Goal: Task Accomplishment & Management: Use online tool/utility

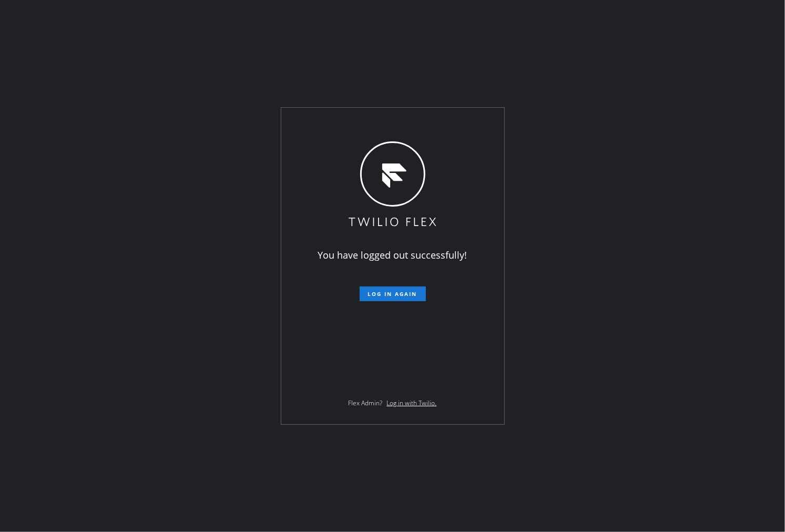
drag, startPoint x: 0, startPoint y: 244, endPoint x: 289, endPoint y: 270, distance: 290.4
click at [0, 244] on div "You have logged out successfully! Log in again Flex Admin? Log in with Twilio." at bounding box center [392, 266] width 785 height 532
click at [401, 299] on button "Log in again" at bounding box center [393, 294] width 66 height 15
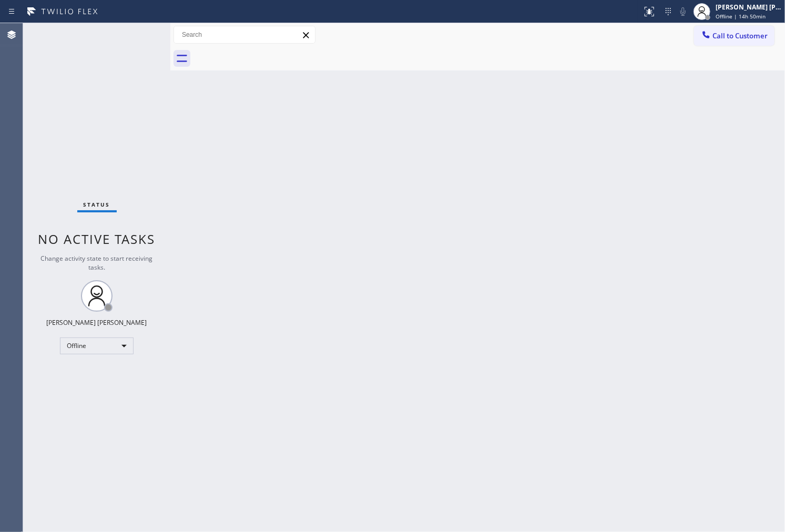
click at [106, 532] on div "Status No active tasks Change activity state to start receiving tasks. [PERSON_…" at bounding box center [96, 277] width 147 height 509
click at [106, 532] on html "Status report No issues detected If you experience an issue, please download th…" at bounding box center [392, 266] width 785 height 532
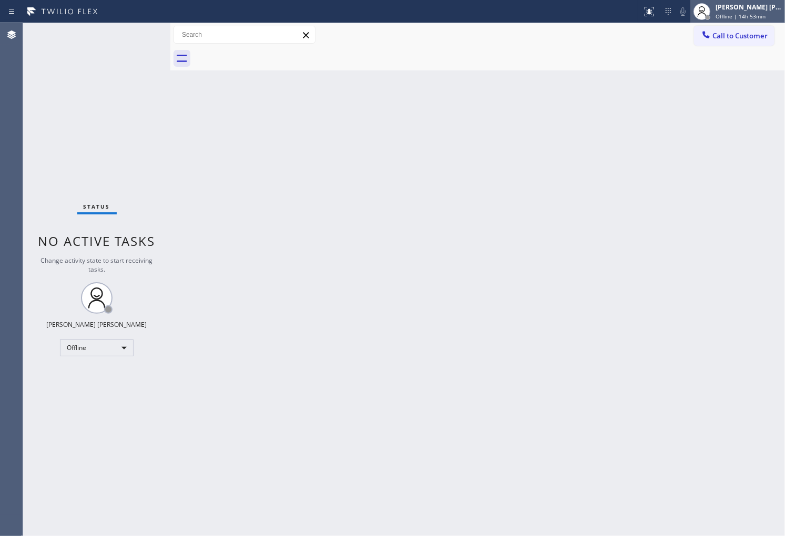
click at [740, 8] on div "[PERSON_NAME] [PERSON_NAME]" at bounding box center [749, 7] width 66 height 9
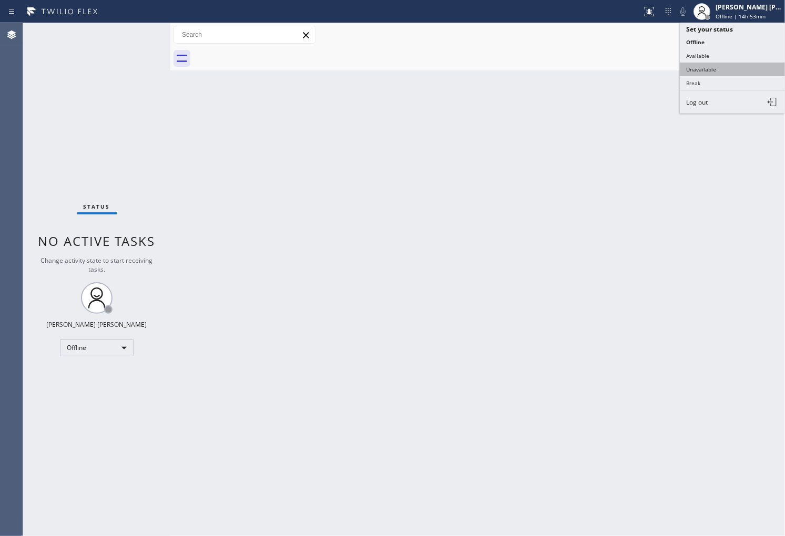
click at [724, 70] on button "Unavailable" at bounding box center [732, 70] width 105 height 14
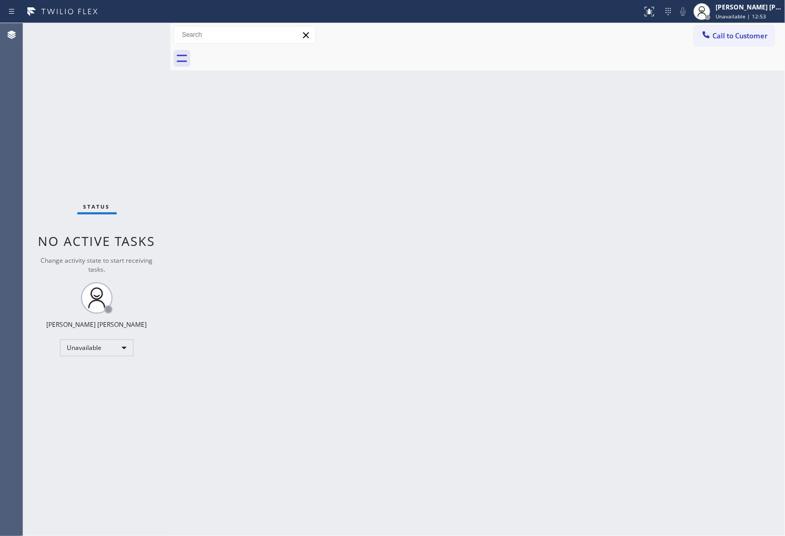
click at [730, 24] on div "Call to Customer Outbound call Location Search location Your caller id phone nu…" at bounding box center [477, 35] width 615 height 24
click at [713, 42] on button "Call to Customer" at bounding box center [734, 36] width 80 height 20
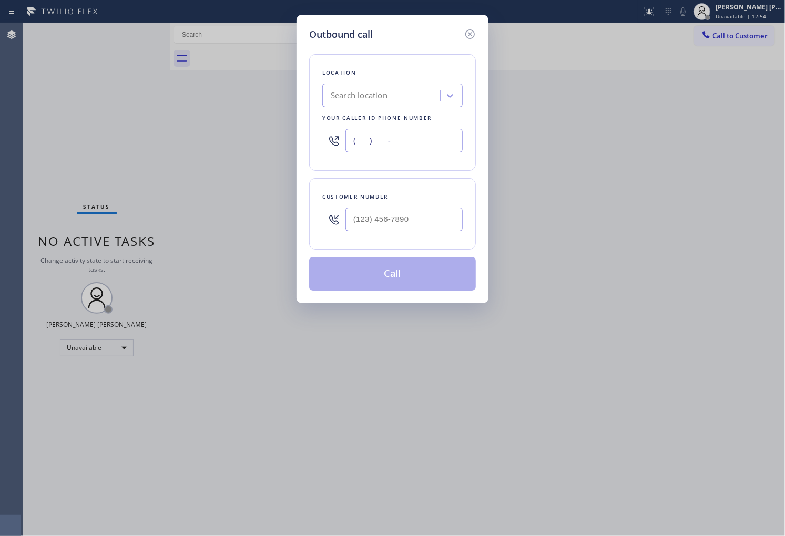
click at [368, 137] on input "(___) ___-____" at bounding box center [403, 141] width 117 height 24
paste input "805-6084"
click at [368, 137] on input "(___) 805-6084" at bounding box center [403, 141] width 117 height 24
paste input "805) 608-442"
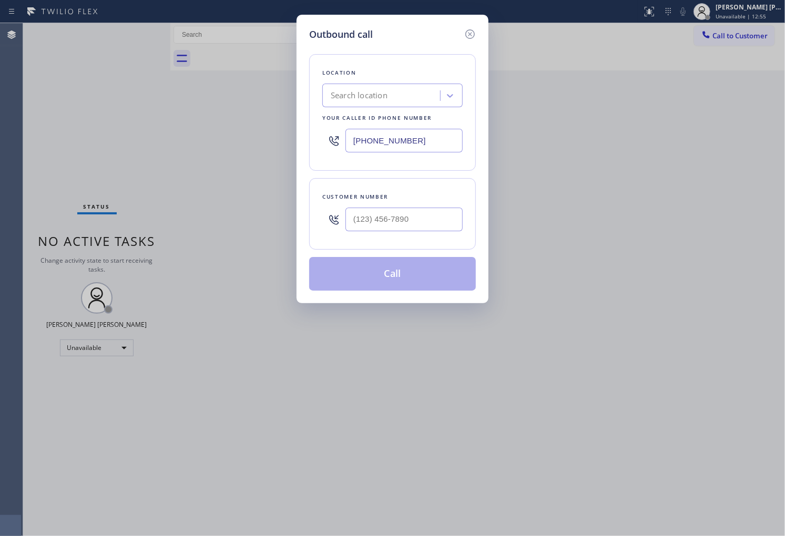
type input "(805) 608-4424"
click at [404, 215] on input "(___) ___-____" at bounding box center [403, 220] width 117 height 24
paste input "805) 612-5237"
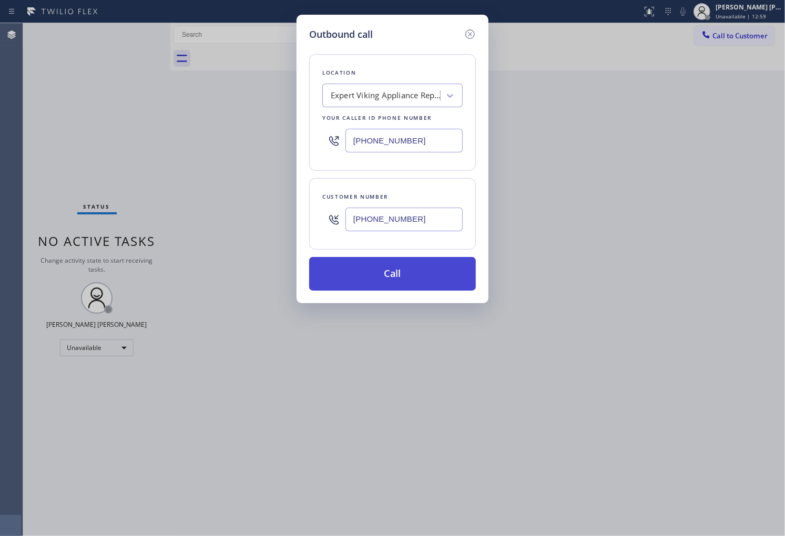
type input "(805) 612-5237"
click at [412, 266] on button "Call" at bounding box center [392, 274] width 167 height 34
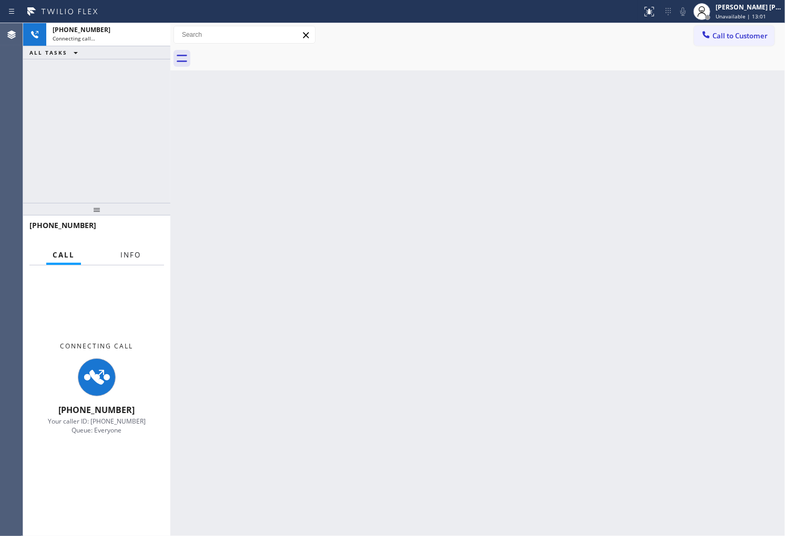
click at [129, 251] on span "Info" at bounding box center [130, 254] width 21 height 9
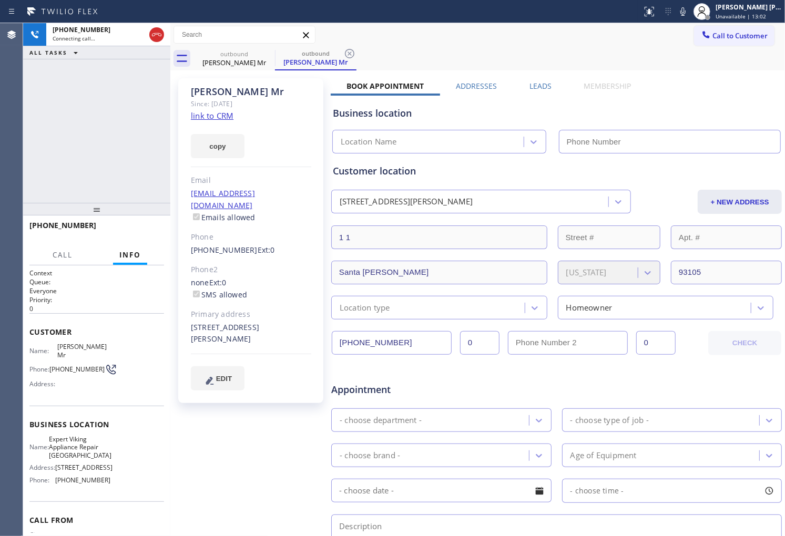
click at [231, 93] on div "Michael Mr" at bounding box center [251, 92] width 120 height 12
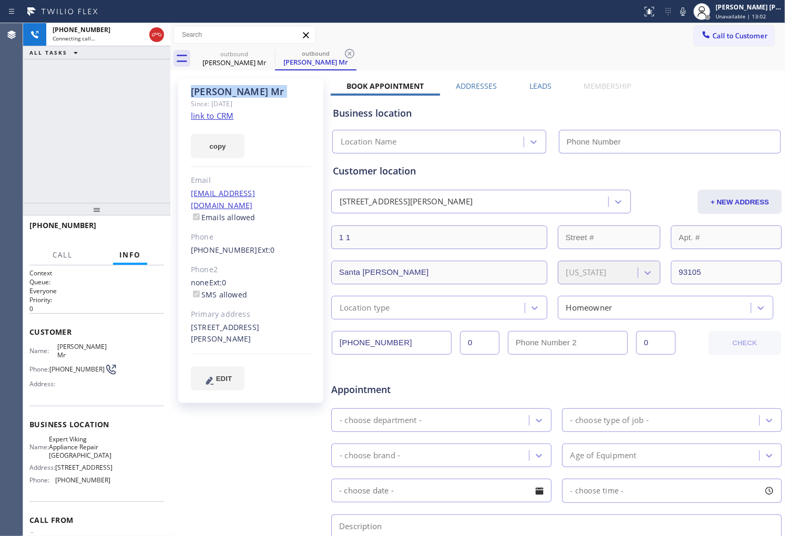
click at [231, 93] on div "Michael Mr" at bounding box center [251, 92] width 120 height 12
type input "(805) 608-4424"
click at [3, 106] on div "Agent Desktop" at bounding box center [11, 279] width 23 height 513
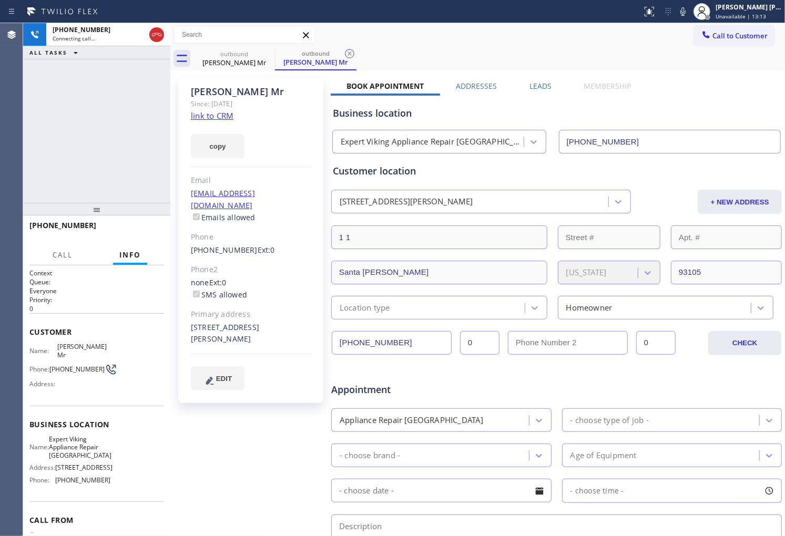
drag, startPoint x: 12, startPoint y: 257, endPoint x: 18, endPoint y: 242, distance: 15.5
click at [12, 257] on div "Agent Desktop" at bounding box center [11, 279] width 23 height 513
click at [227, 86] on div "Michael Mr" at bounding box center [251, 92] width 120 height 12
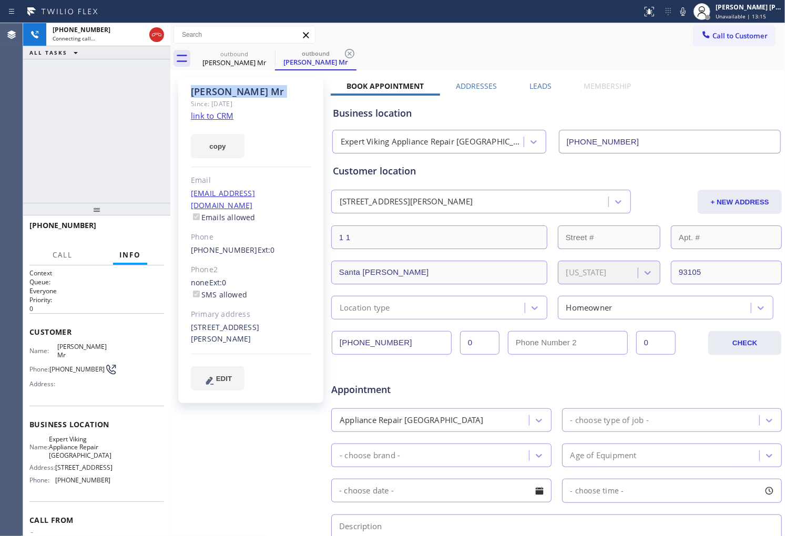
copy div "Michael Mr"
click at [39, 208] on div at bounding box center [96, 209] width 147 height 13
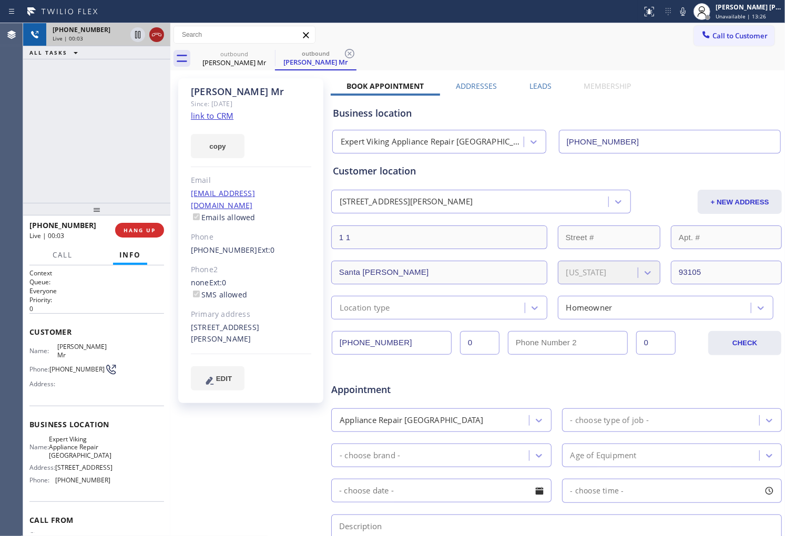
click at [152, 38] on icon at bounding box center [156, 34] width 13 height 13
click at [133, 235] on button "HANG UP" at bounding box center [139, 230] width 49 height 15
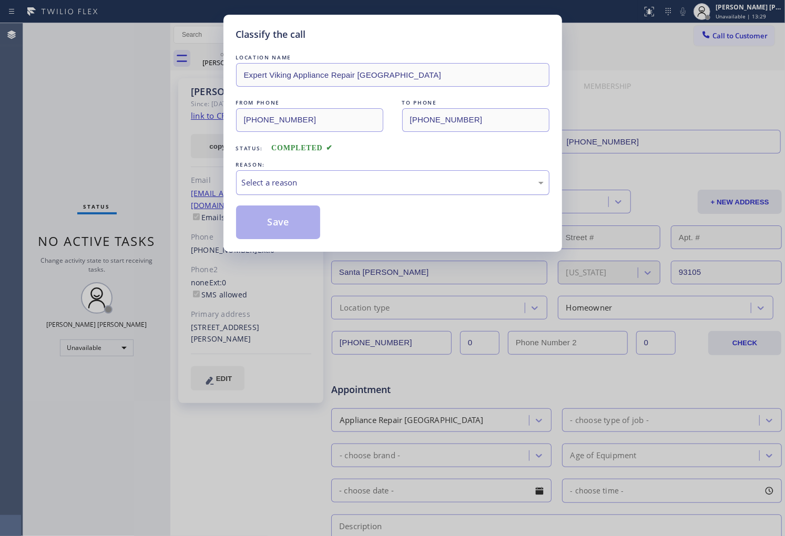
click at [346, 190] on div "Select a reason" at bounding box center [392, 182] width 313 height 25
click at [260, 220] on button "Save" at bounding box center [278, 223] width 85 height 34
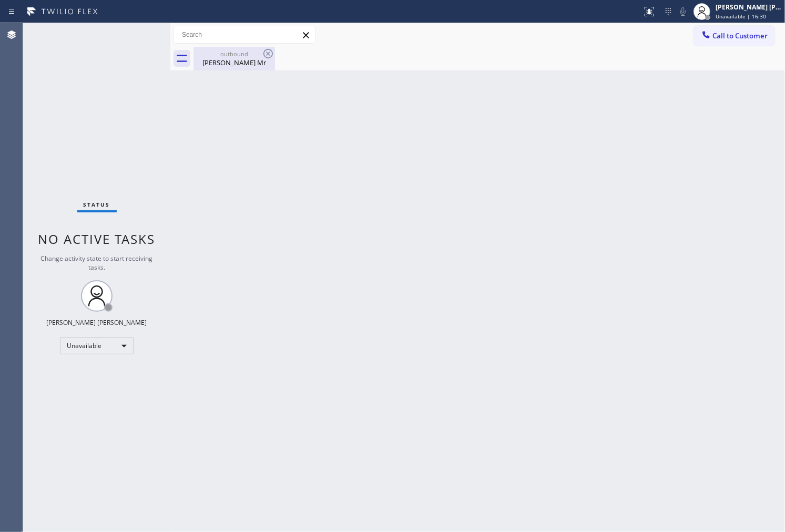
click at [249, 60] on div "Michael Mr" at bounding box center [234, 62] width 79 height 9
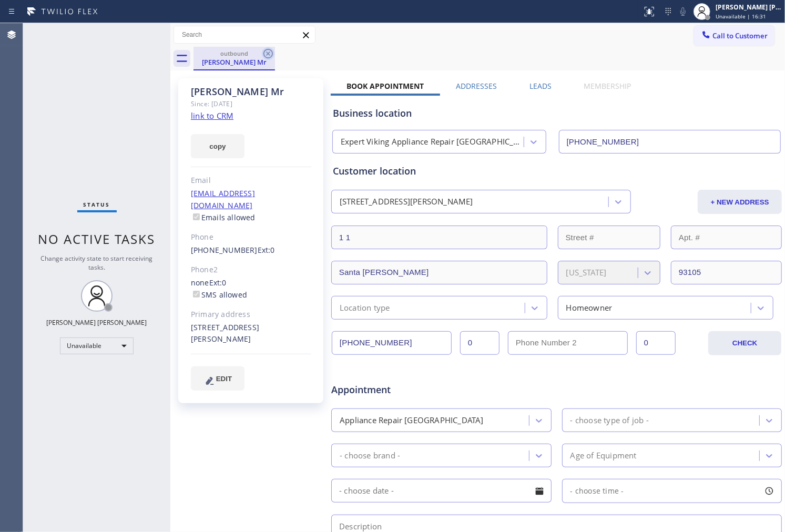
click at [264, 55] on icon at bounding box center [267, 53] width 9 height 9
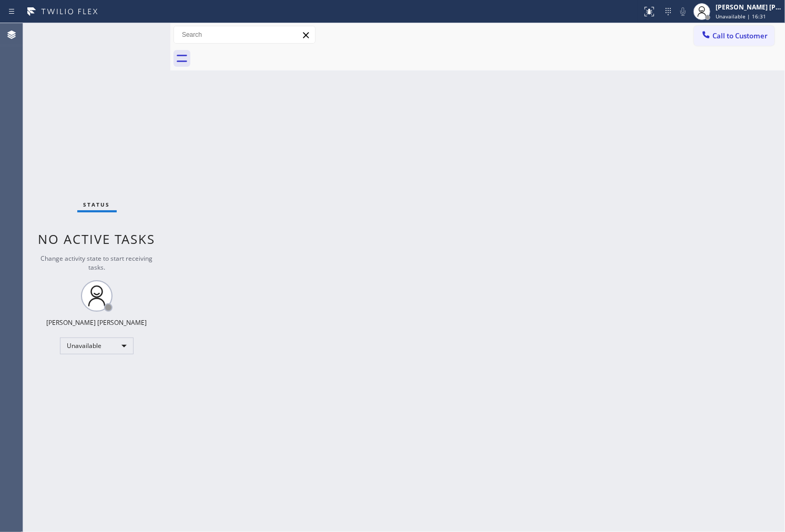
click at [744, 38] on span "Call to Customer" at bounding box center [740, 35] width 55 height 9
click at [0, 0] on div "Outbound call Location Expert Viking Appliance Repair Hope Ranch Your caller id…" at bounding box center [0, 0] width 0 height 0
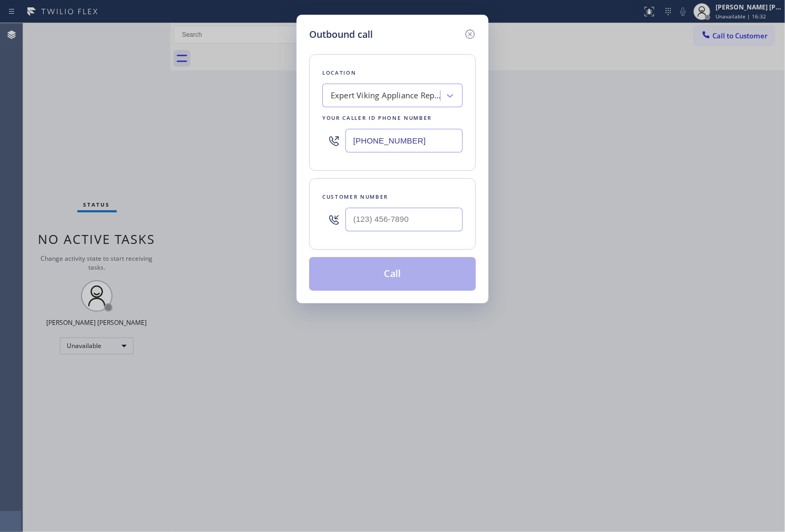
click at [382, 135] on input "(805) 608-4424" at bounding box center [403, 141] width 117 height 24
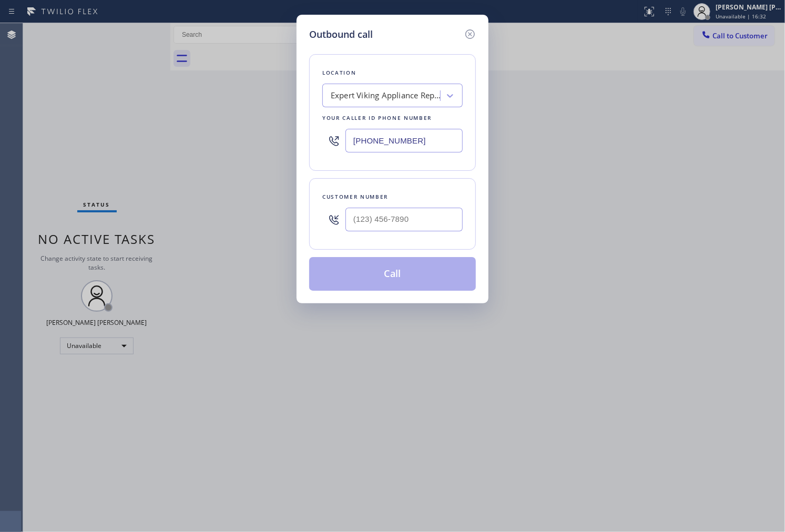
paste input "88) 859-4448"
type input "(888) 859-4448"
click at [387, 220] on input "text" at bounding box center [403, 220] width 117 height 24
drag, startPoint x: 387, startPoint y: 220, endPoint x: 384, endPoint y: 209, distance: 11.4
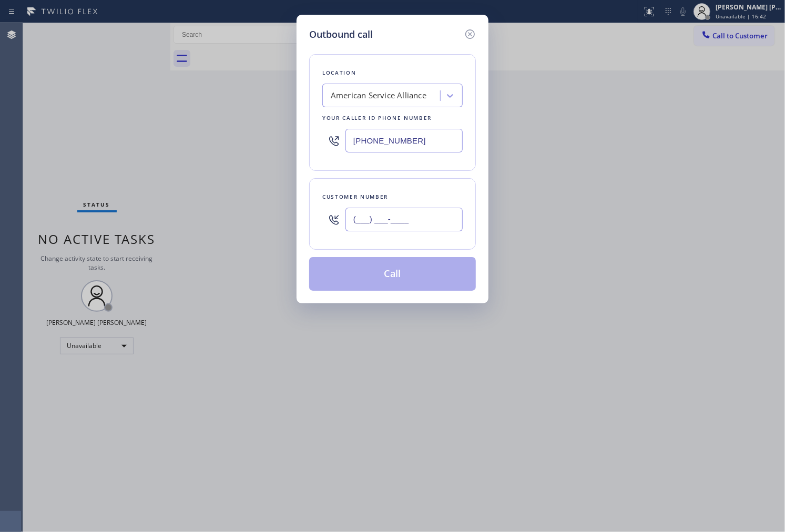
click at [387, 220] on input "(___) ___-____" at bounding box center [403, 220] width 117 height 24
paste input "805) 444-7344"
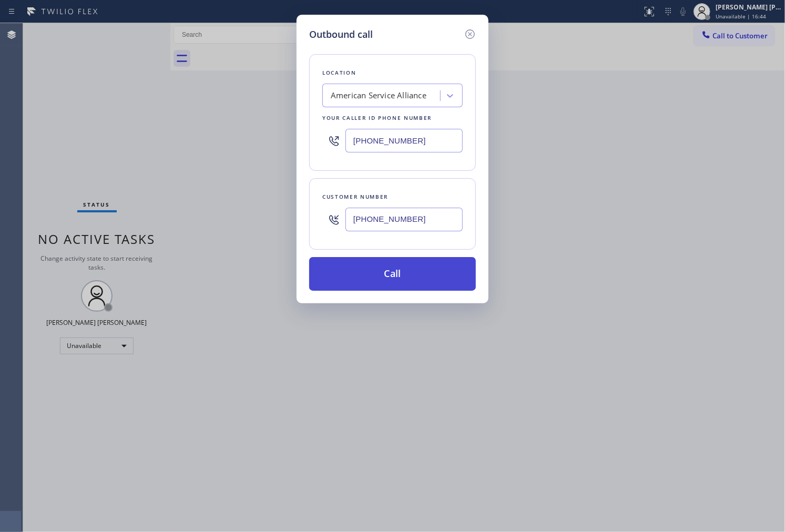
type input "(805) 444-7344"
click at [426, 272] on button "Call" at bounding box center [392, 274] width 167 height 34
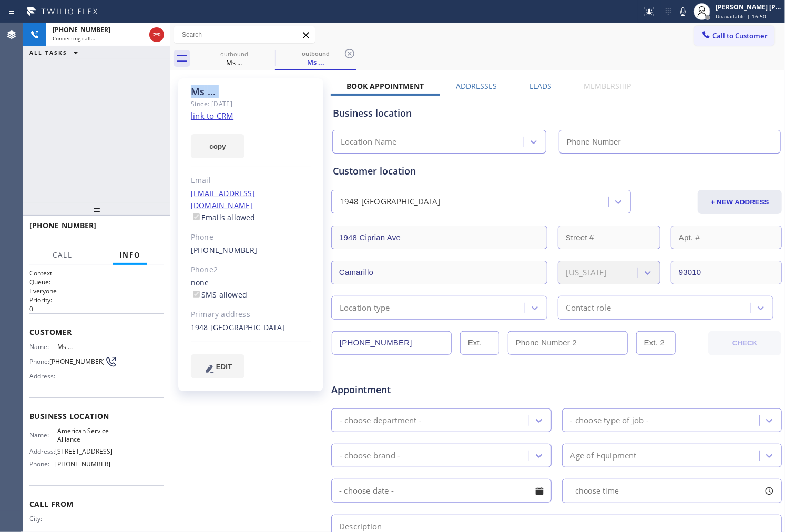
click at [0, 87] on div "Agent Desktop" at bounding box center [11, 277] width 23 height 509
type input "(888) 859-4448"
click at [282, 500] on div "Ms ... Since: 20 may 2020 link to CRM copy Email no@gmail.com Emails allowed Ph…" at bounding box center [252, 414] width 158 height 682
click at [35, 182] on div "+18054447344 Live | 00:01 ALL TASKS ALL TASKS ACTIVE TASKS TASKS IN WRAP UP" at bounding box center [96, 113] width 147 height 180
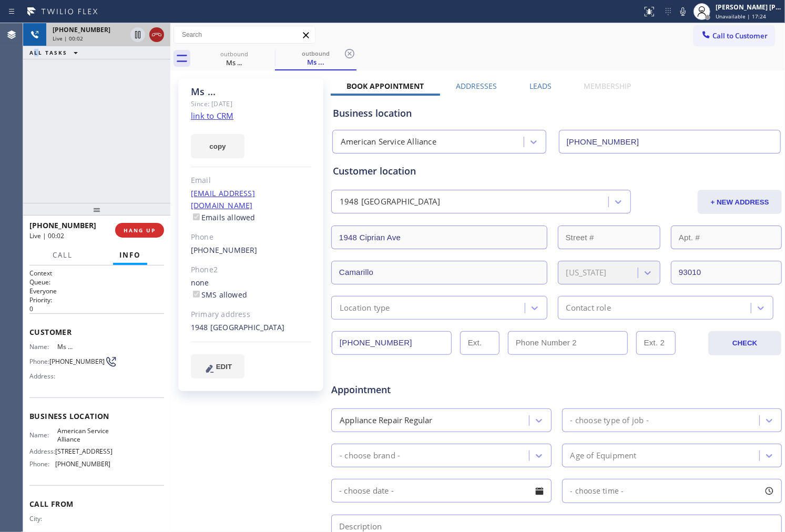
click at [159, 37] on icon at bounding box center [156, 34] width 13 height 13
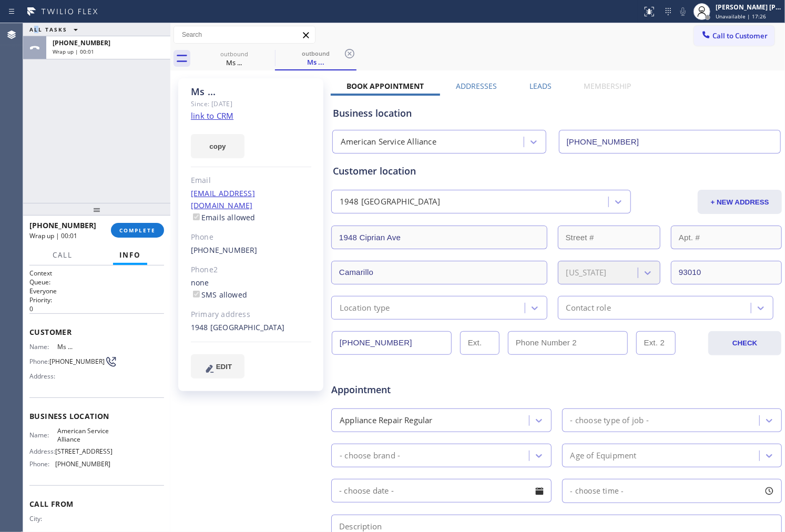
click at [141, 242] on div "+18054447344 Wrap up | 00:01 COMPLETE" at bounding box center [96, 230] width 135 height 27
click at [139, 229] on span "COMPLETE" at bounding box center [137, 230] width 36 height 7
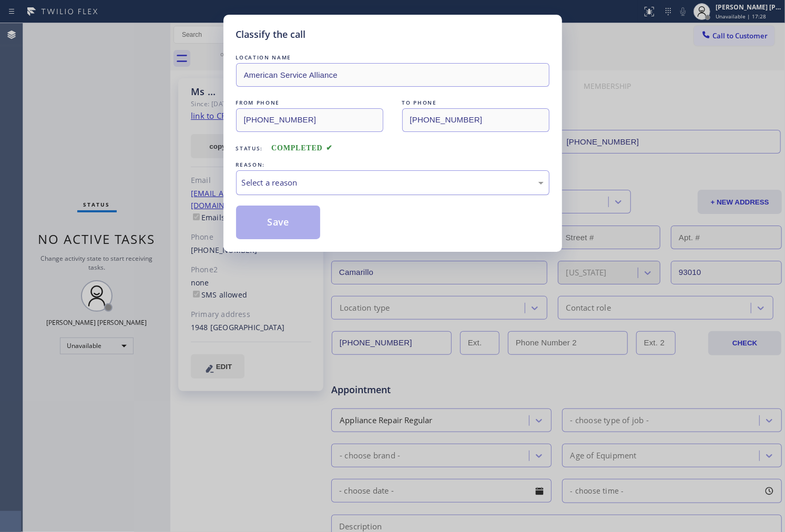
click at [314, 187] on div "Select a reason" at bounding box center [393, 183] width 302 height 12
click at [309, 185] on div "Select a reason" at bounding box center [393, 183] width 302 height 12
click at [288, 229] on button "Save" at bounding box center [278, 223] width 85 height 34
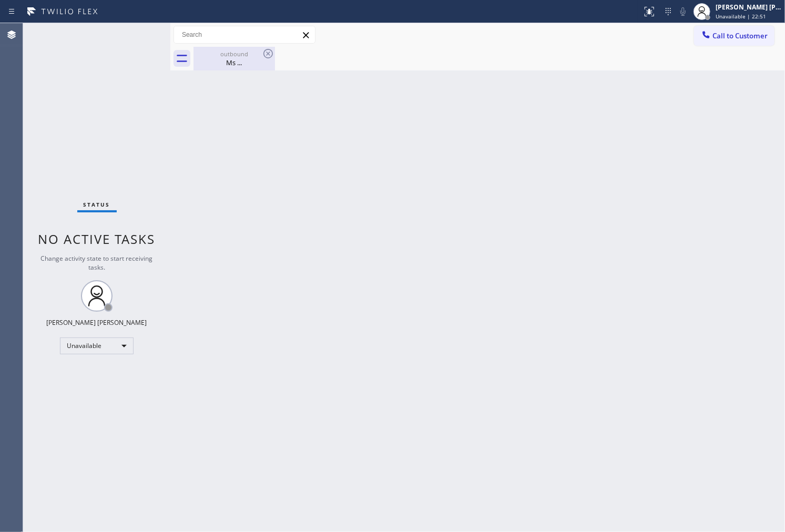
click at [263, 62] on div "Ms ..." at bounding box center [234, 62] width 79 height 9
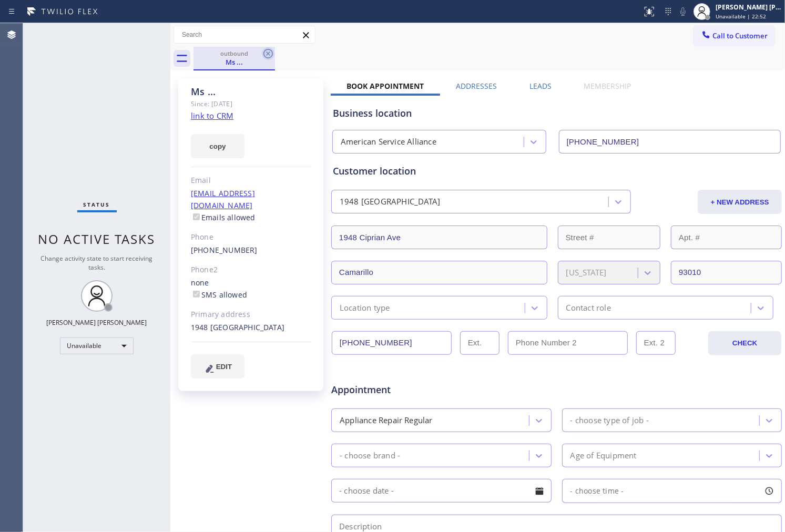
click at [272, 53] on icon at bounding box center [267, 53] width 9 height 9
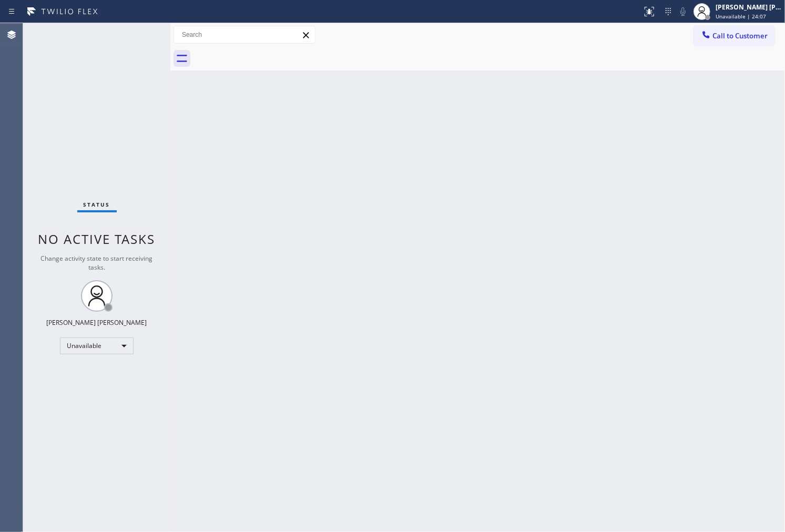
click at [74, 108] on div "Status No active tasks Change activity state to start receiving tasks. [PERSON_…" at bounding box center [96, 277] width 147 height 509
click at [712, 35] on div at bounding box center [706, 35] width 13 height 13
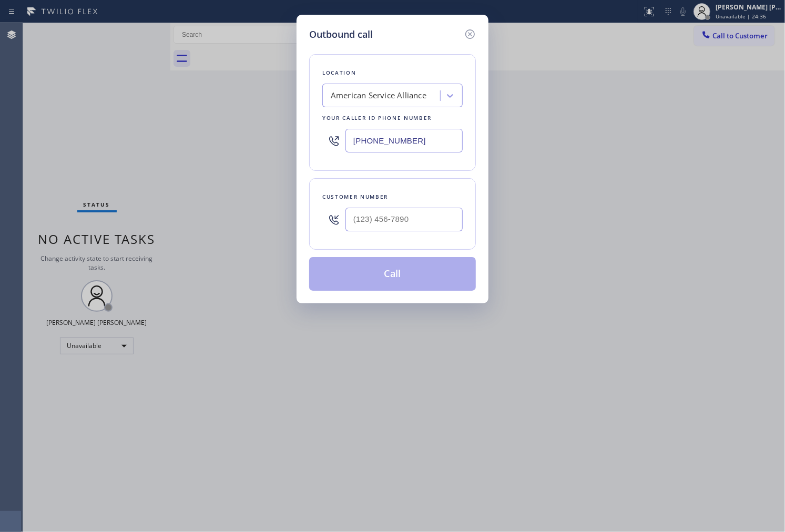
click at [401, 149] on input "(888) 859-4448" at bounding box center [403, 141] width 117 height 24
paste input "954) 835-4535"
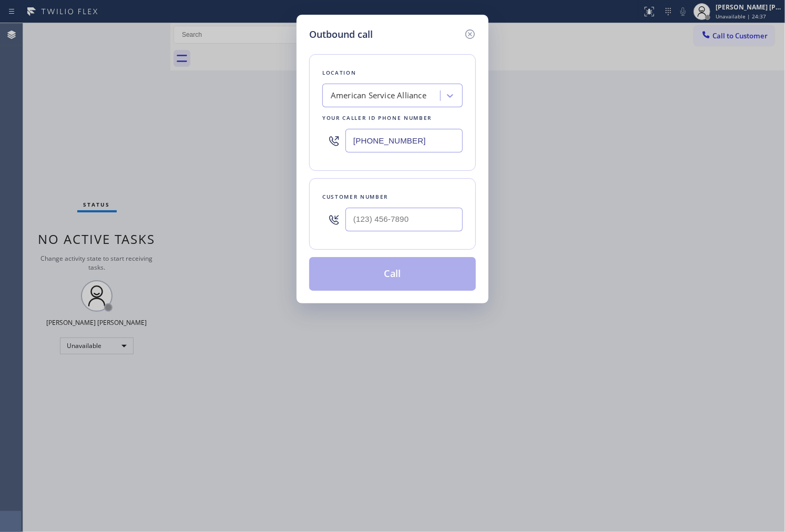
type input "(954) 835-4535"
click at [373, 228] on input "(___) ___-____" at bounding box center [403, 220] width 117 height 24
paste input "954) 245-5198"
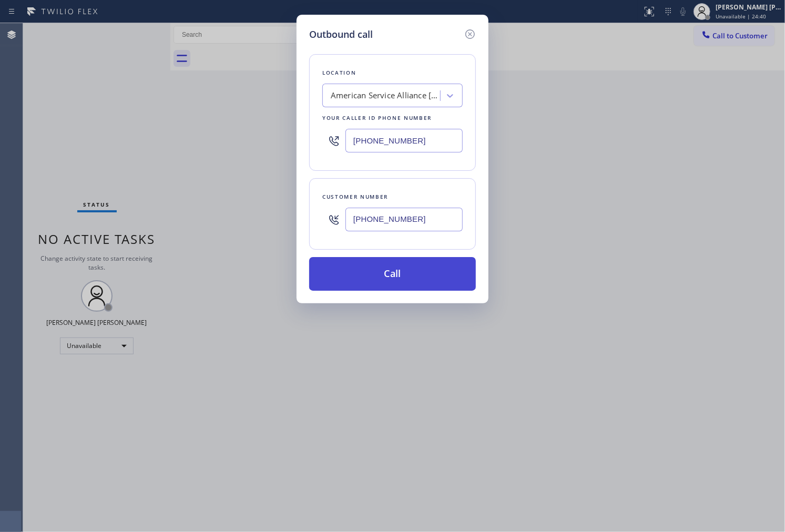
type input "(954) 245-5198"
click at [418, 283] on button "Call" at bounding box center [392, 274] width 167 height 34
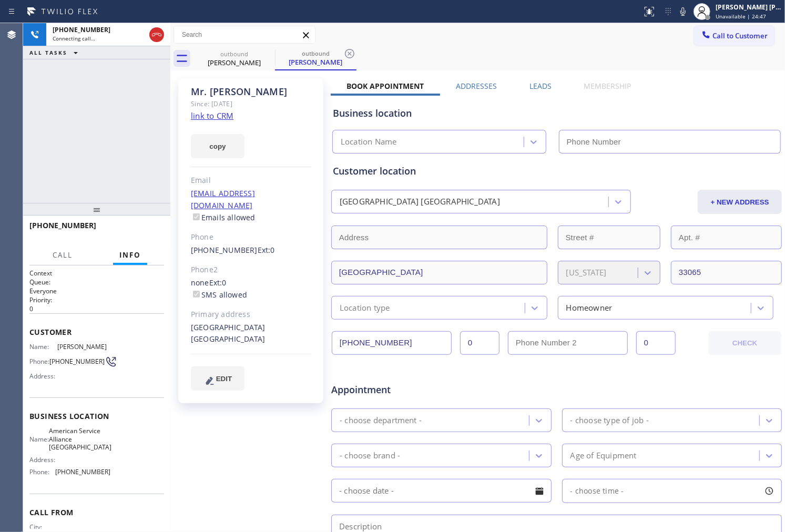
type input "(954) 835-4535"
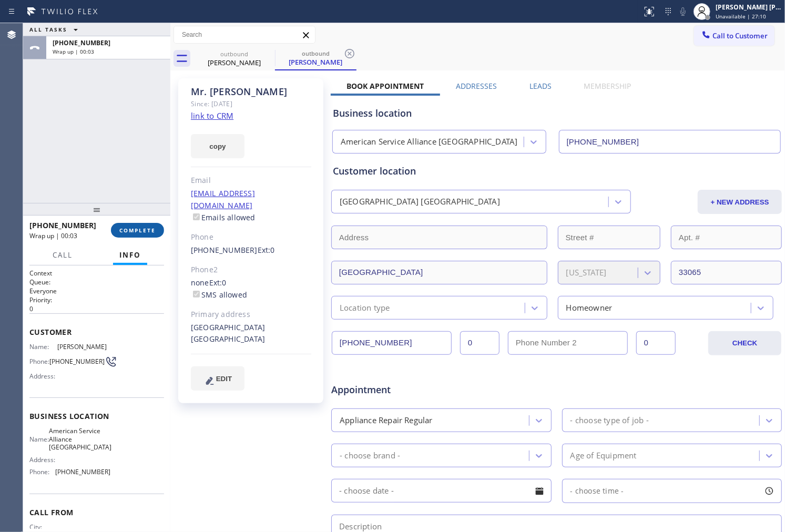
click at [144, 229] on span "COMPLETE" at bounding box center [137, 230] width 36 height 7
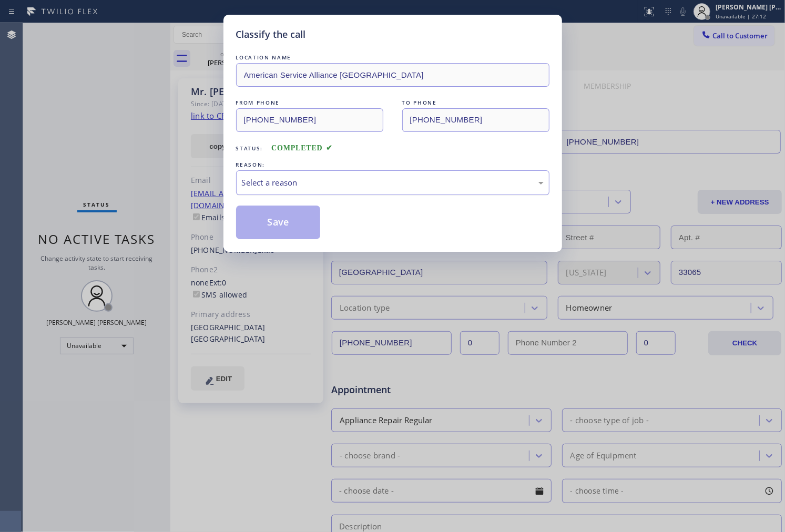
click at [245, 191] on div "Select a reason" at bounding box center [392, 182] width 313 height 25
click at [276, 218] on button "Save" at bounding box center [278, 223] width 85 height 34
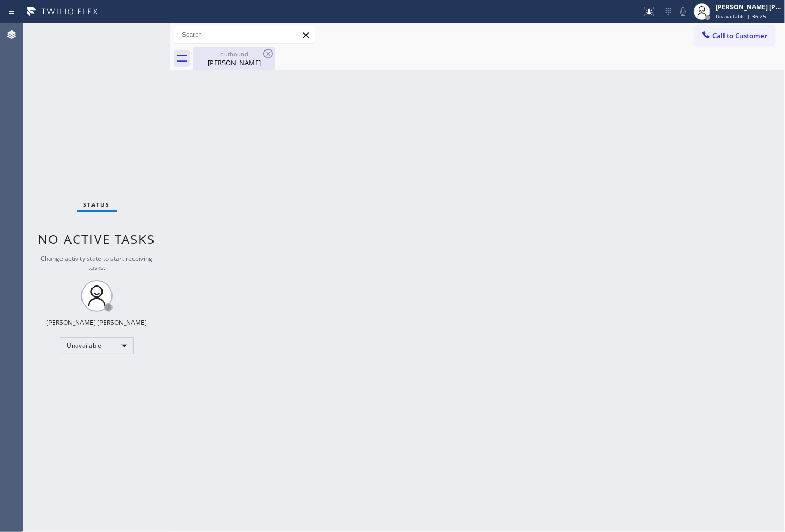
click at [271, 62] on div "Mr. George" at bounding box center [234, 62] width 79 height 9
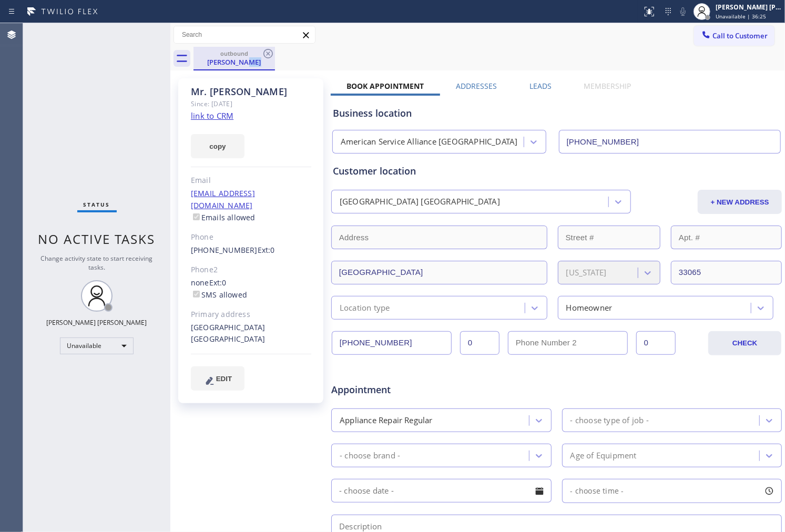
click at [271, 62] on div "Mr. George" at bounding box center [234, 61] width 79 height 9
click at [266, 55] on icon at bounding box center [267, 53] width 9 height 9
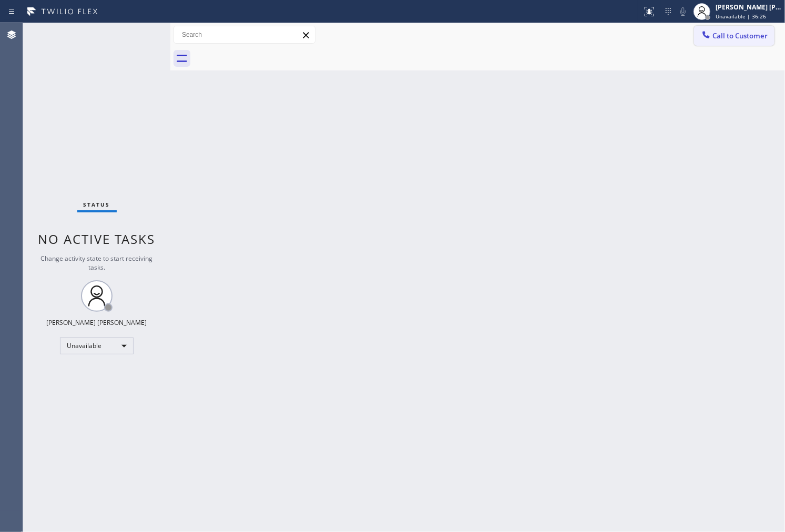
drag, startPoint x: 684, startPoint y: 47, endPoint x: 703, endPoint y: 44, distance: 19.2
click at [686, 47] on div at bounding box center [490, 59] width 592 height 24
click at [730, 40] on button "Call to Customer" at bounding box center [734, 36] width 80 height 20
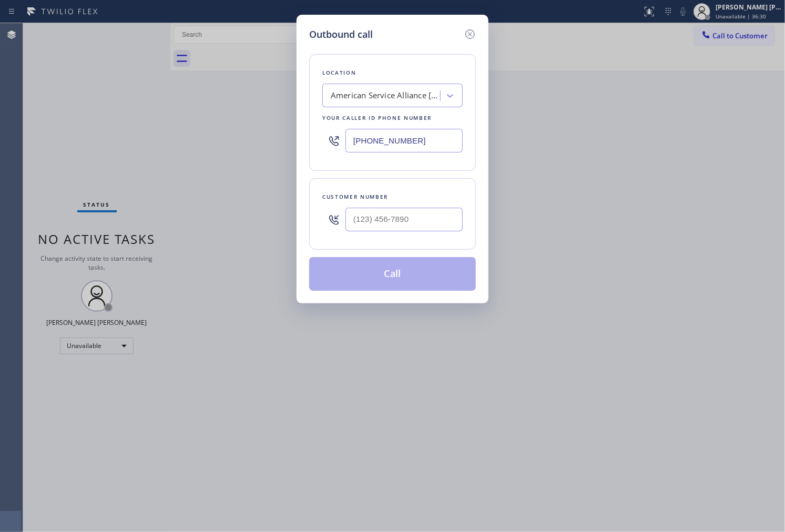
click at [413, 139] on input "(954) 835-4535" at bounding box center [403, 141] width 117 height 24
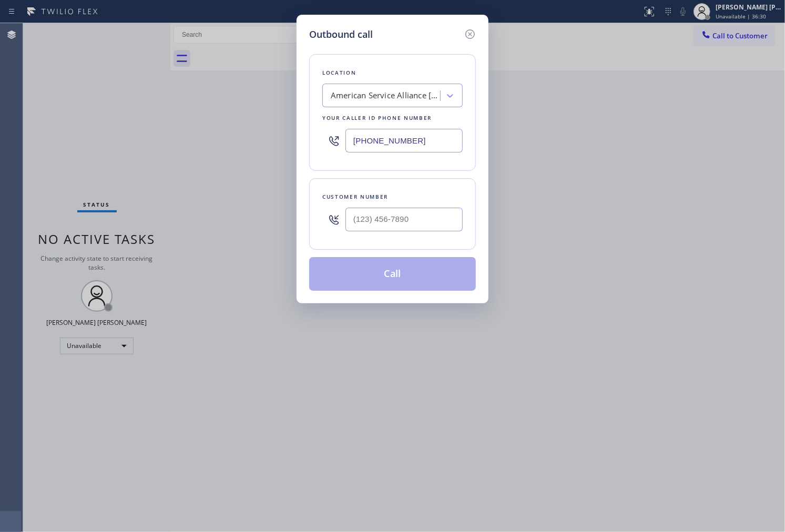
click at [413, 139] on input "(954) 835-4535" at bounding box center [403, 141] width 117 height 24
paste input "888) 734-4409"
type input "(888) 734-4409"
click at [415, 207] on div at bounding box center [403, 219] width 117 height 34
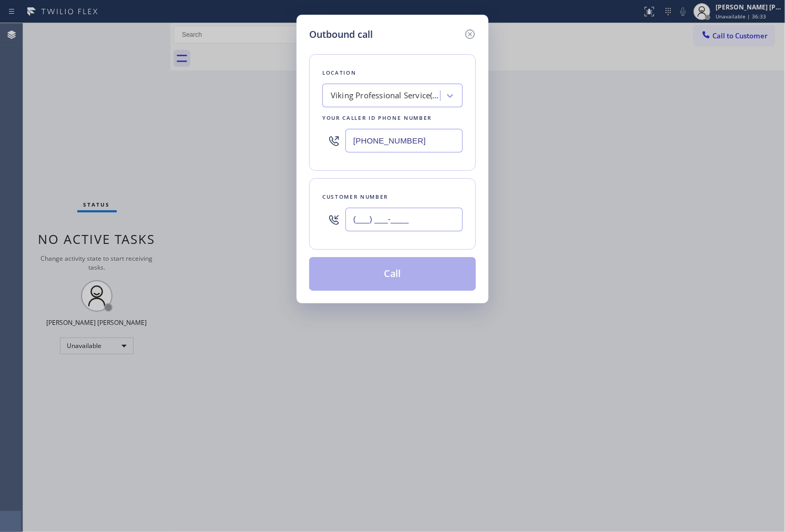
click at [416, 213] on input "(___) ___-____" at bounding box center [403, 220] width 117 height 24
paste input "310) 686-3885"
type input "(310) 686-3885"
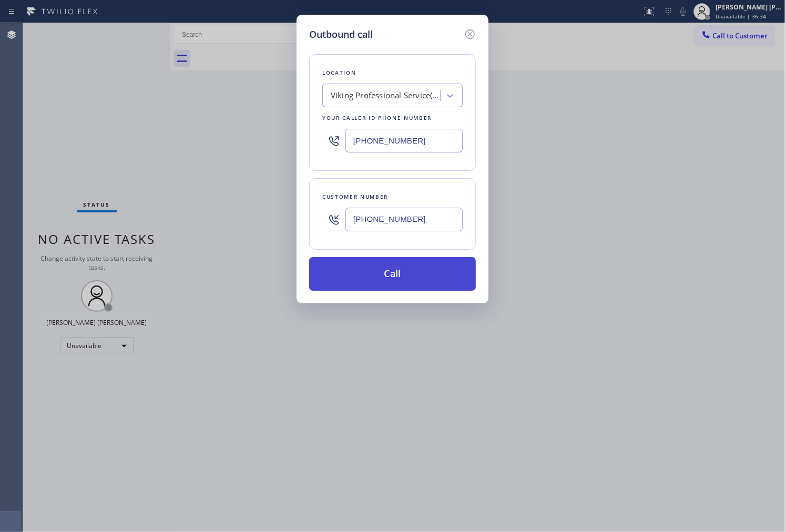
click at [443, 280] on button "Call" at bounding box center [392, 274] width 167 height 34
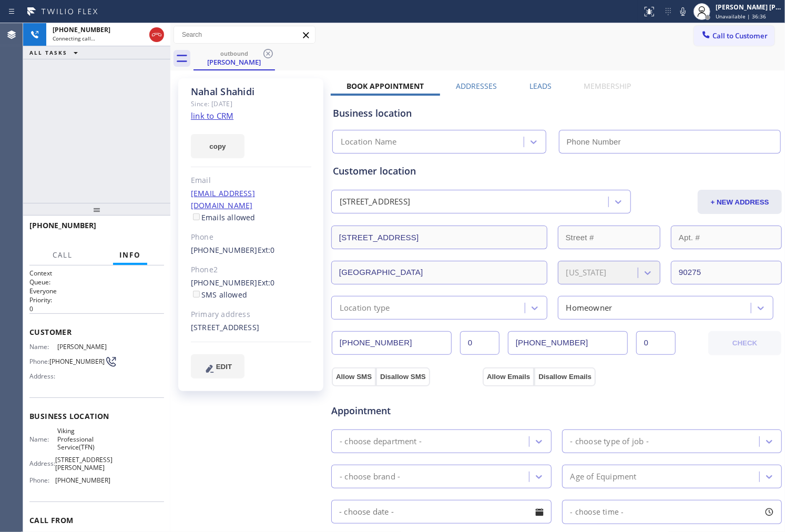
click at [85, 341] on div "Customer Name: Nahal Shahidi Phone: (310) 686-3885 Address:" at bounding box center [96, 355] width 135 height 84
type input "(888) 734-4409"
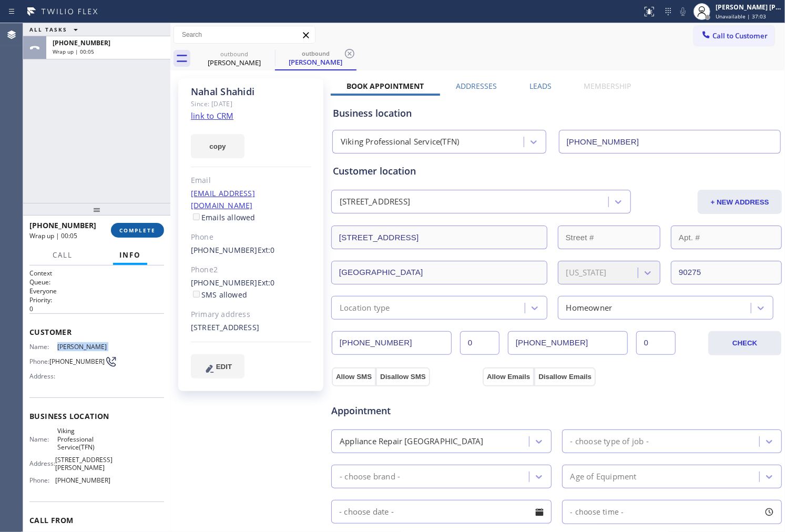
click at [121, 227] on span "COMPLETE" at bounding box center [137, 230] width 36 height 7
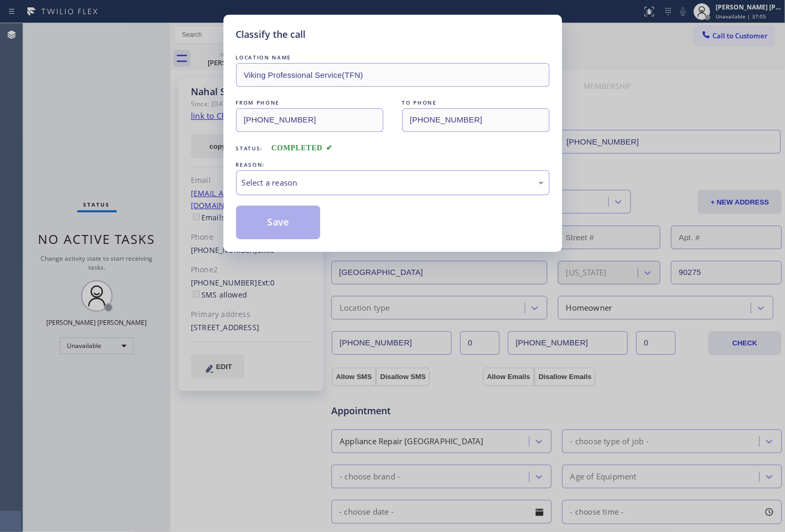
click at [335, 186] on div "Select a reason" at bounding box center [393, 183] width 302 height 12
click at [233, 206] on div "Classify the call LOCATION NAME Viking Professional Service(TFN) FROM PHONE (88…" at bounding box center [392, 133] width 339 height 237
click at [270, 222] on button "Save" at bounding box center [278, 223] width 85 height 34
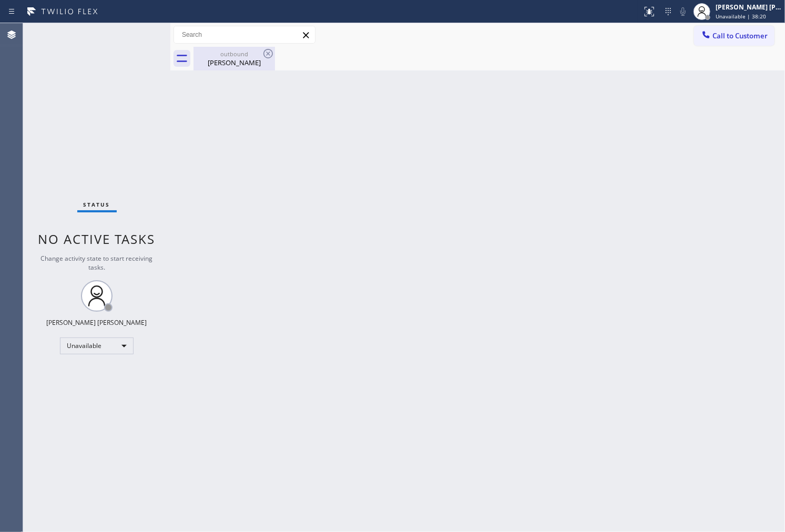
click at [241, 60] on div "Nahal Shahidi" at bounding box center [234, 62] width 79 height 9
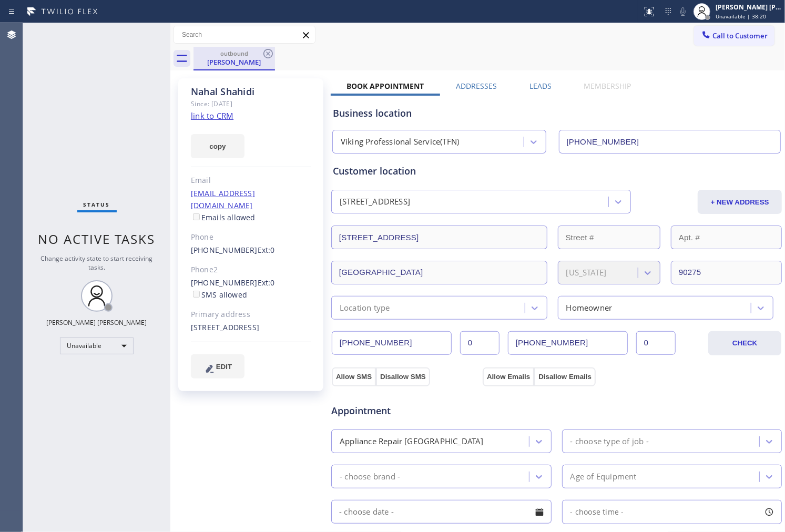
click at [260, 53] on div "outbound" at bounding box center [234, 53] width 79 height 8
click at [268, 56] on icon at bounding box center [268, 53] width 13 height 13
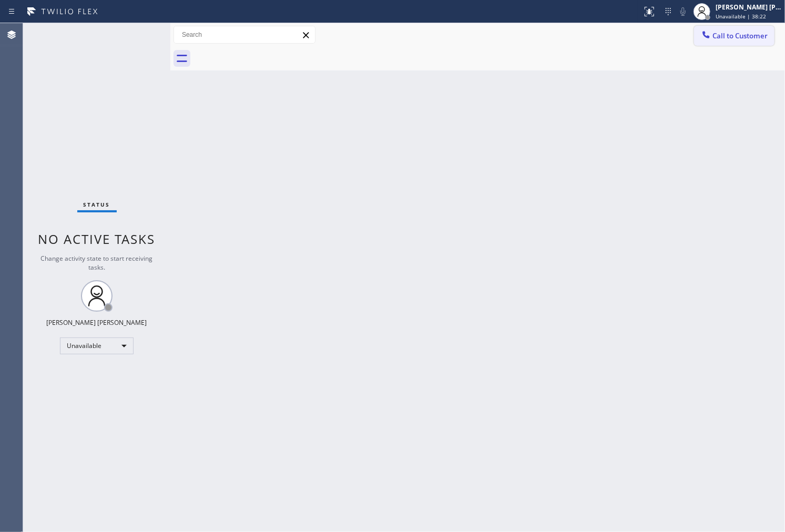
click at [737, 38] on span "Call to Customer" at bounding box center [740, 35] width 55 height 9
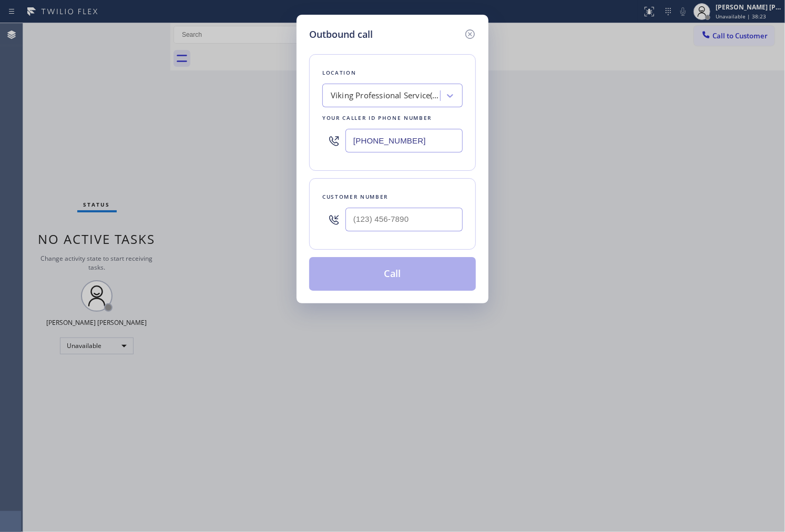
click at [400, 134] on input "(888) 734-4409" at bounding box center [403, 141] width 117 height 24
paste input "530-5723"
type input "(888) 530-5723"
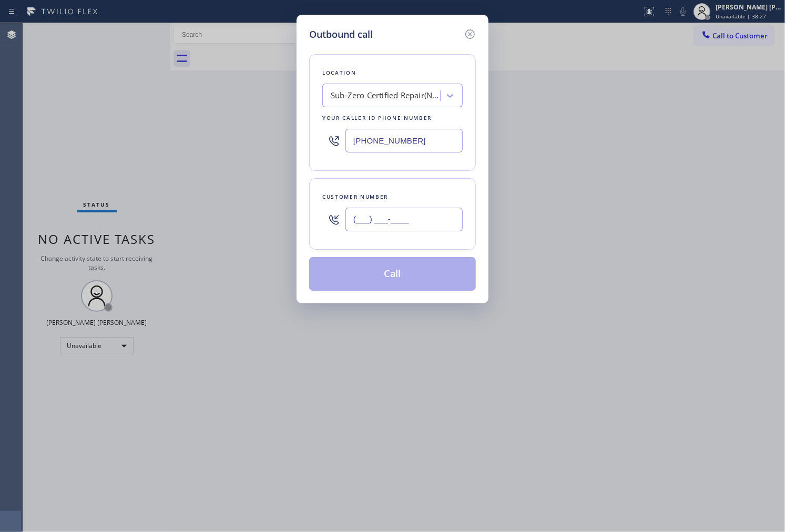
click at [432, 230] on input "(___) ___-____" at bounding box center [403, 220] width 117 height 24
paste input "310) 245-0517"
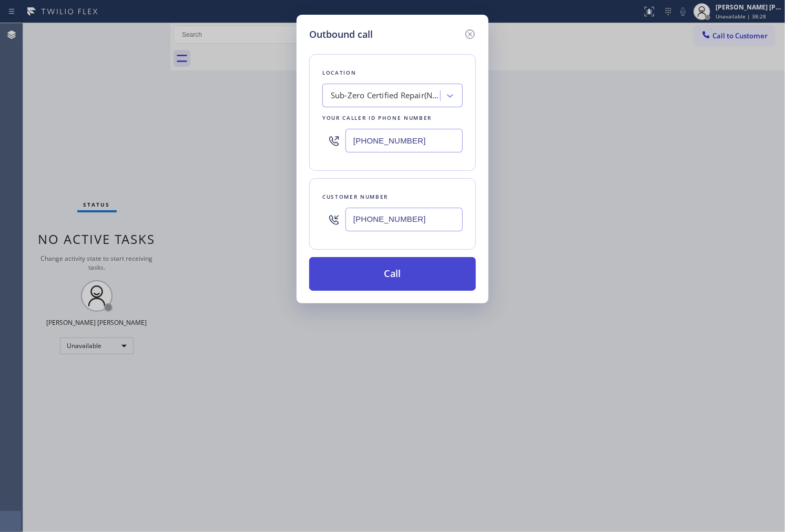
type input "(310) 245-0517"
click at [436, 271] on button "Call" at bounding box center [392, 274] width 167 height 34
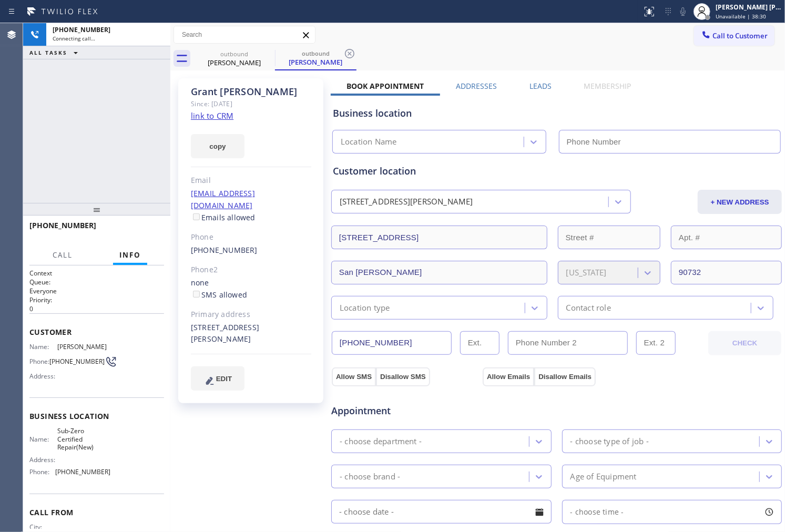
click at [242, 87] on div "Grant Hungerford" at bounding box center [251, 92] width 120 height 12
copy div "Grant Hungerford"
click at [58, 185] on div "+13102450517 Connecting call… ALL TASKS ALL TASKS ACTIVE TASKS TASKS IN WRAP UP" at bounding box center [96, 113] width 147 height 180
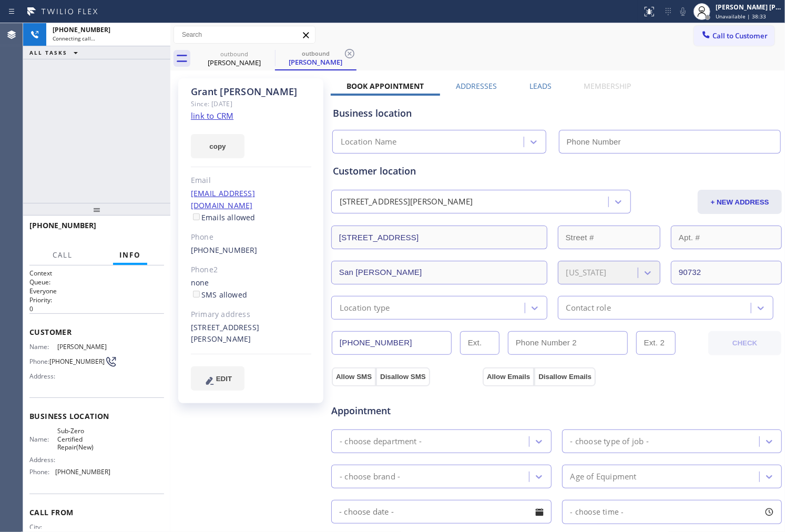
type input "(888) 530-5723"
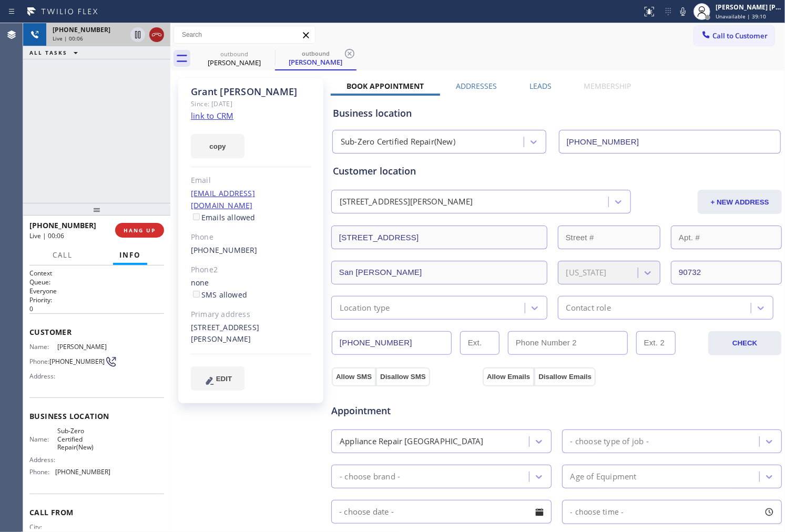
click at [158, 39] on icon at bounding box center [156, 34] width 13 height 13
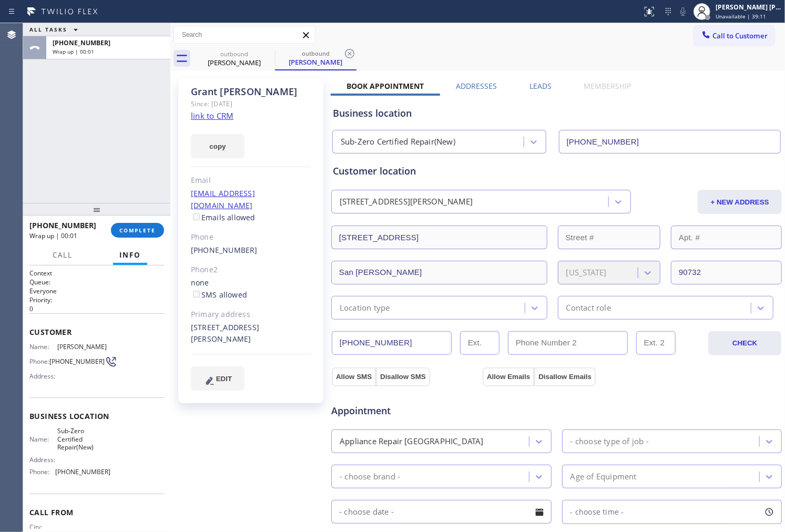
click at [537, 82] on label "Leads" at bounding box center [541, 86] width 22 height 10
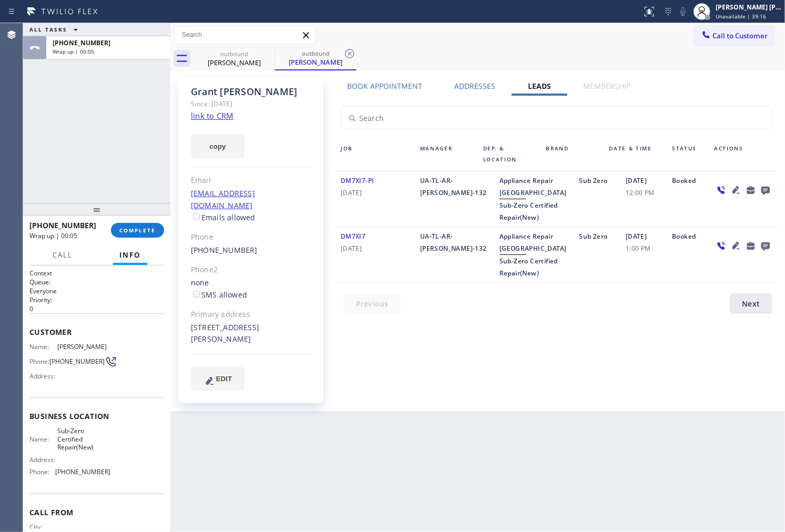
click at [760, 190] on icon at bounding box center [765, 190] width 13 height 13
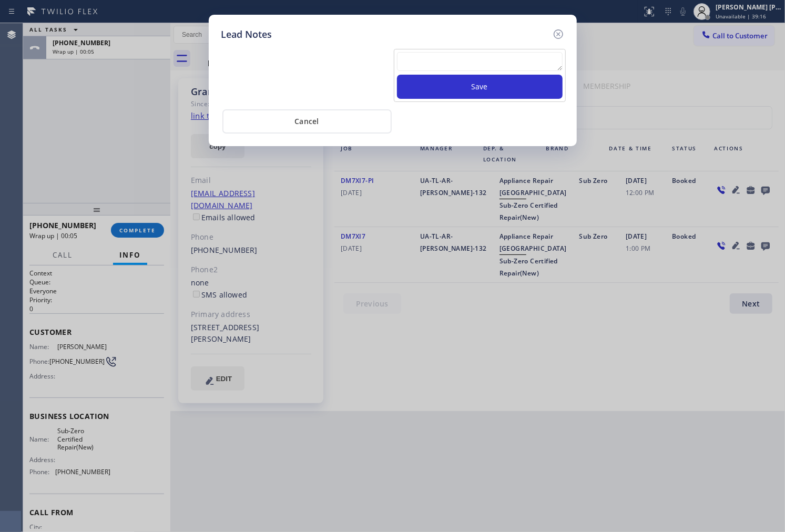
click at [426, 66] on textarea at bounding box center [480, 61] width 166 height 19
paste textarea "N/A - Please transfer"
type textarea "N/A - Please transfer"
drag, startPoint x: 437, startPoint y: 88, endPoint x: 461, endPoint y: 87, distance: 24.2
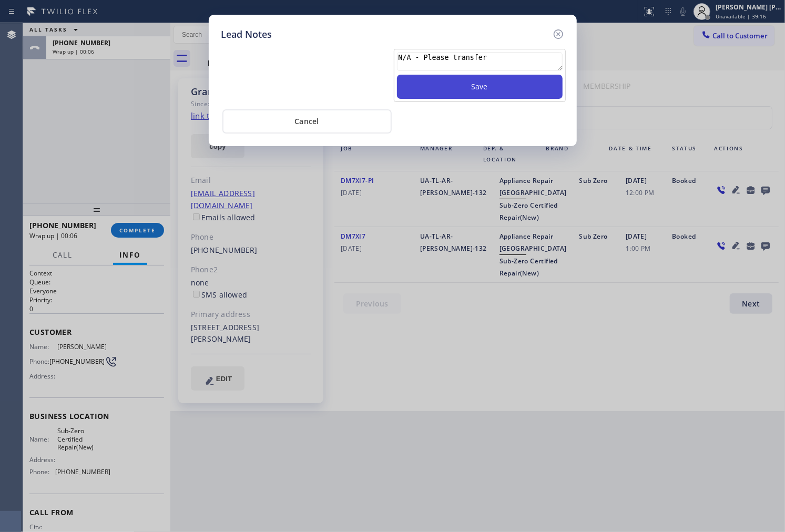
click at [438, 88] on button "Save" at bounding box center [480, 87] width 166 height 24
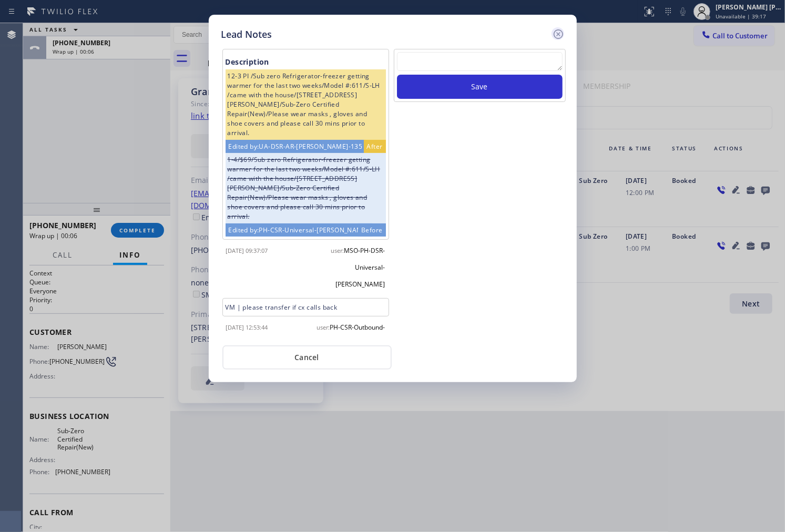
click at [556, 34] on icon at bounding box center [558, 34] width 13 height 13
click at [556, 34] on div "Call to Customer Outbound call Location Sub-Zero Certified Repair(New) Your cal…" at bounding box center [477, 35] width 615 height 18
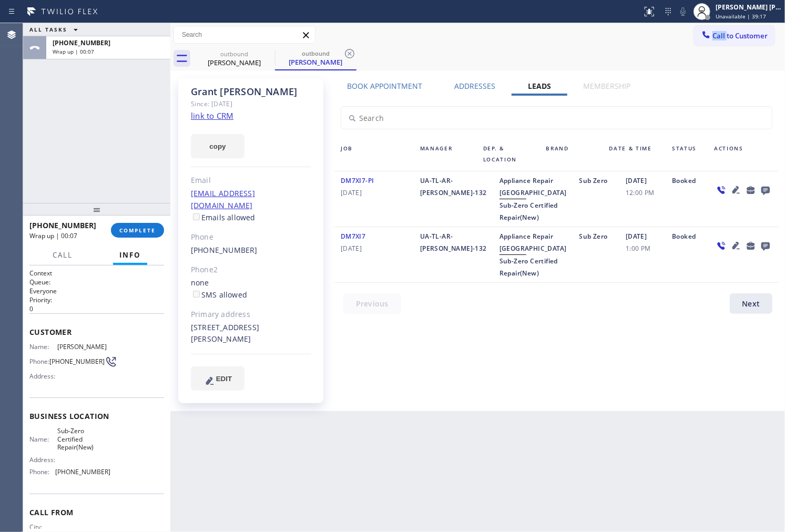
click at [130, 246] on button "Info" at bounding box center [130, 255] width 34 height 21
click at [137, 237] on button "COMPLETE" at bounding box center [137, 230] width 53 height 15
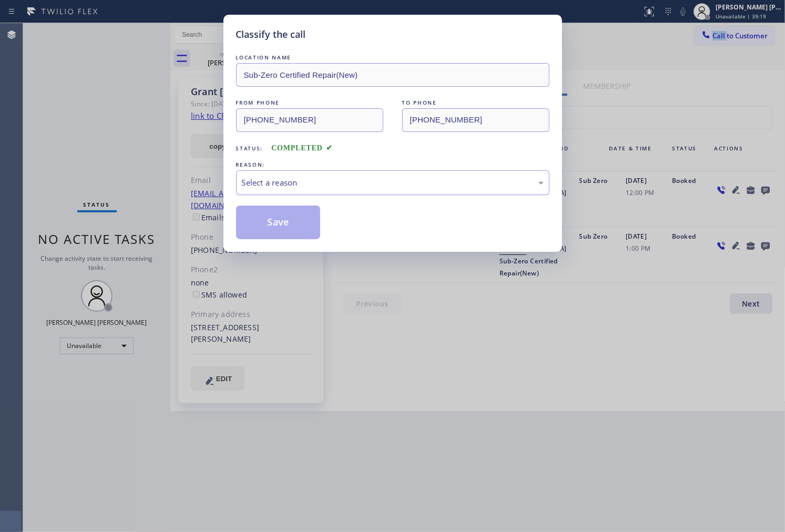
click at [333, 195] on div "Select a reason" at bounding box center [392, 182] width 313 height 25
click at [265, 230] on button "Save" at bounding box center [278, 223] width 85 height 34
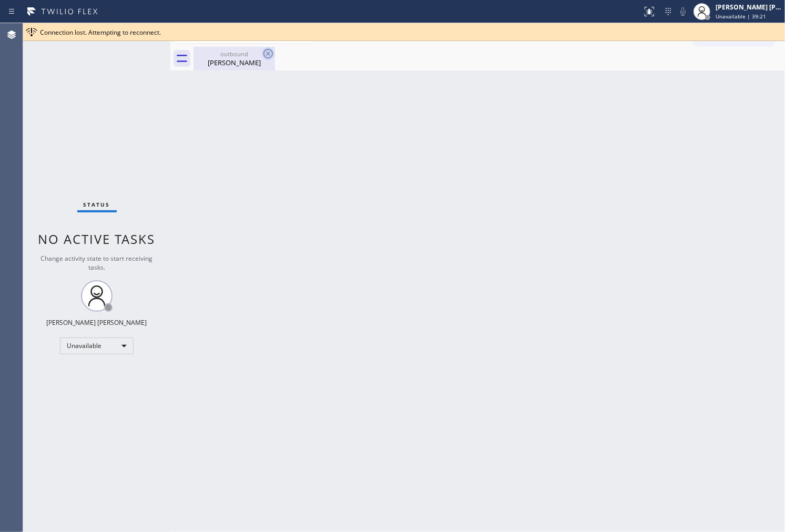
click at [265, 56] on icon at bounding box center [268, 53] width 13 height 13
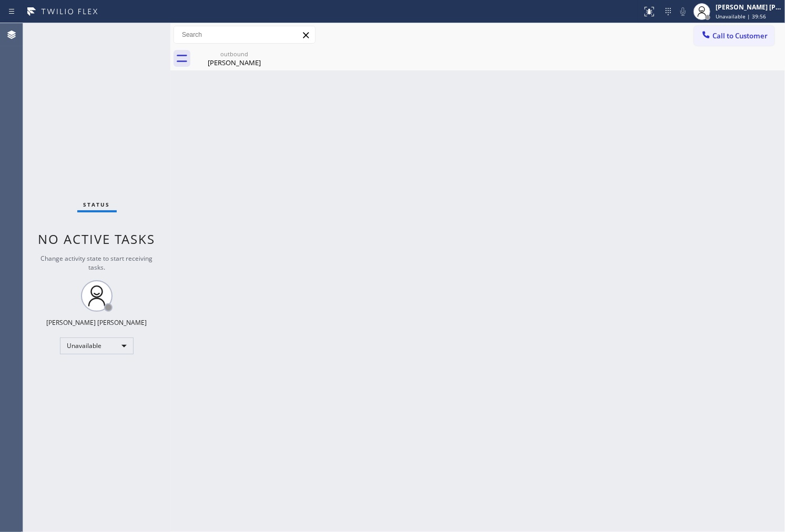
drag, startPoint x: 234, startPoint y: 64, endPoint x: 260, endPoint y: 54, distance: 28.3
click at [234, 64] on div "Grant Hungerford" at bounding box center [234, 62] width 79 height 9
click at [741, 43] on button "Call to Customer" at bounding box center [734, 36] width 80 height 20
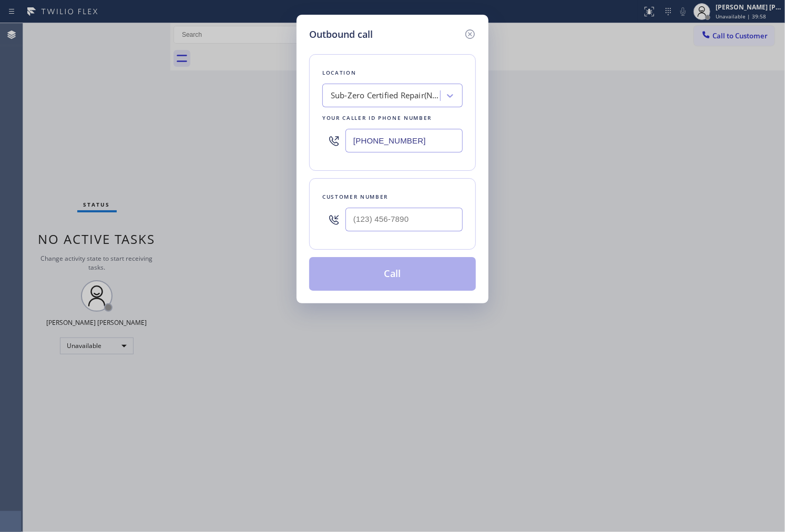
click at [388, 147] on input "(888) 530-5723" at bounding box center [403, 141] width 117 height 24
paste input "55) 340-131"
type input "(855) 340-1313"
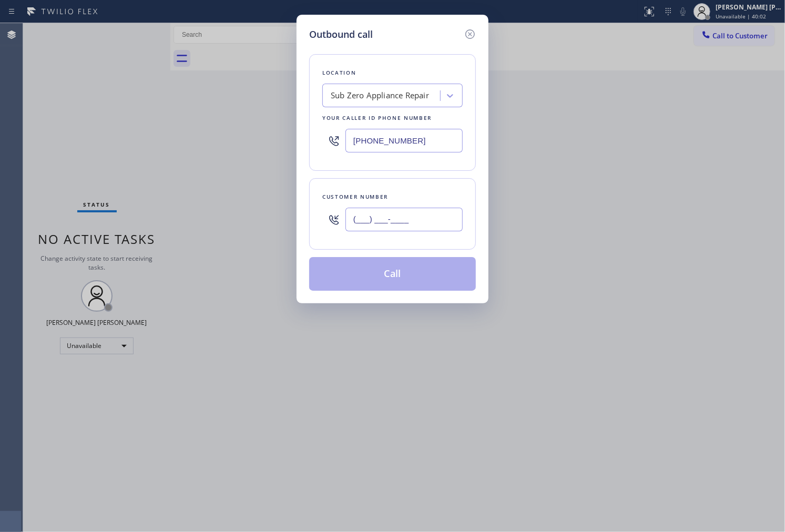
click at [392, 222] on input "(___) ___-____" at bounding box center [403, 220] width 117 height 24
paste input "917) 288-8920"
type input "(917) 288-8920"
click at [447, 284] on button "Call" at bounding box center [392, 274] width 167 height 34
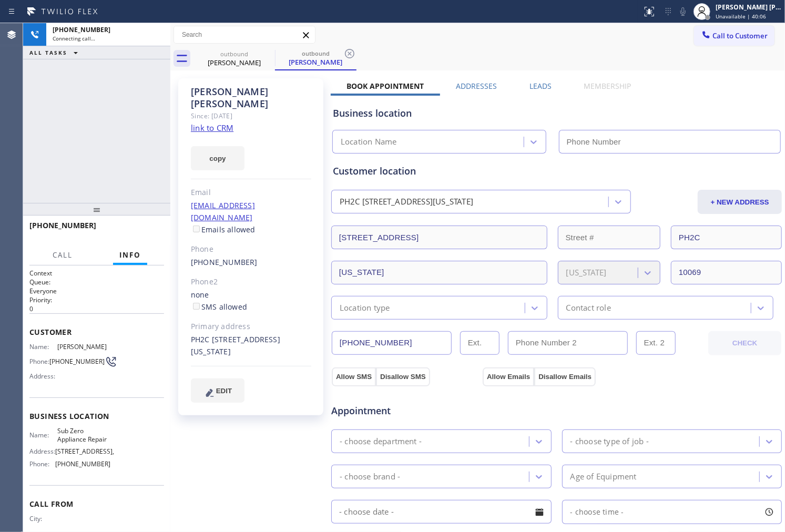
click at [237, 88] on div "Eric Belman" at bounding box center [251, 98] width 120 height 24
type input "(855) 340-1313"
click at [191, 134] on div "copy" at bounding box center [251, 152] width 120 height 36
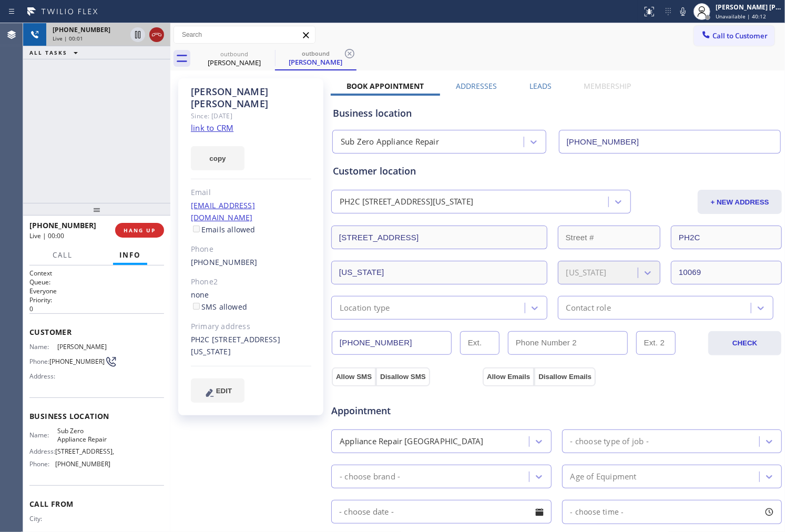
click at [161, 35] on icon at bounding box center [156, 34] width 9 height 3
click at [213, 257] on link "(917) 288-8920" at bounding box center [224, 262] width 67 height 10
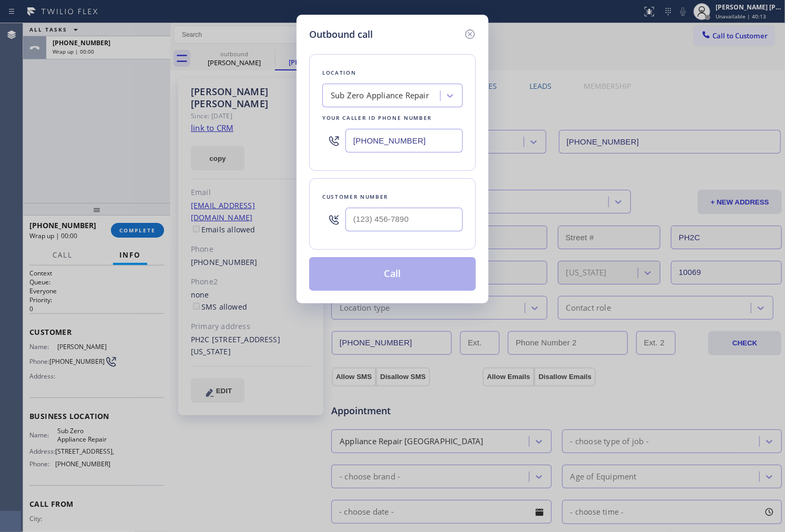
type input "(917) 288-8920"
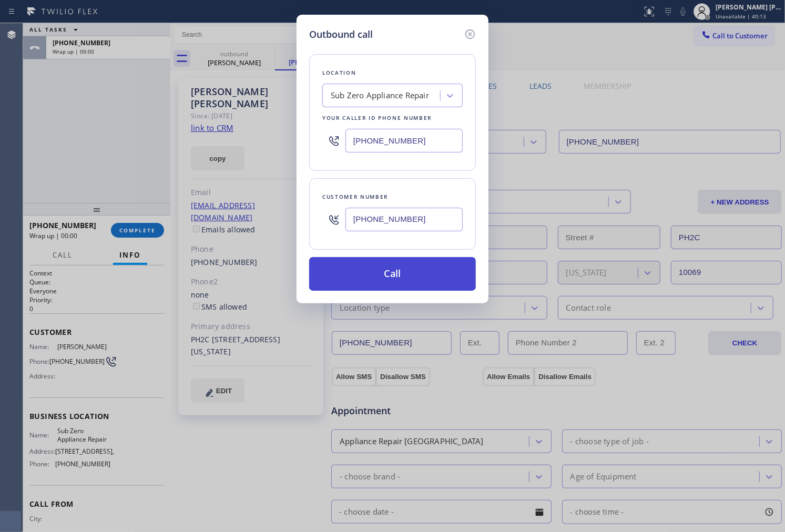
click at [401, 275] on button "Call" at bounding box center [392, 274] width 167 height 34
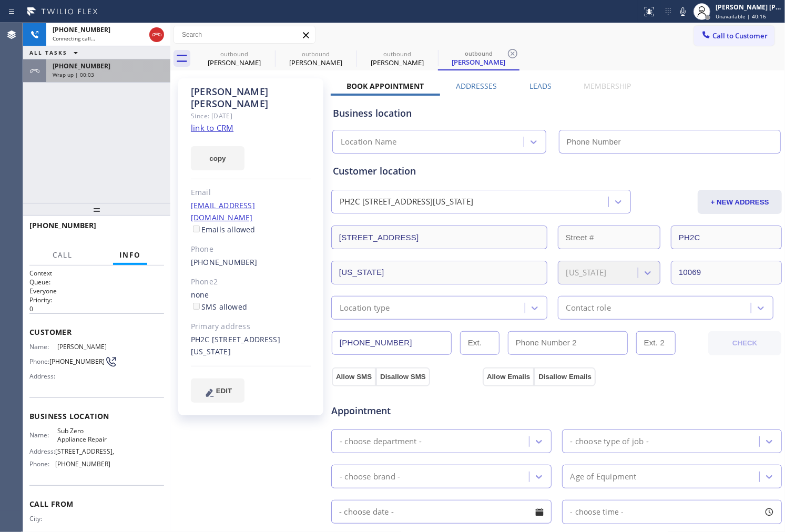
click at [105, 74] on div "Wrap up | 00:03" at bounding box center [108, 74] width 111 height 7
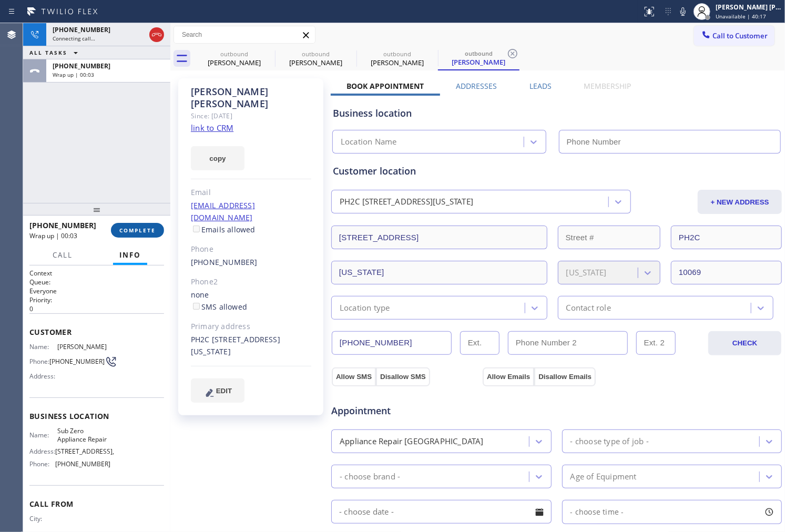
type input "(855) 340-1313"
click at [124, 233] on span "COMPLETE" at bounding box center [137, 230] width 36 height 7
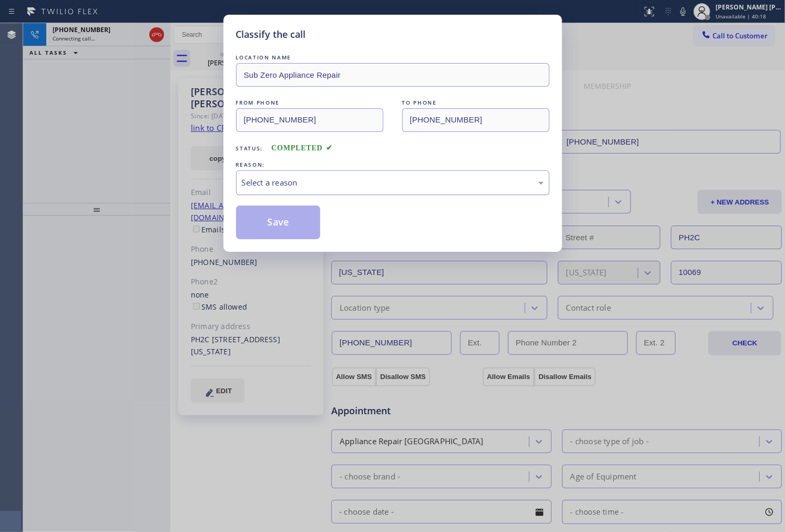
click at [308, 195] on div "Select a reason" at bounding box center [392, 182] width 313 height 25
click at [272, 226] on button "Save" at bounding box center [278, 223] width 85 height 34
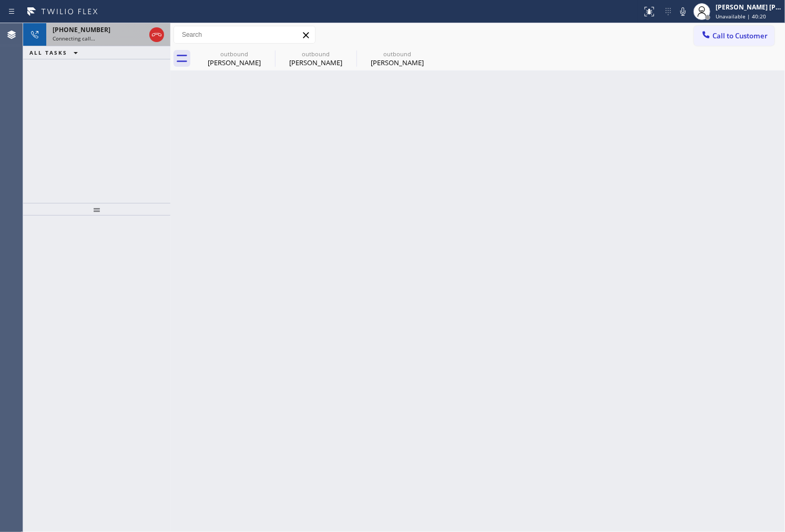
click at [95, 33] on span "+19172888920" at bounding box center [82, 29] width 58 height 9
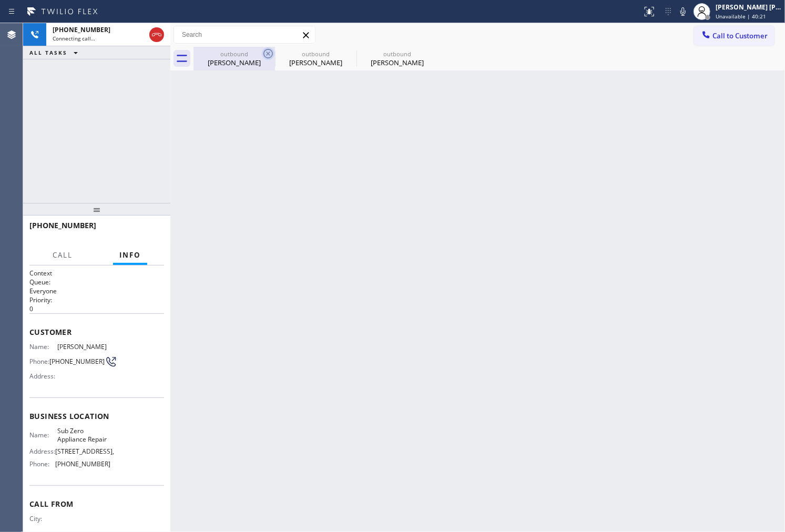
click at [266, 53] on icon at bounding box center [268, 53] width 13 height 13
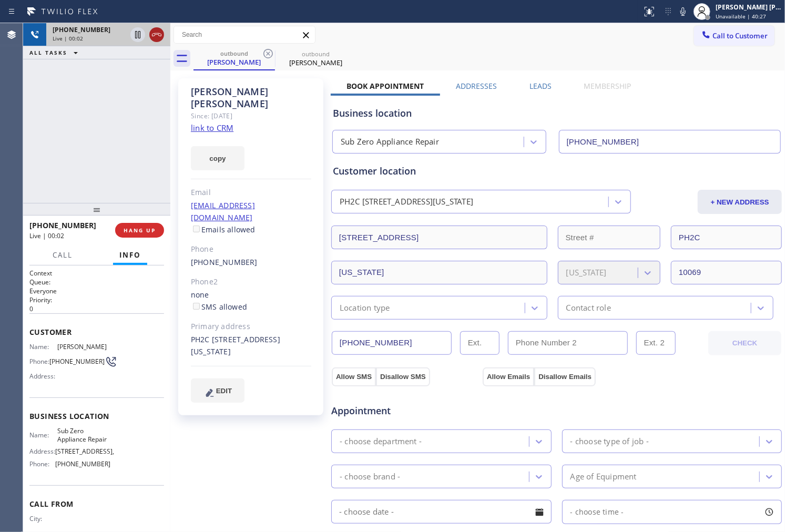
click at [152, 38] on icon at bounding box center [156, 34] width 13 height 13
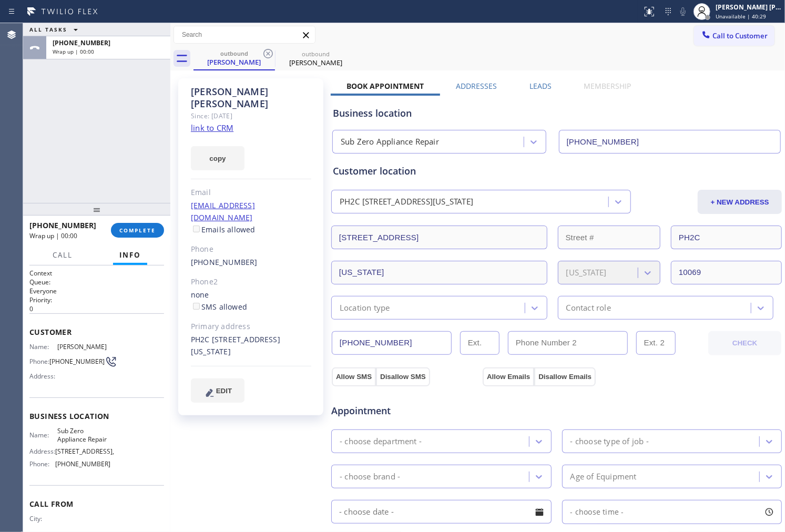
click at [535, 86] on label "Leads" at bounding box center [541, 86] width 22 height 10
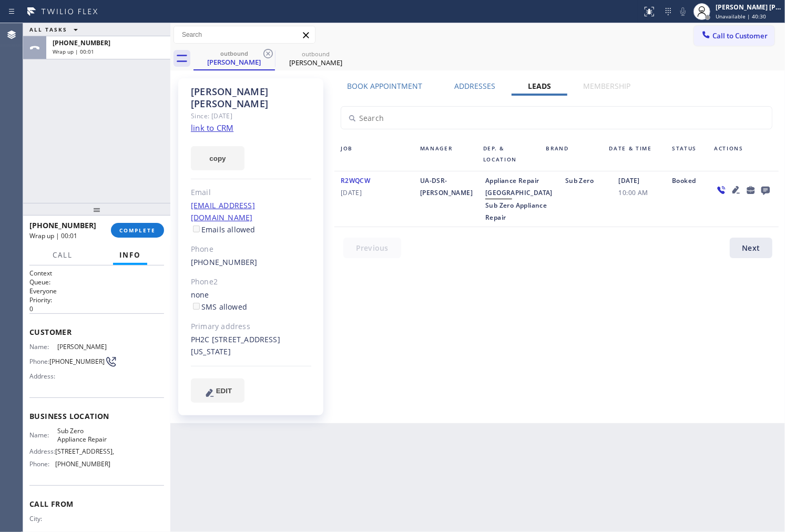
click at [764, 187] on icon at bounding box center [765, 191] width 8 height 8
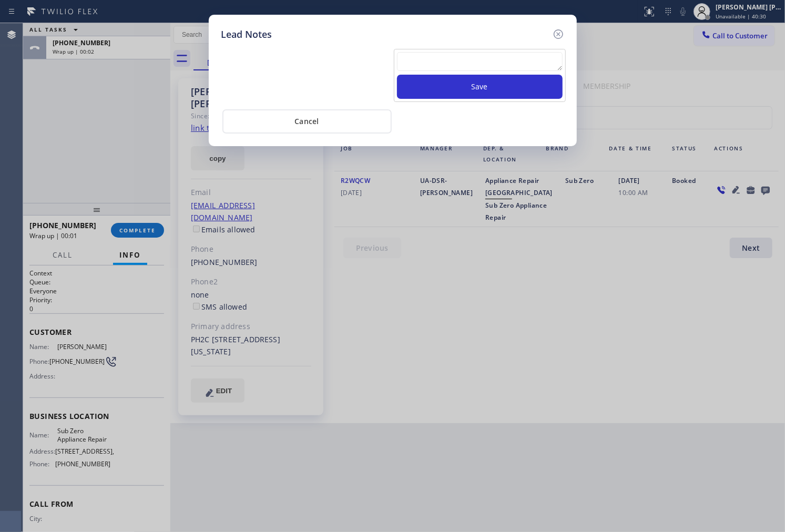
click at [490, 61] on textarea at bounding box center [480, 61] width 166 height 19
paste textarea "N/A - Please transfer"
type textarea "N/A - Please transfer"
click at [493, 91] on button "Save" at bounding box center [480, 87] width 166 height 24
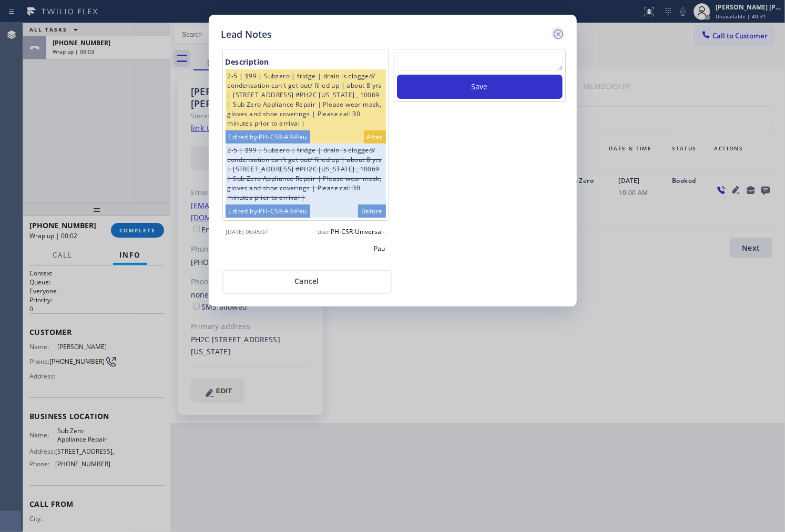
click at [560, 32] on icon at bounding box center [558, 34] width 13 height 13
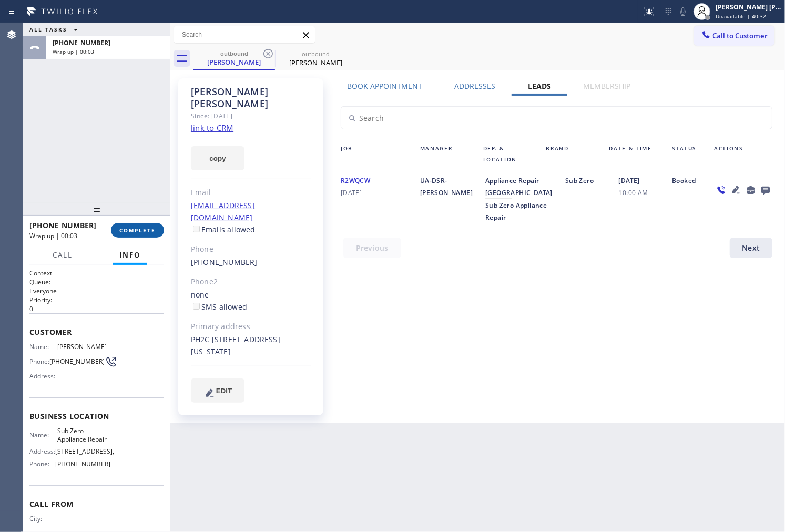
click at [139, 229] on span "COMPLETE" at bounding box center [137, 230] width 36 height 7
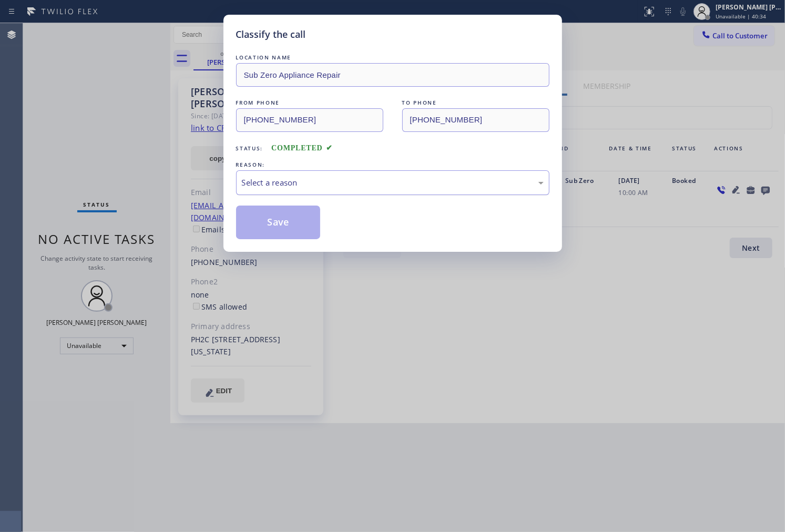
click at [430, 190] on div "Select a reason" at bounding box center [392, 182] width 313 height 25
click at [272, 228] on button "Save" at bounding box center [278, 223] width 85 height 34
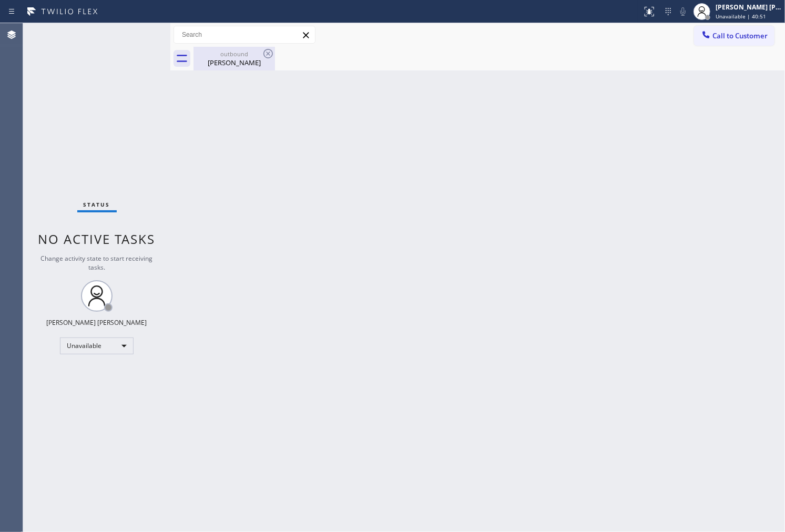
drag, startPoint x: 249, startPoint y: 66, endPoint x: 260, endPoint y: 60, distance: 12.9
click at [249, 65] on div "Eric Belman" at bounding box center [234, 62] width 79 height 9
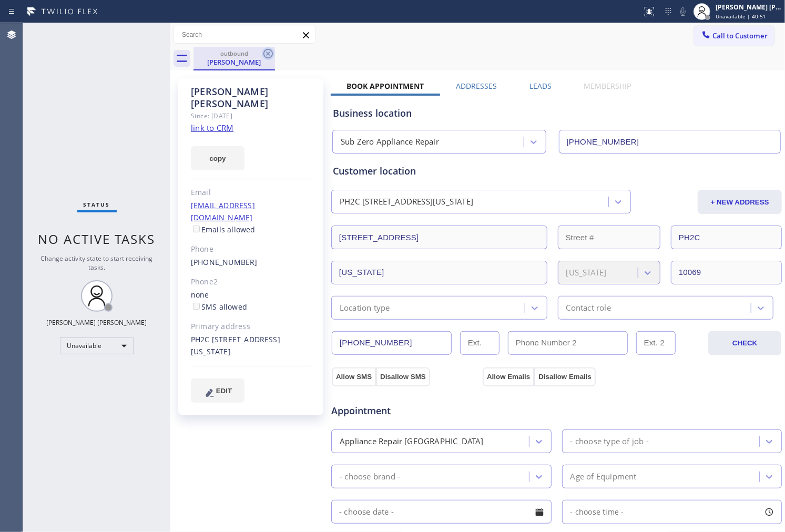
click at [263, 58] on icon at bounding box center [268, 53] width 13 height 13
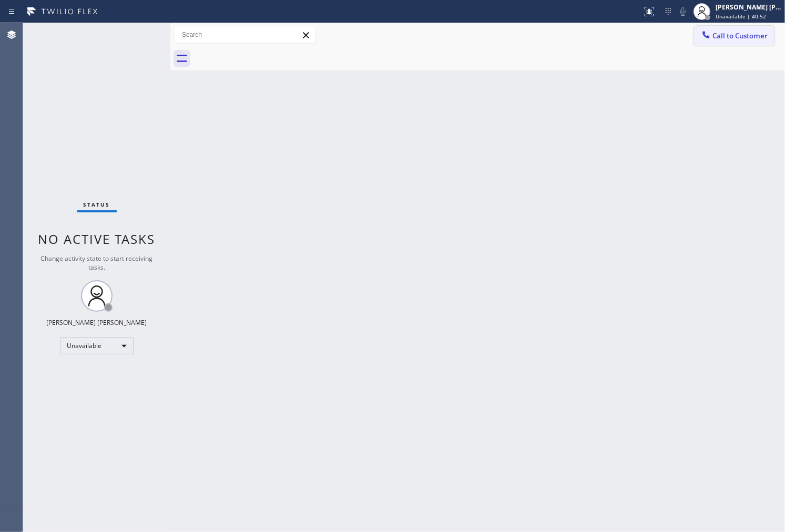
click at [734, 42] on button "Call to Customer" at bounding box center [734, 36] width 80 height 20
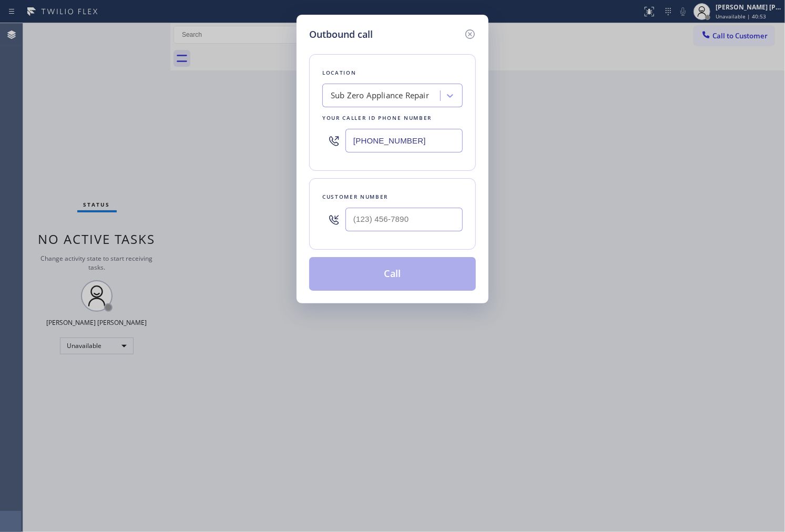
click at [345, 151] on div at bounding box center [333, 141] width 23 height 34
click at [363, 143] on input "(855) 340-1313" at bounding box center [403, 141] width 117 height 24
paste input "949) 239-045"
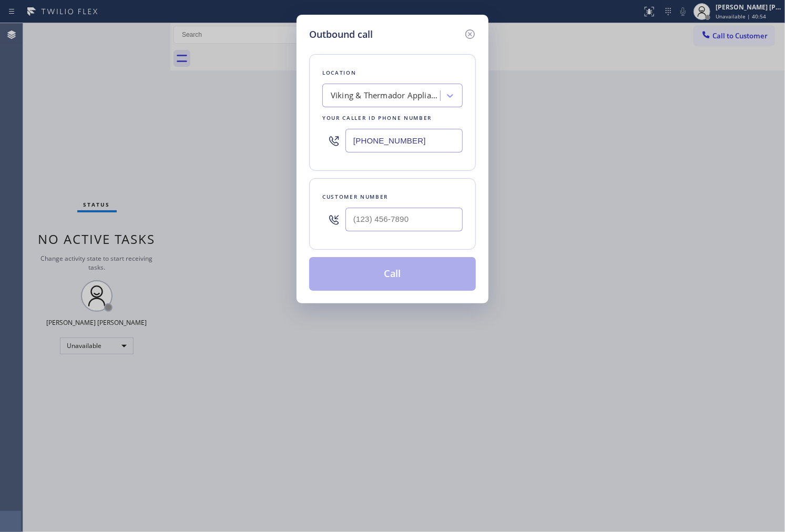
type input "(949) 239-0453"
click at [410, 227] on input "(___) ___-____" at bounding box center [403, 220] width 117 height 24
paste input "949) 678-0715"
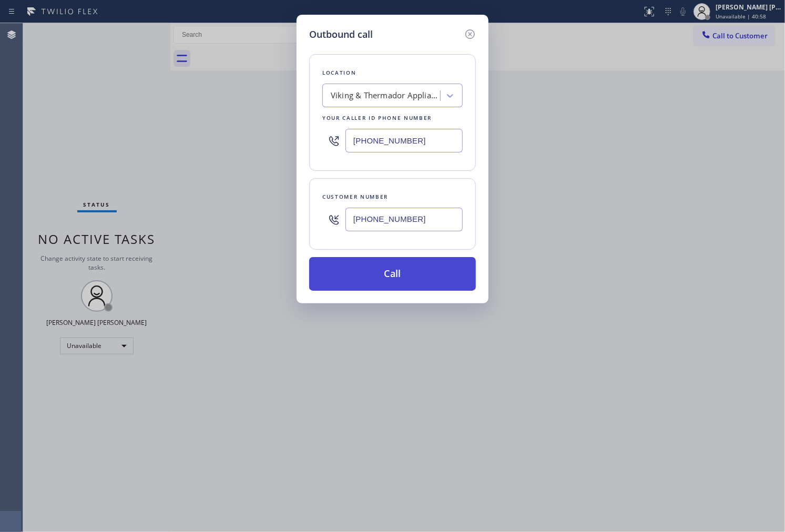
type input "(949) 678-0715"
click at [404, 267] on button "Call" at bounding box center [392, 274] width 167 height 34
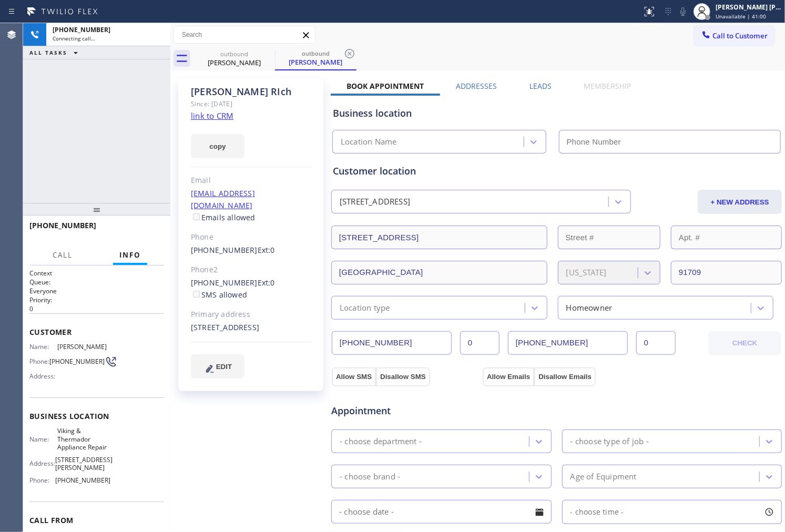
click at [225, 91] on div "Patrick RIch" at bounding box center [251, 92] width 120 height 12
click at [132, 102] on div "+19496780715 Connecting call… ALL TASKS ALL TASKS ACTIVE TASKS TASKS IN WRAP UP" at bounding box center [96, 113] width 147 height 180
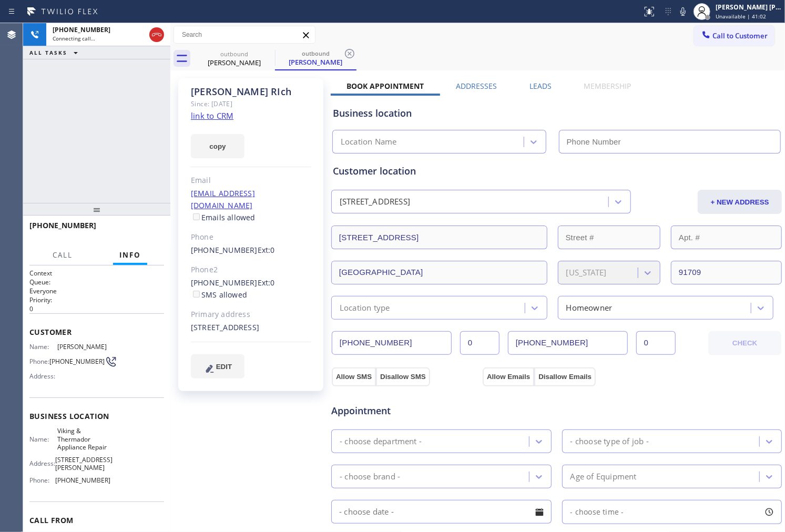
type input "(949) 239-0453"
click at [46, 146] on div "+19496780715 Connecting call… ALL TASKS ALL TASKS ACTIVE TASKS TASKS IN WRAP UP" at bounding box center [96, 113] width 147 height 180
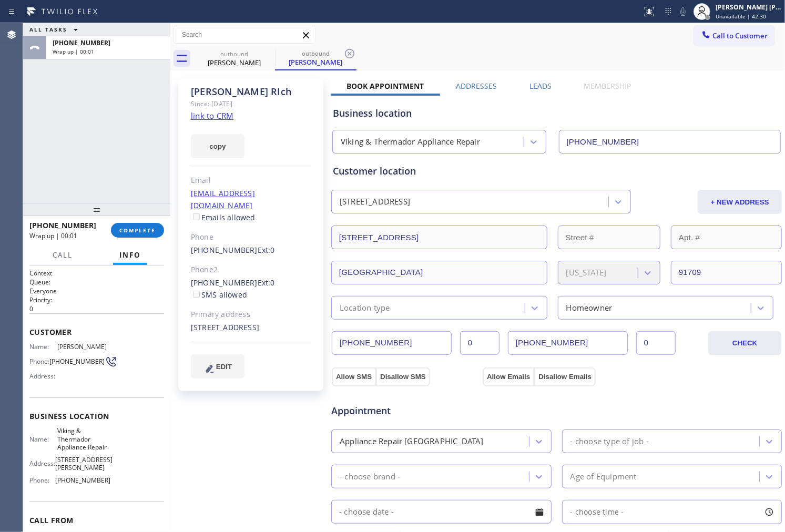
click at [537, 80] on div "Patrick RIch Since: 20 may 2020 link to CRM copy Email richpjj@aol.com Emails a…" at bounding box center [477, 424] width 609 height 703
click at [538, 84] on label "Leads" at bounding box center [541, 86] width 22 height 10
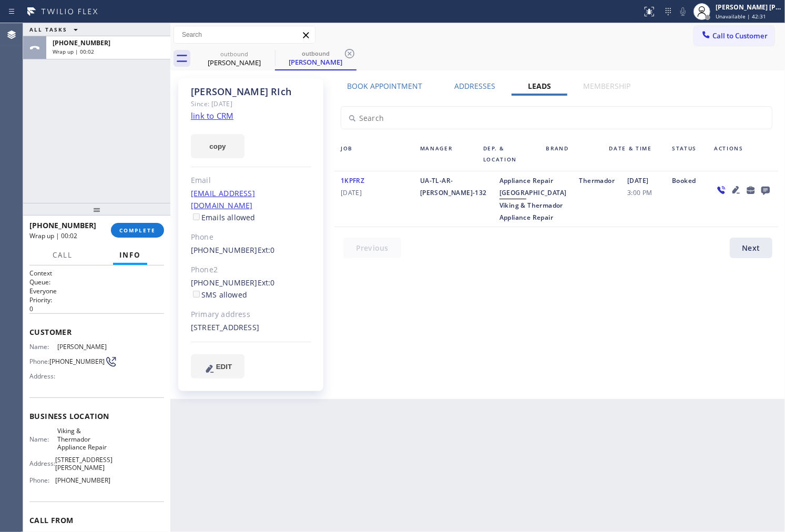
click at [766, 190] on icon at bounding box center [765, 191] width 8 height 8
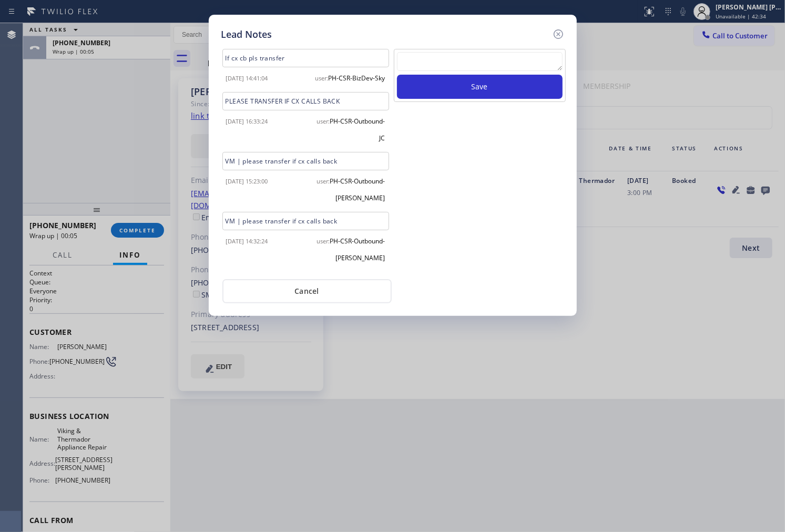
drag, startPoint x: 485, startPoint y: 48, endPoint x: 484, endPoint y: 54, distance: 6.4
click at [485, 48] on div "If cx cb pls transfer 2024-03-01 14:41:04 user: PH-CSR-BizDev-Sky PLEASE TRANSF…" at bounding box center [393, 159] width 348 height 225
click at [481, 59] on textarea at bounding box center [480, 61] width 166 height 19
paste textarea "ALL GOOD"
type textarea "ALL GOOD"
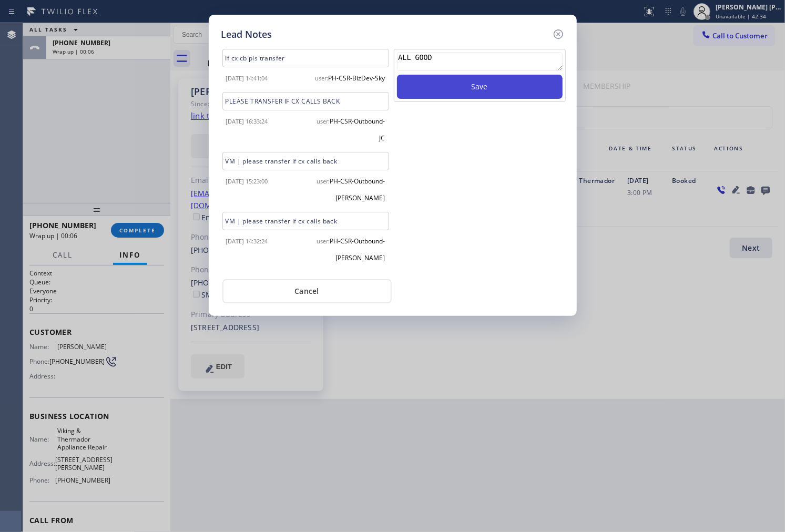
click at [481, 93] on button "Save" at bounding box center [480, 87] width 166 height 24
click at [556, 34] on icon at bounding box center [558, 34] width 13 height 13
click at [556, 34] on div "Call to Customer Outbound call Location Viking & Thermador Appliance Repair You…" at bounding box center [477, 35] width 615 height 18
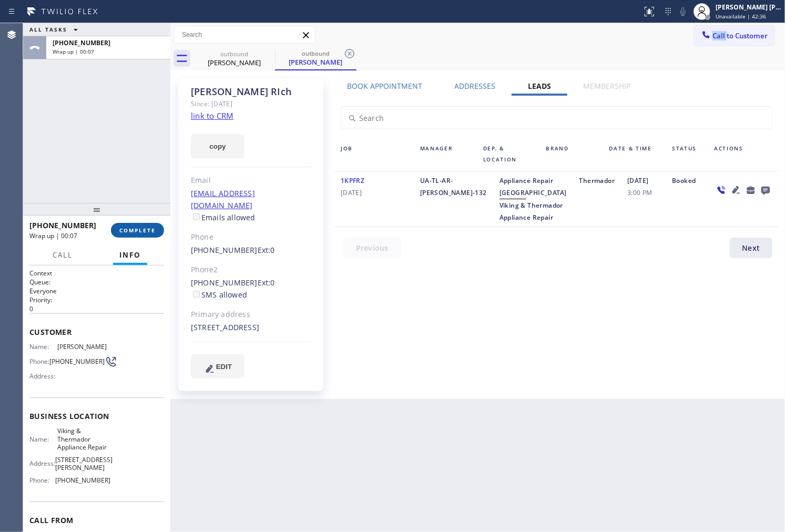
click at [138, 233] on span "COMPLETE" at bounding box center [137, 230] width 36 height 7
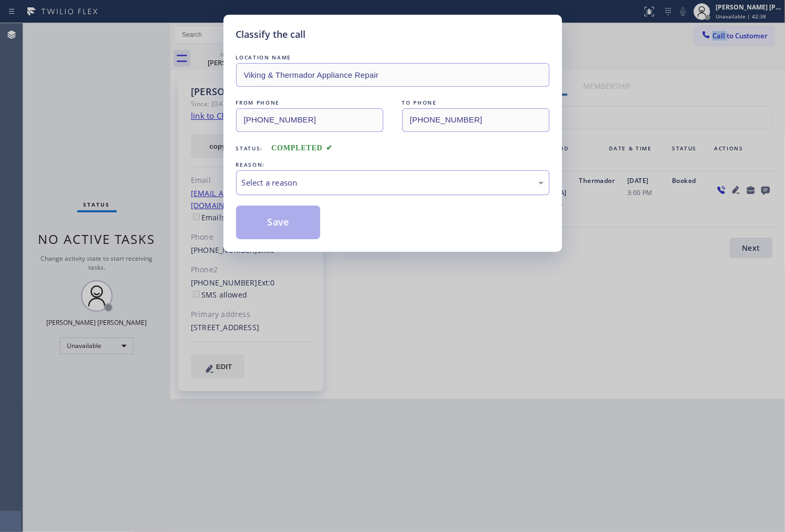
click at [372, 191] on div "Select a reason" at bounding box center [392, 182] width 313 height 25
click at [279, 228] on button "Save" at bounding box center [278, 223] width 85 height 34
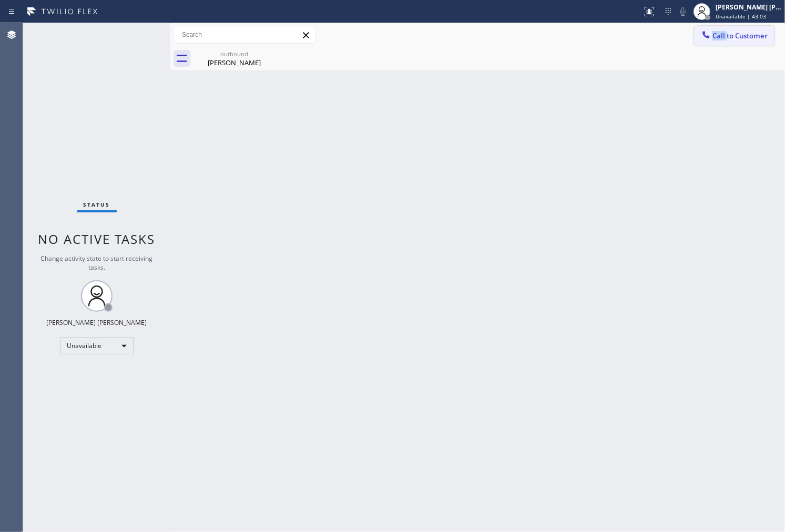
click at [745, 39] on span "Call to Customer" at bounding box center [740, 35] width 55 height 9
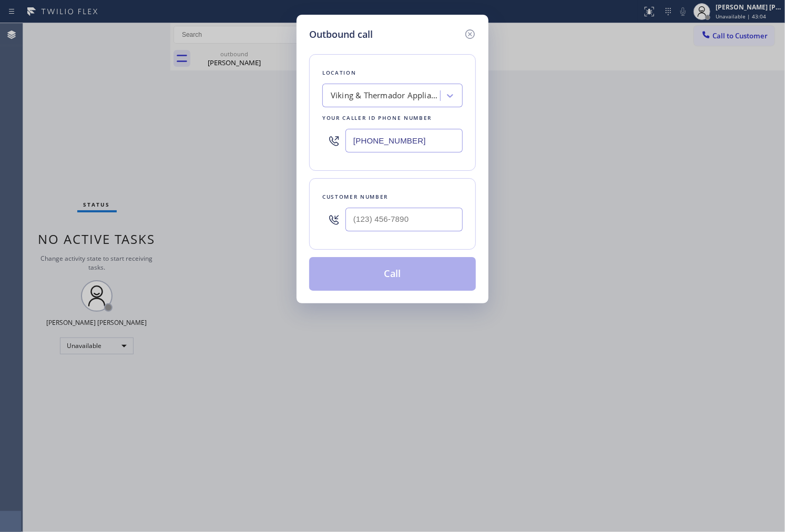
click at [431, 143] on input "(949) 239-0453" at bounding box center [403, 141] width 117 height 24
paste input "206) 309-4022"
type input "(206) 309-4022"
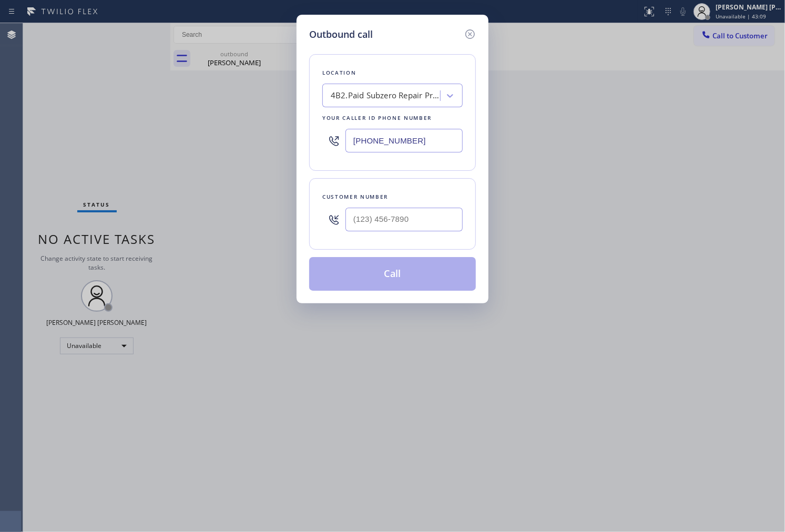
click at [389, 200] on div "Customer number" at bounding box center [392, 196] width 140 height 11
click at [379, 221] on input "(___) ___-____" at bounding box center [403, 220] width 117 height 24
paste input "206) 852-4936"
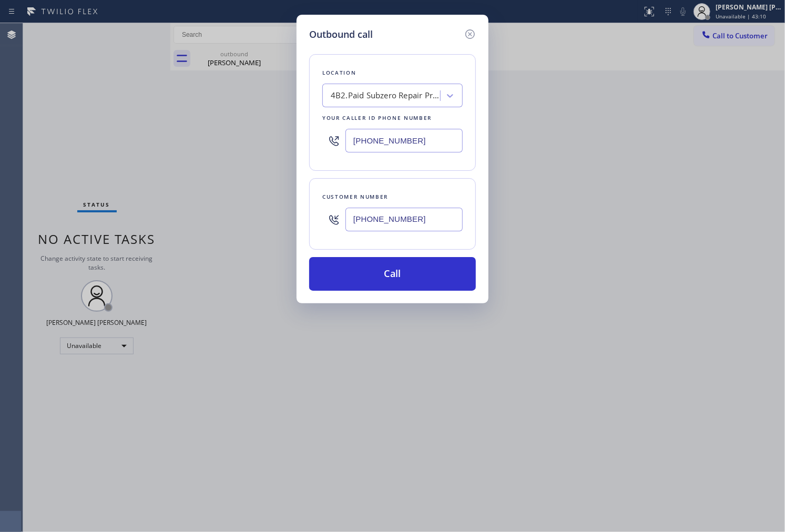
type input "(206) 852-4936"
click at [421, 143] on input "(206) 309-4022" at bounding box center [403, 141] width 117 height 24
paste input "855) 731-495"
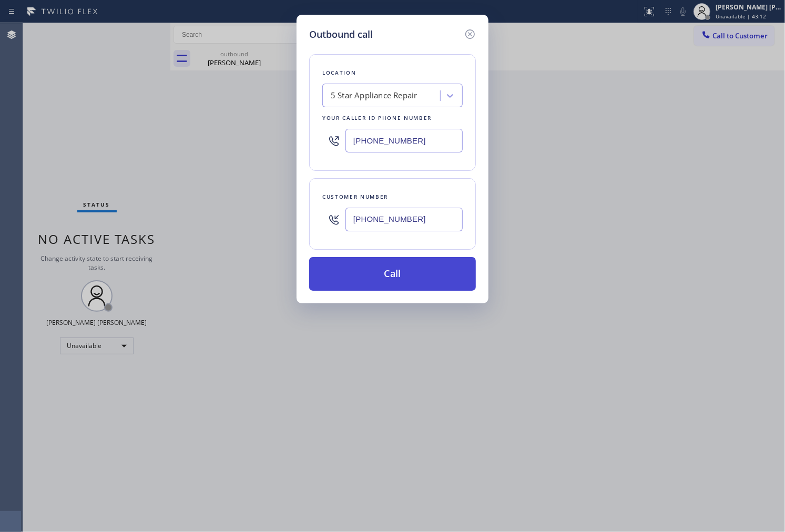
type input "[PHONE_NUMBER]"
click at [407, 273] on button "Call" at bounding box center [392, 274] width 167 height 34
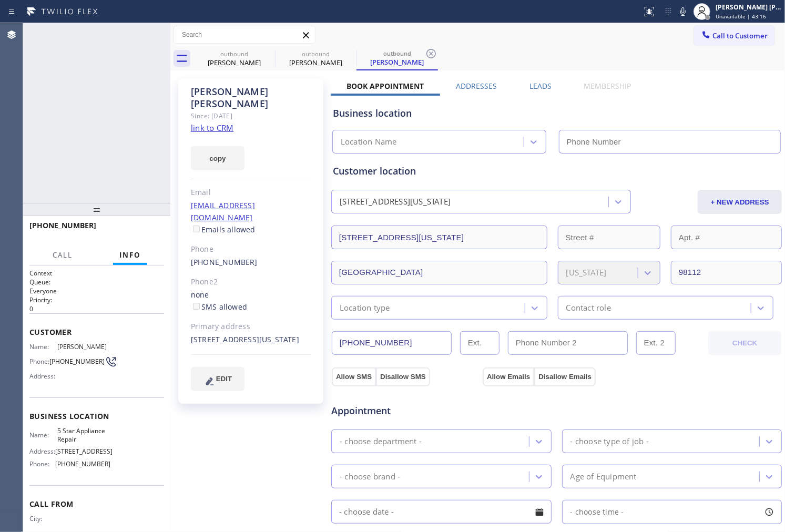
type input "[PHONE_NUMBER]"
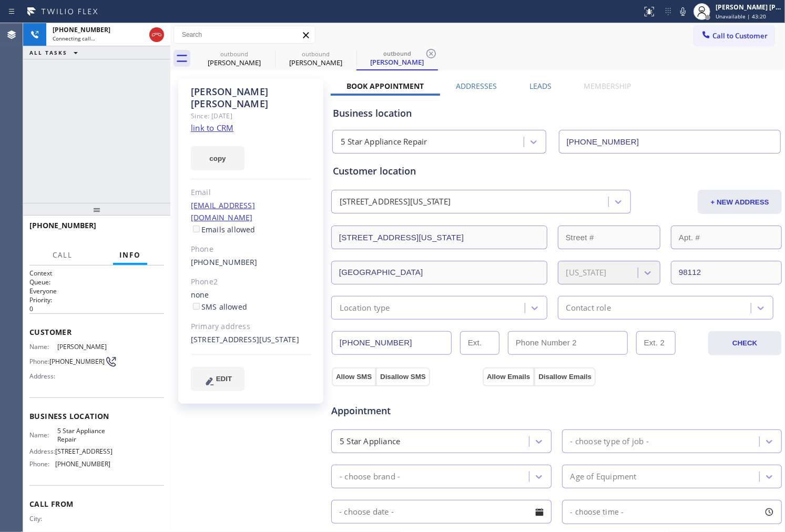
click at [230, 91] on div "Amy Martin" at bounding box center [251, 98] width 120 height 24
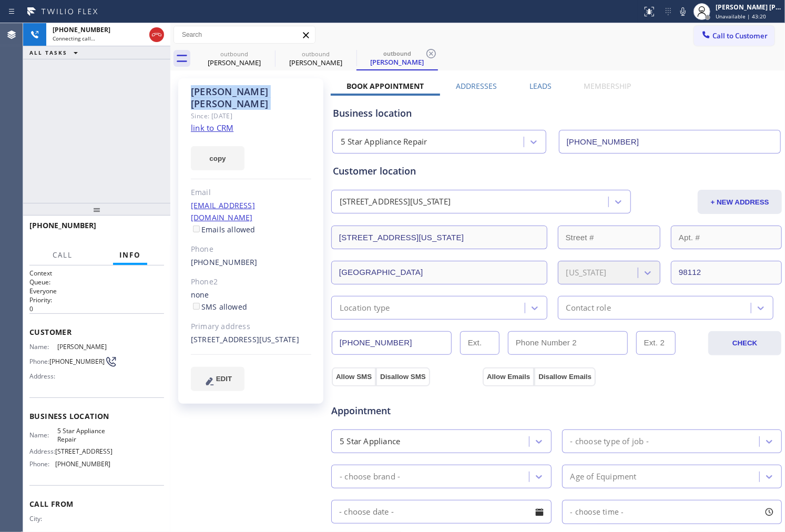
copy div "Amy Martin"
drag, startPoint x: 270, startPoint y: 54, endPoint x: 251, endPoint y: 75, distance: 27.9
click at [0, 0] on icon at bounding box center [0, 0] width 0 height 0
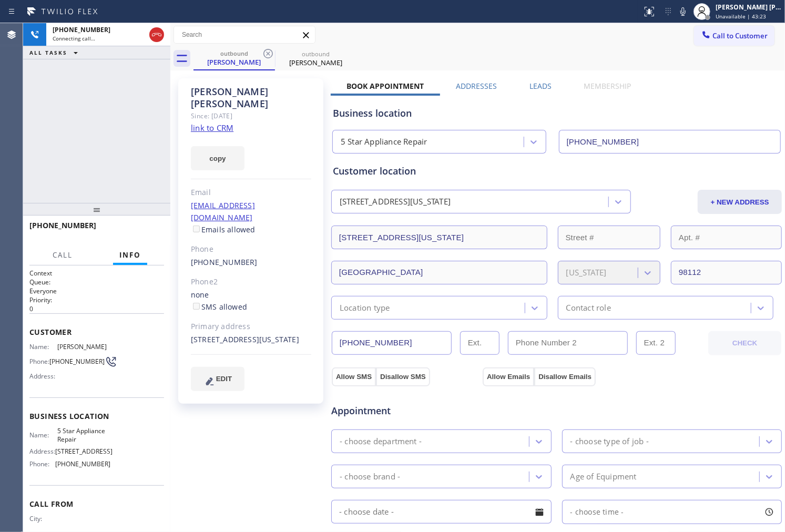
click at [56, 144] on div "+12068524936 Connecting call… ALL TASKS ALL TASKS ACTIVE TASKS TASKS IN WRAP UP" at bounding box center [96, 113] width 147 height 180
click at [686, 4] on div "Status report No issues detected If you experience an issue, please download th…" at bounding box center [711, 11] width 147 height 23
click at [689, 16] on icon at bounding box center [683, 11] width 13 height 13
click at [689, 9] on icon at bounding box center [683, 11] width 13 height 13
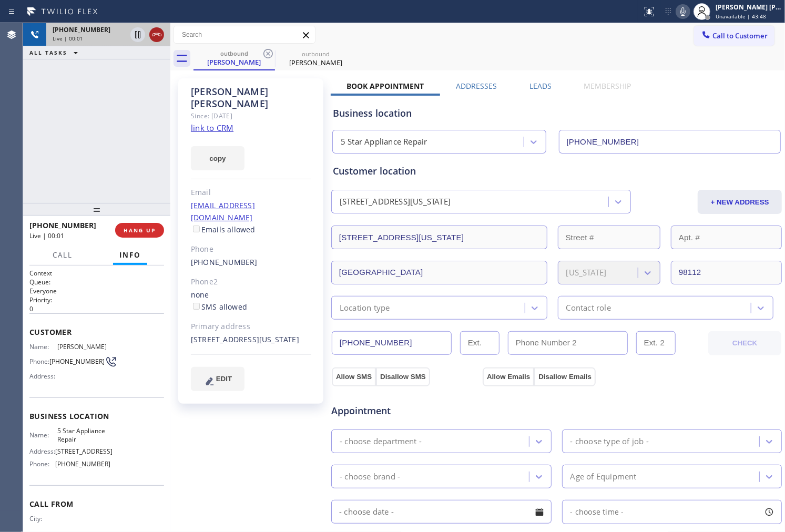
click at [156, 34] on icon at bounding box center [156, 34] width 9 height 3
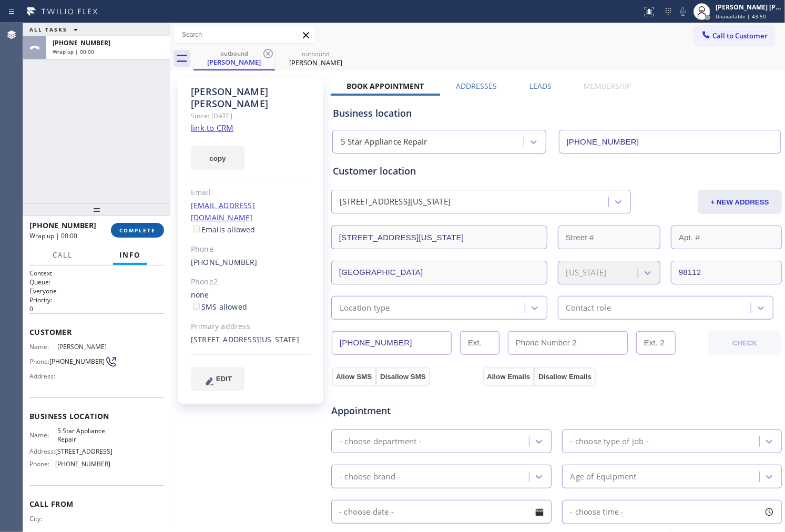
click at [159, 235] on button "COMPLETE" at bounding box center [137, 230] width 53 height 15
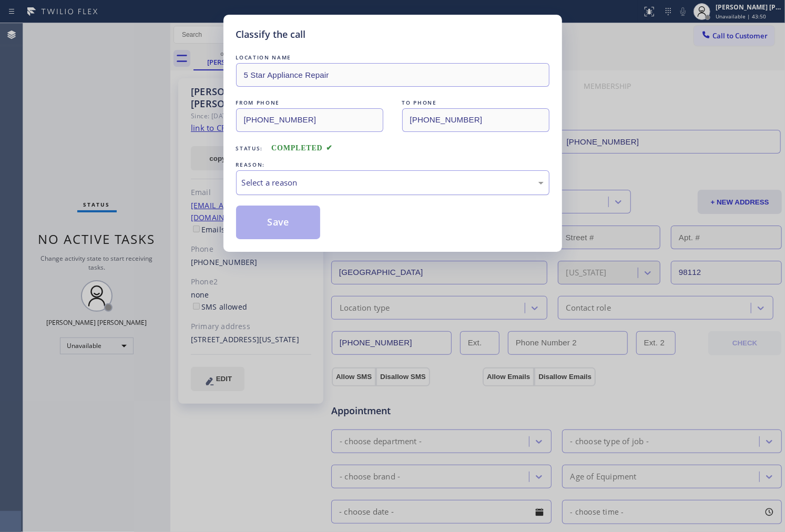
click at [318, 195] on div "Select a reason" at bounding box center [392, 182] width 313 height 25
click at [297, 222] on button "Save" at bounding box center [278, 223] width 85 height 34
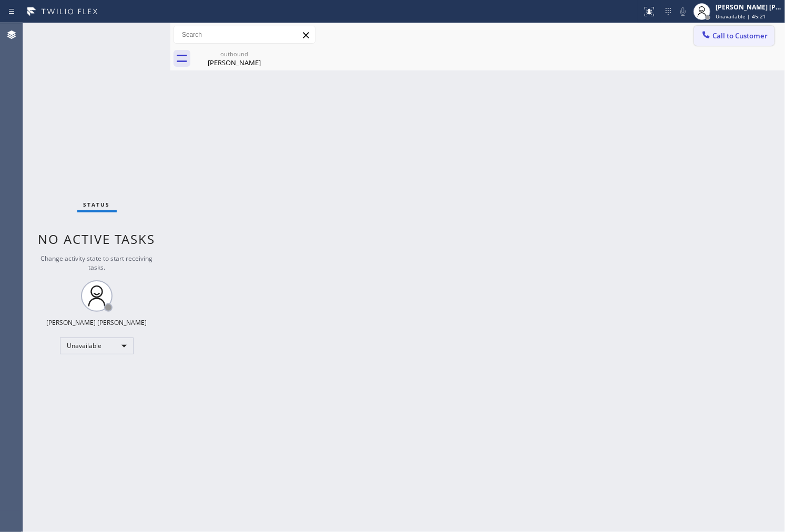
click at [743, 37] on span "Call to Customer" at bounding box center [740, 35] width 55 height 9
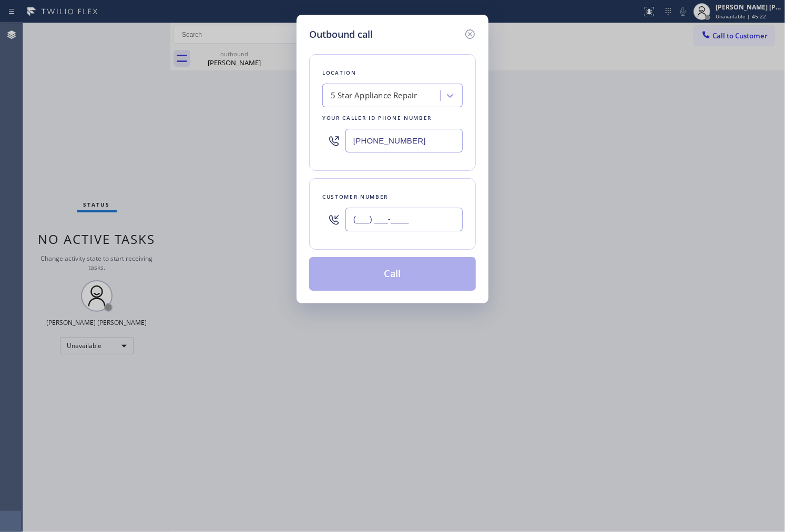
click at [412, 218] on input "(___) ___-____" at bounding box center [403, 220] width 117 height 24
paste input "817) 761-1210"
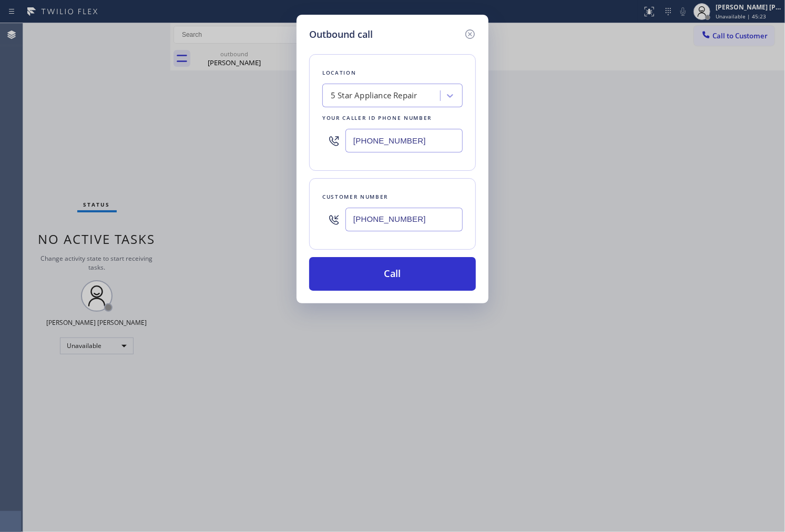
type input "(817) 761-1210"
click at [369, 143] on input "[PHONE_NUMBER]" at bounding box center [403, 141] width 117 height 24
paste input "602) 638-3519"
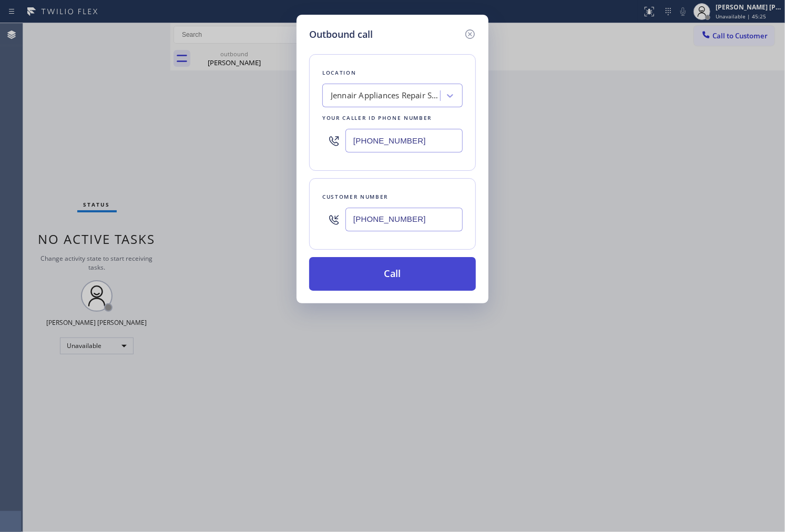
type input "(602) 638-3519"
click at [428, 276] on button "Call" at bounding box center [392, 274] width 167 height 34
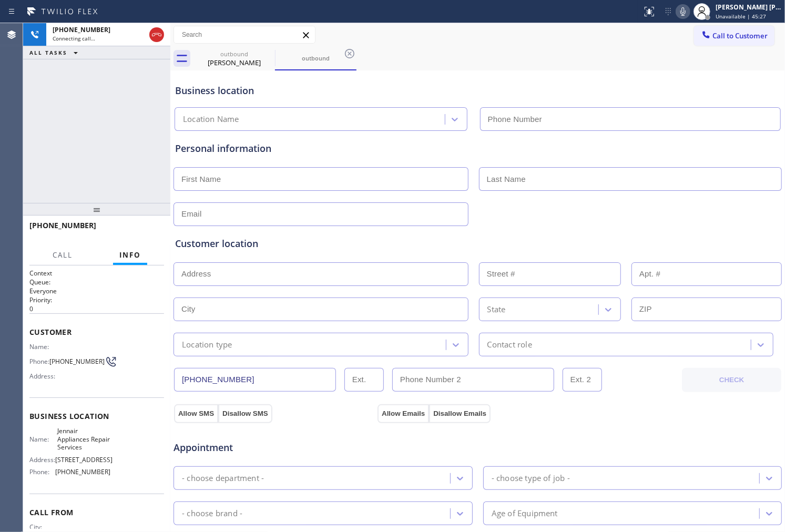
type input "(602) 638-3519"
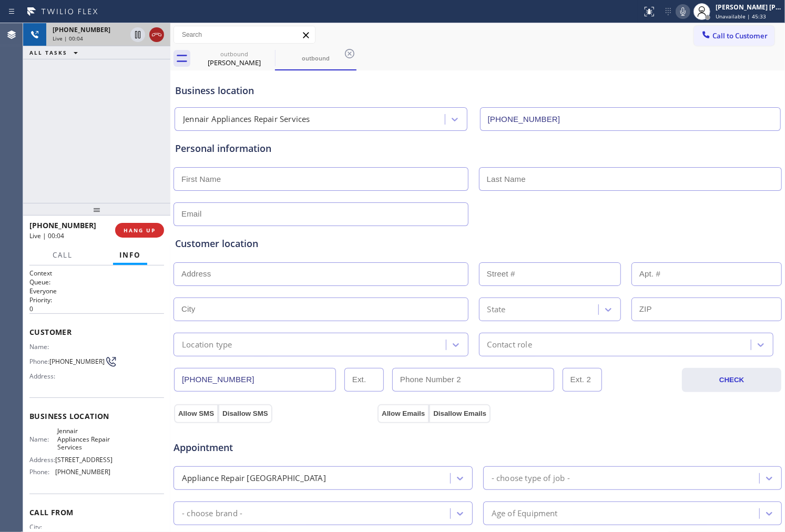
click at [154, 29] on icon at bounding box center [156, 34] width 13 height 13
click at [133, 233] on span "HANG UP" at bounding box center [140, 230] width 32 height 7
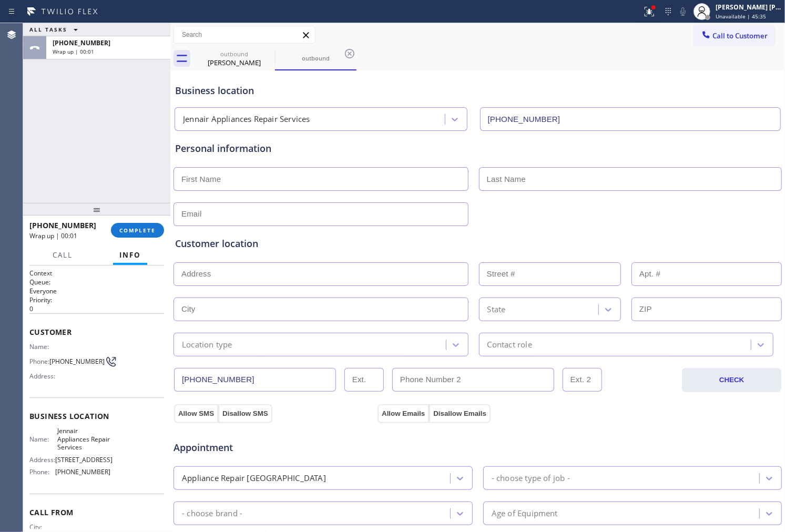
click at [114, 242] on div "+18177611210 Wrap up | 00:01 COMPLETE" at bounding box center [96, 230] width 135 height 27
click at [138, 230] on span "COMPLETE" at bounding box center [137, 230] width 36 height 7
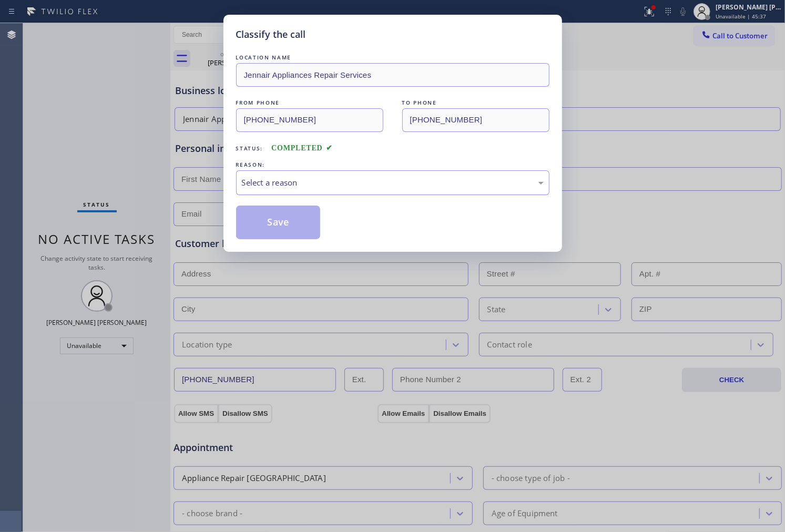
click at [299, 191] on div "Select a reason" at bounding box center [392, 182] width 313 height 25
click at [280, 233] on button "Save" at bounding box center [278, 223] width 85 height 34
type input "[PHONE_NUMBER]"
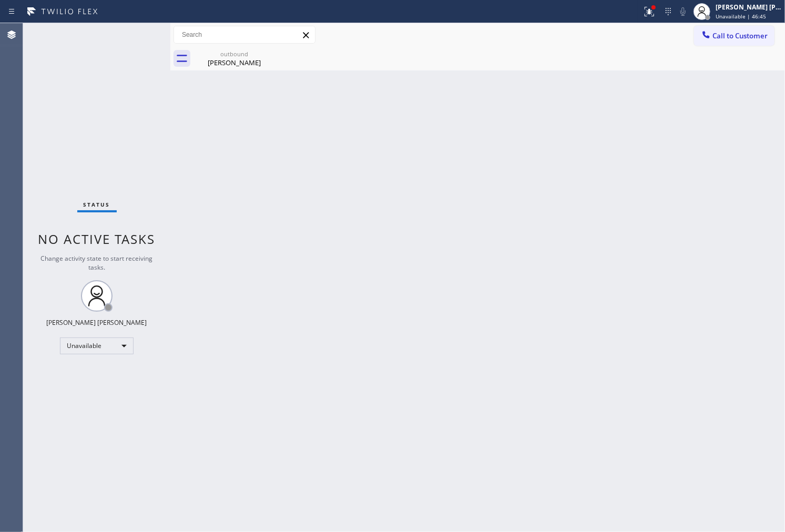
click at [54, 134] on div "Status No active tasks Change activity state to start receiving tasks. [PERSON_…" at bounding box center [96, 277] width 147 height 509
click at [230, 52] on div "outbound" at bounding box center [234, 54] width 79 height 8
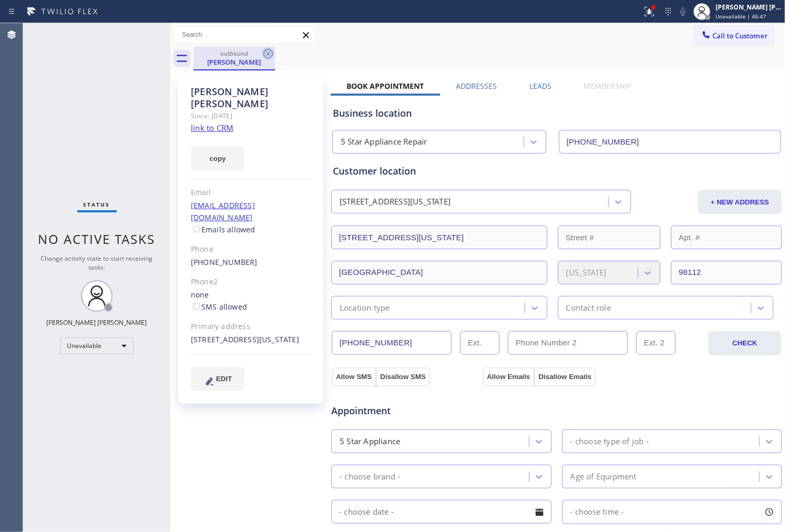
click at [268, 56] on icon at bounding box center [268, 53] width 13 height 13
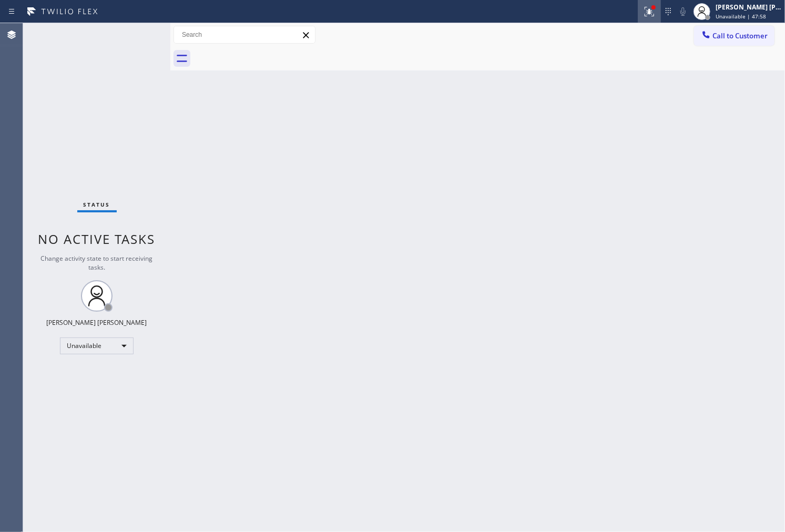
click at [656, 17] on icon at bounding box center [649, 11] width 13 height 13
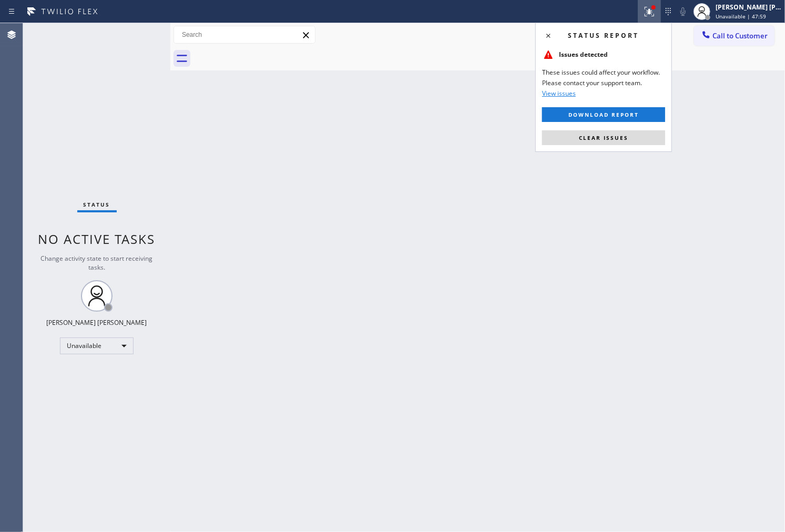
click at [611, 130] on button "Clear issues" at bounding box center [603, 137] width 123 height 15
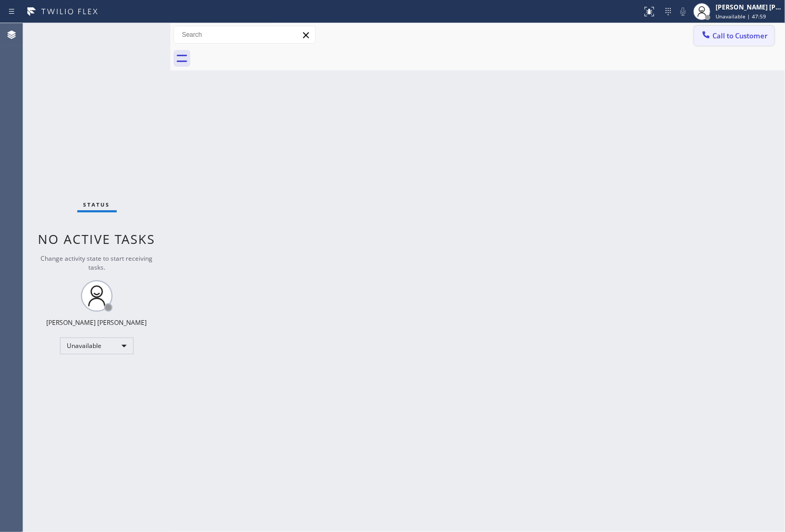
click at [732, 35] on span "Call to Customer" at bounding box center [740, 35] width 55 height 9
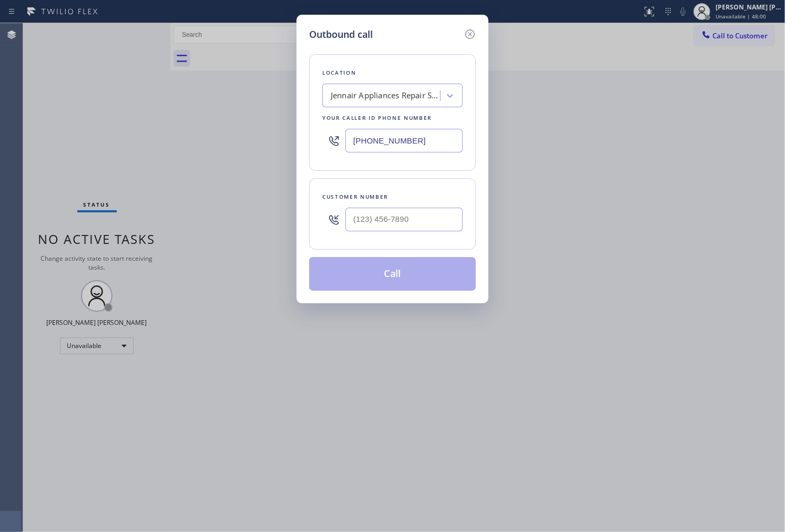
click at [385, 136] on input "(602) 638-3519" at bounding box center [403, 141] width 117 height 24
paste input "50) 800-868"
type input "(650) 800-8689"
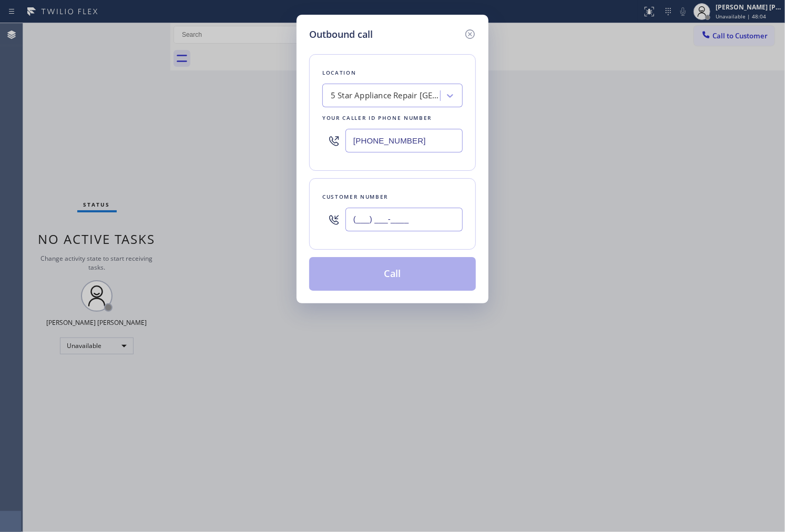
click at [398, 216] on input "(___) ___-____" at bounding box center [403, 220] width 117 height 24
paste input "650) 678-2462"
type input "(650) 678-2462"
click at [408, 271] on button "Call" at bounding box center [392, 274] width 167 height 34
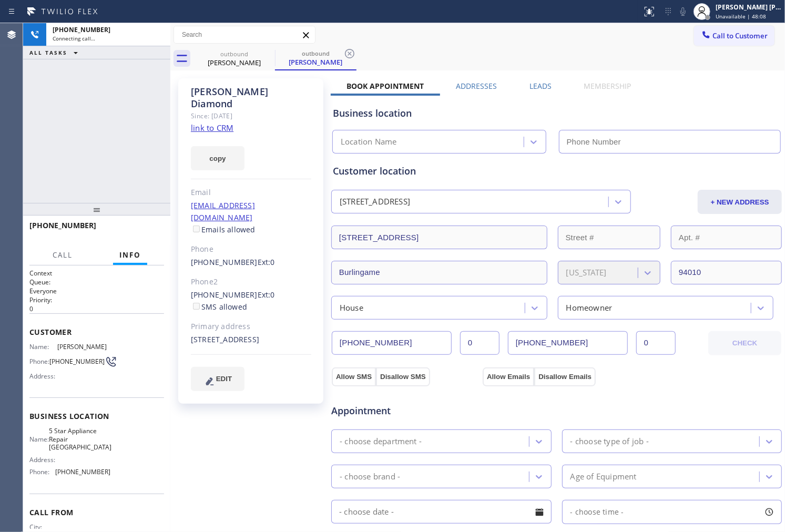
click at [218, 91] on div "James Diamond" at bounding box center [251, 98] width 120 height 24
click at [103, 90] on div "+16506782462 Connecting call… ALL TASKS ALL TASKS ACTIVE TASKS TASKS IN WRAP UP" at bounding box center [96, 113] width 147 height 180
type input "(650) 800-8689"
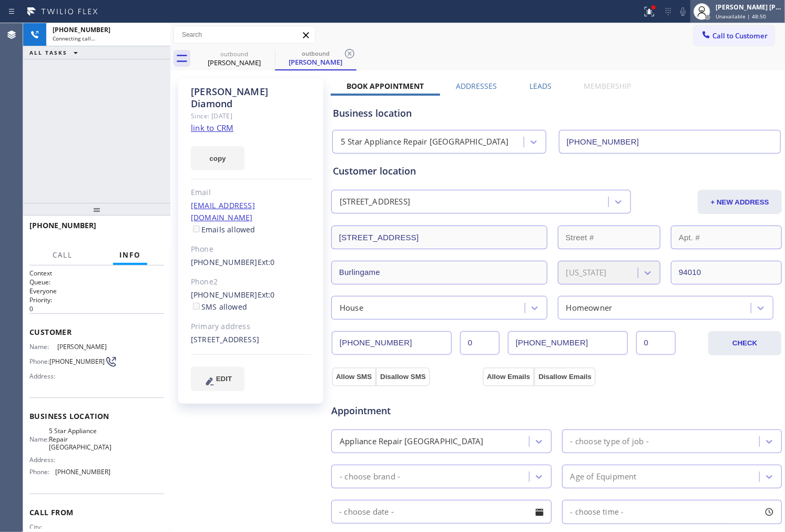
click at [725, 9] on div "Shiena Mae Palao Unavailable | 48:50" at bounding box center [737, 11] width 95 height 23
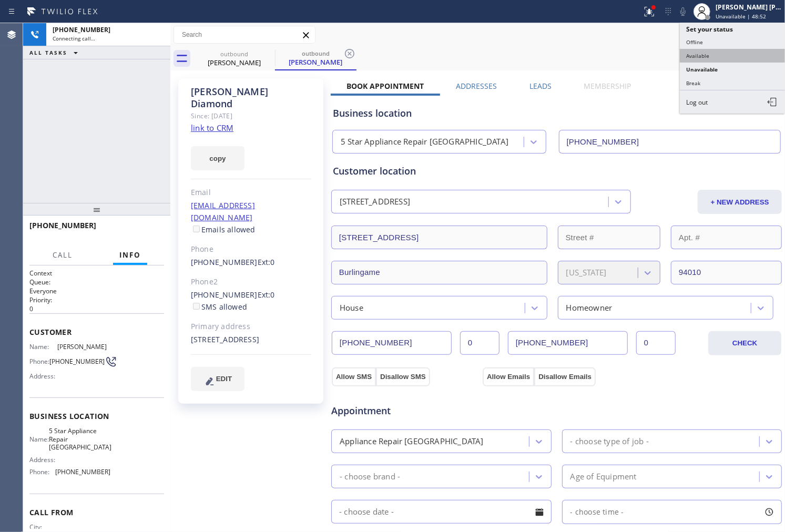
click at [722, 54] on button "Available" at bounding box center [732, 56] width 105 height 14
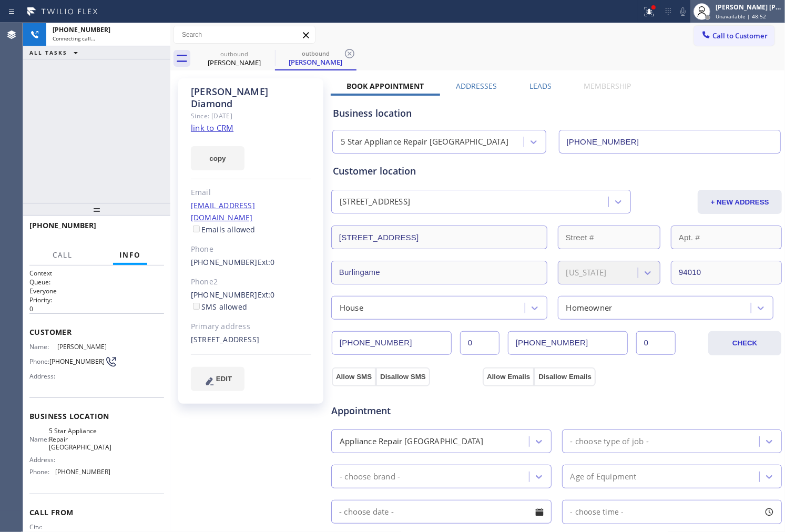
click at [758, 16] on span "Unavailable | 48:52" at bounding box center [741, 16] width 50 height 7
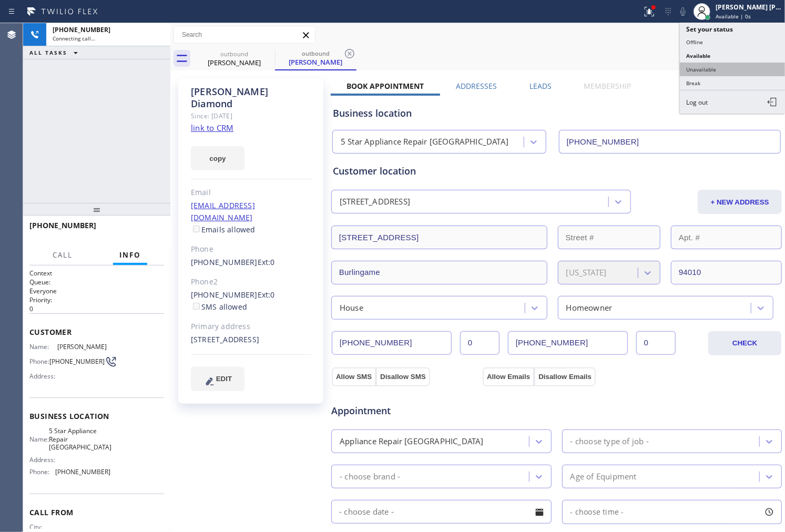
click at [736, 70] on button "Unavailable" at bounding box center [732, 70] width 105 height 14
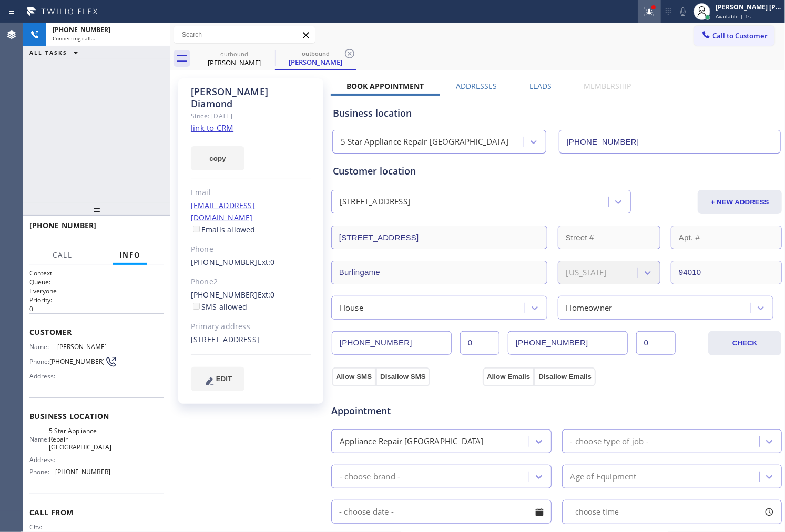
click at [656, 16] on icon at bounding box center [649, 11] width 13 height 13
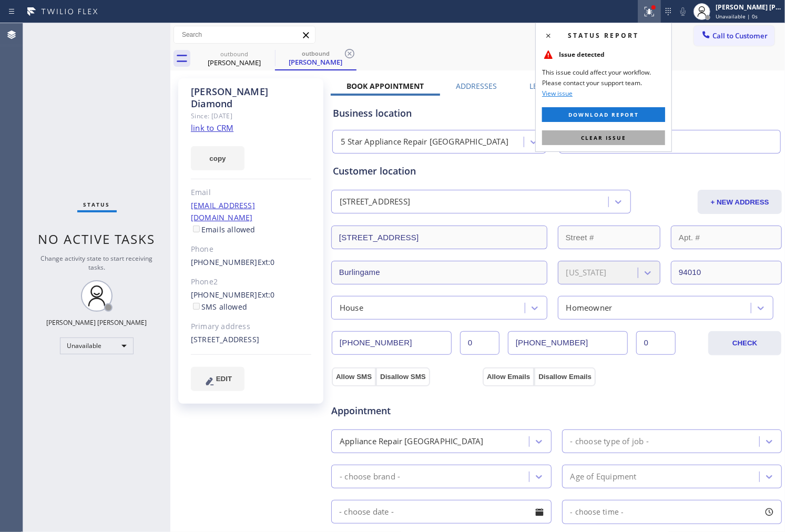
click at [649, 137] on button "Clear issue" at bounding box center [603, 137] width 123 height 15
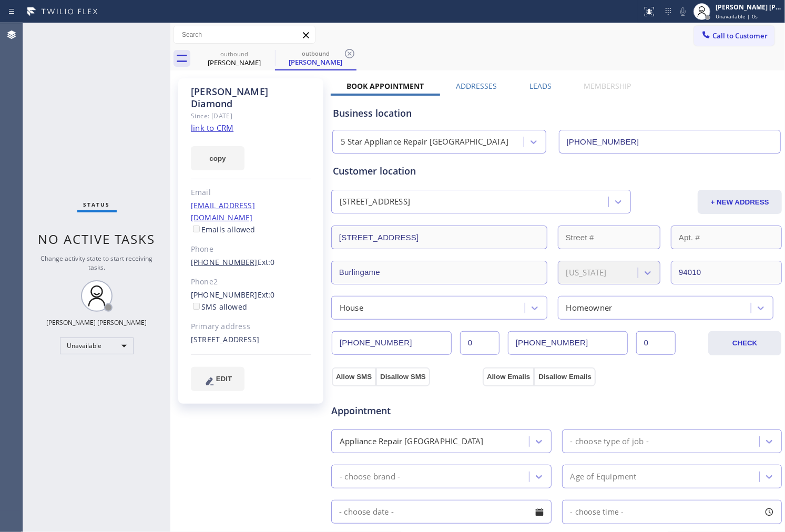
click at [218, 257] on link "(650) 678-2462" at bounding box center [224, 262] width 67 height 10
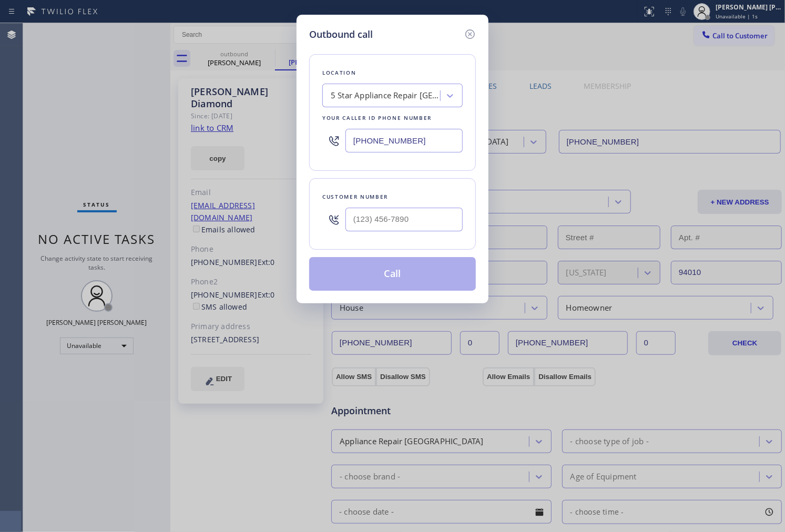
type input "(650) 678-2462"
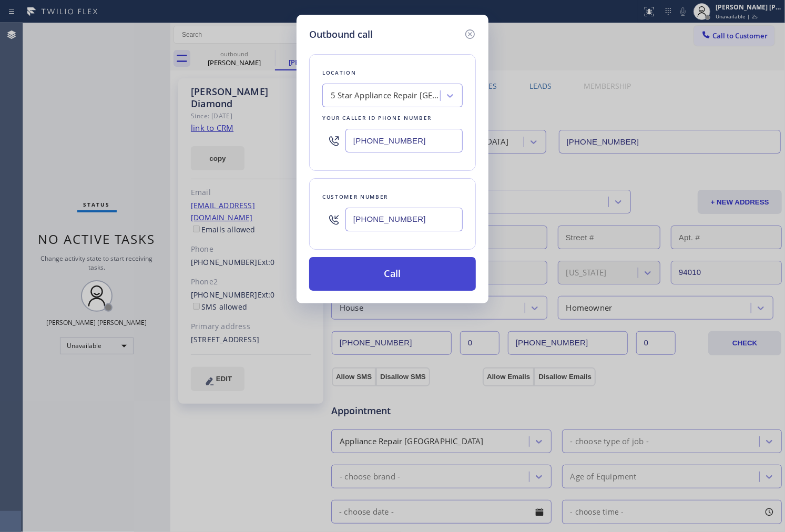
click at [391, 270] on button "Call" at bounding box center [392, 274] width 167 height 34
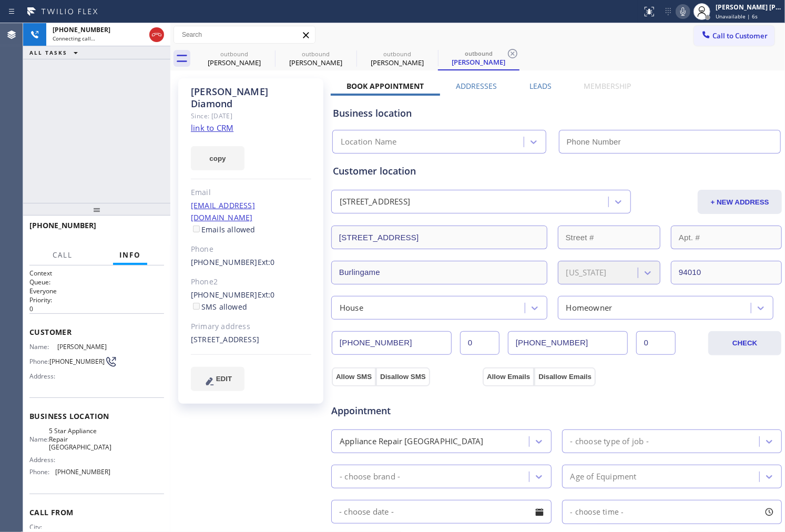
type input "(650) 800-8689"
click at [18, 160] on div "Agent Desktop" at bounding box center [11, 277] width 23 height 509
click at [23, 153] on div "Agent Desktop" at bounding box center [11, 277] width 23 height 509
click at [251, 88] on div "James Diamond" at bounding box center [251, 98] width 120 height 24
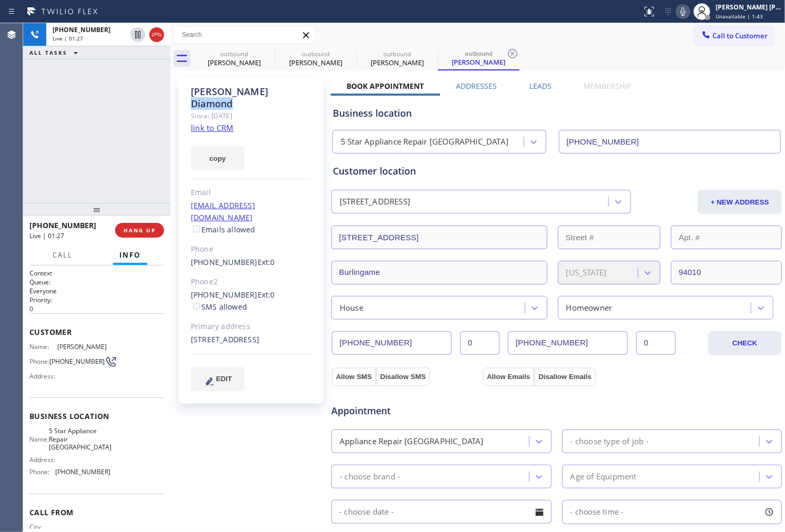
click at [251, 88] on div "James Diamond" at bounding box center [251, 98] width 120 height 24
drag, startPoint x: 40, startPoint y: 161, endPoint x: 53, endPoint y: 166, distance: 13.2
click at [40, 161] on div "+16506782462 Live | 02:15 ALL TASKS ALL TASKS ACTIVE TASKS TASKS IN WRAP UP" at bounding box center [96, 113] width 147 height 180
click at [107, 138] on div "+16506782462 Live | 05:07 ALL TASKS ALL TASKS ACTIVE TASKS TASKS IN WRAP UP" at bounding box center [96, 113] width 147 height 180
drag, startPoint x: 275, startPoint y: 91, endPoint x: 210, endPoint y: 91, distance: 64.7
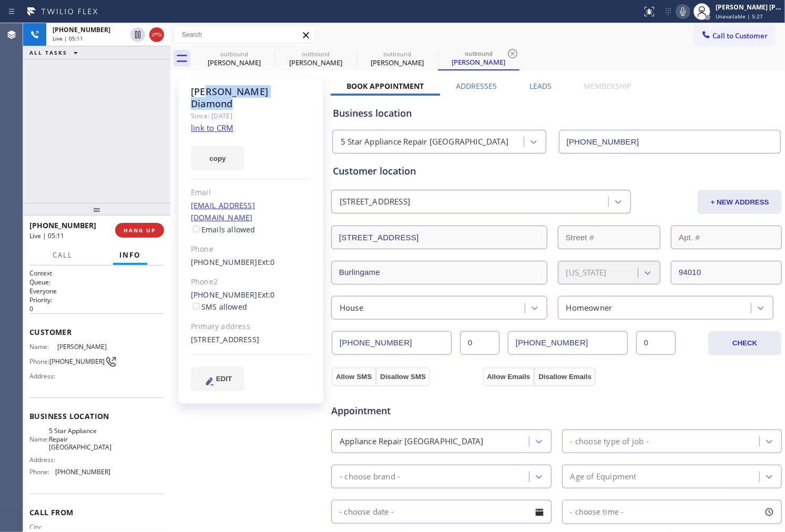
click at [210, 91] on div "James Diamond" at bounding box center [251, 98] width 120 height 24
click at [235, 89] on div "James Diamond" at bounding box center [251, 98] width 120 height 24
click at [260, 87] on div "James Diamond" at bounding box center [251, 98] width 120 height 24
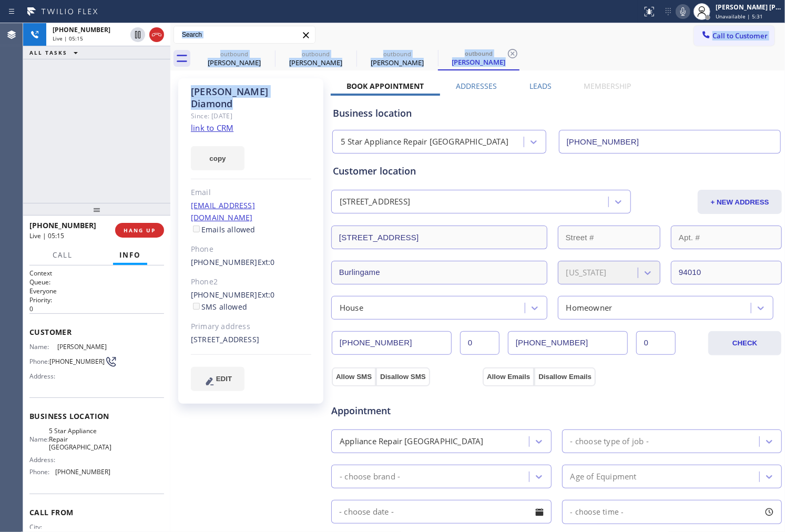
drag, startPoint x: 275, startPoint y: 93, endPoint x: 168, endPoint y: 97, distance: 106.8
click at [168, 97] on div "+16506782462 Live | 05:15 ALL TASKS ALL TASKS ACTIVE TASKS TASKS IN WRAP UP +16…" at bounding box center [404, 277] width 762 height 509
drag, startPoint x: 168, startPoint y: 97, endPoint x: 221, endPoint y: 96, distance: 53.1
click at [170, 97] on div at bounding box center [170, 277] width 0 height 509
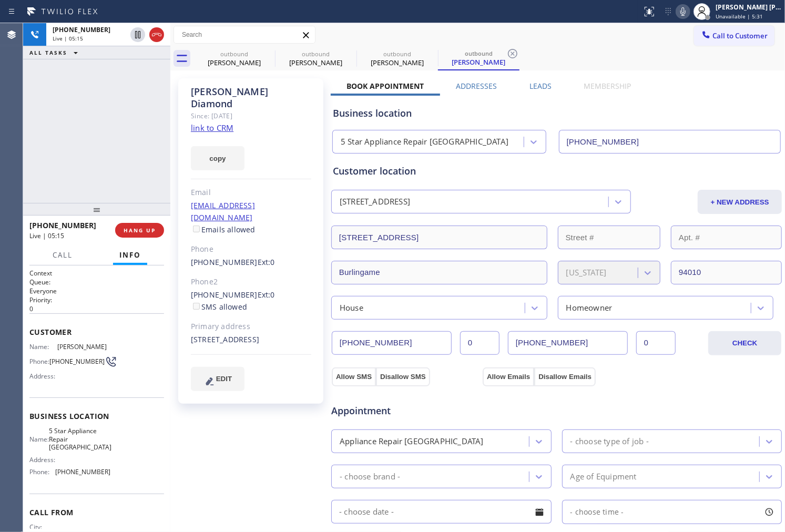
click at [235, 95] on div "James Diamond" at bounding box center [251, 98] width 120 height 24
click at [249, 91] on div "James Diamond" at bounding box center [251, 98] width 120 height 24
click at [211, 91] on div "James Diamond" at bounding box center [251, 98] width 120 height 24
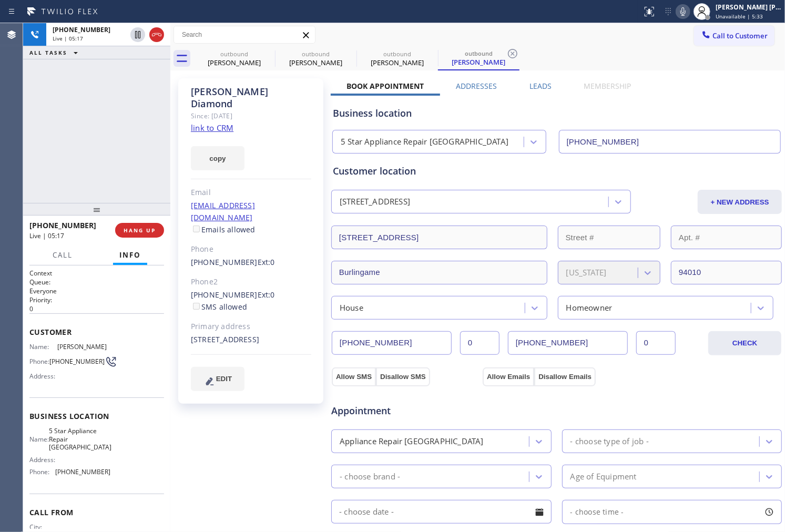
click at [251, 94] on div "James Diamond" at bounding box center [251, 98] width 120 height 24
click at [201, 89] on div "James Diamond" at bounding box center [251, 98] width 120 height 24
click at [233, 92] on div "James Diamond" at bounding box center [251, 98] width 120 height 24
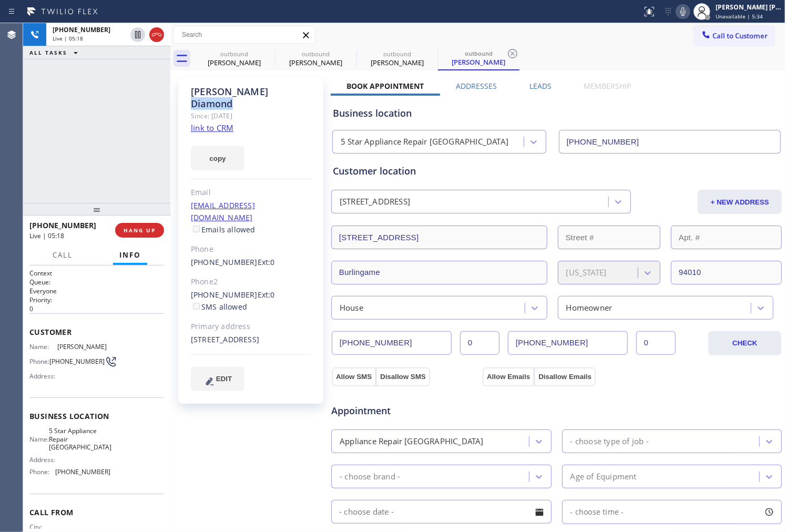
click at [233, 92] on div "James Diamond" at bounding box center [251, 98] width 120 height 24
click at [204, 91] on div "James Diamond" at bounding box center [251, 98] width 120 height 24
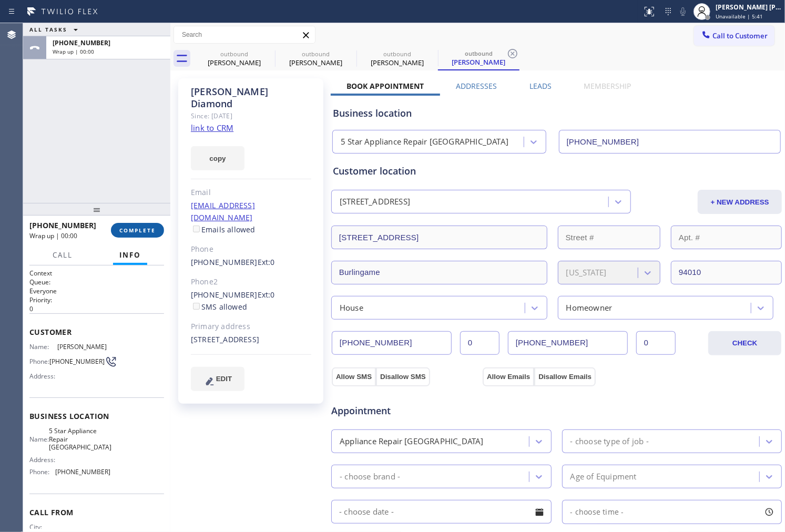
click at [148, 230] on span "COMPLETE" at bounding box center [137, 230] width 36 height 7
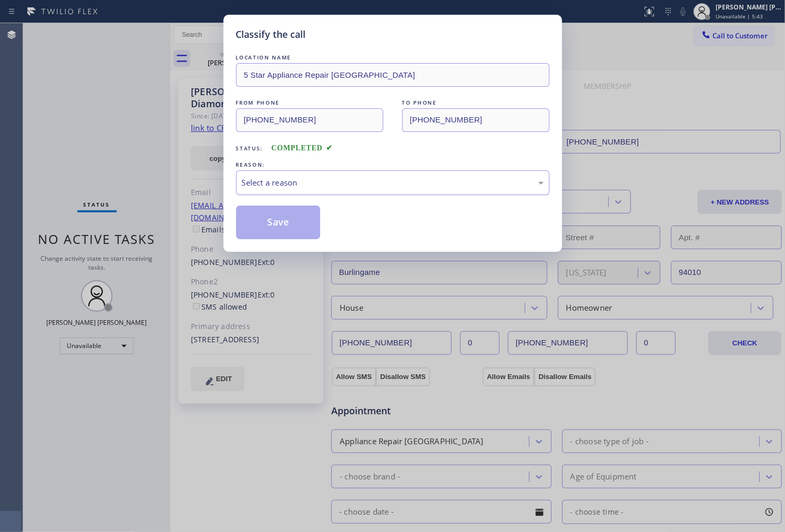
click at [370, 191] on div "Select a reason" at bounding box center [392, 182] width 313 height 25
click at [292, 218] on button "Save" at bounding box center [278, 223] width 85 height 34
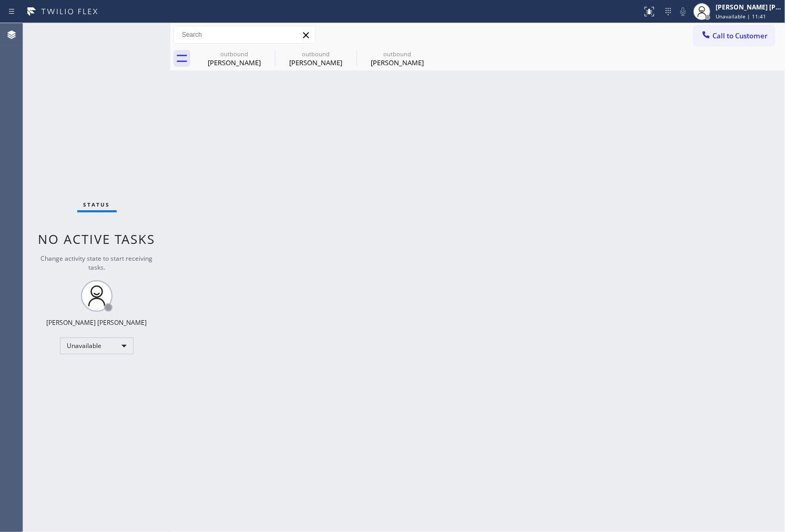
click at [739, 49] on div "outbound James Diamond outbound James Diamond outbound James Diamond" at bounding box center [490, 59] width 592 height 24
click at [738, 40] on button "Call to Customer" at bounding box center [734, 36] width 80 height 20
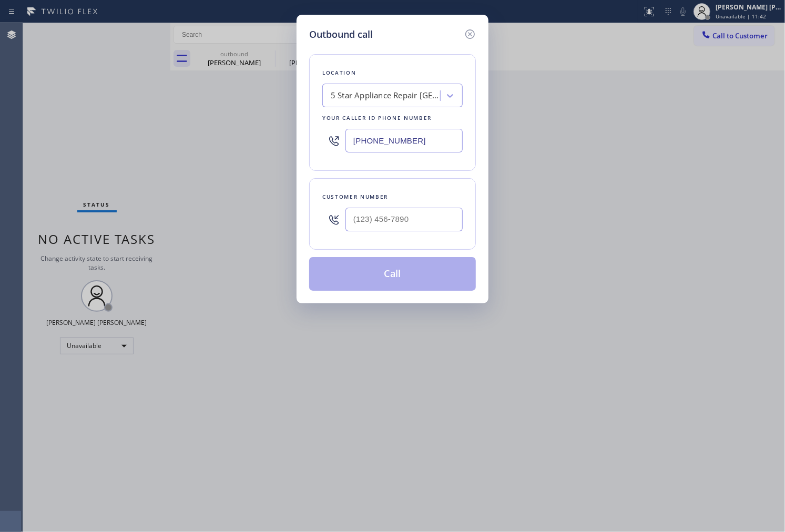
drag, startPoint x: 437, startPoint y: 239, endPoint x: 438, endPoint y: 230, distance: 8.4
click at [437, 239] on div "Customer number" at bounding box center [392, 214] width 167 height 72
click at [439, 223] on input "(___) ___-____" at bounding box center [403, 220] width 117 height 24
paste input "682) 453-1673"
type input "(682) 453-1673"
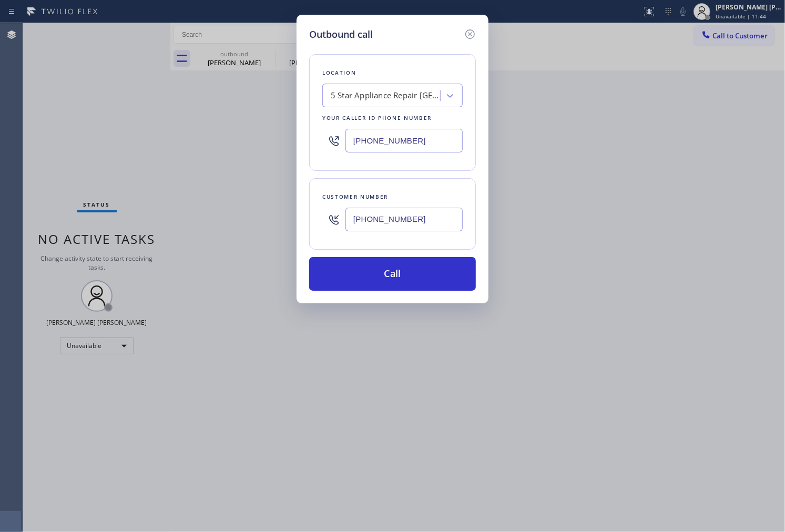
click at [416, 140] on input "(650) 800-8689" at bounding box center [403, 141] width 117 height 24
paste input "817) 482-5346"
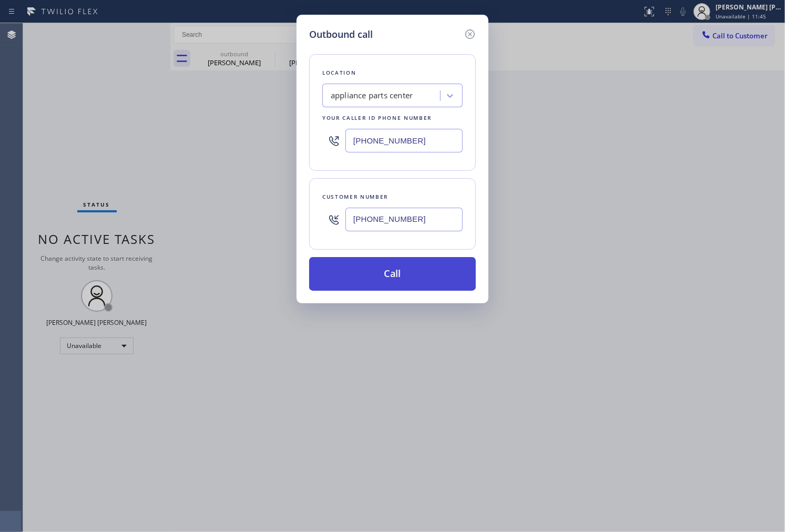
type input "(817) 482-5346"
click at [431, 270] on button "Call" at bounding box center [392, 274] width 167 height 34
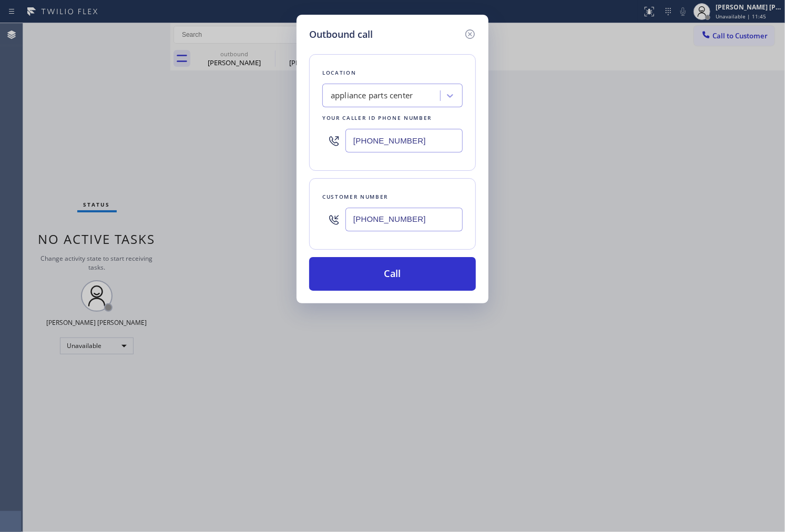
drag, startPoint x: 431, startPoint y: 270, endPoint x: 491, endPoint y: 38, distance: 239.0
click at [431, 270] on button "Call" at bounding box center [392, 274] width 167 height 34
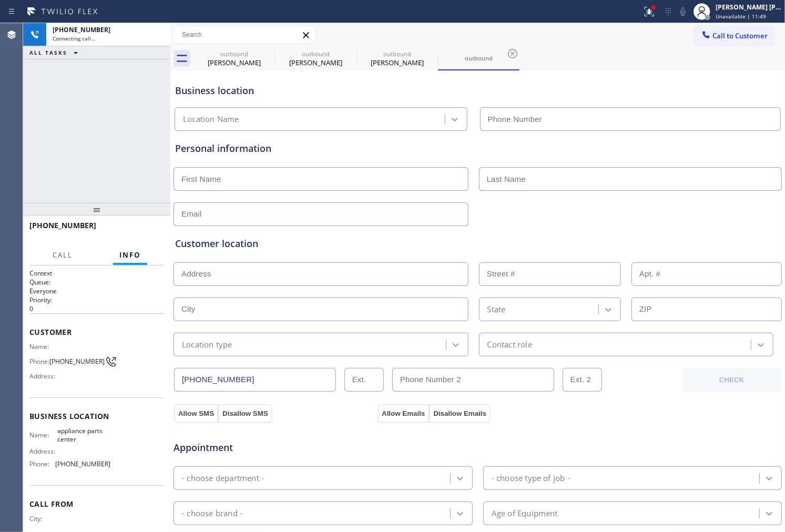
type input "(817) 482-5346"
drag, startPoint x: 660, startPoint y: 13, endPoint x: 659, endPoint y: 25, distance: 11.6
click at [651, 13] on icon at bounding box center [648, 10] width 6 height 7
click at [659, 22] on button at bounding box center [649, 11] width 23 height 23
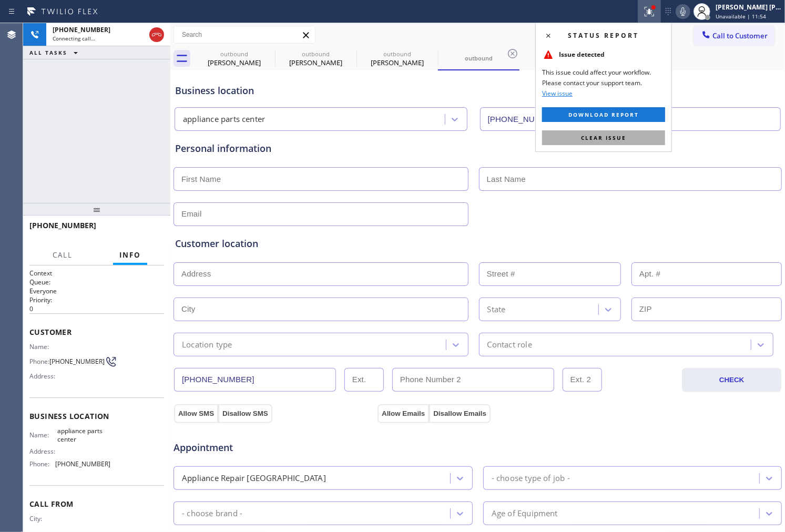
click at [613, 137] on span "Clear issue" at bounding box center [603, 137] width 45 height 7
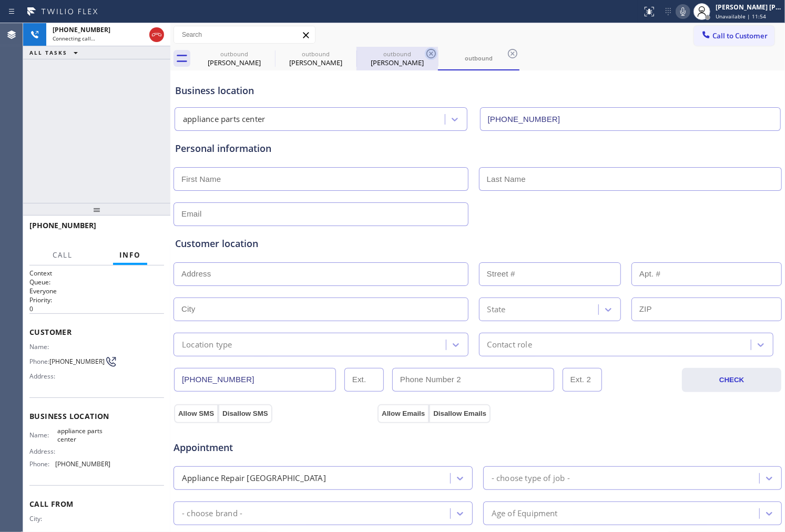
click at [434, 56] on icon at bounding box center [430, 53] width 9 height 9
click at [351, 54] on icon at bounding box center [349, 53] width 13 height 13
click at [271, 53] on icon at bounding box center [268, 53] width 13 height 13
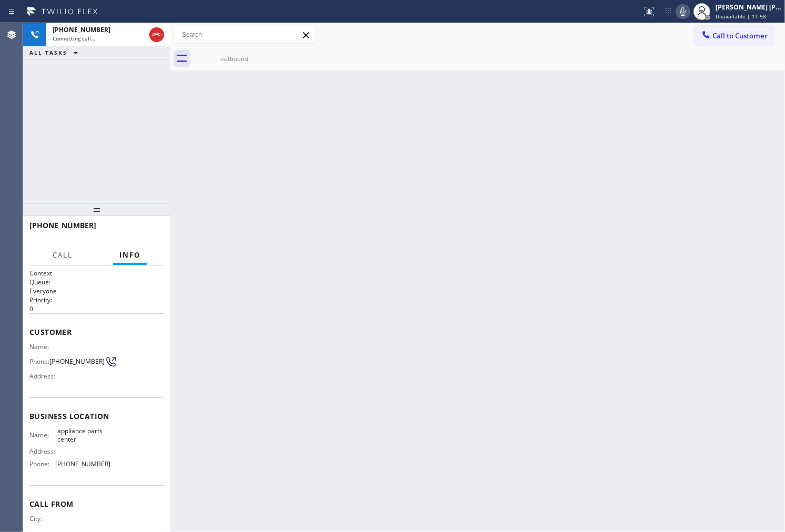
click at [217, 61] on div "outbound" at bounding box center [234, 59] width 79 height 8
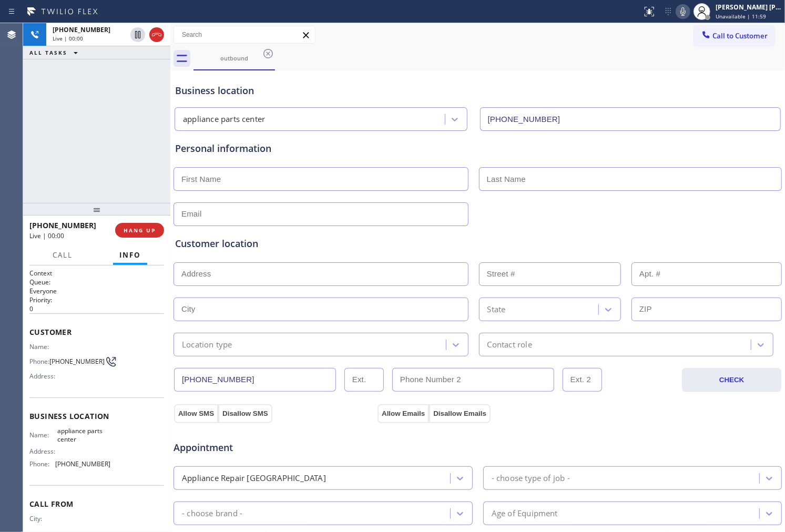
click at [70, 229] on span "+16824531673" at bounding box center [62, 225] width 67 height 10
click at [350, 181] on input "text" at bounding box center [321, 179] width 295 height 24
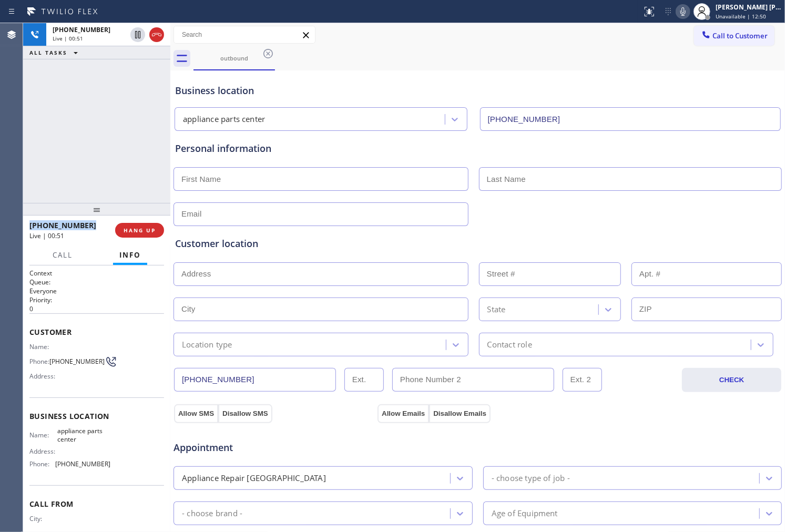
click at [350, 181] on input "text" at bounding box center [321, 179] width 295 height 24
type input "David"
drag, startPoint x: 524, startPoint y: 175, endPoint x: 512, endPoint y: 186, distance: 16.8
click at [524, 175] on input "text" at bounding box center [630, 179] width 303 height 24
click at [263, 90] on div "Business location" at bounding box center [477, 91] width 605 height 14
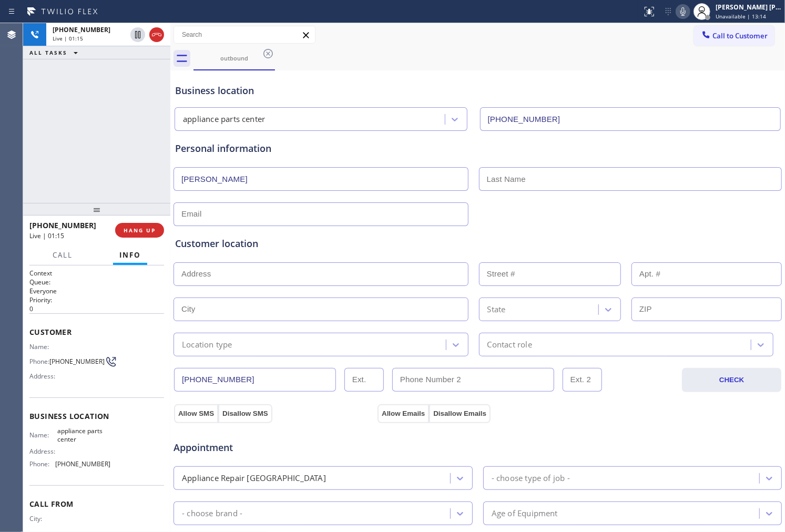
drag, startPoint x: 242, startPoint y: 90, endPoint x: 230, endPoint y: 90, distance: 12.6
click at [232, 90] on div "Business location" at bounding box center [477, 91] width 605 height 14
click at [219, 90] on div "Business location" at bounding box center [477, 91] width 605 height 14
click at [221, 91] on div "Business location" at bounding box center [477, 91] width 605 height 14
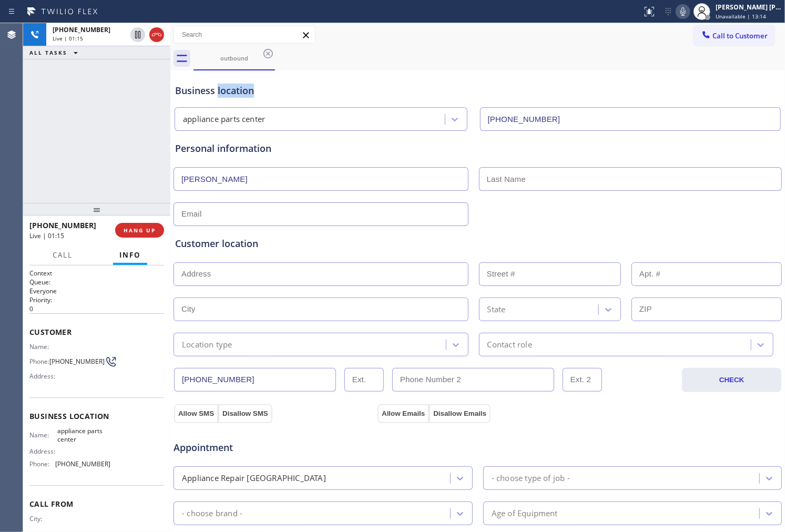
click at [221, 91] on div "Business location" at bounding box center [477, 91] width 605 height 14
click at [292, 84] on div "Business location" at bounding box center [477, 91] width 605 height 14
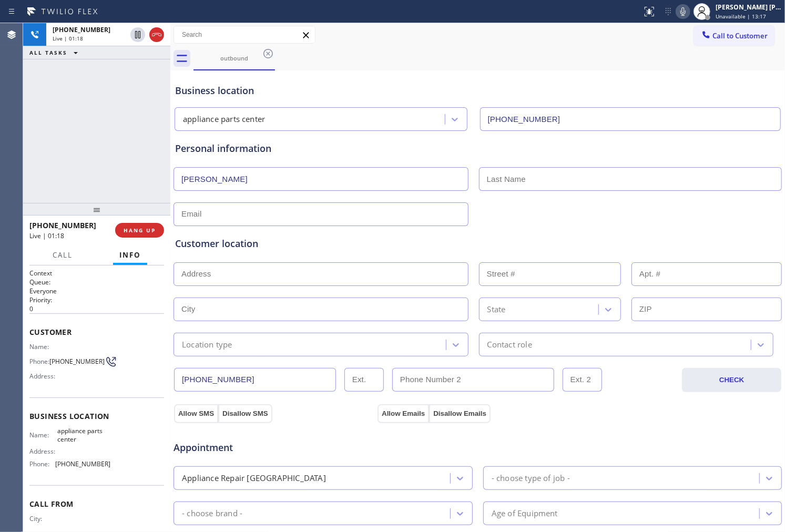
click at [256, 90] on div "Business location" at bounding box center [477, 91] width 605 height 14
click at [240, 90] on div "Business location" at bounding box center [477, 91] width 605 height 14
click at [212, 92] on div "Business location" at bounding box center [477, 91] width 605 height 14
click at [237, 90] on div "Business location" at bounding box center [477, 91] width 605 height 14
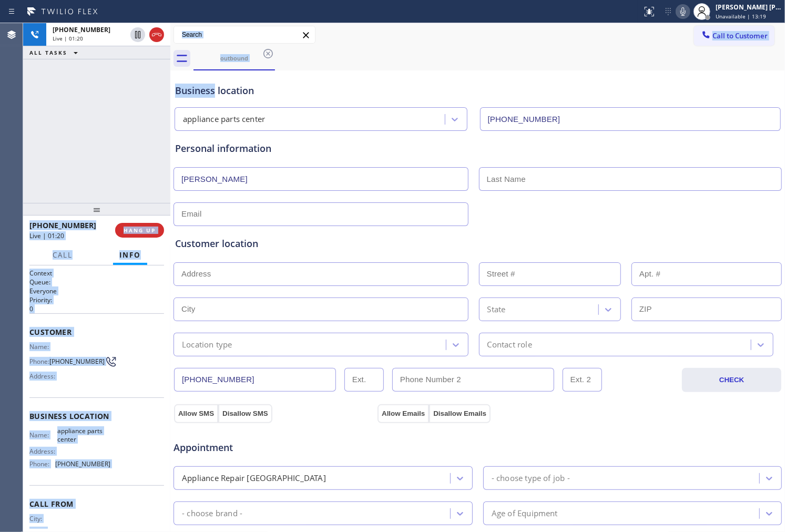
drag, startPoint x: 215, startPoint y: 91, endPoint x: 159, endPoint y: 91, distance: 55.2
click at [159, 91] on div "+16824531673 Live | 01:20 ALL TASKS ALL TASKS ACTIVE TASKS TASKS IN WRAP UP +16…" at bounding box center [404, 277] width 762 height 509
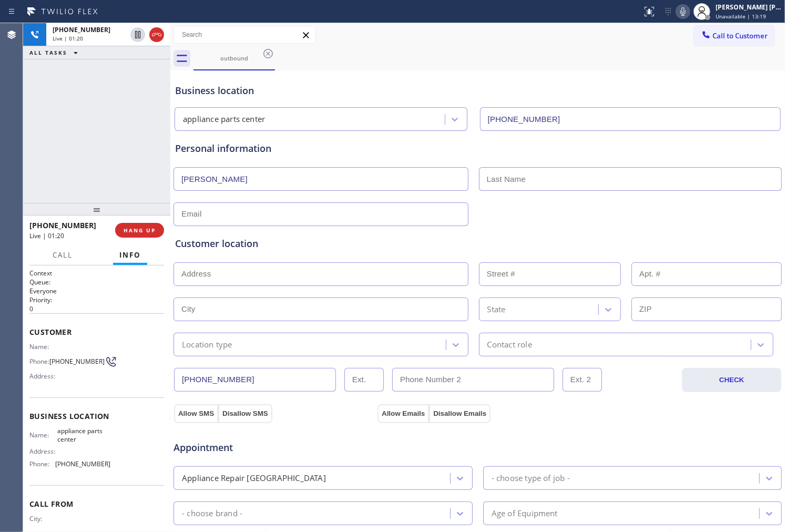
click at [301, 91] on div "Business location" at bounding box center [477, 91] width 605 height 14
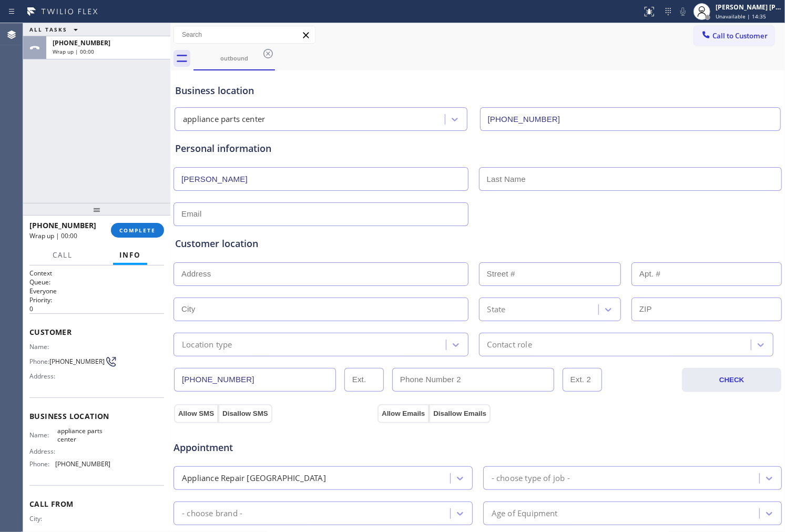
click at [266, 209] on input "text" at bounding box center [321, 214] width 295 height 24
click at [526, 160] on div "Personal information David" at bounding box center [477, 183] width 605 height 85
click at [521, 190] on input "text" at bounding box center [630, 179] width 303 height 24
drag, startPoint x: 343, startPoint y: 206, endPoint x: 343, endPoint y: 211, distance: 5.8
click at [343, 206] on input "text" at bounding box center [321, 214] width 295 height 24
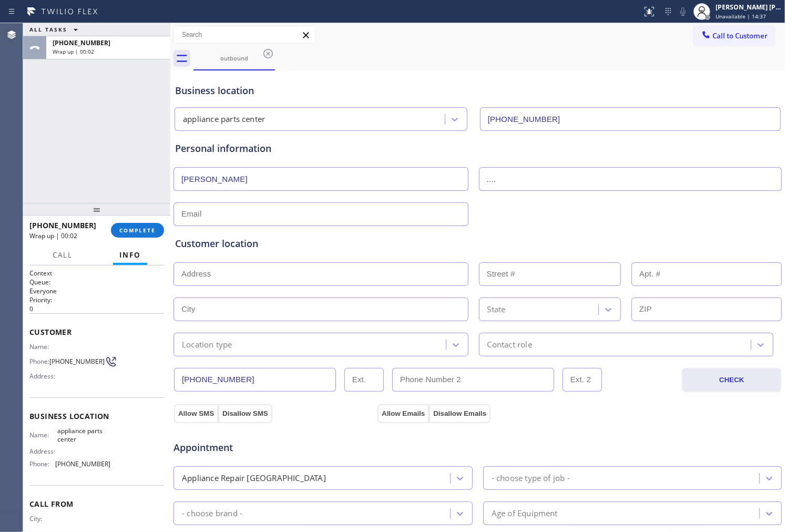
click at [560, 180] on input "...." at bounding box center [630, 179] width 303 height 24
type input "..."
click at [408, 218] on input "text" at bounding box center [321, 214] width 295 height 24
paste input "Arlington, TX 76006"
type input "no@gmail.com"
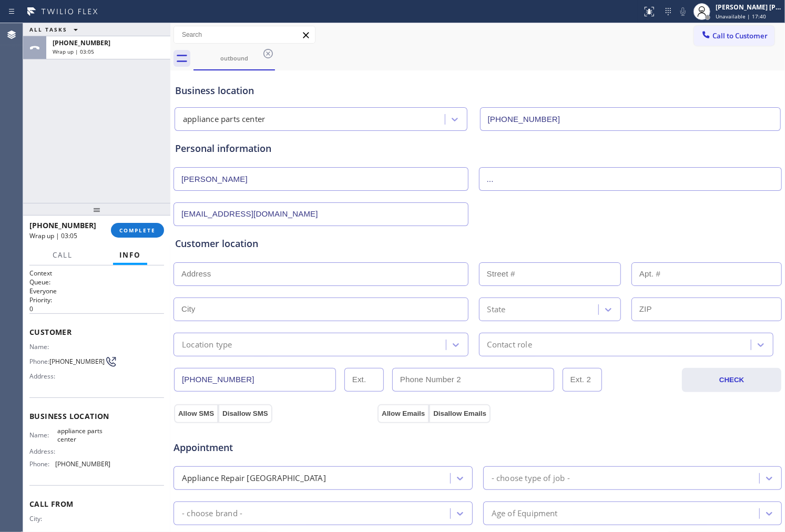
click at [377, 258] on div "Customer location >> ADD NEW ADDRESS << + NEW ADDRESS State Location type Conta…" at bounding box center [477, 297] width 605 height 120
click at [375, 268] on input "text" at bounding box center [321, 274] width 295 height 24
paste input "Arlington, TX 76006"
type input "Arlington, TX 76006, USA"
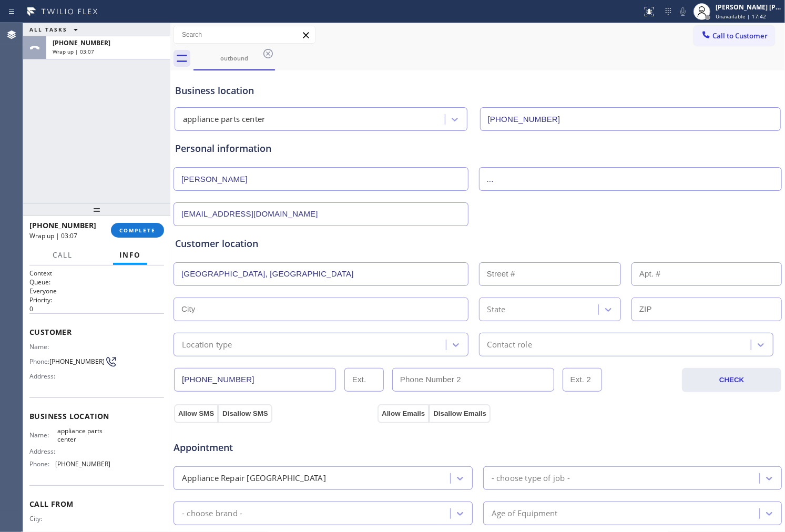
type input "Arlington"
type input "76006"
click at [313, 303] on input "Arlington" at bounding box center [321, 310] width 295 height 24
click at [327, 345] on div "Location type" at bounding box center [311, 344] width 269 height 18
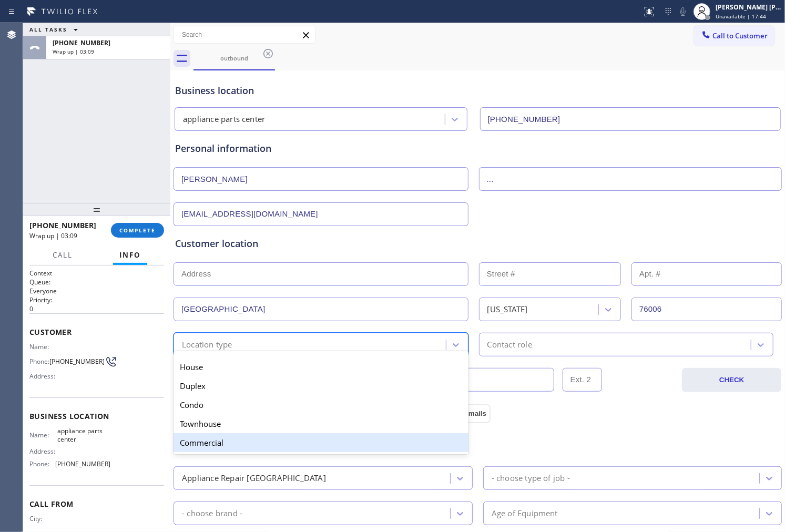
click at [297, 434] on div "Commercial" at bounding box center [321, 442] width 295 height 19
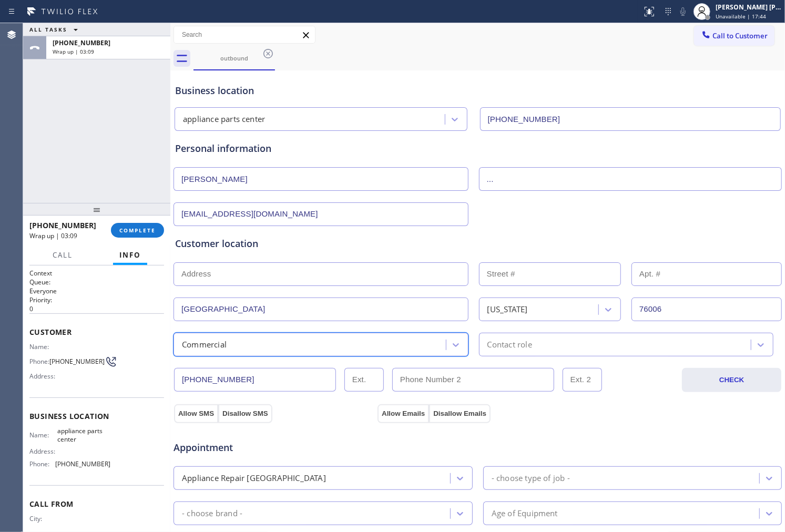
click at [515, 334] on div "Contact role" at bounding box center [626, 345] width 295 height 24
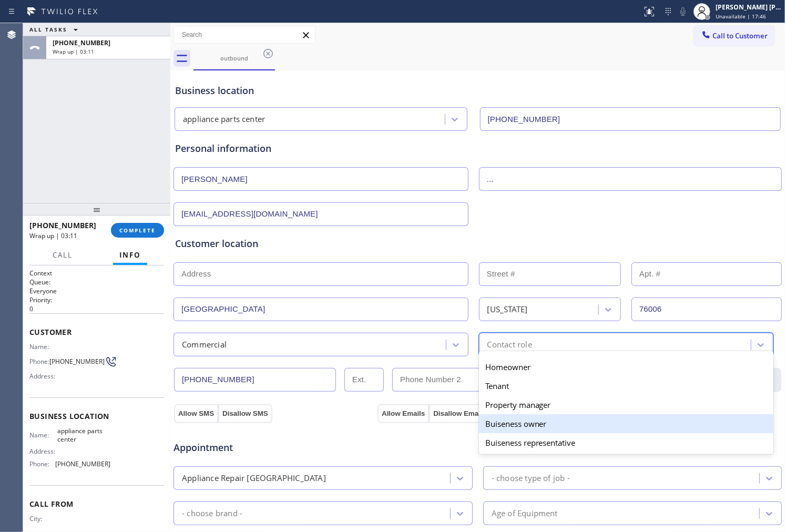
click at [543, 416] on div "Buiseness owner" at bounding box center [626, 423] width 295 height 19
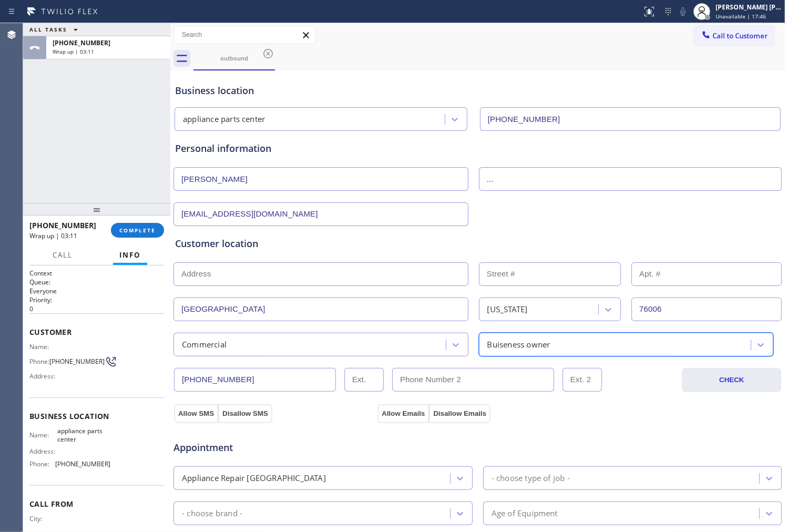
scroll to position [233, 0]
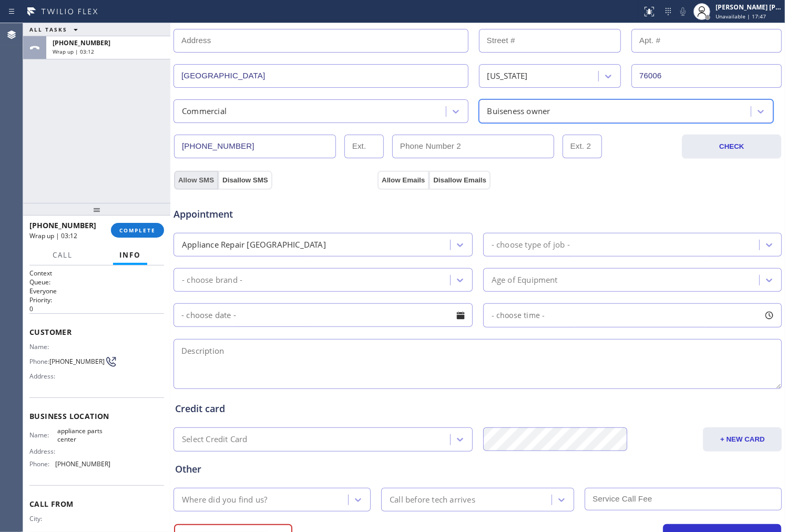
click at [188, 184] on button "Allow SMS" at bounding box center [196, 180] width 44 height 19
drag, startPoint x: 345, startPoint y: 181, endPoint x: 385, endPoint y: 176, distance: 39.7
click at [355, 179] on div "Allow SMS Disallow SMS" at bounding box center [274, 179] width 204 height 19
click at [385, 176] on button "Allow Emails" at bounding box center [404, 180] width 52 height 19
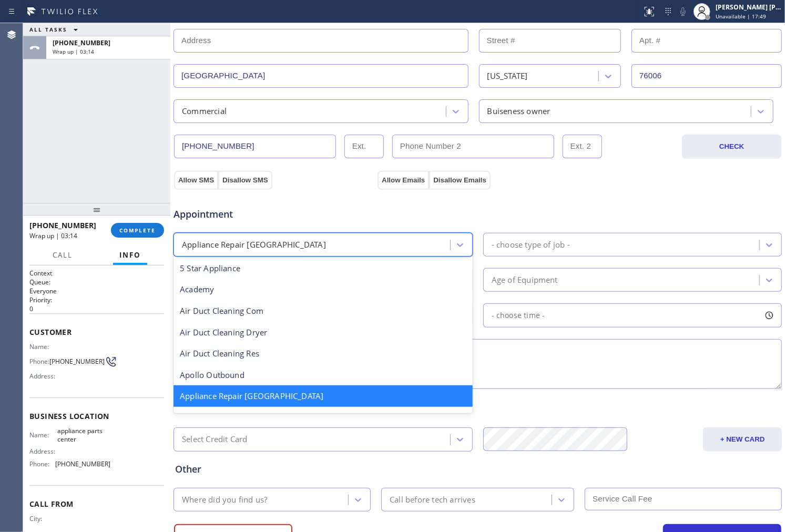
click at [429, 244] on div "Appliance Repair [GEOGRAPHIC_DATA]" at bounding box center [313, 245] width 273 height 18
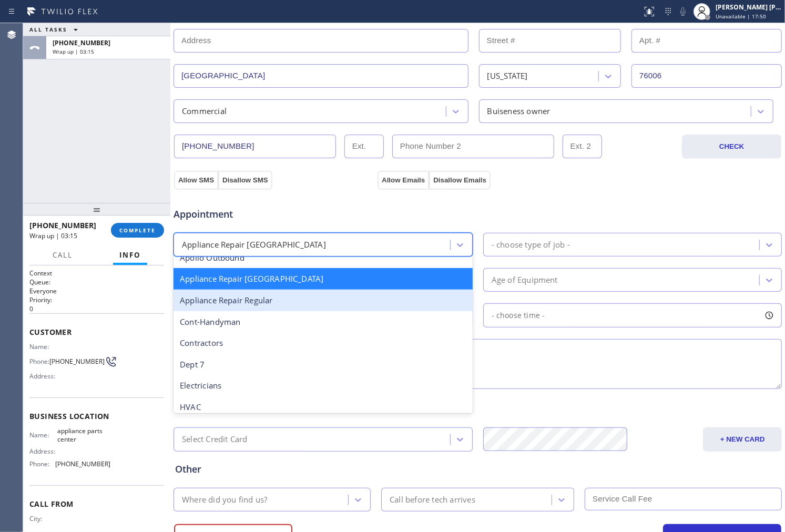
click at [283, 302] on div "Appliance Repair Regular" at bounding box center [323, 301] width 299 height 22
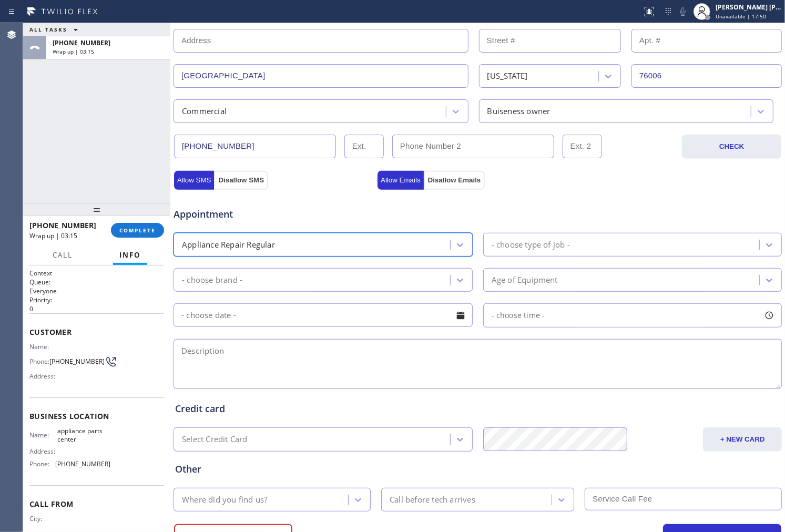
click at [603, 226] on div "Appointment option Appliance Repair Regular, selected. 24 results available. Se…" at bounding box center [477, 293] width 605 height 197
click at [589, 264] on div "Appointment Appliance Repair Regular - choose type of job - - choose brand - Ag…" at bounding box center [477, 293] width 605 height 197
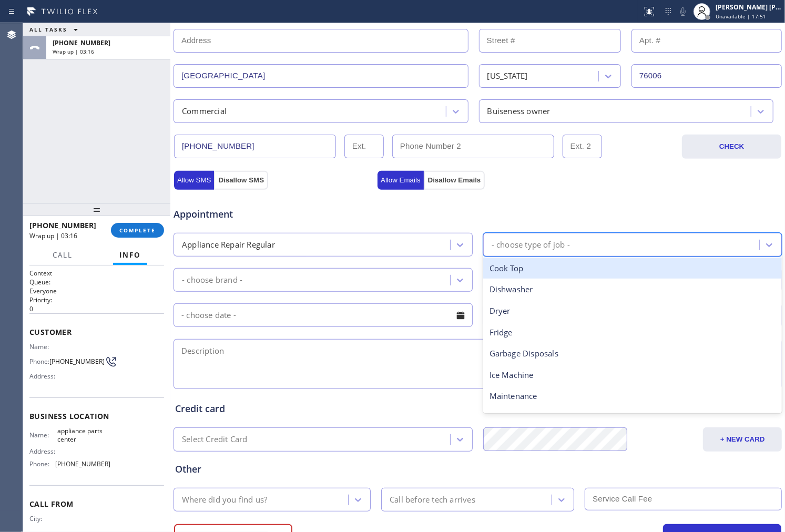
click at [584, 242] on div "- choose type of job -" at bounding box center [622, 245] width 273 height 18
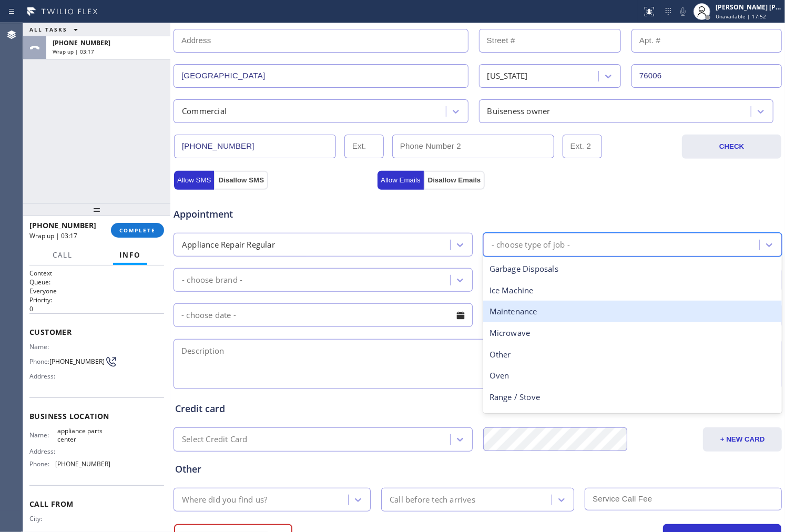
scroll to position [28, 0]
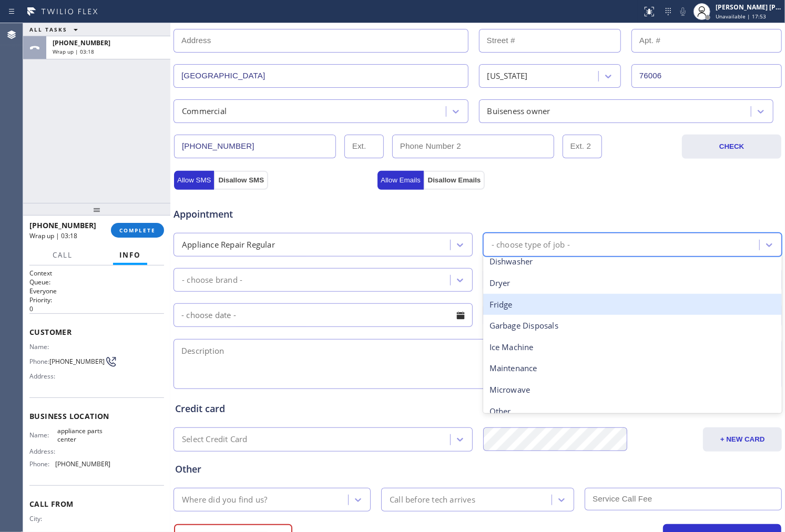
click at [524, 305] on div "Fridge" at bounding box center [632, 305] width 299 height 22
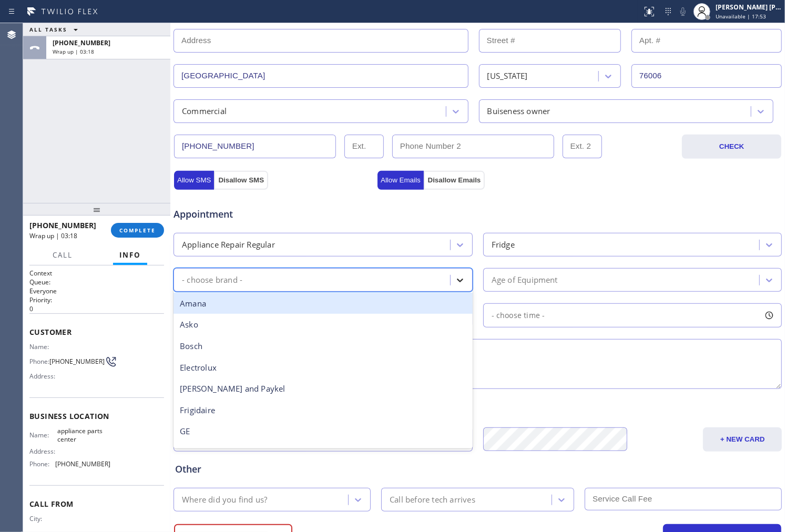
click at [461, 275] on div at bounding box center [460, 280] width 19 height 19
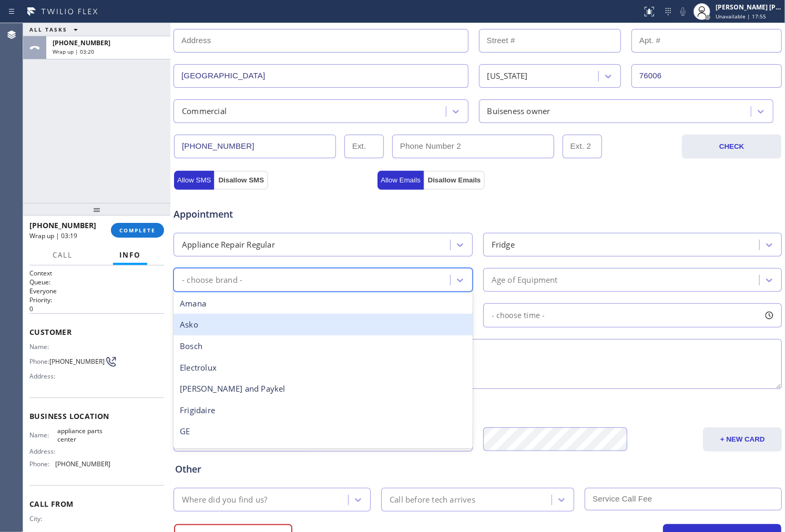
type input "o"
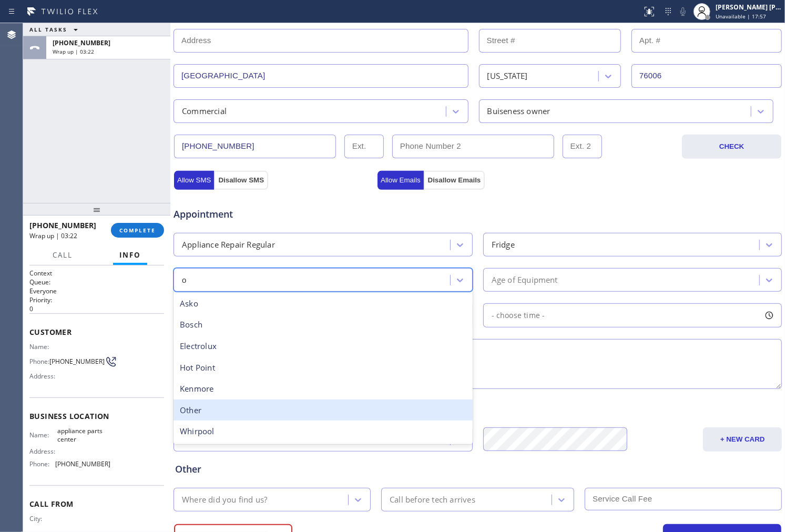
click at [324, 407] on div "Other" at bounding box center [323, 411] width 299 height 22
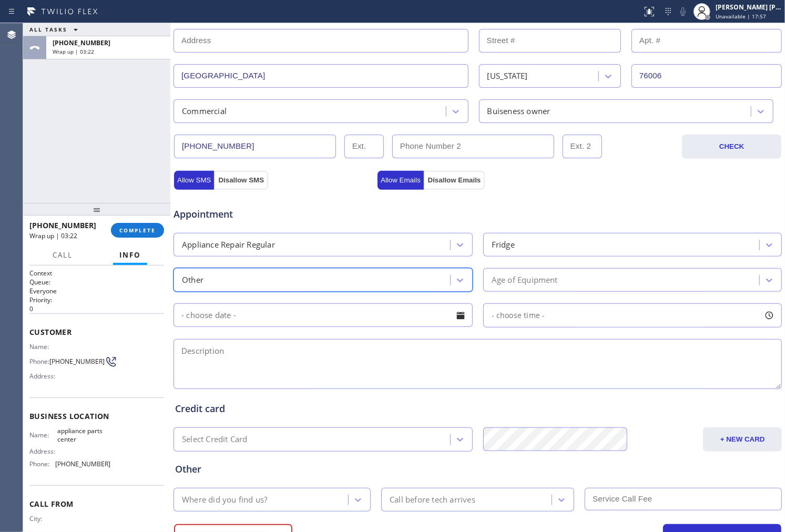
click at [543, 279] on div "Age of Equipment" at bounding box center [525, 280] width 66 height 12
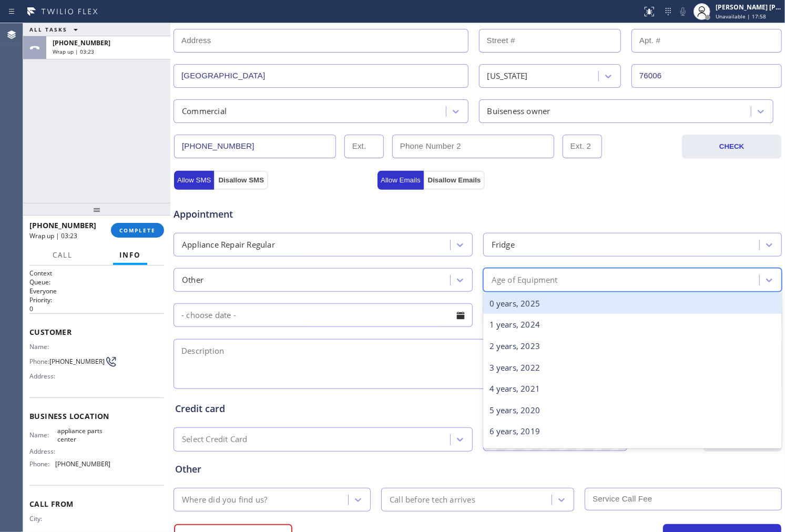
click at [545, 309] on div "0 years, 2025" at bounding box center [632, 304] width 299 height 22
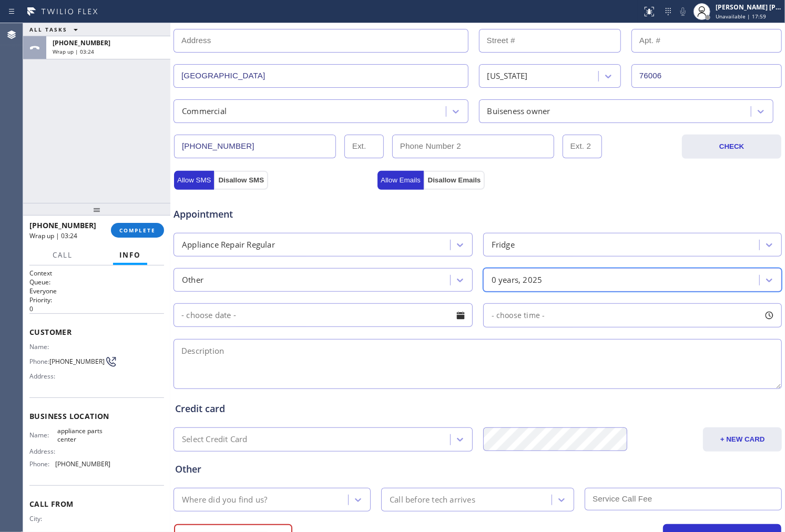
scroll to position [282, 0]
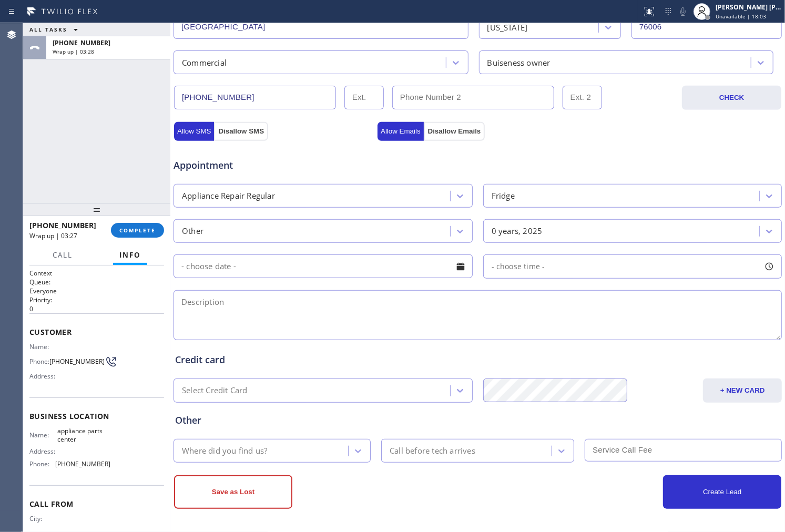
click at [375, 312] on textarea at bounding box center [478, 315] width 608 height 50
paste textarea "true/fridge/capacitor is out/"
type textarea "true/fridge/capacitor is out/don't know how old/commercial - owner/SAL- dos"
click at [335, 429] on div "Other Where did you find us? Call before tech arrives" at bounding box center [477, 433] width 609 height 60
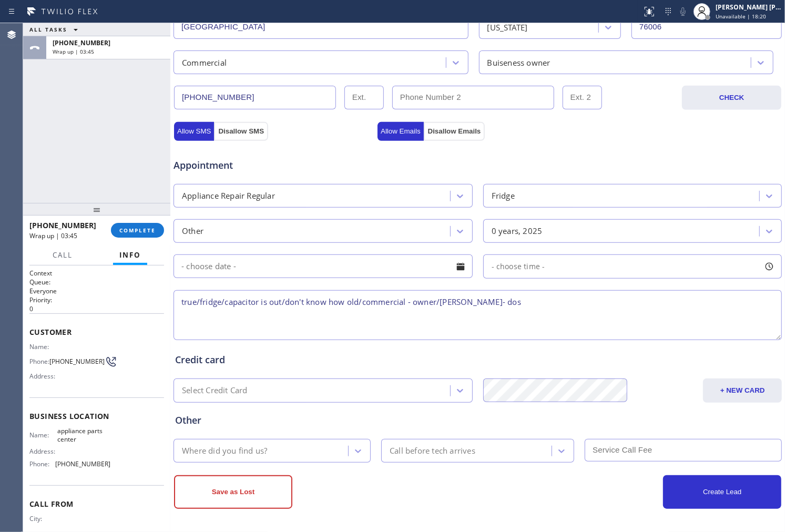
click at [330, 449] on div "Where did you find us?" at bounding box center [262, 451] width 171 height 18
click at [349, 450] on div at bounding box center [358, 451] width 19 height 19
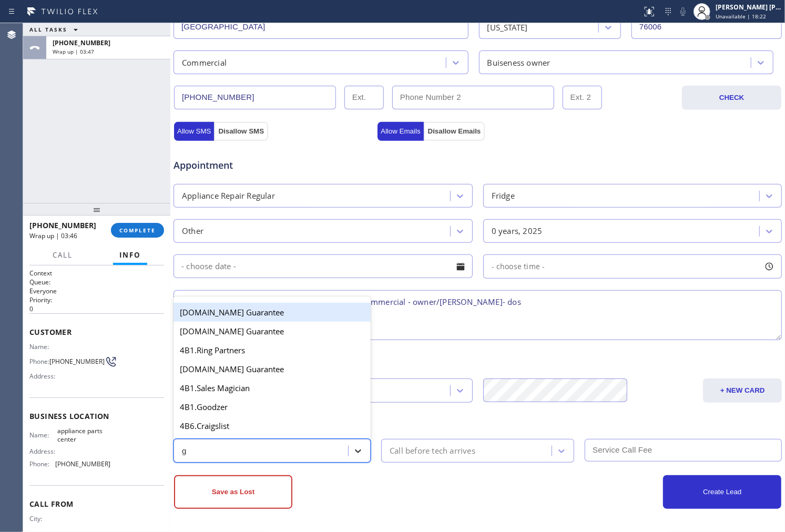
type input "go"
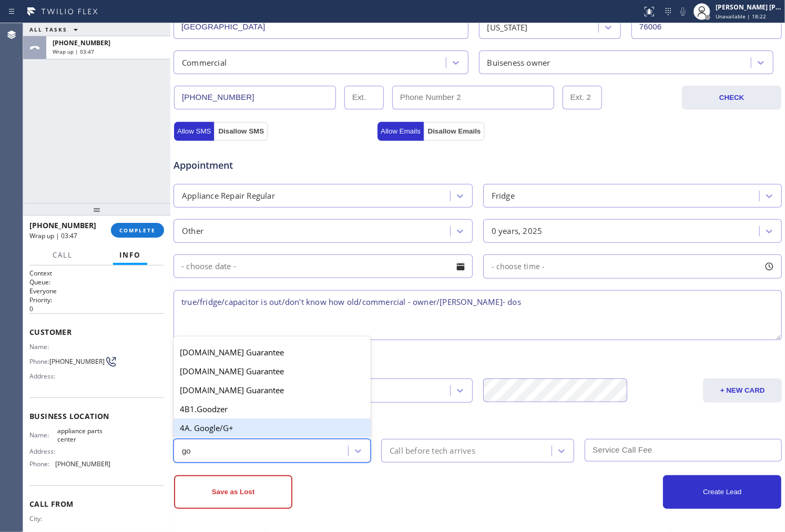
click at [321, 429] on div "4A. Google/G+" at bounding box center [272, 428] width 197 height 19
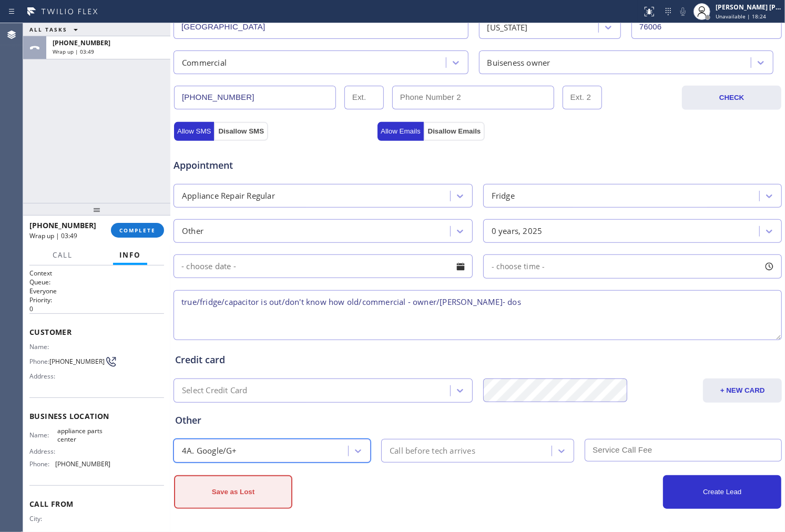
click at [250, 497] on button "Save as Lost" at bounding box center [233, 492] width 118 height 34
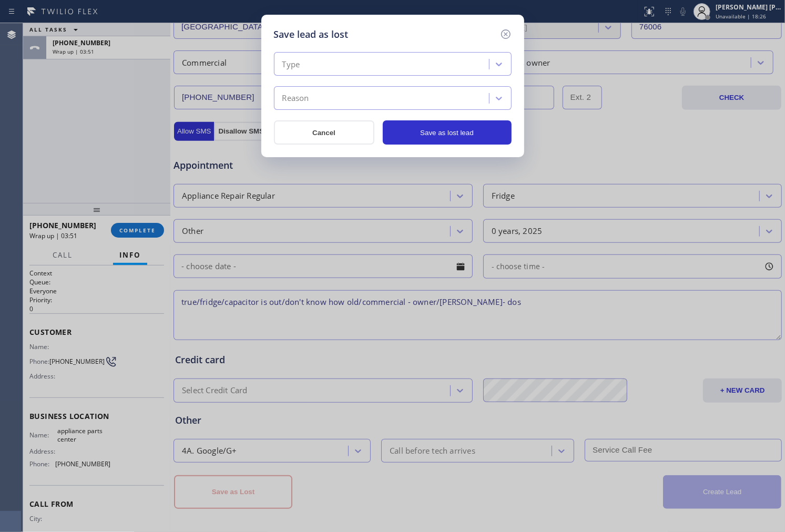
click at [353, 68] on div "Type" at bounding box center [383, 64] width 212 height 18
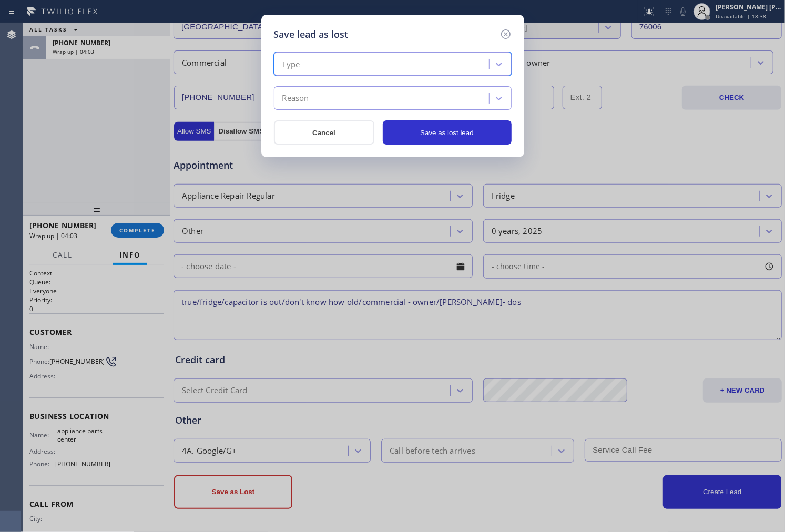
click at [317, 68] on div "Type" at bounding box center [383, 64] width 212 height 18
click at [318, 67] on div "Type" at bounding box center [383, 64] width 212 height 18
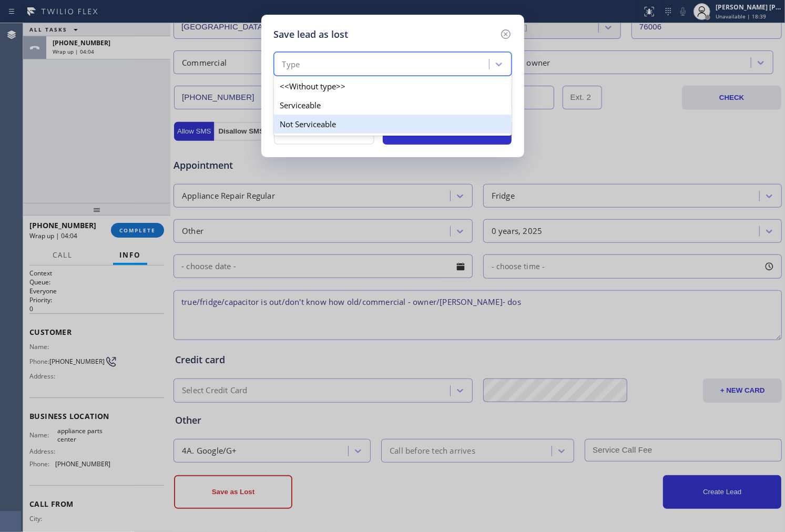
click at [312, 124] on div "Not Serviceable" at bounding box center [393, 124] width 238 height 19
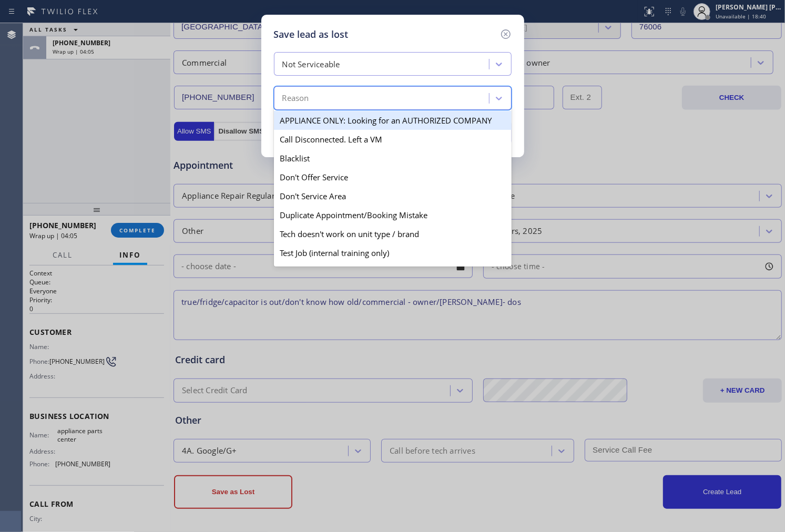
click at [371, 93] on div "Reason" at bounding box center [383, 98] width 212 height 18
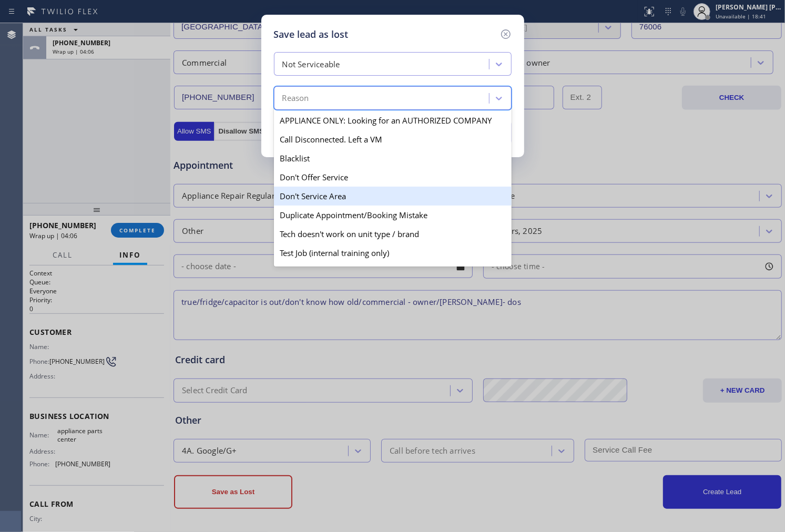
click at [335, 190] on div "Don't Service Area" at bounding box center [393, 196] width 238 height 19
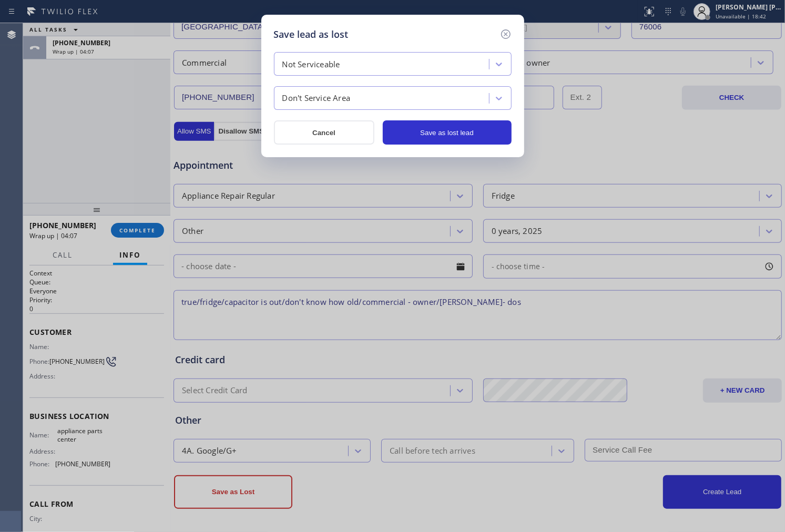
click at [328, 103] on div "Don't Service Area" at bounding box center [316, 99] width 68 height 12
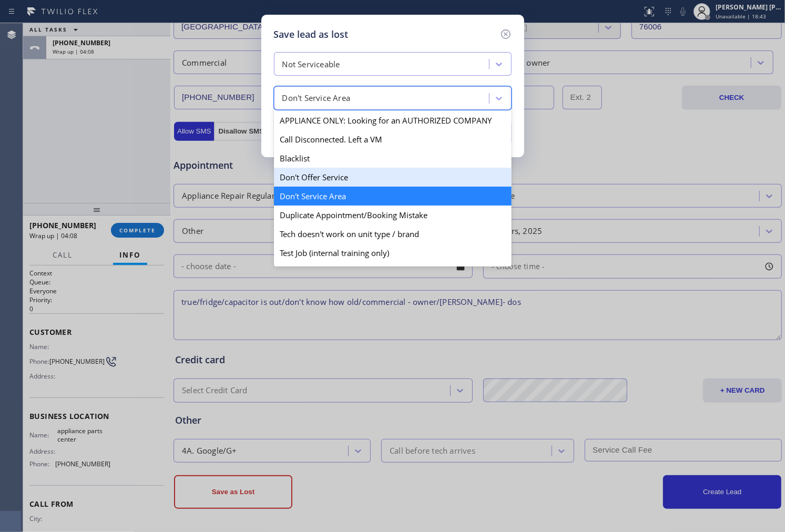
click at [342, 180] on div "Don't Offer Service" at bounding box center [393, 177] width 238 height 19
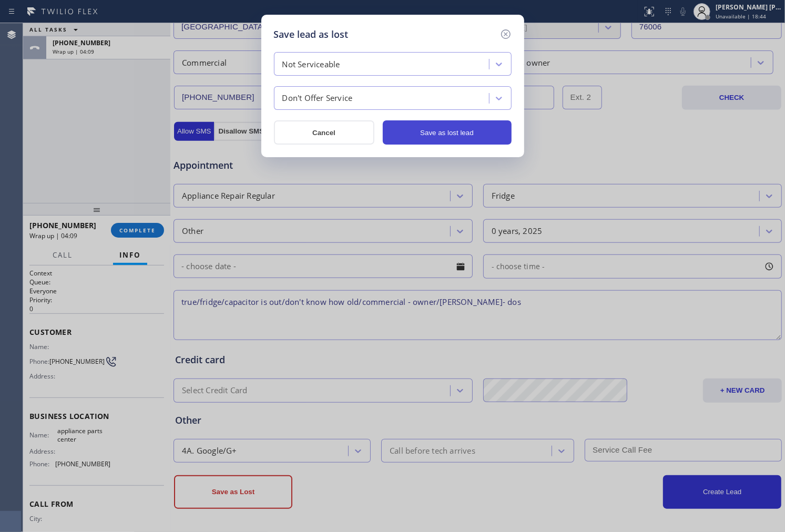
click at [482, 135] on button "Save as lost lead" at bounding box center [447, 132] width 129 height 24
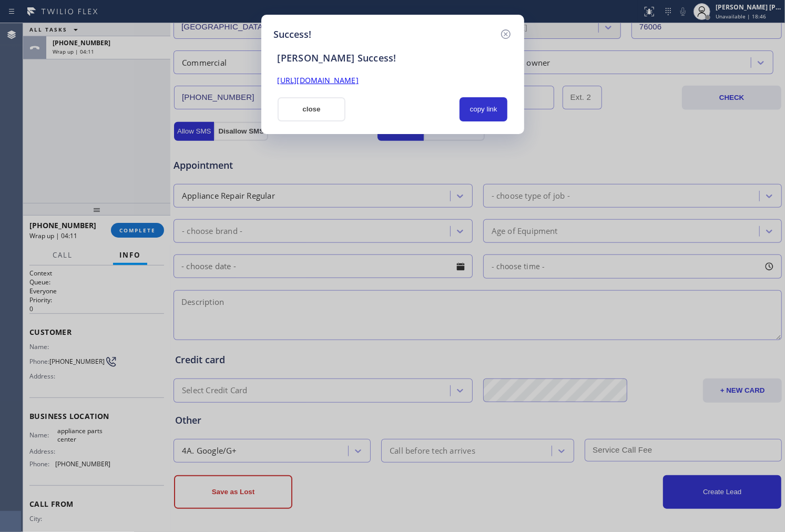
click at [320, 82] on link "https://erp.apollosoft.co/customer/764028#portlet_lead" at bounding box center [318, 80] width 81 height 10
click at [318, 103] on button "close" at bounding box center [312, 109] width 68 height 24
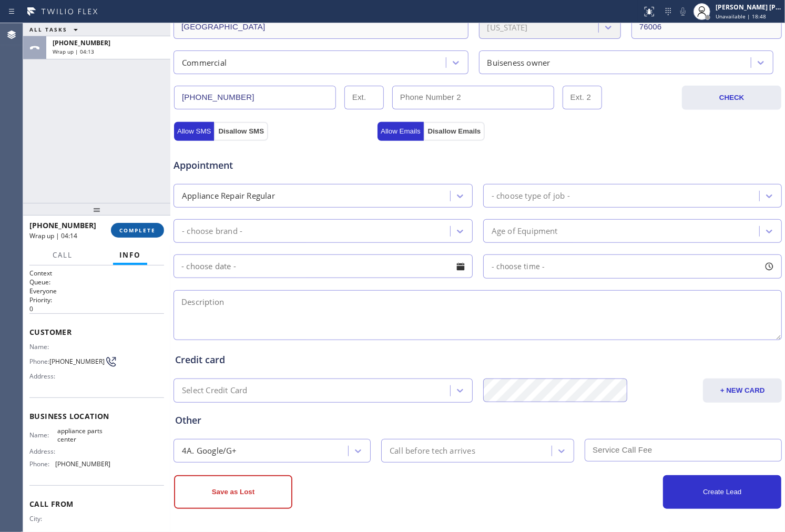
click at [132, 223] on button "COMPLETE" at bounding box center [137, 230] width 53 height 15
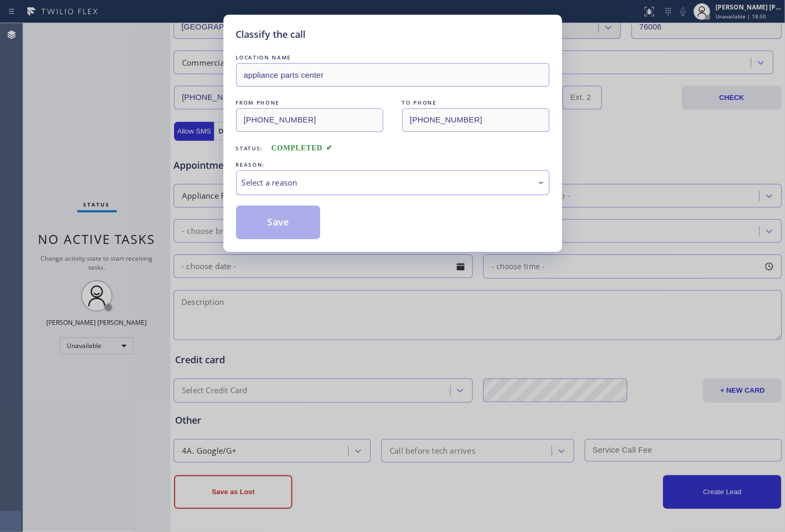
click at [292, 182] on div "Select a reason" at bounding box center [393, 183] width 302 height 12
click at [287, 221] on button "Save" at bounding box center [278, 223] width 85 height 34
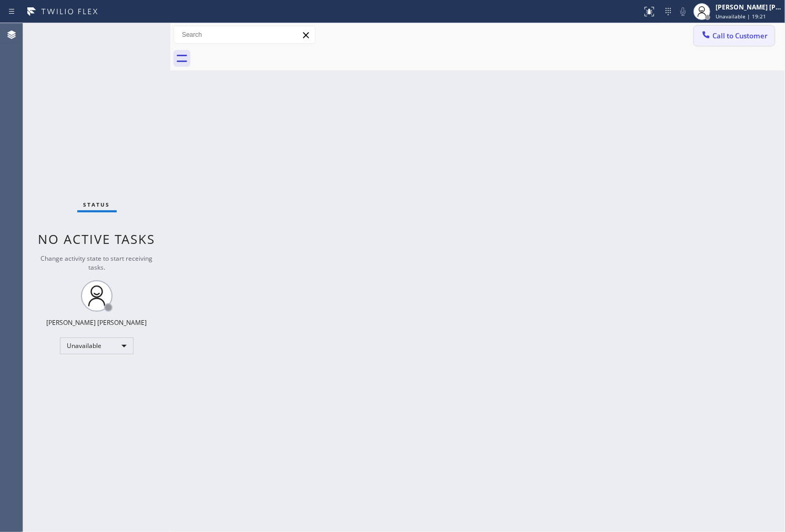
click at [755, 36] on span "Call to Customer" at bounding box center [740, 35] width 55 height 9
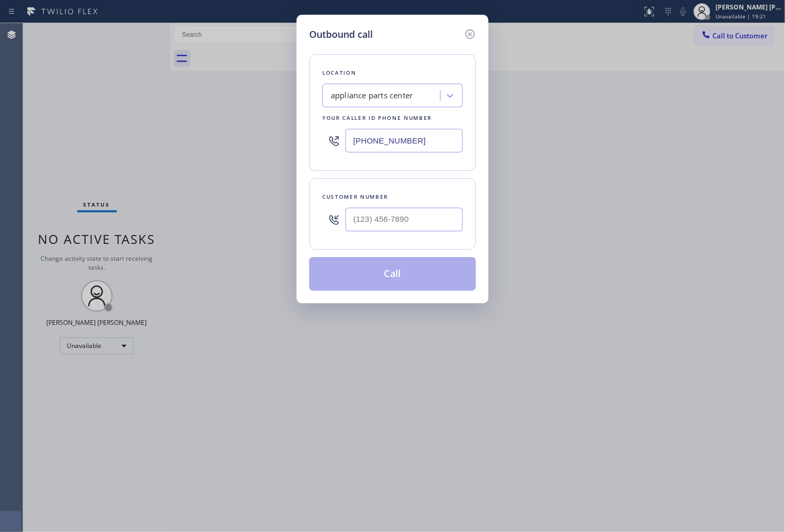
click at [405, 201] on div "Customer number" at bounding box center [392, 196] width 140 height 11
click at [406, 214] on input "(___) ___-____" at bounding box center [403, 220] width 117 height 24
paste input "973) 763-4062"
type input "(973) 763-4062"
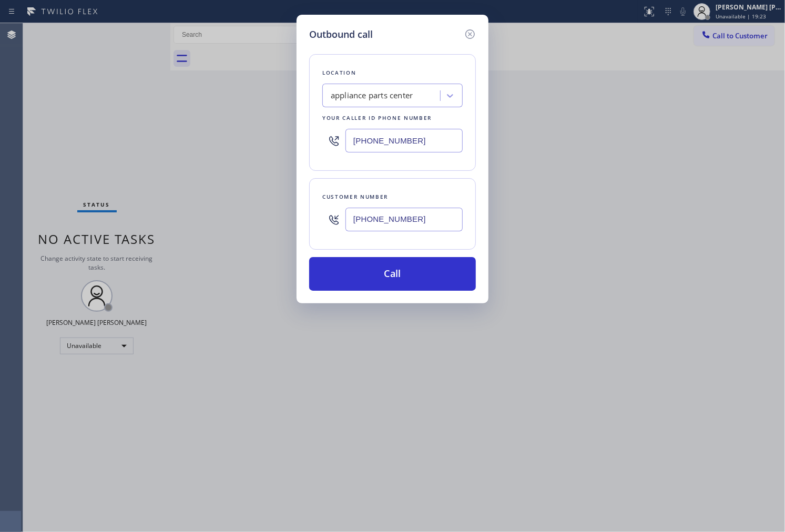
click at [416, 148] on input "(817) 482-5346" at bounding box center [403, 141] width 117 height 24
paste input "973) 318-3994"
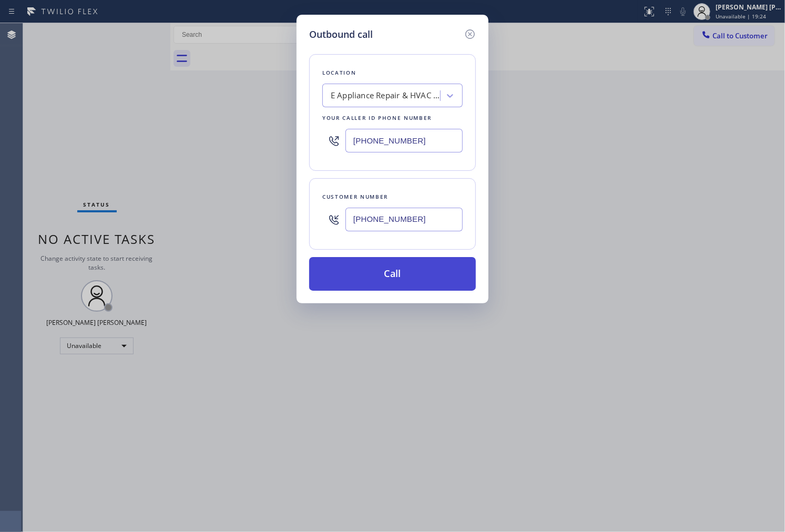
type input "(973) 318-3994"
click at [429, 272] on button "Call" at bounding box center [392, 274] width 167 height 34
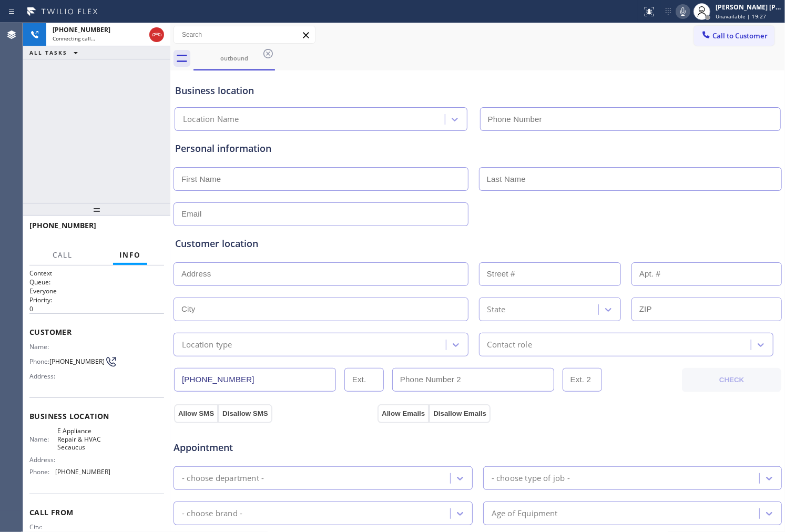
type input "(973) 318-3994"
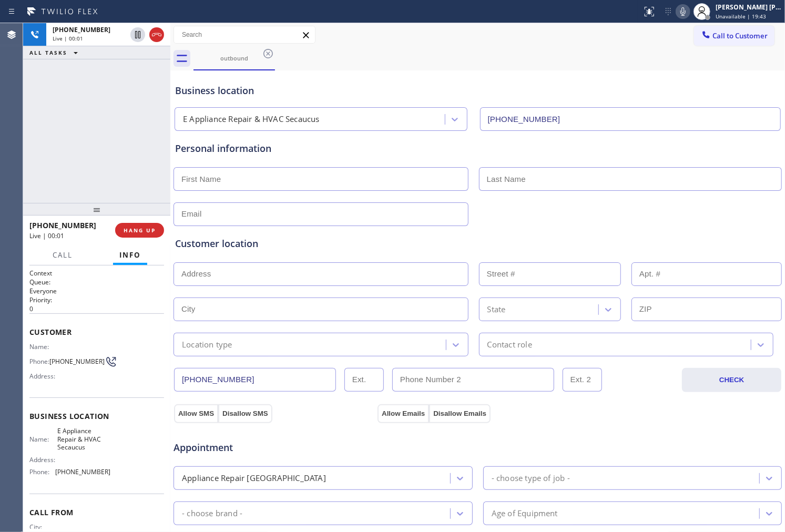
click at [44, 121] on div "+19737634062 Live | 00:01 ALL TASKS ALL TASKS ACTIVE TASKS TASKS IN WRAP UP" at bounding box center [96, 113] width 147 height 180
drag, startPoint x: 299, startPoint y: 140, endPoint x: 182, endPoint y: 151, distance: 116.7
click at [182, 151] on div "Personal information" at bounding box center [477, 178] width 609 height 95
click at [228, 146] on div "Personal information" at bounding box center [477, 148] width 605 height 14
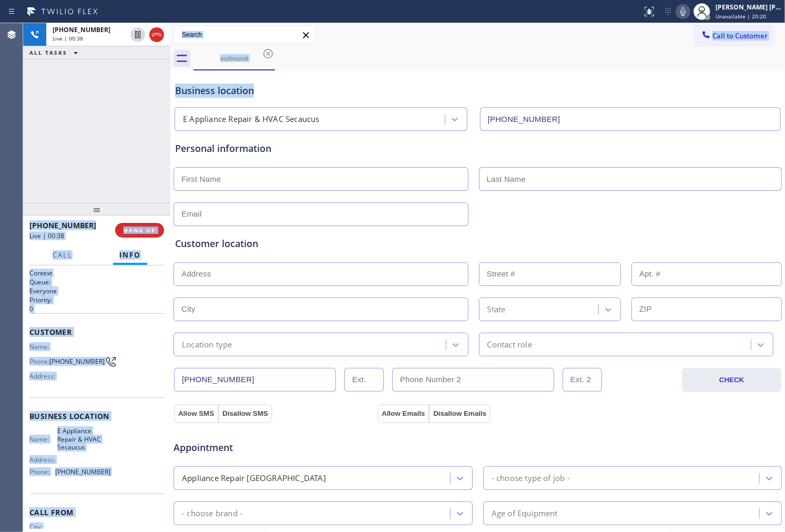
drag, startPoint x: 254, startPoint y: 87, endPoint x: 165, endPoint y: 92, distance: 89.0
click at [165, 92] on div "+19737634062 Live | 00:38 ALL TASKS ALL TASKS ACTIVE TASKS TASKS IN WRAP UP +19…" at bounding box center [404, 277] width 762 height 509
click at [215, 93] on div "Business location" at bounding box center [477, 91] width 605 height 14
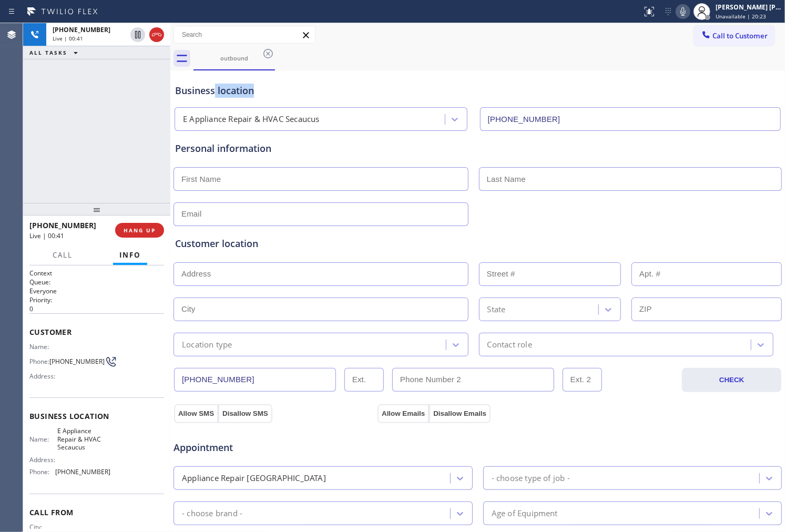
drag, startPoint x: 221, startPoint y: 91, endPoint x: 215, endPoint y: 92, distance: 6.9
click at [215, 92] on div "Business location" at bounding box center [477, 91] width 605 height 14
click at [198, 95] on div "Business location" at bounding box center [477, 91] width 605 height 14
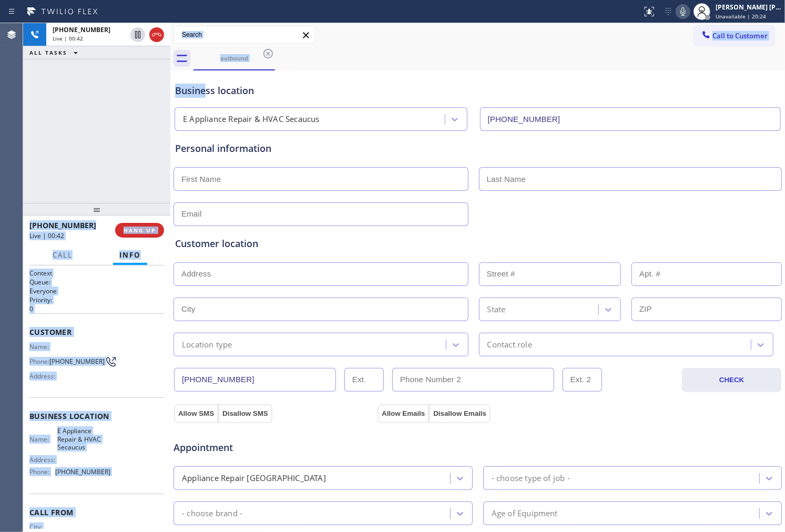
drag, startPoint x: 167, startPoint y: 88, endPoint x: 204, endPoint y: 88, distance: 36.8
click at [204, 88] on div "+19737634062 Live | 00:42 ALL TASKS ALL TASKS ACTIVE TASKS TASKS IN WRAP UP +19…" at bounding box center [404, 277] width 762 height 509
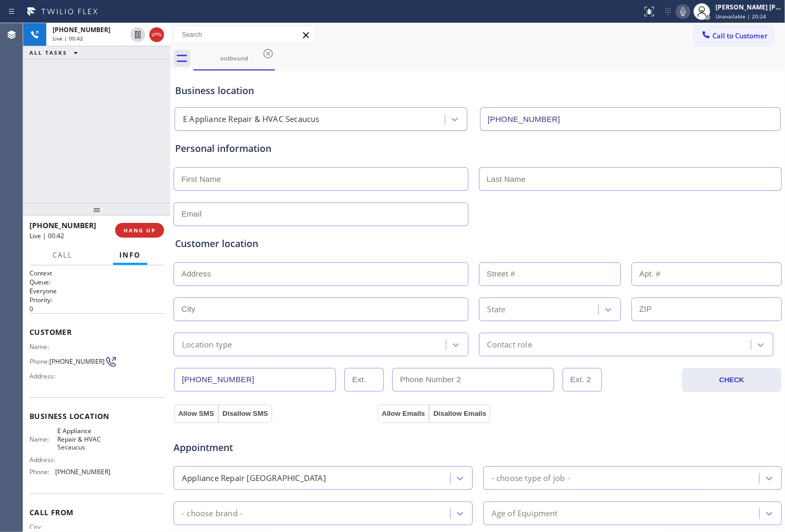
click at [132, 103] on div "+19737634062 Live | 00:42 ALL TASKS ALL TASKS ACTIVE TASKS TASKS IN WRAP UP" at bounding box center [96, 113] width 147 height 180
click at [137, 228] on span "HANG UP" at bounding box center [140, 230] width 32 height 7
click at [137, 229] on span "HANG UP" at bounding box center [140, 230] width 32 height 7
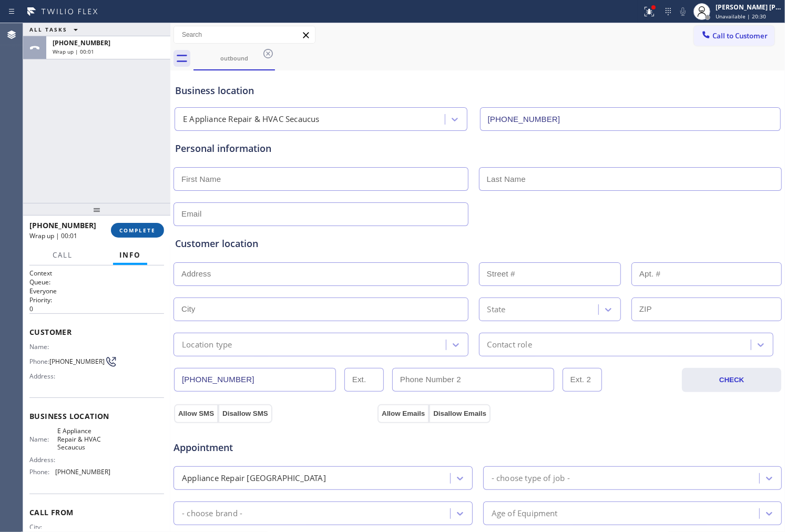
click at [151, 227] on span "COMPLETE" at bounding box center [137, 230] width 36 height 7
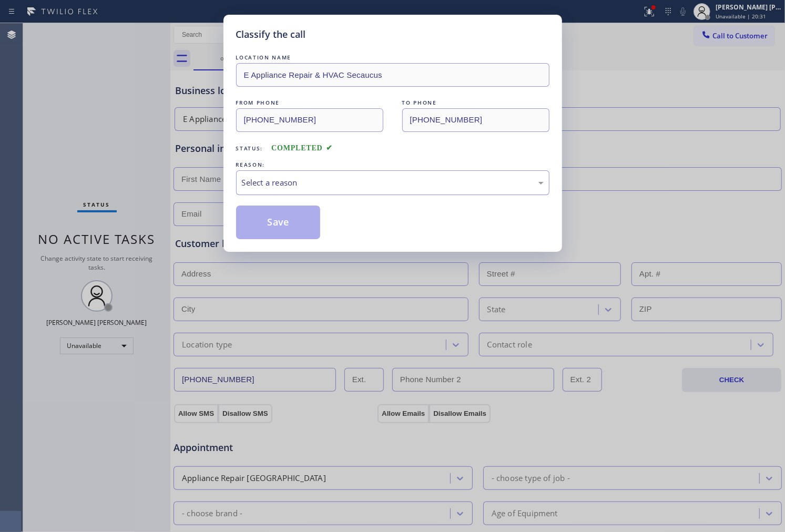
click at [322, 182] on div "Select a reason" at bounding box center [393, 183] width 302 height 12
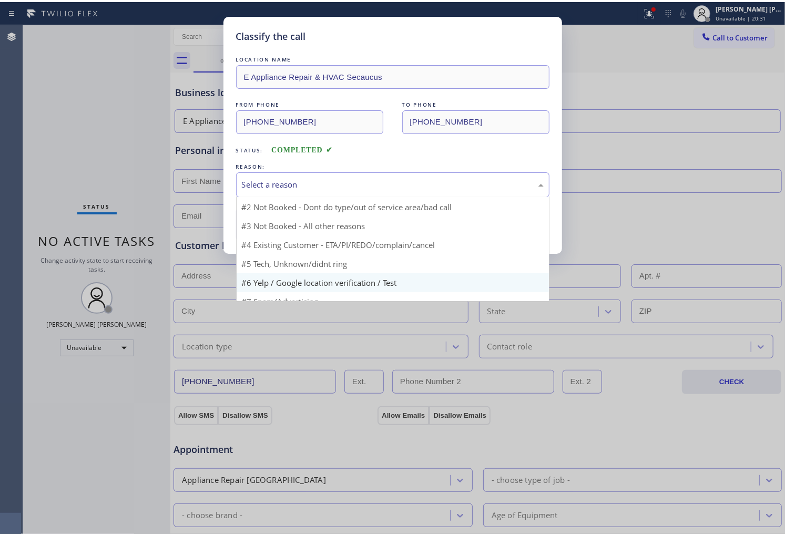
scroll to position [9, 0]
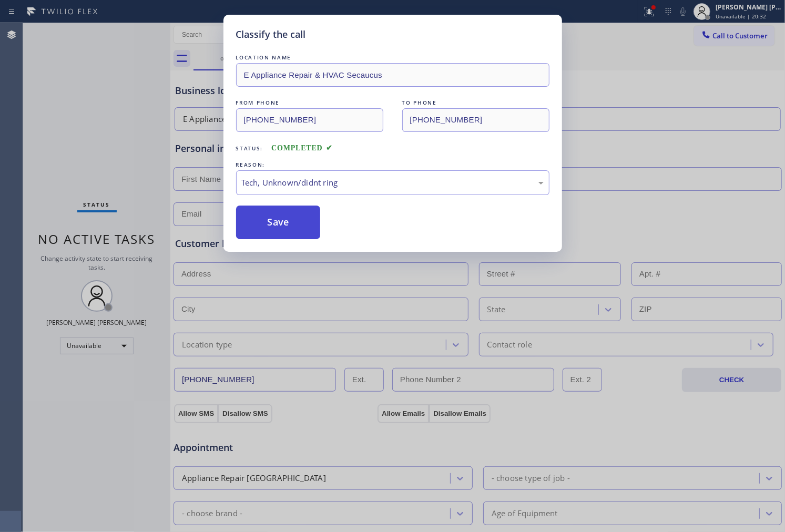
click at [290, 233] on button "Save" at bounding box center [278, 223] width 85 height 34
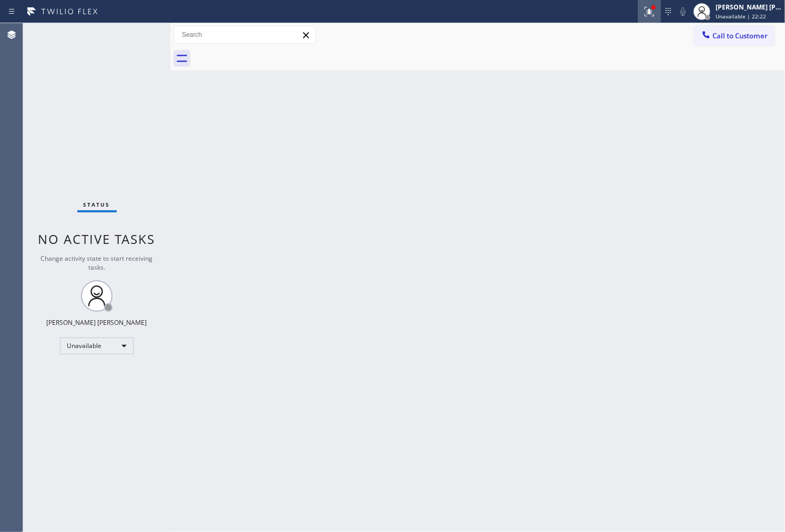
click at [654, 5] on icon at bounding box center [649, 11] width 13 height 13
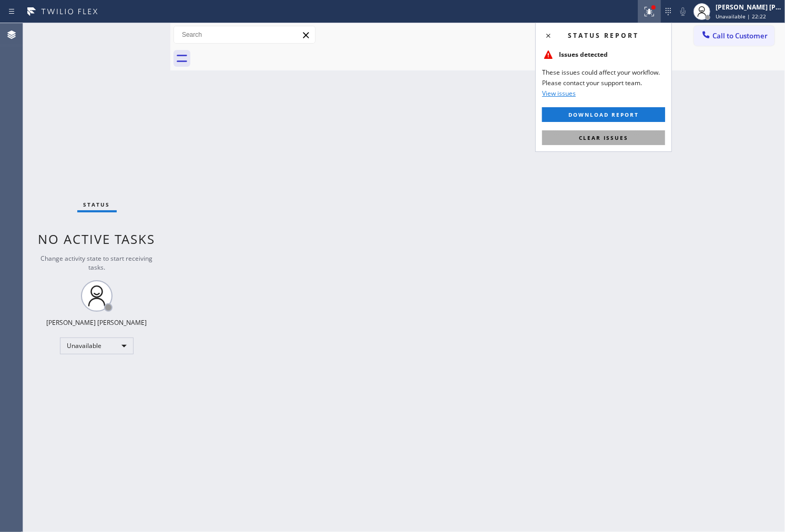
click at [607, 139] on span "Clear issues" at bounding box center [603, 137] width 49 height 7
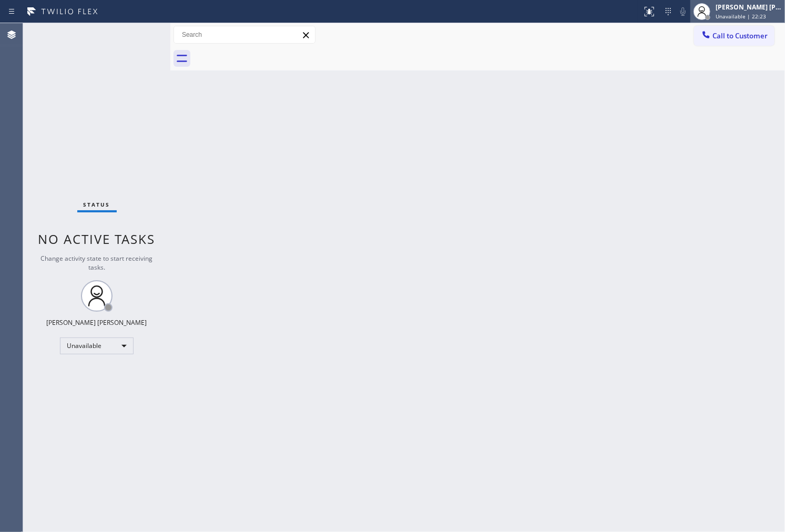
click at [729, 9] on div "[PERSON_NAME] [PERSON_NAME]" at bounding box center [749, 7] width 66 height 9
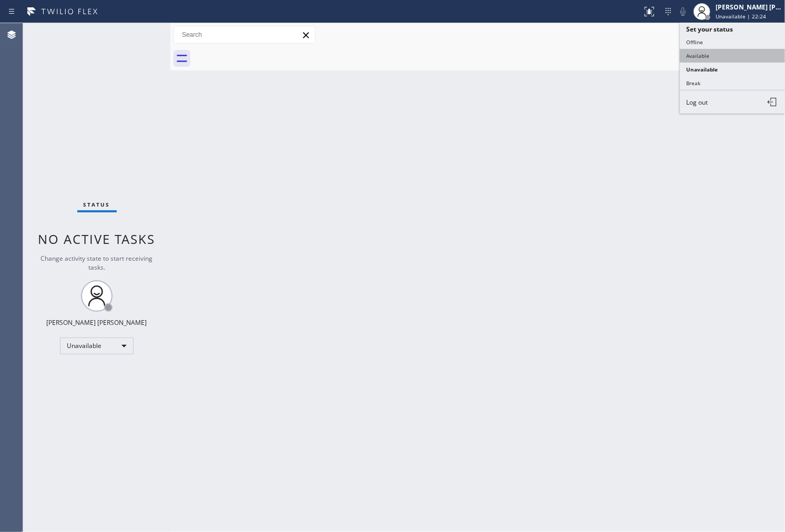
click at [711, 55] on button "Available" at bounding box center [732, 56] width 105 height 14
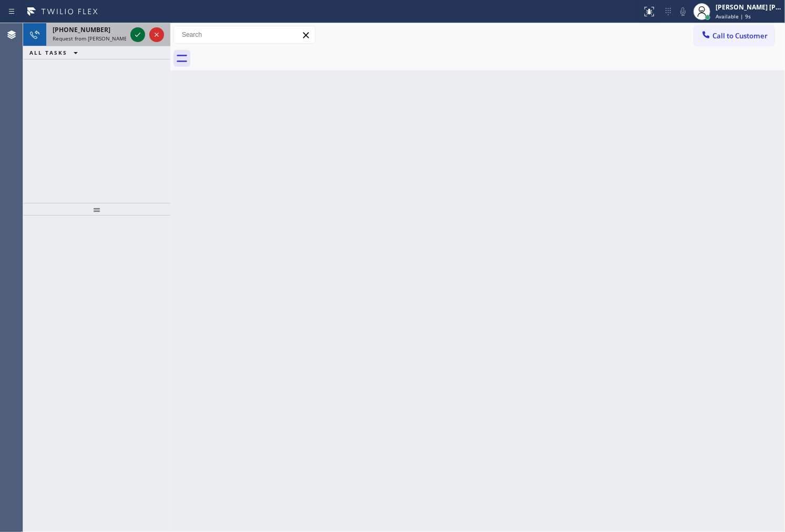
click at [134, 33] on icon at bounding box center [137, 34] width 13 height 13
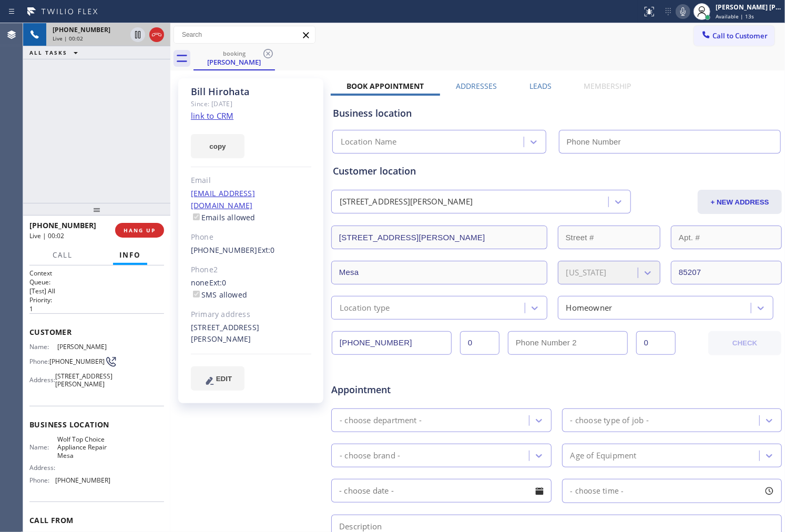
type input "(623) 292-5313"
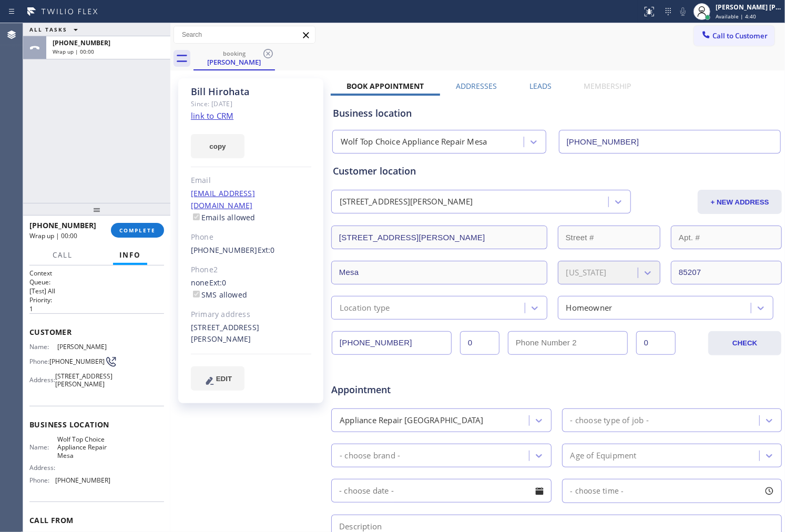
click at [166, 221] on div "+16026160474 Wrap up | 00:00 COMPLETE" at bounding box center [96, 230] width 147 height 29
click at [146, 232] on span "COMPLETE" at bounding box center [137, 230] width 36 height 7
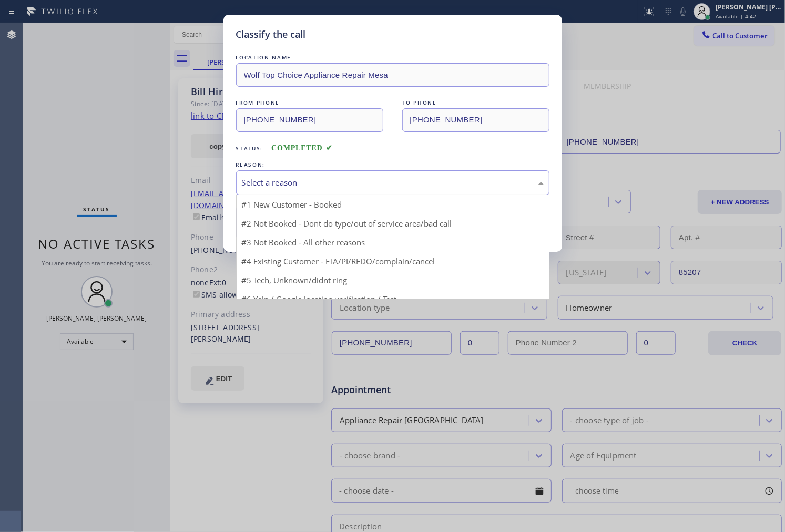
click at [414, 180] on div "Select a reason" at bounding box center [393, 183] width 302 height 12
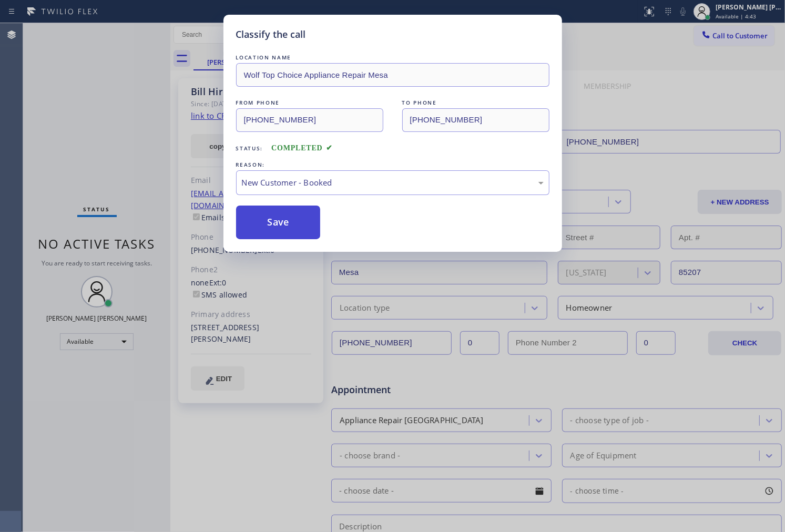
click at [300, 209] on button "Save" at bounding box center [278, 223] width 85 height 34
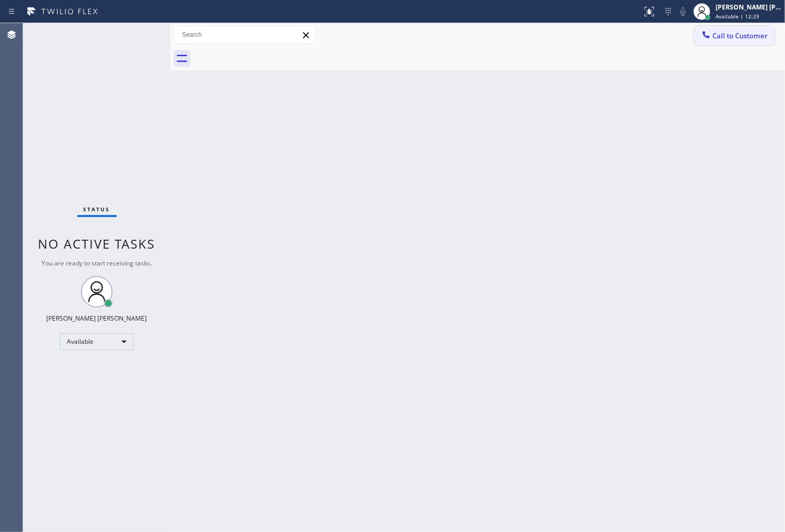
click at [718, 35] on span "Call to Customer" at bounding box center [740, 35] width 55 height 9
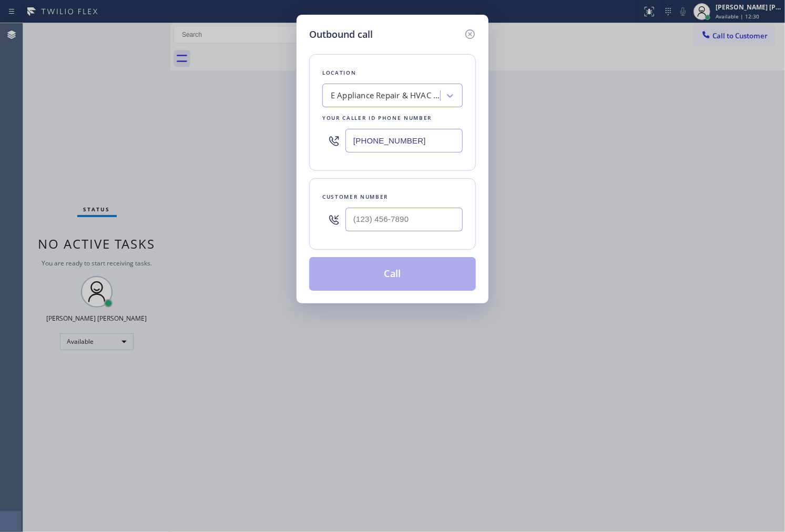
click at [465, 34] on icon at bounding box center [470, 34] width 13 height 13
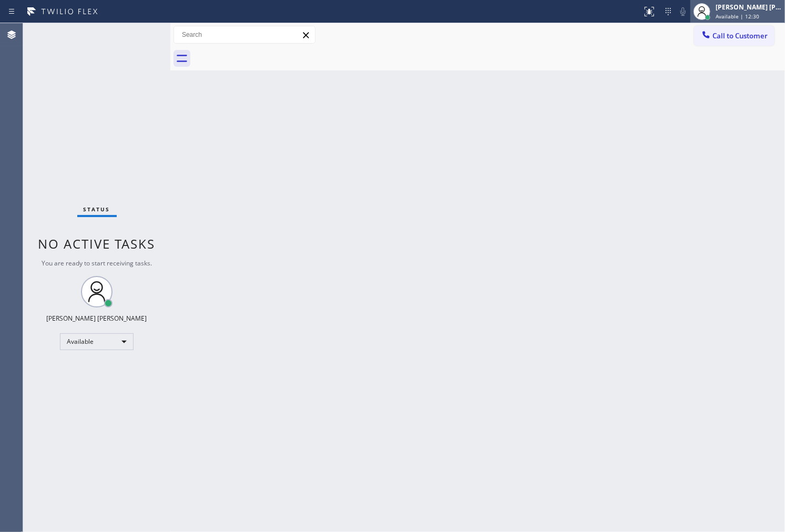
click at [758, 14] on span "Available | 12:30" at bounding box center [738, 16] width 44 height 7
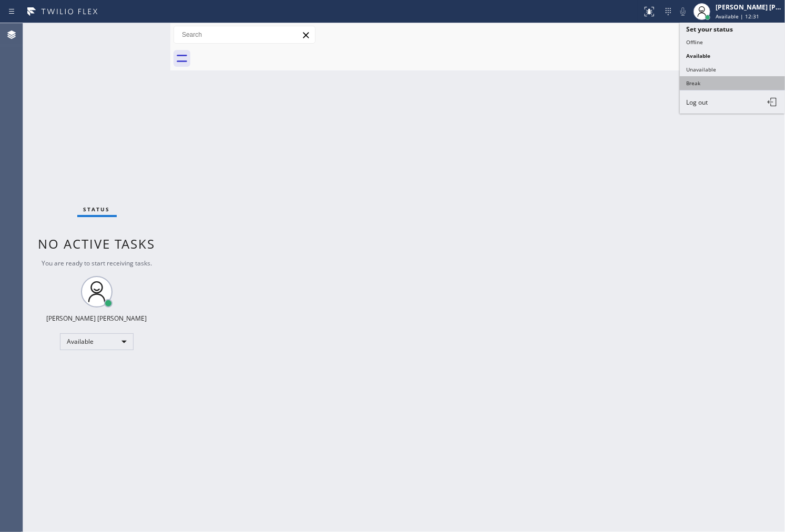
type input "(973) 318-3994"
click at [711, 72] on button "Unavailable" at bounding box center [732, 70] width 105 height 14
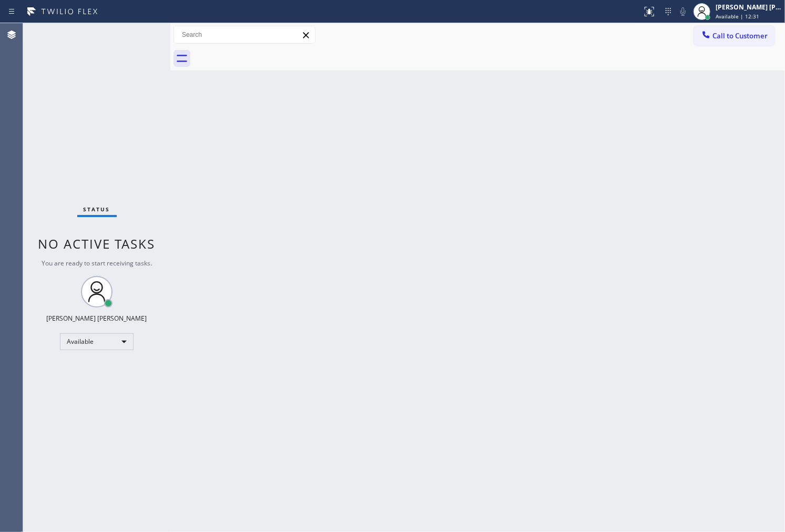
click at [727, 32] on span "Call to Customer" at bounding box center [740, 35] width 55 height 9
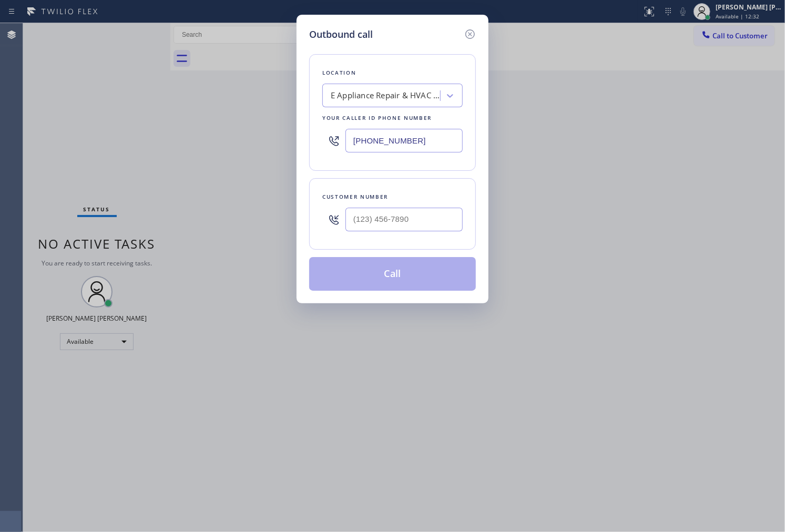
click at [392, 237] on div at bounding box center [403, 219] width 117 height 34
click at [416, 225] on input "(___) ___-____" at bounding box center [403, 220] width 117 height 24
paste input "602) 432-9600"
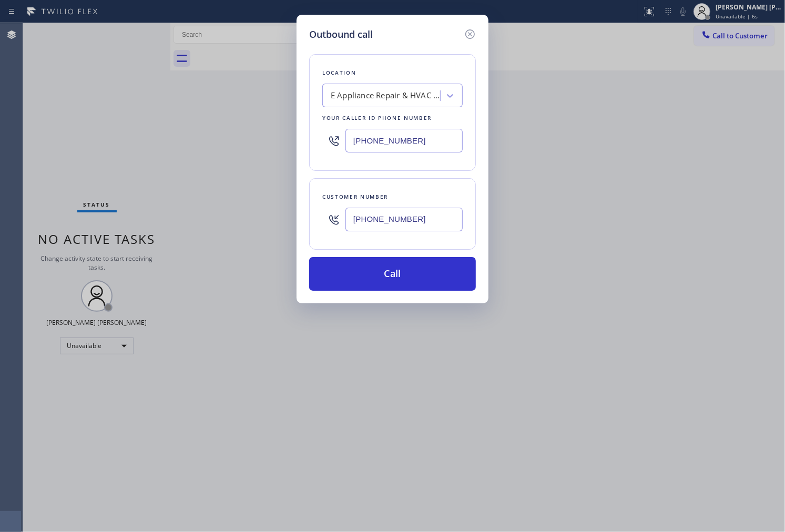
type input "(602) 432-9600"
click at [384, 97] on div "E Appliance Repair & HVAC Secaucus" at bounding box center [386, 96] width 110 height 12
type input "home all"
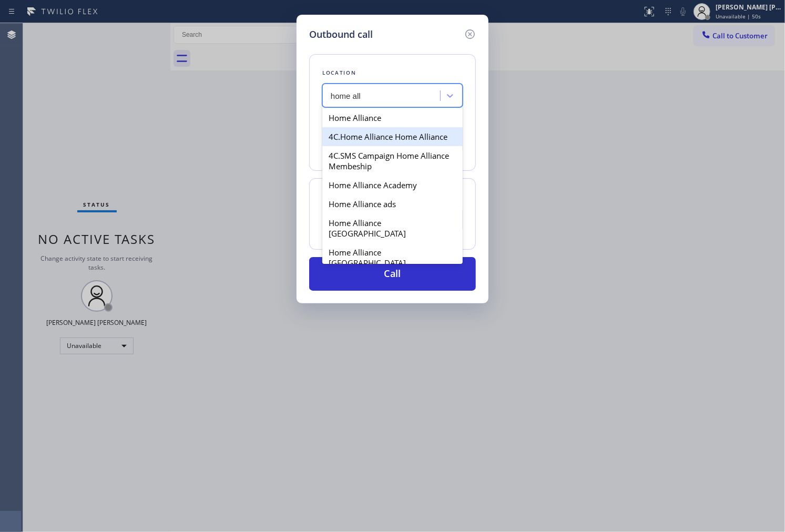
click at [391, 124] on div "Home Alliance" at bounding box center [392, 117] width 140 height 19
type input "(877) 777-0796"
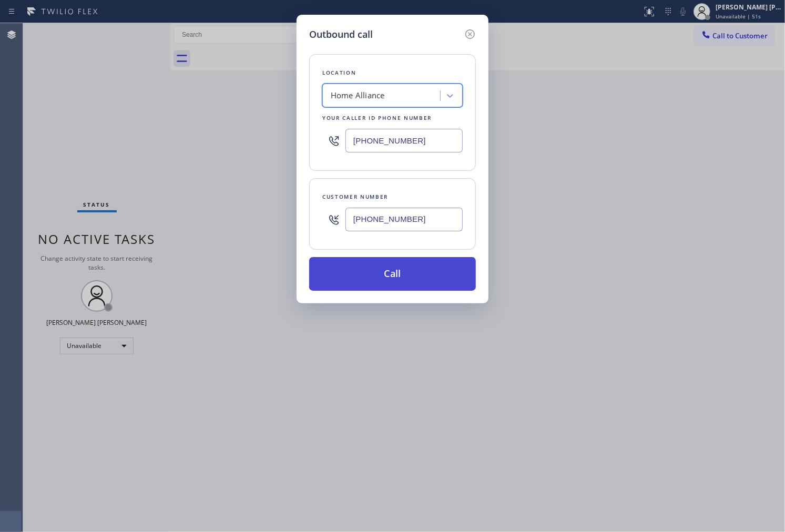
click at [400, 270] on button "Call" at bounding box center [392, 274] width 167 height 34
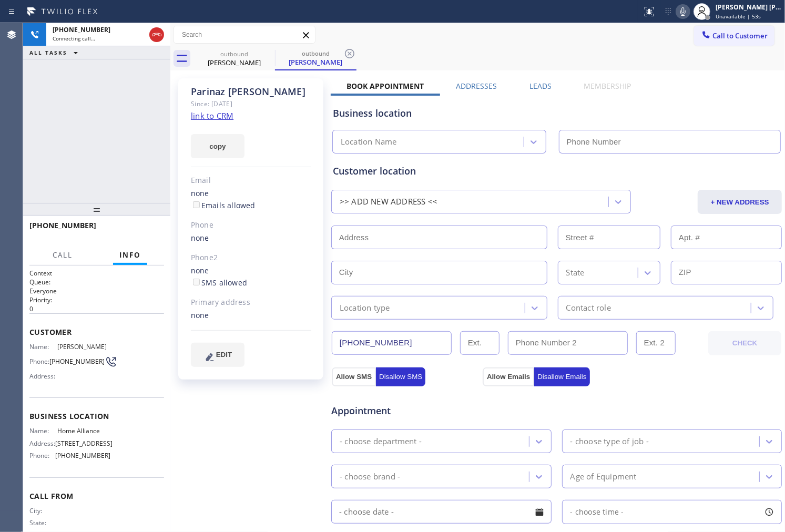
click at [254, 88] on div "Parinaz Fouladi" at bounding box center [251, 92] width 120 height 12
copy div "Parinaz Fouladi"
type input "(877) 777-0796"
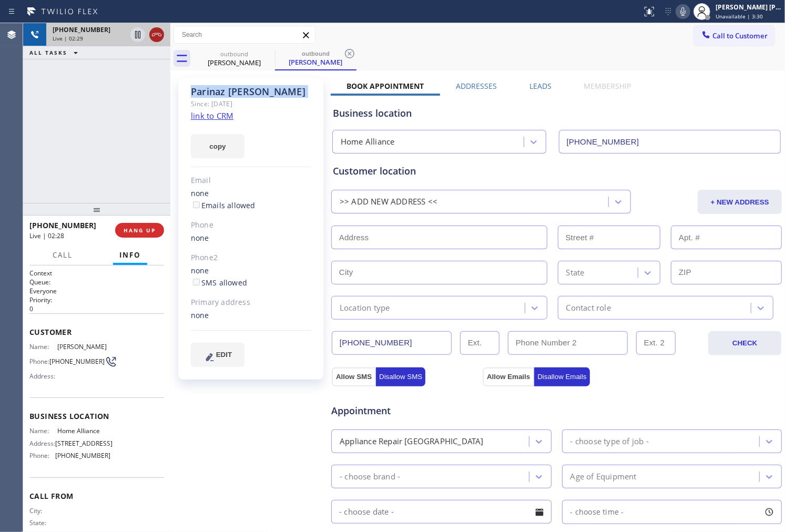
click at [158, 34] on icon at bounding box center [156, 34] width 9 height 3
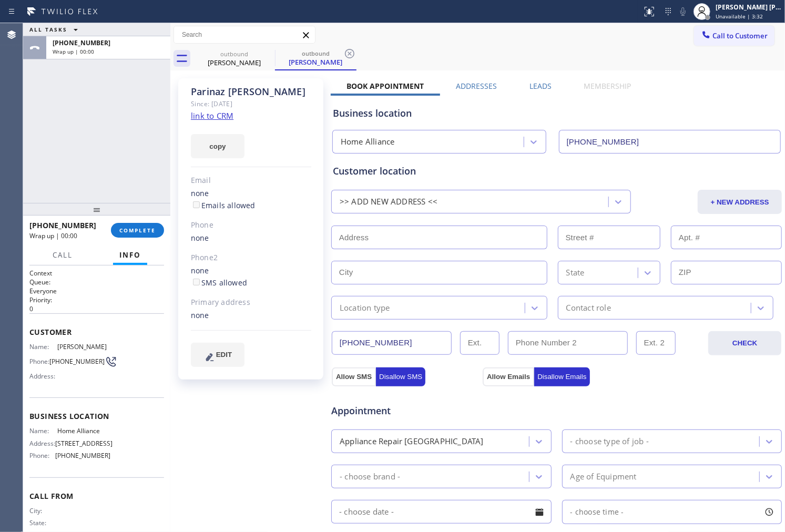
click at [539, 84] on label "Leads" at bounding box center [541, 86] width 22 height 10
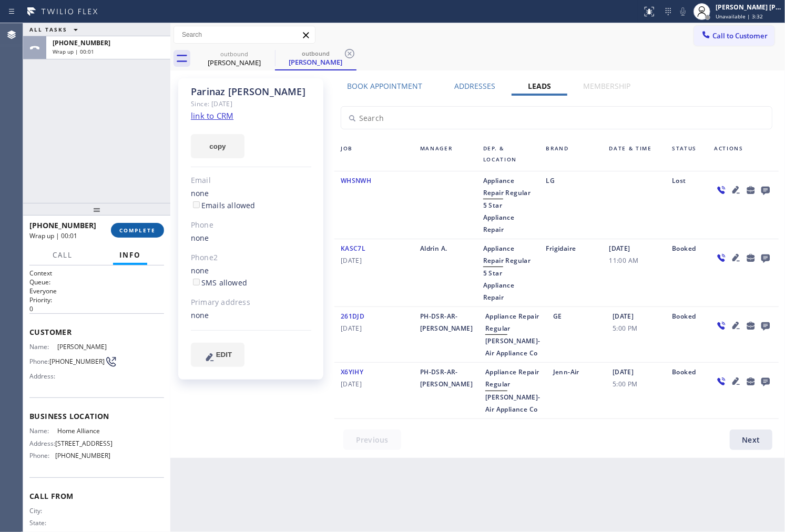
click at [130, 232] on span "COMPLETE" at bounding box center [137, 230] width 36 height 7
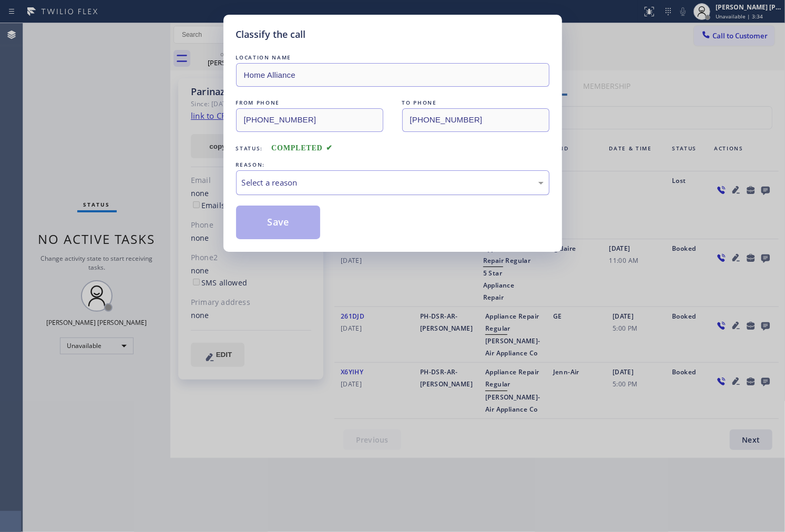
click at [332, 190] on div "Select a reason" at bounding box center [392, 182] width 313 height 25
click at [288, 211] on button "Save" at bounding box center [278, 223] width 85 height 34
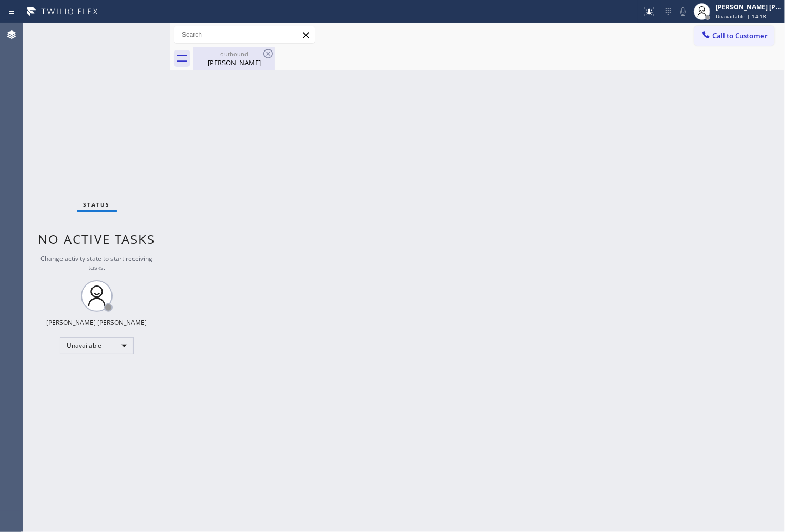
click at [260, 59] on div "Parinaz Fouladi" at bounding box center [234, 62] width 79 height 9
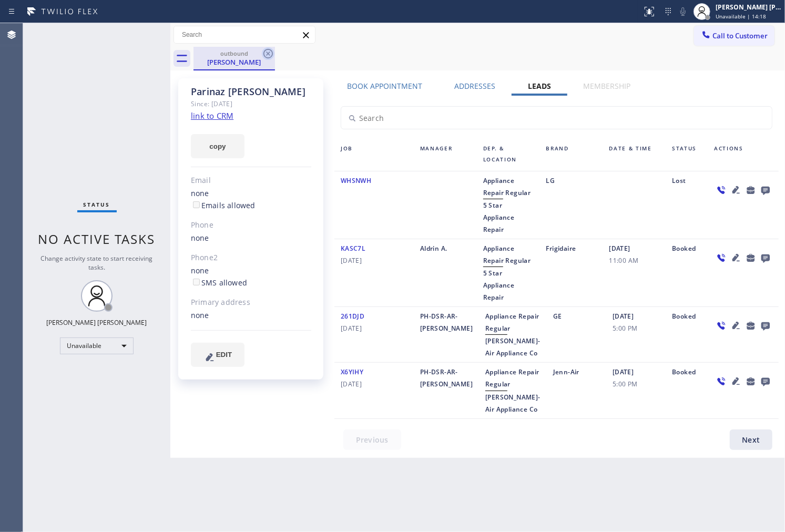
click at [266, 53] on icon at bounding box center [268, 53] width 13 height 13
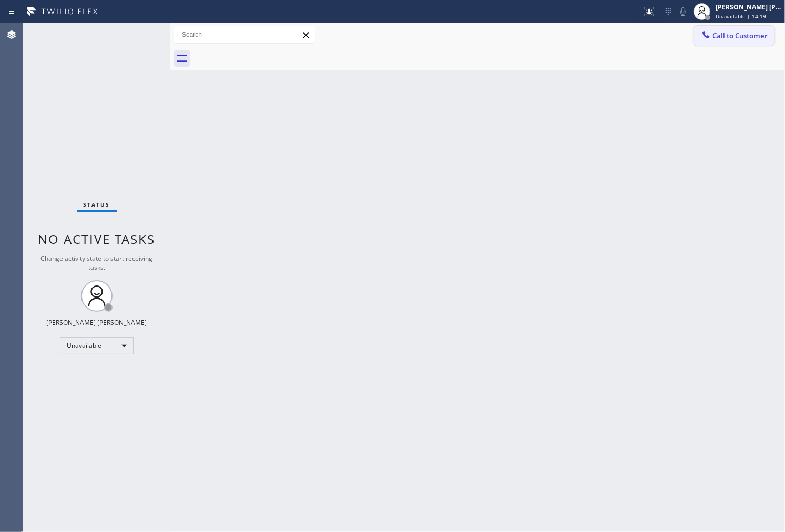
click at [706, 46] on div "Call to Customer Outbound call Location Home Alliance Your caller id phone numb…" at bounding box center [477, 46] width 615 height 47
click at [711, 38] on div at bounding box center [706, 35] width 13 height 13
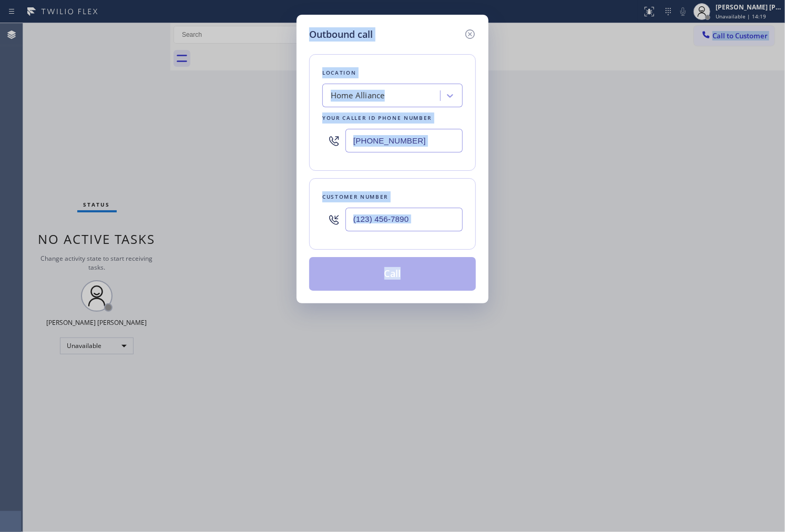
click at [385, 143] on input "(877) 777-0796" at bounding box center [403, 141] width 117 height 24
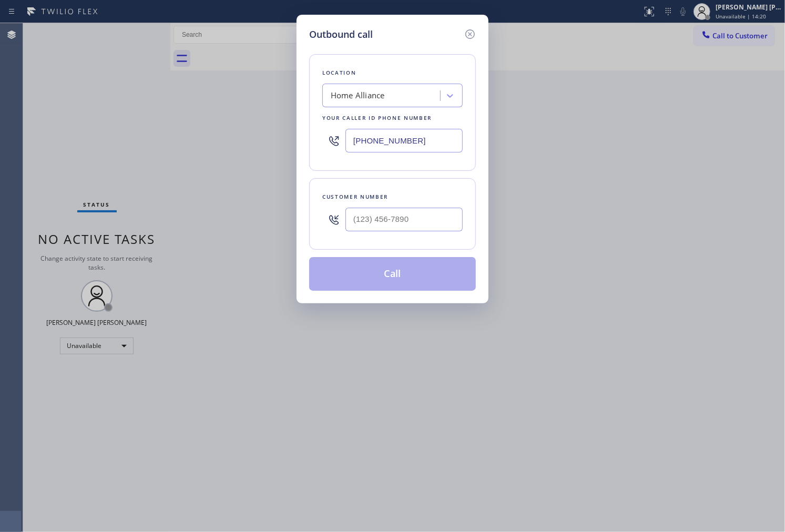
click at [385, 143] on input "(877) 777-0796" at bounding box center [403, 141] width 117 height 24
paste input "323) 416-2342"
type input "(323) 416-2342"
click at [401, 228] on input "(___) ___-____" at bounding box center [403, 220] width 117 height 24
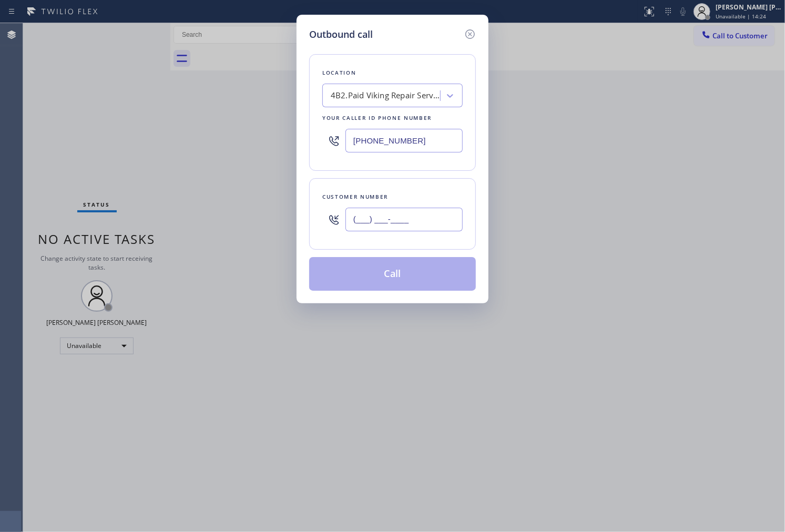
paste input "818) 445-9448"
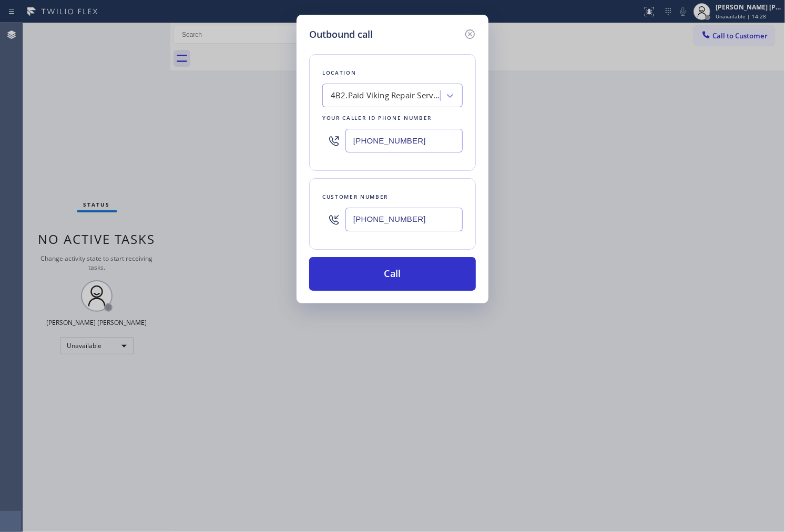
type input "(818) 445-9448"
click at [399, 152] on input "(323) 416-2342" at bounding box center [403, 141] width 117 height 24
paste input "855) 731-495"
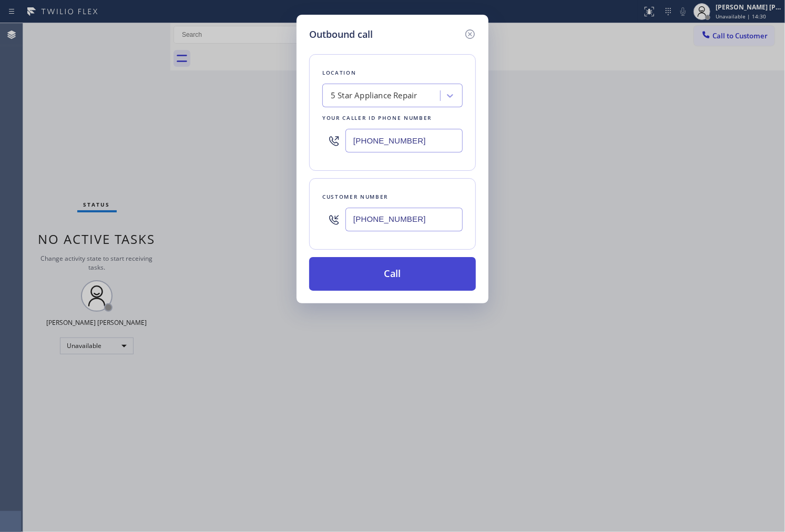
type input "[PHONE_NUMBER]"
click at [404, 281] on button "Call" at bounding box center [392, 274] width 167 height 34
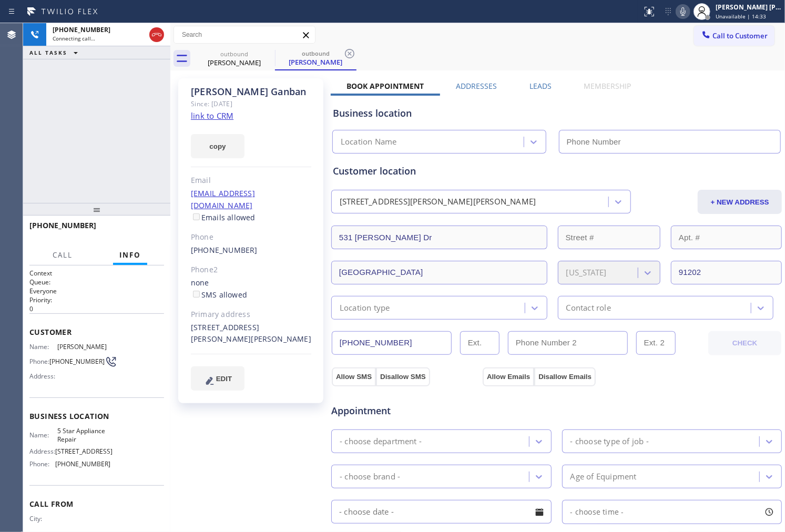
click at [233, 95] on div "Tony Ganban" at bounding box center [251, 92] width 120 height 12
copy div "Tony Ganban"
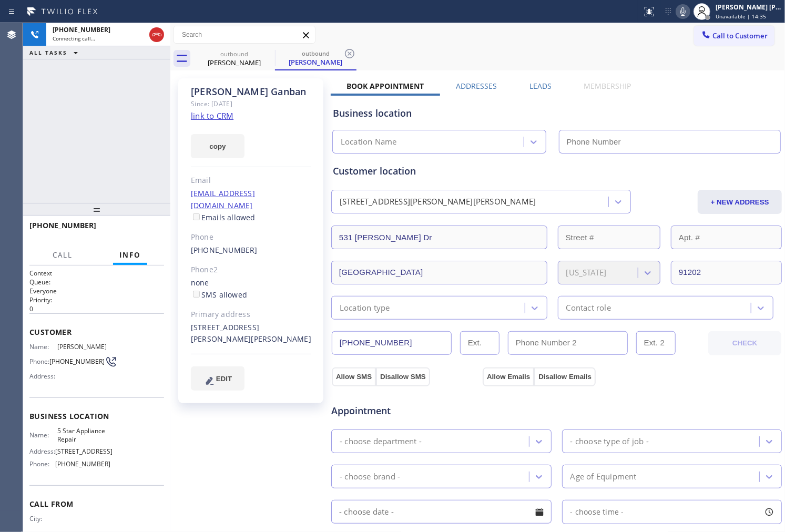
click at [142, 138] on div "+18184459448 Connecting call… ALL TASKS ALL TASKS ACTIVE TASKS TASKS IN WRAP UP" at bounding box center [96, 113] width 147 height 180
type input "[PHONE_NUMBER]"
click at [22, 147] on div "Agent Desktop" at bounding box center [11, 277] width 23 height 509
click at [15, 160] on div "Agent Desktop" at bounding box center [11, 277] width 23 height 509
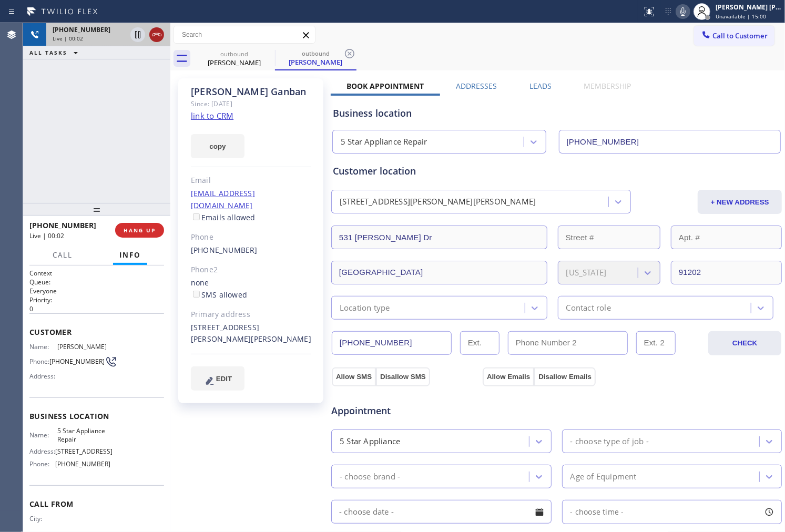
click at [161, 35] on icon at bounding box center [156, 34] width 9 height 3
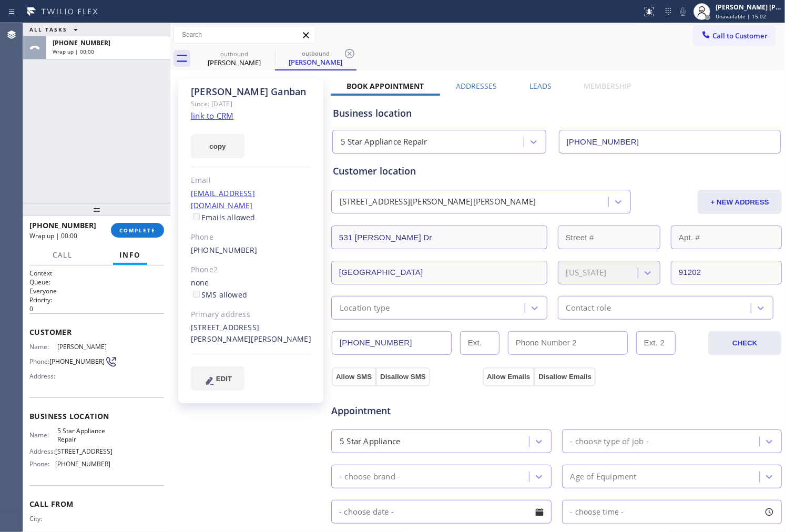
click at [541, 79] on div "Tony Ganban Since: 20 may 2020 link to CRM copy Email antonio650728@gmail.com E…" at bounding box center [477, 424] width 609 height 703
click at [542, 87] on label "Leads" at bounding box center [541, 86] width 22 height 10
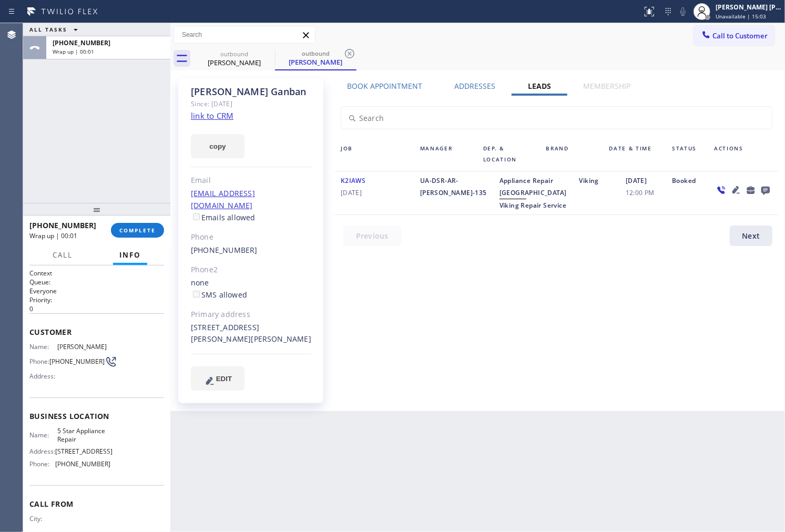
click at [771, 187] on icon at bounding box center [765, 190] width 13 height 13
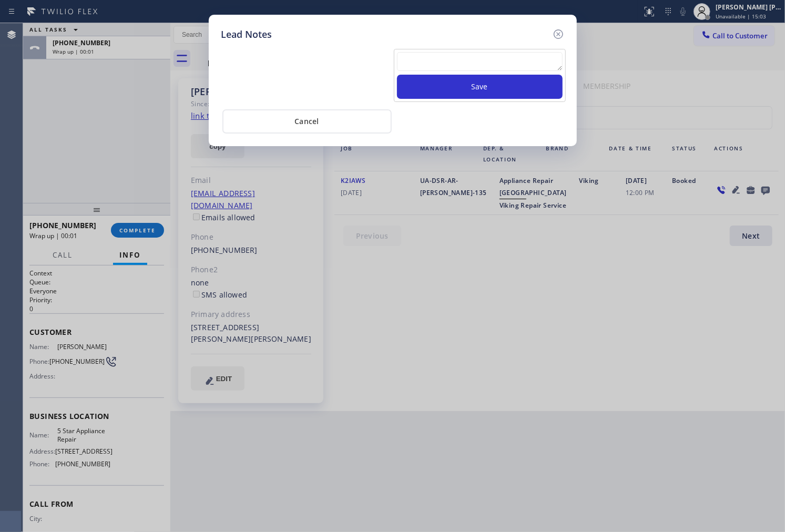
click at [467, 58] on textarea at bounding box center [480, 61] width 166 height 19
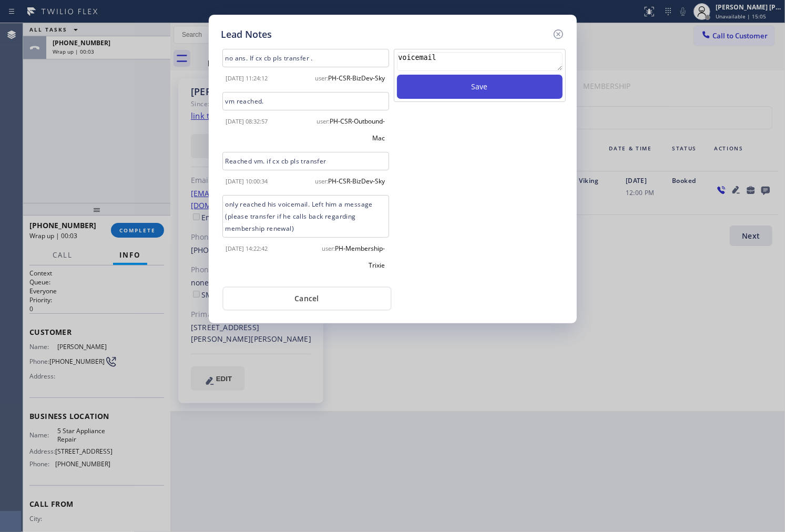
type textarea "voicemail"
click at [474, 80] on button "Save" at bounding box center [480, 87] width 166 height 24
click at [560, 37] on icon at bounding box center [558, 34] width 13 height 13
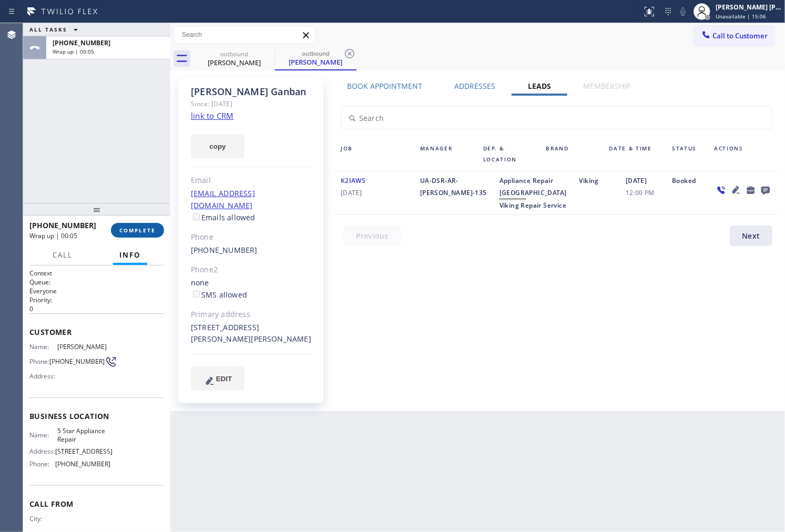
click at [149, 234] on button "COMPLETE" at bounding box center [137, 230] width 53 height 15
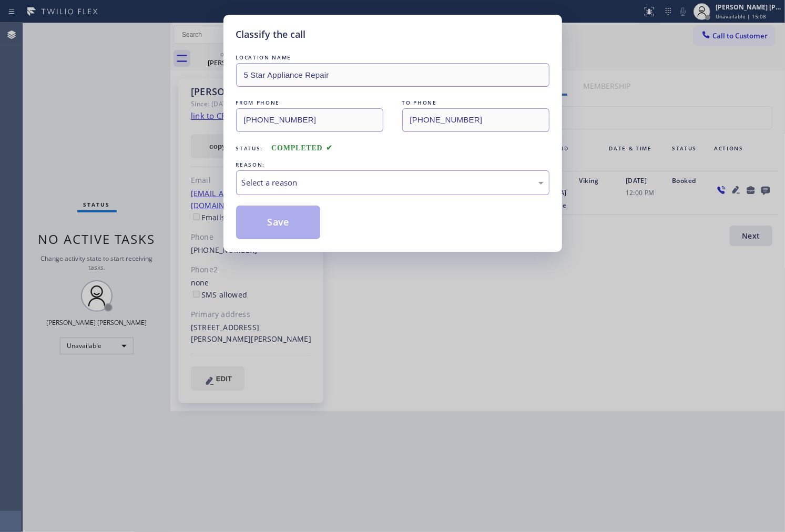
click at [324, 197] on div "LOCATION NAME 5 Star Appliance Repair FROM PHONE (855) 731-4952 TO PHONE (818) …" at bounding box center [392, 145] width 313 height 187
click at [323, 189] on div "Select a reason" at bounding box center [392, 182] width 313 height 25
click at [287, 229] on button "Save" at bounding box center [278, 223] width 85 height 34
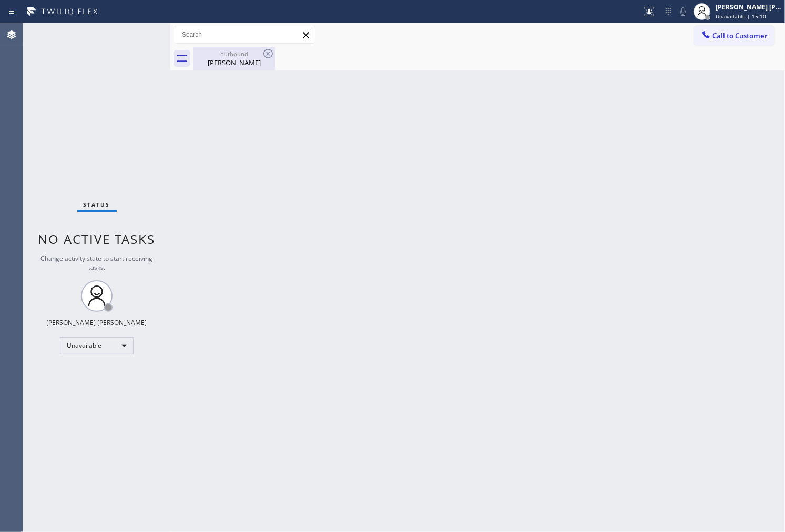
click at [249, 65] on div "Tony Ganban" at bounding box center [234, 62] width 79 height 9
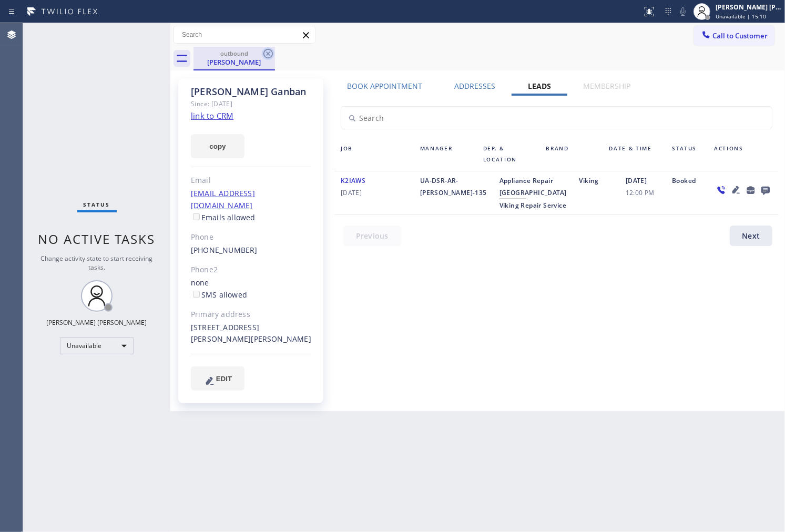
click at [270, 53] on icon at bounding box center [268, 53] width 13 height 13
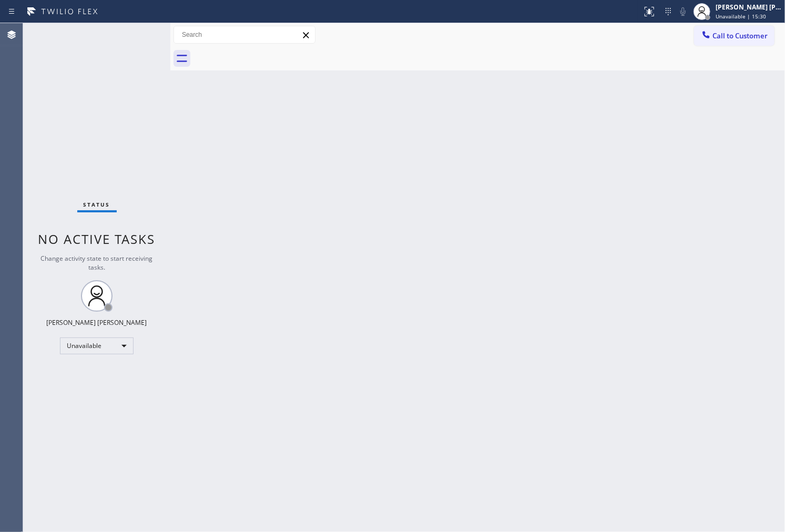
click at [735, 31] on span "Call to Customer" at bounding box center [740, 35] width 55 height 9
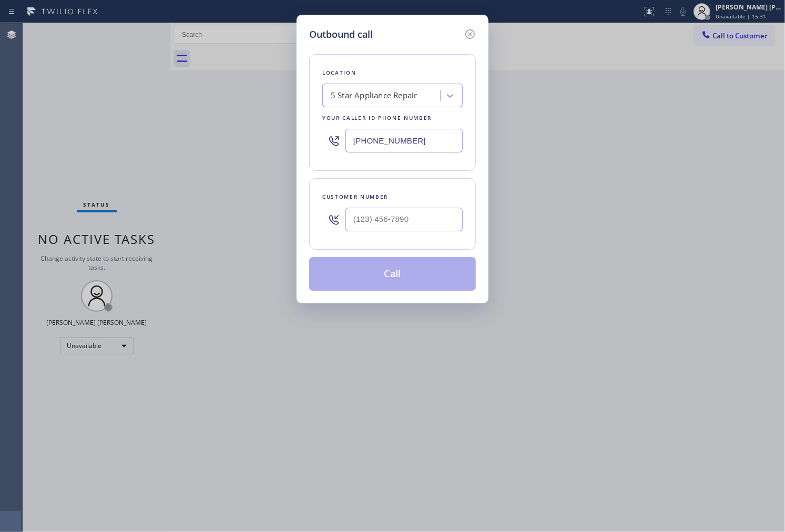
click at [369, 149] on input "[PHONE_NUMBER]" at bounding box center [403, 141] width 117 height 24
paste input "323) 774-5431"
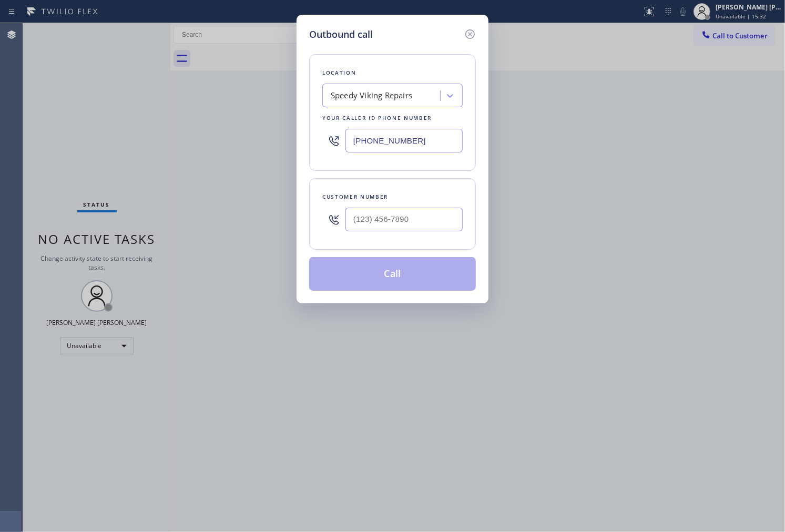
type input "(323) 774-5431"
click at [402, 213] on input "(___) ___-____" at bounding box center [403, 220] width 117 height 24
paste input "714) 504-9380"
type input "(714) 504-9380"
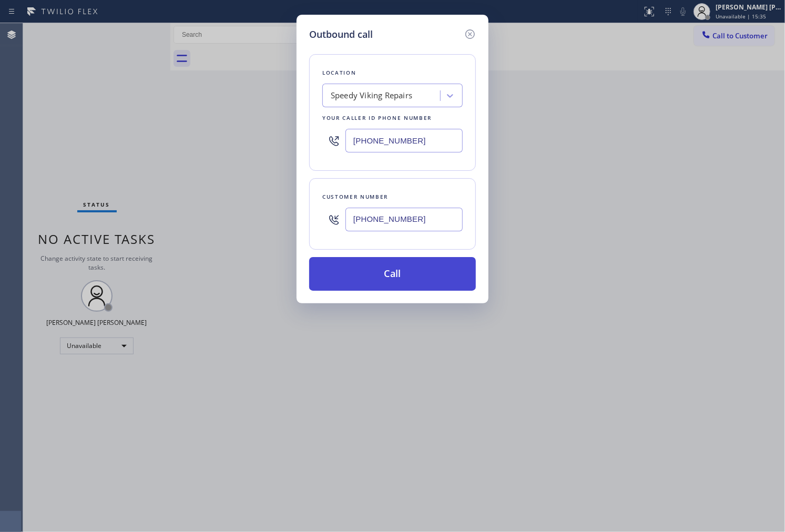
click at [415, 277] on button "Call" at bounding box center [392, 274] width 167 height 34
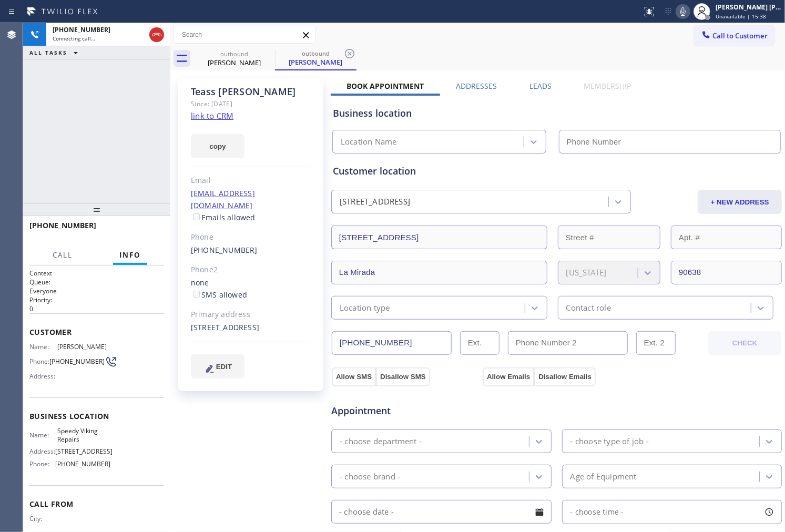
click at [213, 90] on div "Teass Kim" at bounding box center [251, 92] width 120 height 12
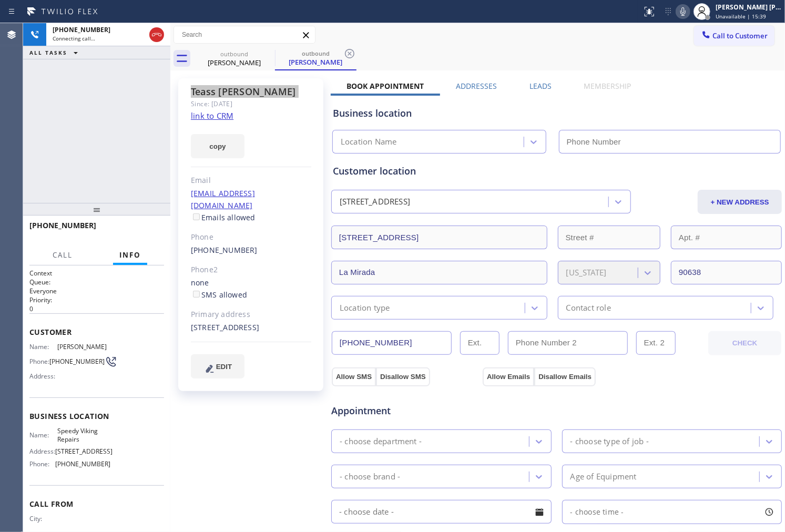
type input "(323) 774-5431"
click at [44, 161] on div "+17145049380 Connecting call… ALL TASKS ALL TASKS ACTIVE TASKS TASKS IN WRAP UP" at bounding box center [96, 113] width 147 height 180
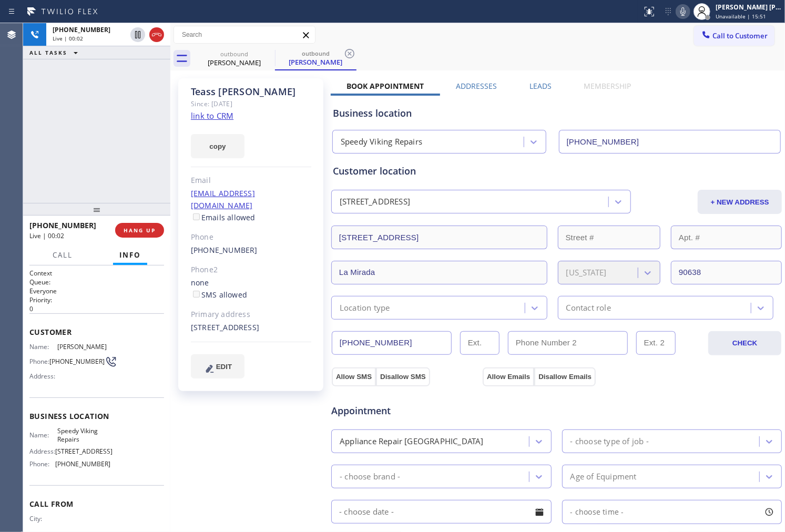
click at [71, 126] on div "+17145049380 Live | 00:02 ALL TASKS ALL TASKS ACTIVE TASKS TASKS IN WRAP UP" at bounding box center [96, 113] width 147 height 180
drag, startPoint x: 152, startPoint y: 37, endPoint x: 165, endPoint y: 48, distance: 16.8
click at [152, 37] on icon at bounding box center [156, 34] width 13 height 13
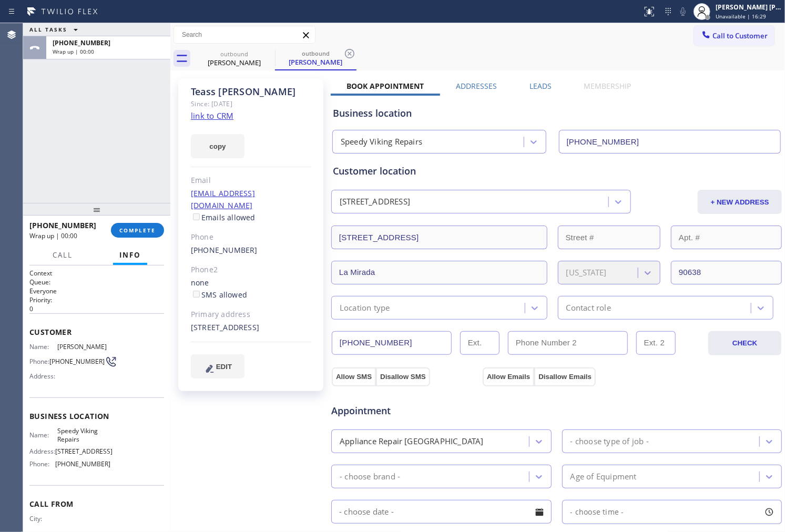
click at [537, 83] on label "Leads" at bounding box center [541, 86] width 22 height 10
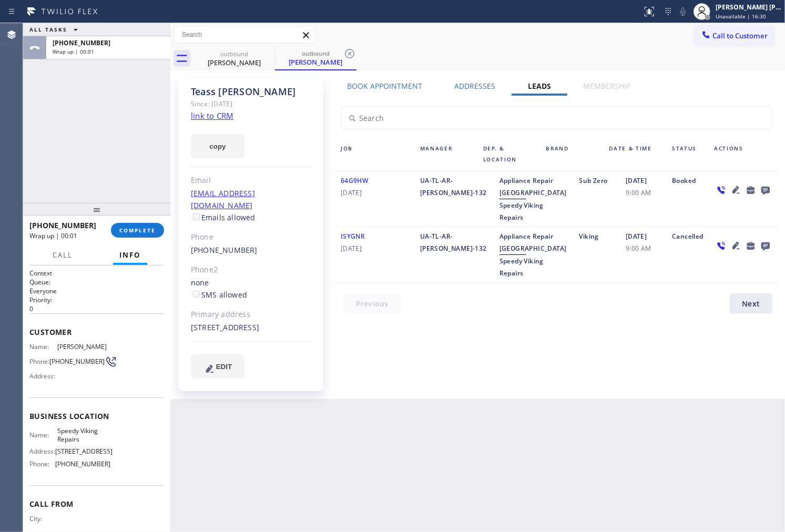
click at [763, 189] on icon at bounding box center [765, 191] width 8 height 8
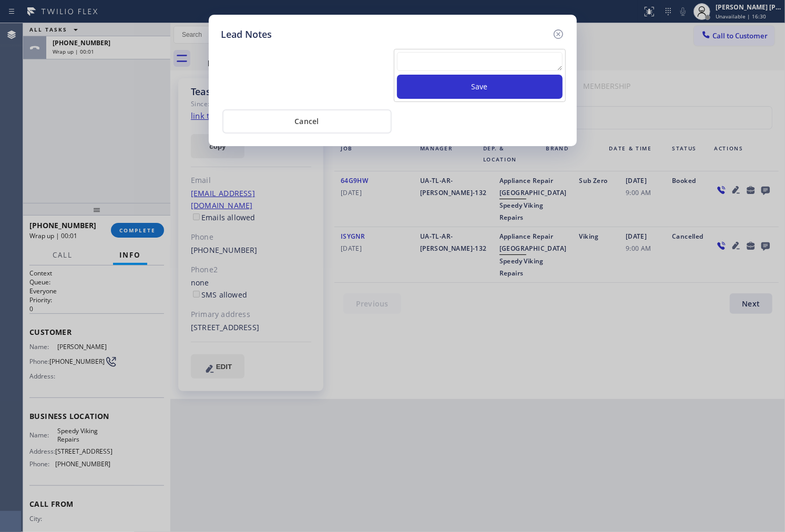
click at [510, 56] on textarea at bounding box center [480, 61] width 166 height 19
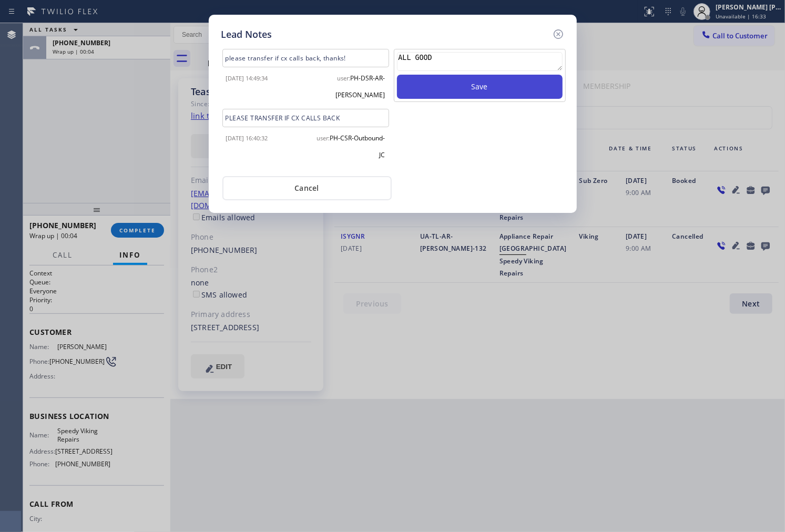
type textarea "ALL GOOD"
click at [514, 92] on button "Save" at bounding box center [480, 87] width 166 height 24
click at [556, 33] on icon at bounding box center [557, 33] width 9 height 9
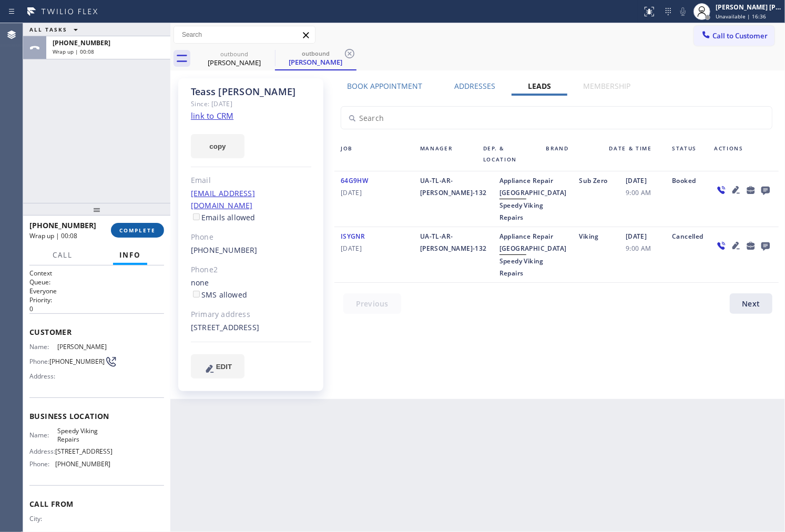
click at [145, 235] on button "COMPLETE" at bounding box center [137, 230] width 53 height 15
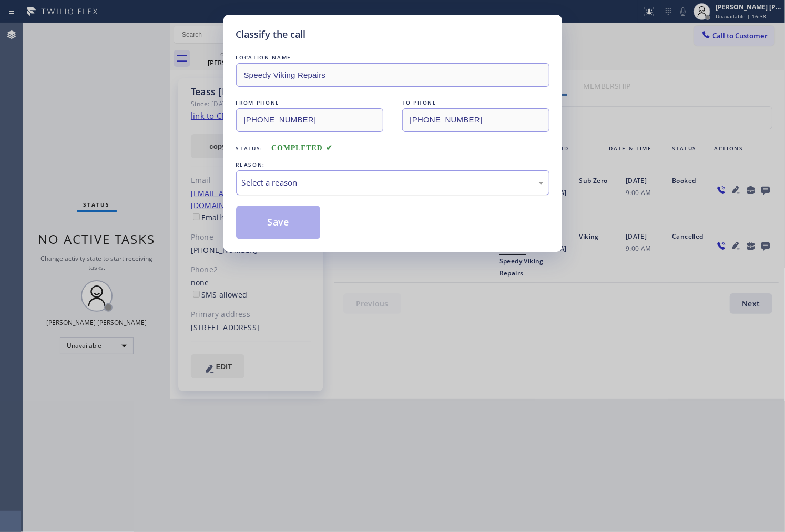
click at [304, 175] on div "Select a reason" at bounding box center [392, 182] width 313 height 25
click at [280, 229] on button "Save" at bounding box center [278, 223] width 85 height 34
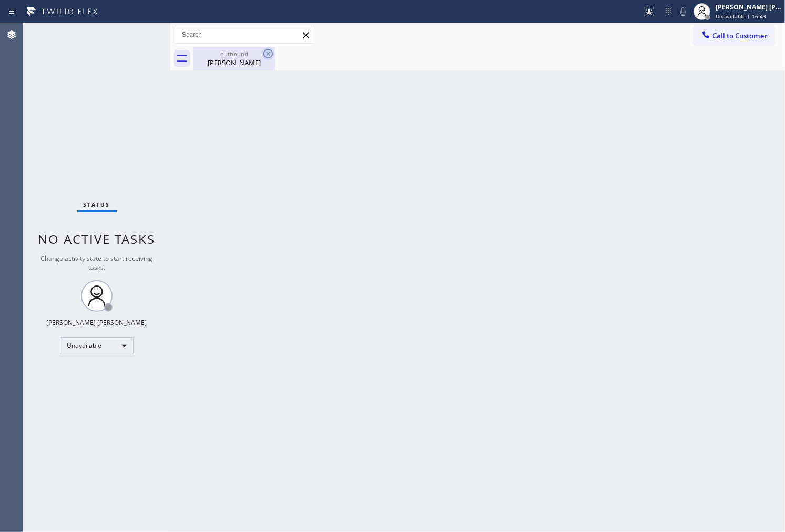
click at [266, 55] on icon at bounding box center [268, 53] width 13 height 13
click at [731, 38] on span "Call to Customer" at bounding box center [740, 35] width 55 height 9
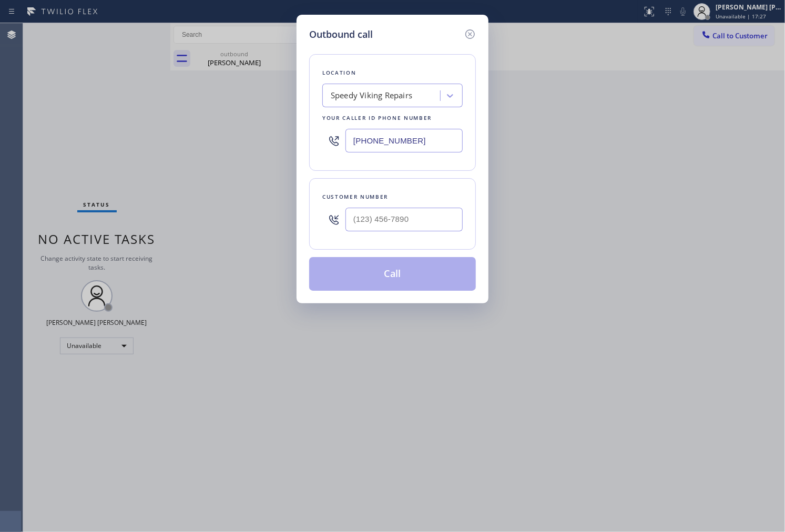
click at [377, 146] on input "(323) 774-5431" at bounding box center [403, 141] width 117 height 24
paste input "480) 787-0279"
type input "(480) 787-0279"
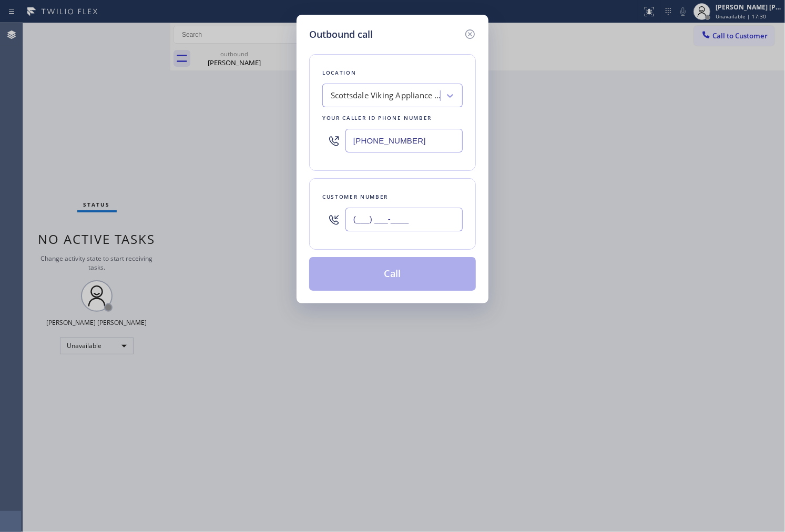
click at [432, 222] on input "(___) ___-____" at bounding box center [403, 220] width 117 height 24
paste input "630) 674-3674"
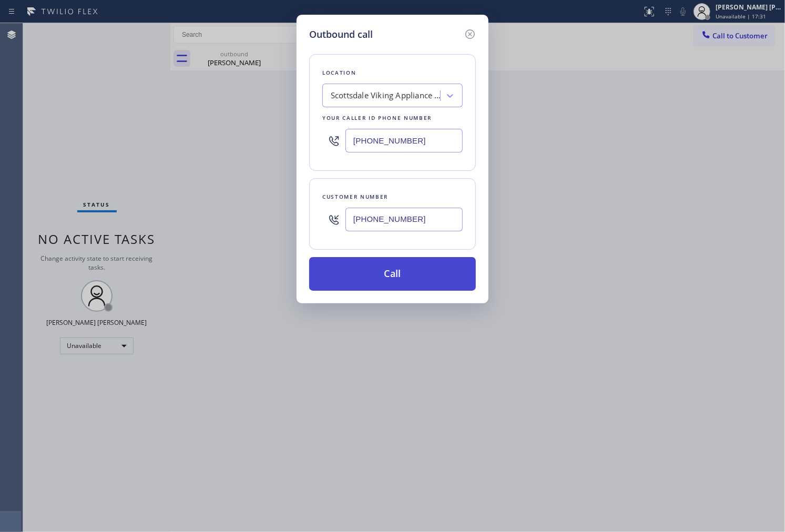
type input "(630) 674-3674"
click at [418, 272] on button "Call" at bounding box center [392, 274] width 167 height 34
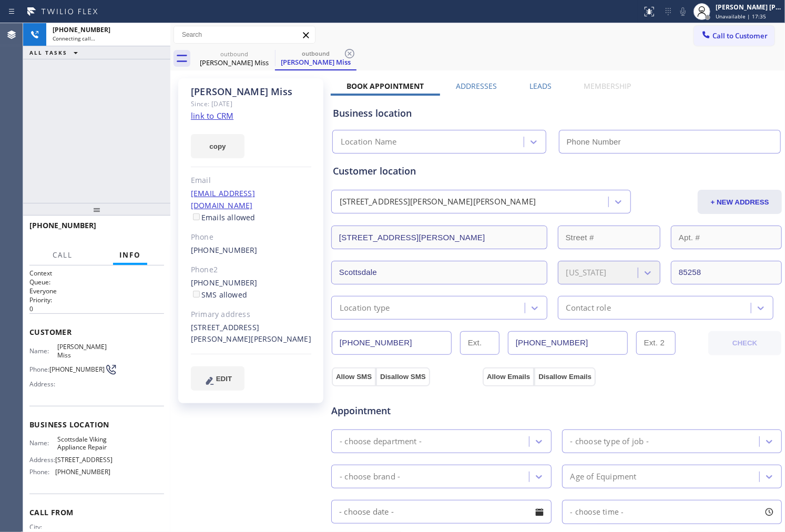
click at [80, 344] on span "Joanna Miss" at bounding box center [83, 351] width 53 height 16
type input "(480) 787-0279"
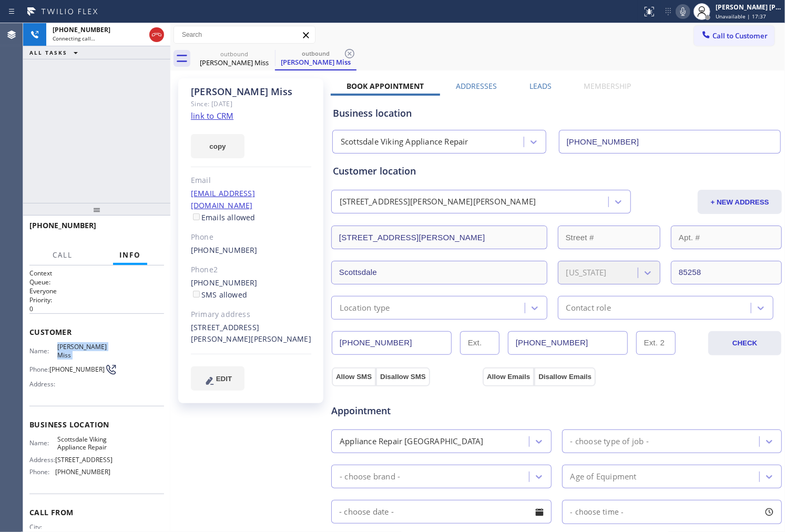
click at [69, 348] on span "Joanna Miss" at bounding box center [83, 351] width 53 height 16
click at [4, 161] on div "Agent Desktop" at bounding box center [11, 277] width 23 height 509
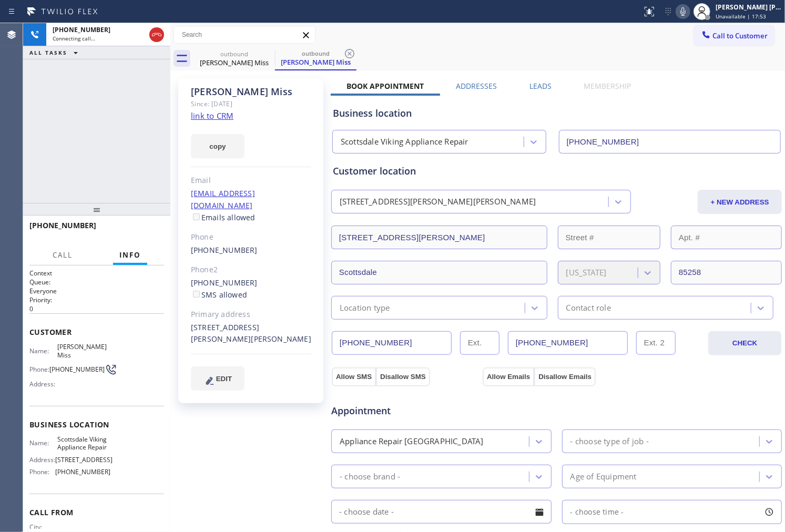
click at [88, 93] on div "+16306743674 Connecting call… ALL TASKS ALL TASKS ACTIVE TASKS TASKS IN WRAP UP" at bounding box center [96, 113] width 147 height 180
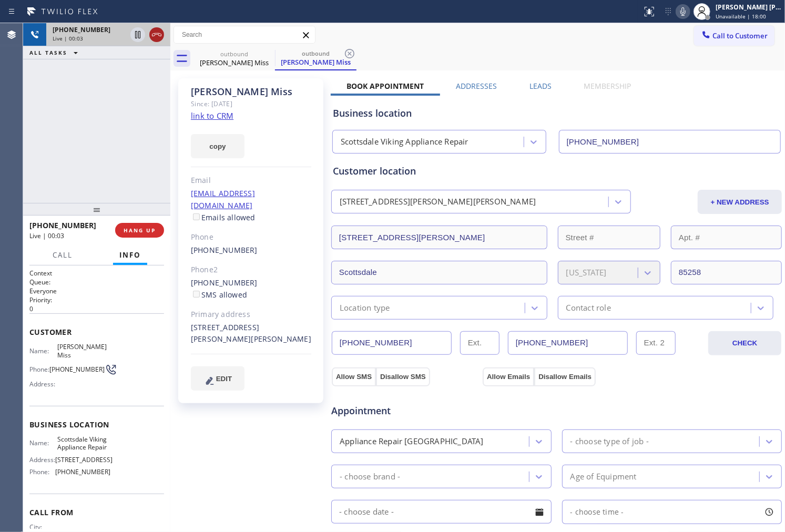
click at [154, 37] on icon at bounding box center [156, 34] width 13 height 13
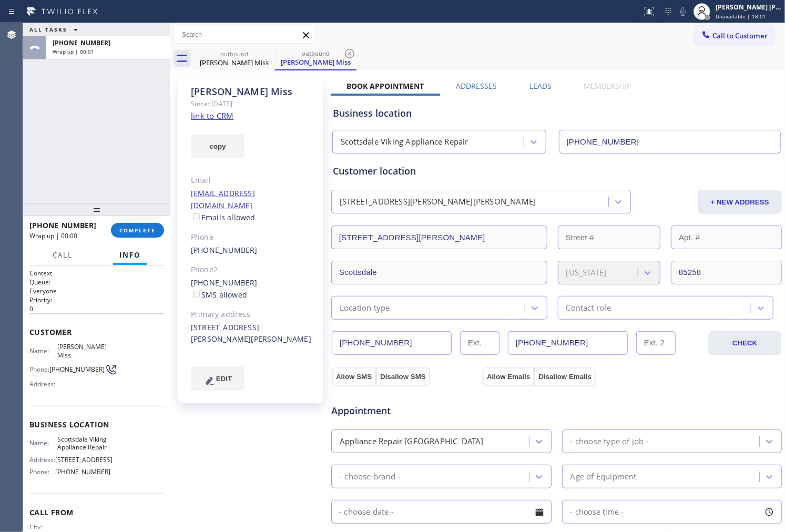
click at [547, 81] on label "Leads" at bounding box center [541, 86] width 22 height 10
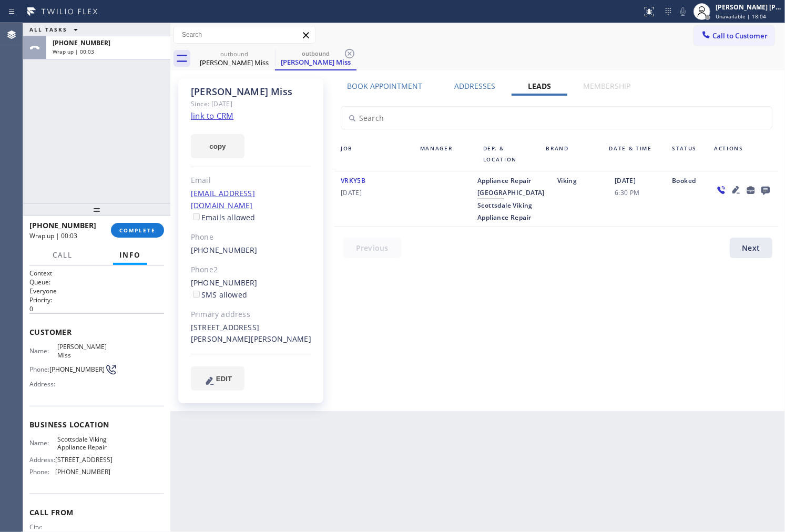
click at [770, 188] on icon at bounding box center [765, 190] width 13 height 13
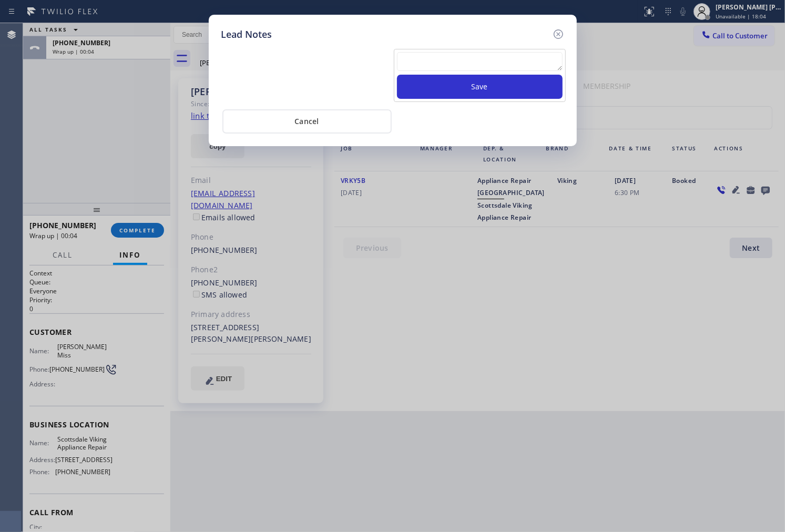
click at [430, 66] on textarea at bounding box center [480, 61] width 166 height 19
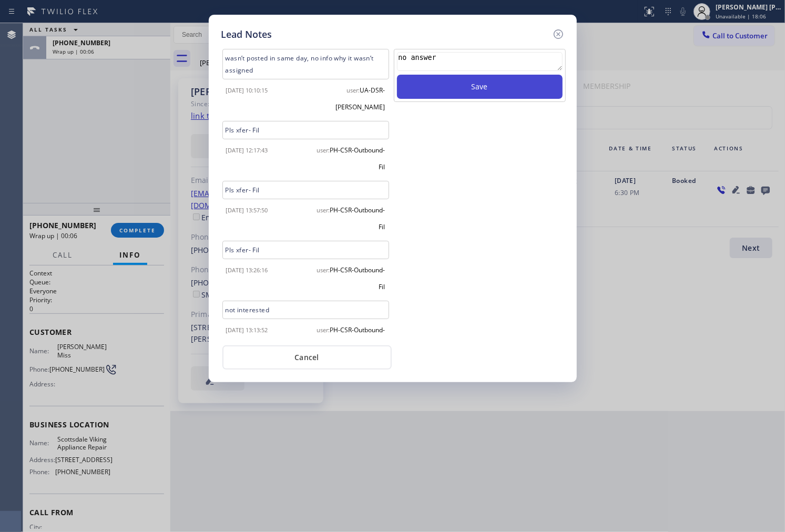
type textarea "no answer"
click at [468, 93] on button "Save" at bounding box center [480, 87] width 166 height 24
click at [564, 34] on icon at bounding box center [558, 34] width 13 height 13
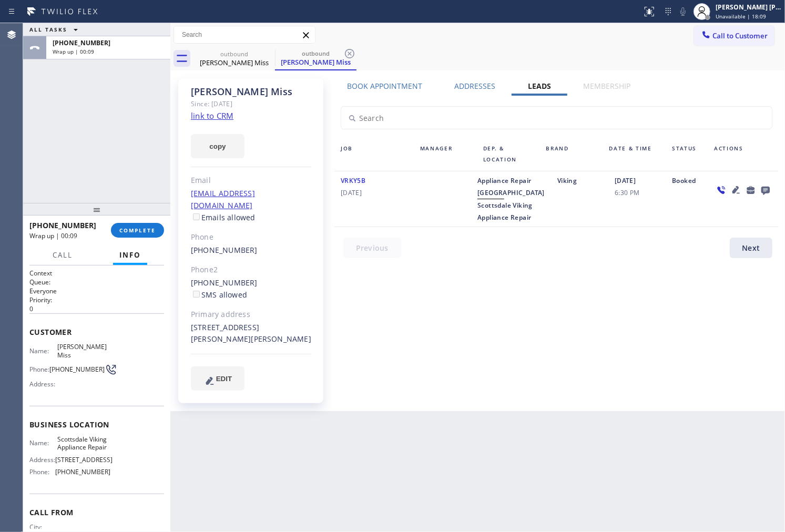
click at [165, 223] on div "+16306743674 Wrap up | 00:09 COMPLETE" at bounding box center [96, 230] width 147 height 29
click at [155, 228] on span "COMPLETE" at bounding box center [137, 230] width 36 height 7
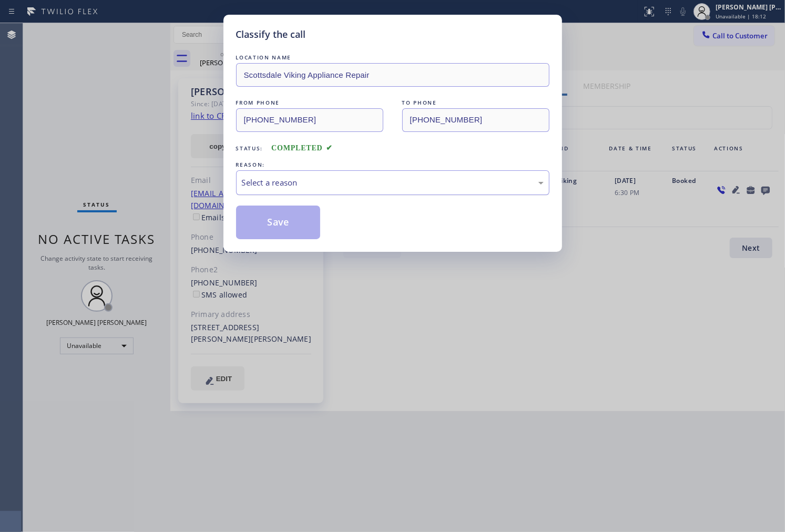
click at [333, 187] on div "Select a reason" at bounding box center [393, 183] width 302 height 12
click at [275, 227] on button "Save" at bounding box center [278, 223] width 85 height 34
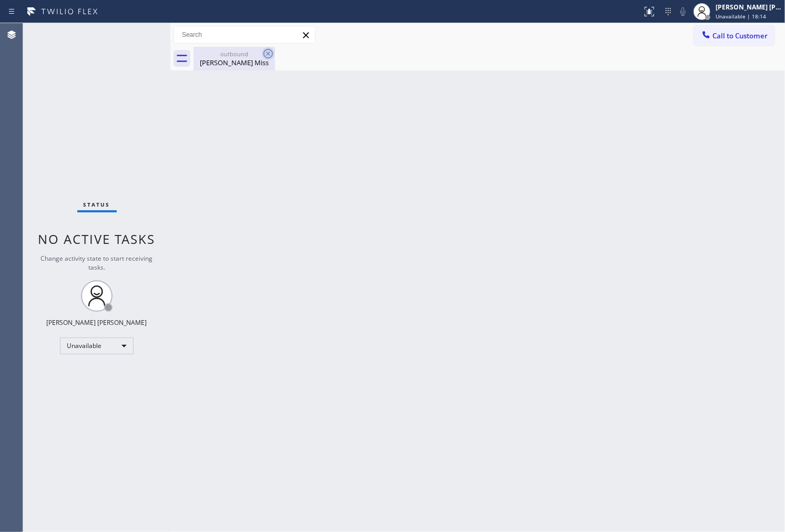
click at [256, 60] on div "Joanna Miss" at bounding box center [234, 62] width 79 height 9
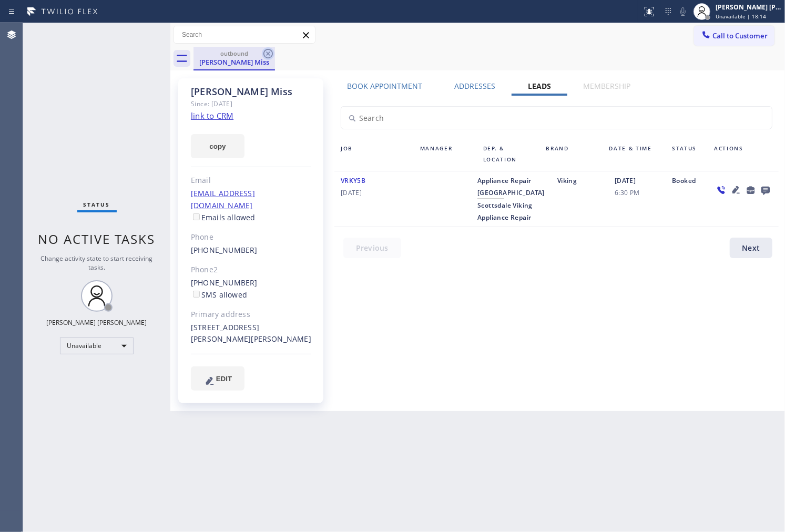
click at [271, 56] on icon at bounding box center [268, 53] width 13 height 13
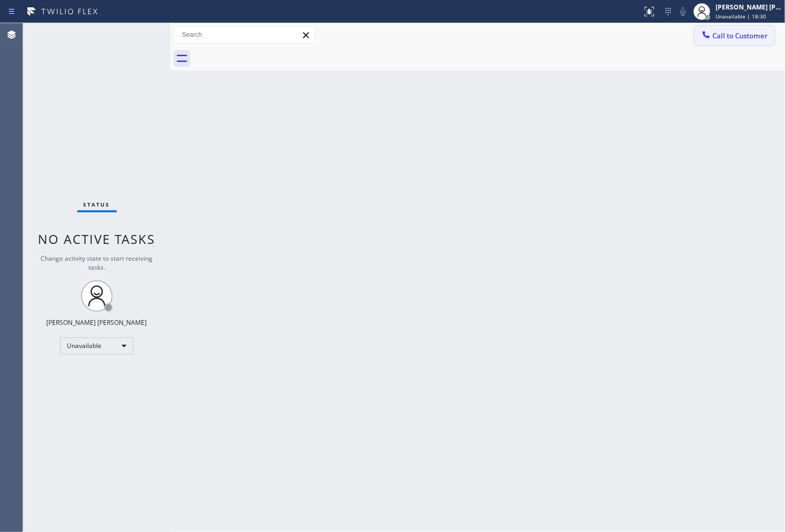
click at [743, 33] on span "Call to Customer" at bounding box center [740, 35] width 55 height 9
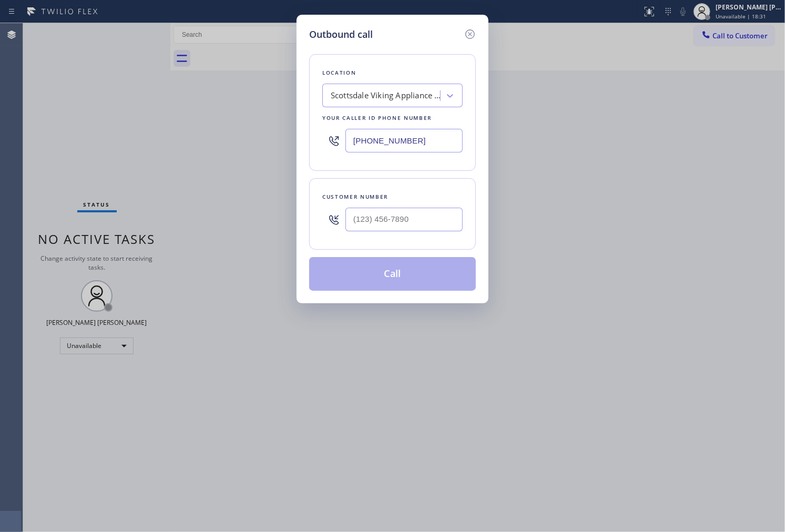
click at [410, 146] on input "(480) 787-0279" at bounding box center [403, 141] width 117 height 24
paste input "323) 416-2342"
click at [410, 146] on input "(323) 416-2342" at bounding box center [403, 141] width 117 height 24
type input "(323) 416-2342"
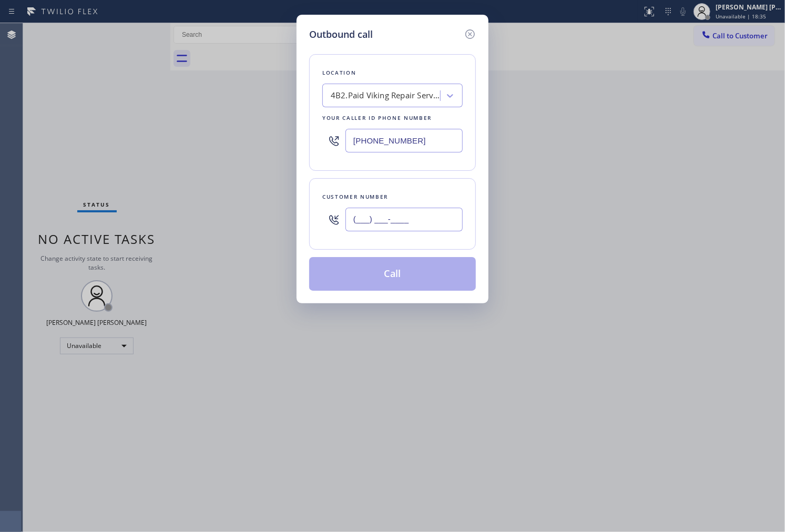
click at [396, 218] on input "(___) ___-____" at bounding box center [403, 220] width 117 height 24
paste input "954) 805-7013"
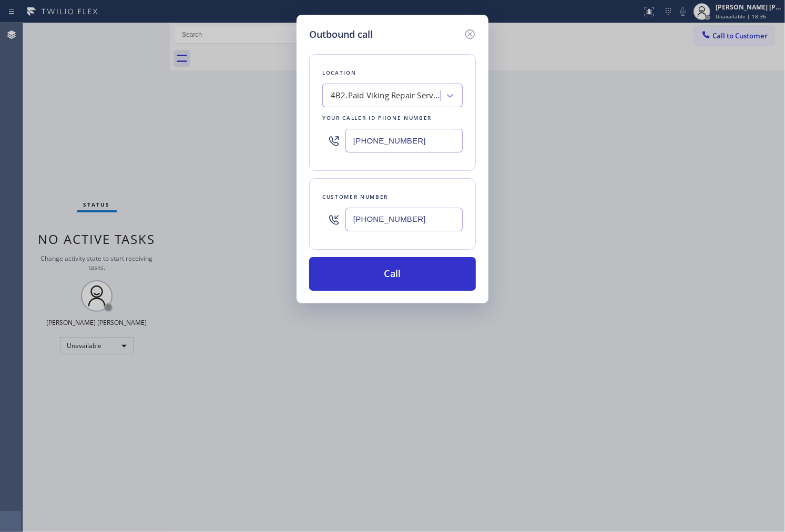
type input "(954) 805-7013"
click at [767, 83] on div "Outbound call Location 4B2.Paid Viking Repair Service Your caller id phone numb…" at bounding box center [392, 266] width 785 height 532
click at [413, 131] on input "(323) 416-2342" at bounding box center [403, 141] width 117 height 24
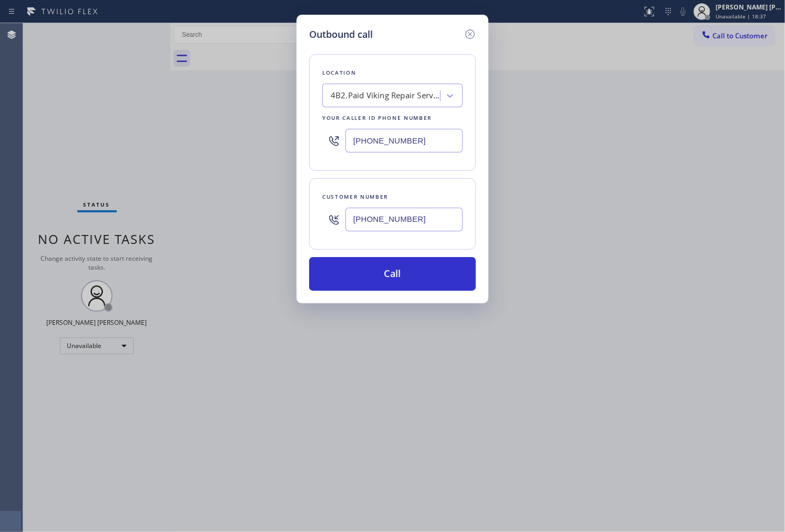
click at [413, 131] on input "(323) 416-2342" at bounding box center [403, 141] width 117 height 24
paste input "954) 805-7013"
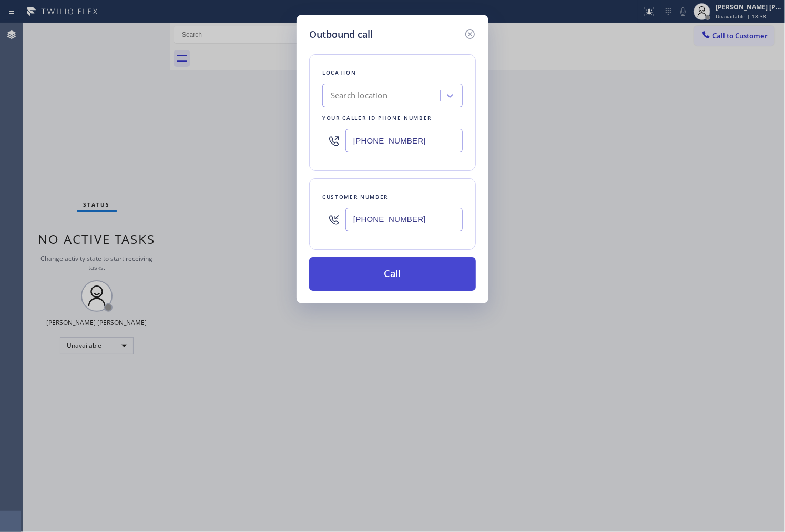
click at [410, 272] on button "Call" at bounding box center [392, 274] width 167 height 34
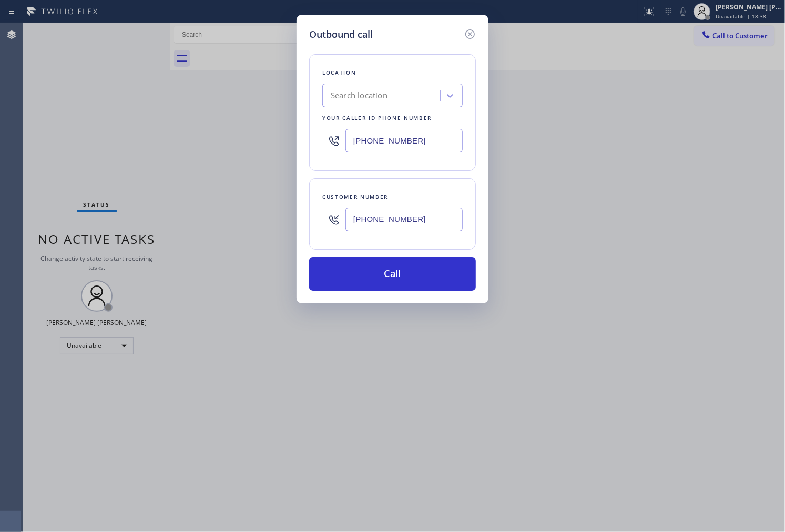
type input "(323) 416-2342"
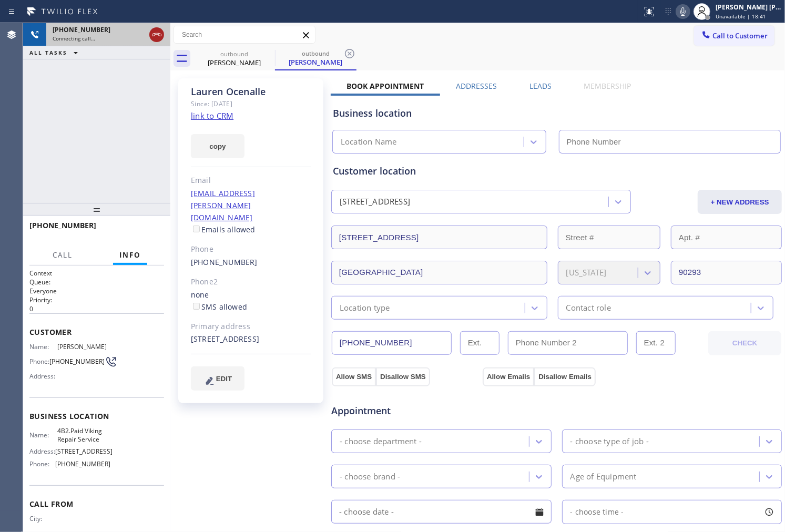
click at [158, 34] on icon at bounding box center [156, 34] width 9 height 3
type input "(323) 416-2342"
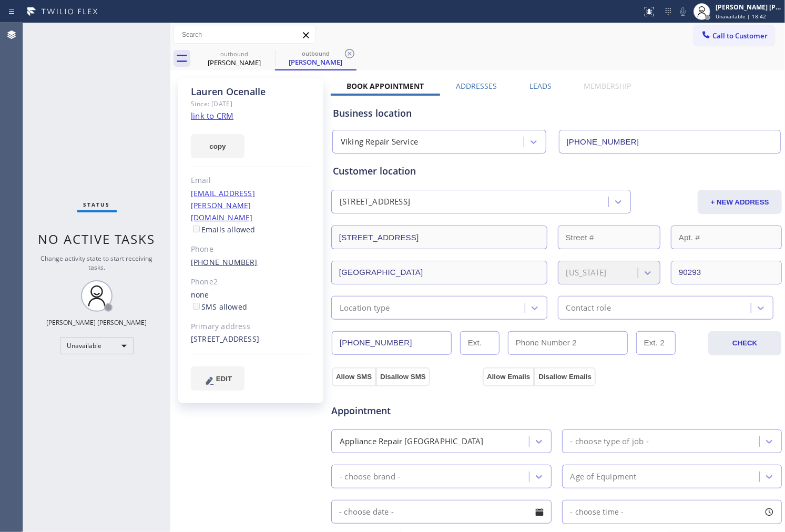
click at [231, 257] on link "(954) 805-7013" at bounding box center [224, 262] width 67 height 10
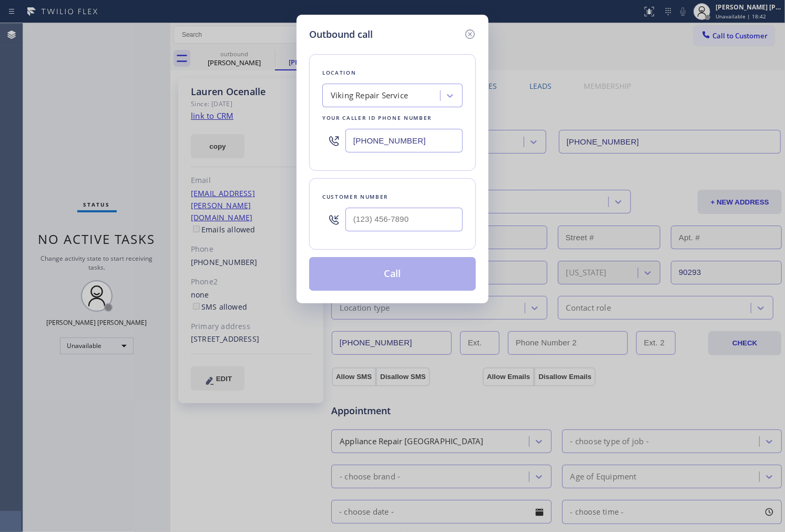
type input "(954) 805-7013"
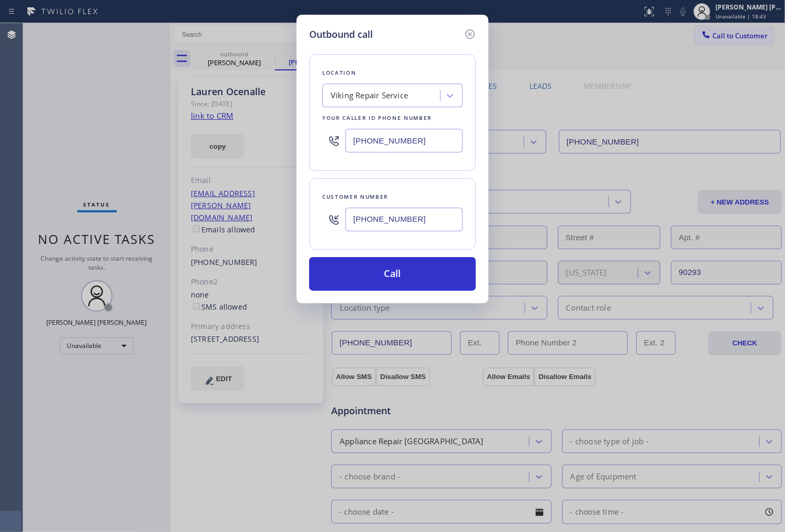
click at [408, 137] on input "(323) 416-2342" at bounding box center [403, 141] width 117 height 24
paste input "855) 731-495"
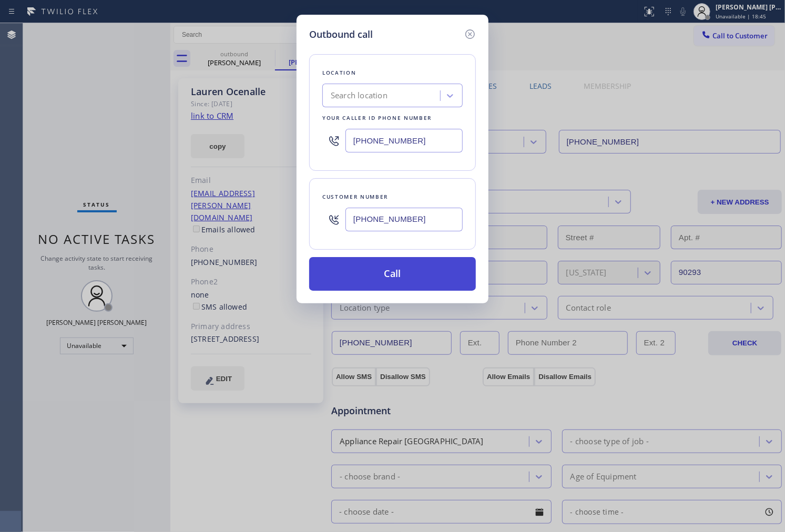
type input "[PHONE_NUMBER]"
click at [410, 273] on button "Call" at bounding box center [392, 274] width 167 height 34
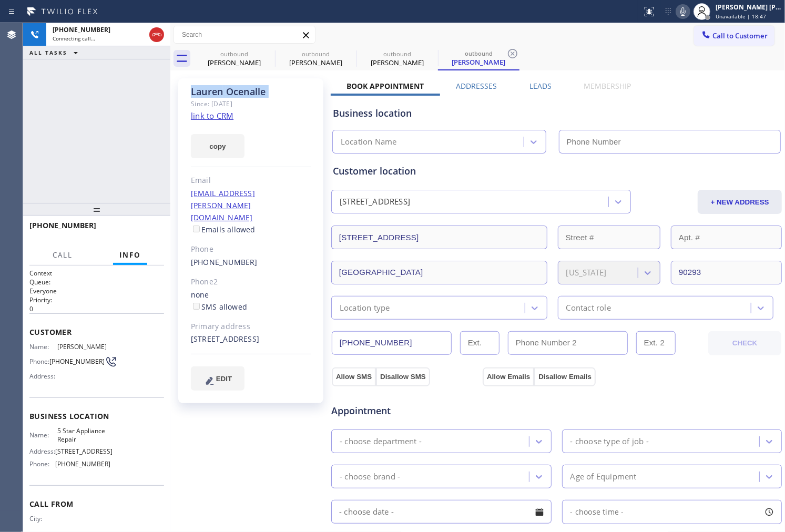
click at [227, 93] on div "Lauren Ocenalle" at bounding box center [251, 92] width 120 height 12
type input "[PHONE_NUMBER]"
click at [5, 171] on div "Agent Desktop" at bounding box center [11, 277] width 23 height 509
click at [12, 128] on div "Agent Desktop" at bounding box center [11, 277] width 23 height 509
click at [689, 16] on icon at bounding box center [683, 11] width 13 height 13
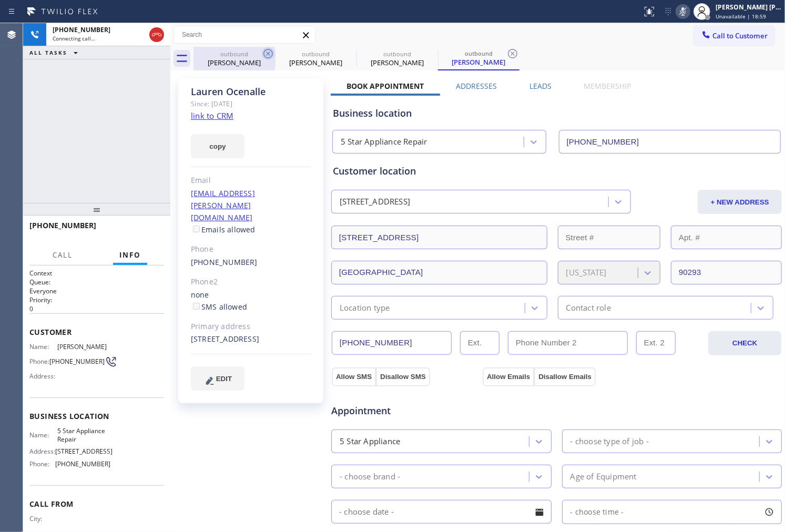
click at [270, 53] on icon at bounding box center [268, 53] width 13 height 13
type input "[PHONE_NUMBER]"
click at [75, 113] on div "+19548057013 Connecting call… ALL TASKS ALL TASKS ACTIVE TASKS TASKS IN WRAP UP" at bounding box center [96, 113] width 147 height 180
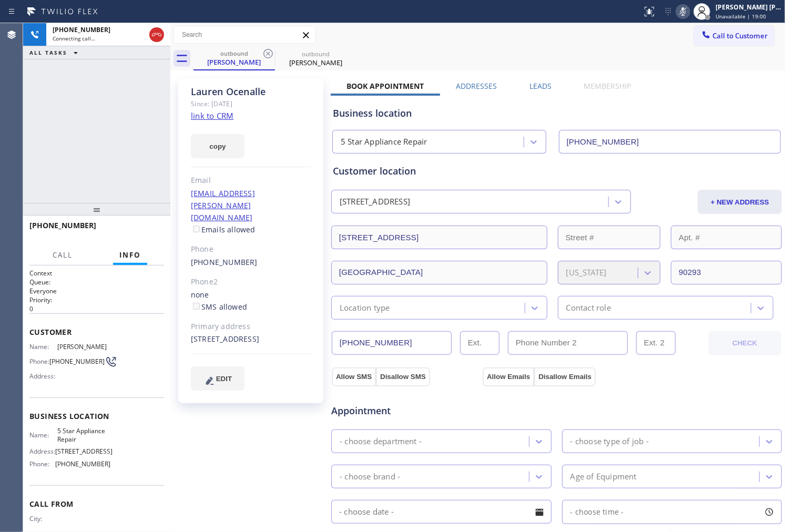
click at [75, 113] on div "+19548057013 Connecting call… ALL TASKS ALL TASKS ACTIVE TASKS TASKS IN WRAP UP" at bounding box center [96, 113] width 147 height 180
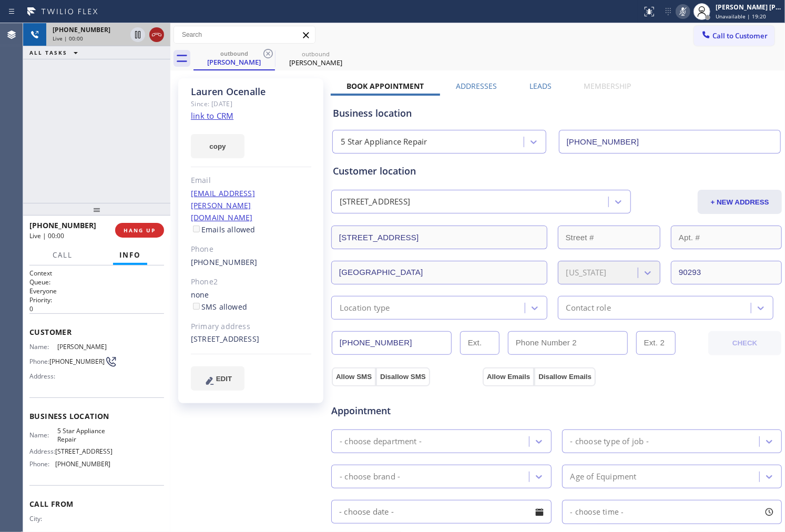
click at [159, 33] on icon at bounding box center [156, 34] width 9 height 3
click at [540, 83] on label "Leads" at bounding box center [541, 86] width 22 height 10
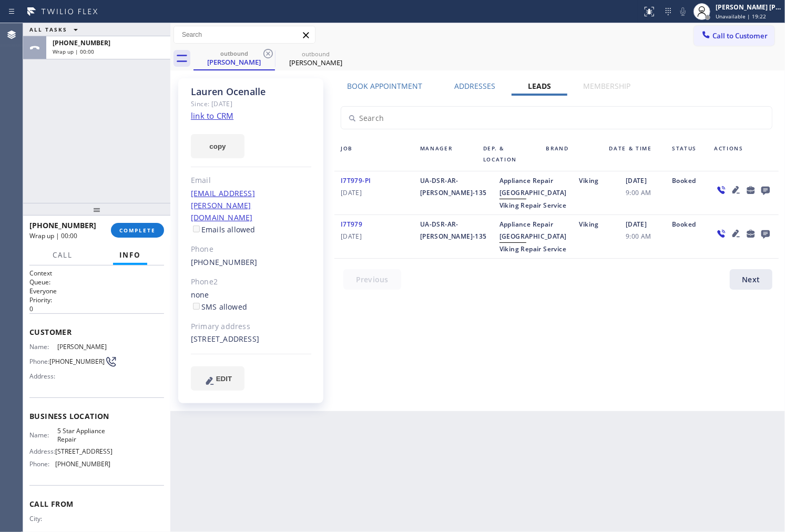
click at [769, 184] on icon at bounding box center [765, 190] width 13 height 13
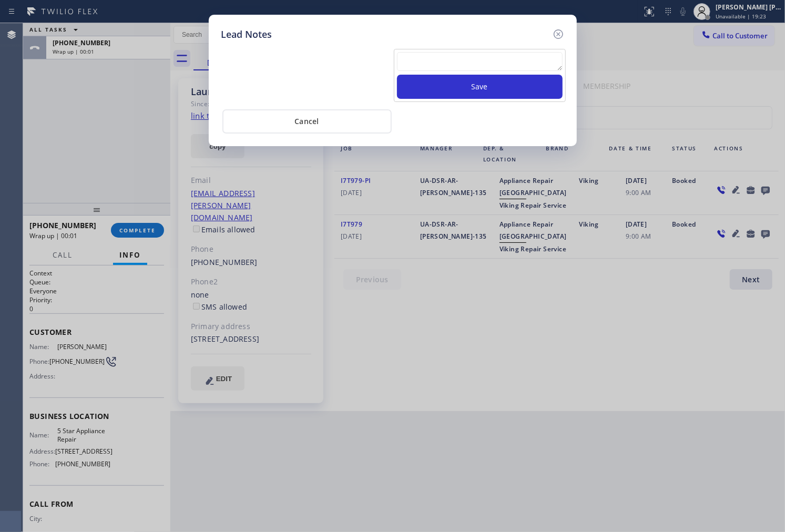
click at [501, 58] on textarea at bounding box center [480, 61] width 166 height 19
paste textarea "Lauren Ocenalle"
type textarea "Lauren Ocenalle"
click at [487, 90] on button "Save" at bounding box center [480, 87] width 166 height 24
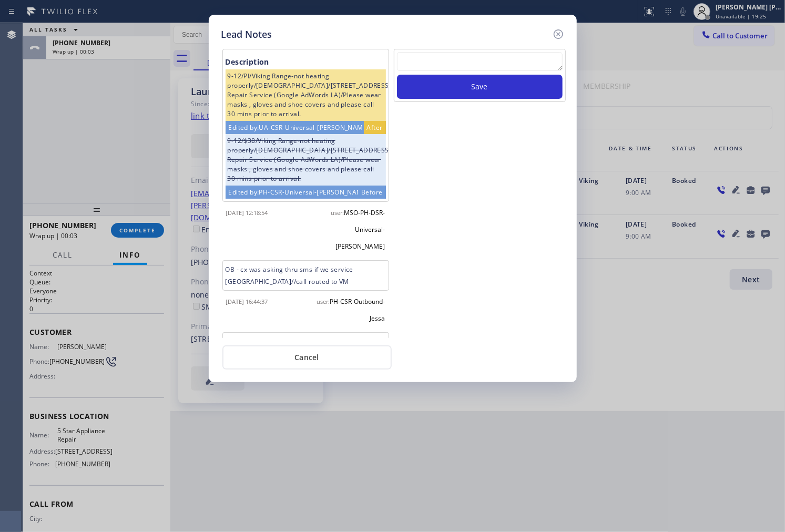
click at [506, 59] on textarea at bounding box center [480, 61] width 166 height 19
paste textarea "N/A - Please transfer"
type textarea "N/A - Please transfer"
click at [497, 96] on button "Save" at bounding box center [480, 87] width 166 height 24
click at [558, 34] on icon at bounding box center [557, 33] width 9 height 9
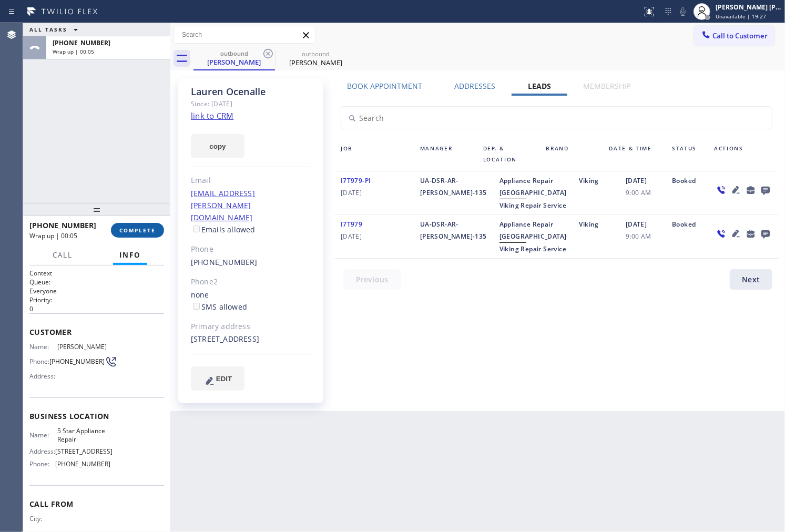
click at [139, 233] on span "COMPLETE" at bounding box center [137, 230] width 36 height 7
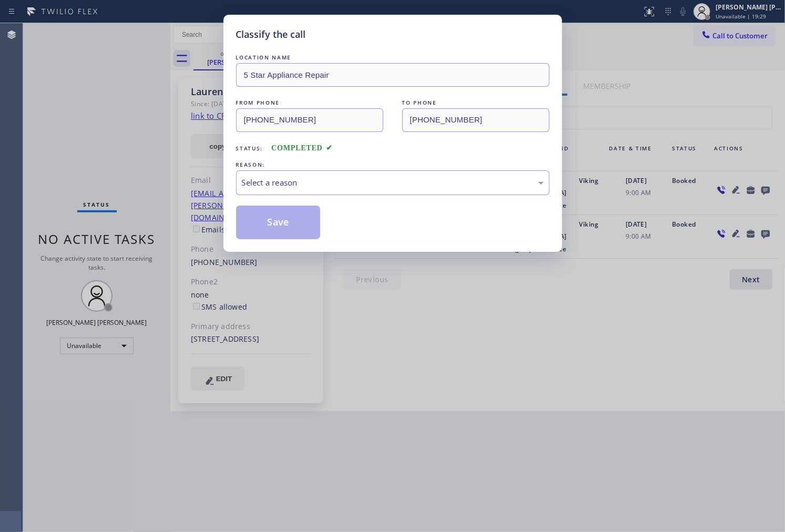
click at [319, 167] on div "REASON:" at bounding box center [392, 164] width 313 height 11
click at [317, 181] on div "Select a reason" at bounding box center [393, 183] width 302 height 12
click at [276, 223] on button "Save" at bounding box center [278, 223] width 85 height 34
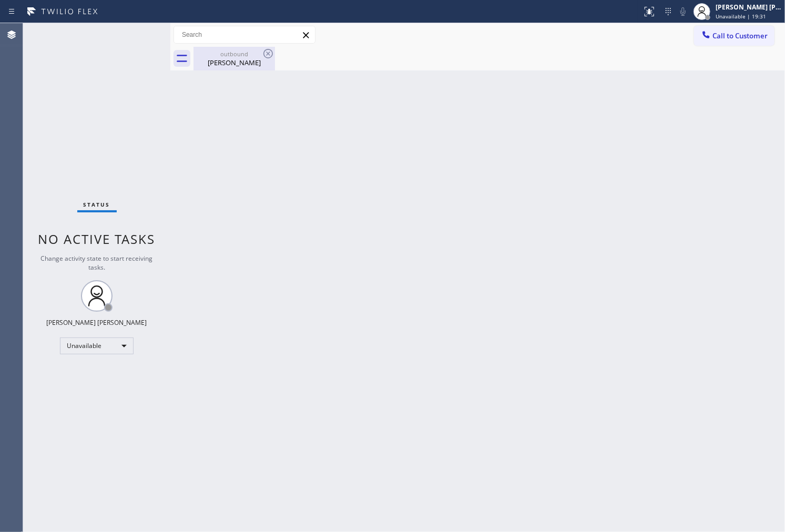
click at [274, 63] on div "outbound Lauren Ocenalle" at bounding box center [235, 59] width 82 height 24
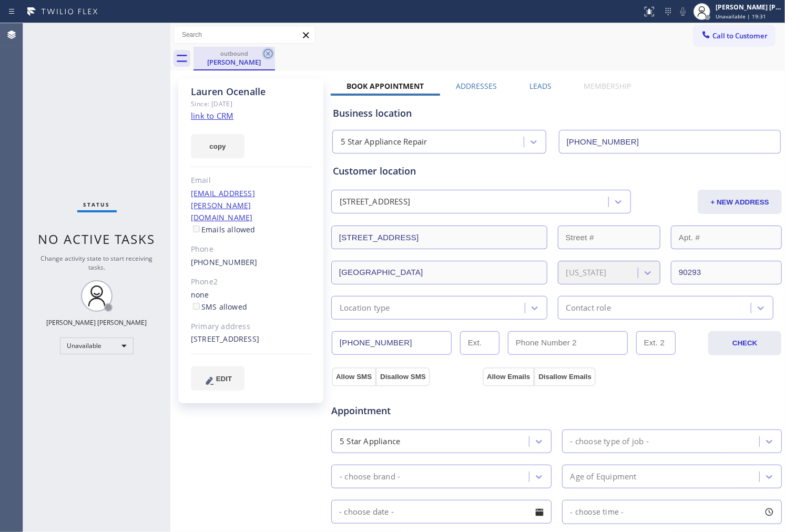
click at [269, 56] on icon at bounding box center [268, 53] width 13 height 13
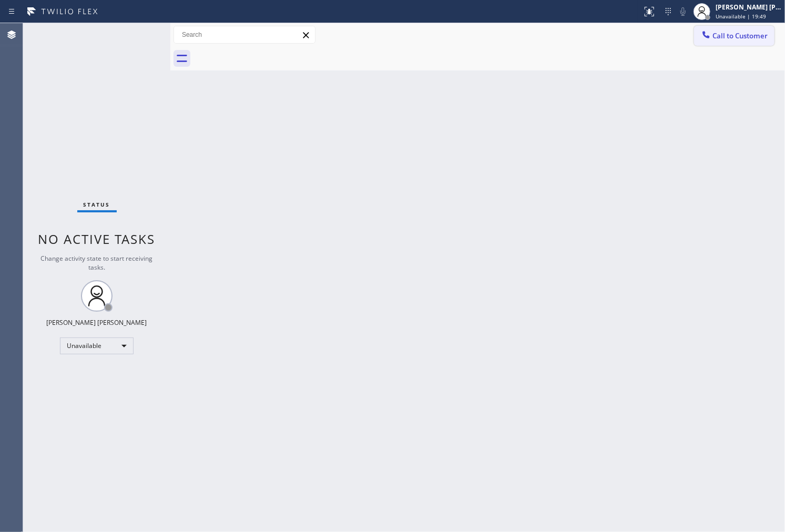
click at [770, 38] on button "Call to Customer" at bounding box center [734, 36] width 80 height 20
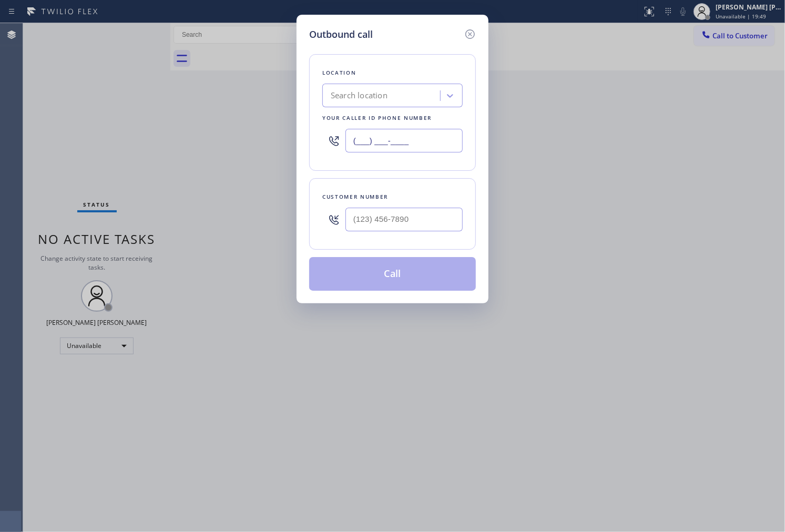
click at [419, 144] on input "(___) ___-____" at bounding box center [403, 141] width 117 height 24
paste input "323) 210-4434"
type input "(323) 210-4434"
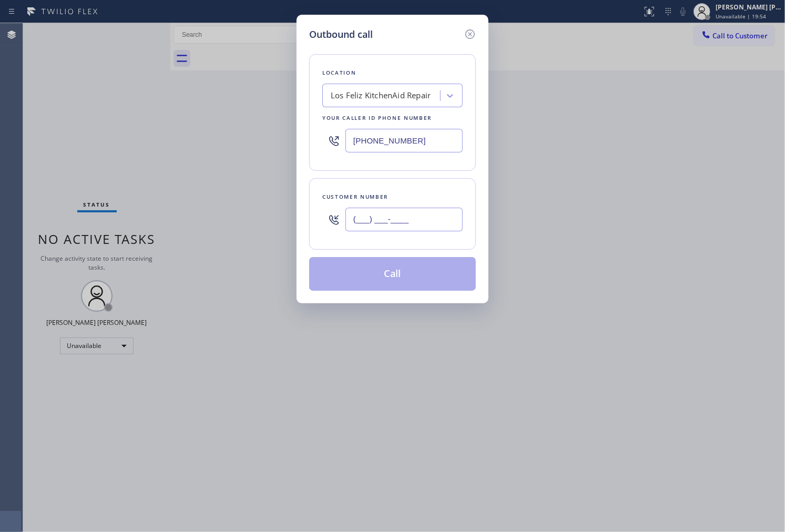
click at [413, 229] on input "(___) ___-____" at bounding box center [403, 220] width 117 height 24
paste input "626) 644-0434"
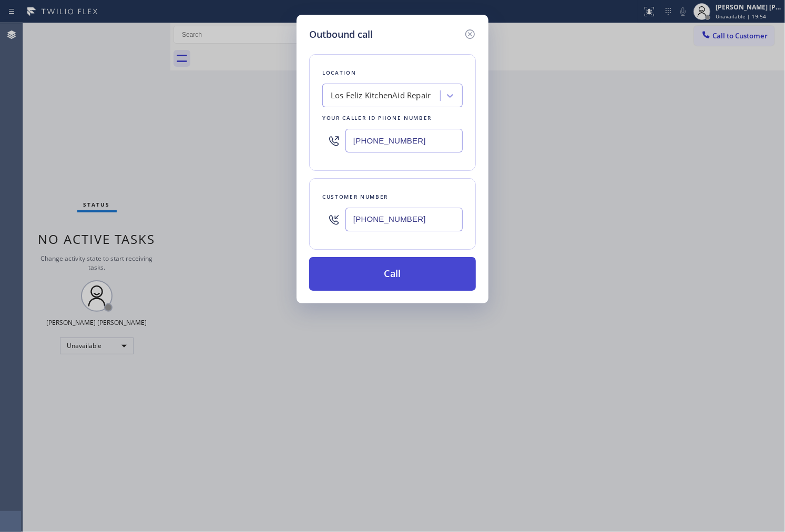
type input "(626) 644-0434"
click at [409, 279] on button "Call" at bounding box center [392, 274] width 167 height 34
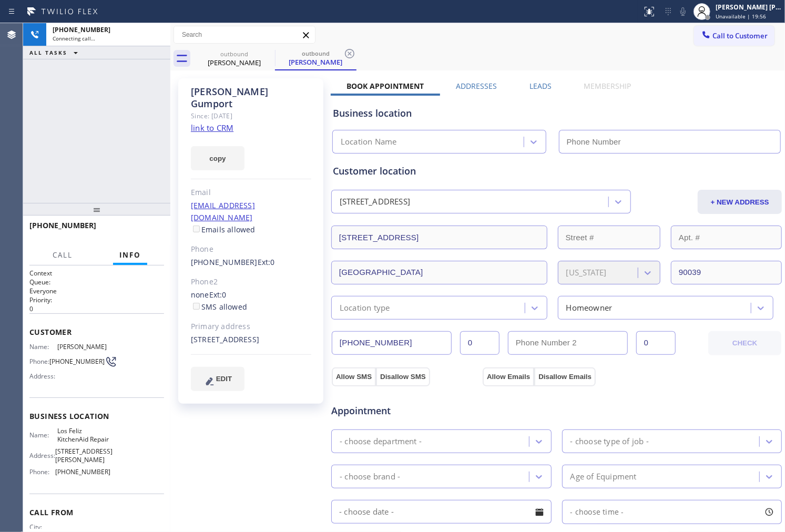
click at [222, 93] on div "Mary Gumport" at bounding box center [251, 98] width 120 height 24
click at [51, 107] on div "+16266440434 Connecting call… ALL TASKS ALL TASKS ACTIVE TASKS TASKS IN WRAP UP" at bounding box center [96, 113] width 147 height 180
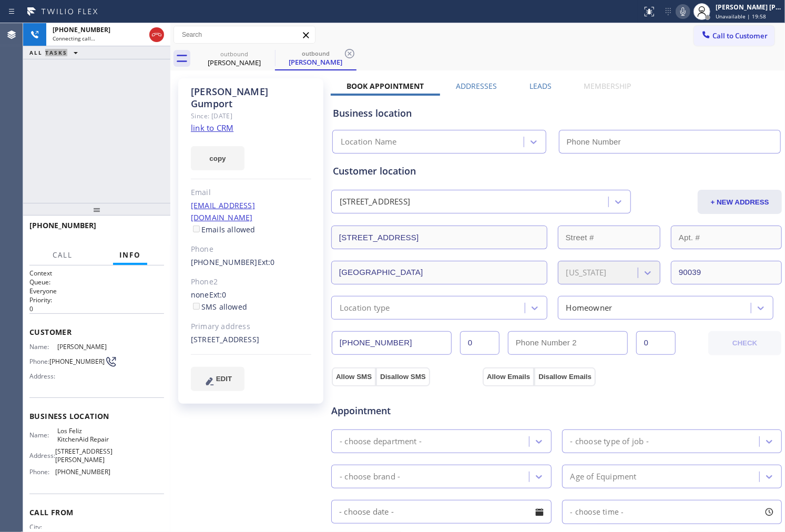
type input "(323) 210-4434"
click at [56, 198] on div "+16266440434 Connecting call… ALL TASKS ALL TASKS ACTIVE TASKS TASKS IN WRAP UP" at bounding box center [96, 113] width 147 height 180
click at [91, 225] on div "+16266440434" at bounding box center [92, 225] width 127 height 10
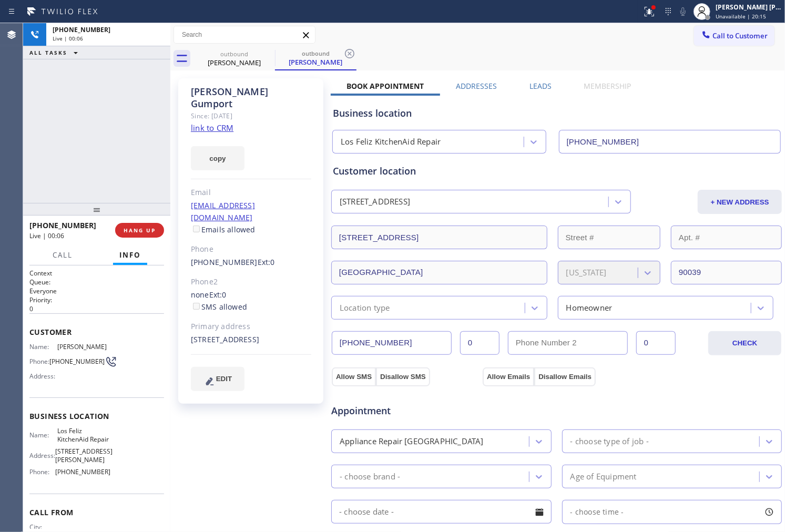
drag, startPoint x: 154, startPoint y: 35, endPoint x: 181, endPoint y: 118, distance: 87.3
click at [154, 35] on div "Live | 00:06" at bounding box center [108, 38] width 111 height 7
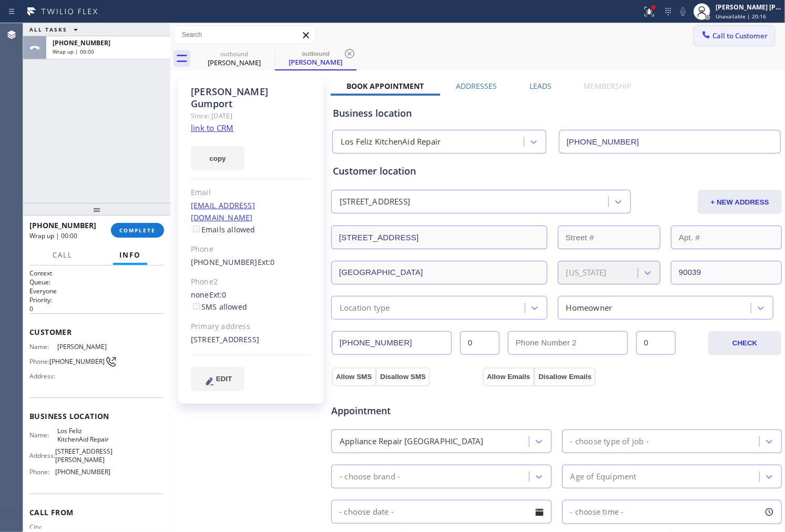
click at [739, 38] on span "Call to Customer" at bounding box center [740, 35] width 55 height 9
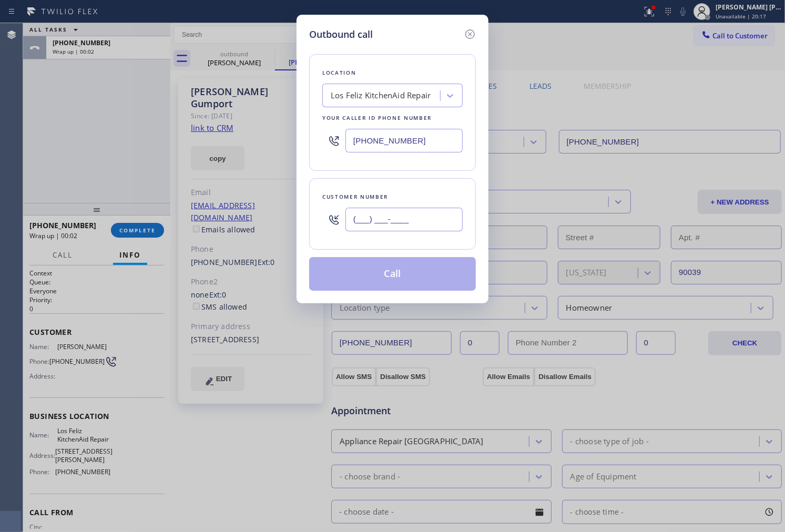
click at [443, 218] on input "(___) ___-____" at bounding box center [403, 220] width 117 height 24
paste input "516) 343-2072"
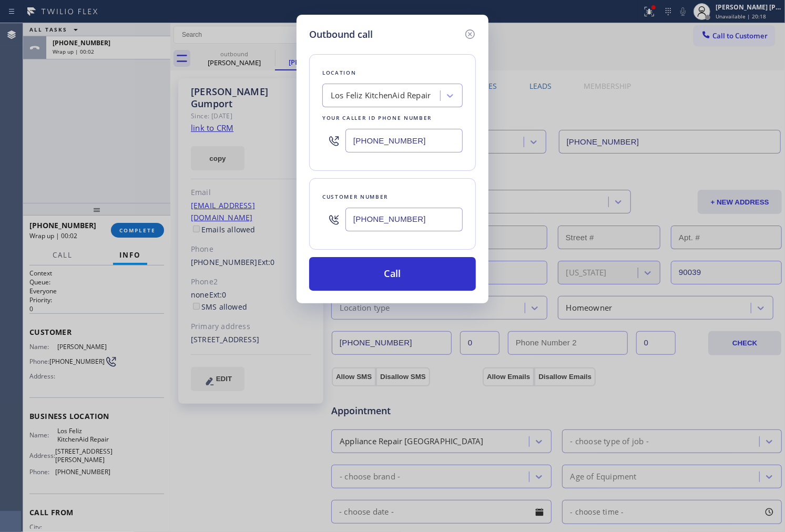
type input "(516) 343-2072"
click at [387, 132] on input "(323) 210-4434" at bounding box center [403, 141] width 117 height 24
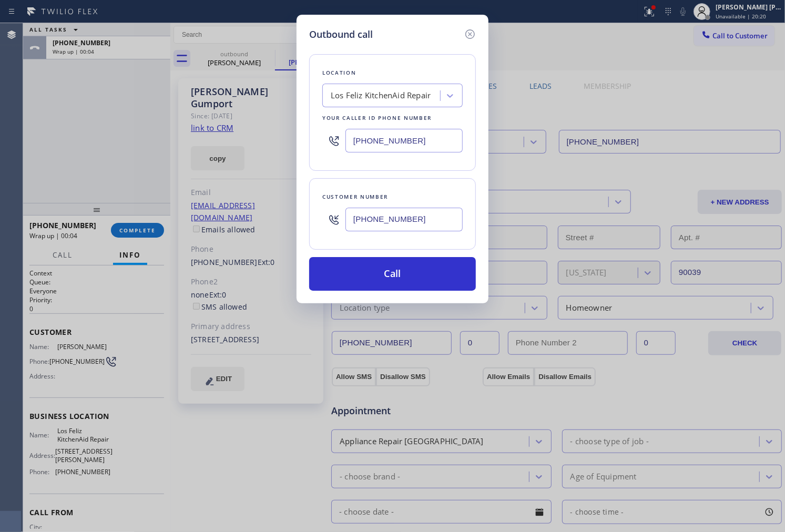
paste input "914) 873-0795"
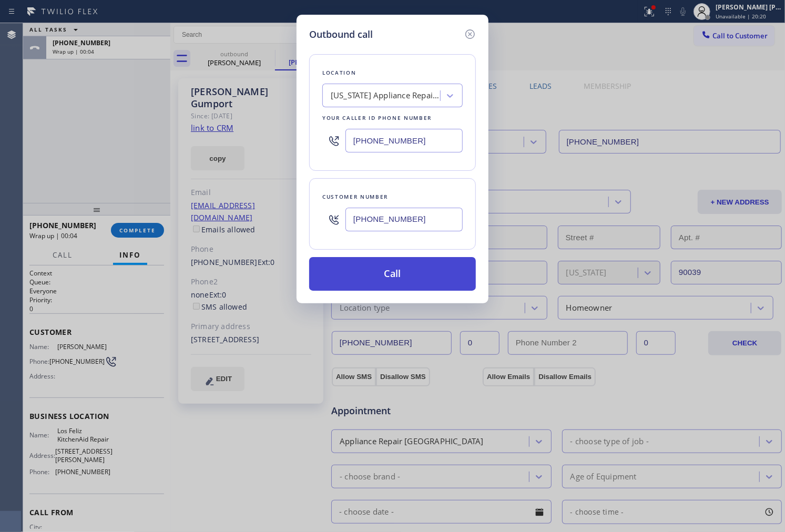
type input "(914) 873-0795"
click at [410, 282] on button "Call" at bounding box center [392, 274] width 167 height 34
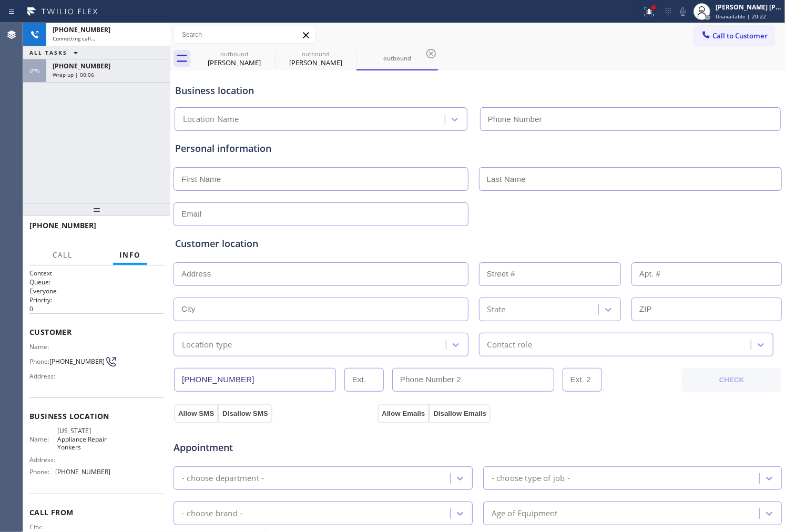
type input "(914) 873-0795"
click at [139, 64] on div "+16266440434" at bounding box center [108, 66] width 111 height 9
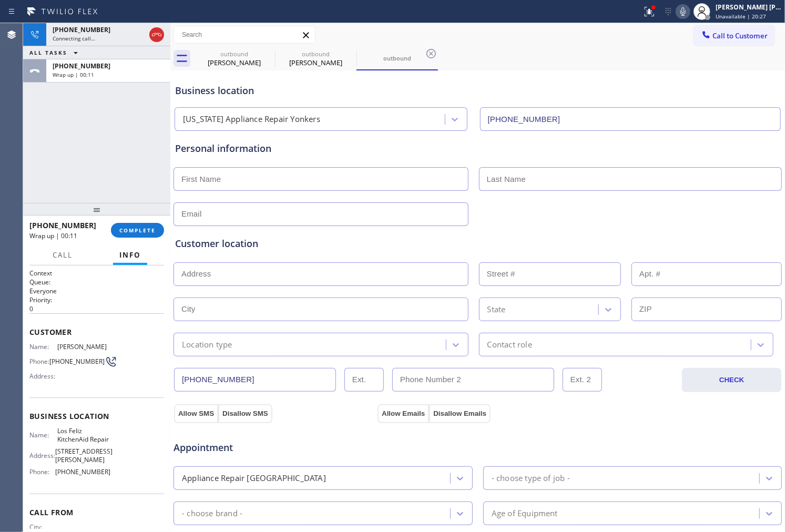
click at [144, 221] on div "+16266440434 Wrap up | 00:11 COMPLETE" at bounding box center [96, 230] width 135 height 27
click at [143, 223] on button "COMPLETE" at bounding box center [137, 230] width 53 height 15
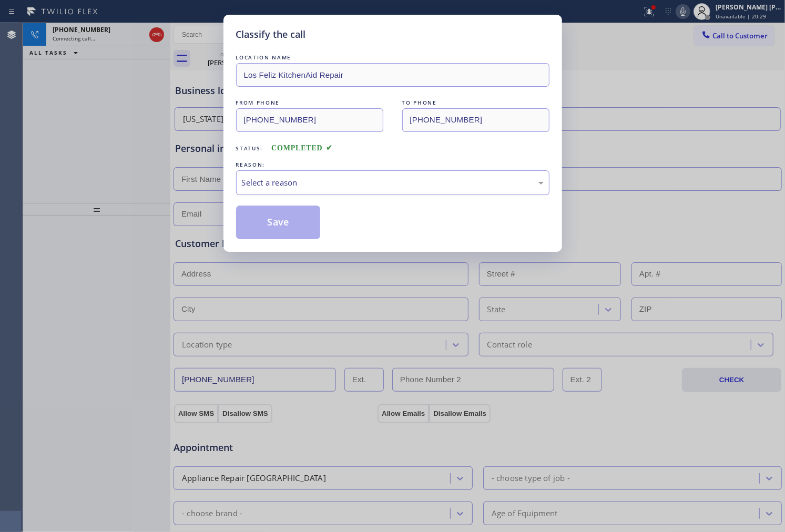
click at [312, 182] on div "Select a reason" at bounding box center [393, 183] width 302 height 12
click at [263, 229] on button "Save" at bounding box center [278, 223] width 85 height 34
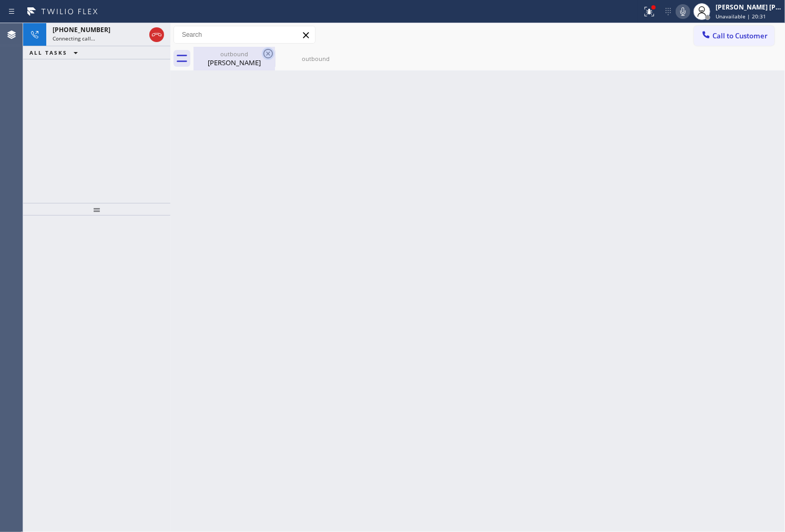
click at [263, 53] on icon at bounding box center [267, 53] width 9 height 9
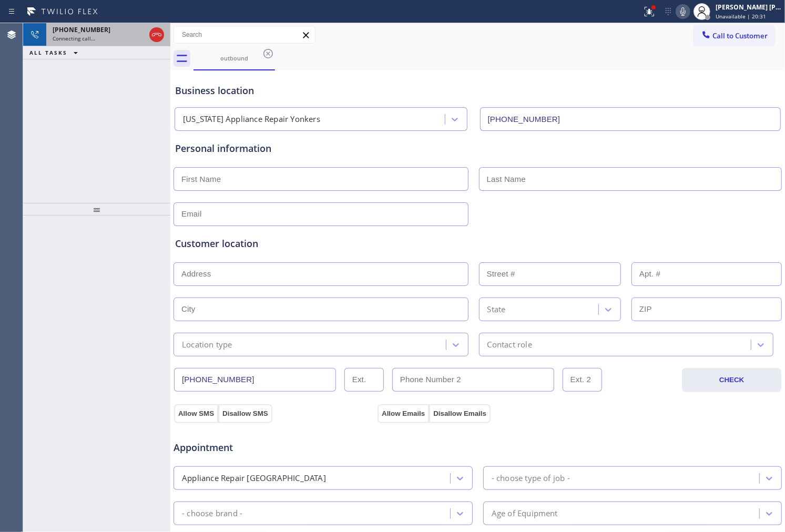
click at [97, 43] on div "+15163432072 Connecting call…" at bounding box center [96, 34] width 101 height 23
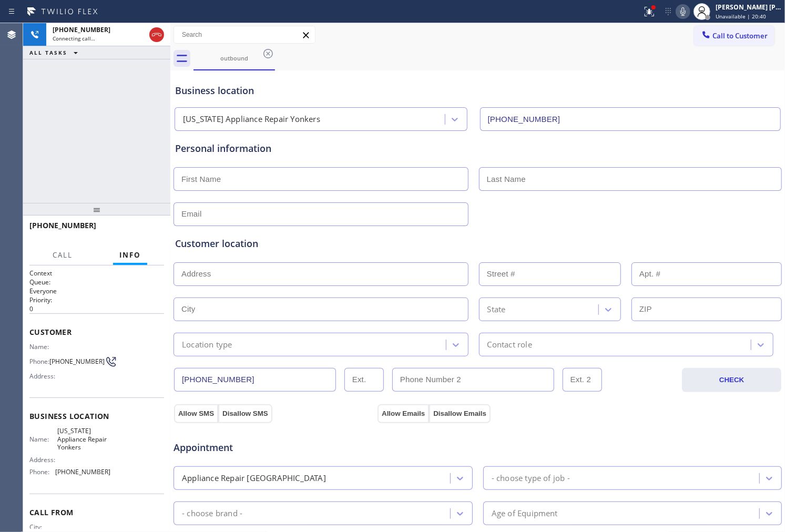
click at [75, 224] on span "+15163432072" at bounding box center [62, 225] width 67 height 10
copy span "+15163432072"
click at [655, 16] on icon at bounding box center [649, 11] width 13 height 13
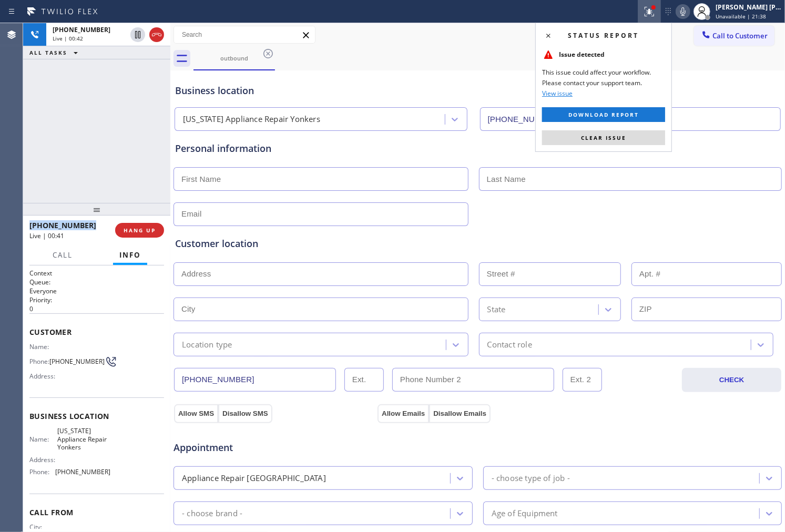
click at [594, 148] on div "Status report Issue detected This issue could affect your workflow. Please cont…" at bounding box center [603, 87] width 137 height 129
click at [594, 133] on button "Clear issue" at bounding box center [603, 137] width 123 height 15
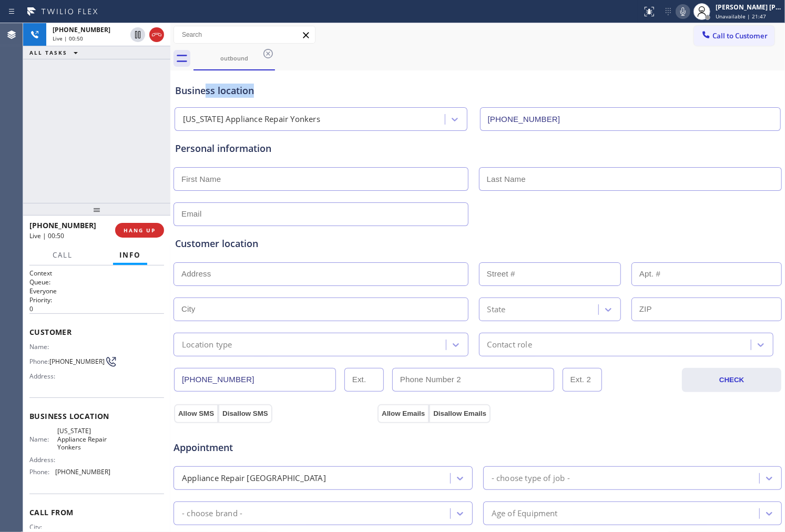
drag, startPoint x: 263, startPoint y: 95, endPoint x: 208, endPoint y: 92, distance: 55.8
click at [208, 92] on div "Business location" at bounding box center [477, 91] width 605 height 14
click at [232, 94] on div "Business location" at bounding box center [477, 91] width 605 height 14
click at [212, 91] on div "Business location" at bounding box center [477, 91] width 605 height 14
drag, startPoint x: 214, startPoint y: 92, endPoint x: 172, endPoint y: 92, distance: 42.1
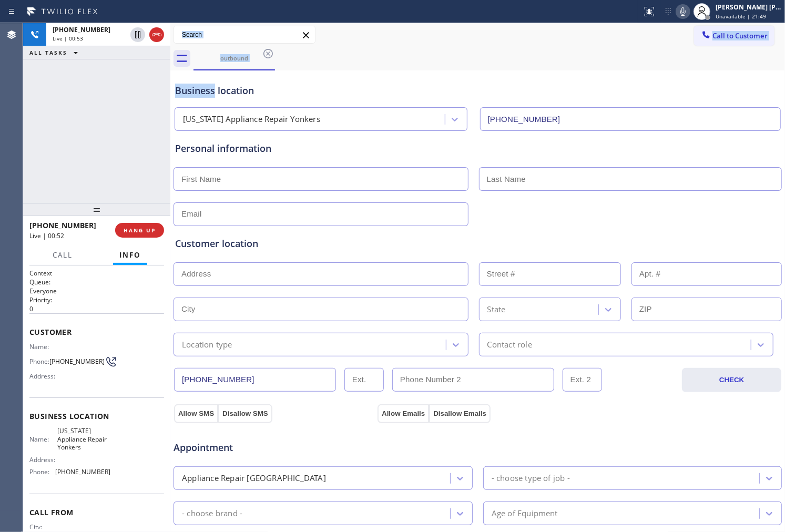
click at [172, 92] on div "+15163432072 Live | 00:53 ALL TASKS ALL TASKS ACTIVE TASKS TASKS IN WRAP UP +15…" at bounding box center [404, 277] width 762 height 509
click at [221, 93] on div "Business location" at bounding box center [477, 91] width 605 height 14
drag, startPoint x: 277, startPoint y: 94, endPoint x: 218, endPoint y: 91, distance: 59.0
click at [218, 91] on div "Business location" at bounding box center [477, 91] width 605 height 14
click at [238, 95] on div "Business location" at bounding box center [477, 91] width 605 height 14
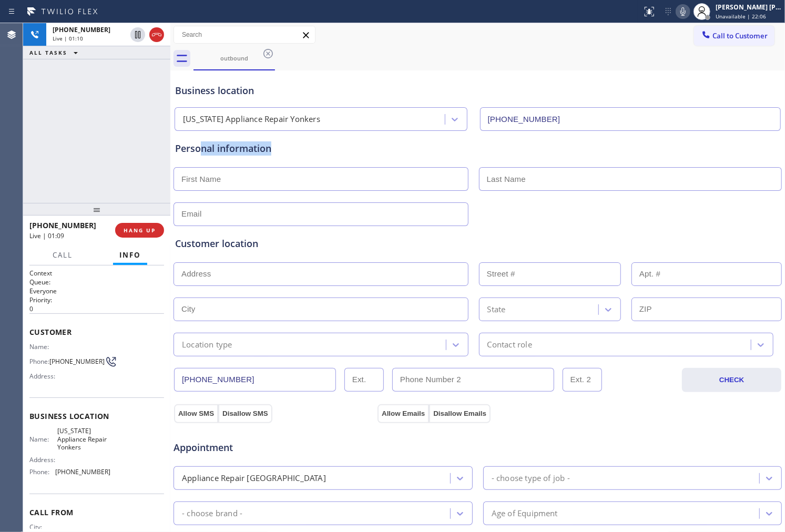
drag, startPoint x: 289, startPoint y: 143, endPoint x: 203, endPoint y: 149, distance: 86.5
click at [203, 149] on div "Personal information" at bounding box center [477, 148] width 605 height 14
click at [241, 155] on div "Personal information" at bounding box center [477, 148] width 605 height 14
drag, startPoint x: 281, startPoint y: 150, endPoint x: 207, endPoint y: 157, distance: 73.9
click at [207, 157] on div "Personal information" at bounding box center [477, 183] width 605 height 85
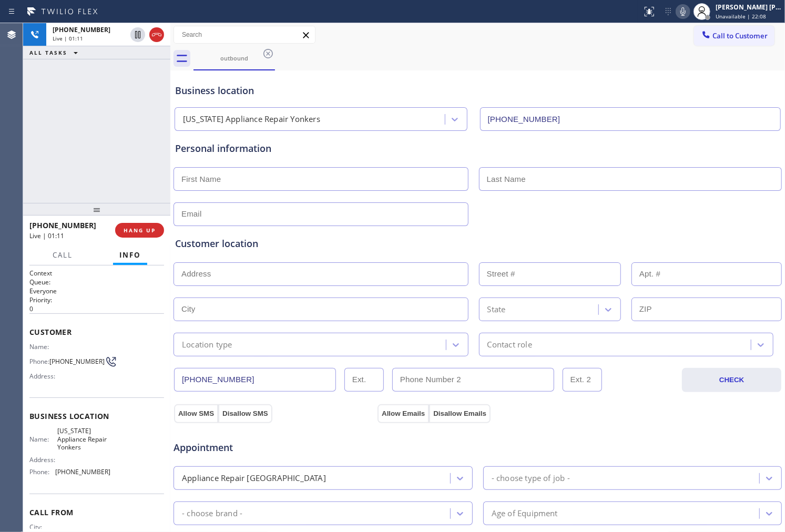
click at [209, 157] on div "Personal information" at bounding box center [477, 183] width 605 height 85
click at [197, 146] on div "Personal information" at bounding box center [477, 148] width 605 height 14
click at [259, 144] on div "Personal information" at bounding box center [477, 148] width 605 height 14
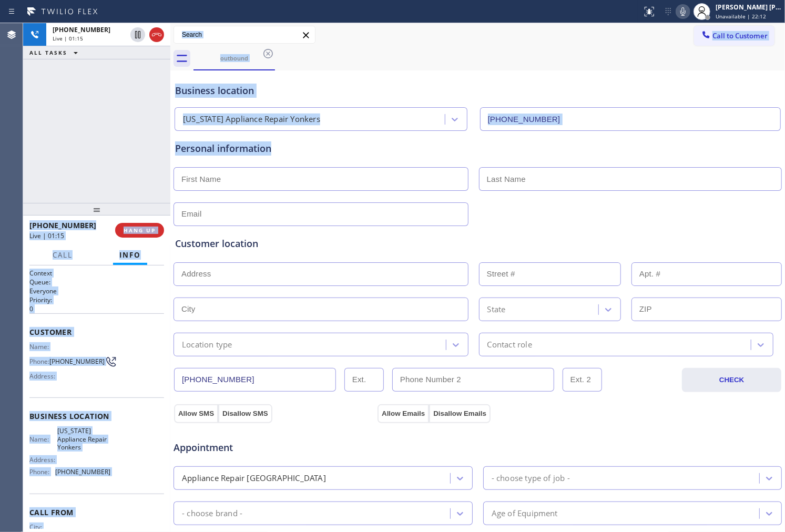
drag, startPoint x: 239, startPoint y: 148, endPoint x: 165, endPoint y: 149, distance: 74.7
click at [165, 149] on div "+15163432072 Live | 01:15 ALL TASKS ALL TASKS ACTIVE TASKS TASKS IN WRAP UP +15…" at bounding box center [404, 277] width 762 height 509
click at [228, 145] on div "Personal information" at bounding box center [477, 148] width 605 height 14
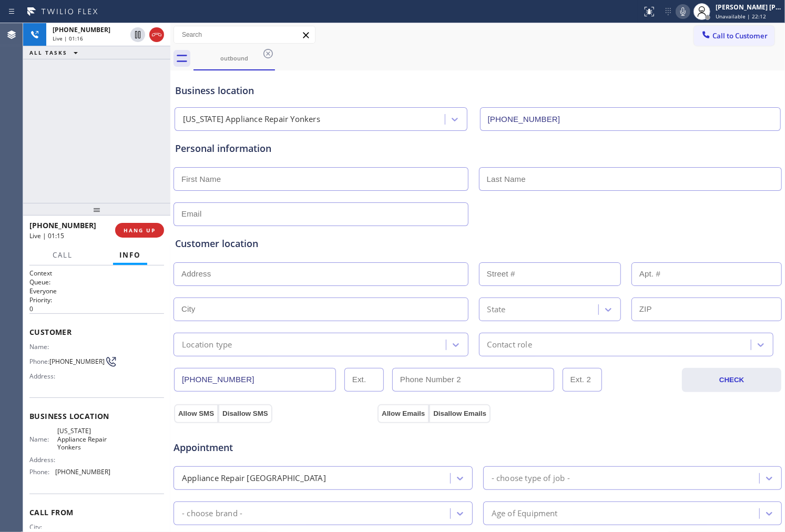
click at [267, 148] on div "Personal information" at bounding box center [477, 148] width 605 height 14
click at [213, 149] on div "Personal information" at bounding box center [477, 148] width 605 height 14
drag, startPoint x: 213, startPoint y: 149, endPoint x: 183, endPoint y: 149, distance: 30.5
click at [183, 149] on div "Personal information" at bounding box center [477, 148] width 605 height 14
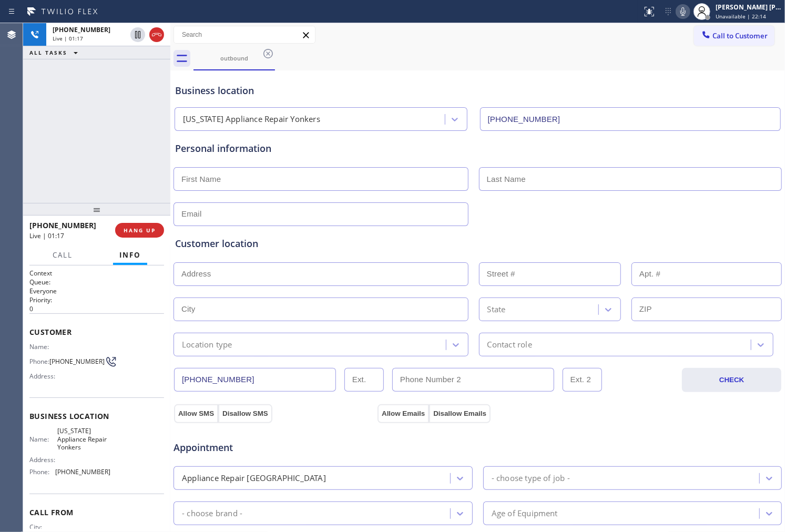
click at [144, 149] on div "+15163432072 Live | 01:17 ALL TASKS ALL TASKS ACTIVE TASKS TASKS IN WRAP UP" at bounding box center [96, 113] width 147 height 180
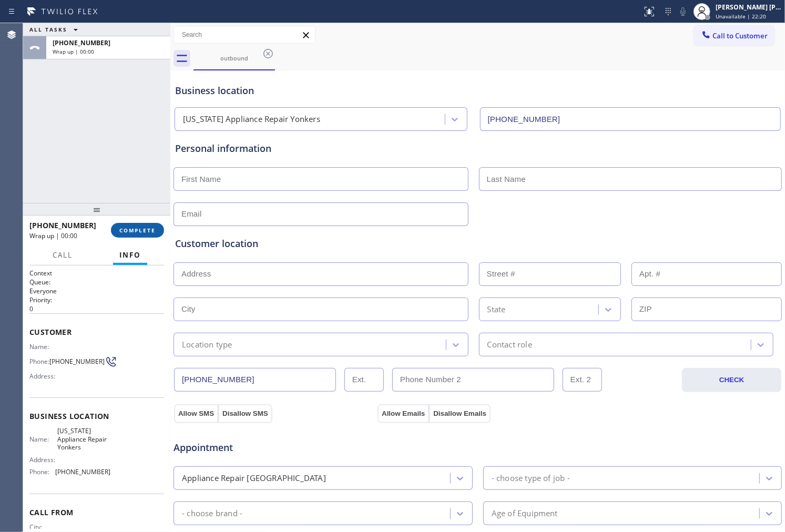
click at [130, 230] on span "COMPLETE" at bounding box center [137, 230] width 36 height 7
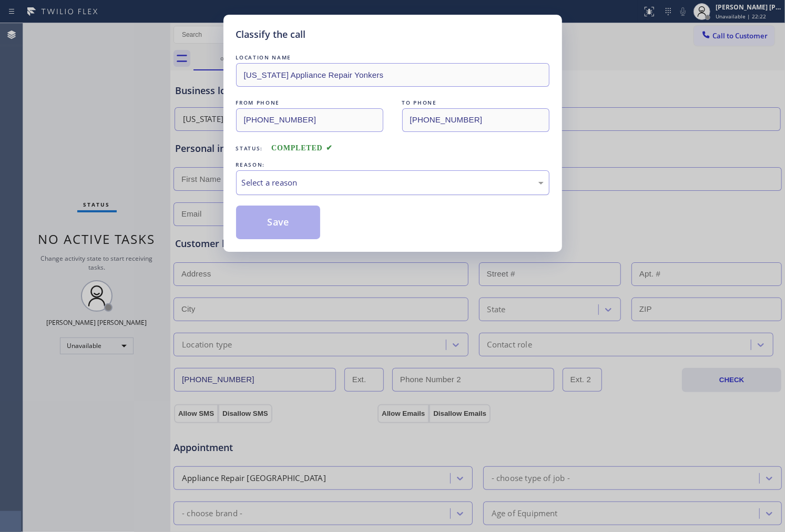
click at [291, 184] on div "Select a reason" at bounding box center [393, 183] width 302 height 12
click at [280, 232] on button "Save" at bounding box center [278, 223] width 85 height 34
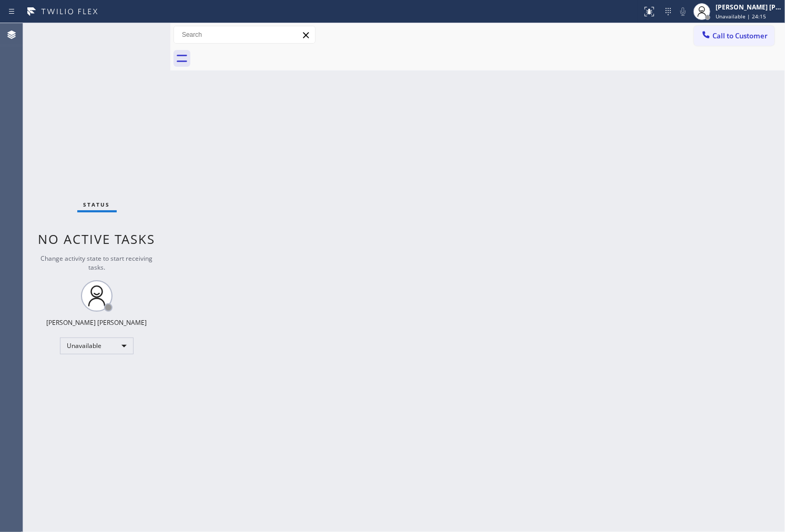
click at [44, 198] on div "Status No active tasks Change activity state to start receiving tasks. [PERSON_…" at bounding box center [96, 277] width 147 height 509
click at [745, 38] on span "Call to Customer" at bounding box center [740, 35] width 55 height 9
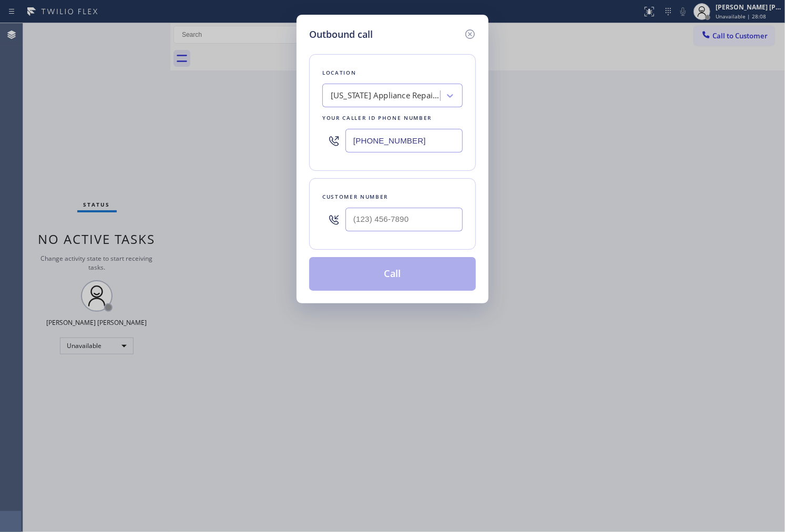
click at [424, 137] on input "(914) 873-0795" at bounding box center [403, 141] width 117 height 24
paste input "754) 701-2851"
type input "(754) 701-2851"
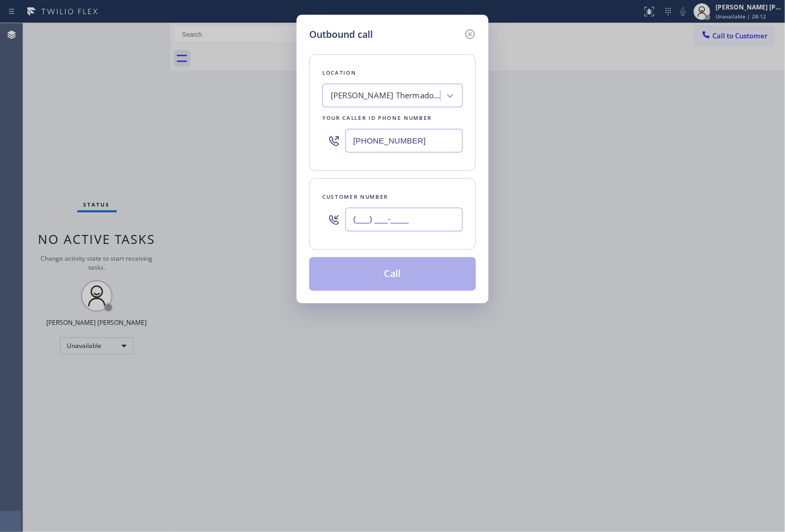
click at [393, 216] on input "(___) ___-____" at bounding box center [403, 220] width 117 height 24
paste input "954) 304-4546"
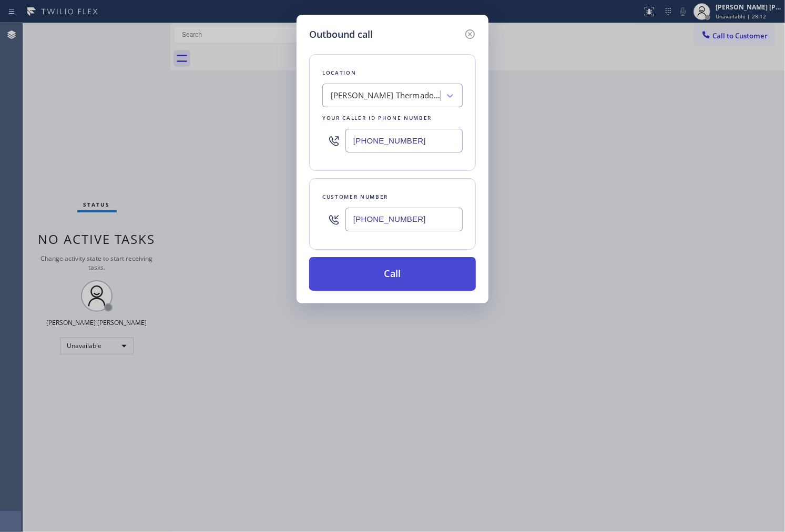
type input "(954) 304-4546"
click at [403, 273] on button "Call" at bounding box center [392, 274] width 167 height 34
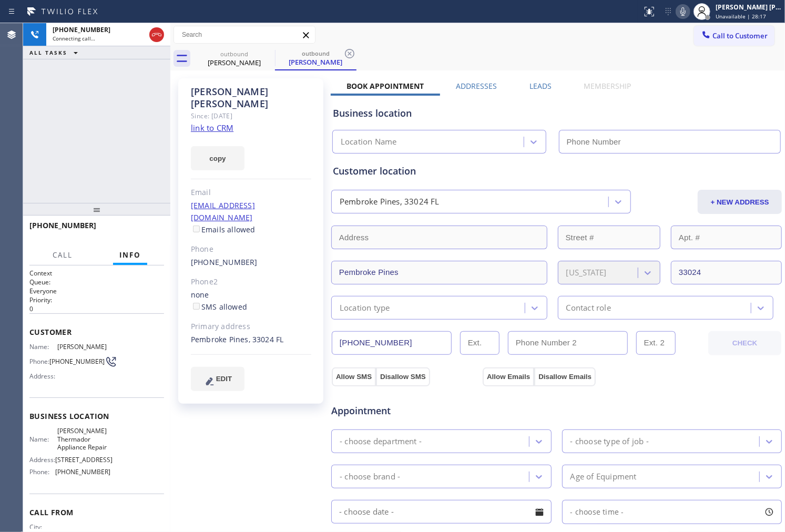
type input "(754) 701-2851"
click at [233, 95] on div "Sharon Patrick" at bounding box center [251, 98] width 120 height 24
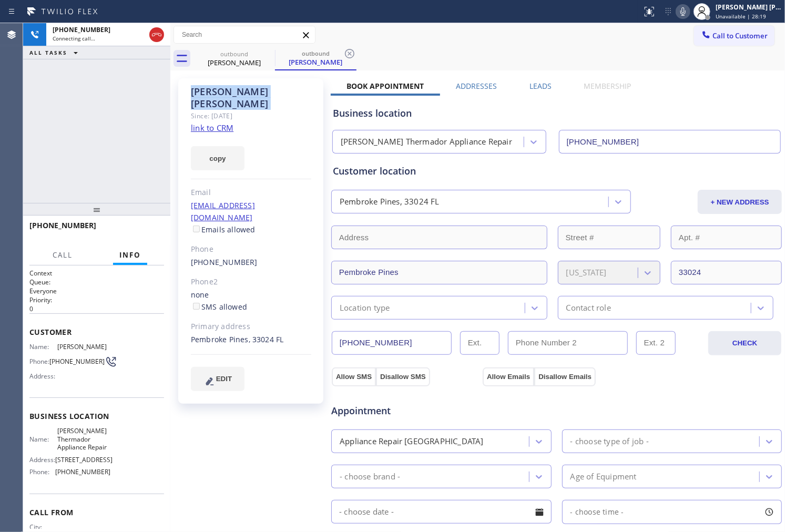
click at [233, 95] on div "Sharon Patrick" at bounding box center [251, 98] width 120 height 24
copy div "Sharon Patrick"
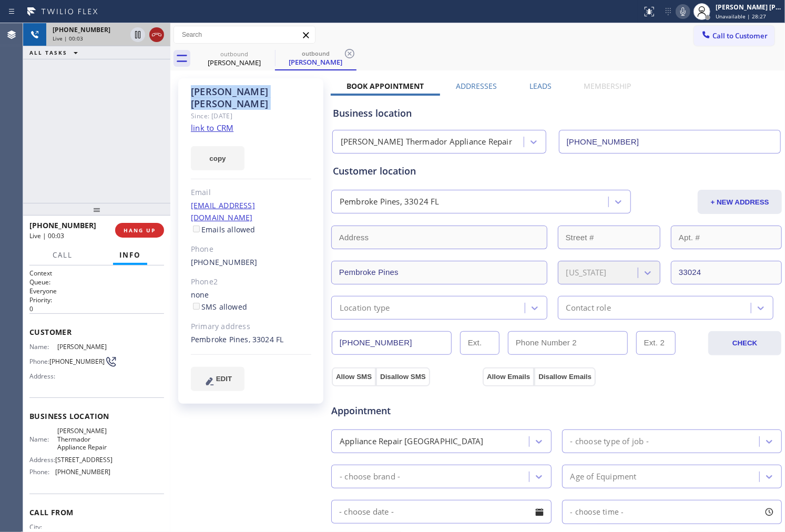
click at [159, 36] on icon at bounding box center [156, 34] width 13 height 13
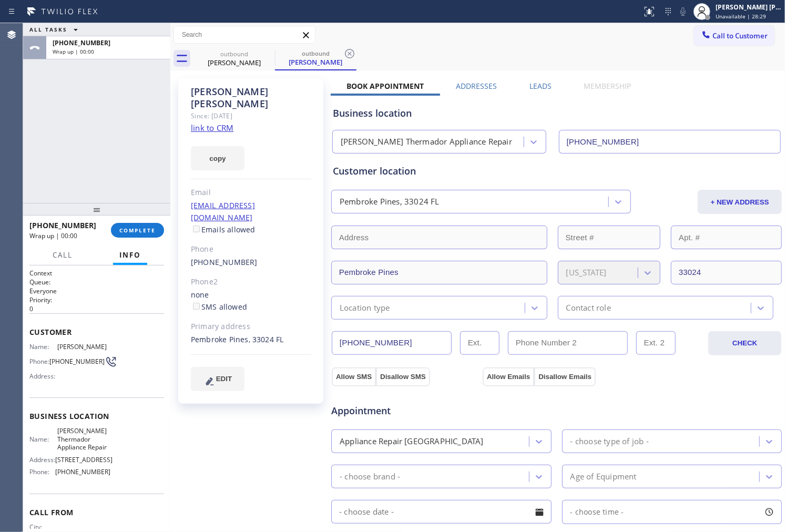
click at [224, 257] on div "(954) 304-4546" at bounding box center [251, 263] width 120 height 12
click at [225, 257] on link "(954) 304-4546" at bounding box center [224, 262] width 67 height 10
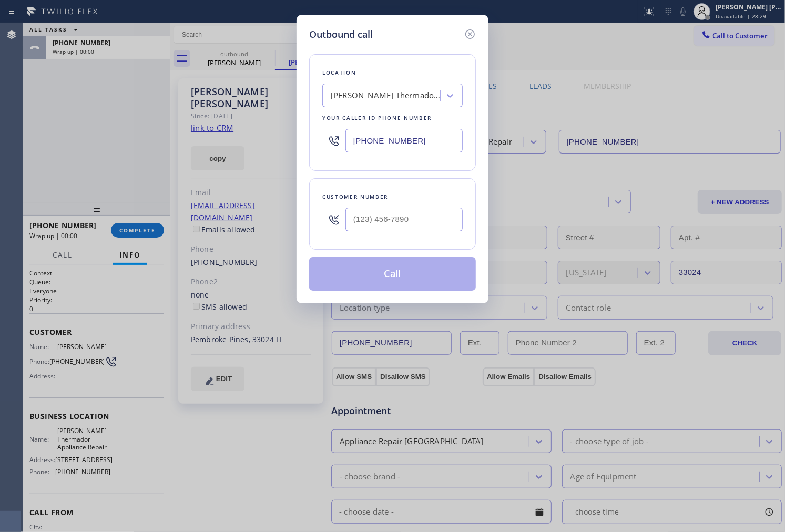
type input "(954) 304-4546"
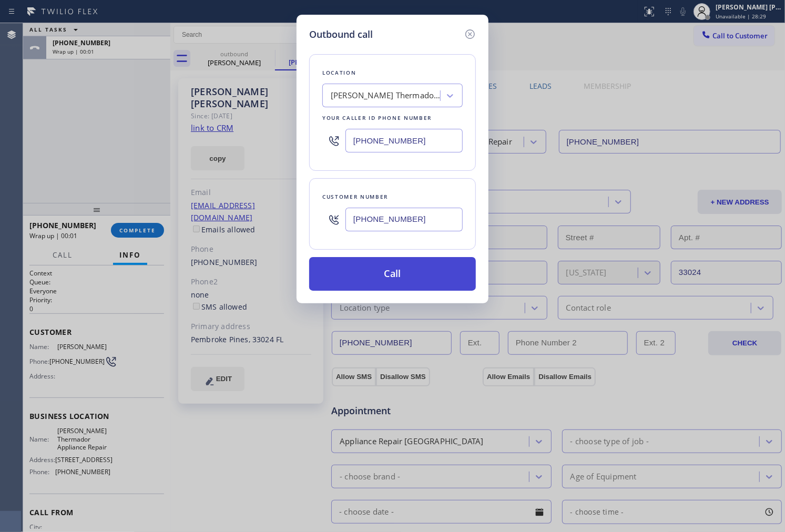
click at [419, 268] on button "Call" at bounding box center [392, 274] width 167 height 34
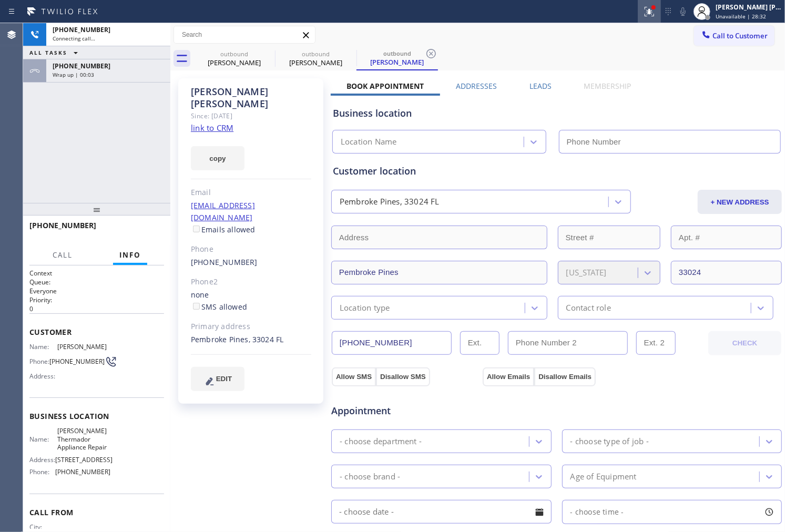
click at [656, 17] on icon at bounding box center [649, 11] width 13 height 13
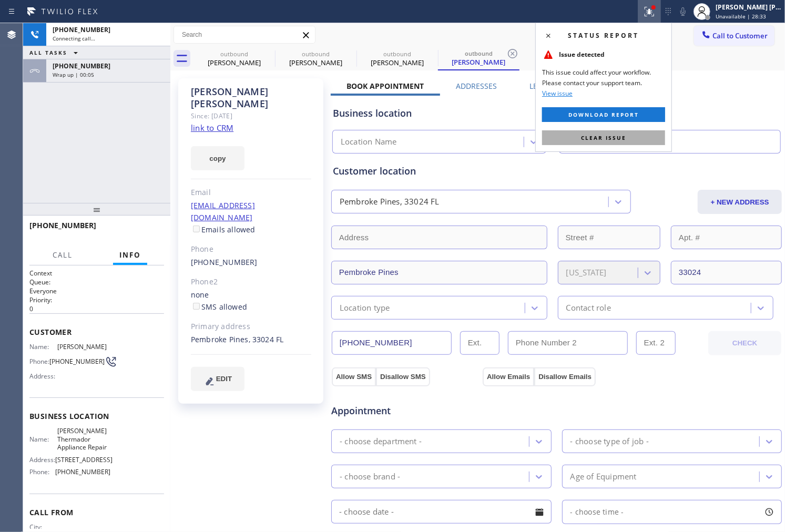
click at [616, 141] on span "Clear issue" at bounding box center [603, 137] width 45 height 7
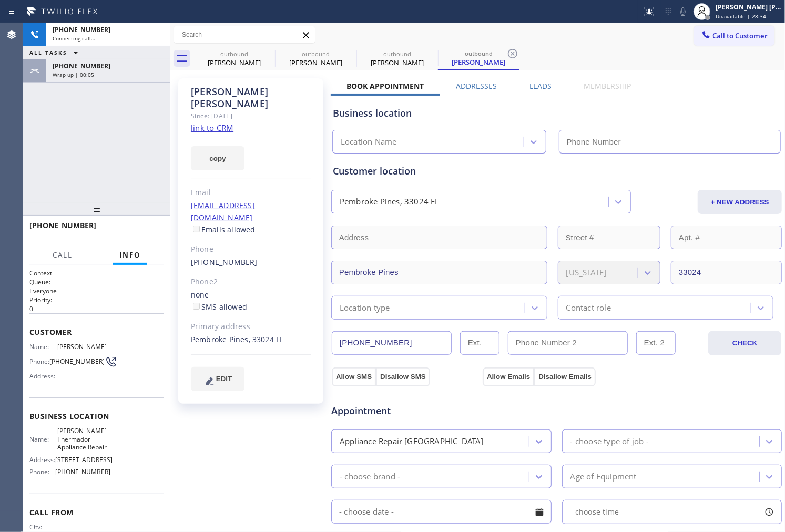
click at [64, 58] on button "ALL TASKS" at bounding box center [55, 52] width 65 height 13
type input "(754) 701-2851"
click at [64, 65] on span "ALL TASKS" at bounding box center [48, 65] width 38 height 7
click at [120, 67] on div "+19543044546" at bounding box center [108, 66] width 111 height 9
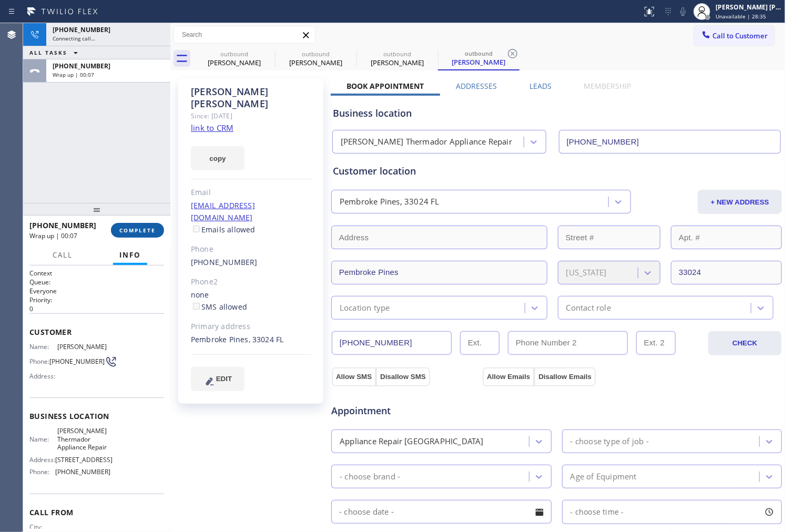
drag, startPoint x: 141, startPoint y: 217, endPoint x: 142, endPoint y: 227, distance: 10.6
click at [141, 216] on div at bounding box center [96, 209] width 147 height 13
click at [142, 227] on span "COMPLETE" at bounding box center [137, 230] width 36 height 7
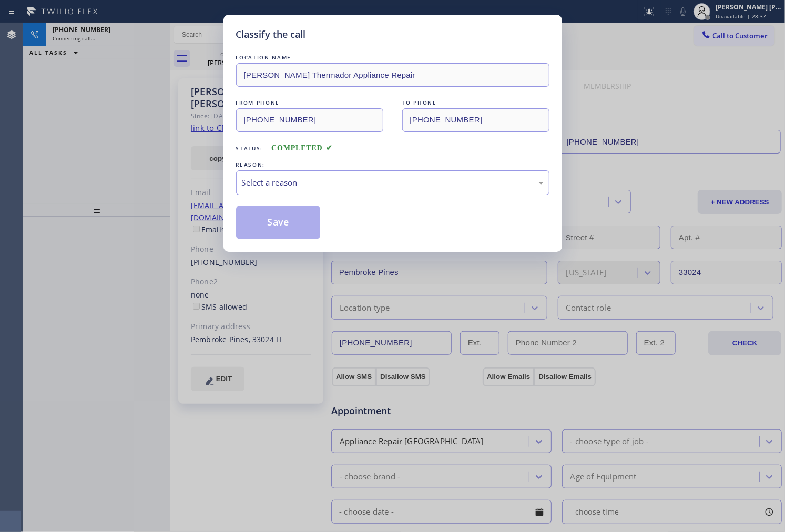
click at [302, 185] on div "Select a reason" at bounding box center [393, 183] width 302 height 12
click at [285, 227] on button "Save" at bounding box center [278, 223] width 85 height 34
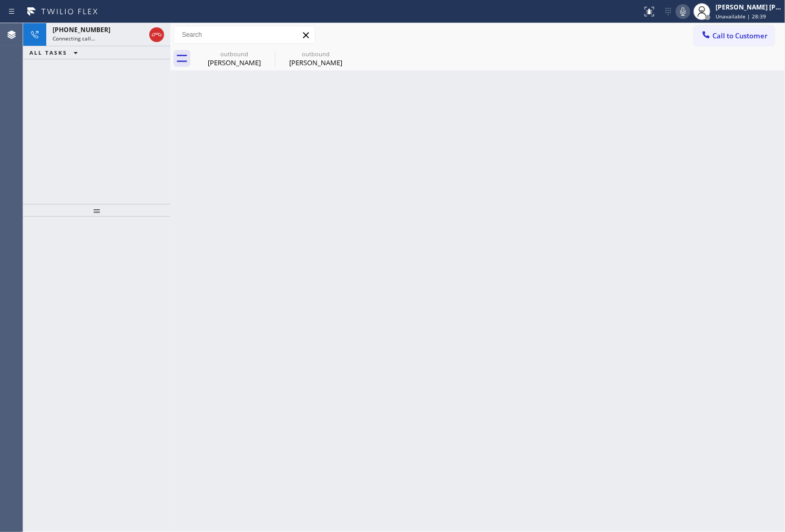
click at [122, 131] on div "+19543044546 Connecting call… ALL TASKS ALL TASKS ACTIVE TASKS TASKS IN WRAP UP" at bounding box center [96, 113] width 147 height 181
click at [137, 30] on div "+19543044546" at bounding box center [99, 29] width 93 height 9
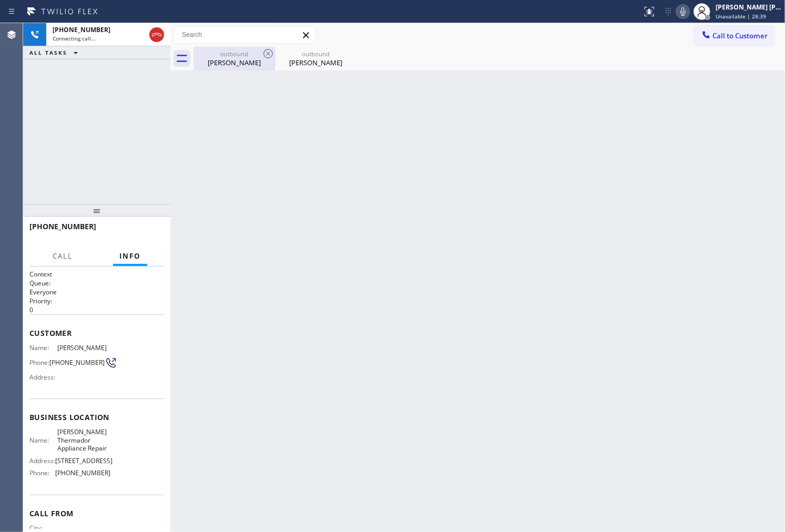
click at [245, 67] on div "outbound Sharon Patrick" at bounding box center [234, 59] width 79 height 24
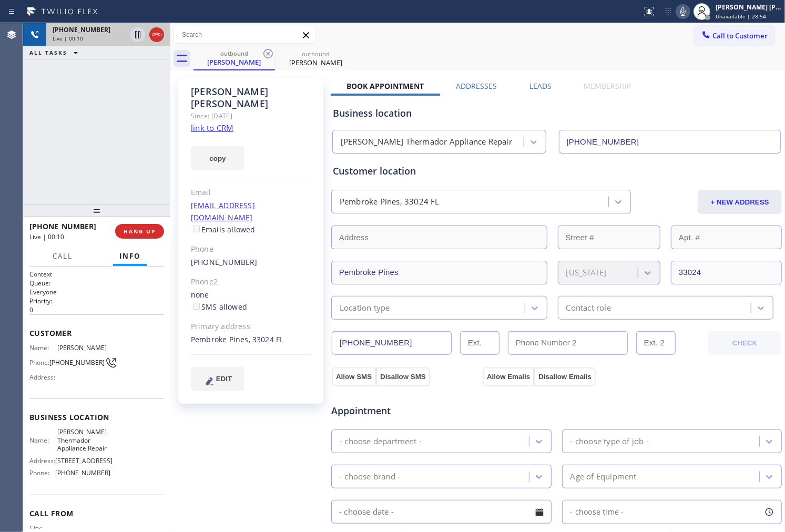
click at [160, 37] on icon at bounding box center [156, 34] width 13 height 13
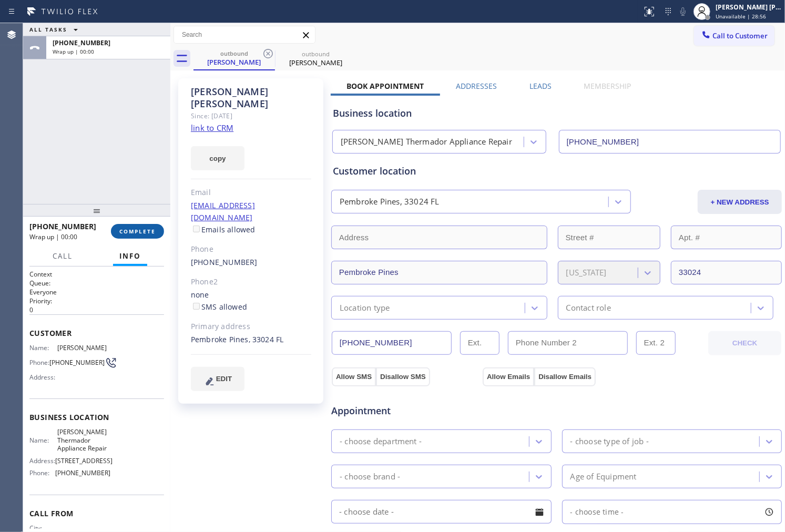
click at [145, 233] on span "COMPLETE" at bounding box center [137, 231] width 36 height 7
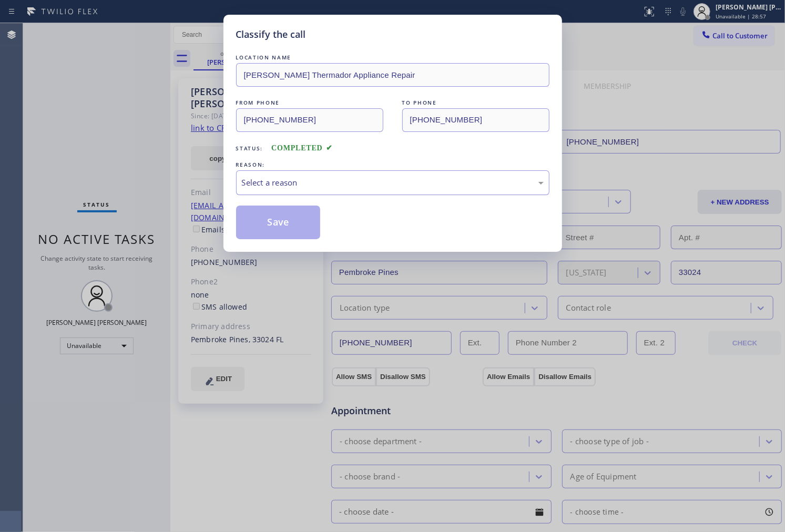
click at [316, 189] on div "Select a reason" at bounding box center [392, 182] width 313 height 25
click at [280, 227] on button "Save" at bounding box center [278, 223] width 85 height 34
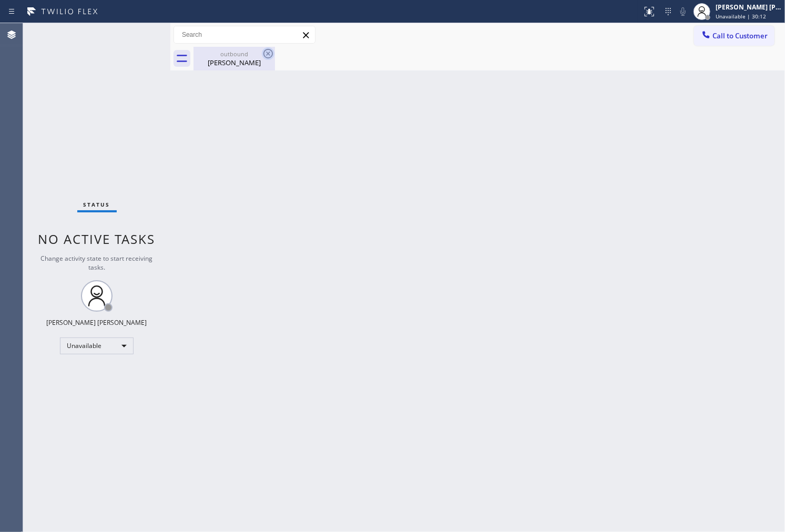
click at [267, 59] on icon at bounding box center [268, 53] width 13 height 13
click at [249, 58] on div "Sharon Patrick" at bounding box center [234, 62] width 79 height 9
click at [753, 33] on span "Call to Customer" at bounding box center [740, 35] width 55 height 9
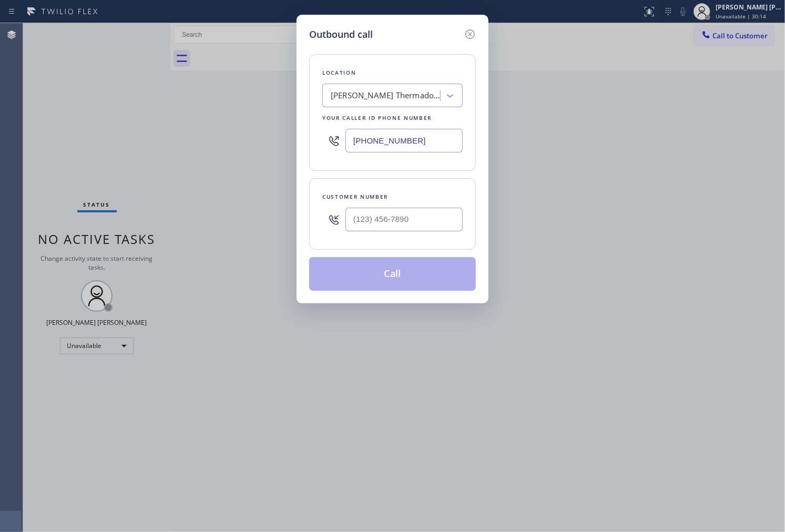
click at [375, 134] on input "(754) 701-2851" at bounding box center [403, 141] width 117 height 24
paste input "86) 802-7492"
type input "(786) 802-7492"
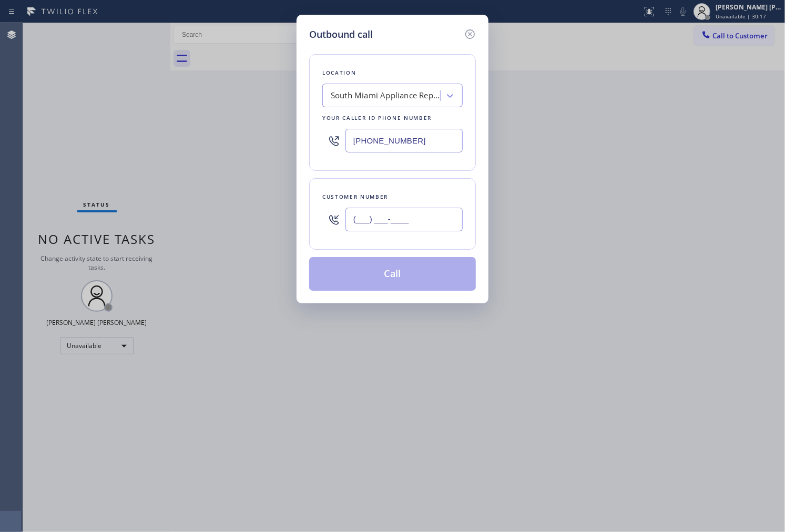
click at [419, 223] on input "(___) ___-____" at bounding box center [403, 220] width 117 height 24
paste input "770) 545-3781"
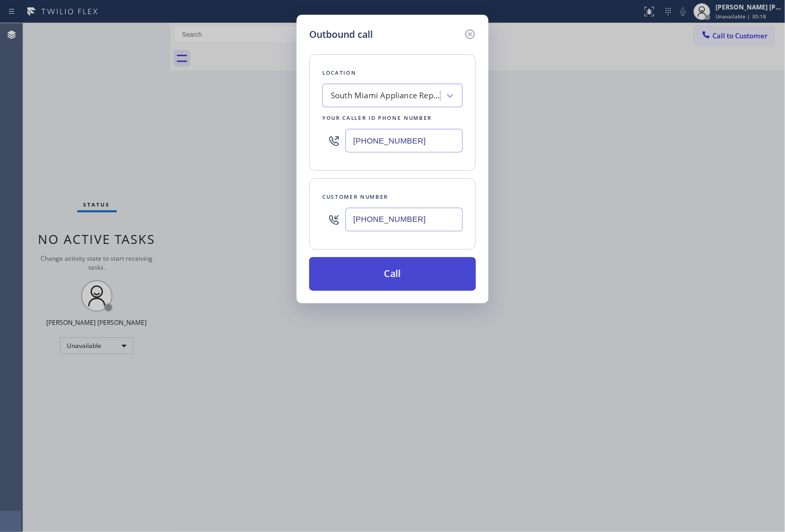
type input "(770) 545-3781"
click at [421, 279] on button "Call" at bounding box center [392, 274] width 167 height 34
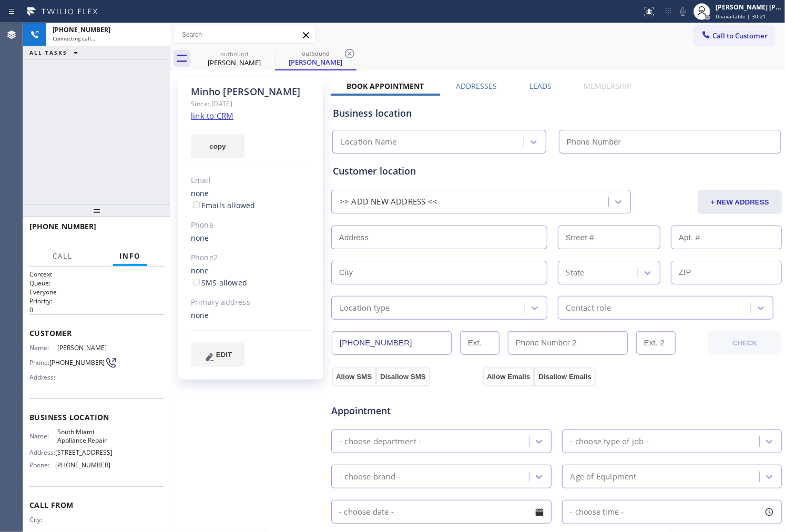
click at [195, 86] on div "Minho Wang" at bounding box center [251, 92] width 120 height 12
click at [198, 94] on div "Minho Wang" at bounding box center [251, 92] width 120 height 12
copy div "Minho Wang"
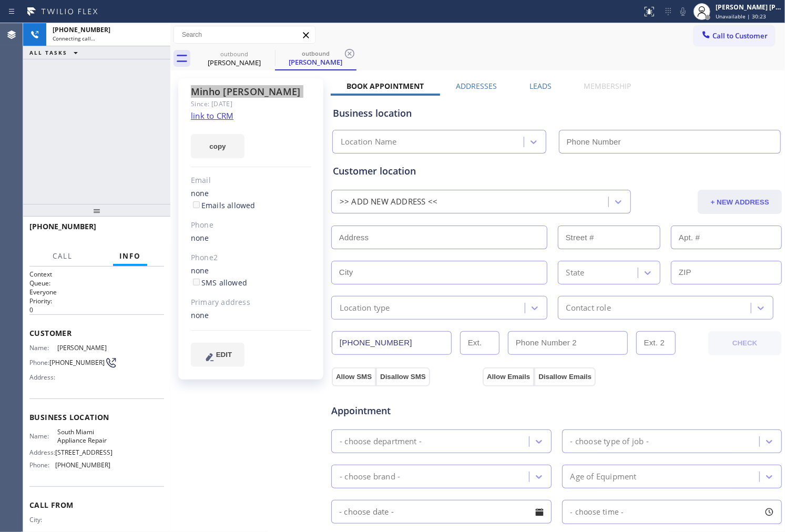
type input "(786) 802-7492"
drag, startPoint x: 0, startPoint y: 150, endPoint x: 18, endPoint y: 137, distance: 22.2
click at [0, 150] on div "Agent Desktop" at bounding box center [11, 277] width 23 height 509
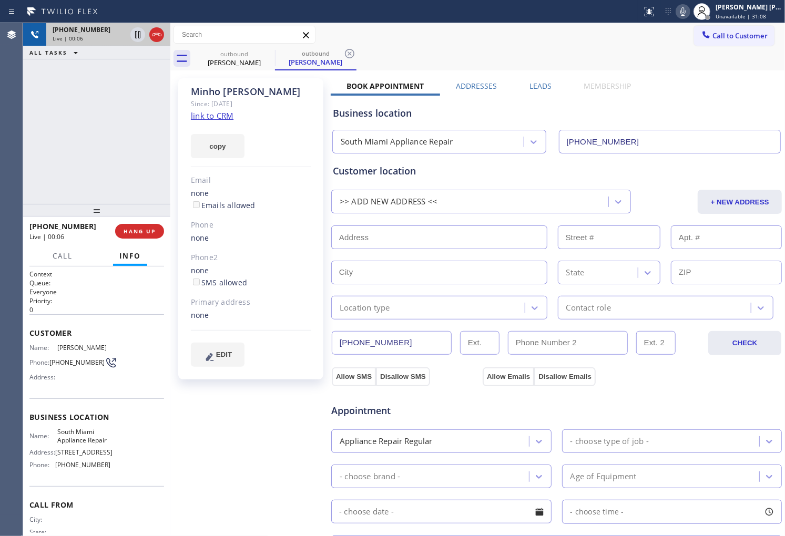
click at [149, 26] on div at bounding box center [147, 34] width 38 height 23
click at [153, 32] on icon at bounding box center [156, 34] width 13 height 13
click at [536, 88] on label "Leads" at bounding box center [541, 86] width 22 height 10
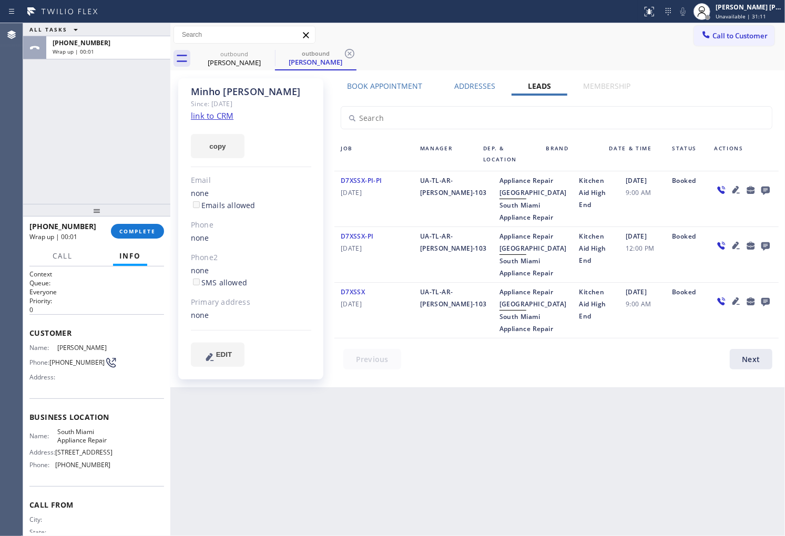
click at [769, 190] on icon at bounding box center [765, 191] width 8 height 8
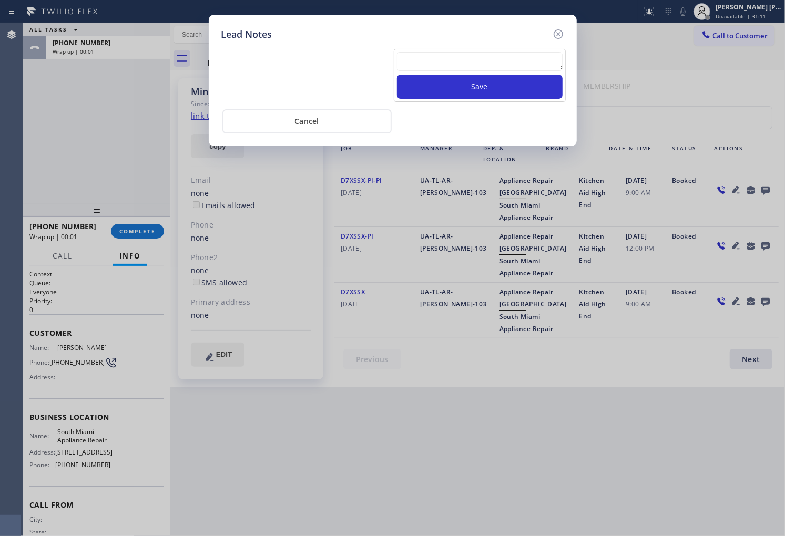
click at [537, 64] on textarea at bounding box center [480, 61] width 166 height 19
type textarea "no answer"
click at [563, 91] on div "no answer Save" at bounding box center [480, 75] width 172 height 53
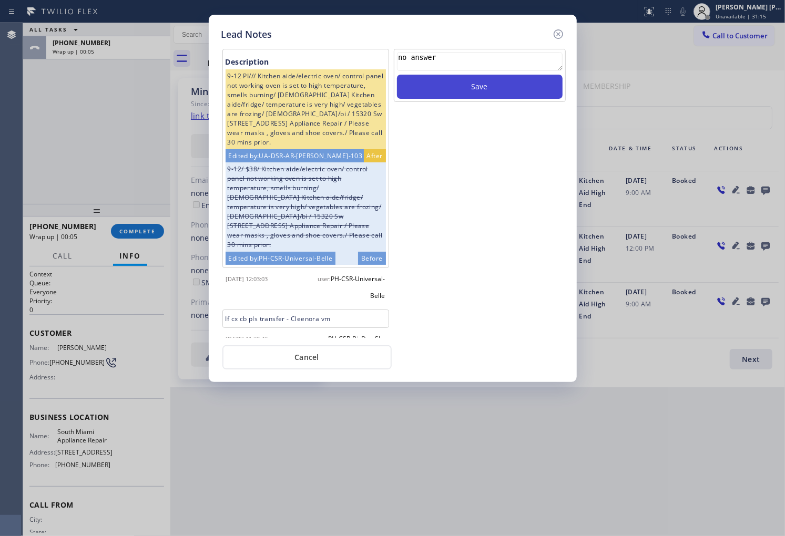
click at [530, 101] on div "no answer Save" at bounding box center [480, 75] width 172 height 53
click at [509, 96] on button "Save" at bounding box center [480, 87] width 166 height 24
click at [558, 30] on icon at bounding box center [558, 34] width 13 height 13
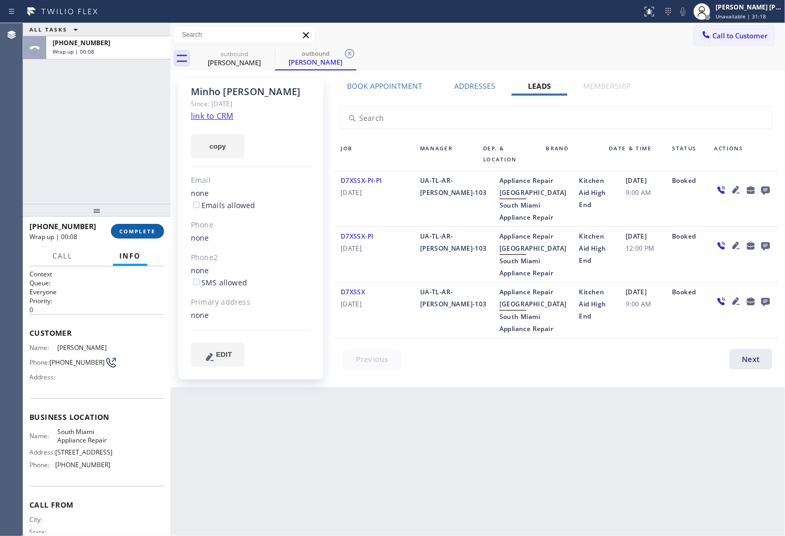
click at [133, 238] on button "COMPLETE" at bounding box center [137, 231] width 53 height 15
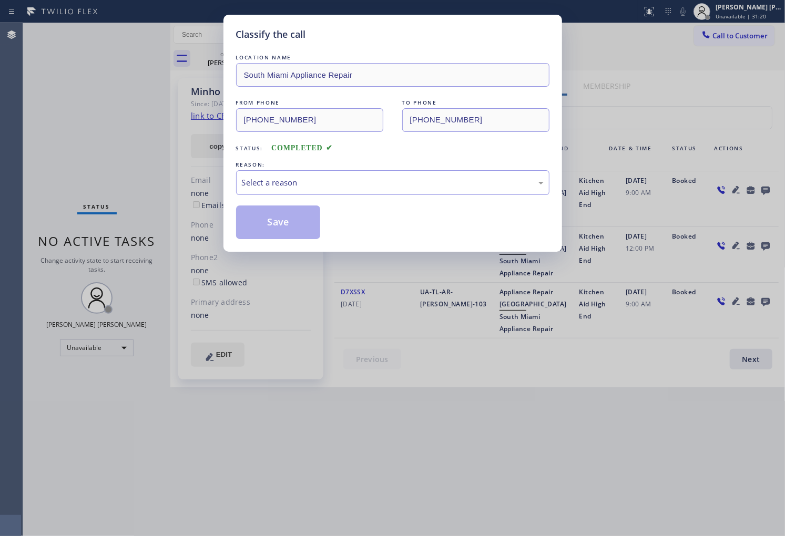
click at [301, 187] on div "Select a reason" at bounding box center [393, 183] width 302 height 12
click at [282, 222] on button "Save" at bounding box center [278, 223] width 85 height 34
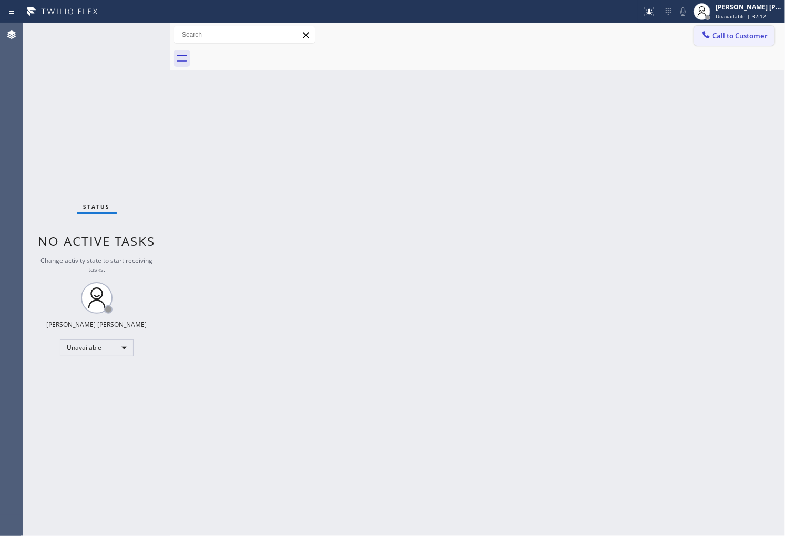
click at [705, 33] on icon at bounding box center [706, 34] width 7 height 7
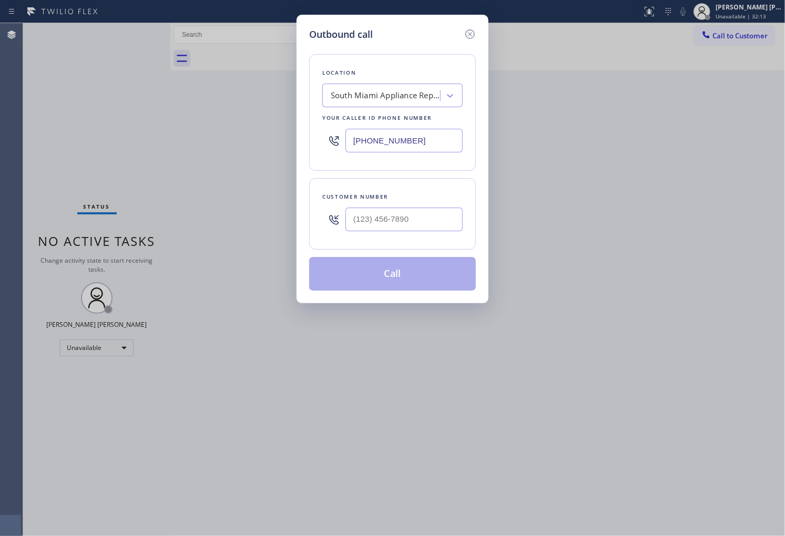
click at [380, 135] on input "(786) 802-7492" at bounding box center [403, 141] width 117 height 24
paste input "54) 205-3607"
type input "(754) 205-3607"
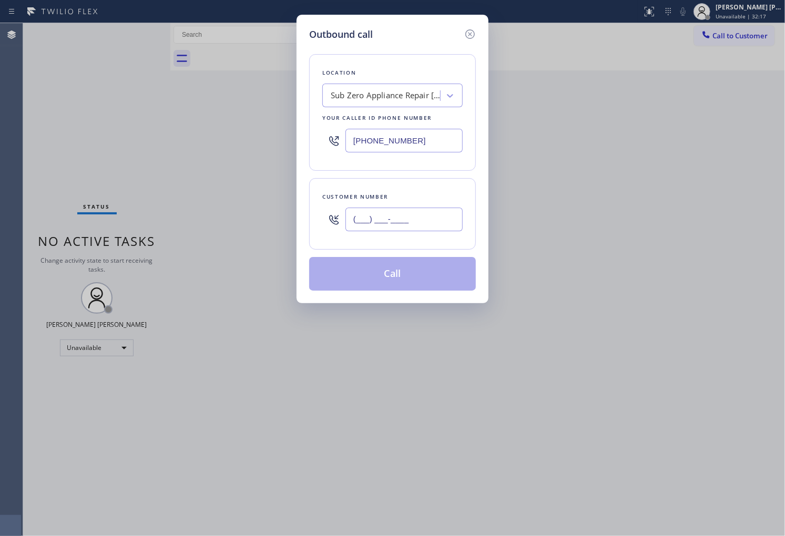
click at [437, 221] on input "(___) ___-____" at bounding box center [403, 220] width 117 height 24
paste input "954) 303-3767"
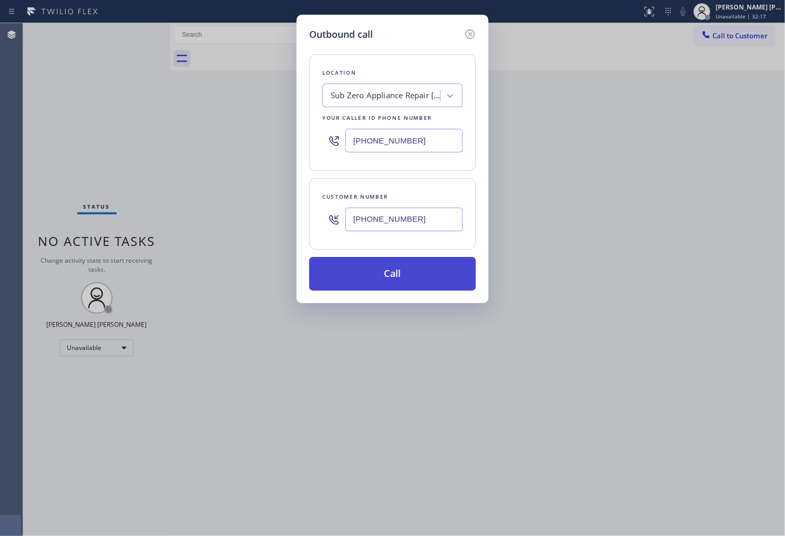
type input "(954) 303-3767"
click at [423, 271] on button "Call" at bounding box center [392, 274] width 167 height 34
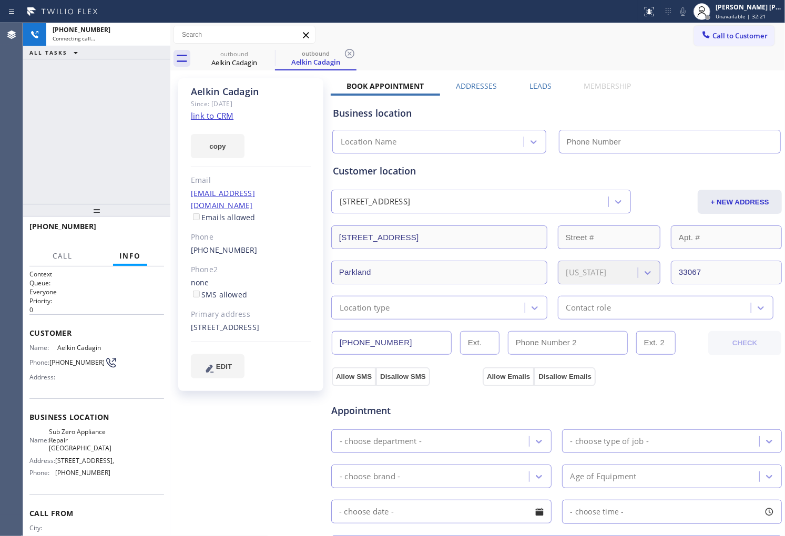
type input "(754) 205-3607"
click at [239, 90] on div "Aelkin Cadagin" at bounding box center [251, 92] width 120 height 12
copy div "Aelkin Cadagin"
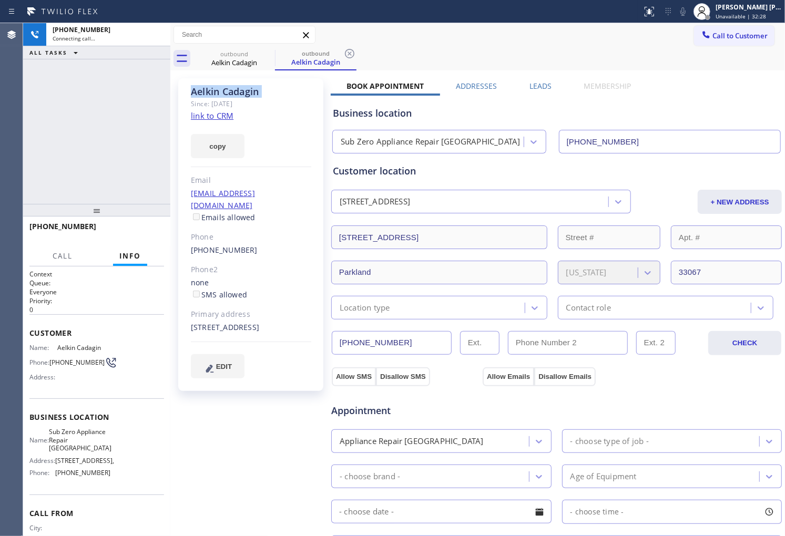
click at [13, 150] on div "Agent Desktop" at bounding box center [11, 279] width 23 height 513
click at [67, 137] on div "+19543033767 Live | 00:03 ALL TASKS ALL TASKS ACTIVE TASKS TASKS IN WRAP UP" at bounding box center [96, 113] width 147 height 181
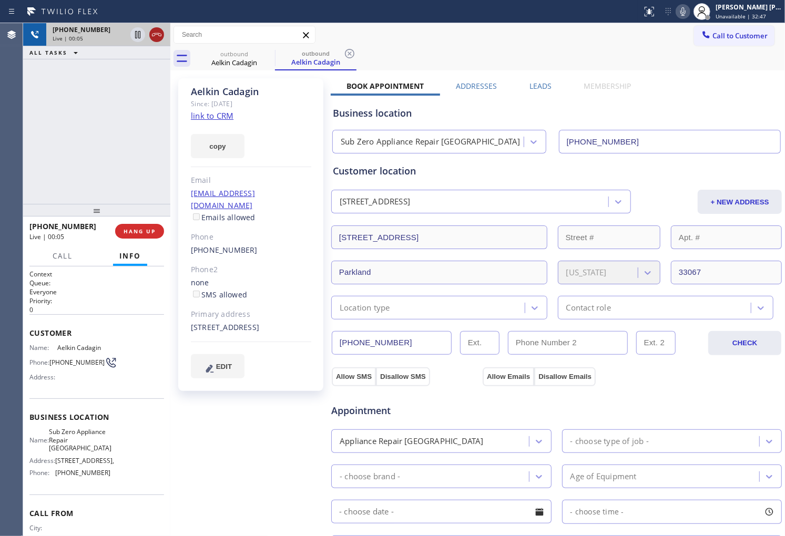
click at [162, 33] on icon at bounding box center [156, 34] width 13 height 13
click at [546, 88] on label "Leads" at bounding box center [541, 86] width 22 height 10
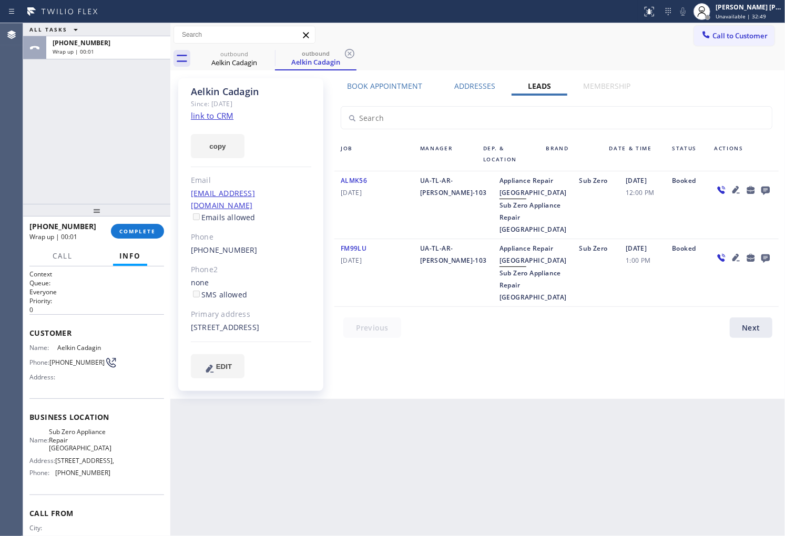
click at [765, 187] on icon at bounding box center [765, 191] width 8 height 8
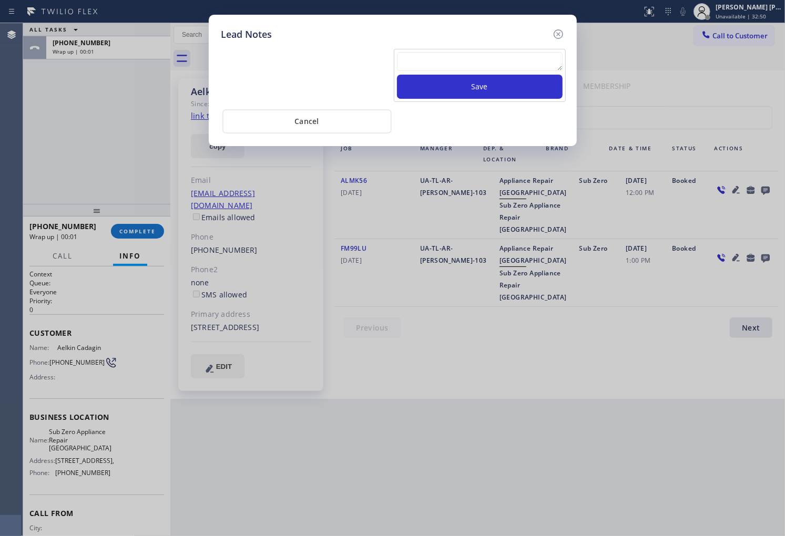
click at [506, 60] on textarea at bounding box center [480, 61] width 166 height 19
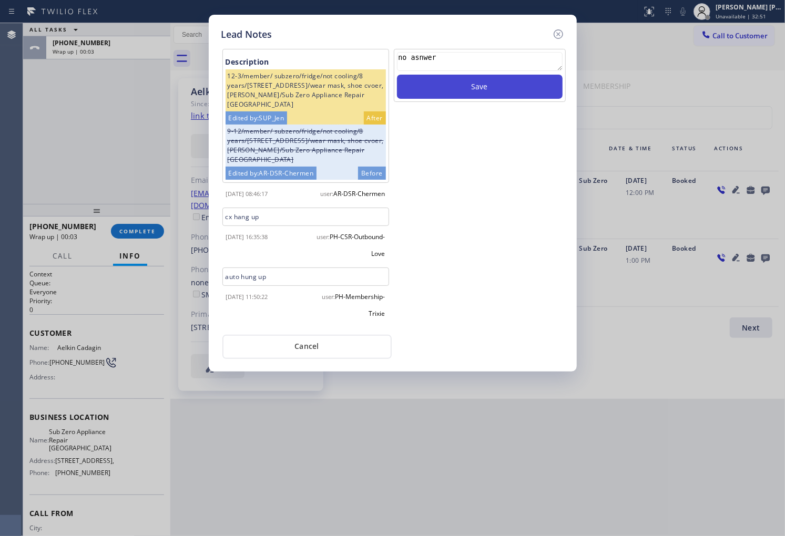
type textarea "no asnwer"
click at [491, 91] on button "Save" at bounding box center [480, 87] width 166 height 24
click at [564, 30] on icon at bounding box center [558, 34] width 13 height 13
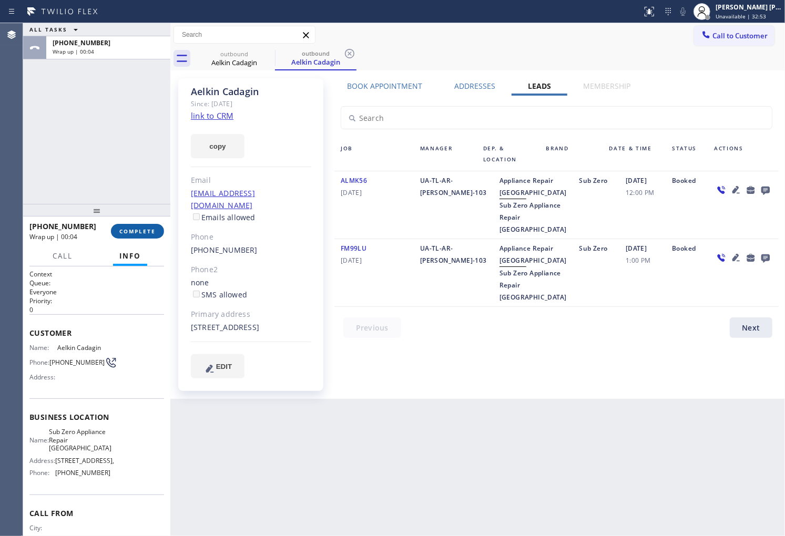
drag, startPoint x: 114, startPoint y: 233, endPoint x: 121, endPoint y: 236, distance: 7.7
click at [117, 235] on button "COMPLETE" at bounding box center [137, 231] width 53 height 15
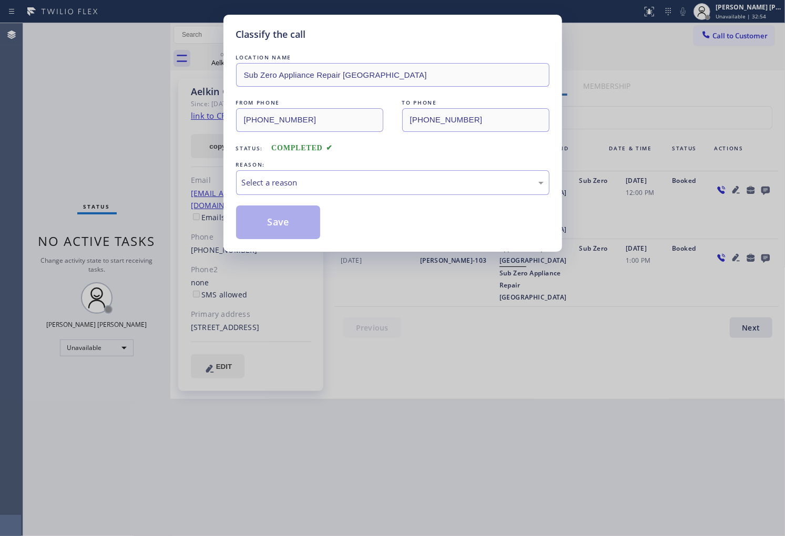
click at [308, 196] on div "LOCATION NAME Sub Zero Appliance Repair Coral Springs FROM PHONE (754) 205-3607…" at bounding box center [392, 145] width 313 height 187
click at [313, 188] on div "Select a reason" at bounding box center [393, 183] width 302 height 12
click at [281, 222] on button "Save" at bounding box center [278, 223] width 85 height 34
click at [281, 221] on button "Save" at bounding box center [278, 223] width 85 height 34
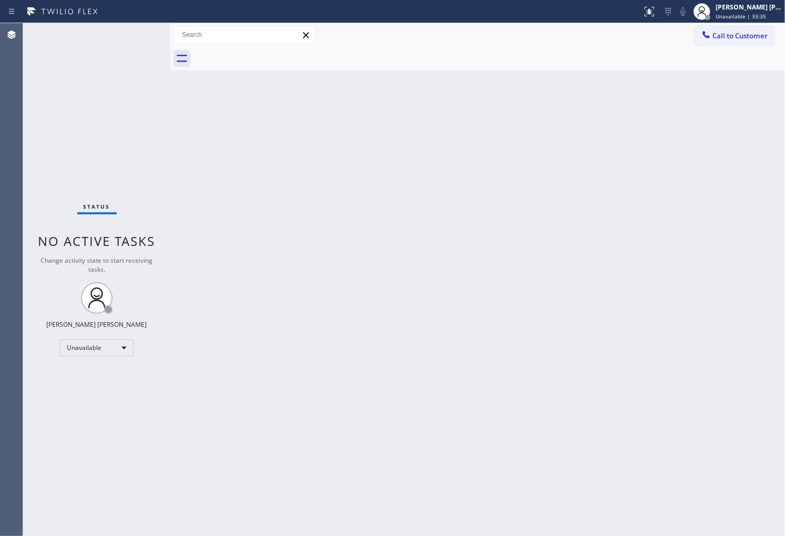
click at [469, 279] on div "Back to Dashboard Change Sender ID Customers Technicians Select a contact Outbo…" at bounding box center [477, 279] width 615 height 513
click at [30, 155] on div "Status No active tasks Change activity state to start receiving tasks. [PERSON_…" at bounding box center [96, 279] width 147 height 513
click at [759, 19] on span "Unavailable | 41:08" at bounding box center [741, 16] width 50 height 7
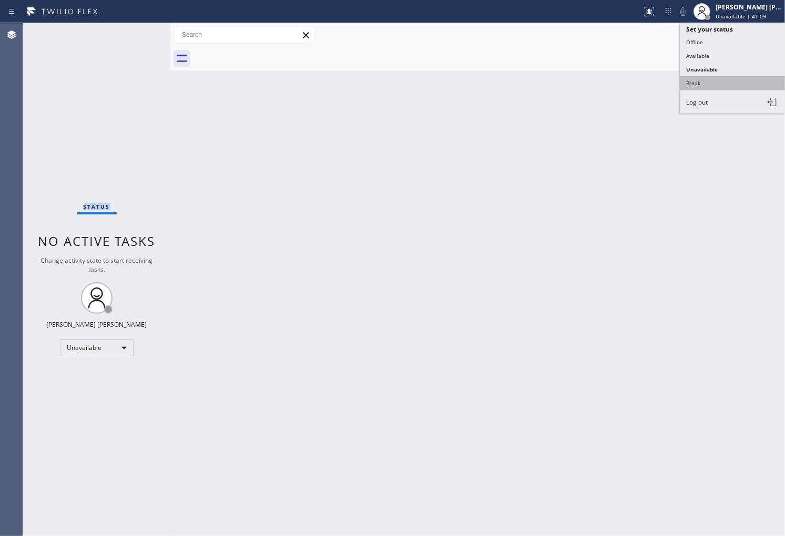
click at [715, 82] on button "Break" at bounding box center [732, 83] width 105 height 14
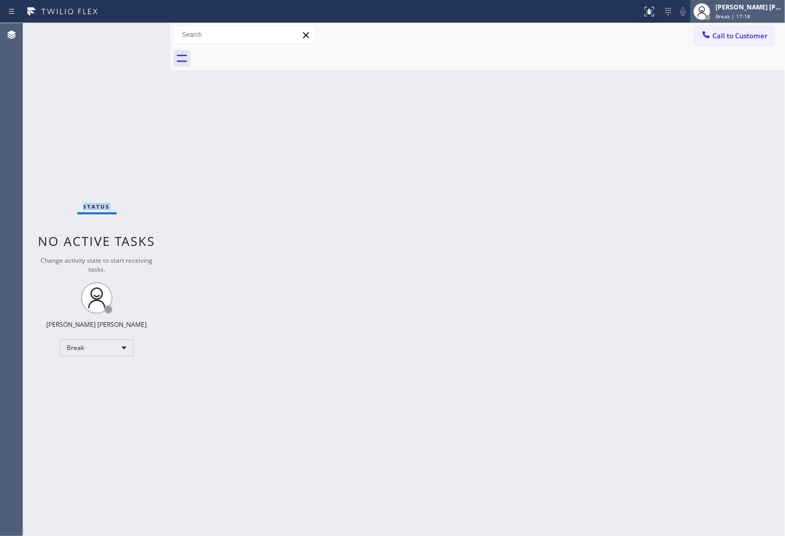
click at [736, 16] on span "Break | 17:18" at bounding box center [733, 16] width 35 height 7
click at [737, 13] on span "Break | 17:19" at bounding box center [733, 16] width 35 height 7
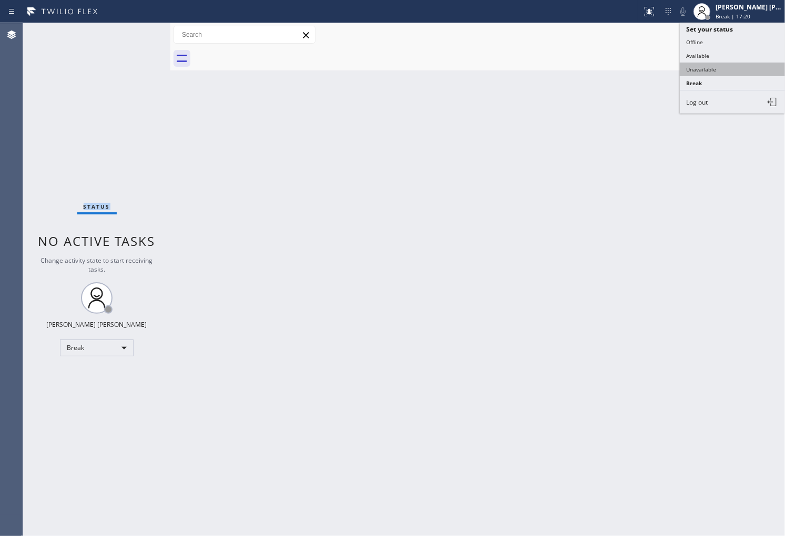
click at [721, 72] on button "Unavailable" at bounding box center [732, 70] width 105 height 14
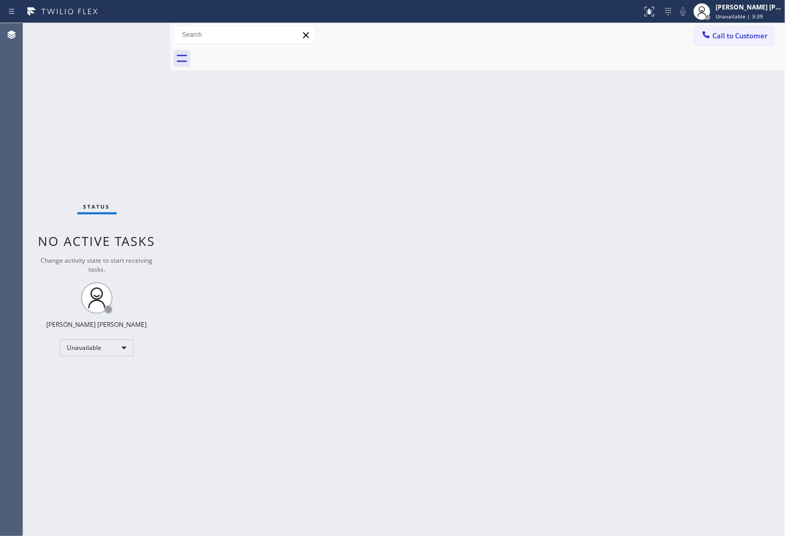
click at [718, 47] on div at bounding box center [490, 59] width 592 height 24
click at [718, 39] on span "Call to Customer" at bounding box center [740, 35] width 55 height 9
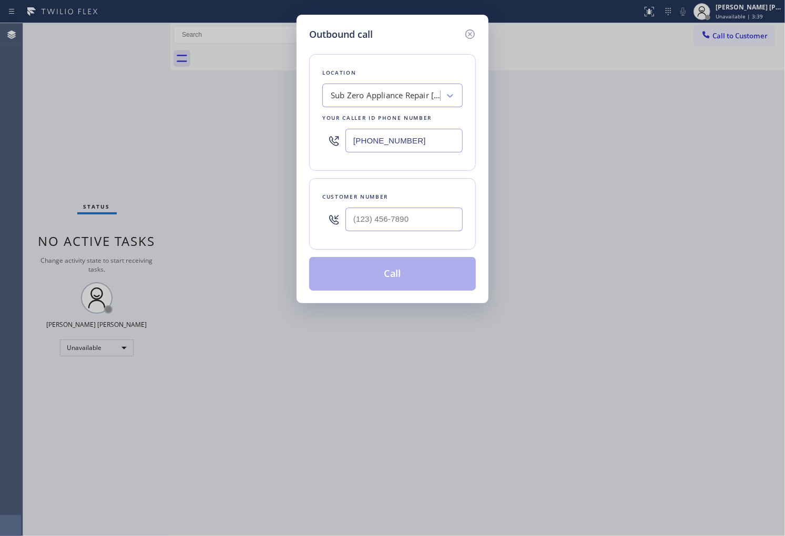
click at [400, 135] on input "(754) 205-3607" at bounding box center [403, 141] width 117 height 24
paste input "206) 567-1391"
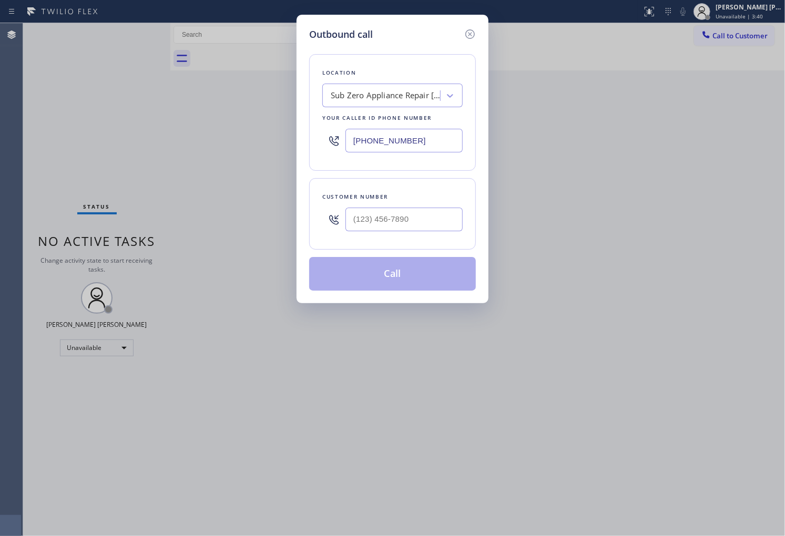
type input "(206) 567-1391"
click at [429, 224] on input "(___) ___-____" at bounding box center [403, 220] width 117 height 24
paste input "206) 322-6544"
type input "(206) 322-6544"
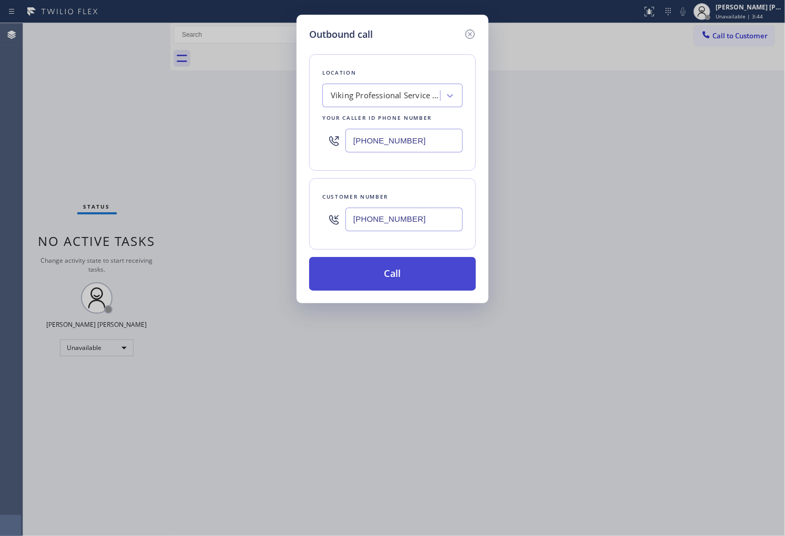
click at [425, 278] on button "Call" at bounding box center [392, 274] width 167 height 34
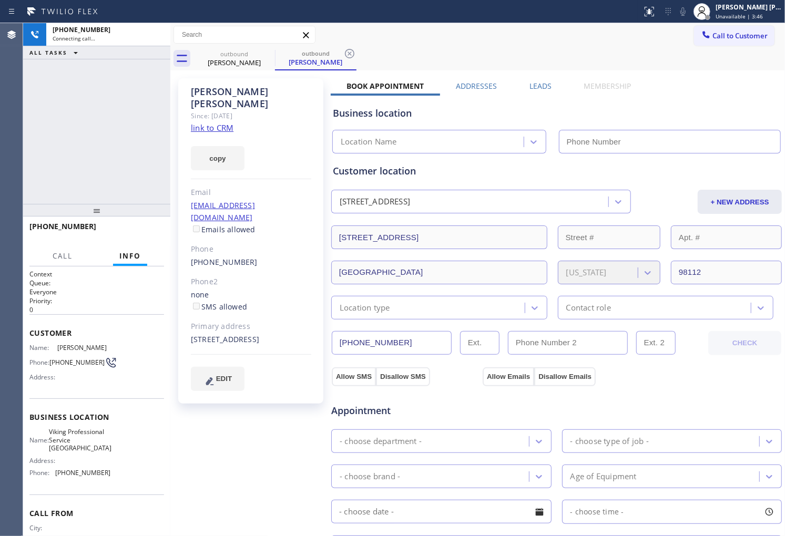
click at [216, 93] on div "Ida Huey" at bounding box center [251, 98] width 120 height 24
type input "(206) 567-1391"
click at [39, 142] on div "+12063226544 Connecting call… ALL TASKS ALL TASKS ACTIVE TASKS TASKS IN WRAP UP" at bounding box center [96, 113] width 147 height 181
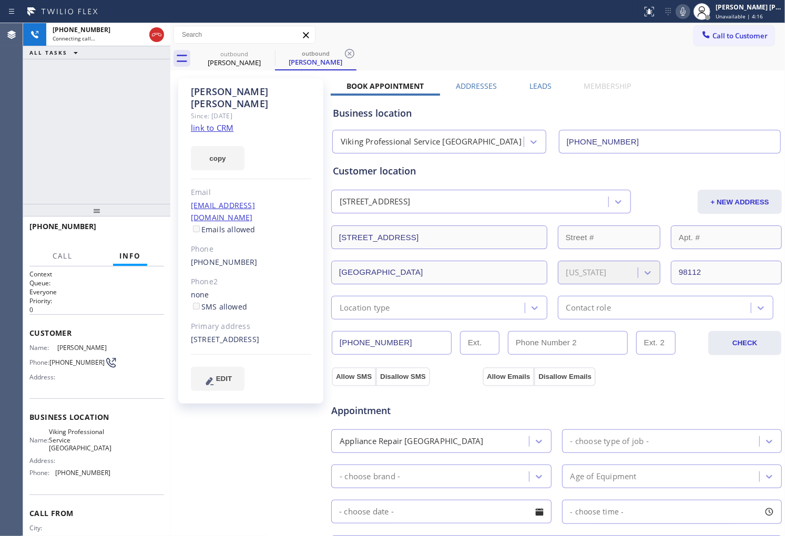
click at [686, 11] on icon at bounding box center [682, 11] width 5 height 8
click at [219, 95] on div "Ida Huey" at bounding box center [251, 98] width 120 height 24
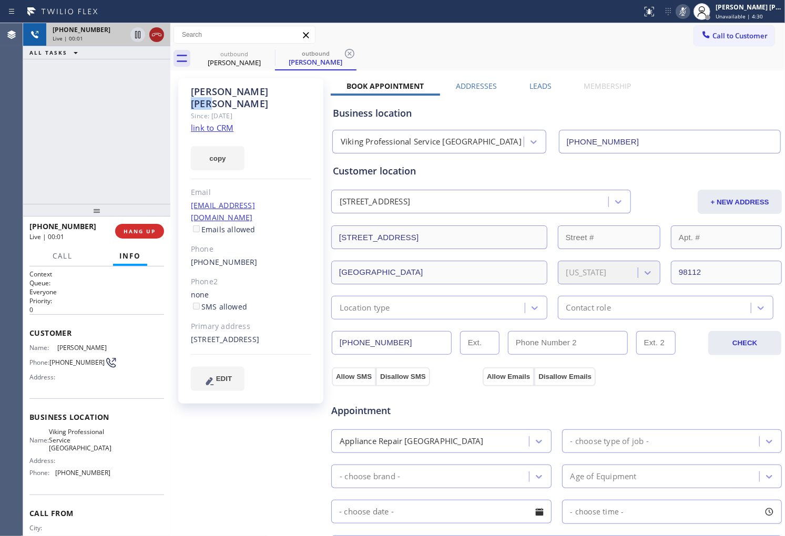
click at [158, 35] on icon at bounding box center [156, 34] width 13 height 13
click at [536, 79] on div "Ida Huey Since: 20 may 2020 link to CRM copy Email ihuey4@comcast.net Emails al…" at bounding box center [477, 424] width 609 height 703
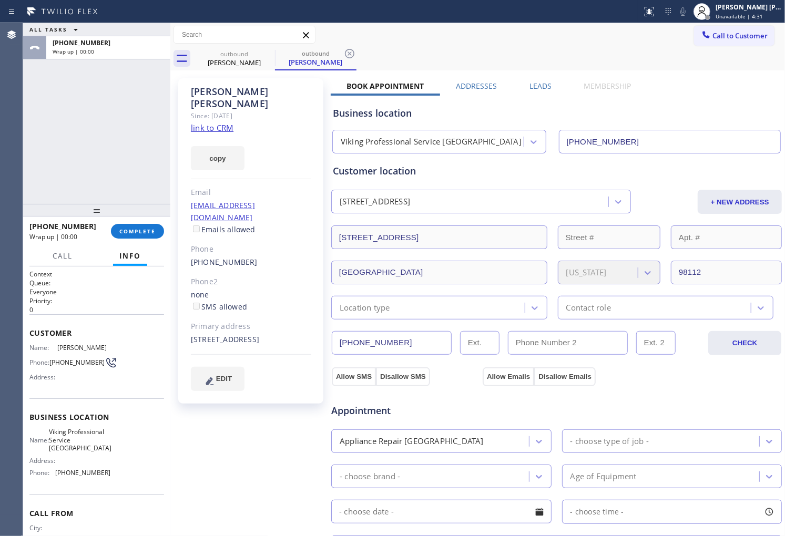
click at [533, 88] on label "Leads" at bounding box center [541, 86] width 22 height 10
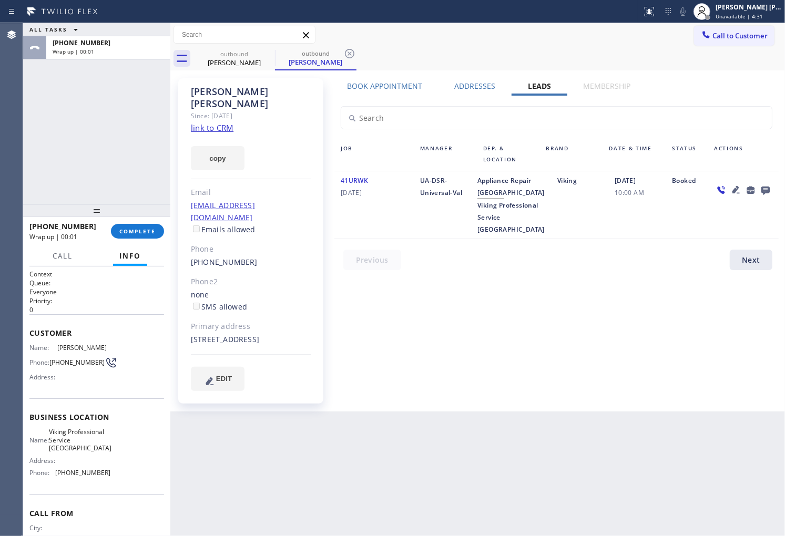
click at [767, 190] on icon at bounding box center [765, 191] width 8 height 8
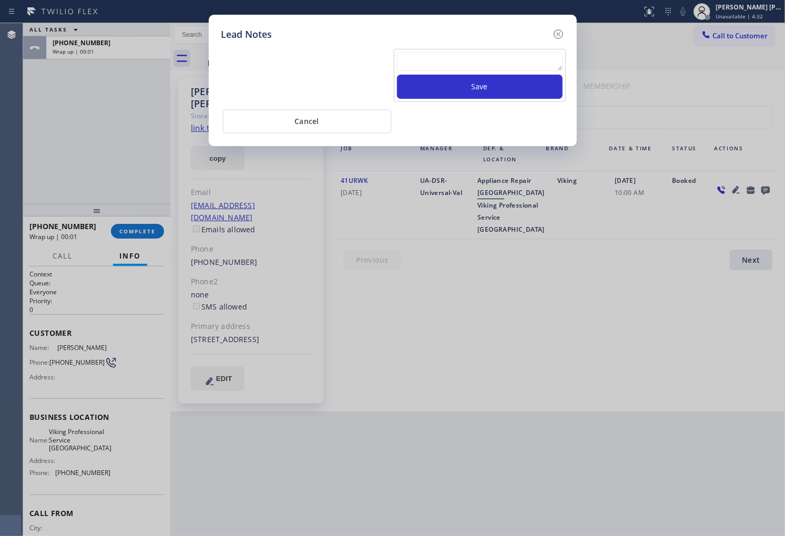
click at [519, 52] on div "Save" at bounding box center [393, 74] width 348 height 55
click at [518, 59] on textarea at bounding box center [480, 61] width 166 height 19
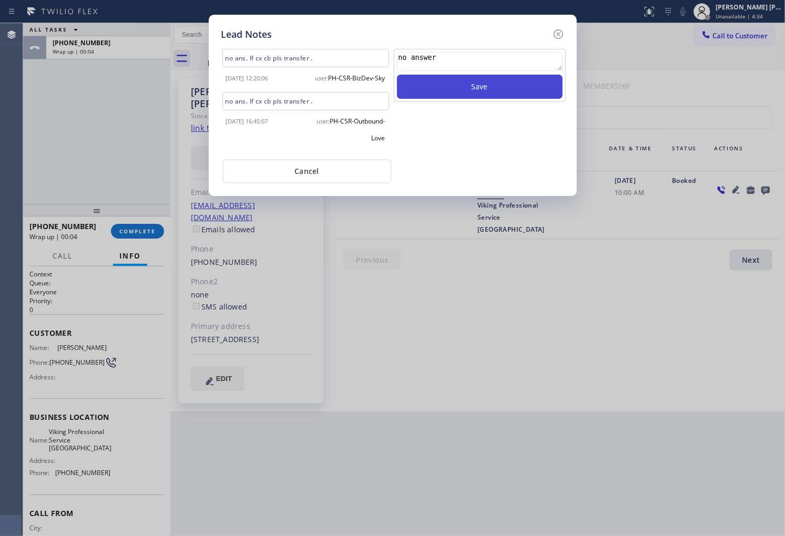
type textarea "no answer"
click at [495, 77] on button "Save" at bounding box center [480, 87] width 166 height 24
drag, startPoint x: 561, startPoint y: 34, endPoint x: 459, endPoint y: 144, distance: 149.2
click at [561, 34] on icon at bounding box center [558, 34] width 13 height 13
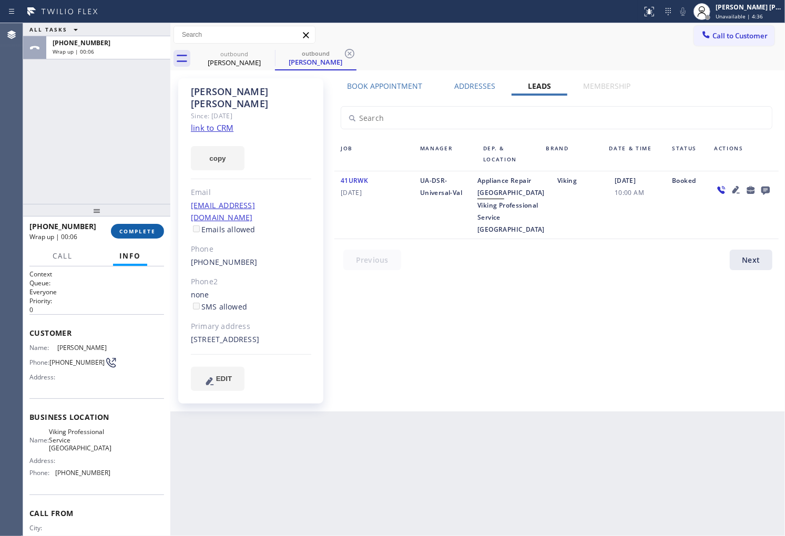
click at [116, 232] on button "COMPLETE" at bounding box center [137, 231] width 53 height 15
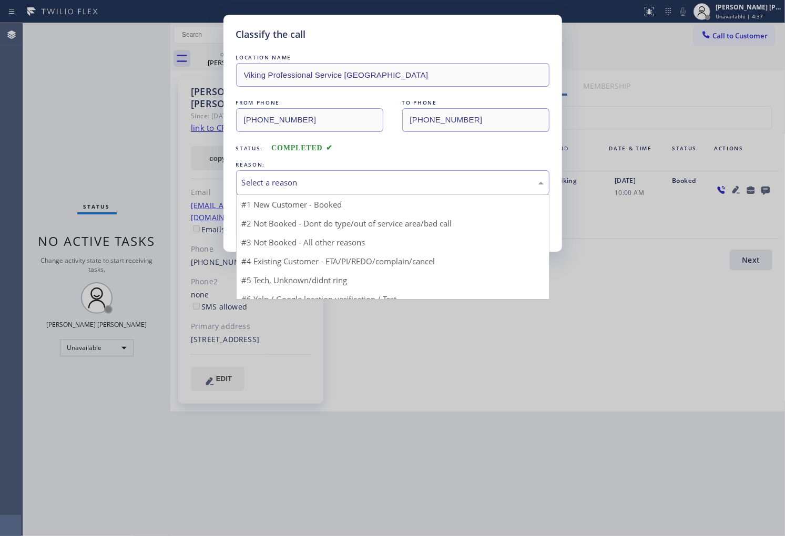
click at [349, 187] on div "Select a reason" at bounding box center [393, 183] width 302 height 12
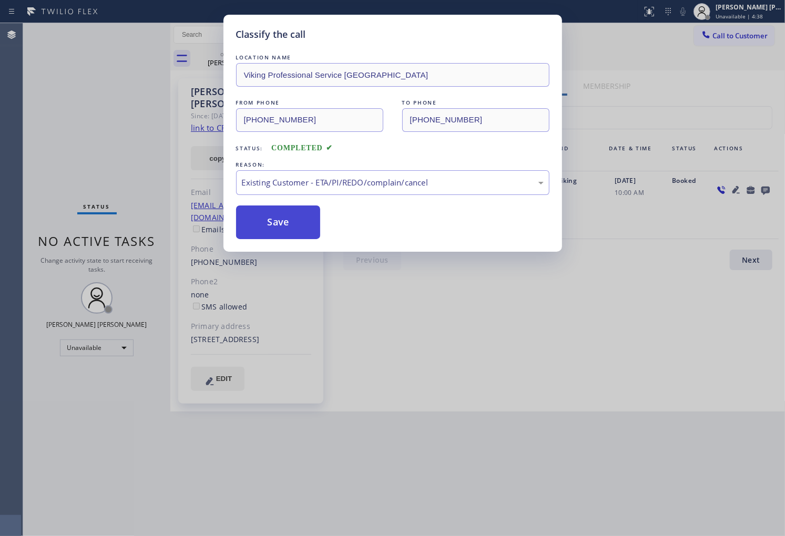
click at [282, 225] on button "Save" at bounding box center [278, 223] width 85 height 34
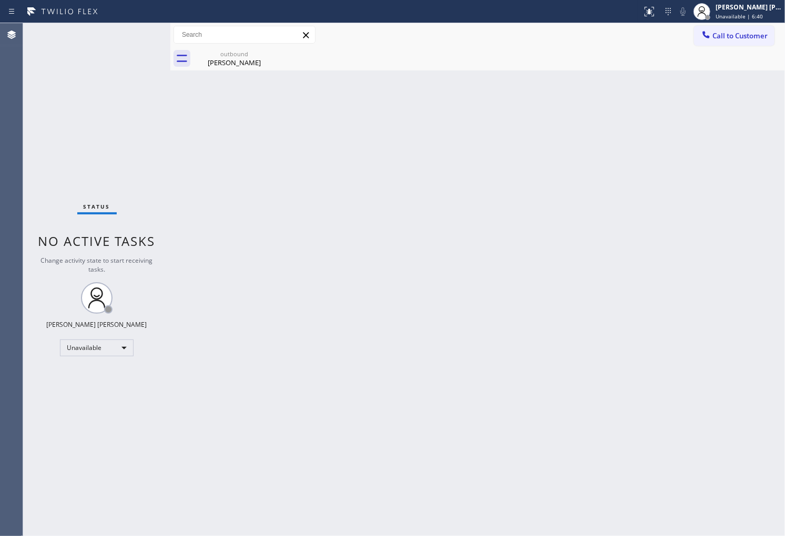
click at [11, 267] on div "Agent Desktop" at bounding box center [11, 279] width 23 height 513
click at [258, 66] on div "Ida Huey" at bounding box center [234, 62] width 79 height 9
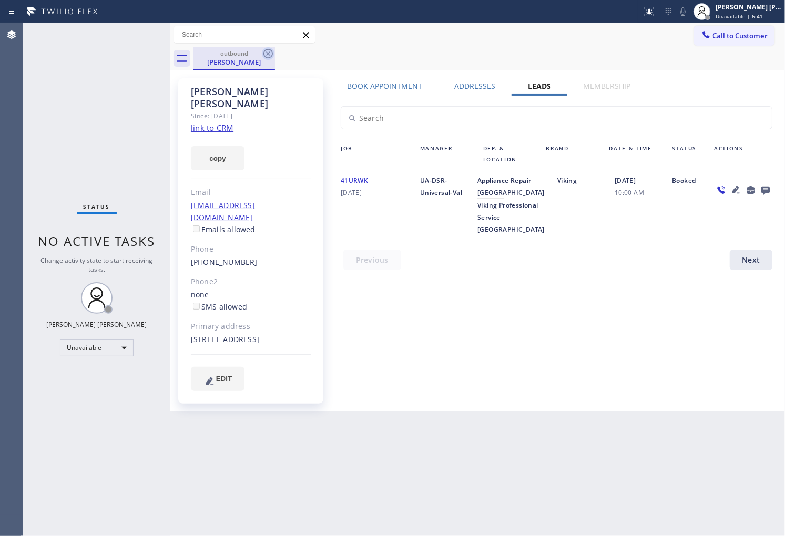
click at [271, 54] on icon at bounding box center [268, 53] width 13 height 13
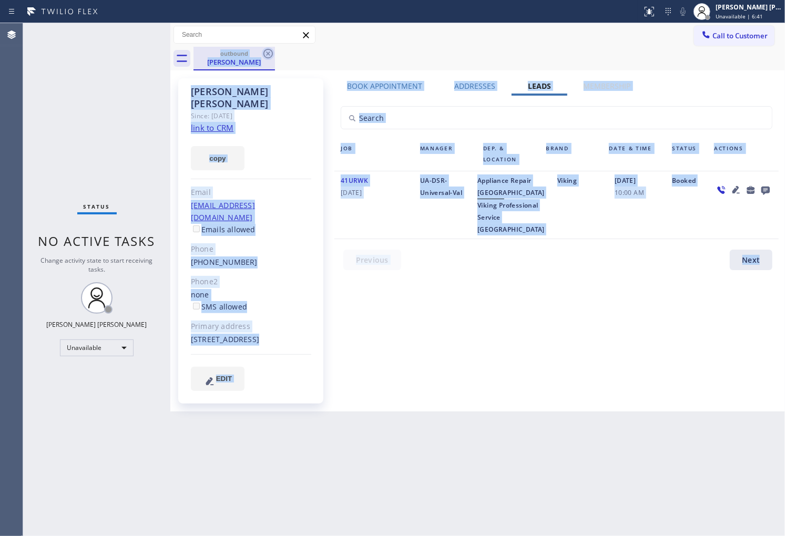
click at [271, 54] on div "outbound Ida Huey" at bounding box center [490, 59] width 592 height 24
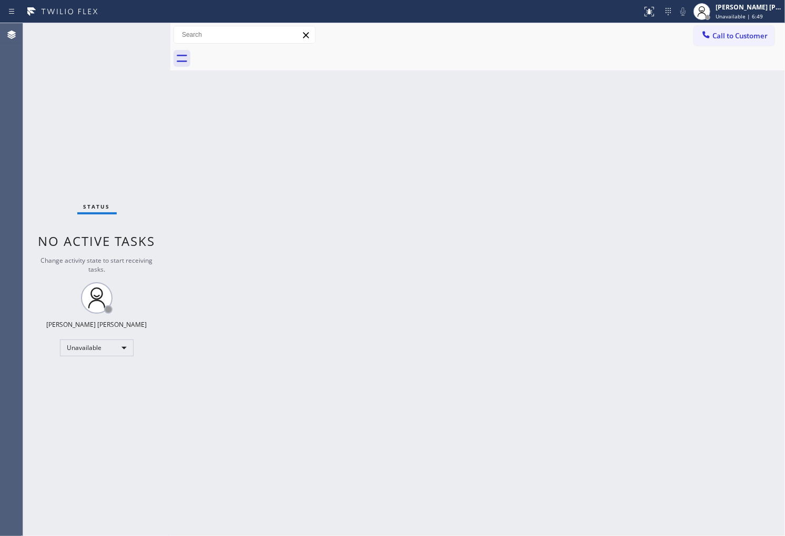
click at [27, 286] on div "Status No active tasks Change activity state to start receiving tasks. [PERSON_…" at bounding box center [96, 279] width 147 height 513
click at [735, 41] on button "Call to Customer" at bounding box center [734, 36] width 80 height 20
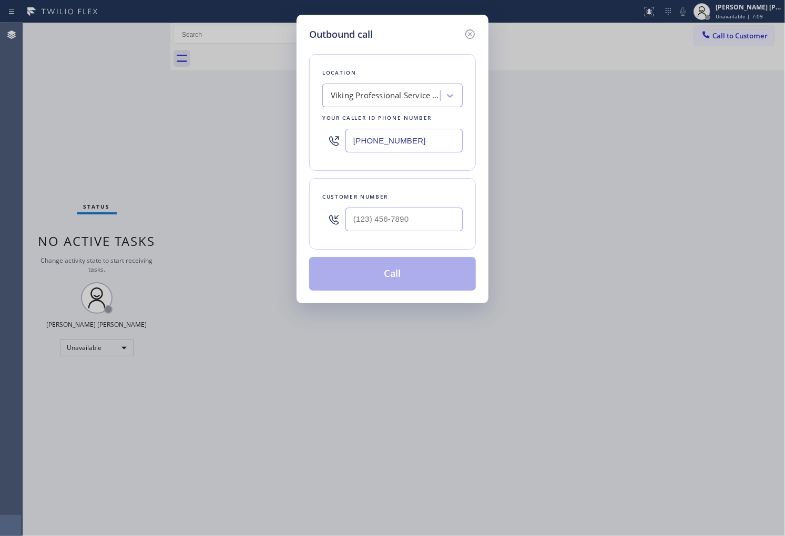
click at [355, 129] on input "(206) 567-1391" at bounding box center [403, 141] width 117 height 24
paste input "429-4415"
type input "(206) 429-4415"
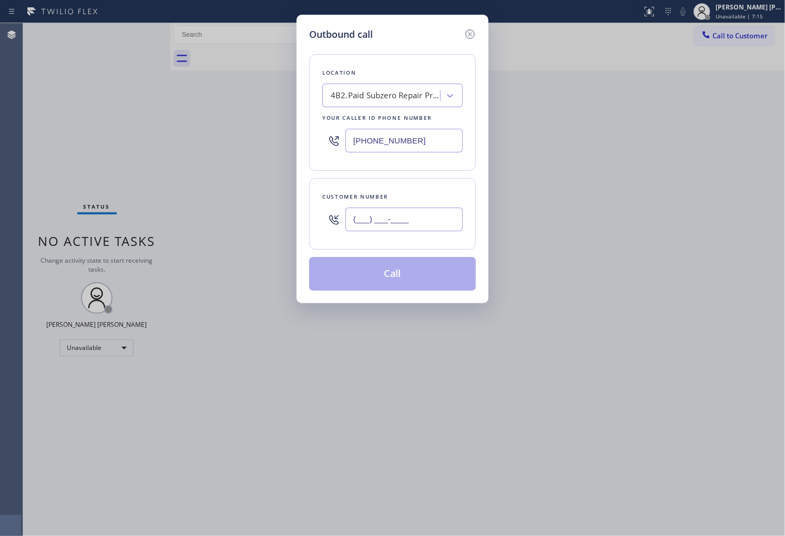
click at [439, 221] on input "(___) ___-____" at bounding box center [403, 220] width 117 height 24
paste input "425) 449-2808"
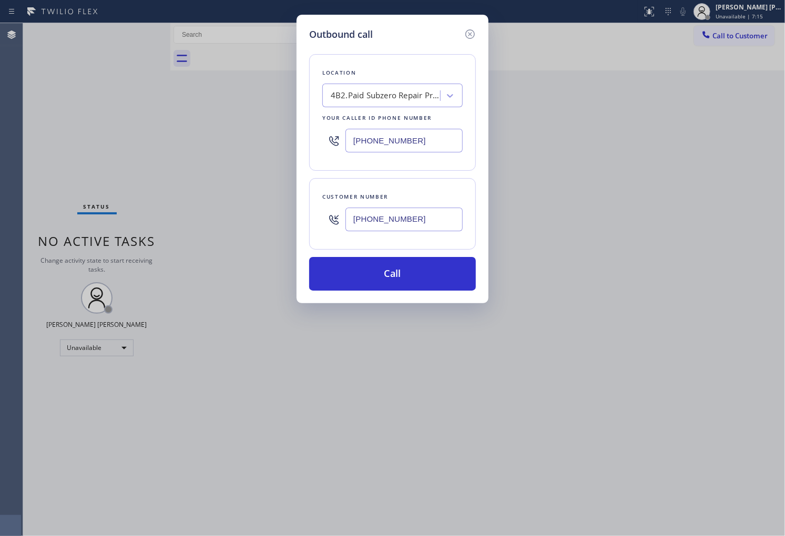
type input "(425) 449-2808"
click at [782, 117] on div "Outbound call Location 4B2.Paid Subzero Repair Professionals Your caller id pho…" at bounding box center [392, 268] width 785 height 536
click at [411, 139] on input "(206) 429-4415" at bounding box center [403, 141] width 117 height 24
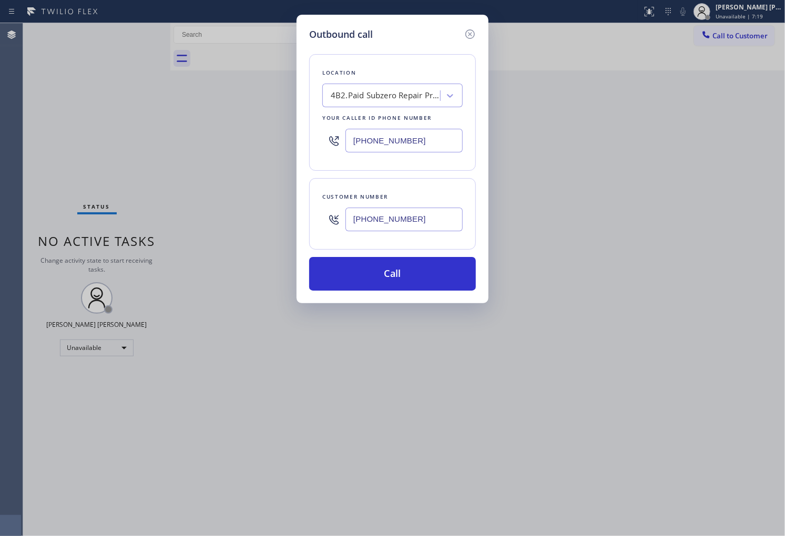
click at [411, 139] on input "(206) 429-4415" at bounding box center [403, 141] width 117 height 24
paste input "855) 731-4952"
type input "[PHONE_NUMBER]"
click at [412, 267] on button "Call" at bounding box center [392, 274] width 167 height 34
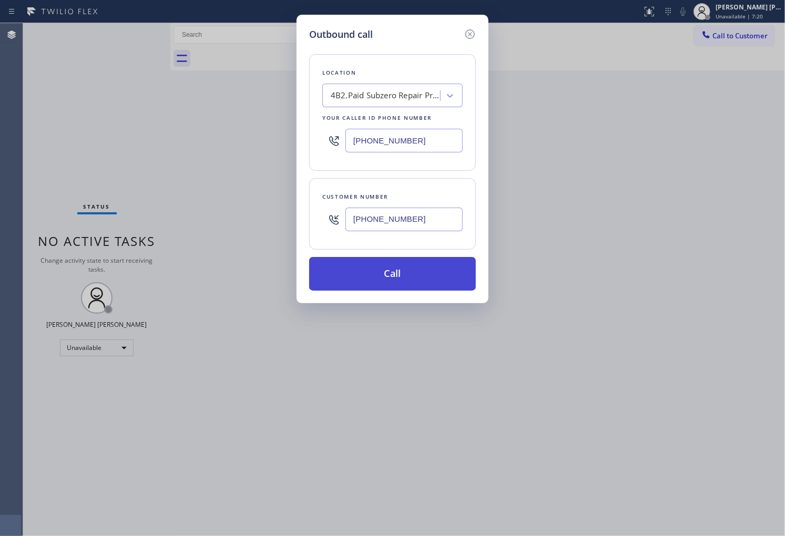
click at [412, 267] on button "Call" at bounding box center [392, 274] width 167 height 34
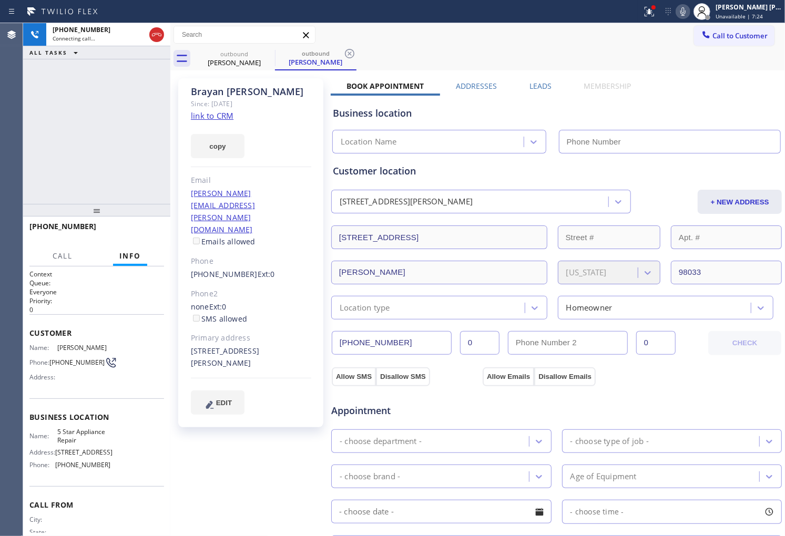
click at [232, 95] on div "Brayan Burgin" at bounding box center [251, 92] width 120 height 12
copy div "Brayan Burgin"
type input "[PHONE_NUMBER]"
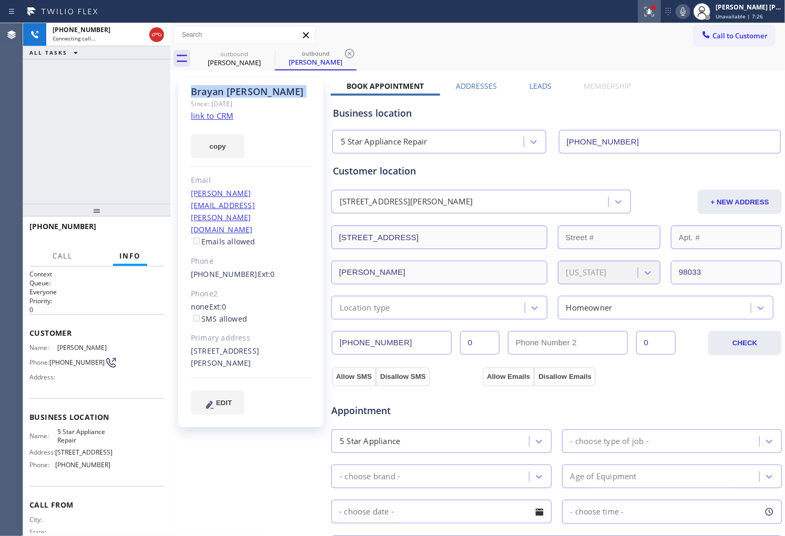
click at [653, 13] on div at bounding box center [649, 11] width 23 height 13
click at [655, 20] on button at bounding box center [649, 11] width 23 height 23
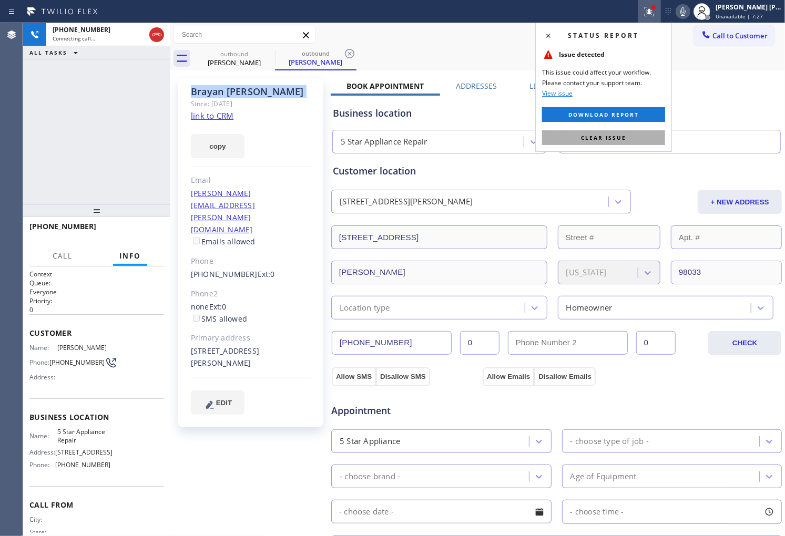
click at [624, 142] on button "Clear issue" at bounding box center [603, 137] width 123 height 15
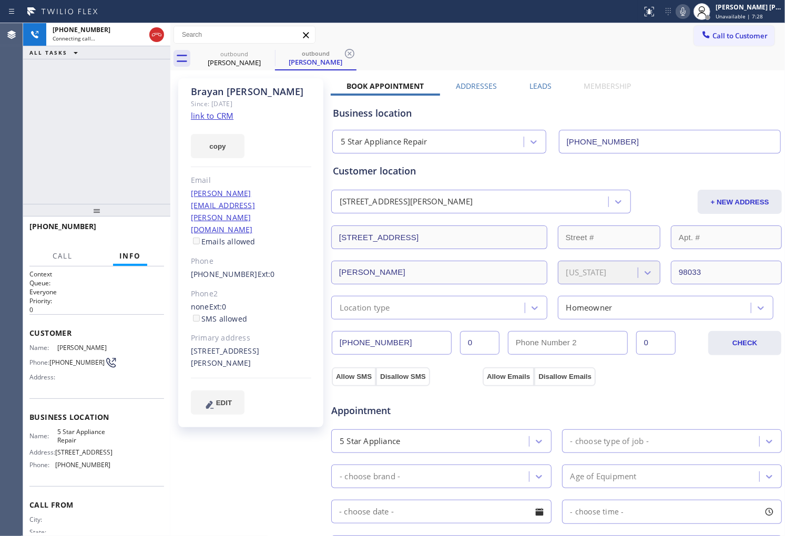
click at [116, 159] on div "+14254492808 Connecting call… ALL TASKS ALL TASKS ACTIVE TASKS TASKS IN WRAP UP" at bounding box center [96, 113] width 147 height 181
drag, startPoint x: 98, startPoint y: 101, endPoint x: 198, endPoint y: 219, distance: 154.5
click at [98, 101] on div "+14254492808 Connecting call… ALL TASKS ALL TASKS ACTIVE TASKS TASKS IN WRAP UP" at bounding box center [96, 113] width 147 height 181
click at [72, 96] on div "+14254492808 Connecting call… ALL TASKS ALL TASKS ACTIVE TASKS TASKS IN WRAP UP" at bounding box center [96, 113] width 147 height 181
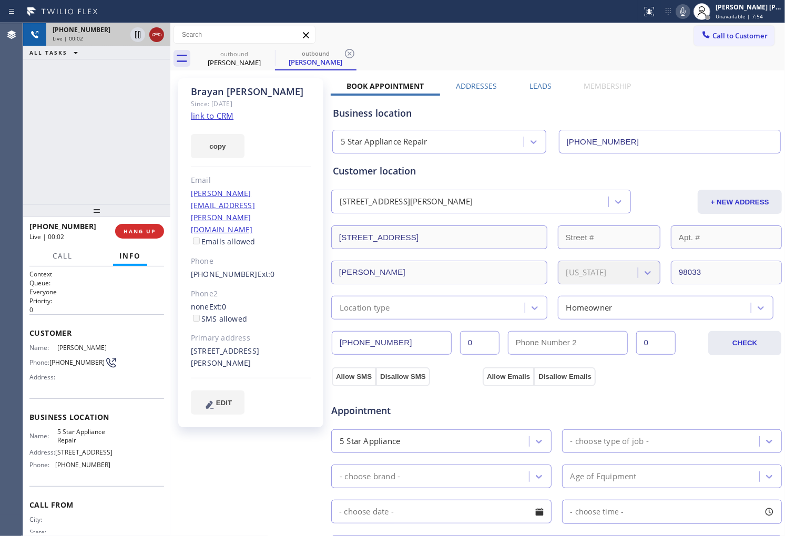
click at [156, 37] on icon at bounding box center [156, 34] width 13 height 13
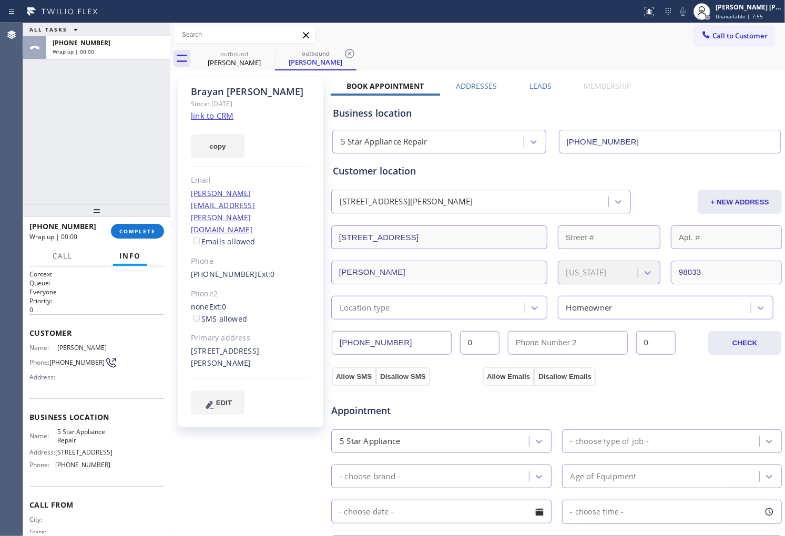
click at [540, 81] on label "Leads" at bounding box center [541, 86] width 22 height 10
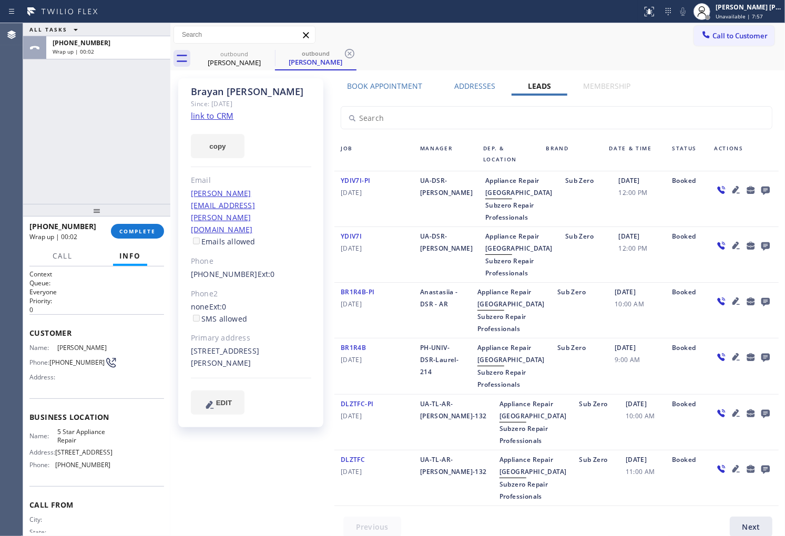
click at [761, 190] on icon at bounding box center [765, 191] width 8 height 8
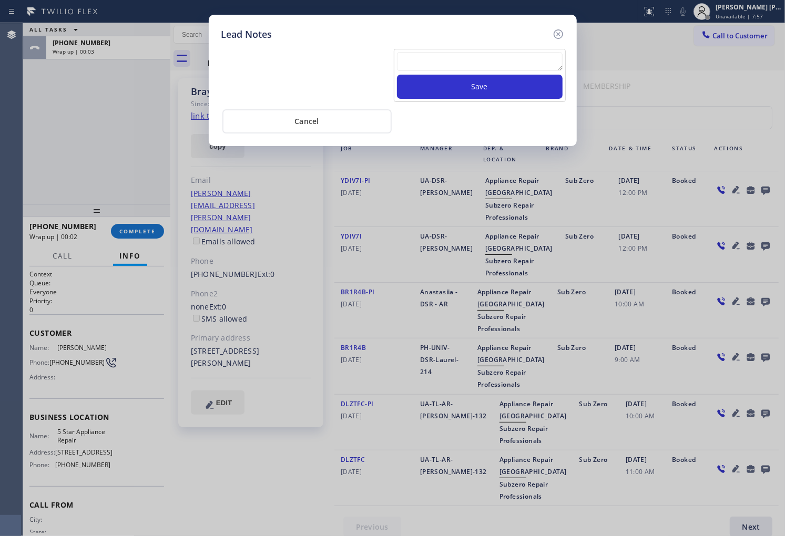
click at [513, 66] on textarea at bounding box center [480, 61] width 166 height 19
paste textarea "N/A - Please transfer"
type textarea "N/A - Please transfer"
click at [505, 96] on button "Save" at bounding box center [480, 87] width 166 height 24
click at [554, 35] on icon at bounding box center [557, 33] width 9 height 9
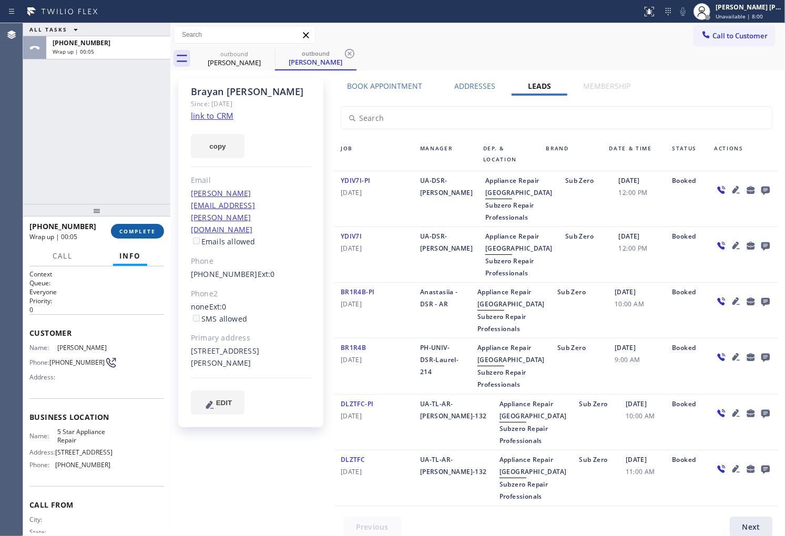
click at [148, 230] on span "COMPLETE" at bounding box center [137, 231] width 36 height 7
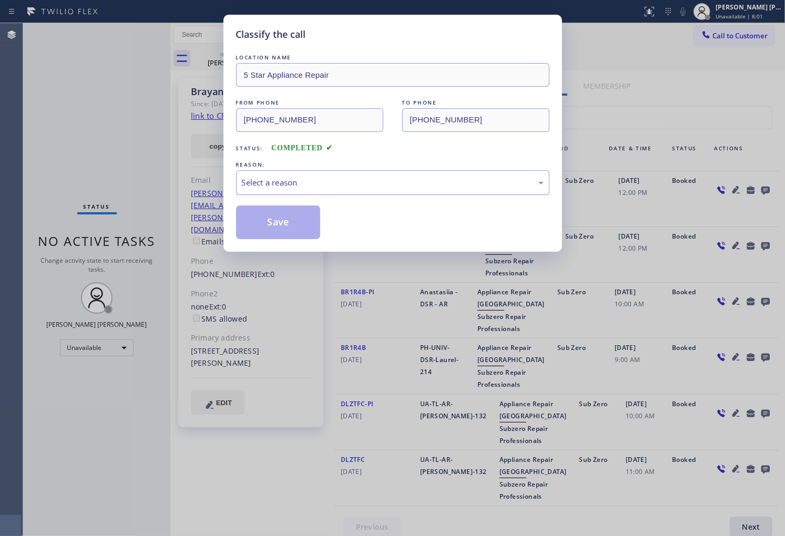
click at [290, 170] on div "Select a reason" at bounding box center [392, 182] width 313 height 25
click at [270, 218] on button "Save" at bounding box center [278, 223] width 85 height 34
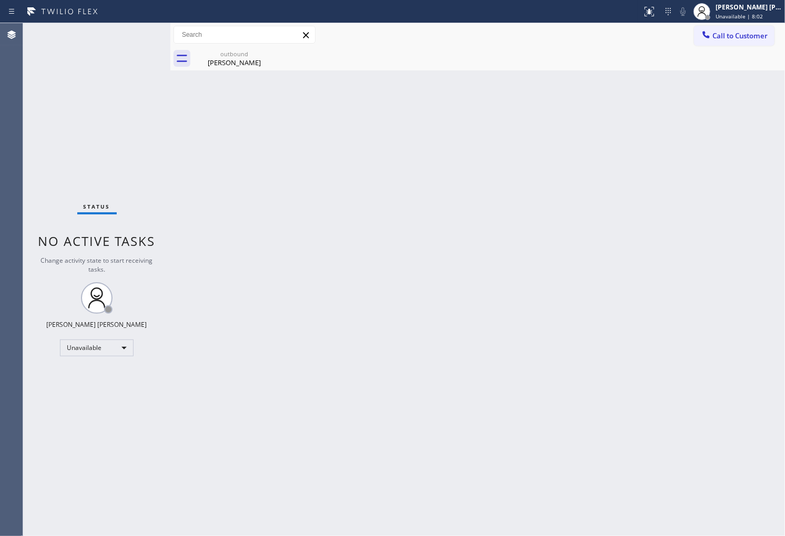
click at [59, 93] on div "Status No active tasks Change activity state to start receiving tasks. [PERSON_…" at bounding box center [96, 279] width 147 height 513
click at [260, 60] on div "Brayan Burgin" at bounding box center [234, 62] width 79 height 9
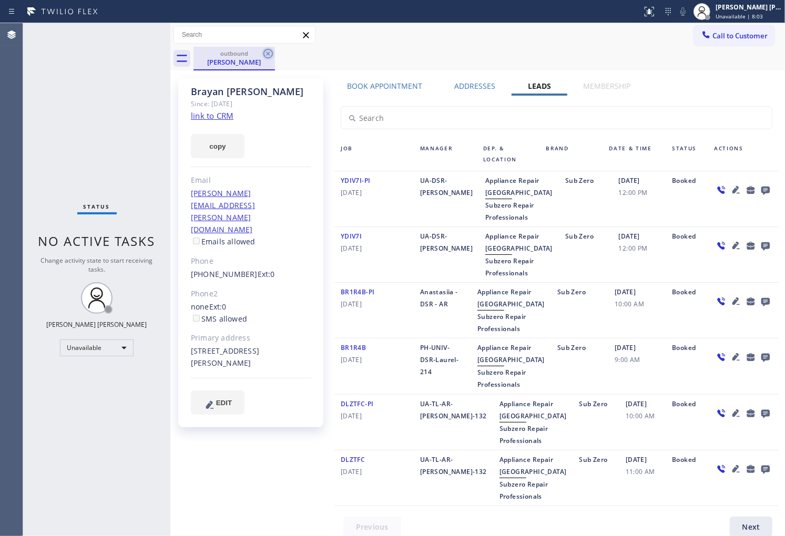
click at [272, 53] on icon at bounding box center [268, 53] width 13 height 13
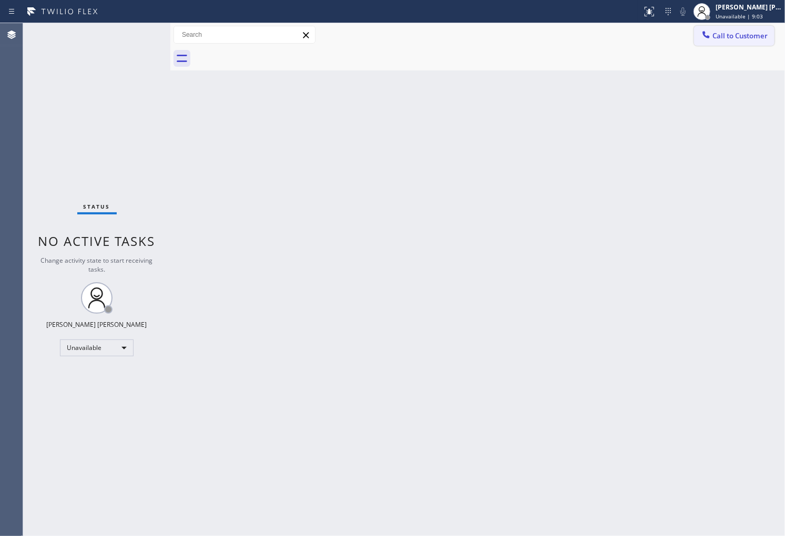
click at [749, 31] on span "Call to Customer" at bounding box center [740, 35] width 55 height 9
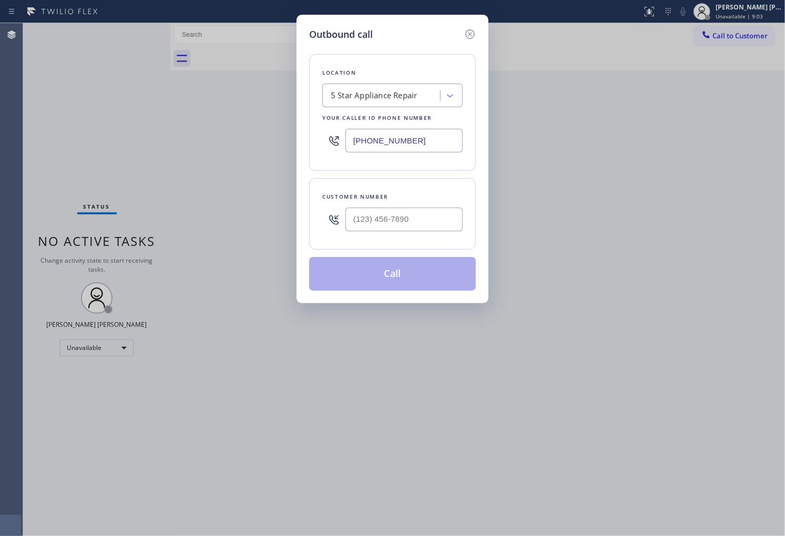
click at [393, 135] on input "[PHONE_NUMBER]" at bounding box center [403, 141] width 117 height 24
paste input "530) 288-4804"
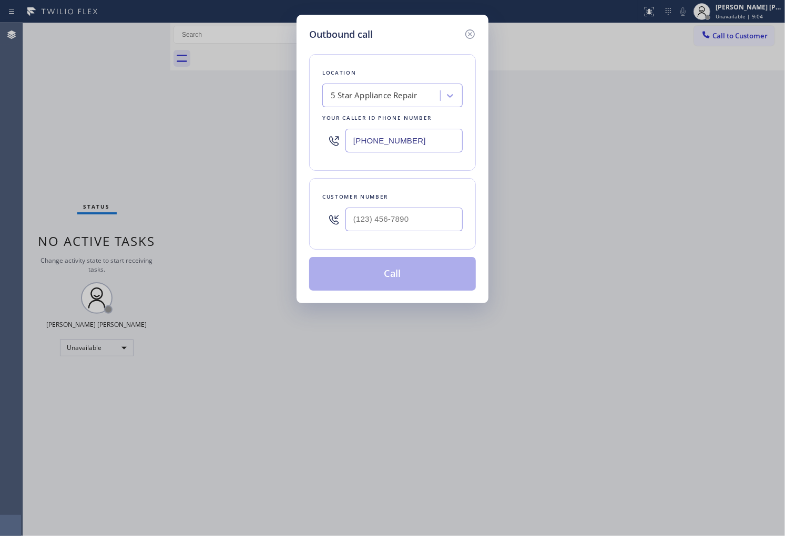
type input "(530) 288-4804"
click at [414, 226] on input "(___) ___-____" at bounding box center [403, 220] width 117 height 24
paste input "818) 450-7099"
type input "(818) 450-7099"
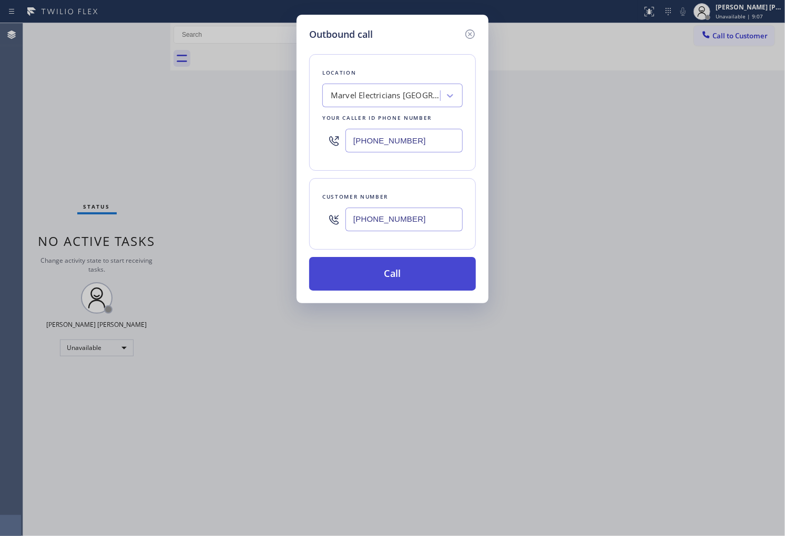
click at [422, 279] on button "Call" at bounding box center [392, 274] width 167 height 34
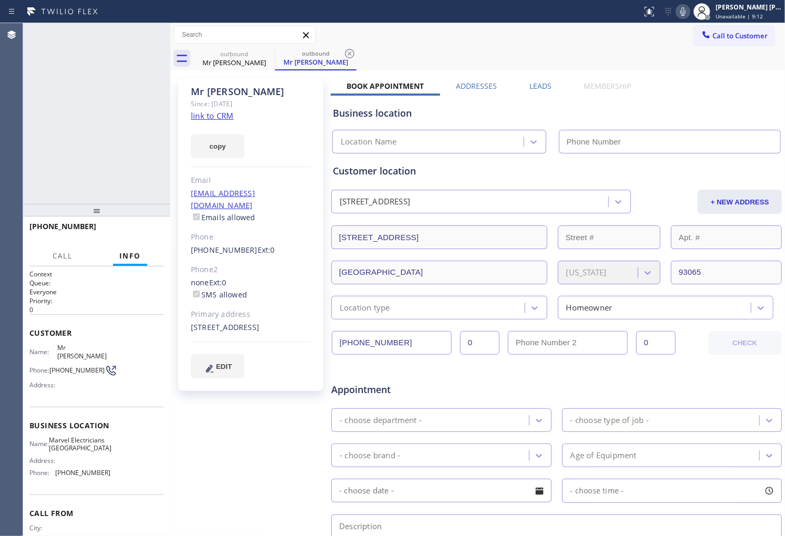
type input "(530) 288-4804"
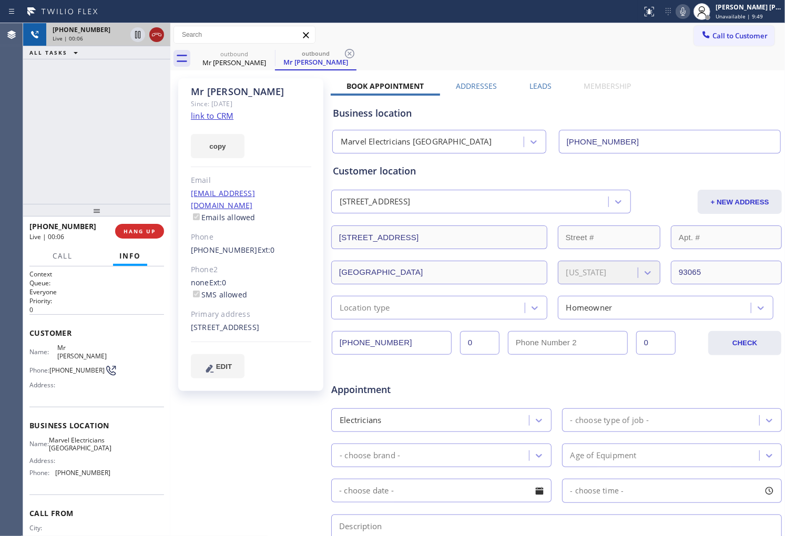
click at [156, 39] on icon at bounding box center [156, 34] width 13 height 13
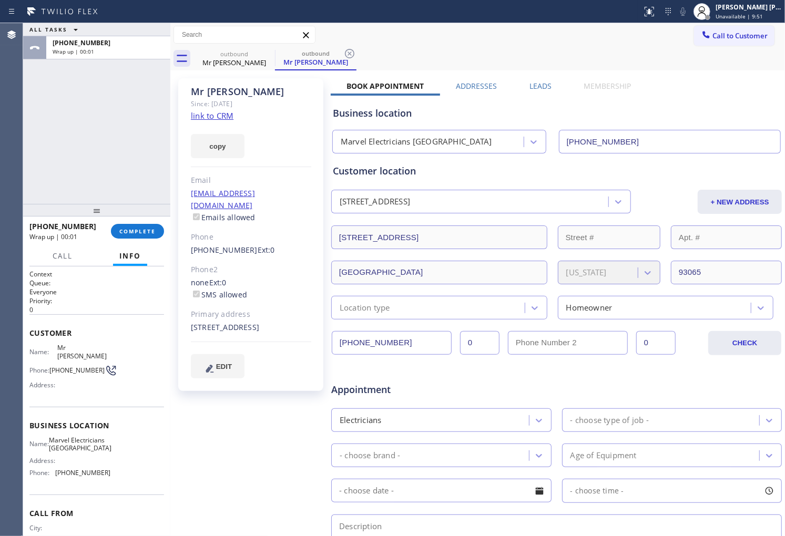
click at [62, 225] on span "+18184507099" at bounding box center [62, 226] width 67 height 10
click at [134, 230] on span "COMPLETE" at bounding box center [137, 231] width 36 height 7
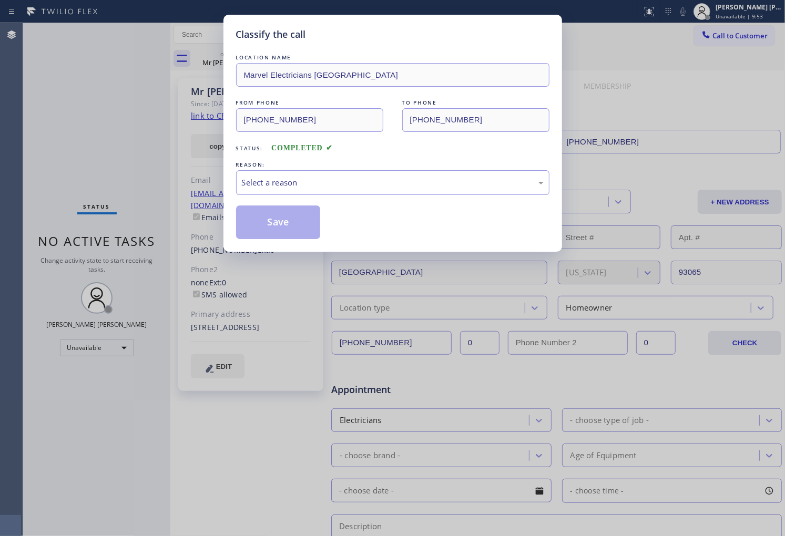
click at [300, 192] on div "Select a reason" at bounding box center [392, 182] width 313 height 25
click at [297, 222] on button "Save" at bounding box center [278, 223] width 85 height 34
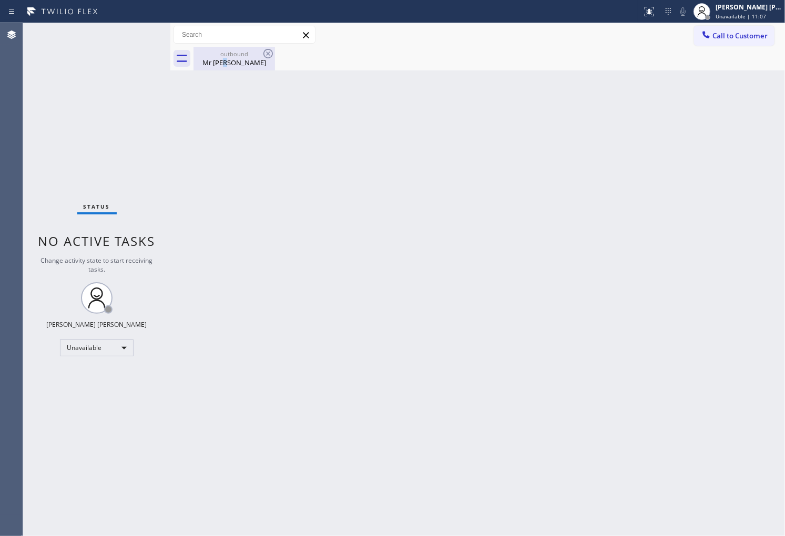
drag, startPoint x: 242, startPoint y: 59, endPoint x: 261, endPoint y: 55, distance: 18.9
click at [244, 59] on div "Mr Steve" at bounding box center [234, 62] width 79 height 9
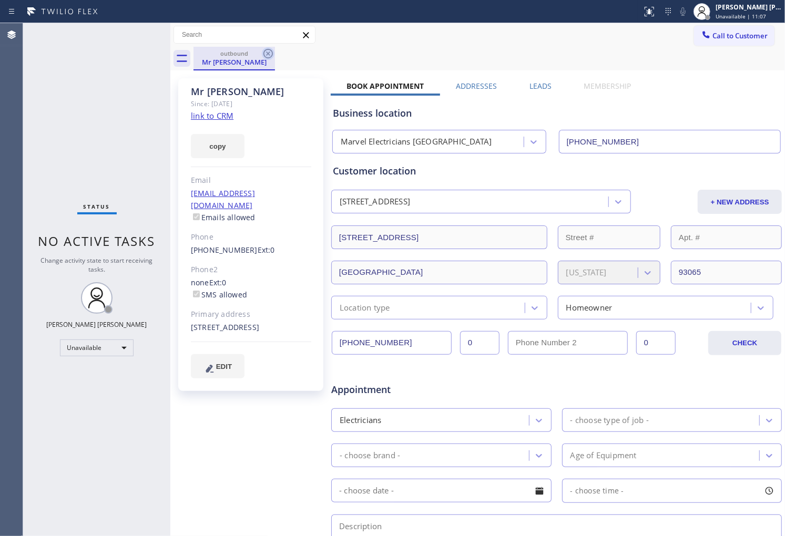
click at [267, 54] on icon at bounding box center [267, 53] width 9 height 9
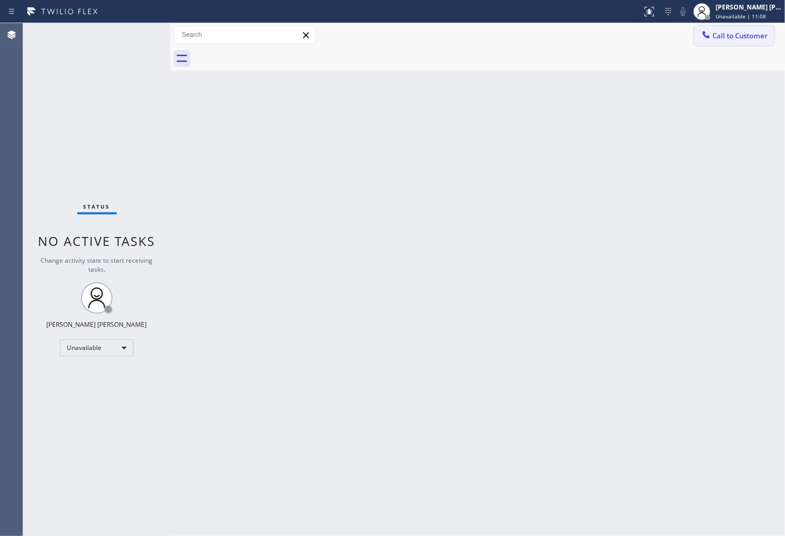
click at [727, 36] on span "Call to Customer" at bounding box center [740, 35] width 55 height 9
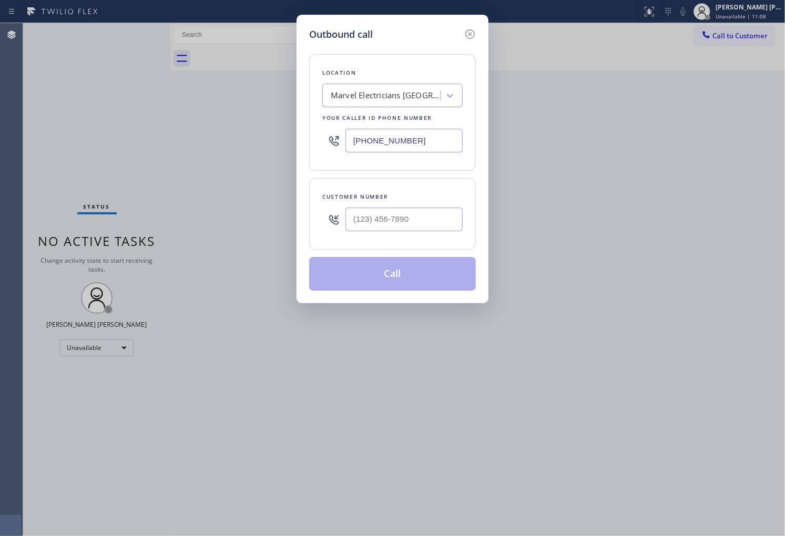
click at [369, 137] on input "(530) 288-4804" at bounding box center [403, 141] width 117 height 24
paste input "818) 696-5648"
type input "(818) 696-5648"
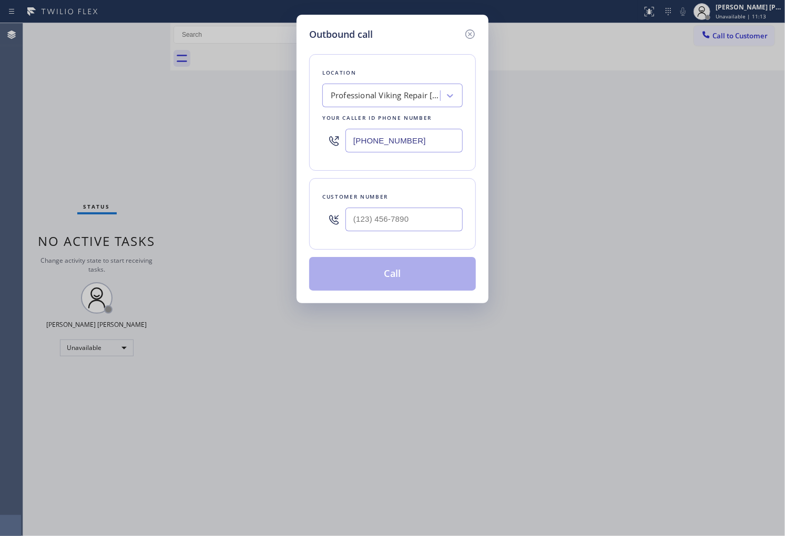
click at [424, 223] on input "text" at bounding box center [403, 220] width 117 height 24
paste input "805) 462-7906"
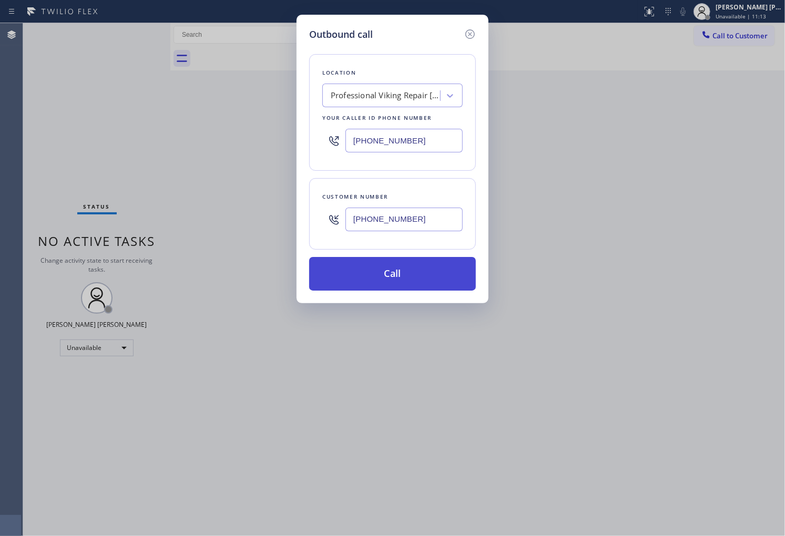
type input "(805) 462-7906"
click at [443, 279] on button "Call" at bounding box center [392, 274] width 167 height 34
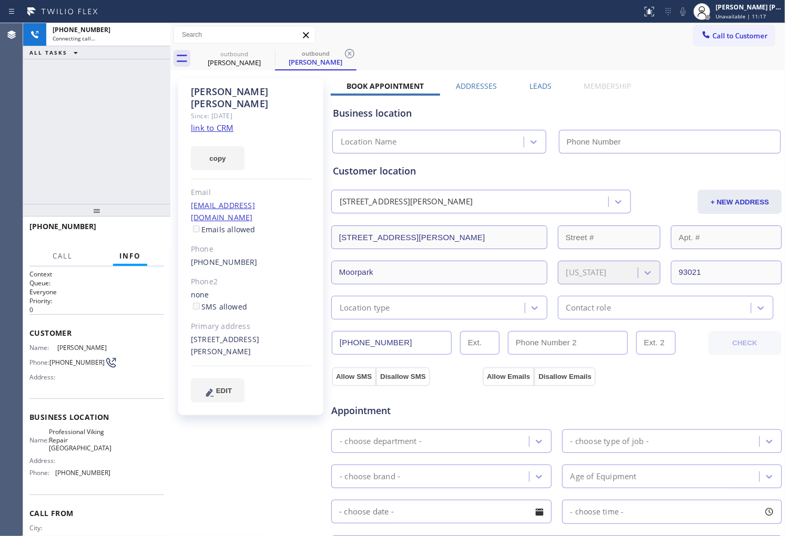
click at [222, 94] on div "Neal Bailey" at bounding box center [251, 98] width 120 height 24
type input "(818) 696-5648"
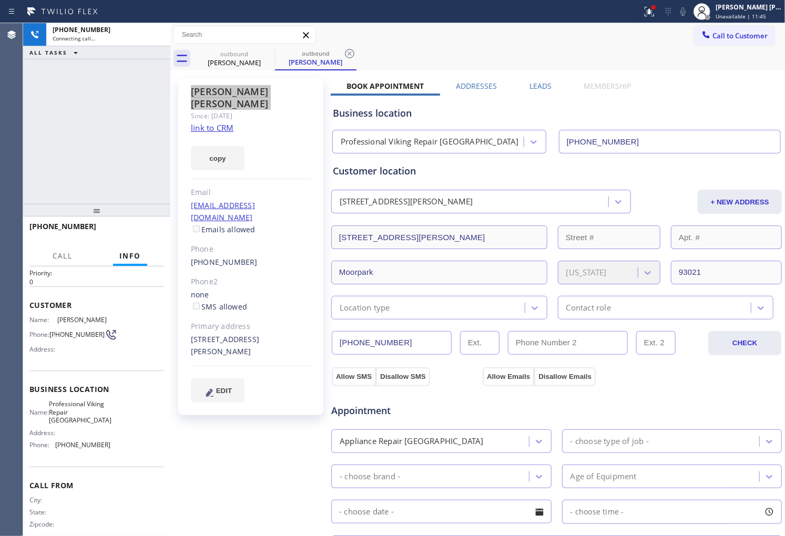
scroll to position [43, 0]
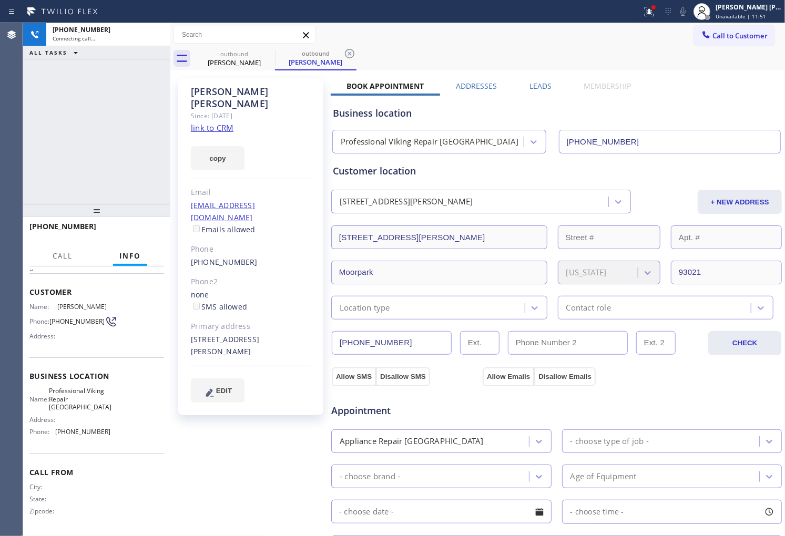
click at [53, 172] on div "+18054627906 Connecting call… ALL TASKS ALL TASKS ACTIVE TASKS TASKS IN WRAP UP" at bounding box center [96, 113] width 147 height 181
click at [656, 13] on icon at bounding box center [649, 11] width 13 height 13
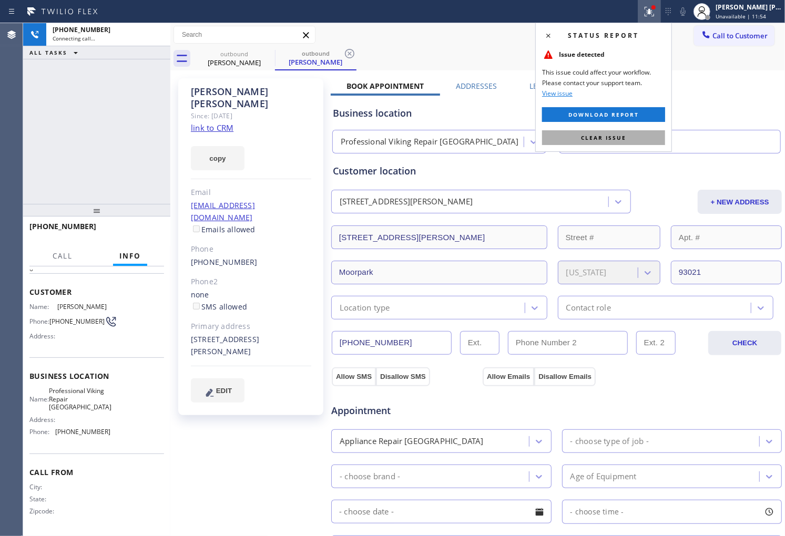
click at [651, 135] on button "Clear issue" at bounding box center [603, 137] width 123 height 15
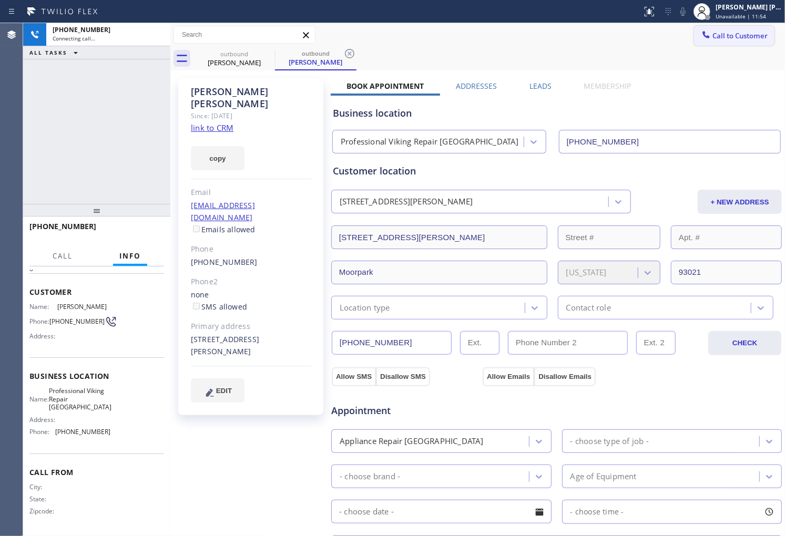
click at [748, 31] on span "Call to Customer" at bounding box center [740, 35] width 55 height 9
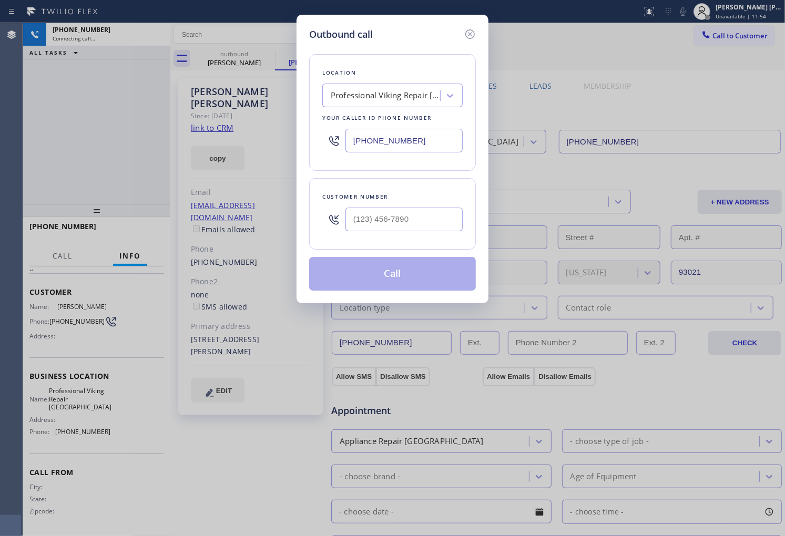
click at [748, 16] on div "Outbound call Location Professional Viking Repair Westlake Village Your caller …" at bounding box center [392, 268] width 785 height 536
click at [476, 38] on icon at bounding box center [470, 34] width 13 height 13
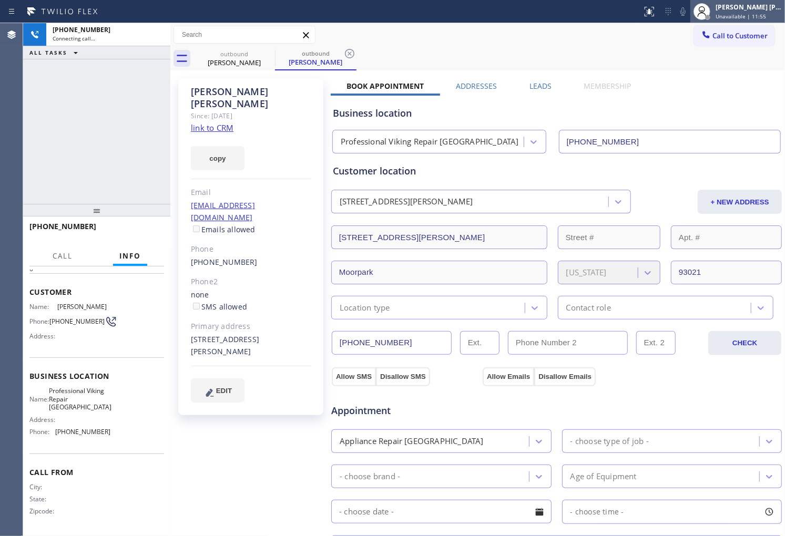
click at [739, 17] on span "Unavailable | 11:55" at bounding box center [741, 16] width 50 height 7
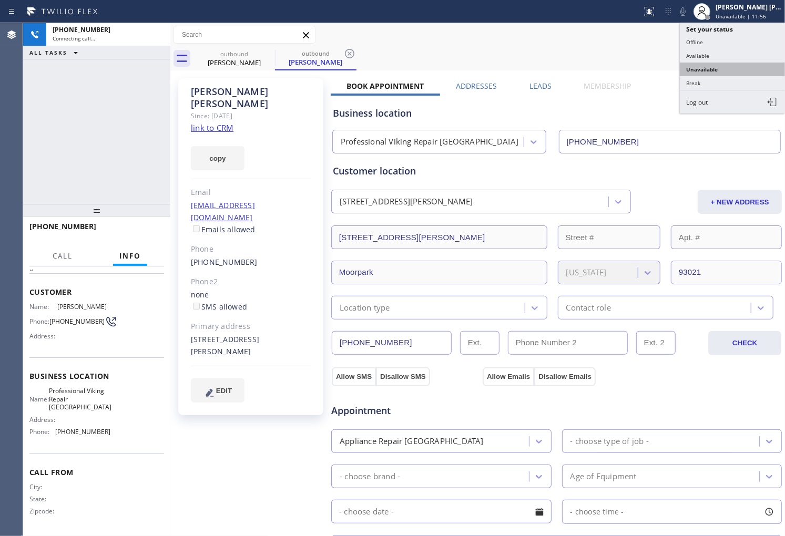
click at [726, 74] on button "Unavailable" at bounding box center [732, 70] width 105 height 14
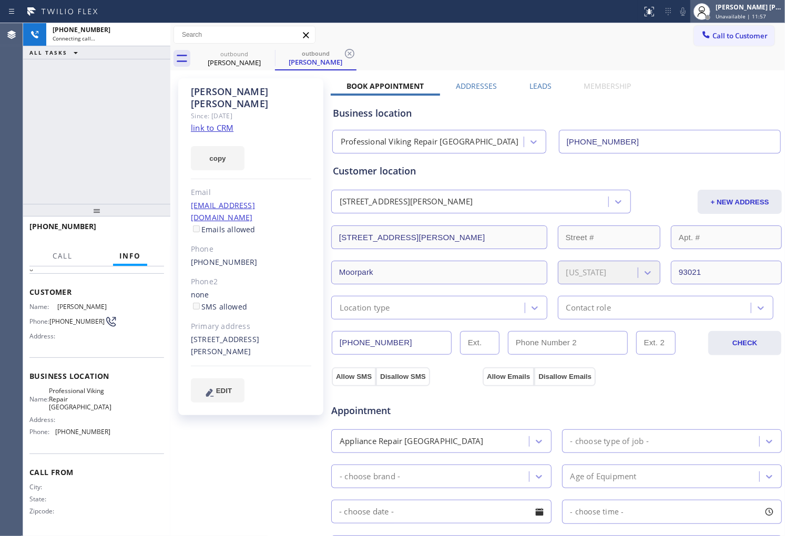
click at [753, 11] on div "[PERSON_NAME] [PERSON_NAME]" at bounding box center [749, 7] width 66 height 9
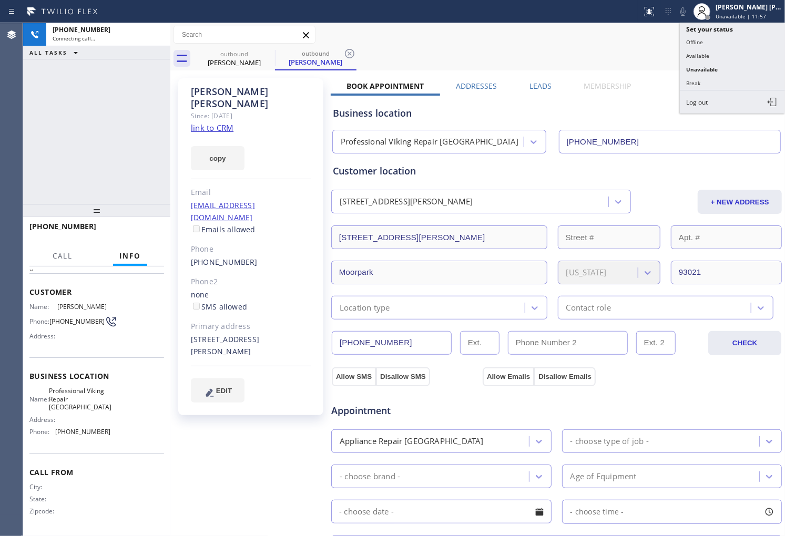
click at [734, 44] on button "Offline" at bounding box center [732, 42] width 105 height 14
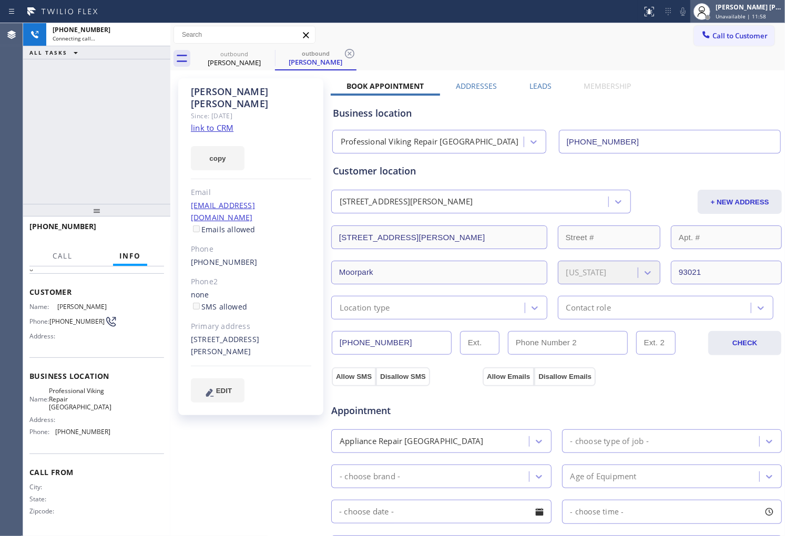
click at [748, 8] on div "[PERSON_NAME] [PERSON_NAME]" at bounding box center [749, 7] width 66 height 9
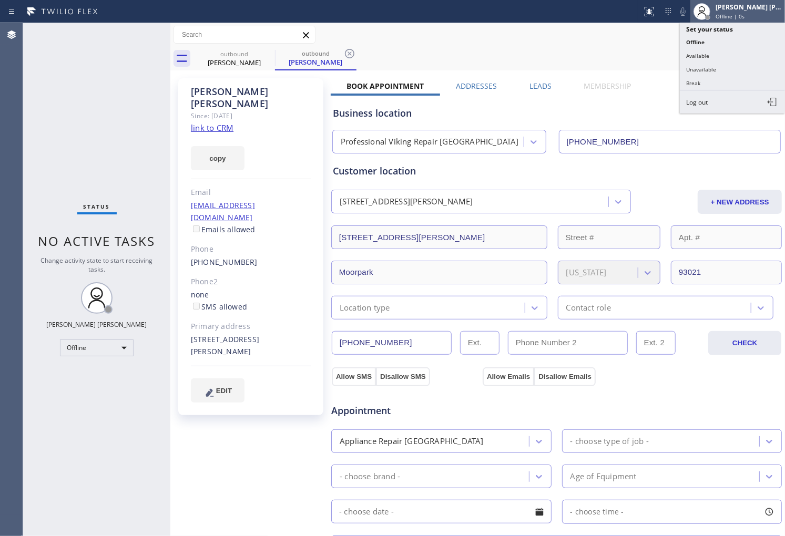
click at [740, 13] on span "Offline | 0s" at bounding box center [730, 16] width 29 height 7
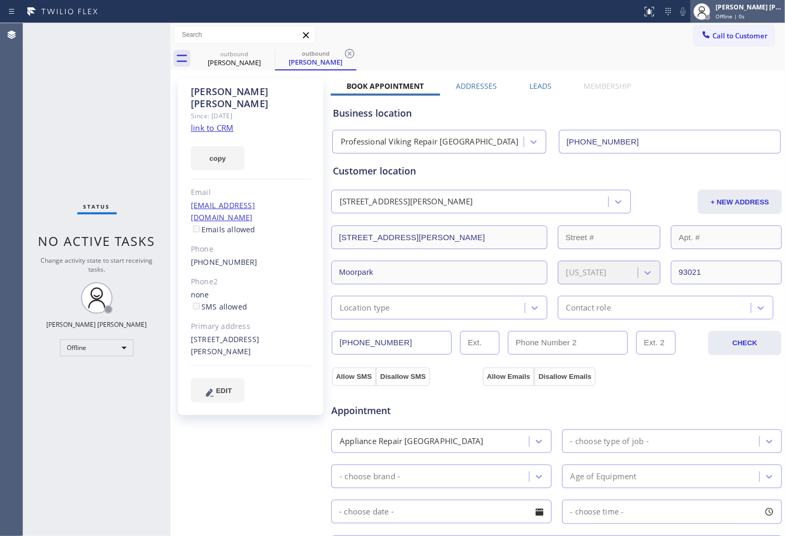
click at [740, 13] on span "Offline | 0s" at bounding box center [730, 16] width 29 height 7
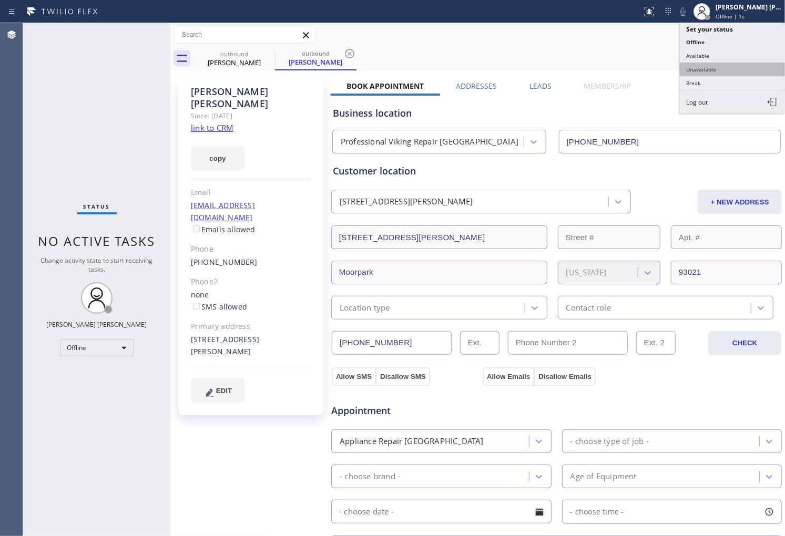
click at [735, 72] on button "Unavailable" at bounding box center [732, 70] width 105 height 14
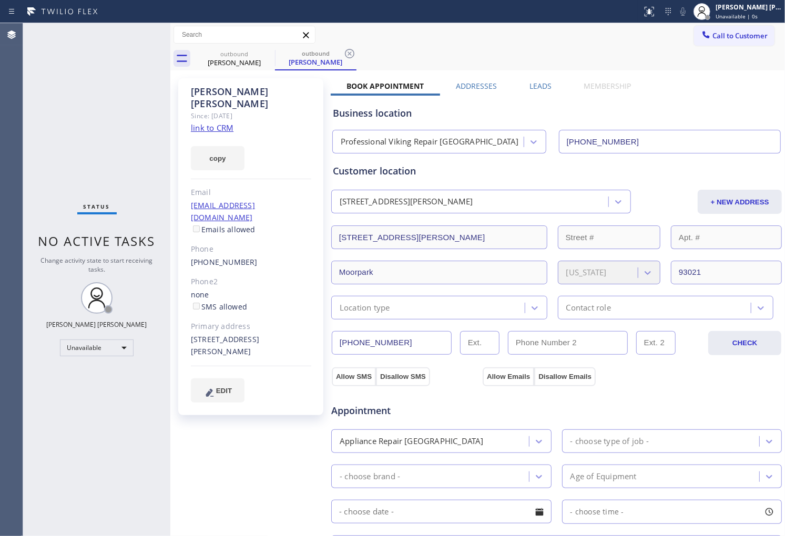
click at [227, 257] on link "(805) 462-7906" at bounding box center [224, 262] width 67 height 10
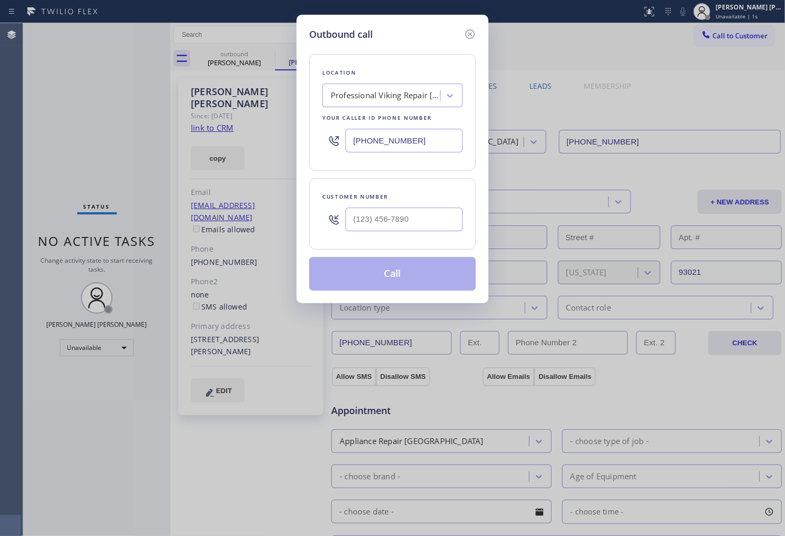
type input "(805) 462-7906"
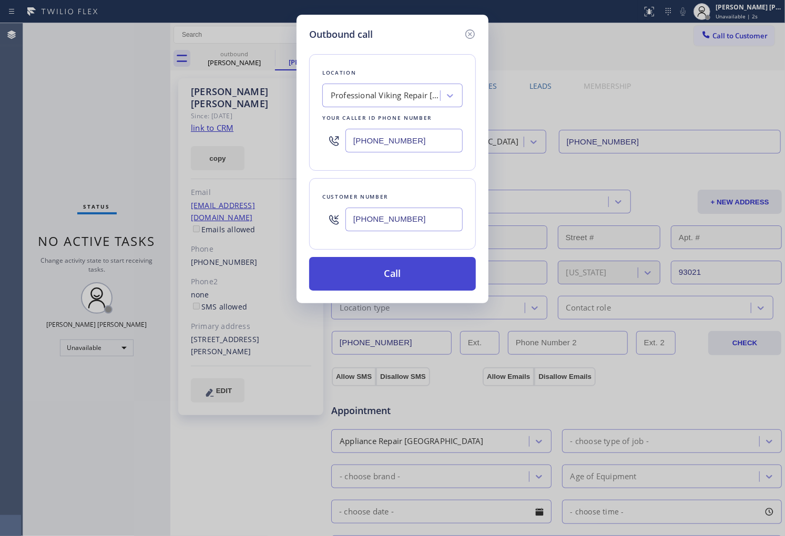
click at [395, 274] on button "Call" at bounding box center [392, 274] width 167 height 34
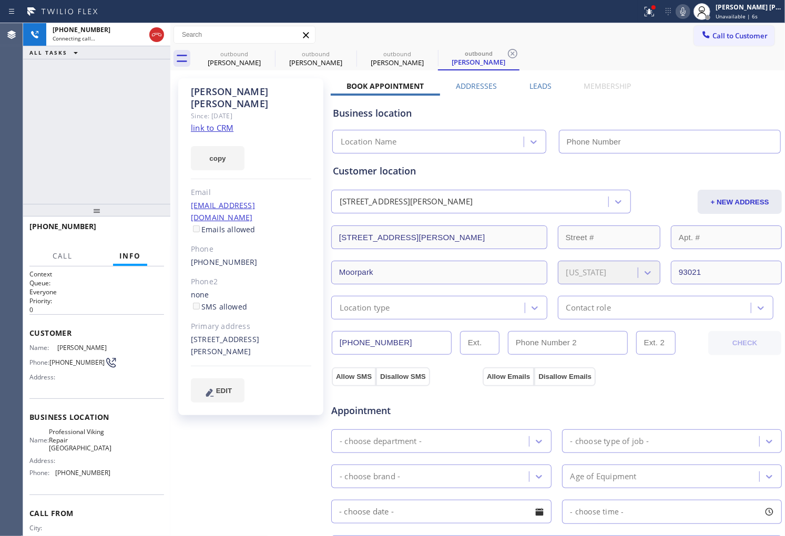
type input "(818) 696-5648"
click at [661, 23] on div "Call to Customer Outbound call Location Professional Viking Repair Westlake Vil…" at bounding box center [477, 35] width 615 height 24
click at [657, 8] on div at bounding box center [653, 7] width 6 height 6
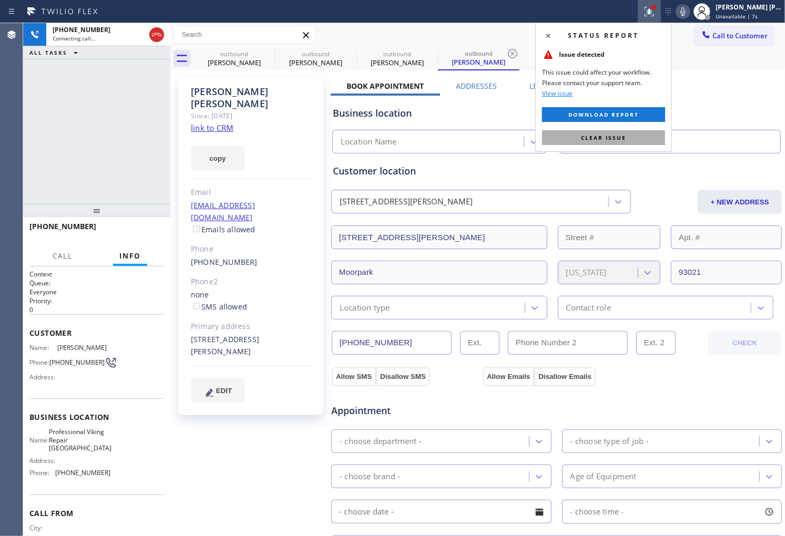
click at [629, 140] on button "Clear issue" at bounding box center [603, 137] width 123 height 15
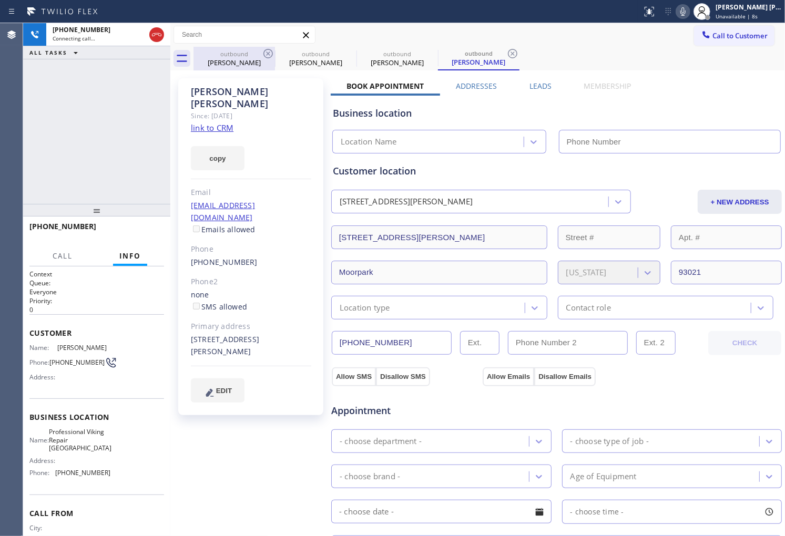
click at [259, 59] on div "Neal Bailey" at bounding box center [234, 62] width 79 height 9
click at [267, 55] on icon at bounding box center [268, 53] width 13 height 13
click at [0, 0] on icon at bounding box center [0, 0] width 0 height 0
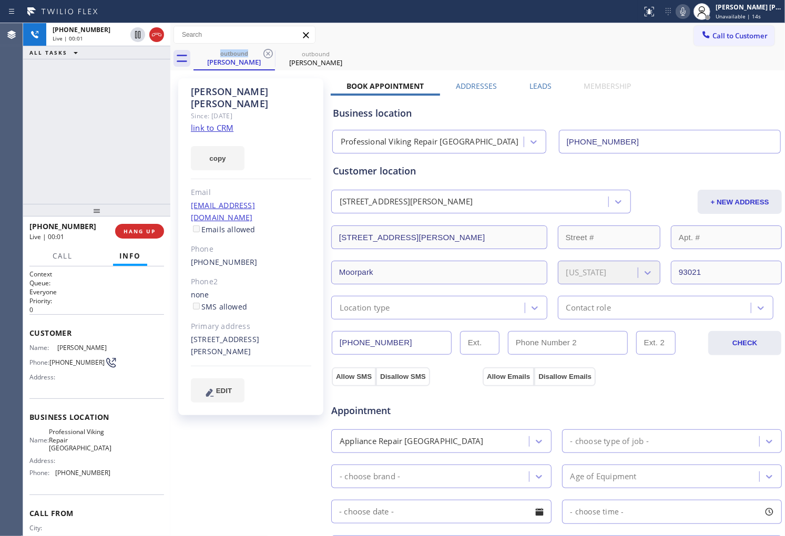
drag, startPoint x: 54, startPoint y: 160, endPoint x: 62, endPoint y: 155, distance: 9.5
click at [54, 160] on div "+18054627906 Live | 00:01 ALL TASKS ALL TASKS ACTIVE TASKS TASKS IN WRAP UP" at bounding box center [96, 113] width 147 height 181
click at [157, 40] on icon at bounding box center [156, 34] width 13 height 13
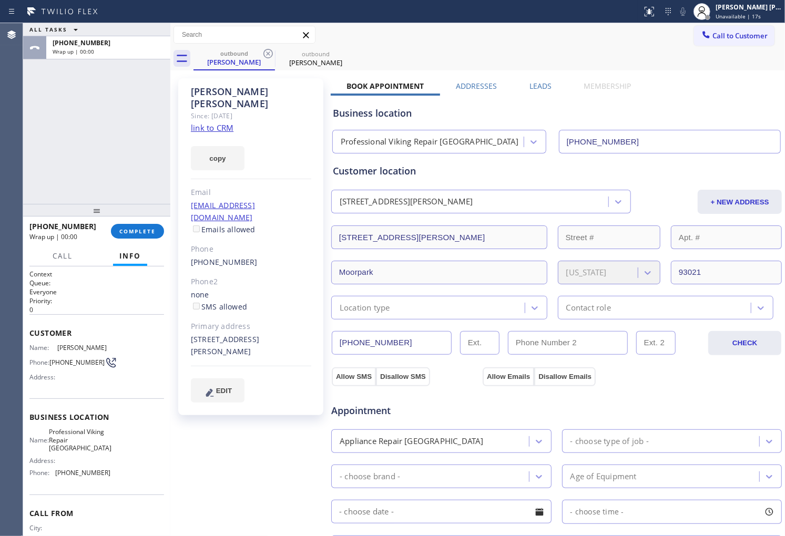
click at [539, 86] on label "Leads" at bounding box center [541, 86] width 22 height 10
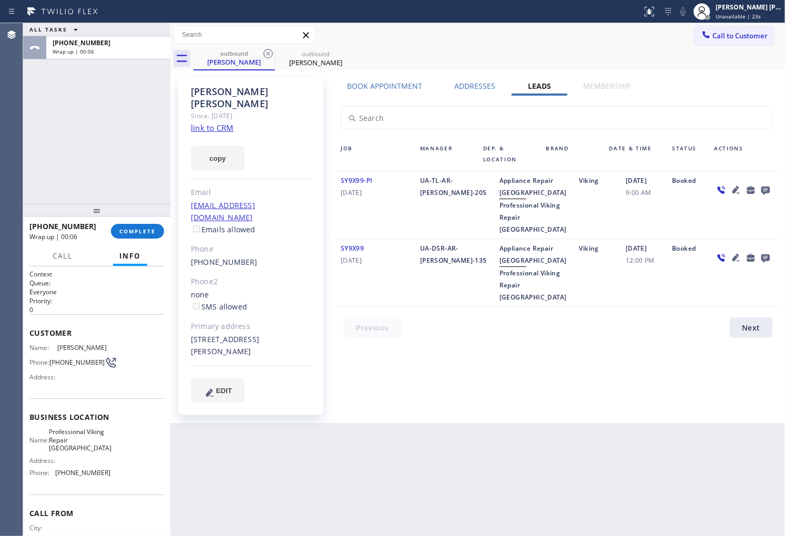
click at [25, 180] on div "ALL TASKS ALL TASKS ACTIVE TASKS TASKS IN WRAP UP +18054627906 Wrap up | 00:06" at bounding box center [96, 113] width 147 height 181
click at [766, 188] on icon at bounding box center [765, 190] width 13 height 13
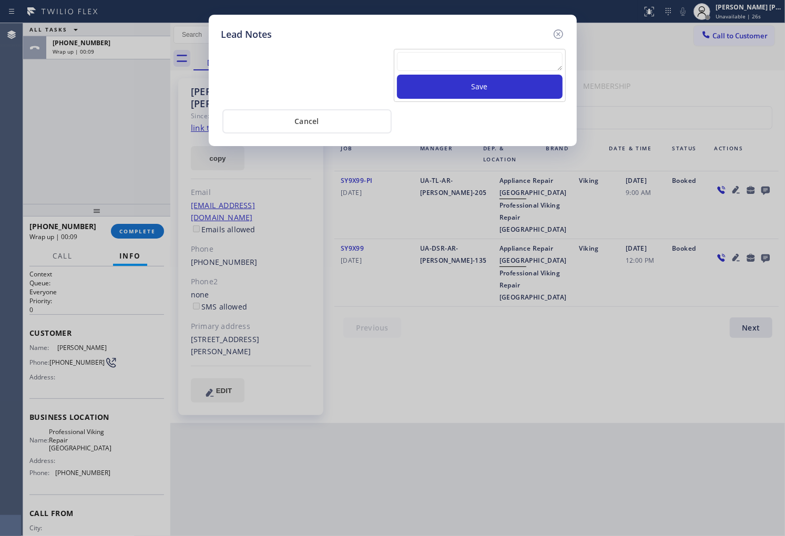
click at [539, 56] on textarea at bounding box center [480, 61] width 166 height 19
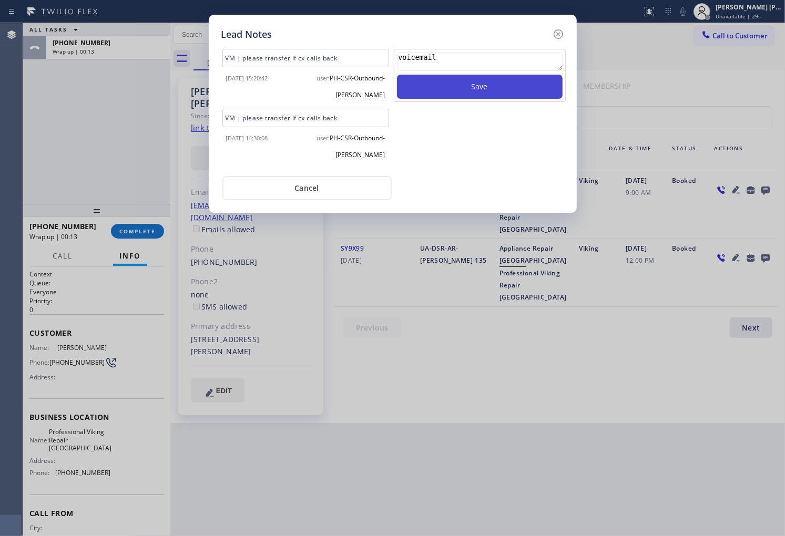
type textarea "voicemail"
click at [543, 91] on button "Save" at bounding box center [480, 87] width 166 height 24
click at [558, 37] on icon at bounding box center [558, 34] width 13 height 13
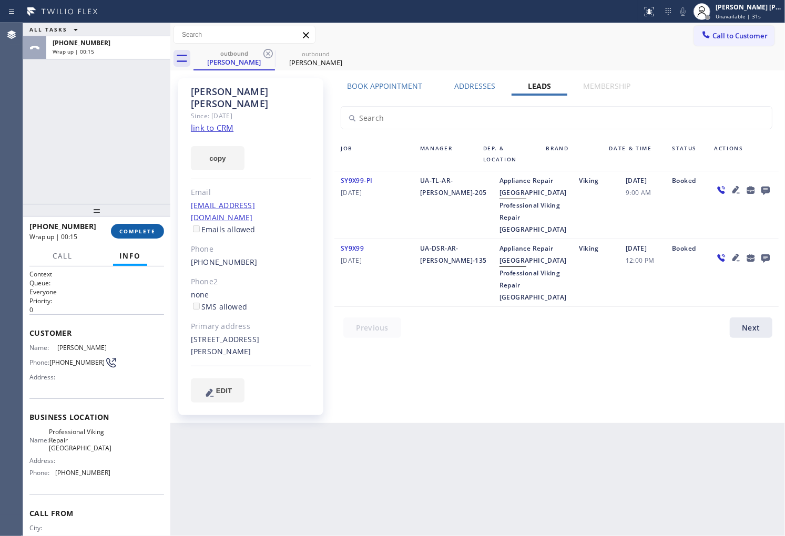
click at [156, 230] on button "COMPLETE" at bounding box center [137, 231] width 53 height 15
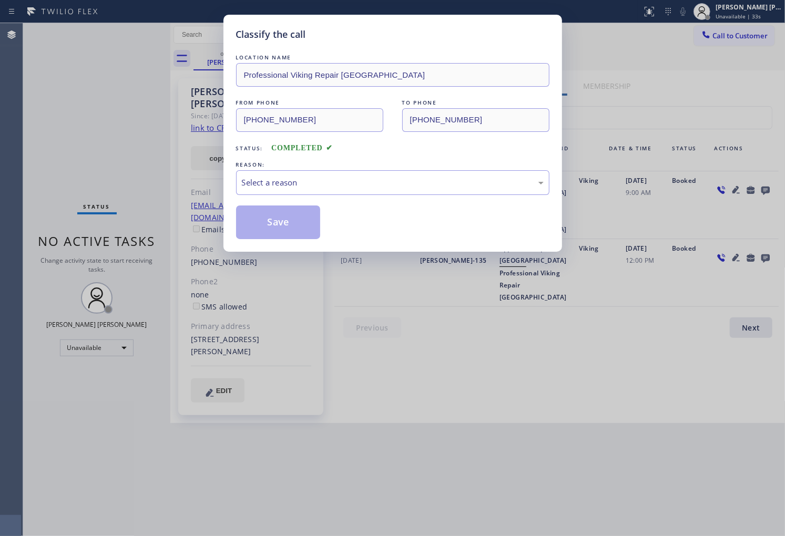
click at [375, 189] on div "Select a reason" at bounding box center [392, 182] width 313 height 25
click at [306, 230] on button "Save" at bounding box center [278, 223] width 85 height 34
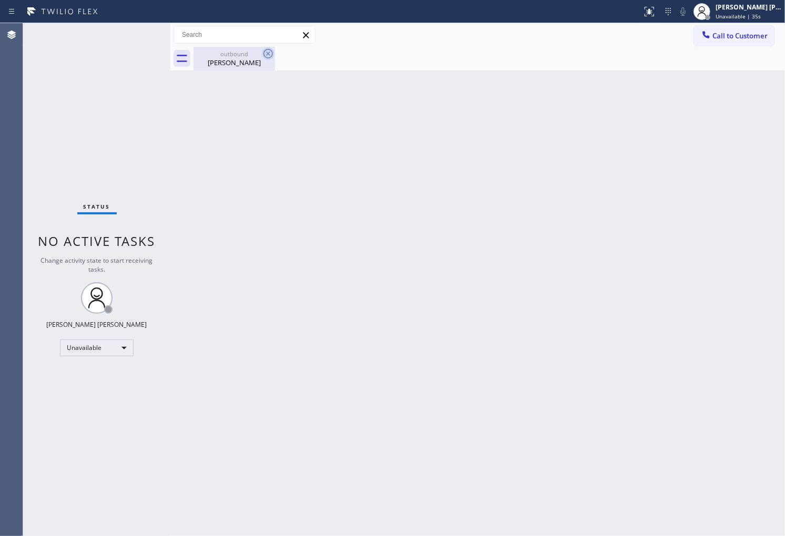
click at [265, 56] on icon at bounding box center [267, 53] width 9 height 9
click at [253, 63] on div "Neal Bailey" at bounding box center [234, 62] width 79 height 9
click at [716, 37] on span "Call to Customer" at bounding box center [740, 35] width 55 height 9
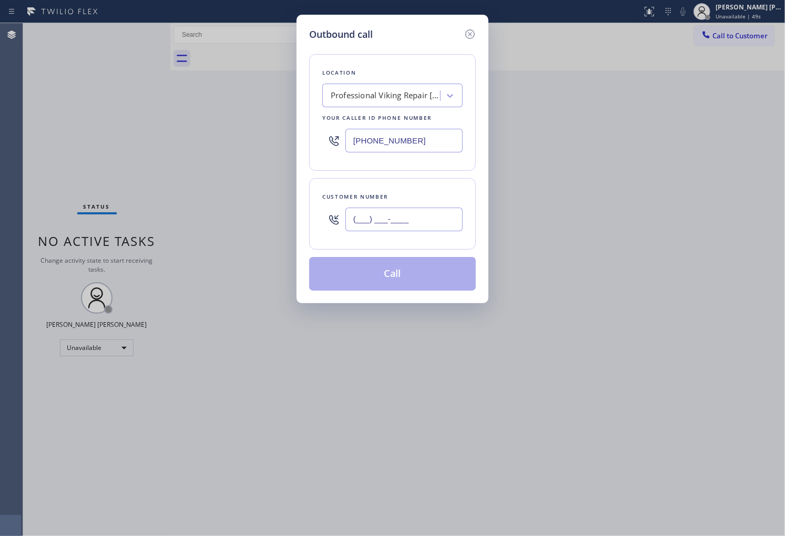
click at [415, 223] on input "(___) ___-____" at bounding box center [403, 220] width 117 height 24
paste input "515) 346-1377"
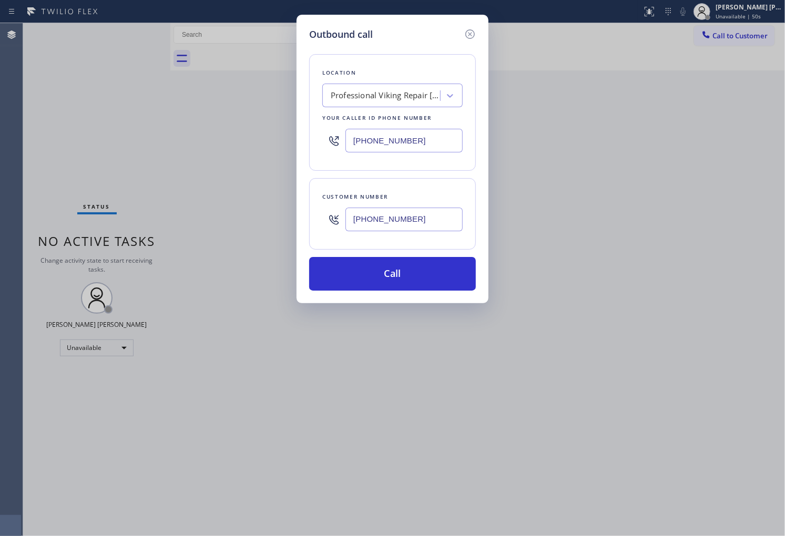
type input "(515) 346-1377"
click at [437, 140] on input "(818) 696-5648" at bounding box center [403, 141] width 117 height 24
paste input "05) 608-5861"
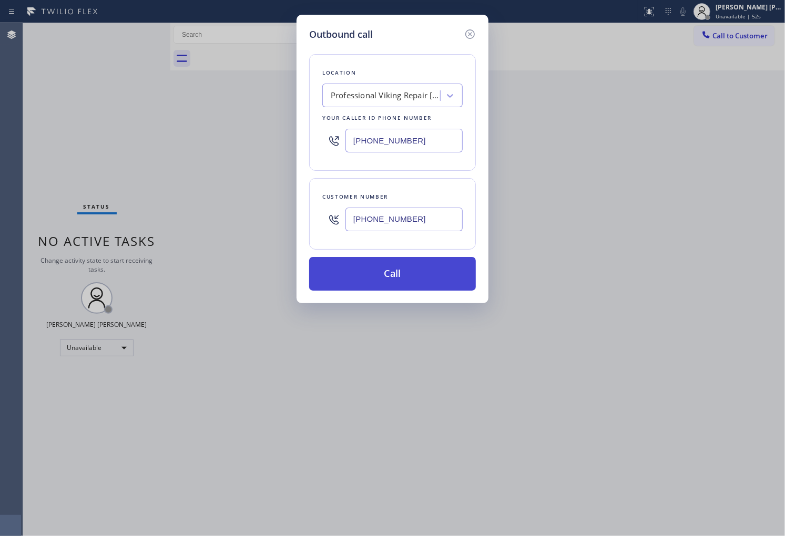
type input "(805) 608-5861"
click at [425, 271] on button "Call" at bounding box center [392, 274] width 167 height 34
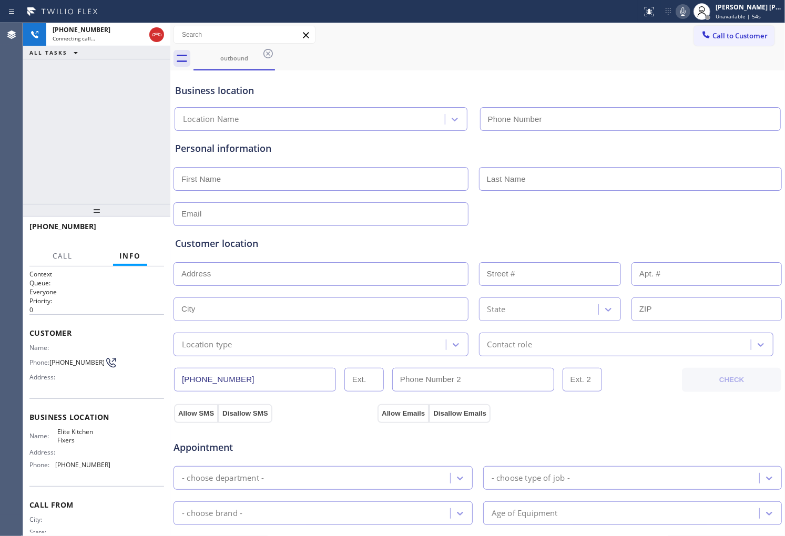
type input "(805) 608-5861"
click at [0, 87] on div "Agent Desktop" at bounding box center [11, 279] width 23 height 513
click at [59, 226] on span "+15153461377" at bounding box center [62, 226] width 67 height 10
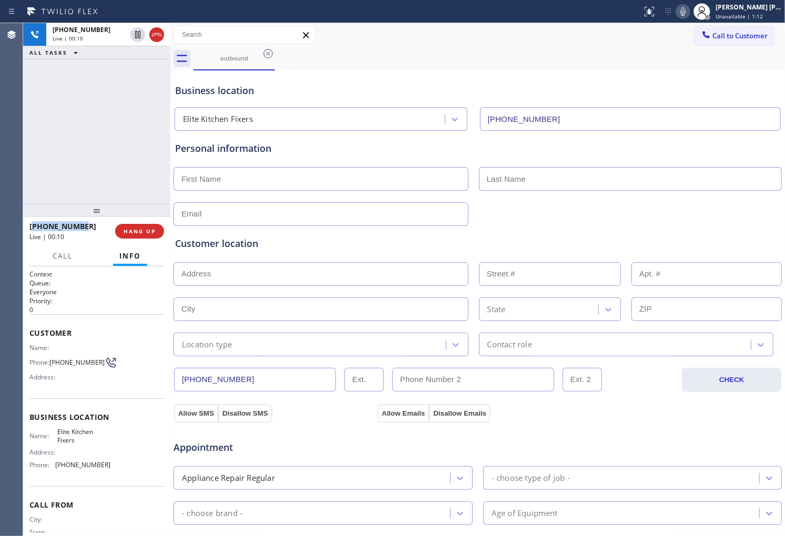
click at [59, 226] on span "+15153461377" at bounding box center [62, 226] width 67 height 10
drag, startPoint x: 264, startPoint y: 88, endPoint x: 185, endPoint y: 95, distance: 79.2
click at [185, 95] on div "Business location" at bounding box center [477, 91] width 605 height 14
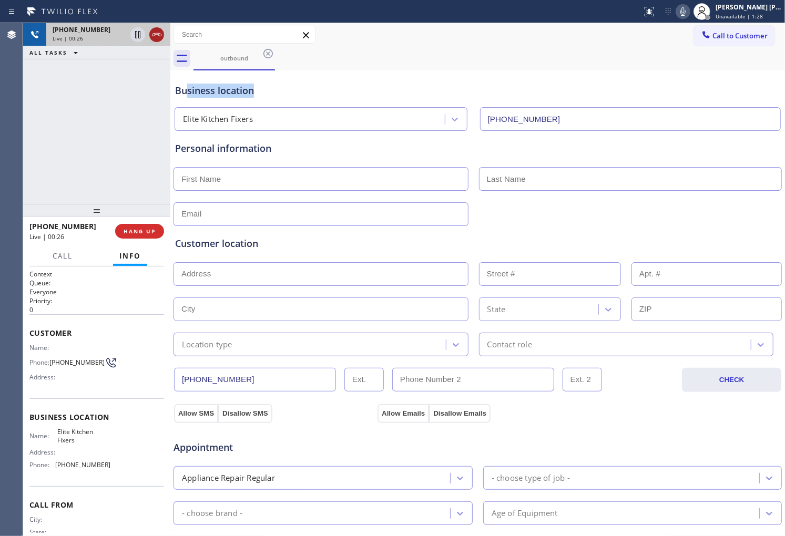
click at [158, 32] on icon at bounding box center [156, 34] width 13 height 13
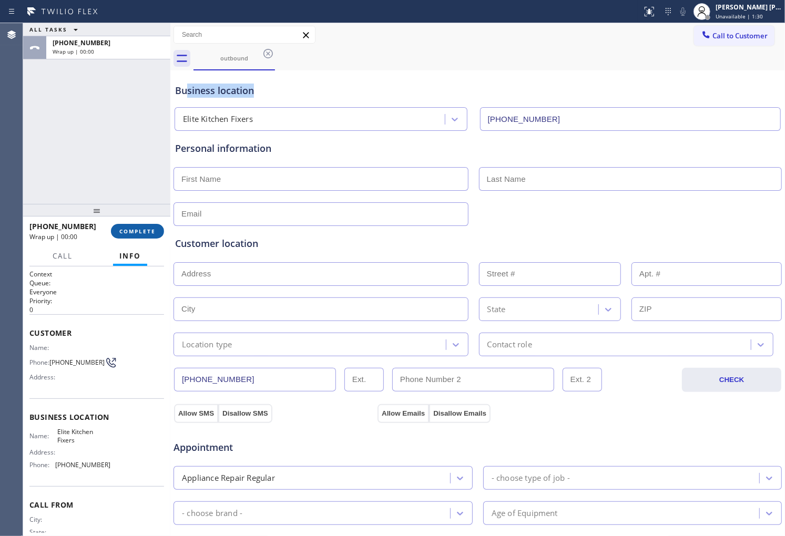
click at [145, 232] on span "COMPLETE" at bounding box center [137, 231] width 36 height 7
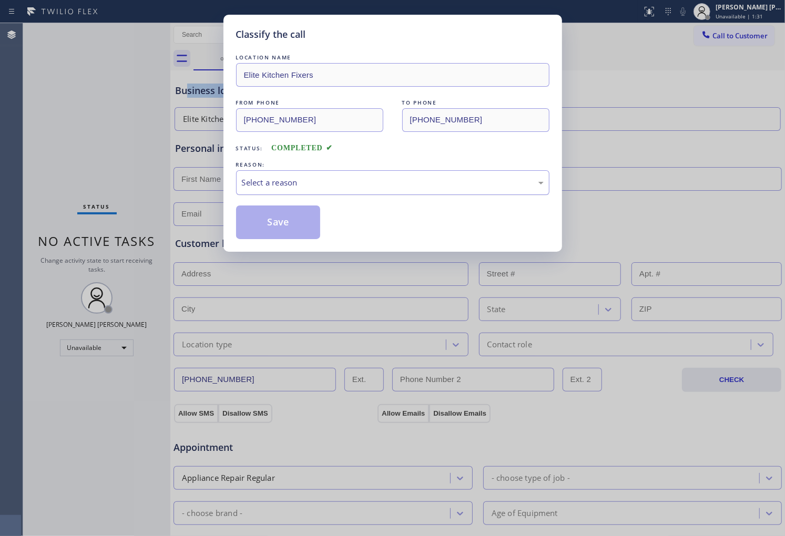
click at [321, 186] on div "Select a reason" at bounding box center [393, 183] width 302 height 12
click at [291, 225] on button "Save" at bounding box center [278, 223] width 85 height 34
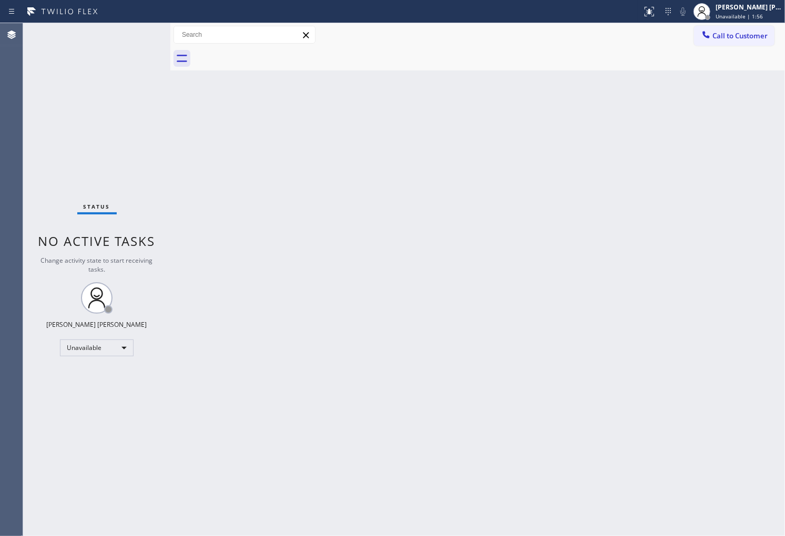
click at [0, 219] on div "Agent Desktop" at bounding box center [11, 279] width 23 height 513
click at [27, 197] on div "Status No active tasks Change activity state to start receiving tasks. [PERSON_…" at bounding box center [96, 279] width 147 height 513
click at [27, 250] on div "Status No active tasks Change activity state to start receiving tasks. [PERSON_…" at bounding box center [96, 279] width 147 height 513
click at [15, 259] on div "Agent Desktop" at bounding box center [11, 279] width 23 height 513
click at [713, 31] on span "Call to Customer" at bounding box center [740, 35] width 55 height 9
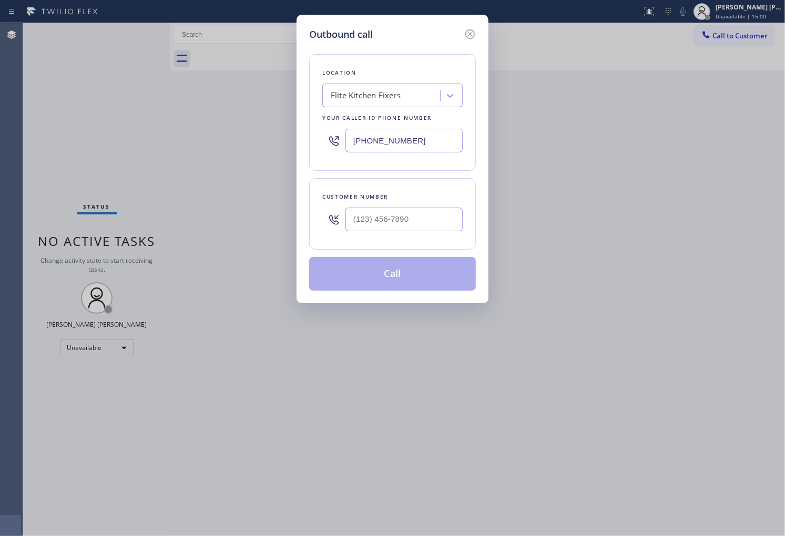
click at [408, 145] on input "(805) 608-5861" at bounding box center [403, 141] width 117 height 24
paste input "55) 662-5332"
type input "(855) 662-5332"
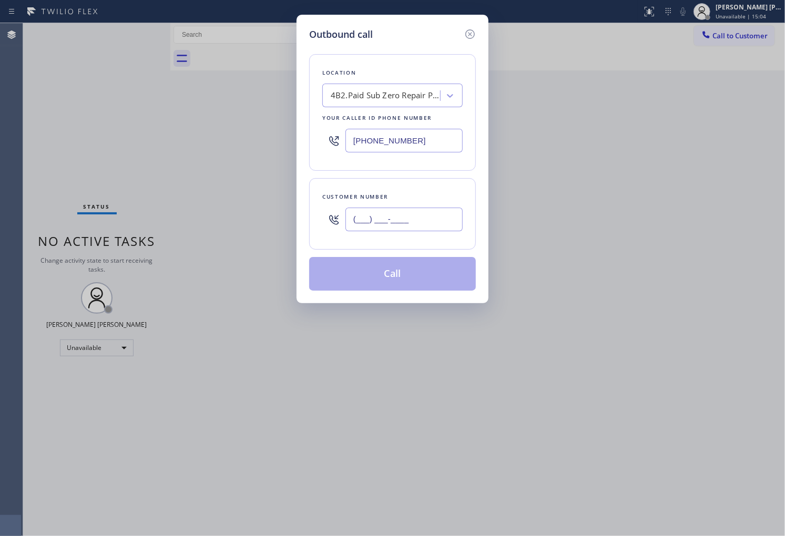
click at [411, 219] on input "(___) ___-____" at bounding box center [403, 220] width 117 height 24
paste input "310) 471-7701"
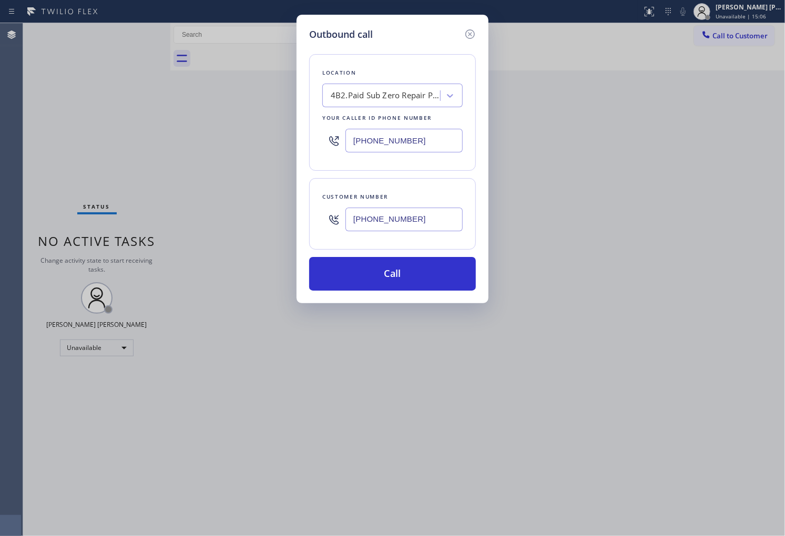
type input "(310) 471-7701"
click at [410, 139] on input "(855) 662-5332" at bounding box center [403, 141] width 117 height 24
click at [409, 139] on input "(855) 662-5332" at bounding box center [403, 141] width 117 height 24
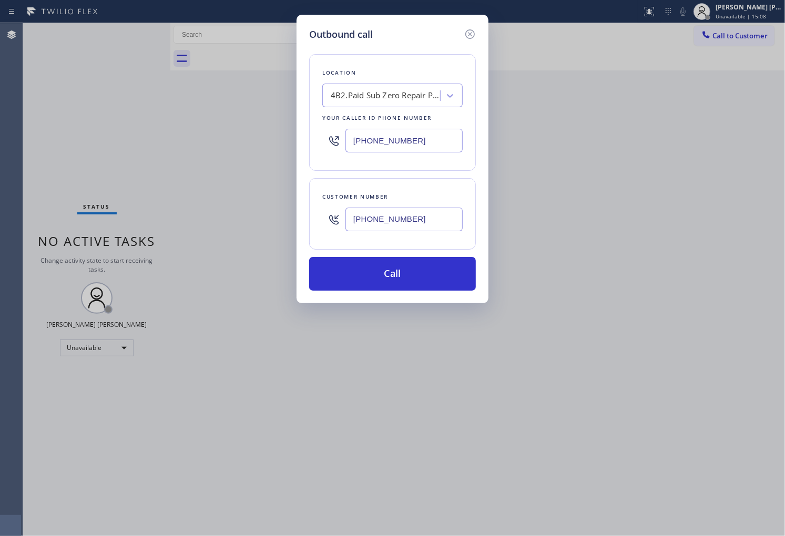
click at [409, 139] on input "(855) 662-5332" at bounding box center [403, 141] width 117 height 24
paste input "731-495"
type input "[PHONE_NUMBER]"
click at [381, 265] on button "Call" at bounding box center [392, 274] width 167 height 34
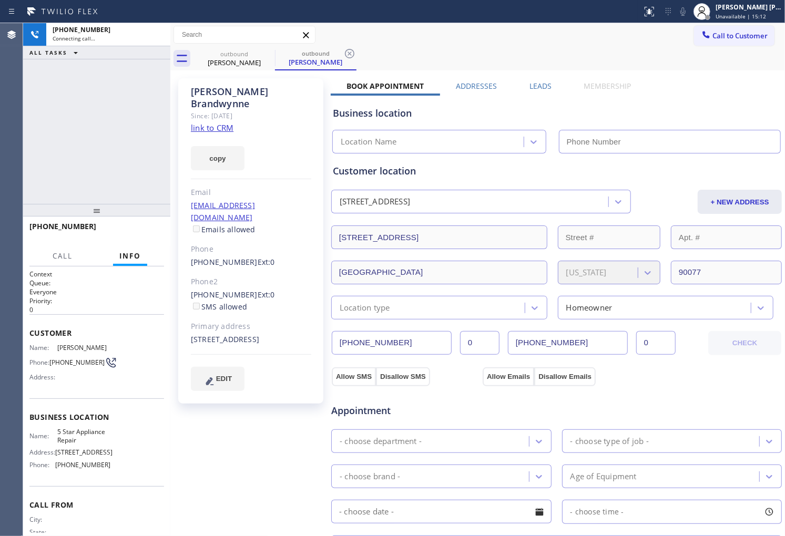
click at [218, 88] on div "Jacqueline Brandwynne" at bounding box center [251, 98] width 120 height 24
type input "[PHONE_NUMBER]"
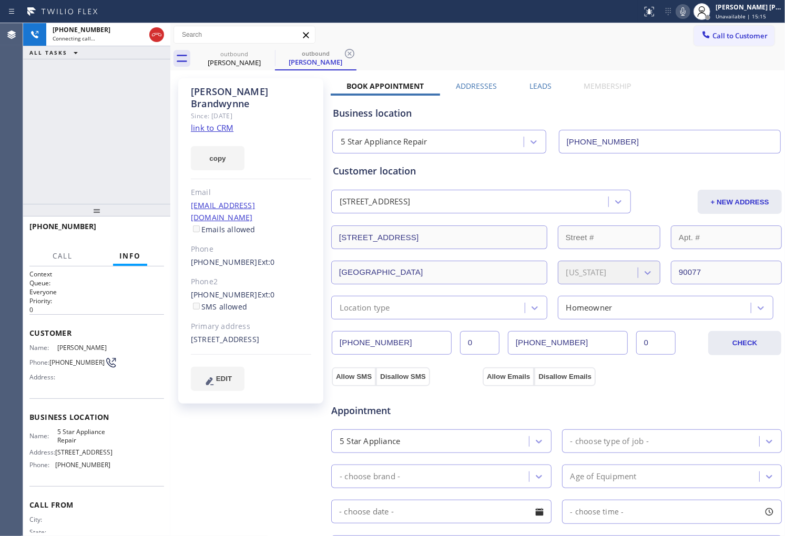
drag, startPoint x: 29, startPoint y: 136, endPoint x: 130, endPoint y: 87, distance: 112.0
click at [29, 136] on div "+13104717701 Connecting call… ALL TASKS ALL TASKS ACTIVE TASKS TASKS IN WRAP UP" at bounding box center [96, 113] width 147 height 181
click at [62, 130] on div "+13104717701 Live | 00:01 ALL TASKS ALL TASKS ACTIVE TASKS TASKS IN WRAP UP" at bounding box center [96, 113] width 147 height 181
click at [276, 95] on div "Jacqueline Brandwynne" at bounding box center [251, 98] width 120 height 24
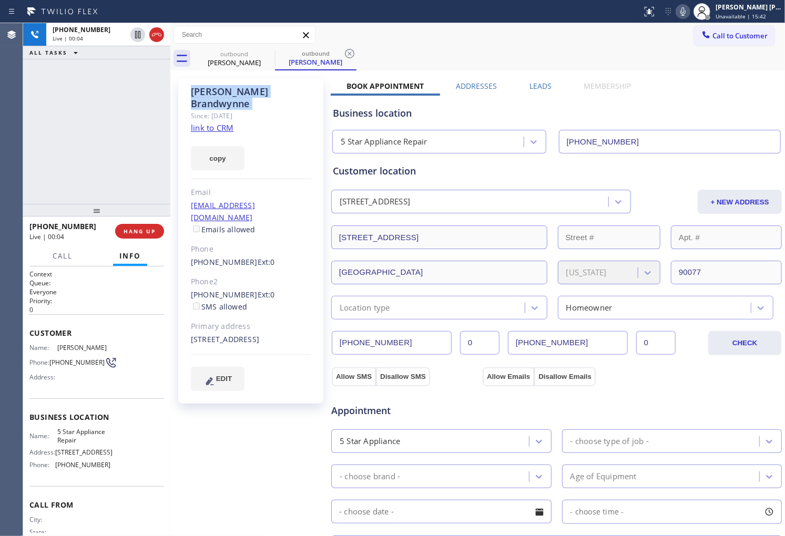
click at [276, 95] on div "Jacqueline Brandwynne" at bounding box center [251, 98] width 120 height 24
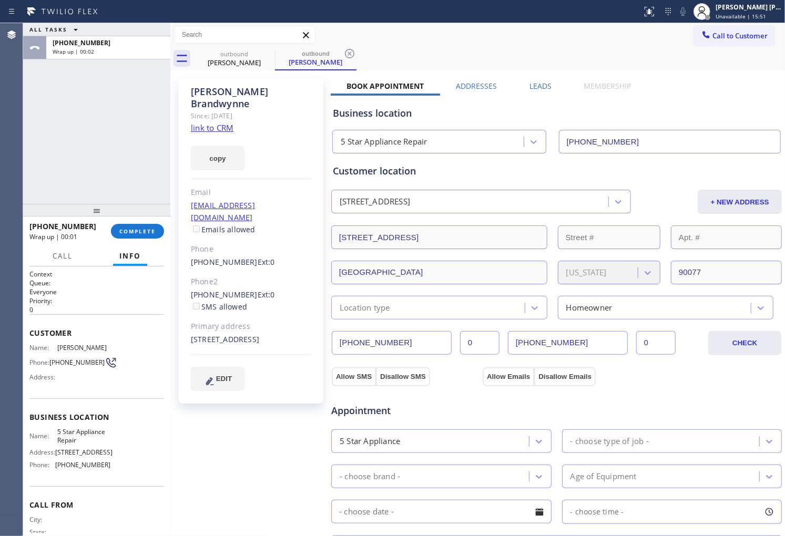
click at [532, 85] on label "Leads" at bounding box center [541, 86] width 22 height 10
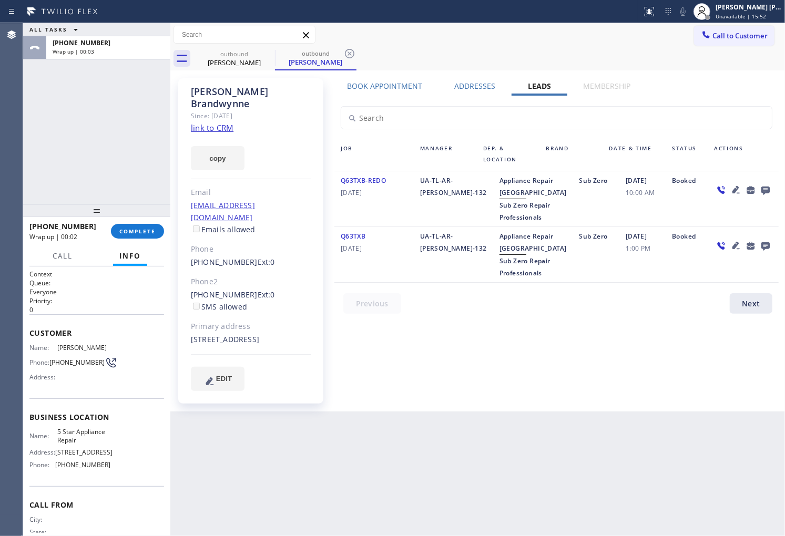
click at [763, 188] on icon at bounding box center [765, 191] width 8 height 8
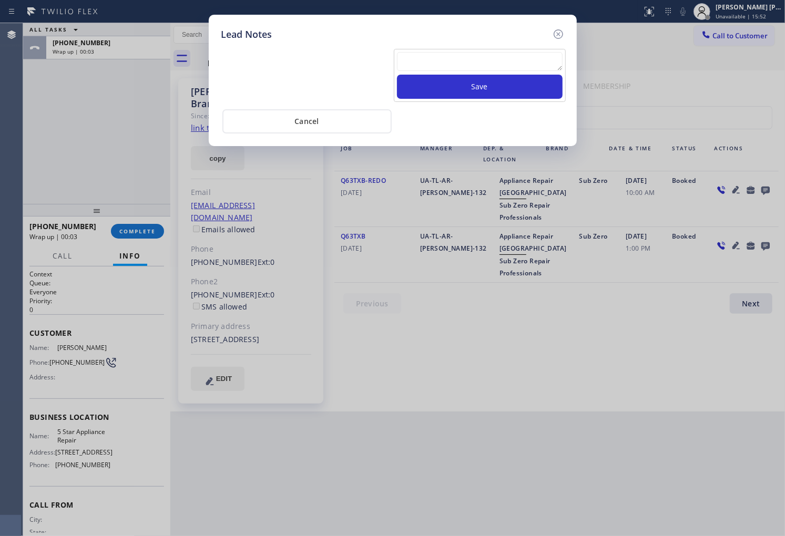
click at [538, 66] on textarea at bounding box center [480, 61] width 166 height 19
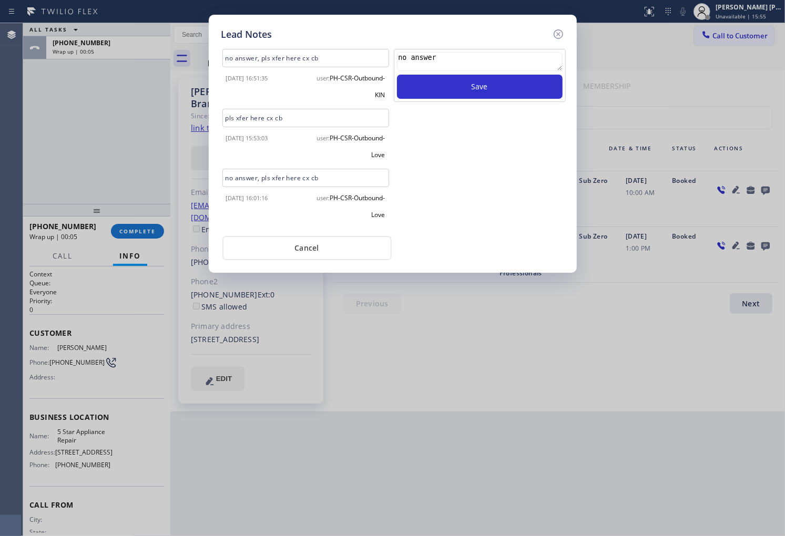
type textarea "no answer"
click at [509, 113] on div "no answer Save" at bounding box center [480, 139] width 174 height 180
click at [509, 101] on div "no answer Save" at bounding box center [480, 75] width 172 height 53
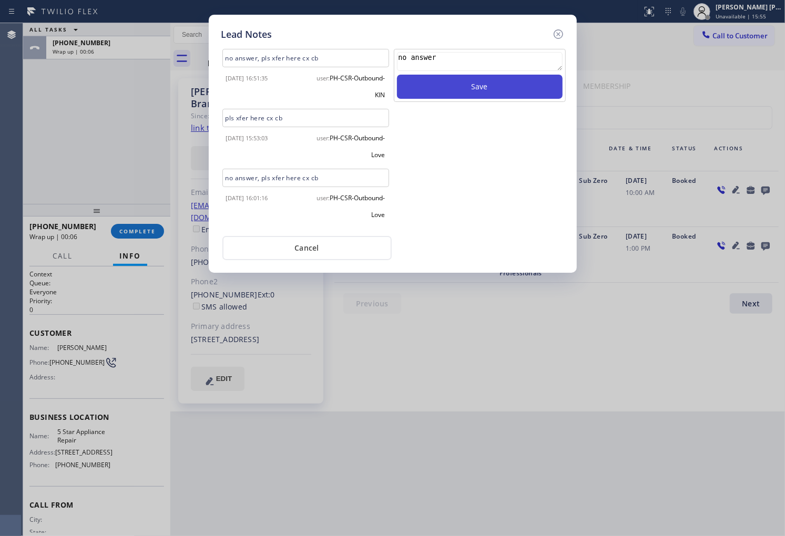
click at [506, 89] on button "Save" at bounding box center [480, 87] width 166 height 24
click at [557, 33] on icon at bounding box center [557, 33] width 9 height 9
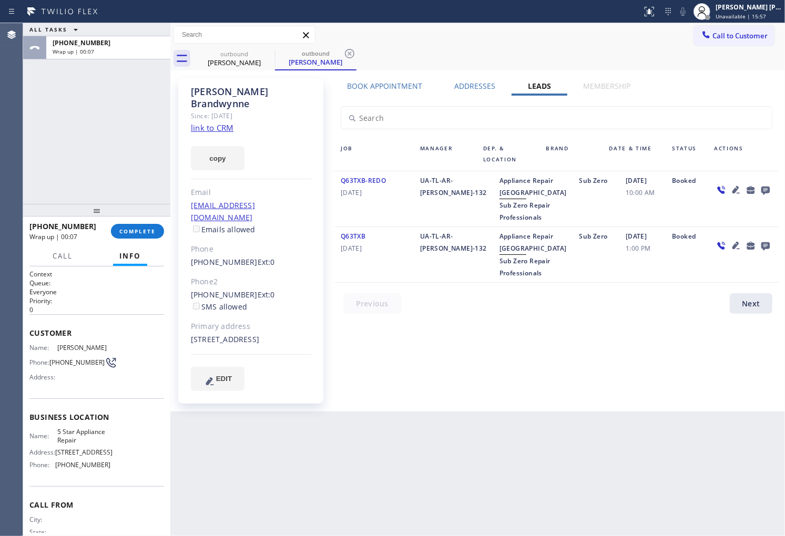
click at [182, 231] on div "Jacqueline Brandwynne Since: 20 may 2020 link to CRM copy Email jbrandwynne@gma…" at bounding box center [250, 241] width 145 height 326
click at [137, 232] on span "COMPLETE" at bounding box center [137, 231] width 36 height 7
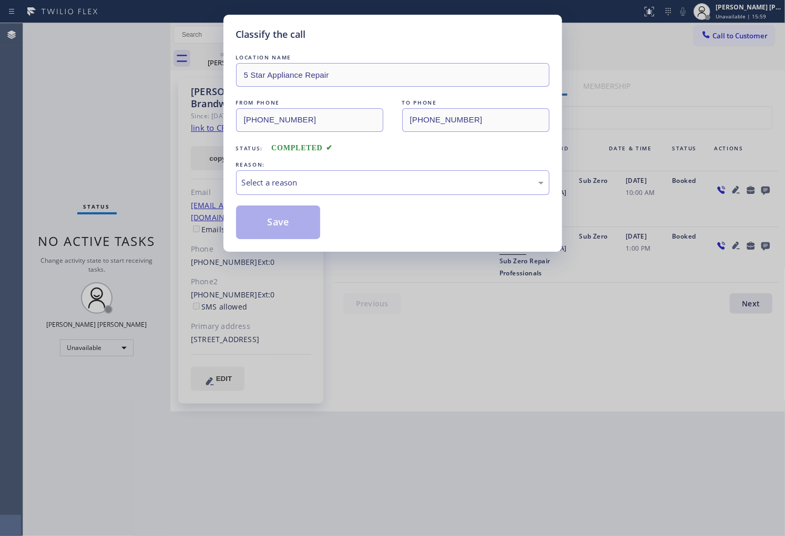
click at [375, 167] on div "REASON:" at bounding box center [392, 164] width 313 height 11
click at [355, 184] on div "Select a reason" at bounding box center [393, 183] width 302 height 12
click at [281, 221] on button "Save" at bounding box center [278, 223] width 85 height 34
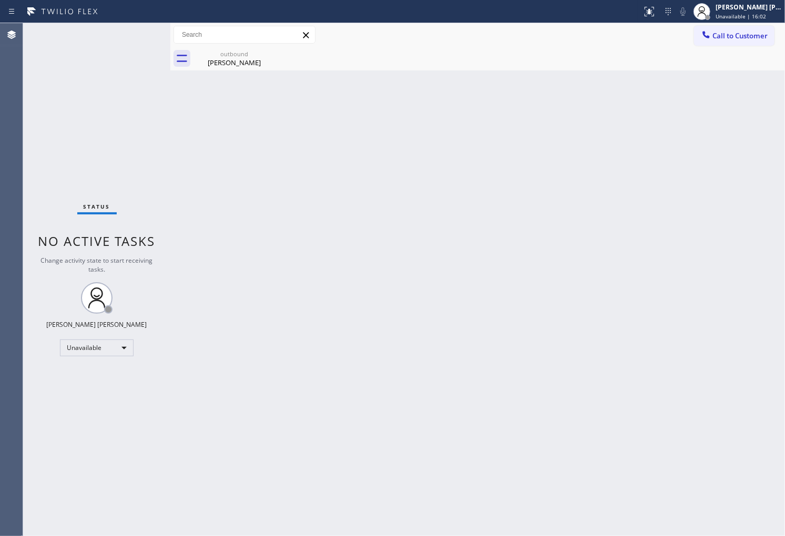
click at [213, 45] on div "Call to Customer Outbound call Location 5 Star Appliance Repair Your caller id …" at bounding box center [477, 35] width 615 height 24
click at [230, 56] on div "outbound" at bounding box center [234, 54] width 79 height 8
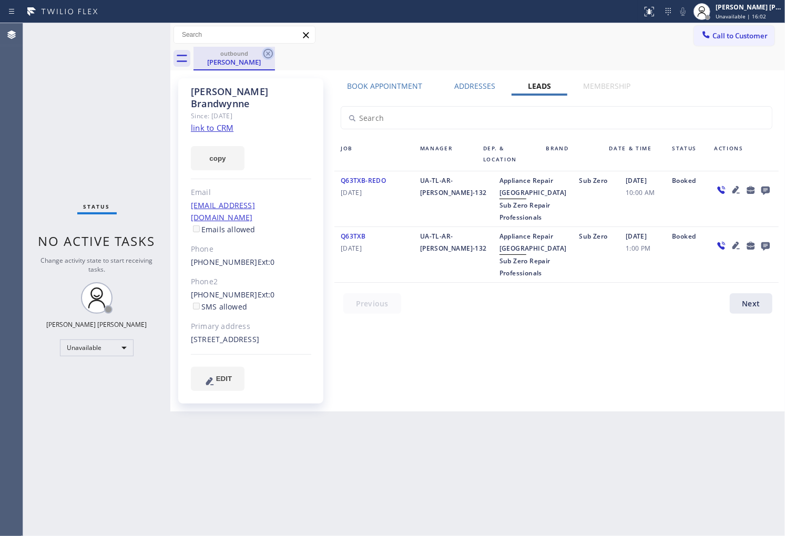
click at [267, 50] on icon at bounding box center [268, 53] width 13 height 13
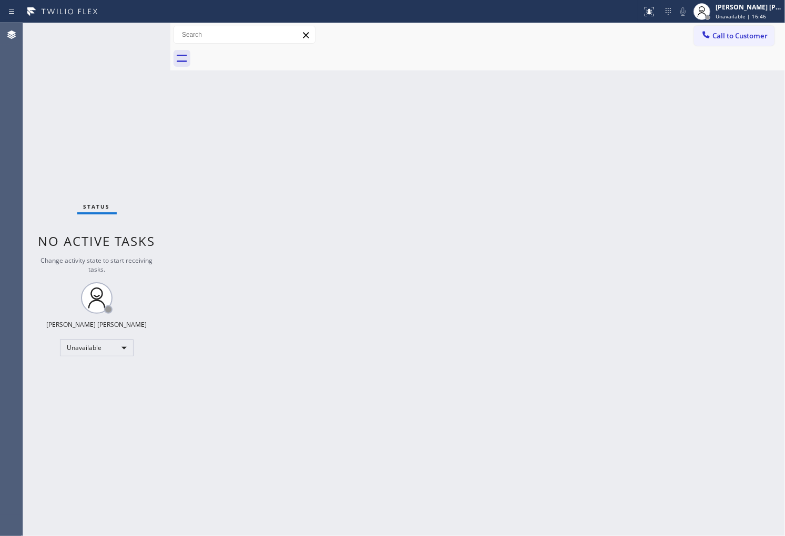
drag, startPoint x: 742, startPoint y: 39, endPoint x: 623, endPoint y: 138, distance: 155.0
click at [742, 38] on span "Call to Customer" at bounding box center [740, 35] width 55 height 9
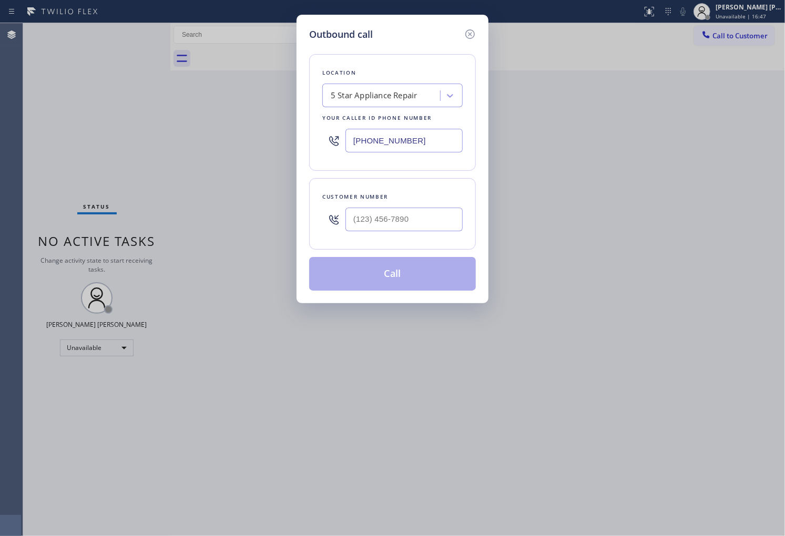
click at [380, 140] on input "[PHONE_NUMBER]" at bounding box center [403, 141] width 117 height 24
paste input "18) 696-5648"
type input "(818) 696-5648"
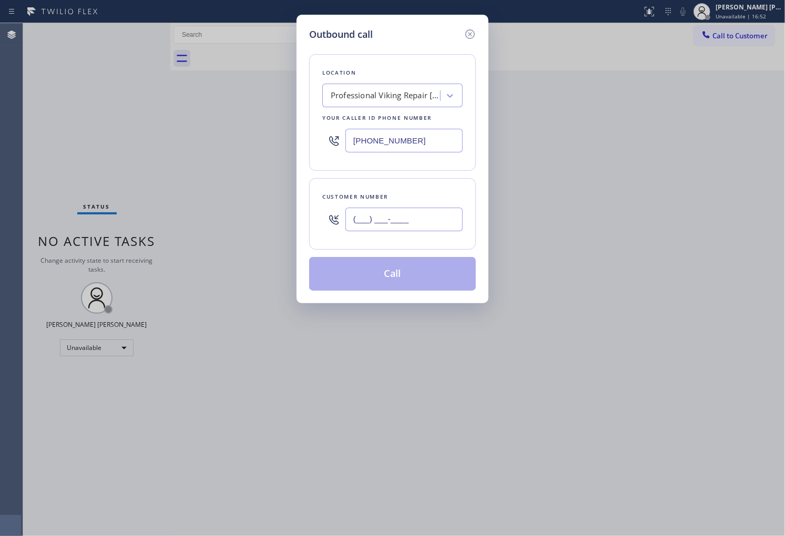
click at [435, 215] on input "(___) ___-____" at bounding box center [403, 220] width 117 height 24
paste input "818) 402-8871"
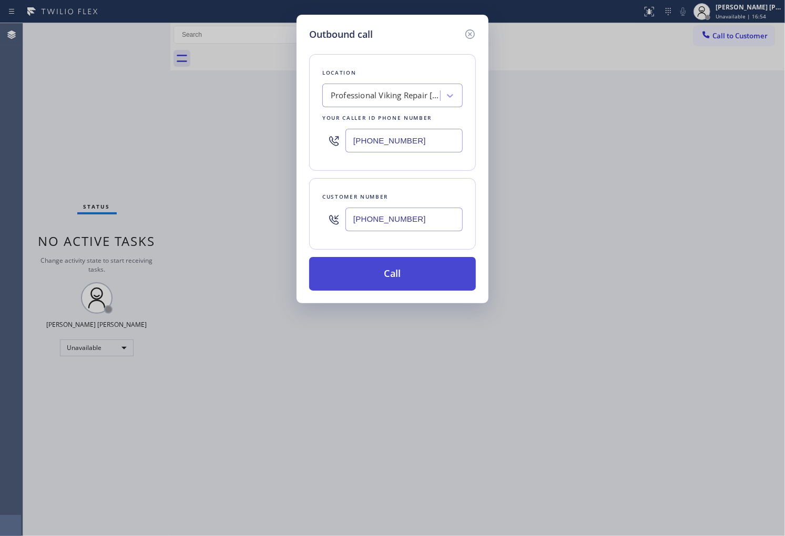
type input "(818) 402-8871"
click at [416, 272] on button "Call" at bounding box center [392, 274] width 167 height 34
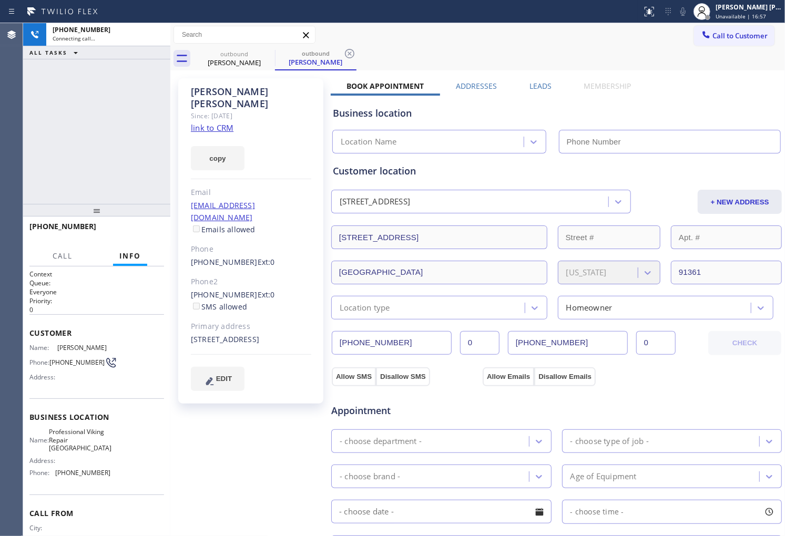
click at [210, 91] on div "Gerry Wiseman" at bounding box center [251, 98] width 120 height 24
type input "(818) 696-5648"
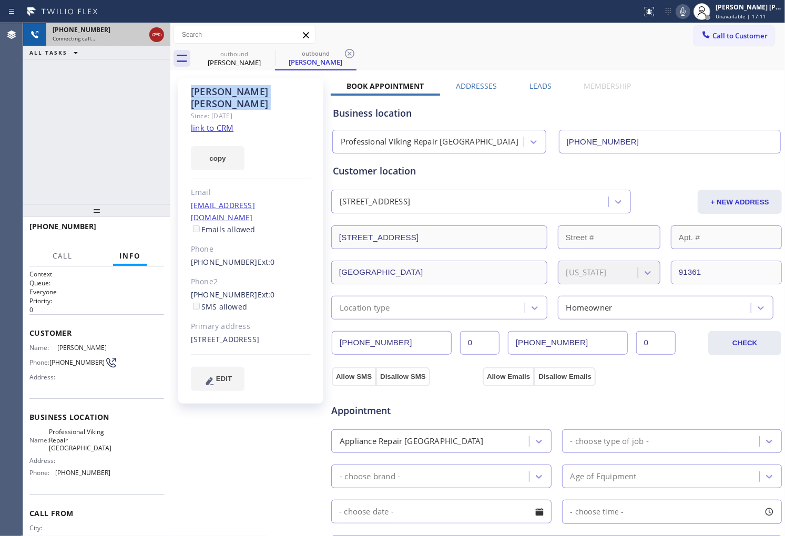
click at [155, 32] on icon at bounding box center [156, 34] width 13 height 13
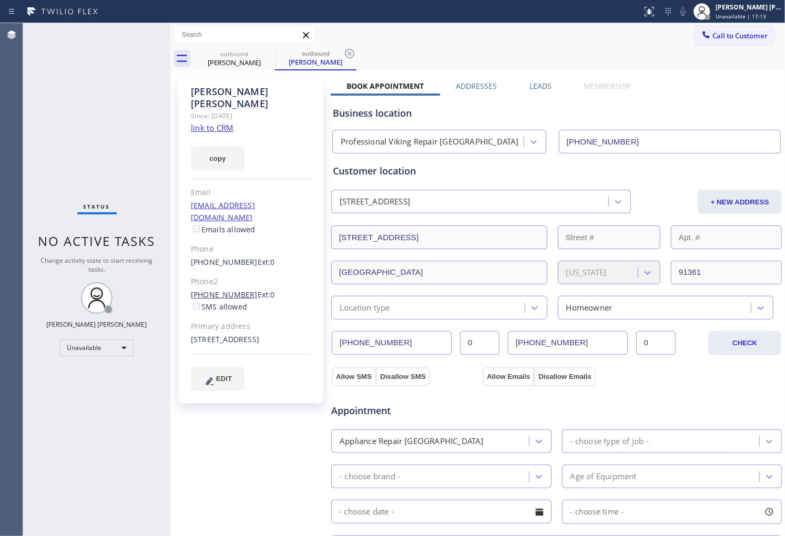
click at [233, 290] on link "(805) 373-3300" at bounding box center [224, 295] width 67 height 10
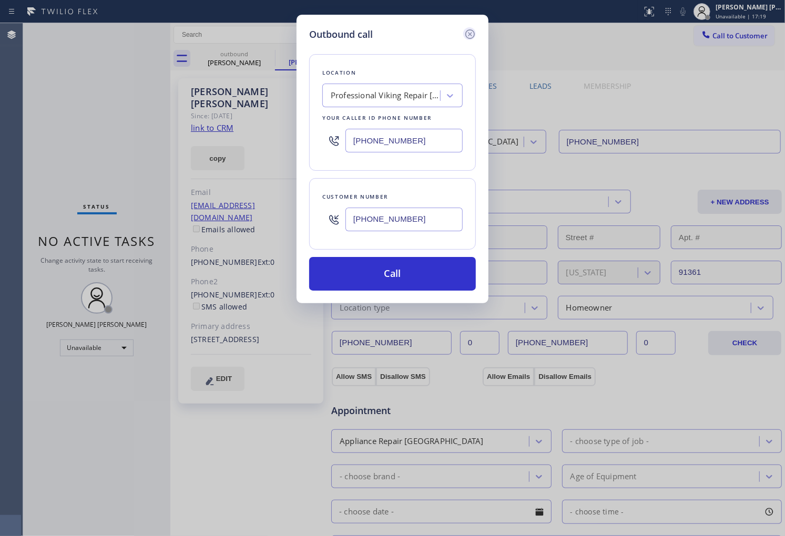
click at [469, 35] on icon at bounding box center [470, 34] width 13 height 13
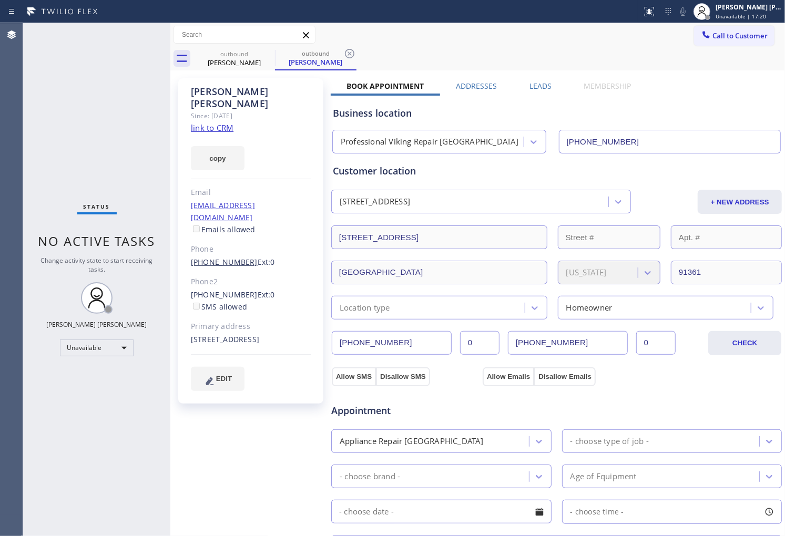
click at [225, 257] on link "(818) 402-8871" at bounding box center [224, 262] width 67 height 10
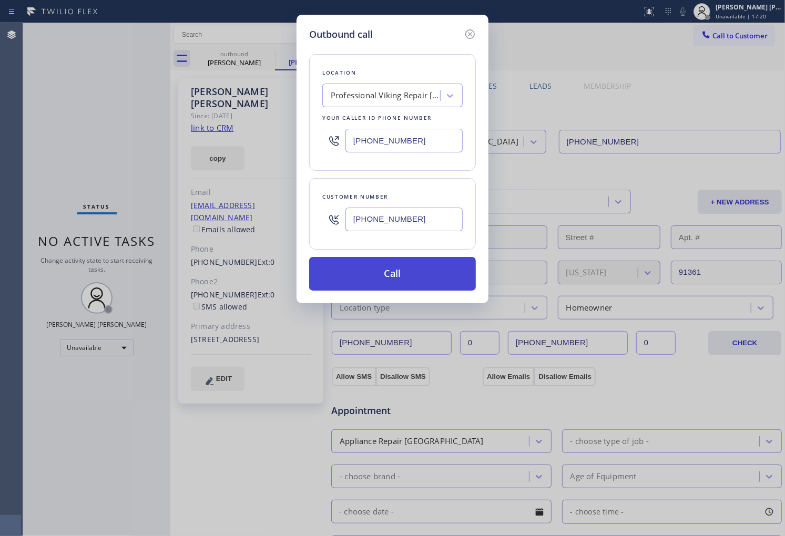
type input "(818) 402-8871"
click at [371, 271] on button "Call" at bounding box center [392, 274] width 167 height 34
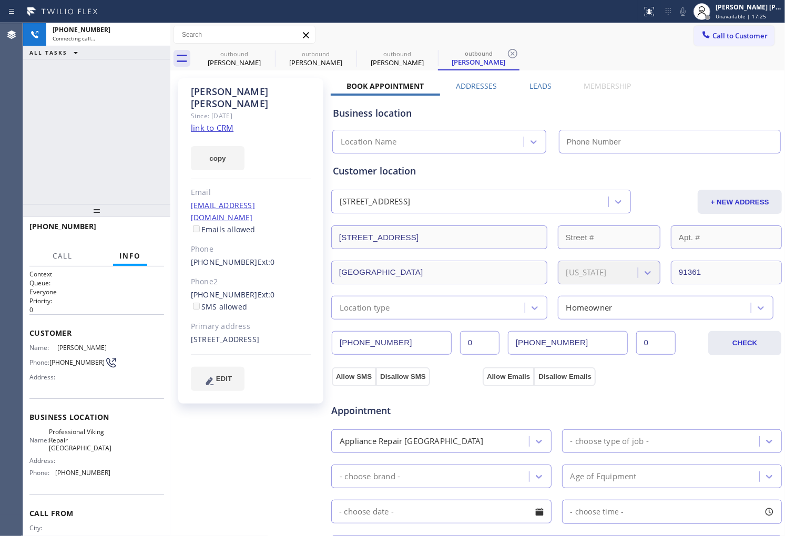
type input "(818) 696-5648"
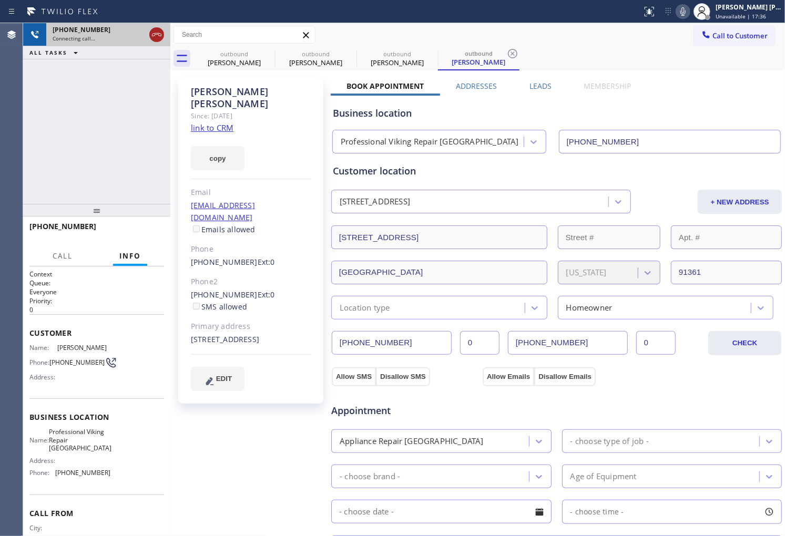
click at [158, 34] on icon at bounding box center [156, 34] width 9 height 3
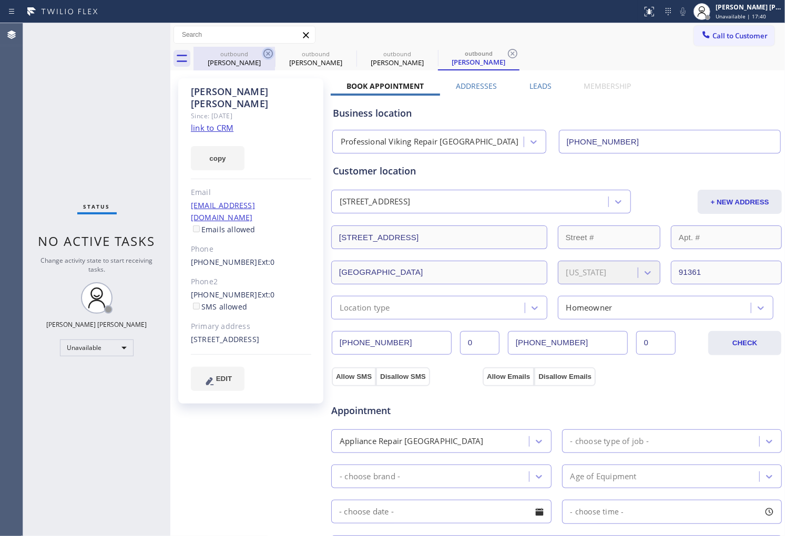
click at [266, 55] on icon at bounding box center [268, 53] width 13 height 13
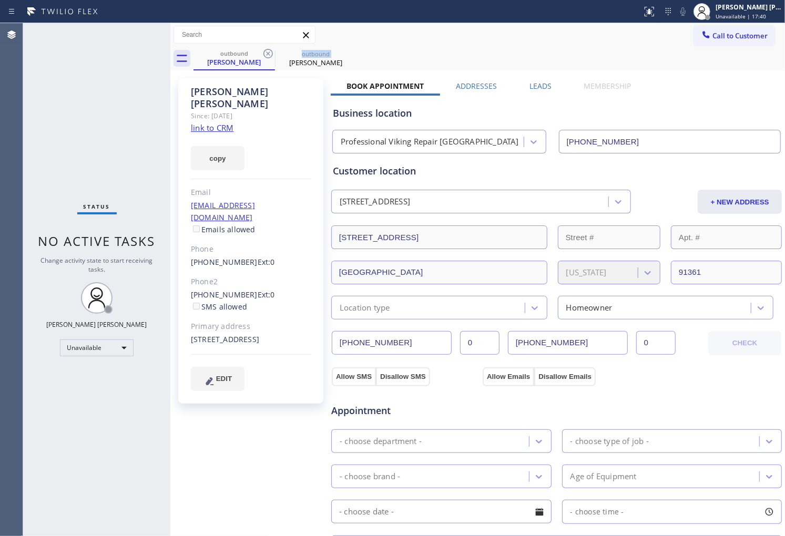
click at [266, 55] on icon at bounding box center [268, 53] width 13 height 13
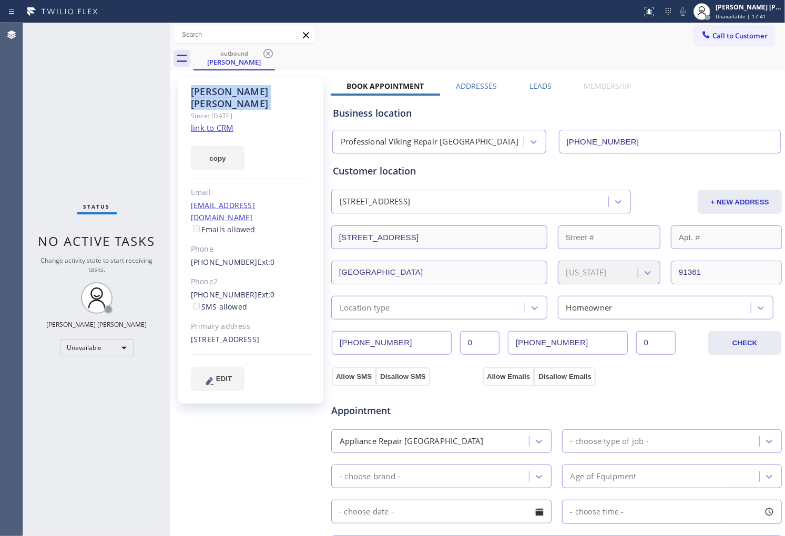
click at [266, 55] on icon at bounding box center [268, 53] width 13 height 13
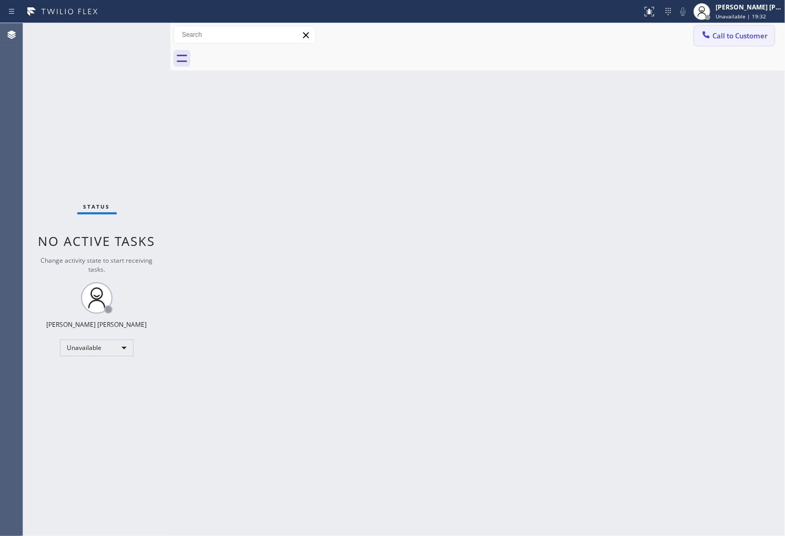
click at [743, 37] on span "Call to Customer" at bounding box center [740, 35] width 55 height 9
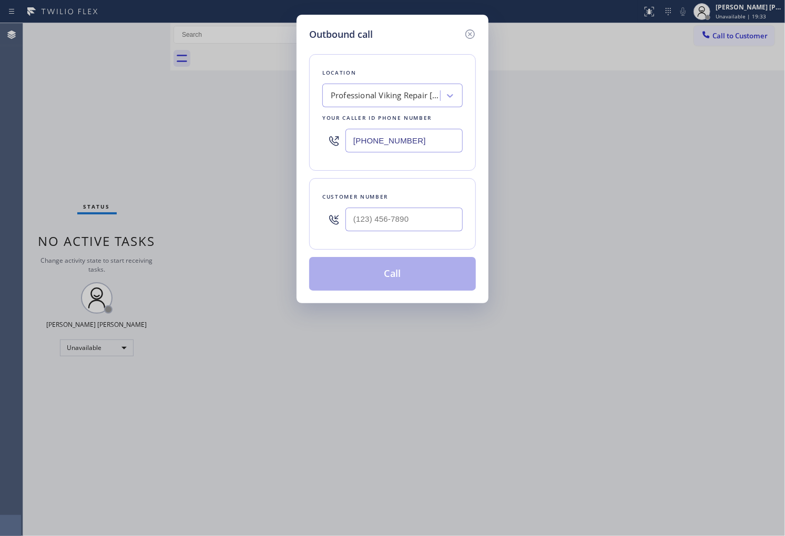
drag, startPoint x: 434, startPoint y: 192, endPoint x: 429, endPoint y: 216, distance: 23.8
click at [434, 193] on div "Customer number" at bounding box center [392, 196] width 140 height 11
click at [429, 218] on input "(___) ___-____" at bounding box center [403, 220] width 117 height 24
paste input "650) 337-1827"
type input "(650) 337-1827"
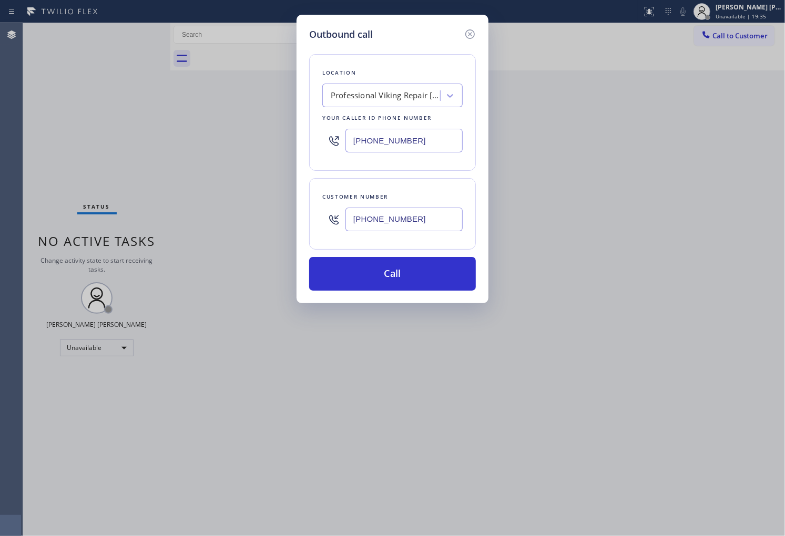
click at [414, 143] on input "(818) 696-5648" at bounding box center [403, 141] width 117 height 24
paste input "650) 800-6949"
type input "(650) 800-6949"
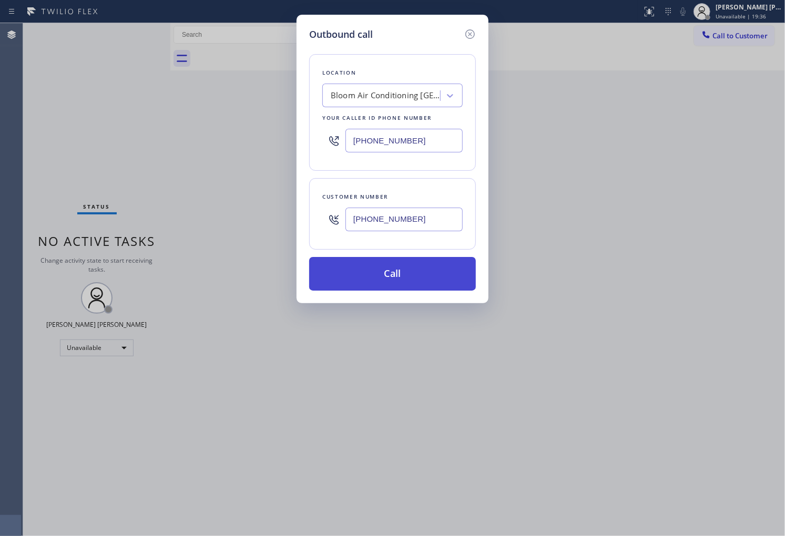
click at [431, 277] on button "Call" at bounding box center [392, 274] width 167 height 34
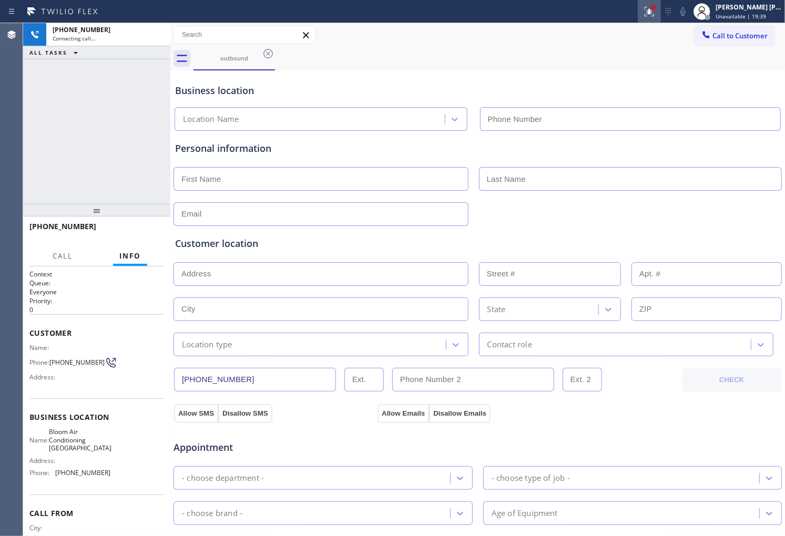
type input "(650) 800-6949"
click at [654, 15] on icon at bounding box center [649, 11] width 13 height 13
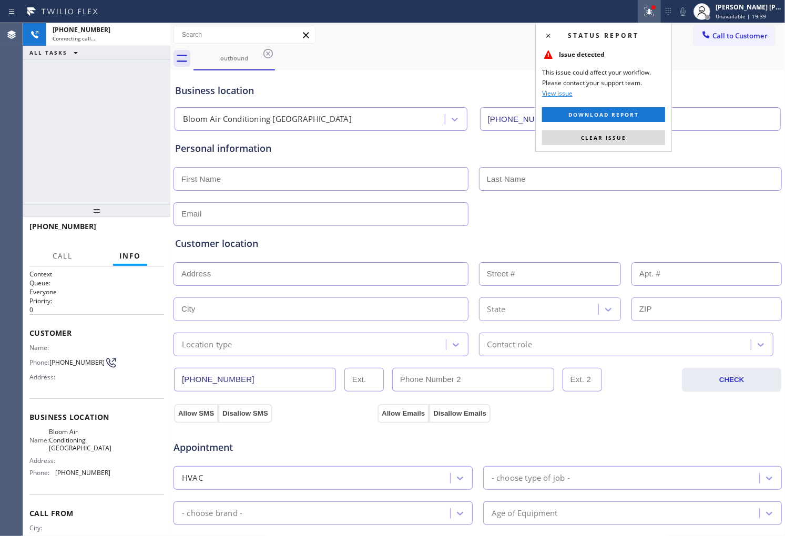
click at [629, 146] on div "Status report Issue detected This issue could affect your workflow. Please cont…" at bounding box center [603, 87] width 137 height 129
drag, startPoint x: 644, startPoint y: 113, endPoint x: 640, endPoint y: 125, distance: 12.1
click at [644, 114] on button "Download report" at bounding box center [603, 114] width 123 height 15
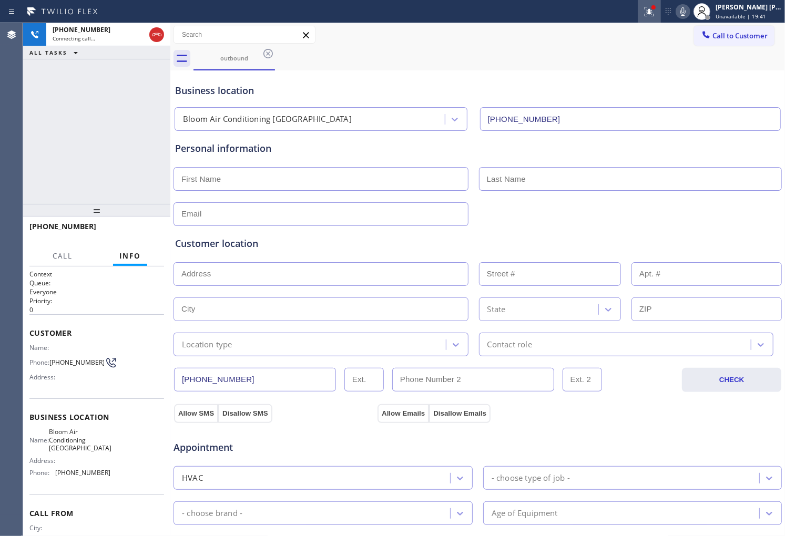
click at [656, 17] on icon at bounding box center [649, 11] width 13 height 13
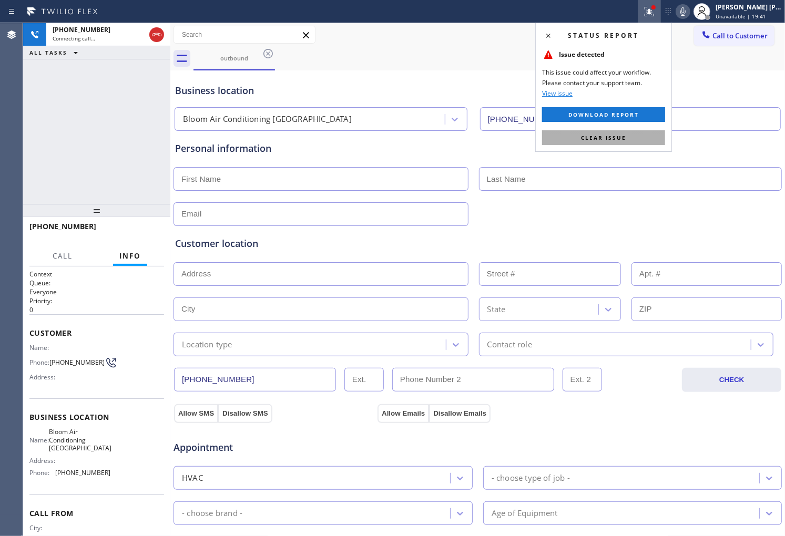
click at [633, 137] on button "Clear issue" at bounding box center [603, 137] width 123 height 15
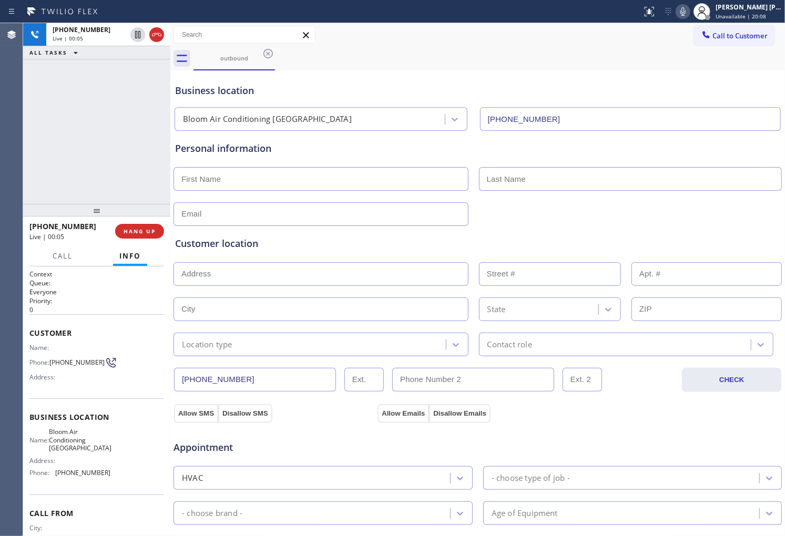
click at [37, 143] on div "+16503371827 Live | 00:05 ALL TASKS ALL TASKS ACTIVE TASKS TASKS IN WRAP UP" at bounding box center [96, 113] width 147 height 181
click at [150, 40] on icon at bounding box center [156, 34] width 13 height 13
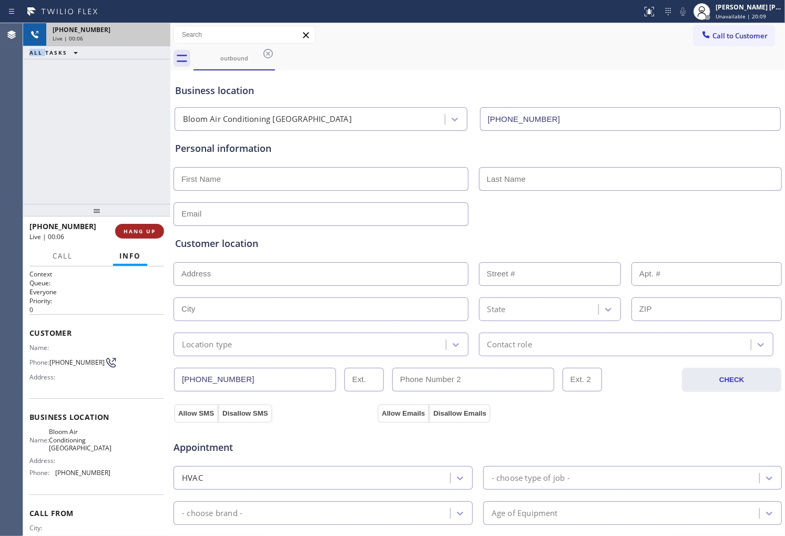
click at [152, 229] on span "HANG UP" at bounding box center [140, 231] width 32 height 7
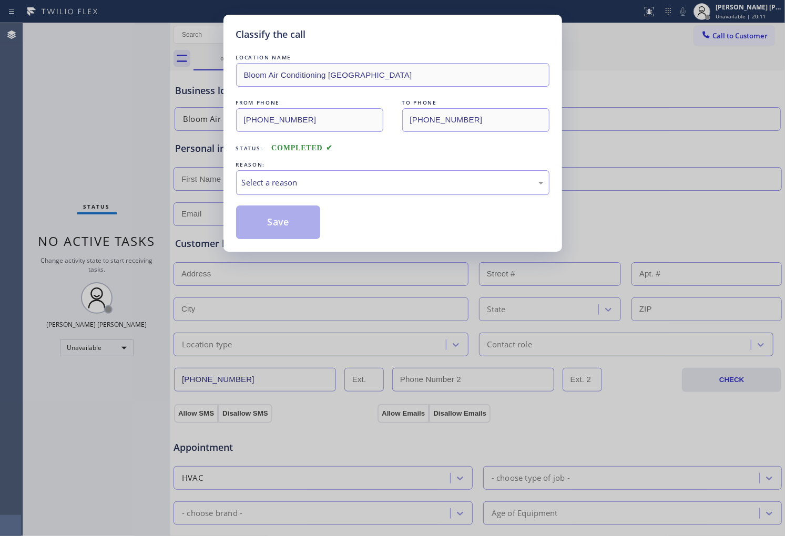
click at [317, 187] on div "Select a reason" at bounding box center [393, 183] width 302 height 12
click at [272, 223] on button "Save" at bounding box center [278, 223] width 85 height 34
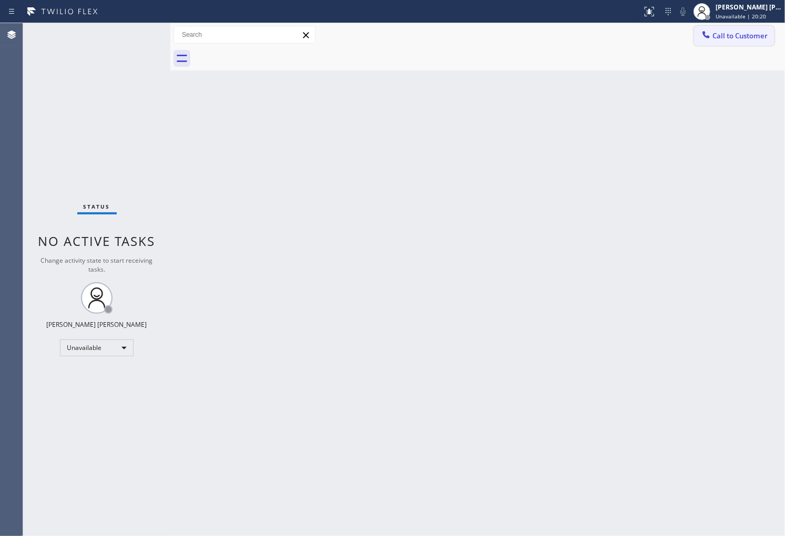
click at [744, 41] on button "Call to Customer" at bounding box center [734, 36] width 80 height 20
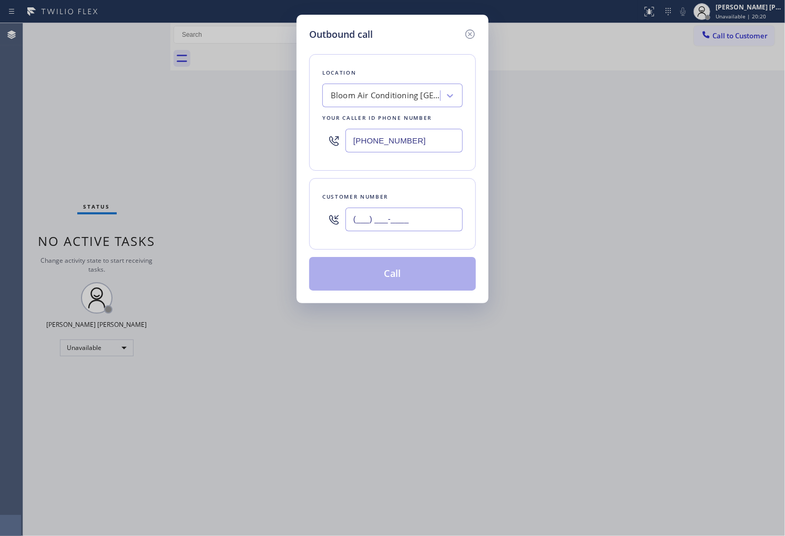
click at [398, 222] on input "(___) ___-____" at bounding box center [403, 220] width 117 height 24
paste input "515) 346-1377"
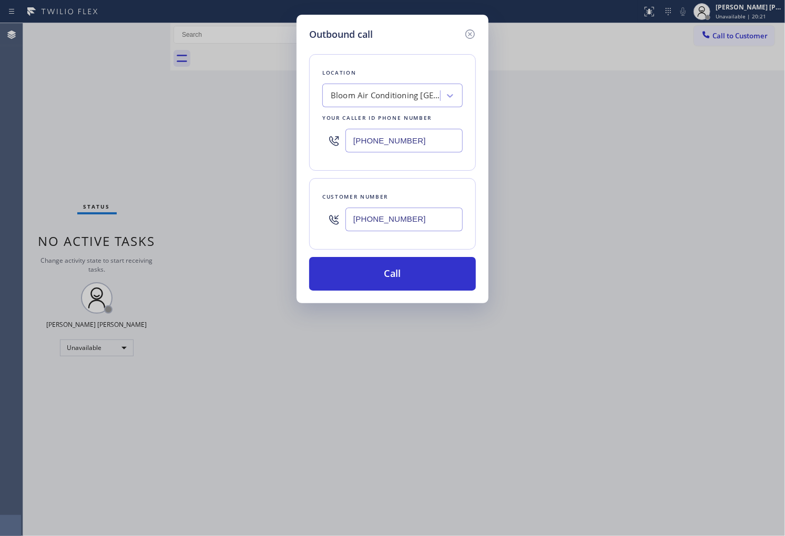
type input "(515) 346-1377"
click at [424, 138] on input "(650) 800-6949" at bounding box center [403, 141] width 117 height 24
paste input "805) 608-5861"
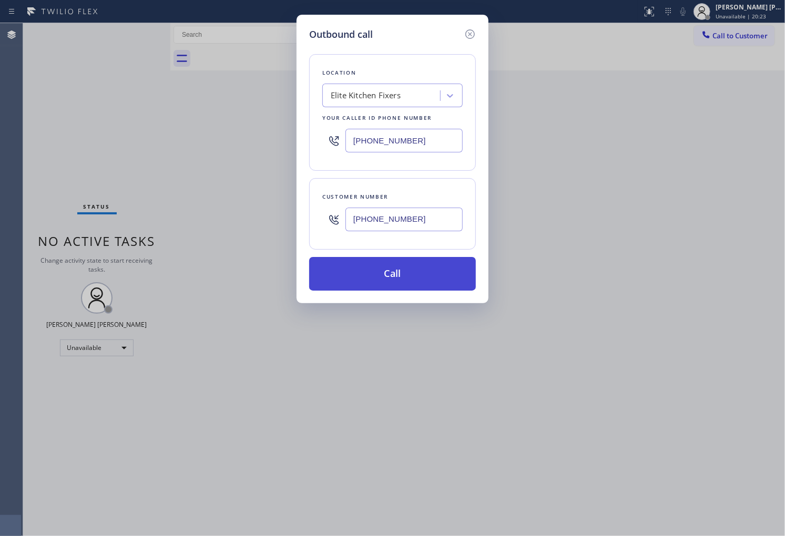
type input "(805) 608-5861"
click at [415, 279] on button "Call" at bounding box center [392, 274] width 167 height 34
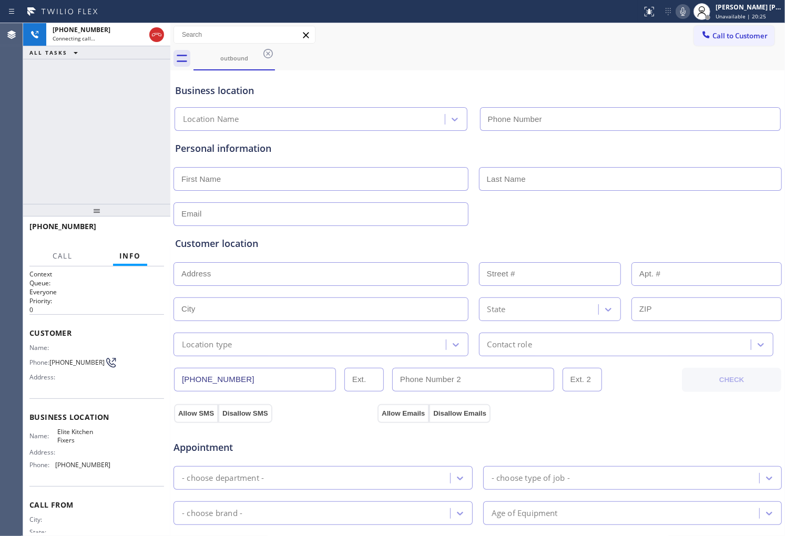
type input "(805) 608-5861"
drag, startPoint x: 47, startPoint y: 148, endPoint x: 52, endPoint y: 206, distance: 58.0
click at [47, 148] on div "+15153461377 Connecting call… ALL TASKS ALL TASKS ACTIVE TASKS TASKS IN WRAP UP" at bounding box center [96, 113] width 147 height 181
click at [53, 227] on span "+15153461377" at bounding box center [62, 226] width 67 height 10
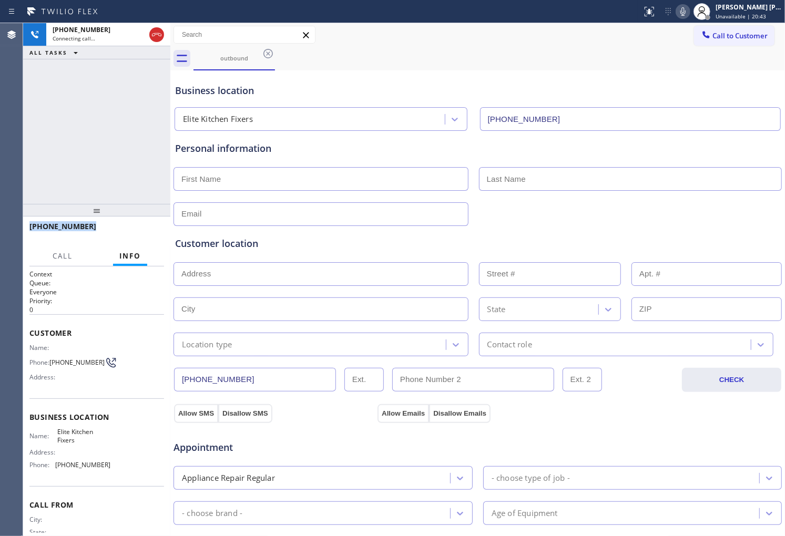
click at [53, 227] on span "+15153461377" at bounding box center [62, 226] width 67 height 10
click at [153, 30] on icon at bounding box center [156, 34] width 13 height 13
click at [134, 248] on button "Info" at bounding box center [130, 256] width 34 height 21
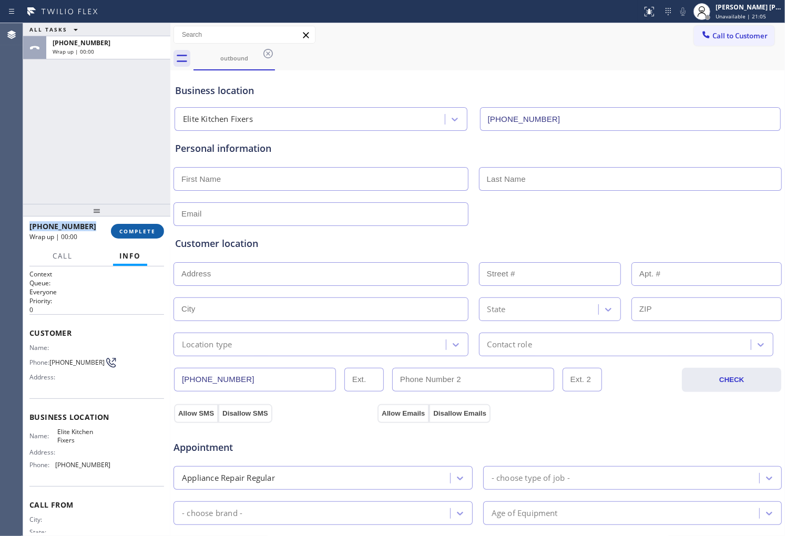
click at [140, 238] on button "COMPLETE" at bounding box center [137, 231] width 53 height 15
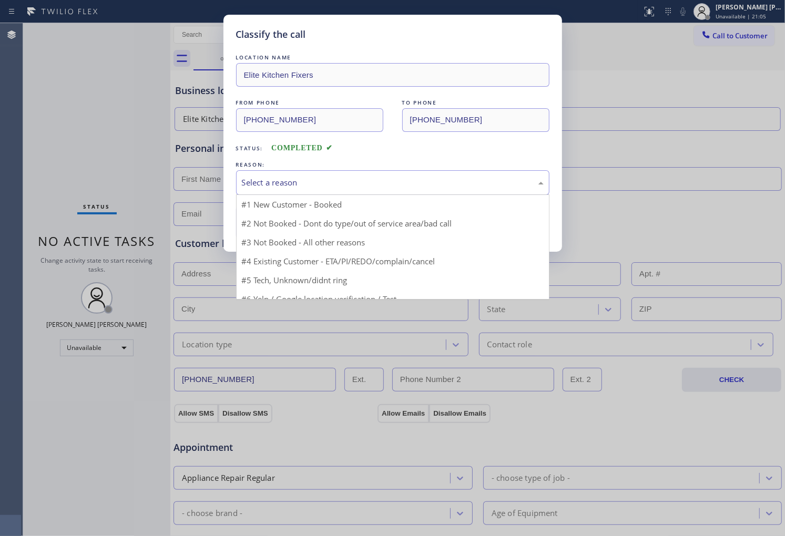
click at [277, 180] on div "Select a reason" at bounding box center [393, 183] width 302 height 12
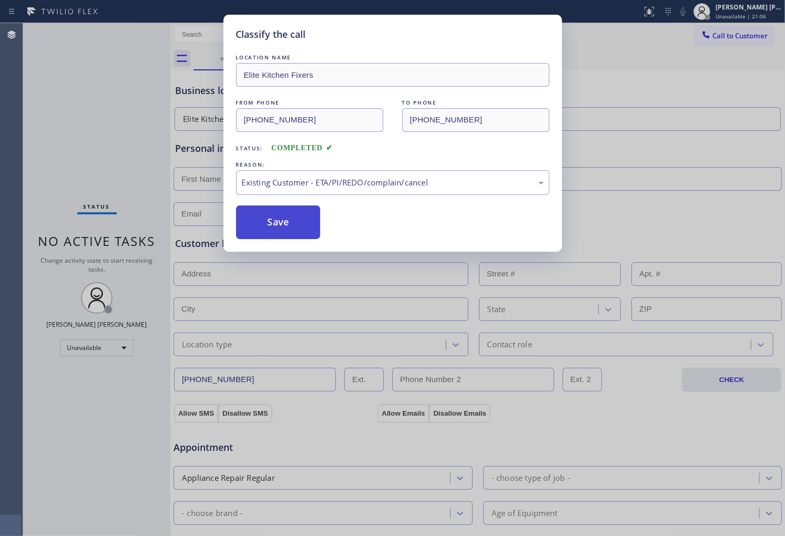
click at [269, 226] on button "Save" at bounding box center [278, 223] width 85 height 34
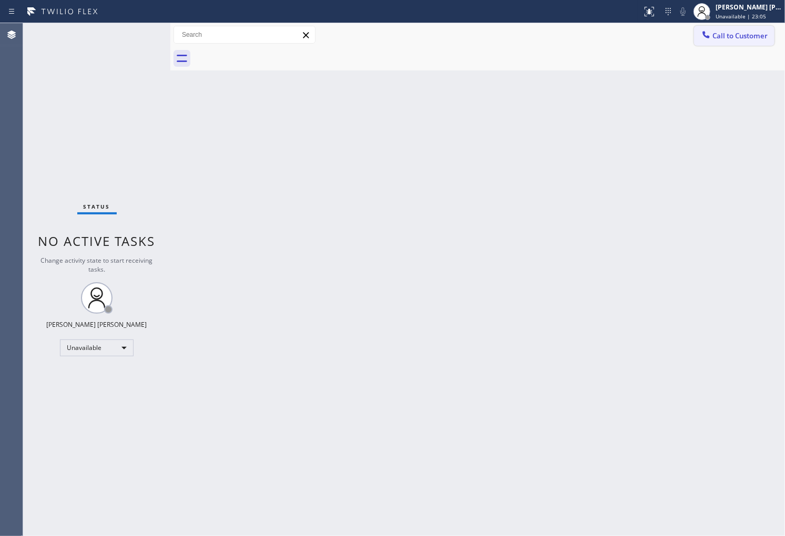
click at [757, 32] on span "Call to Customer" at bounding box center [740, 35] width 55 height 9
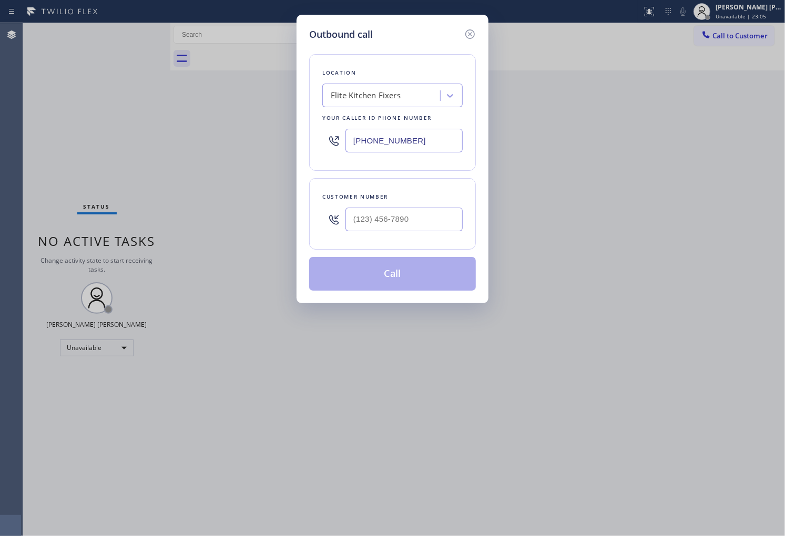
click at [413, 146] on input "(805) 608-5861" at bounding box center [403, 141] width 117 height 24
paste input "949) 234-820"
type input "(949) 234-8201"
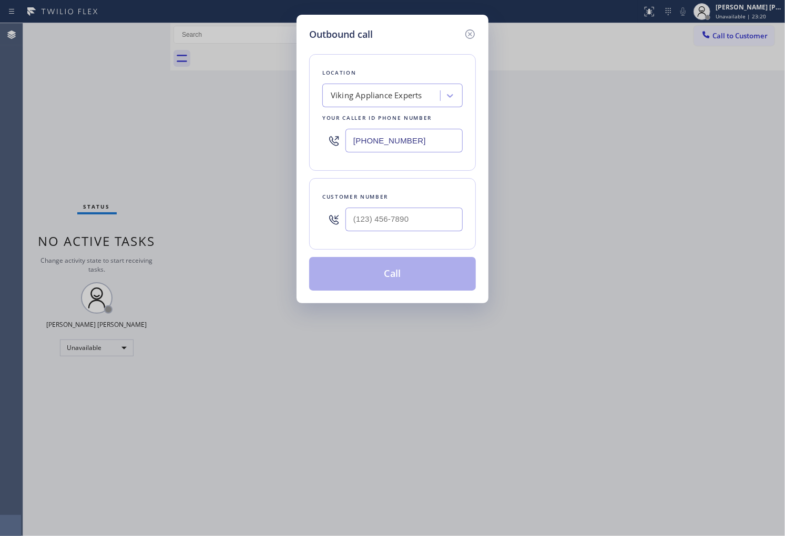
drag, startPoint x: 0, startPoint y: 169, endPoint x: 7, endPoint y: 167, distance: 7.5
click at [0, 169] on div "Outbound call Location Viking Appliance Experts Your caller id phone number (94…" at bounding box center [392, 268] width 785 height 536
click at [448, 228] on input "text" at bounding box center [403, 220] width 117 height 24
click at [448, 228] on input "(___) ___-____" at bounding box center [403, 220] width 117 height 24
paste input "6268"
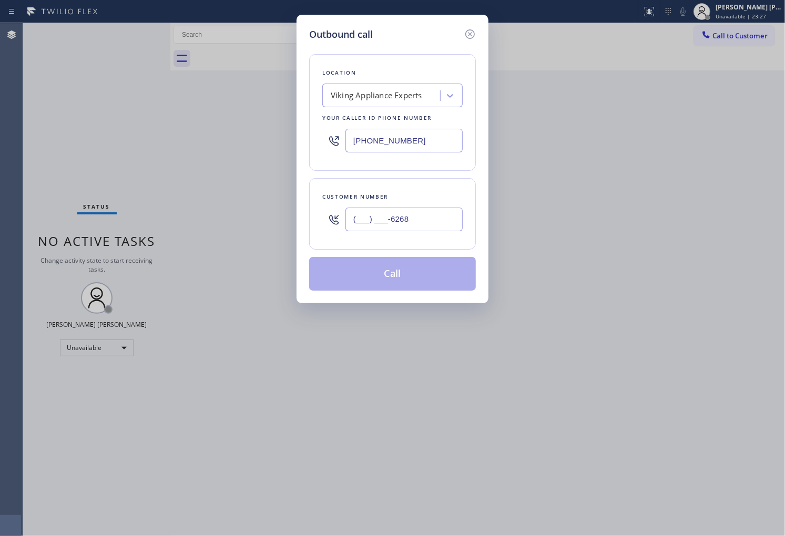
click at [413, 219] on input "(___) ___-6268" at bounding box center [403, 220] width 117 height 24
paste input "626) 826-1041"
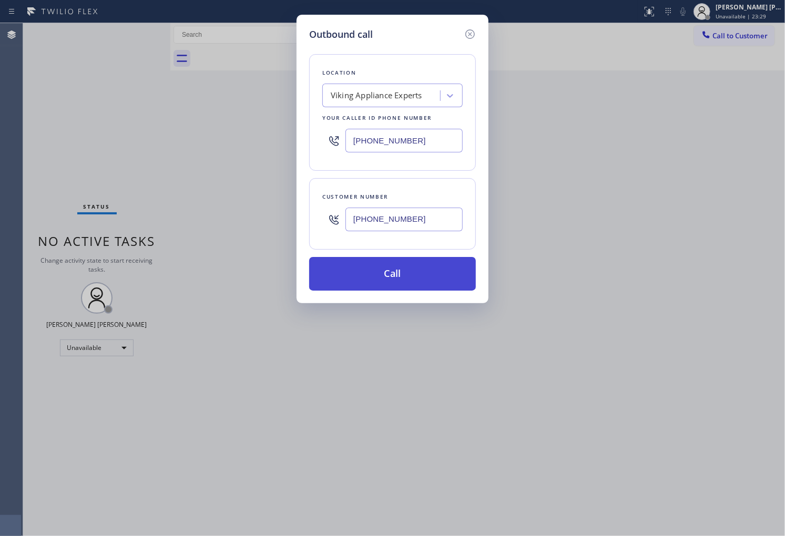
type input "(626) 826-1041"
click at [422, 277] on button "Call" at bounding box center [392, 274] width 167 height 34
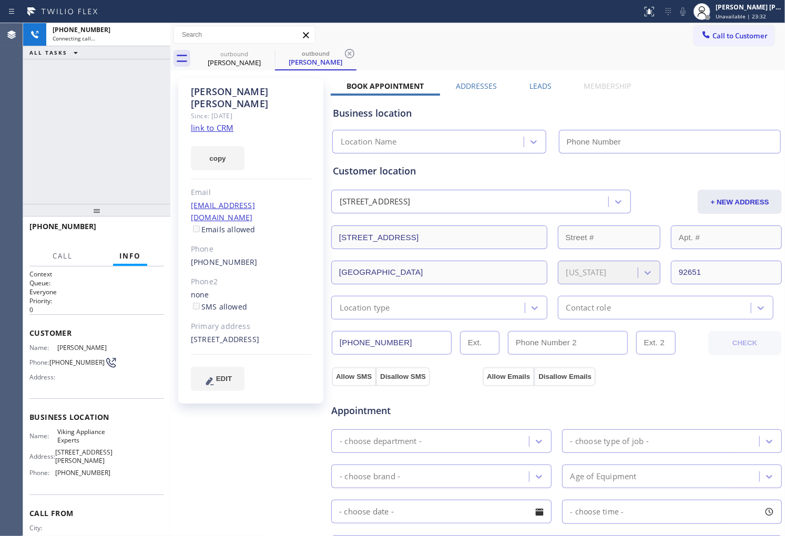
click at [240, 97] on div "Joe Antonelli" at bounding box center [251, 98] width 120 height 24
drag, startPoint x: 241, startPoint y: 104, endPoint x: 240, endPoint y: 97, distance: 7.4
click at [240, 97] on div "Joe Antonelli" at bounding box center [251, 98] width 120 height 24
click at [69, 121] on div "+16268261041 Connecting call… ALL TASKS ALL TASKS ACTIVE TASKS TASKS IN WRAP UP" at bounding box center [96, 113] width 147 height 181
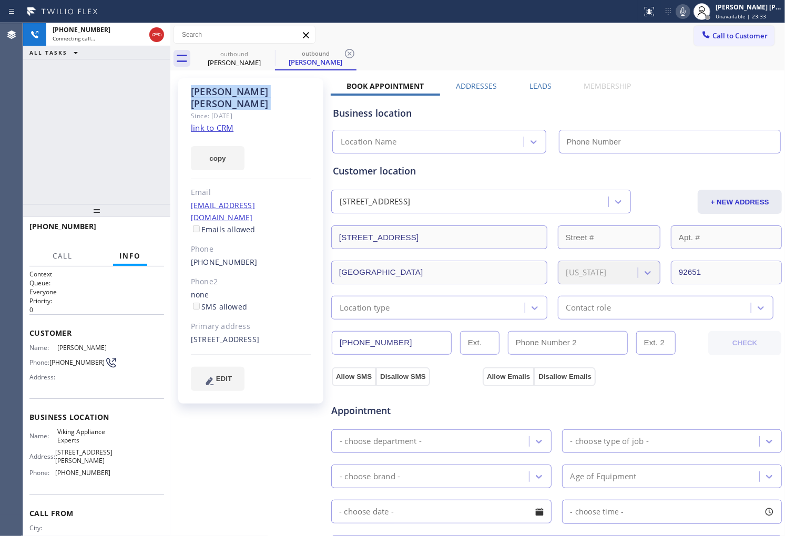
click at [69, 121] on div "+16268261041 Connecting call… ALL TASKS ALL TASKS ACTIVE TASKS TASKS IN WRAP UP" at bounding box center [96, 113] width 147 height 181
type input "(949) 234-8201"
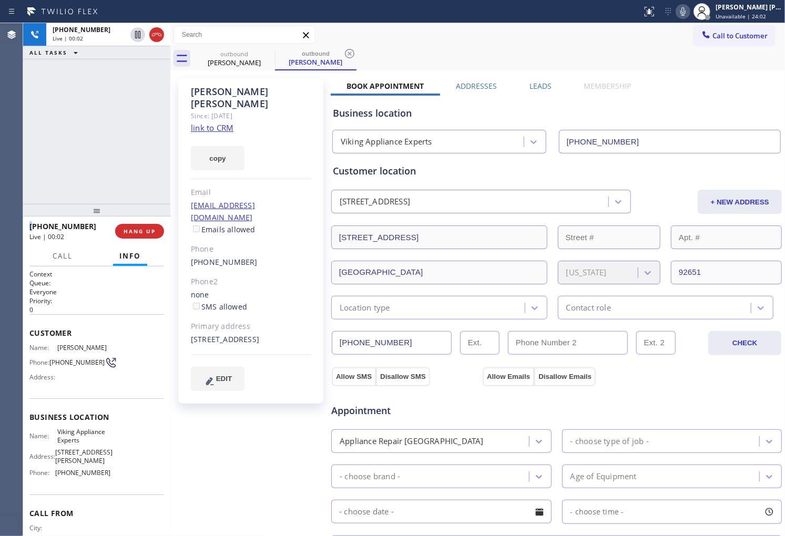
click at [0, 91] on div "Agent Desktop" at bounding box center [11, 279] width 23 height 513
click at [158, 33] on icon at bounding box center [156, 34] width 9 height 3
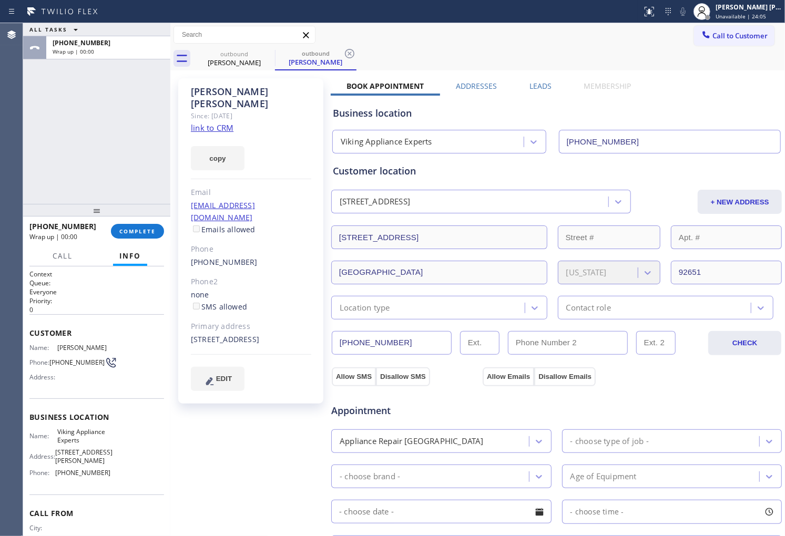
click at [542, 86] on label "Leads" at bounding box center [541, 86] width 22 height 10
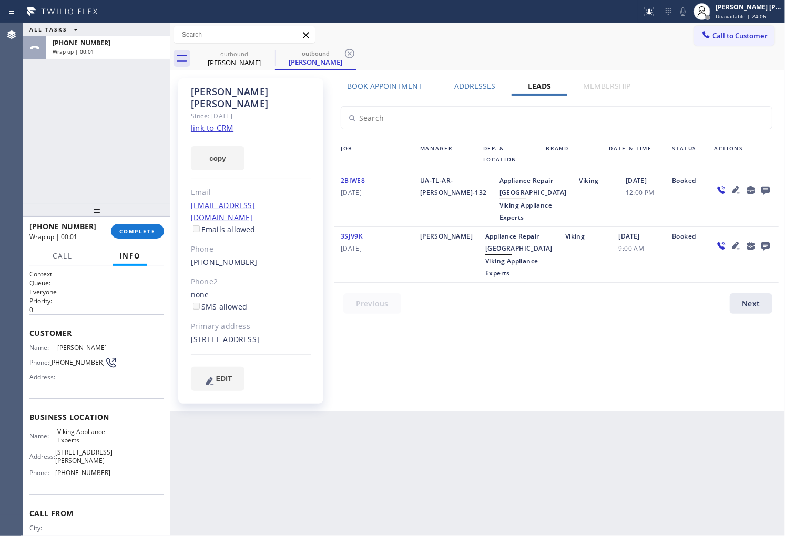
click at [765, 189] on icon at bounding box center [765, 190] width 13 height 13
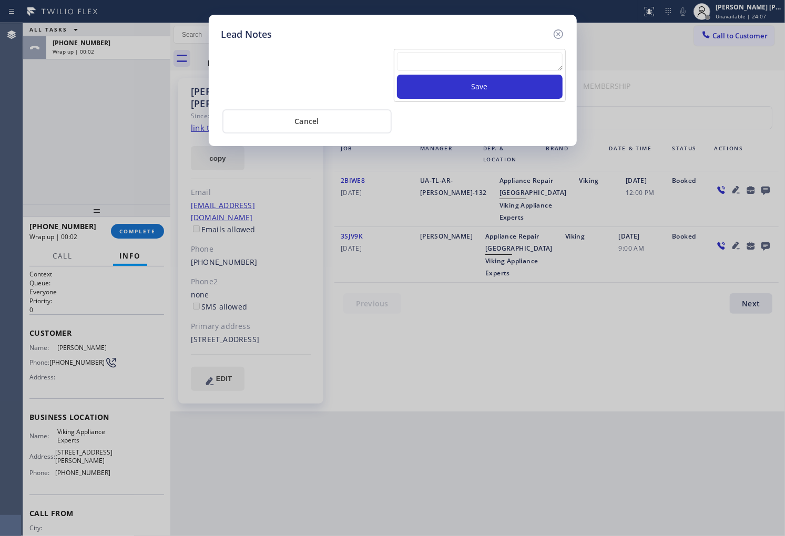
click at [475, 62] on textarea at bounding box center [480, 61] width 166 height 19
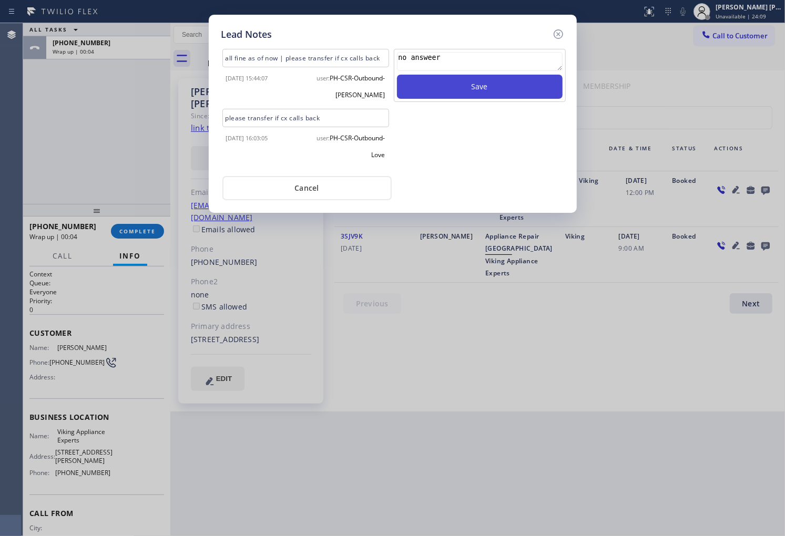
type textarea "no answeer"
click at [476, 86] on button "Save" at bounding box center [480, 87] width 166 height 24
click at [571, 34] on div "Lead Notes all fine as of now | please transfer if cx calls back 2025-03-26 15:…" at bounding box center [393, 114] width 368 height 198
click at [555, 35] on icon at bounding box center [558, 34] width 13 height 13
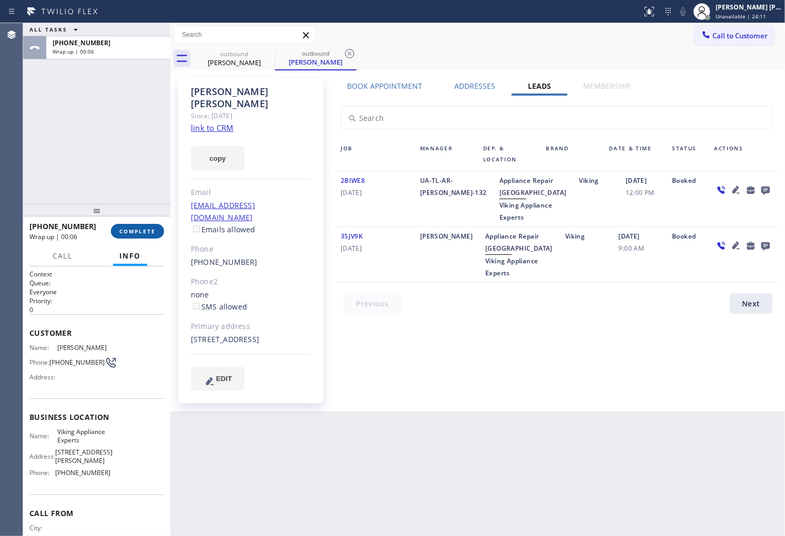
click at [147, 235] on button "COMPLETE" at bounding box center [137, 231] width 53 height 15
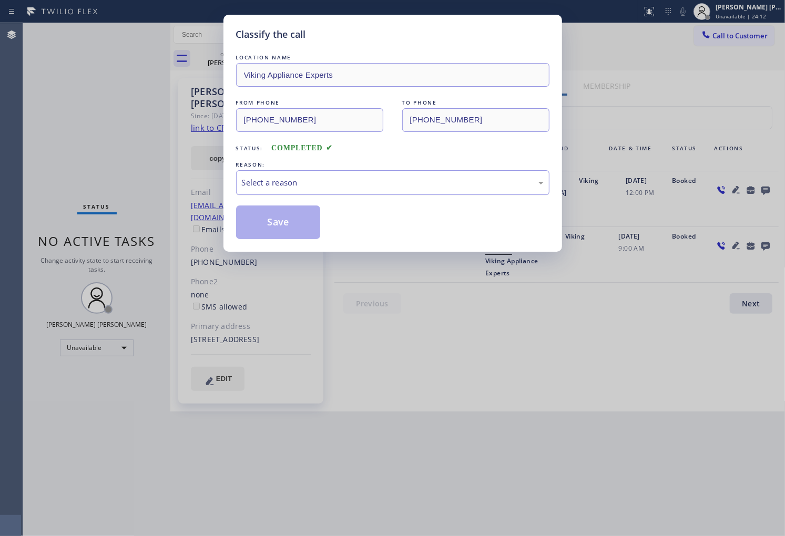
click at [352, 183] on div "Select a reason" at bounding box center [393, 183] width 302 height 12
click at [270, 229] on button "Save" at bounding box center [278, 223] width 85 height 34
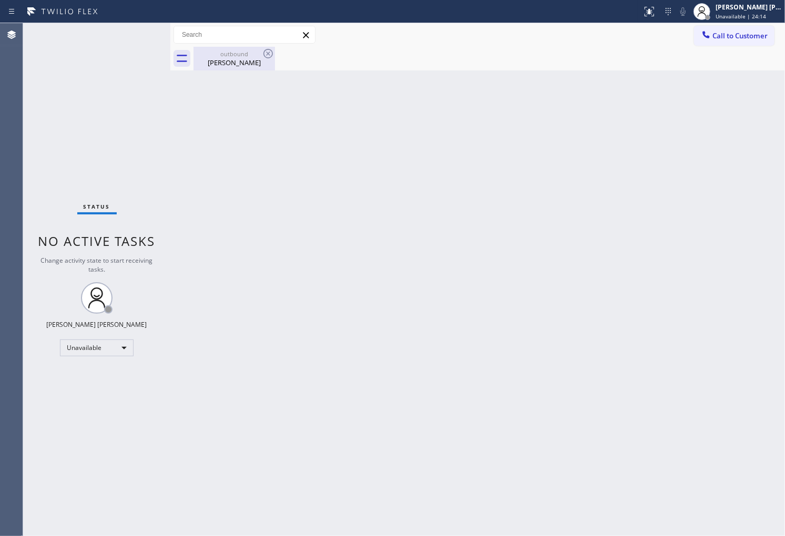
click at [239, 61] on div "Joe Antonelli" at bounding box center [234, 62] width 79 height 9
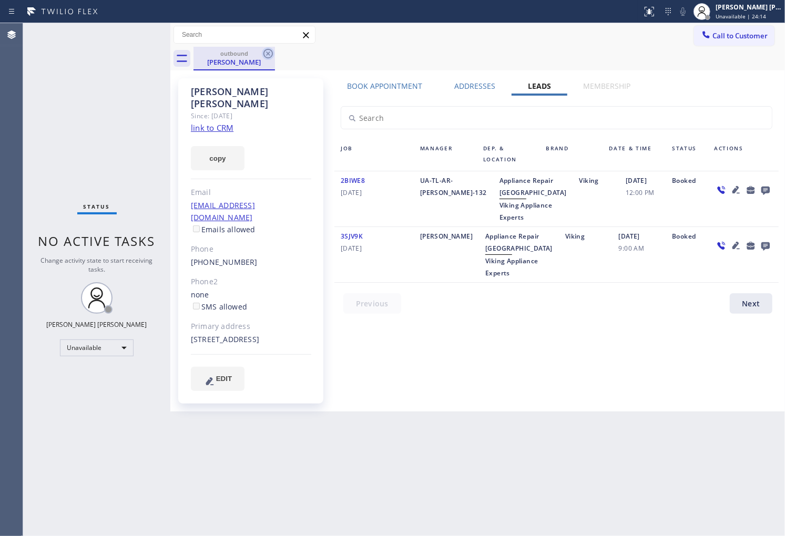
click at [271, 58] on icon at bounding box center [268, 53] width 13 height 13
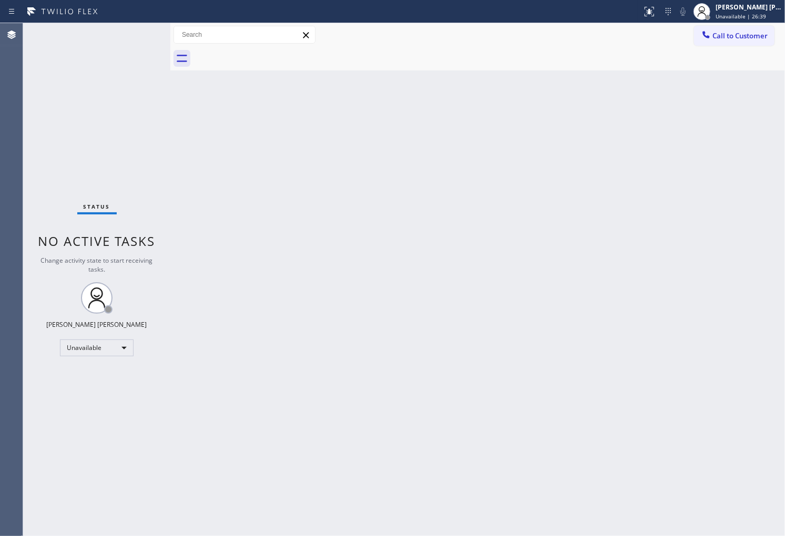
click at [721, 47] on div at bounding box center [490, 59] width 592 height 24
click at [719, 39] on span "Call to Customer" at bounding box center [740, 35] width 55 height 9
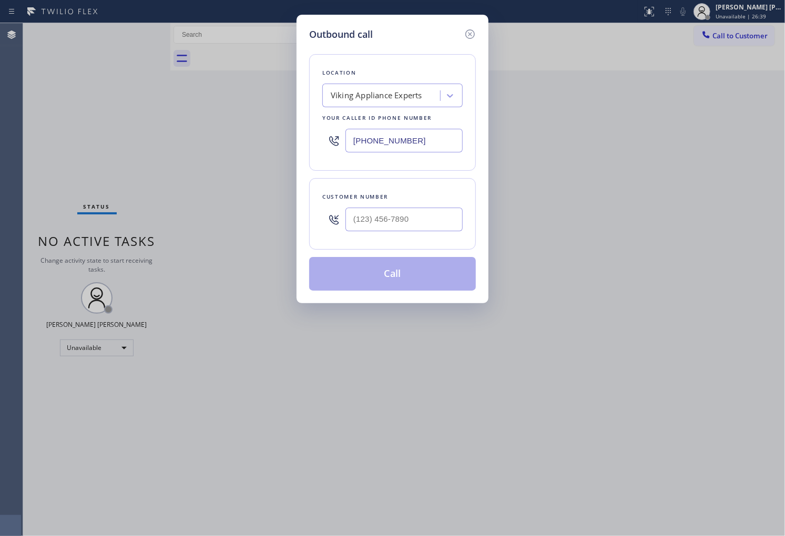
click at [364, 143] on input "(949) 234-8201" at bounding box center [403, 141] width 117 height 24
paste input "855) 731-4952"
type input "[PHONE_NUMBER]"
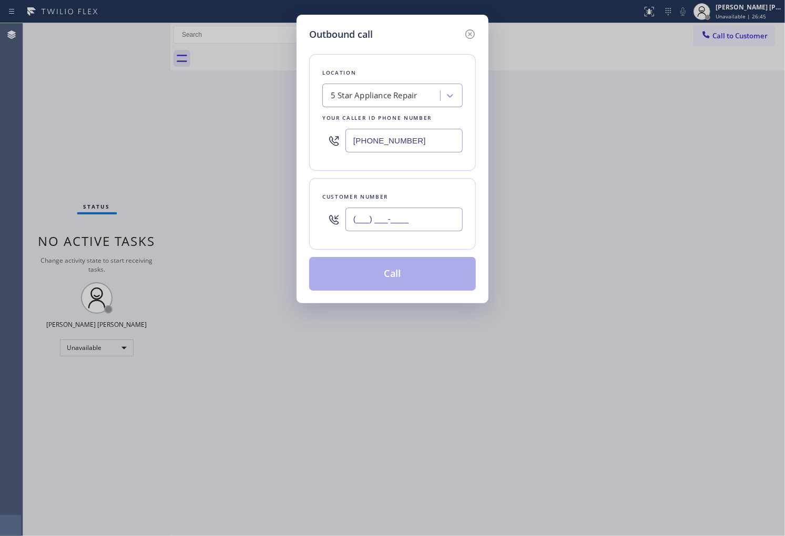
click at [422, 224] on input "(___) ___-____" at bounding box center [403, 220] width 117 height 24
paste input "310) 503-8178"
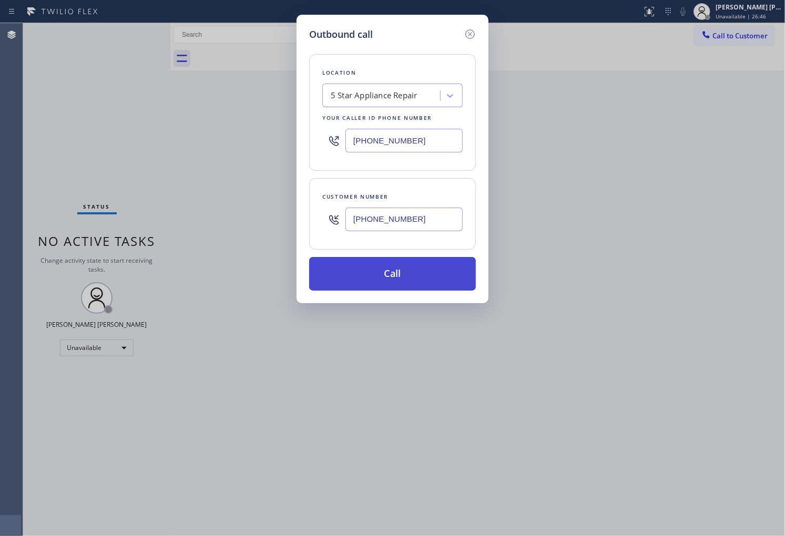
type input "(310) 503-8178"
click at [411, 276] on button "Call" at bounding box center [392, 274] width 167 height 34
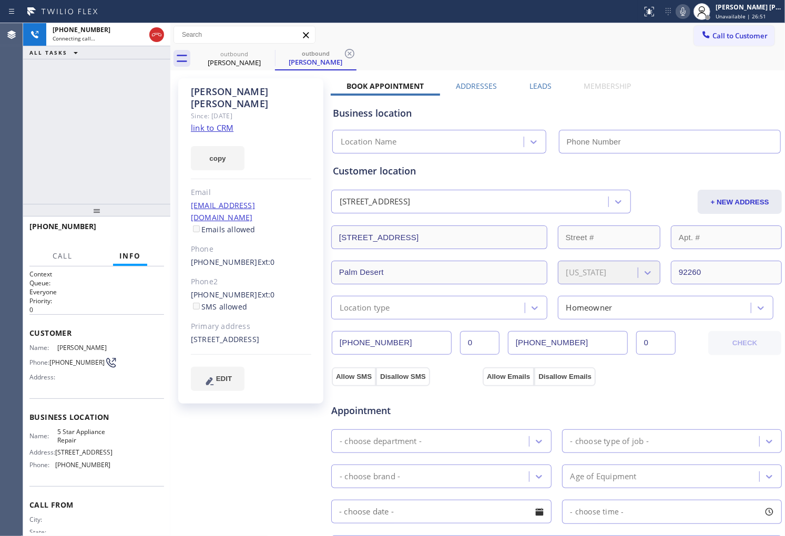
click at [213, 96] on div "Greg Ryan" at bounding box center [251, 98] width 120 height 24
type input "[PHONE_NUMBER]"
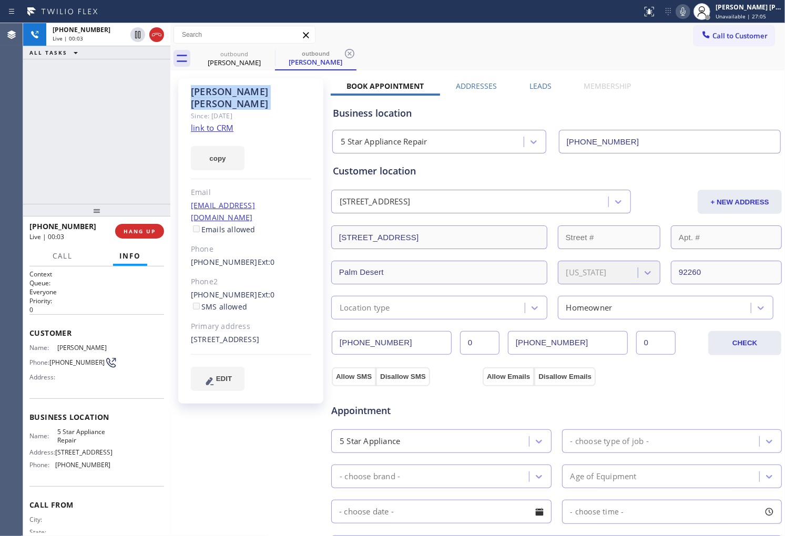
click at [0, 139] on div "Agent Desktop" at bounding box center [11, 279] width 23 height 513
click at [156, 29] on icon at bounding box center [156, 34] width 13 height 13
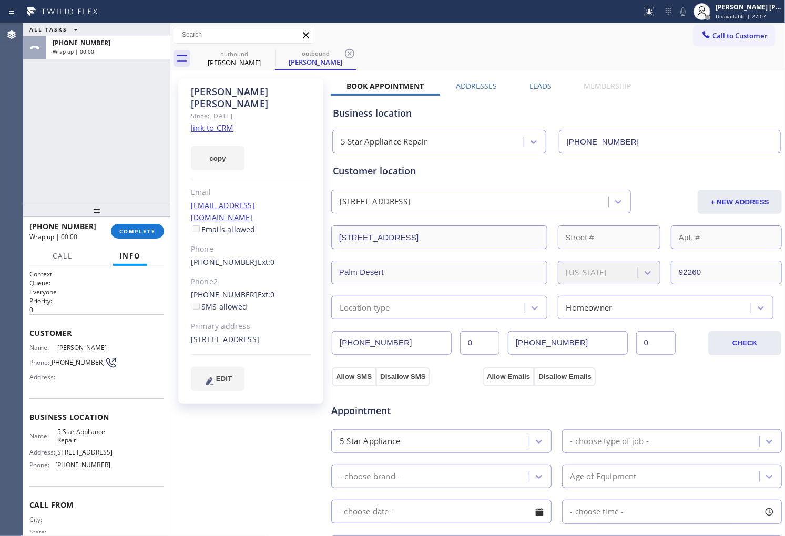
click at [538, 86] on label "Leads" at bounding box center [541, 86] width 22 height 10
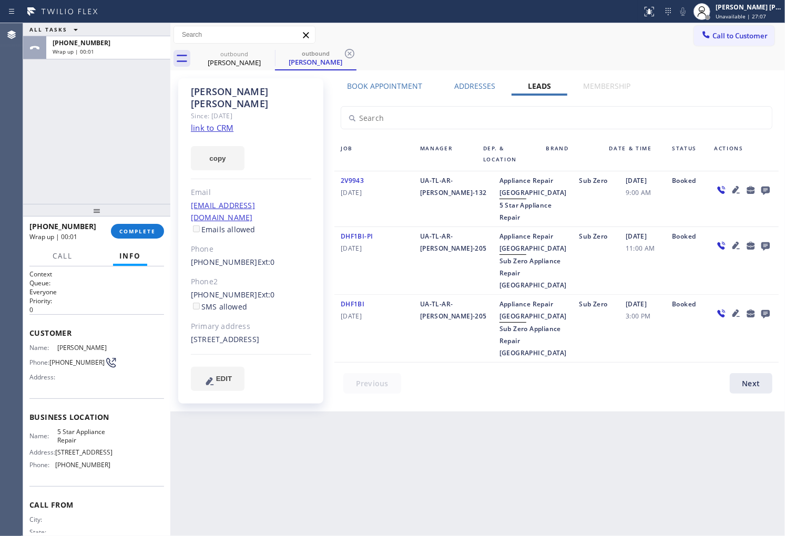
click at [769, 188] on icon at bounding box center [765, 191] width 8 height 8
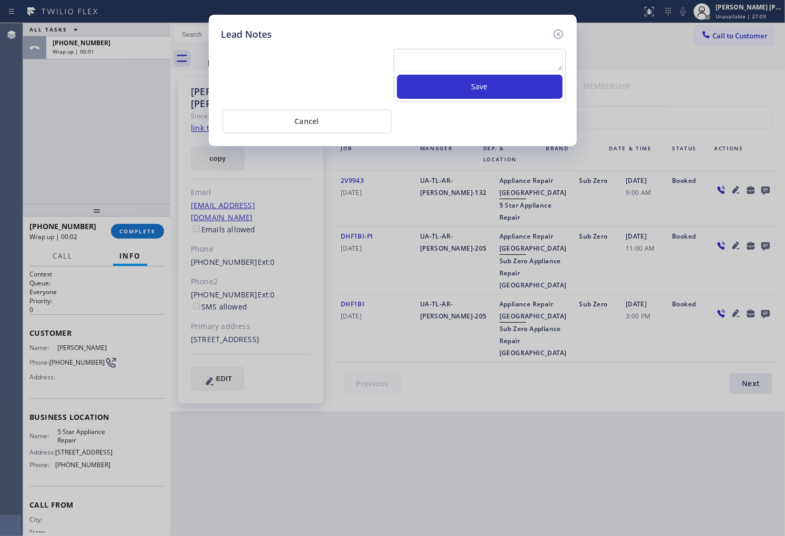
click at [521, 55] on textarea at bounding box center [480, 61] width 166 height 19
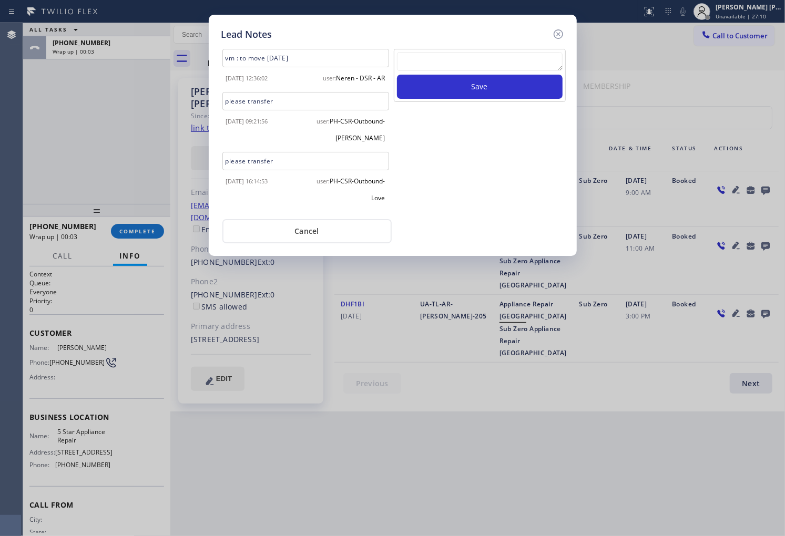
click at [503, 63] on textarea at bounding box center [480, 61] width 166 height 19
type textarea "no answer"
click at [506, 85] on button "Save" at bounding box center [480, 87] width 166 height 24
click at [557, 35] on icon at bounding box center [557, 33] width 9 height 9
click at [557, 35] on div "Call to Customer Outbound call Location 5 Star Appliance Repair Your caller id …" at bounding box center [477, 35] width 615 height 18
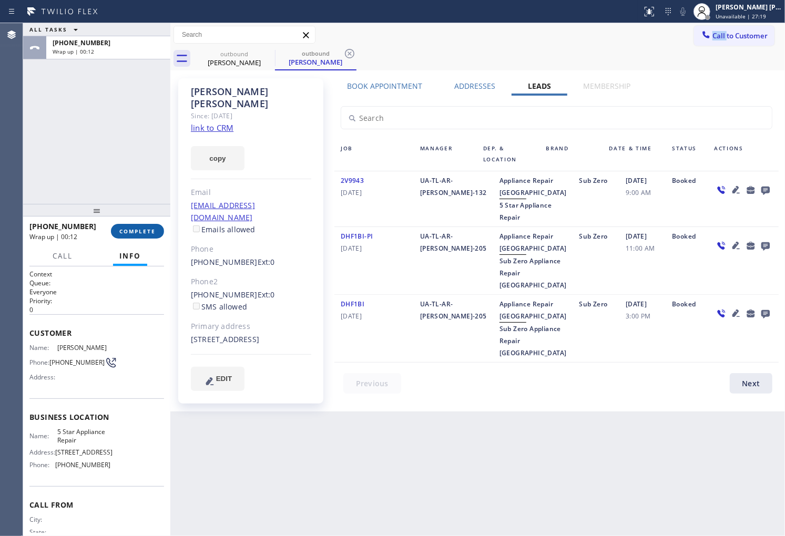
click at [128, 226] on button "COMPLETE" at bounding box center [137, 231] width 53 height 15
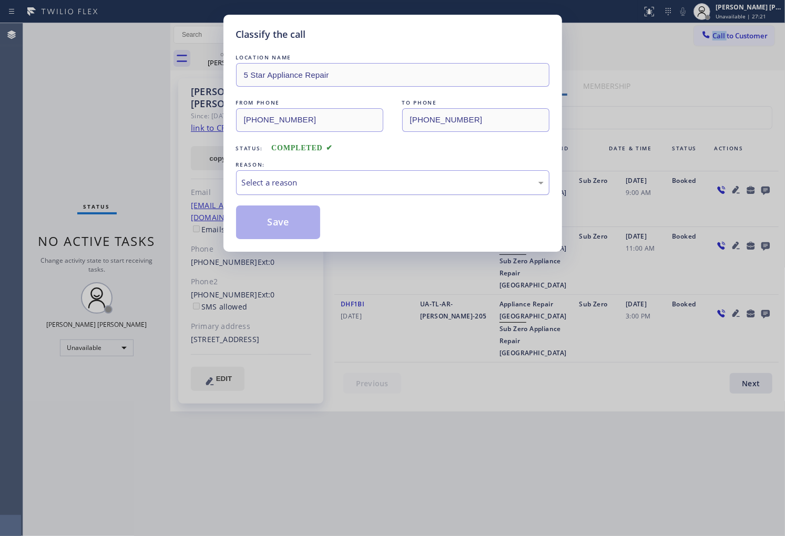
click at [310, 190] on div "Select a reason" at bounding box center [392, 182] width 313 height 25
click at [295, 223] on button "Save" at bounding box center [278, 223] width 85 height 34
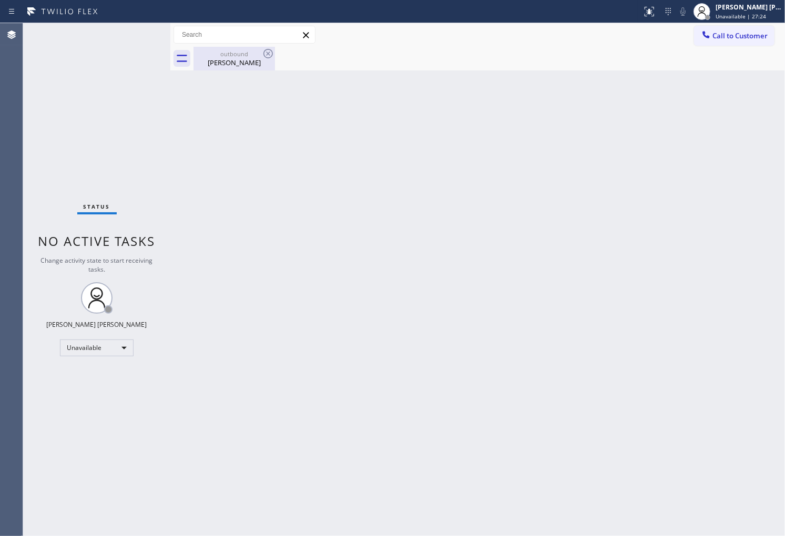
click at [231, 59] on div "Greg Ryan" at bounding box center [234, 62] width 79 height 9
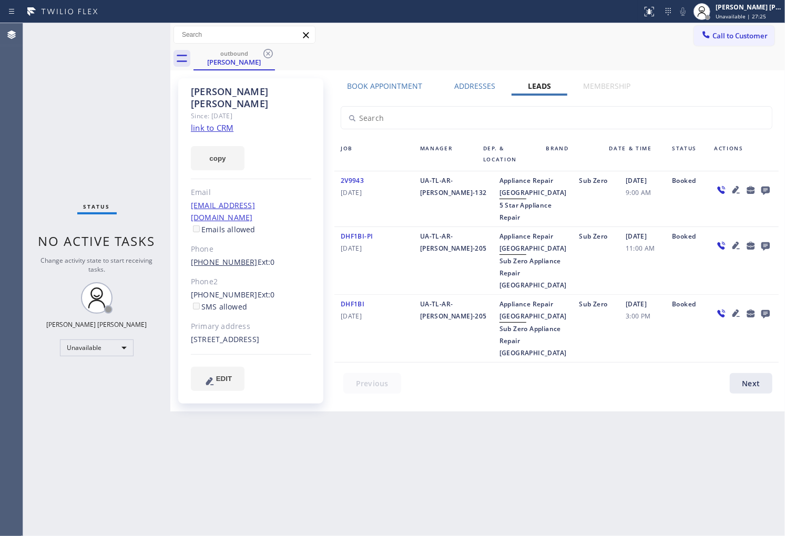
click at [223, 257] on link "(310) 503-8178" at bounding box center [224, 262] width 67 height 10
click at [0, 0] on div "Outbound call Location 5 Star Appliance Repair Your caller id phone number (855…" at bounding box center [0, 0] width 0 height 0
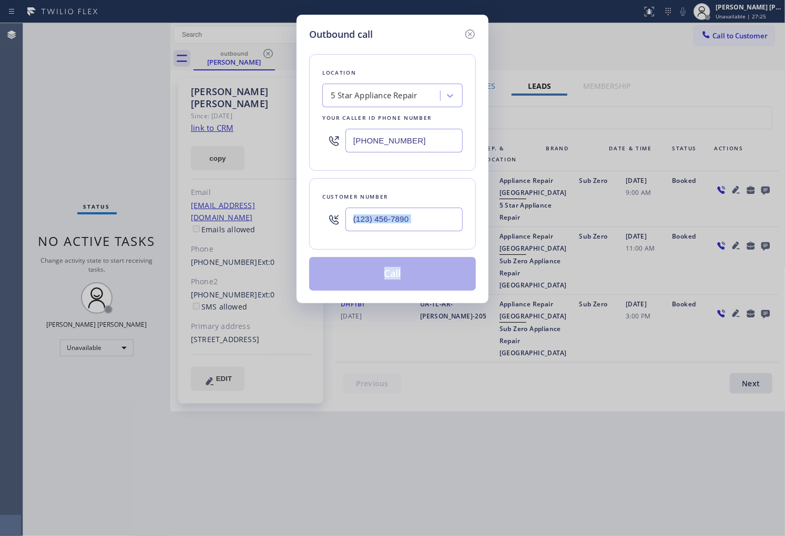
type input "(310) 503-8178"
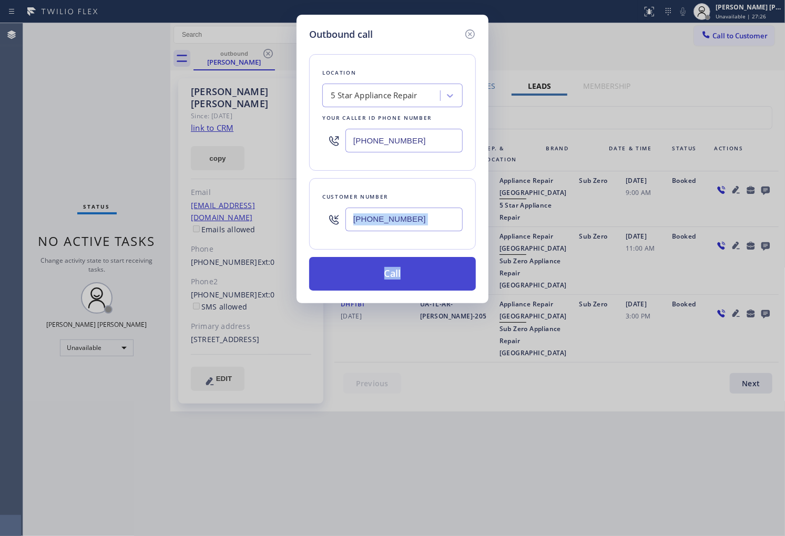
click at [442, 283] on button "Call" at bounding box center [392, 274] width 167 height 34
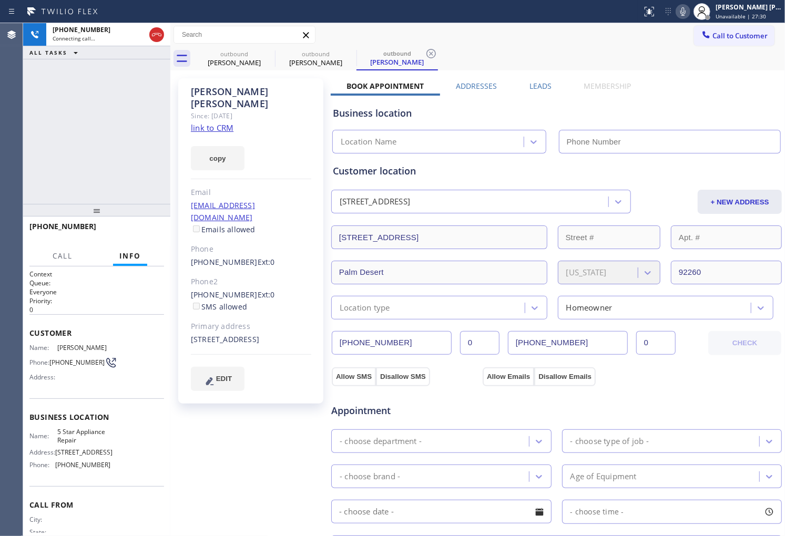
type input "[PHONE_NUMBER]"
click at [18, 165] on div "Agent Desktop" at bounding box center [11, 279] width 23 height 513
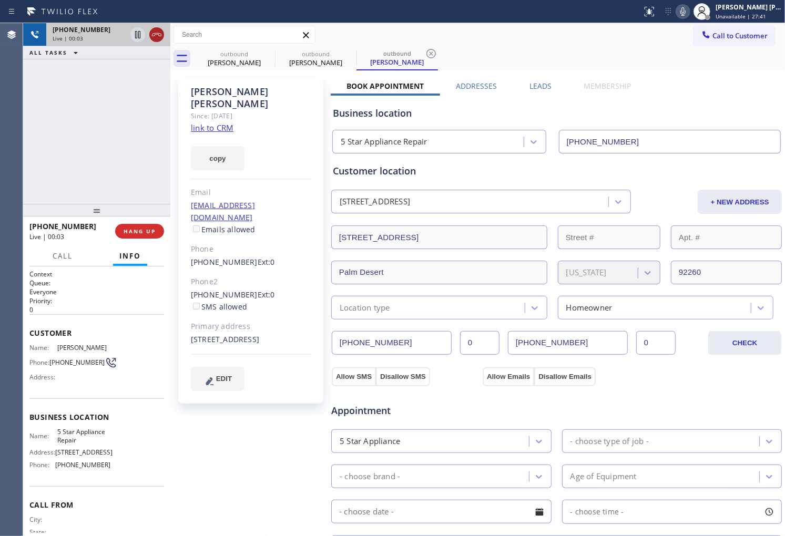
click at [151, 34] on icon at bounding box center [156, 34] width 13 height 13
click at [137, 225] on button "HANG UP" at bounding box center [139, 231] width 49 height 15
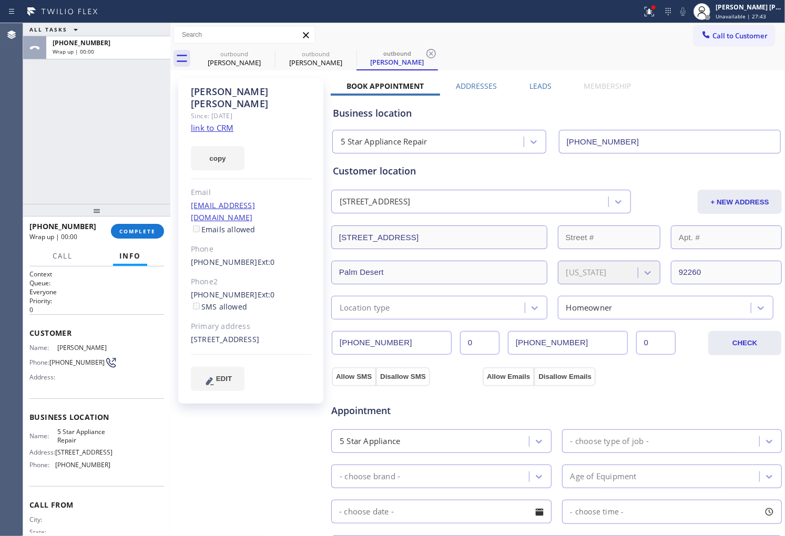
click at [109, 239] on div "+13105038178 Wrap up | 00:00" at bounding box center [70, 231] width 82 height 27
click at [121, 237] on button "COMPLETE" at bounding box center [137, 231] width 53 height 15
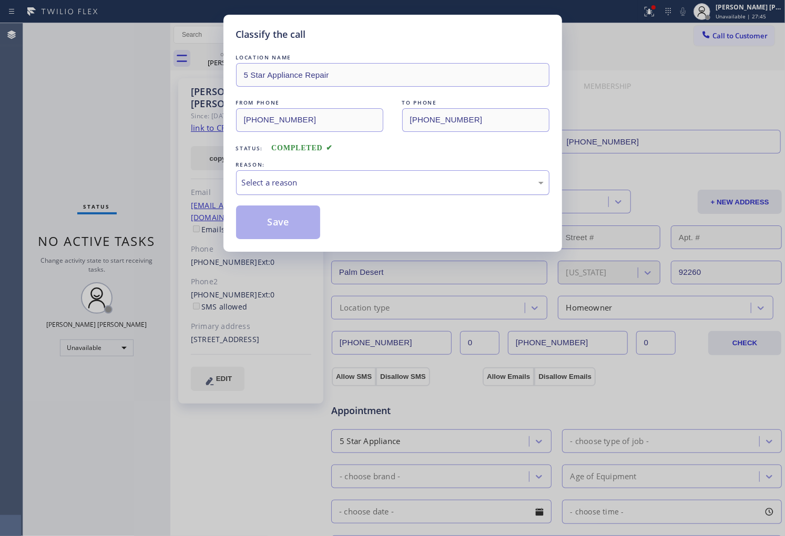
click at [340, 177] on div "Select a reason" at bounding box center [393, 183] width 302 height 12
click at [288, 227] on button "Save" at bounding box center [278, 223] width 85 height 34
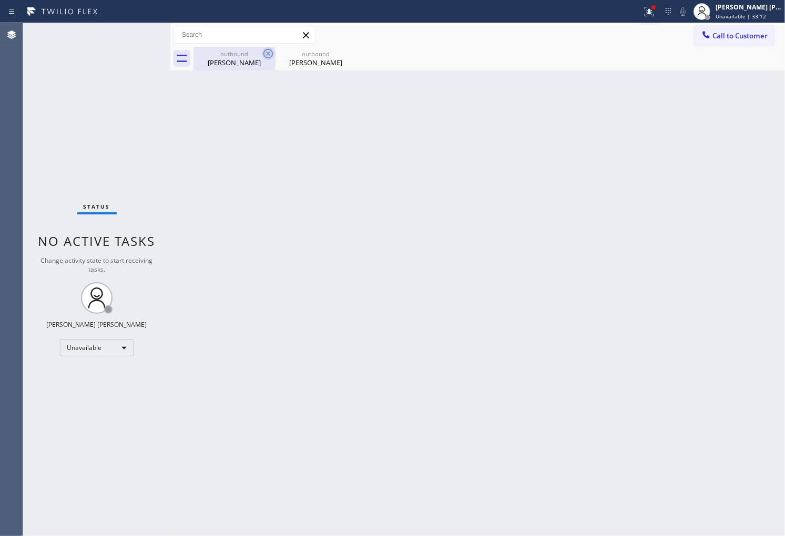
click at [272, 55] on icon at bounding box center [267, 53] width 9 height 9
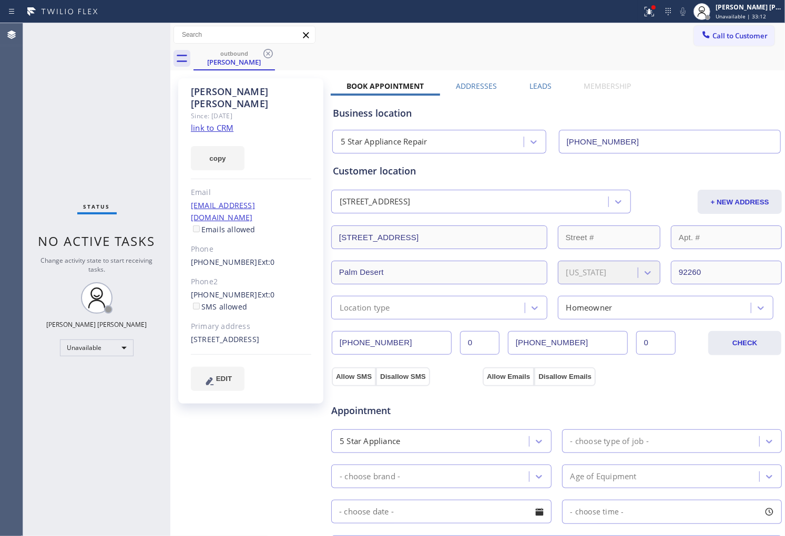
click at [272, 55] on icon at bounding box center [267, 53] width 9 height 9
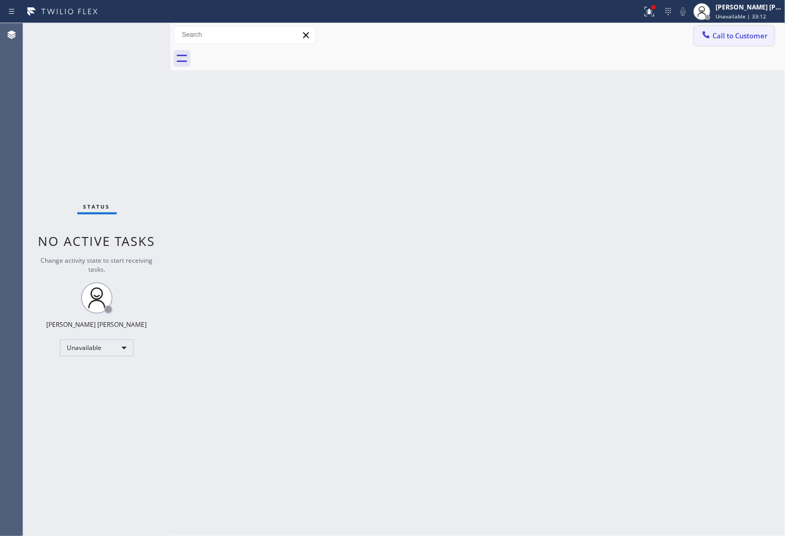
click at [708, 38] on icon at bounding box center [706, 34] width 11 height 11
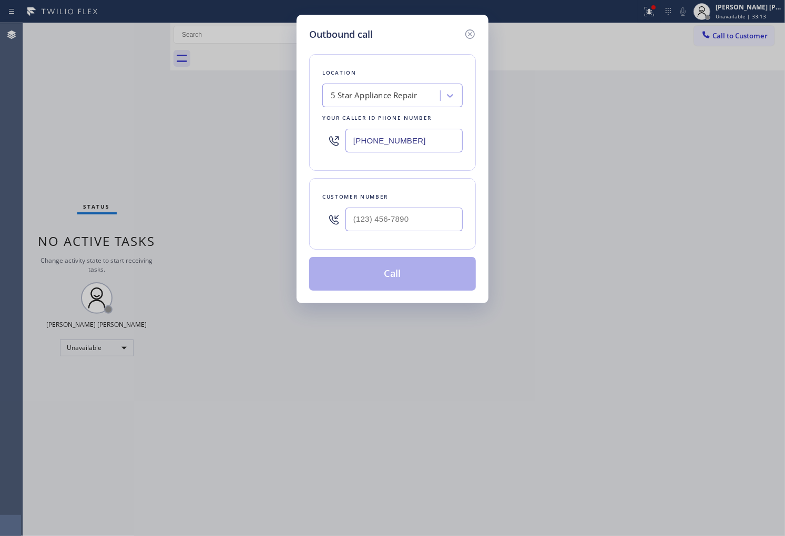
click at [405, 141] on input "[PHONE_NUMBER]" at bounding box center [403, 141] width 117 height 24
paste input "949) 528-8405"
type input "(949) 528-8405"
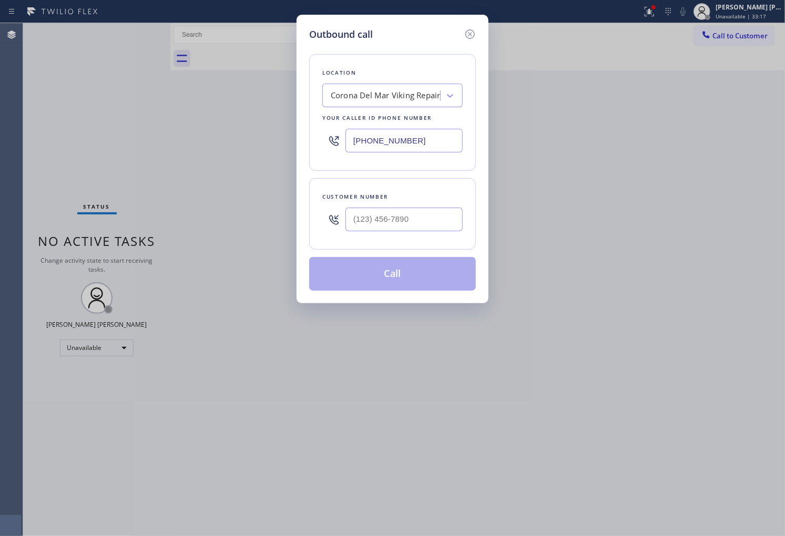
click at [416, 222] on input "text" at bounding box center [403, 220] width 117 height 24
click at [416, 222] on input "(___) ___-____" at bounding box center [403, 220] width 117 height 24
paste input "949) 292-8046"
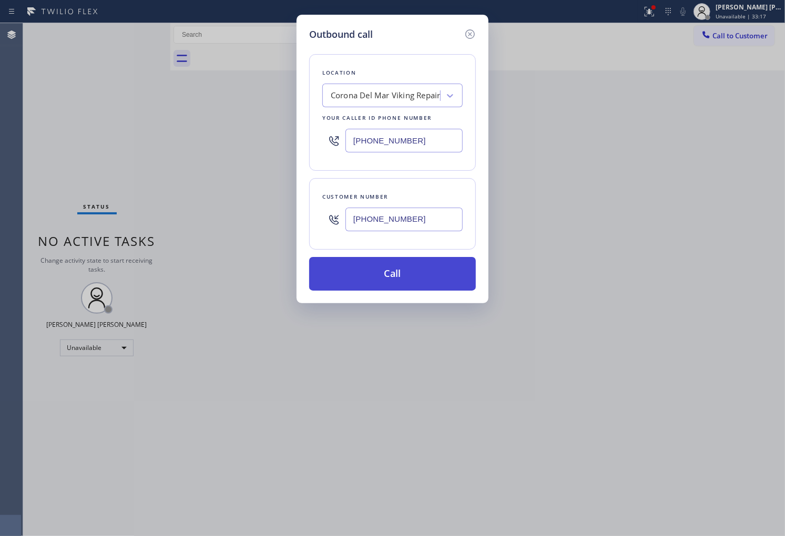
type input "(949) 292-8046"
click at [428, 266] on button "Call" at bounding box center [392, 274] width 167 height 34
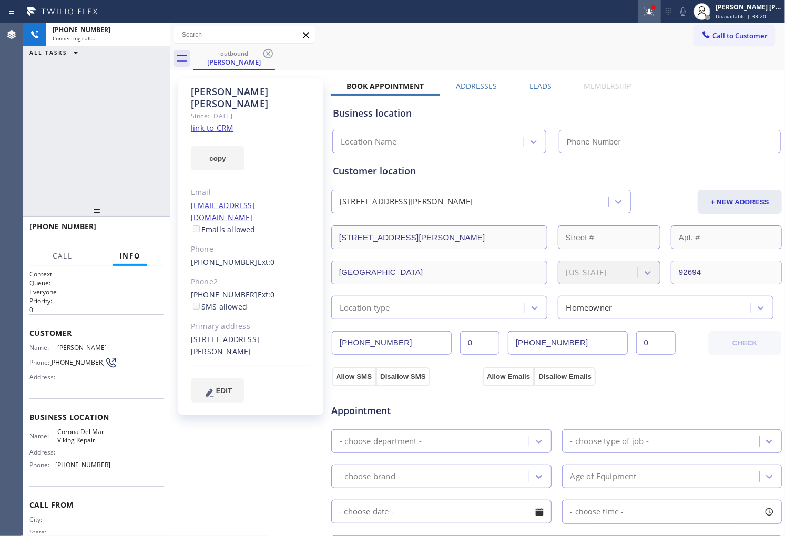
click at [651, 12] on icon at bounding box center [648, 10] width 6 height 7
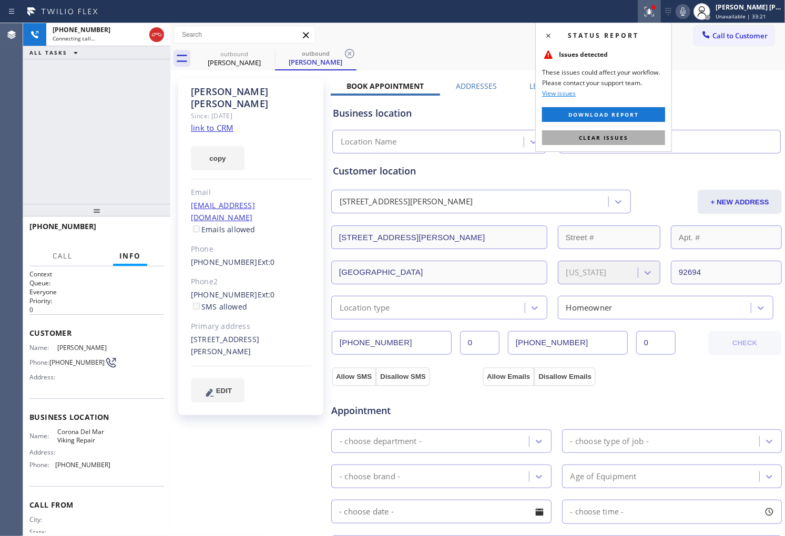
click at [617, 141] on span "Clear issues" at bounding box center [603, 137] width 49 height 7
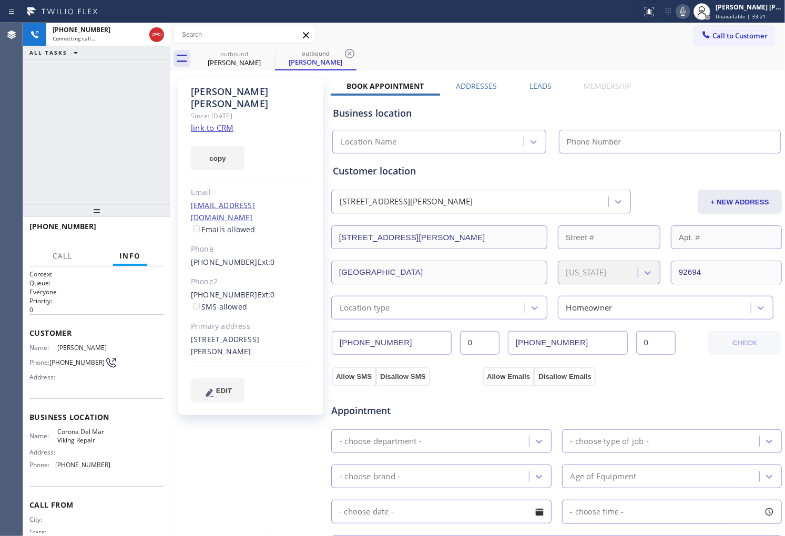
click at [244, 87] on div "David Bournazian" at bounding box center [251, 98] width 120 height 24
type input "(949) 528-8405"
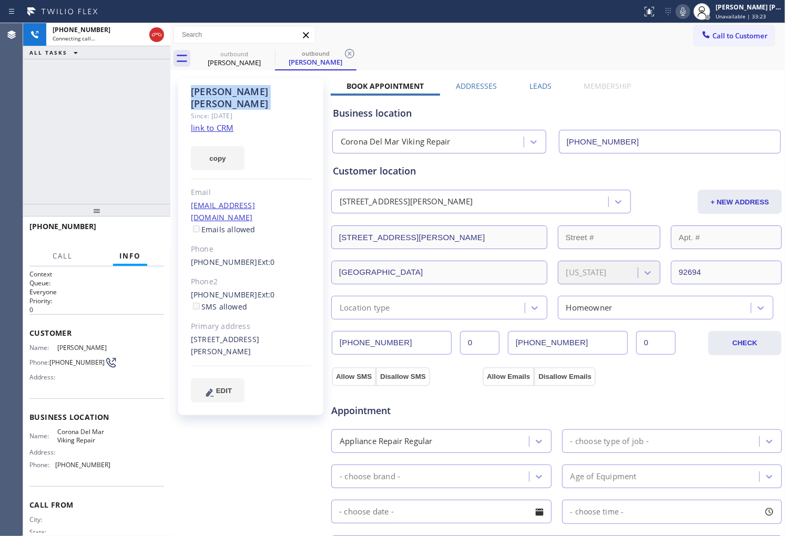
click at [182, 151] on div "David Bournazian Since: 20 may 2020 link to CRM copy Email bourn4@att.net Email…" at bounding box center [250, 246] width 145 height 337
click at [269, 166] on div "David Bournazian Since: 20 may 2020 link to CRM copy Email bourn4@att.net Email…" at bounding box center [250, 246] width 145 height 337
click at [65, 171] on div "+19492928046 Connecting call… ALL TASKS ALL TASKS ACTIVE TASKS TASKS IN WRAP UP" at bounding box center [96, 113] width 147 height 181
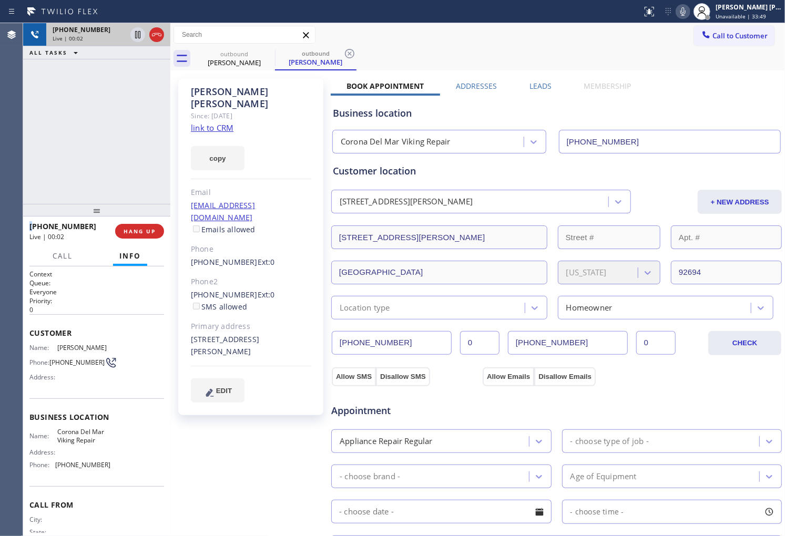
click at [160, 36] on icon at bounding box center [156, 34] width 9 height 3
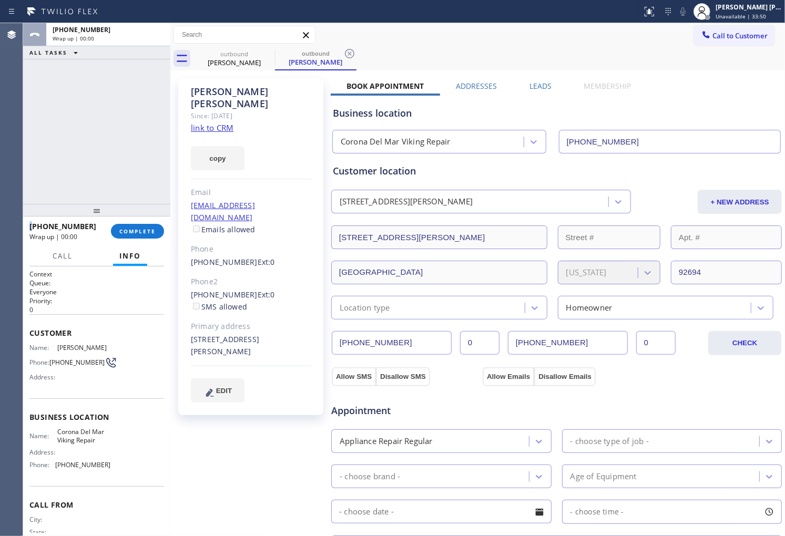
click at [540, 82] on label "Leads" at bounding box center [541, 86] width 22 height 10
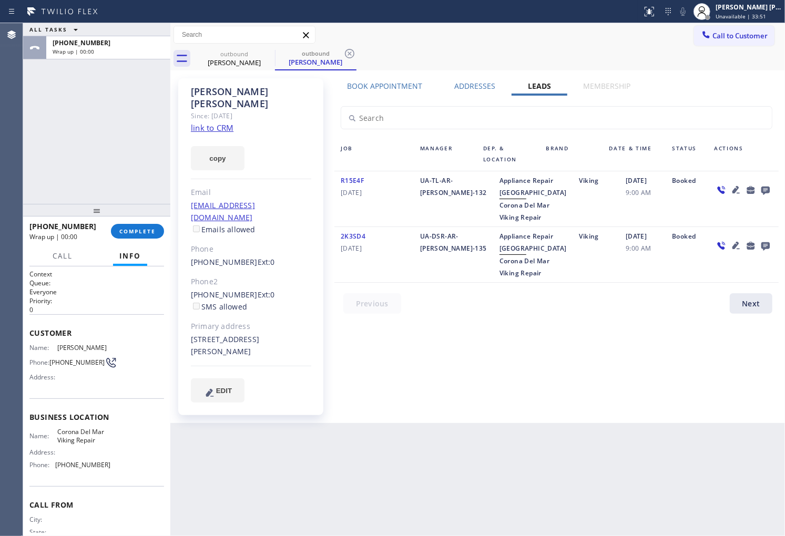
click at [768, 189] on icon at bounding box center [765, 191] width 8 height 8
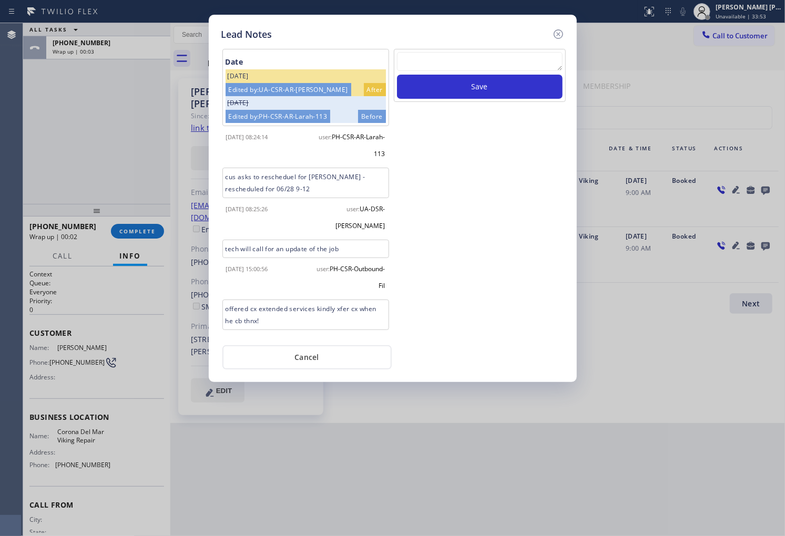
click at [468, 67] on textarea at bounding box center [480, 61] width 166 height 19
paste textarea "N/A - Please transfer"
type textarea "N/A - Please transfer"
click at [469, 88] on button "Save" at bounding box center [480, 87] width 166 height 24
click at [557, 29] on icon at bounding box center [557, 33] width 9 height 9
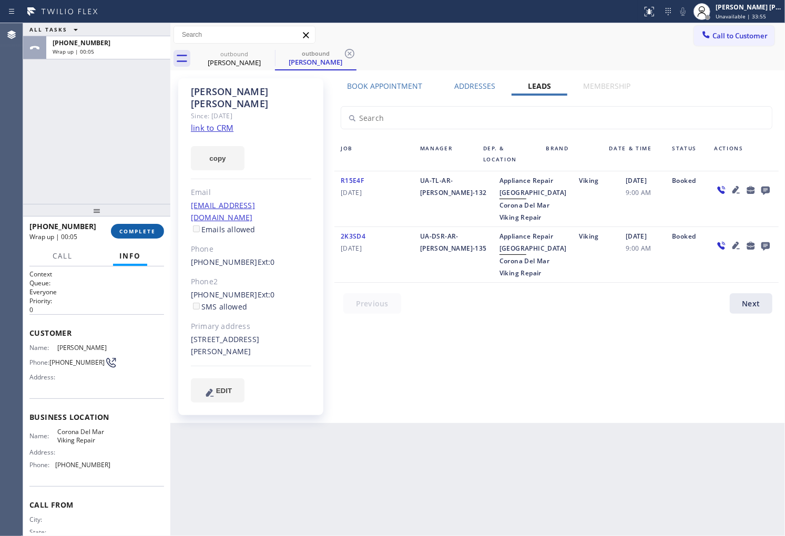
click at [132, 233] on span "COMPLETE" at bounding box center [137, 231] width 36 height 7
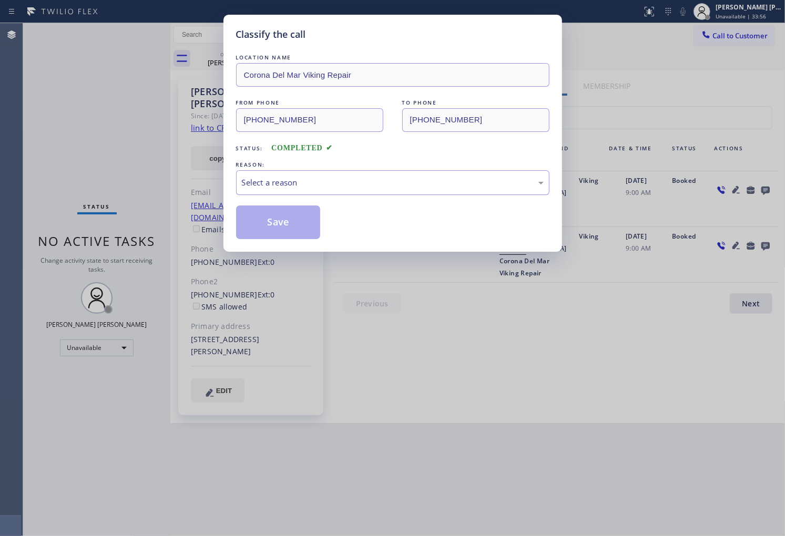
click at [358, 179] on div "Select a reason" at bounding box center [393, 183] width 302 height 12
click at [283, 225] on button "Save" at bounding box center [278, 223] width 85 height 34
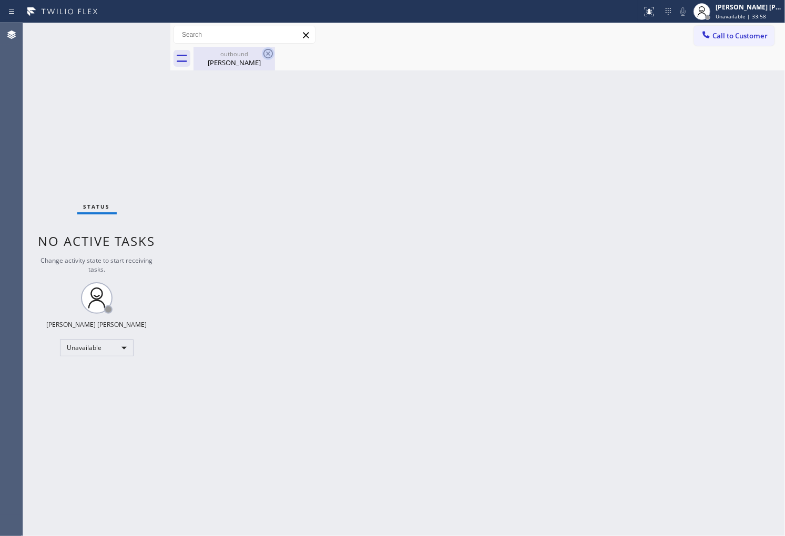
click at [272, 53] on icon at bounding box center [267, 53] width 9 height 9
click at [245, 72] on div "Back to Dashboard Change Sender ID Customers Technicians Select a contact Outbo…" at bounding box center [477, 279] width 615 height 513
click at [266, 64] on div "David Bournazian" at bounding box center [234, 62] width 79 height 9
click at [267, 55] on div at bounding box center [490, 59] width 592 height 24
click at [727, 34] on span "Call to Customer" at bounding box center [740, 35] width 55 height 9
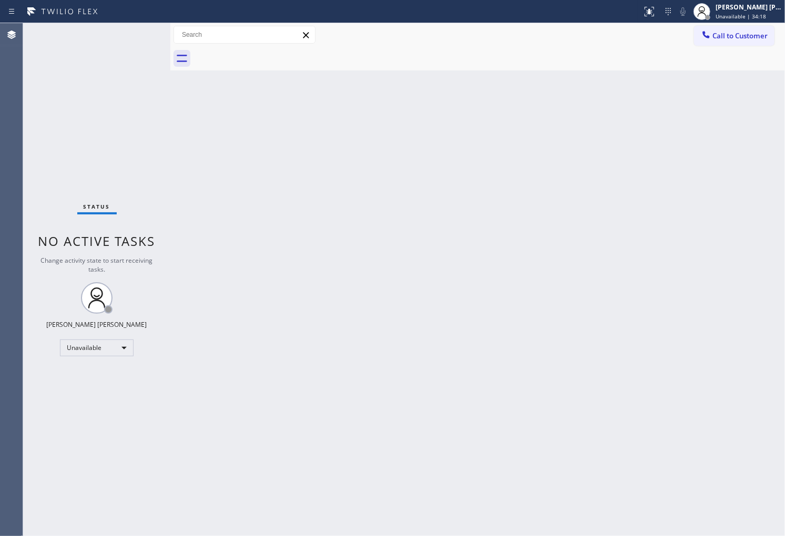
click at [0, 0] on div "Outbound call Location Corona Del Mar Viking Repair Your caller id phone number…" at bounding box center [0, 0] width 0 height 0
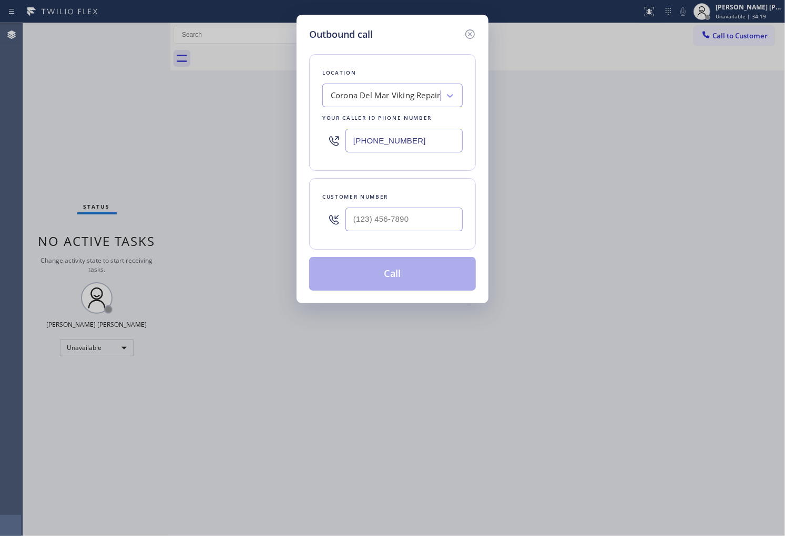
click at [367, 146] on input "(949) 528-8405" at bounding box center [403, 141] width 117 height 24
paste input "855) 393-3634"
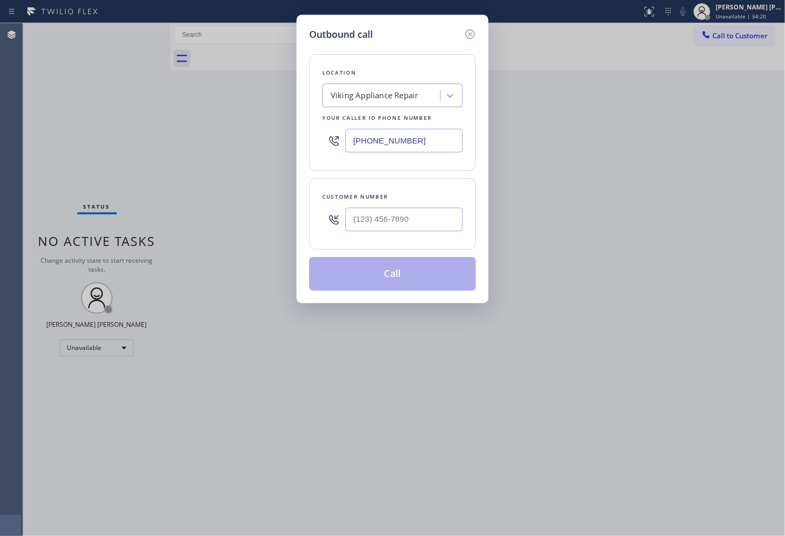
type input "(855) 393-3634"
click at [435, 215] on input "text" at bounding box center [403, 220] width 117 height 24
click at [435, 215] on input "(___) ___-____" at bounding box center [403, 220] width 117 height 24
paste input "6507"
click at [447, 220] on input "(___) ___-6507" at bounding box center [403, 220] width 117 height 24
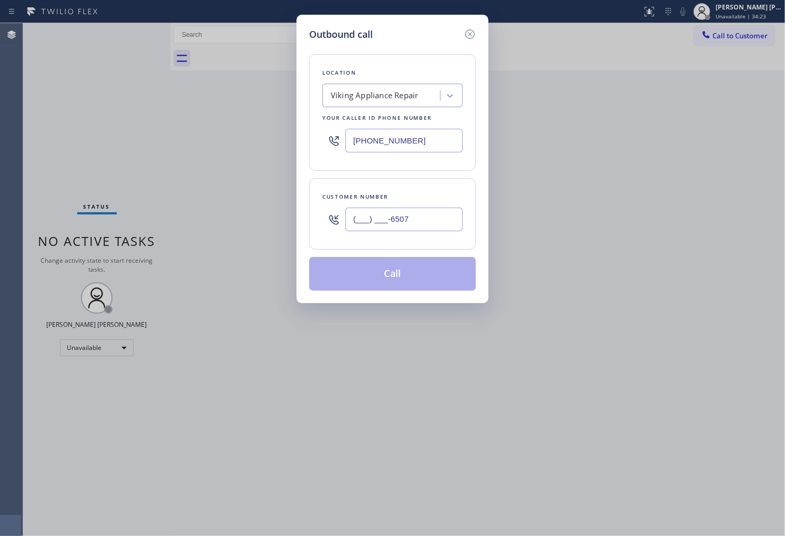
click at [447, 220] on input "(___) ___-6507" at bounding box center [403, 220] width 117 height 24
paste input "650) 796-6953"
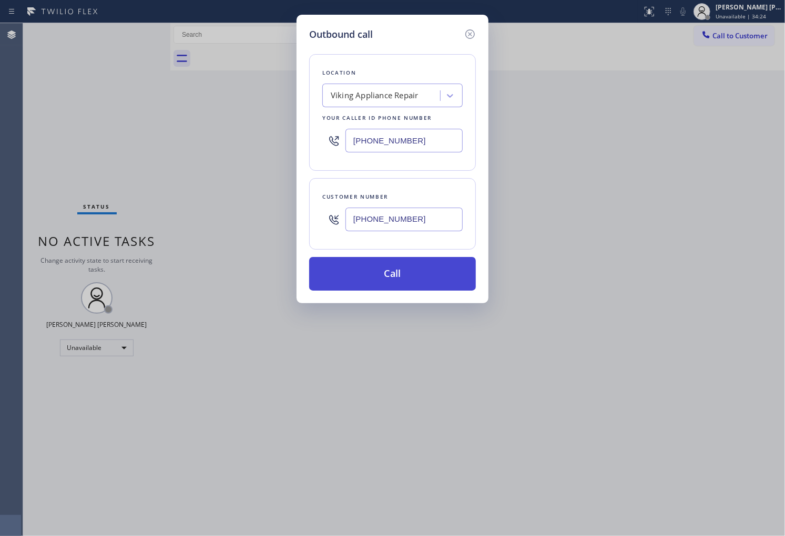
type input "(650) 796-6953"
click at [421, 269] on button "Call" at bounding box center [392, 274] width 167 height 34
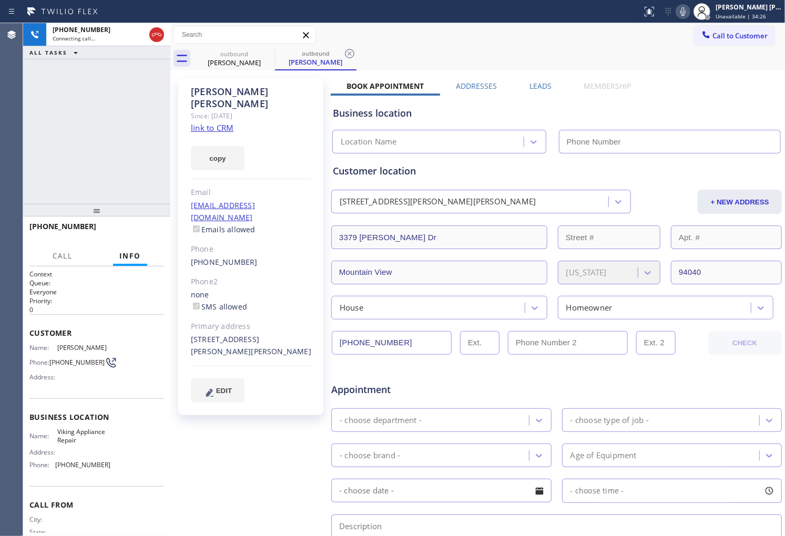
click at [238, 86] on div "Wesley Rowland" at bounding box center [251, 98] width 120 height 24
click at [44, 129] on div "+16507966953 Connecting call… ALL TASKS ALL TASKS ACTIVE TASKS TASKS IN WRAP UP" at bounding box center [96, 113] width 147 height 181
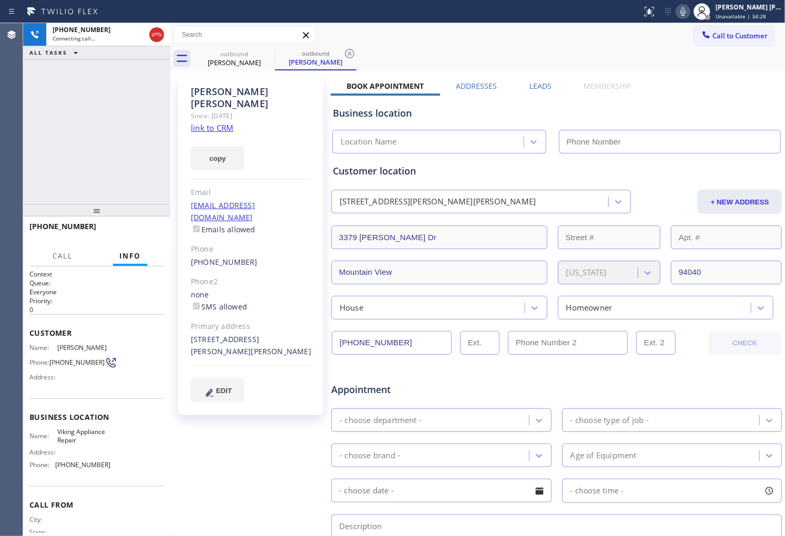
type input "(855) 393-3634"
click at [98, 139] on div "+16507966953 Connecting call… ALL TASKS ALL TASKS ACTIVE TASKS TASKS IN WRAP UP" at bounding box center [96, 113] width 147 height 181
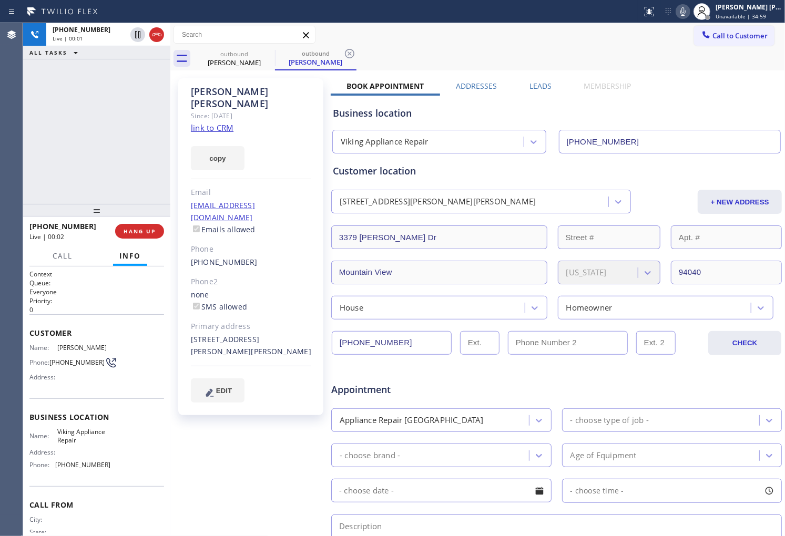
click at [0, 46] on div "Agent Desktop" at bounding box center [11, 279] width 23 height 513
click at [155, 38] on icon at bounding box center [156, 34] width 13 height 13
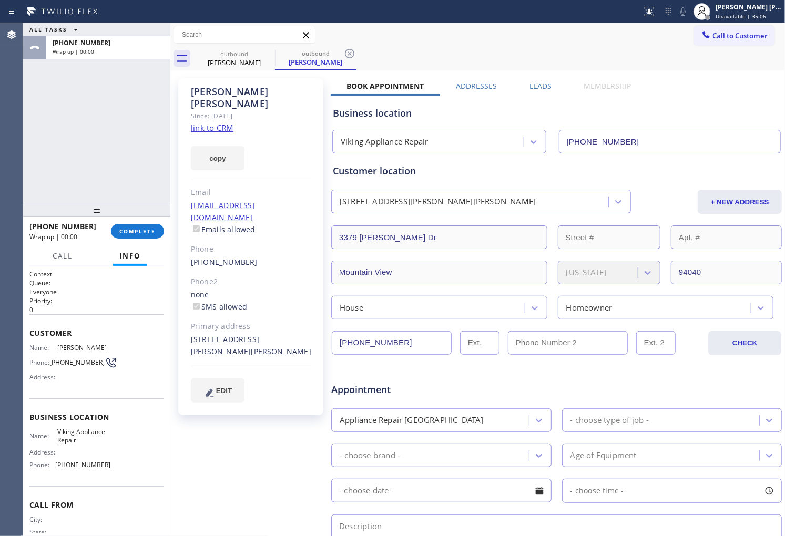
click at [547, 90] on label "Leads" at bounding box center [541, 86] width 22 height 10
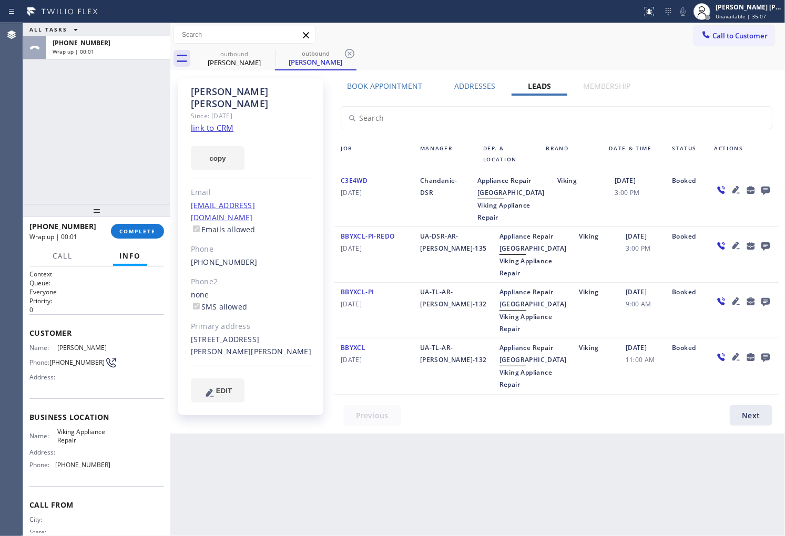
click at [769, 188] on icon at bounding box center [765, 191] width 8 height 8
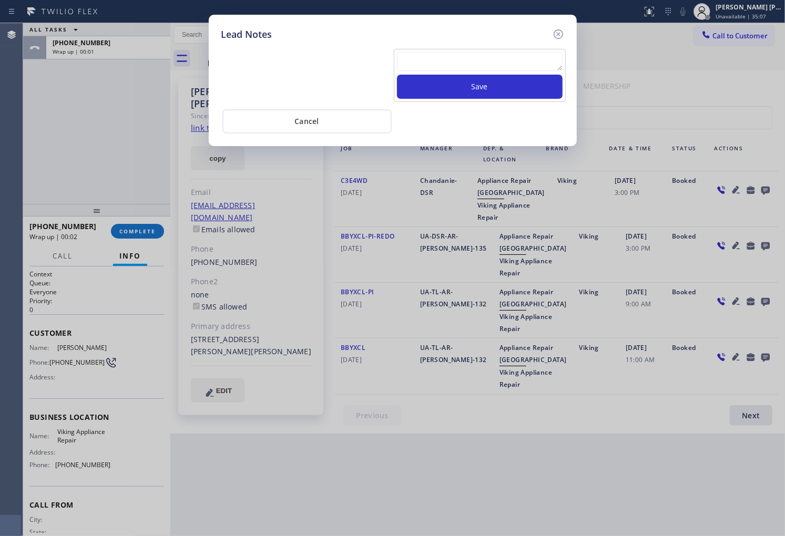
click at [504, 63] on textarea at bounding box center [480, 61] width 166 height 19
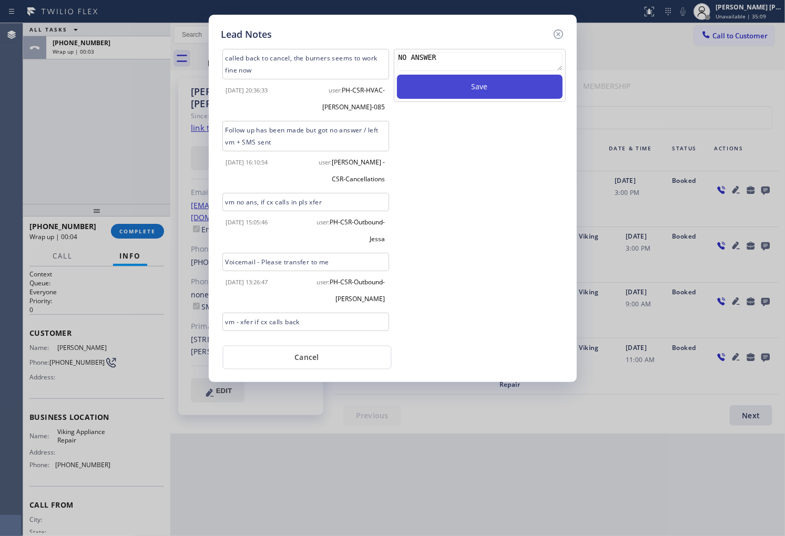
type textarea "NO ANSWER"
click at [528, 96] on button "Save" at bounding box center [480, 87] width 166 height 24
click at [559, 22] on div "Lead Notes called back to cancel, the burners seems to work fine now 2023-12-13…" at bounding box center [393, 199] width 368 height 368
click at [559, 34] on icon at bounding box center [558, 34] width 13 height 13
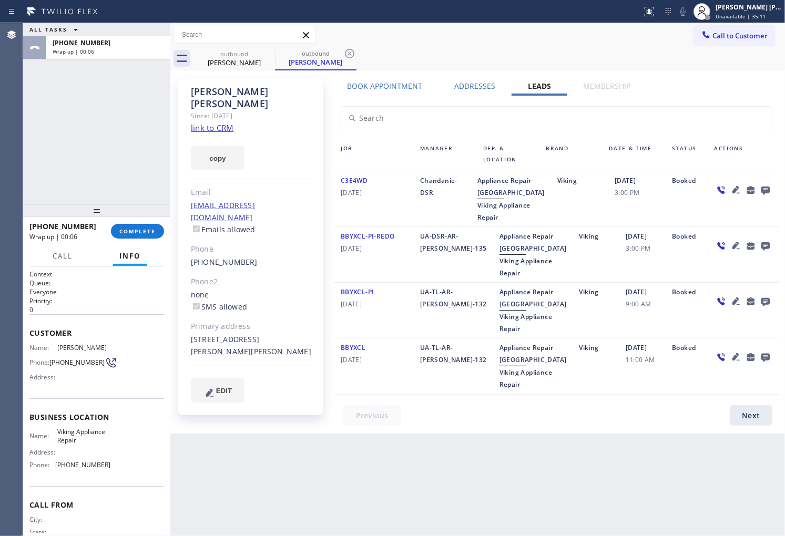
click at [110, 235] on div "+16507966953 Wrap up | 00:06" at bounding box center [70, 231] width 82 height 27
click at [128, 230] on span "COMPLETE" at bounding box center [137, 231] width 36 height 7
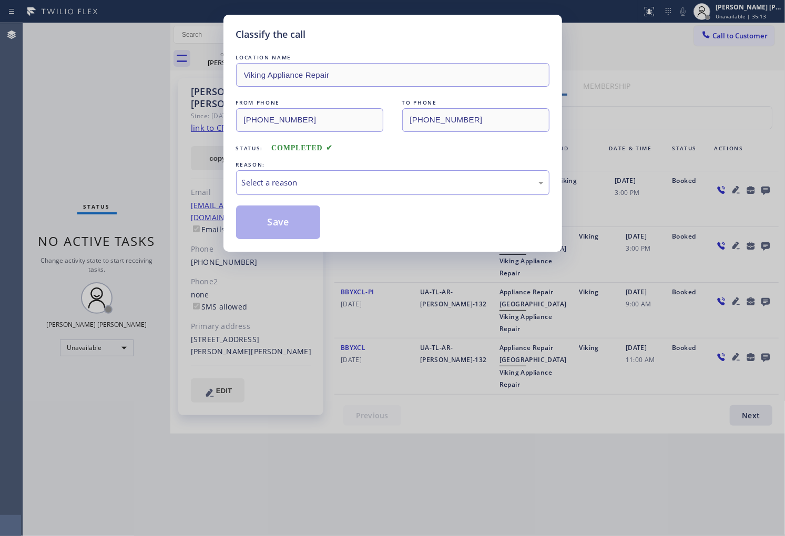
click at [364, 182] on div "Select a reason" at bounding box center [393, 183] width 302 height 12
click at [280, 218] on button "Save" at bounding box center [278, 223] width 85 height 34
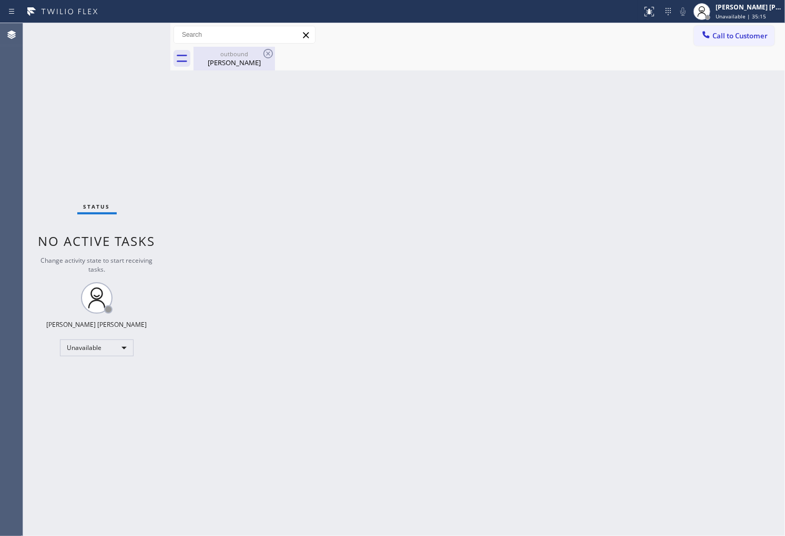
drag, startPoint x: 243, startPoint y: 63, endPoint x: 258, endPoint y: 61, distance: 14.4
click at [245, 63] on div "Wesley Rowland" at bounding box center [234, 62] width 79 height 9
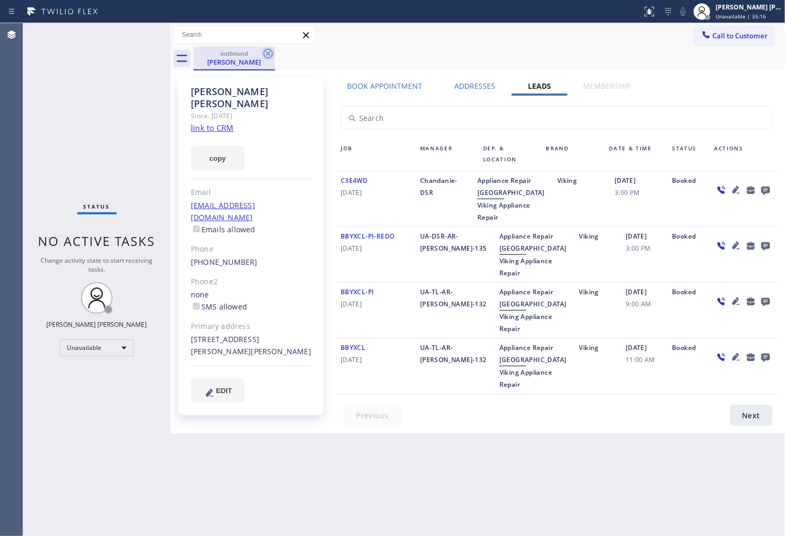
click at [266, 54] on icon at bounding box center [268, 53] width 13 height 13
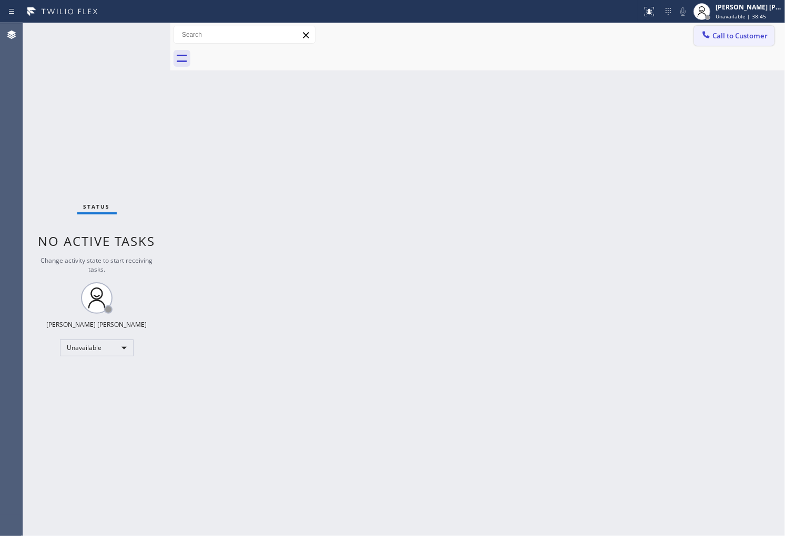
click at [698, 32] on button "Call to Customer" at bounding box center [734, 36] width 80 height 20
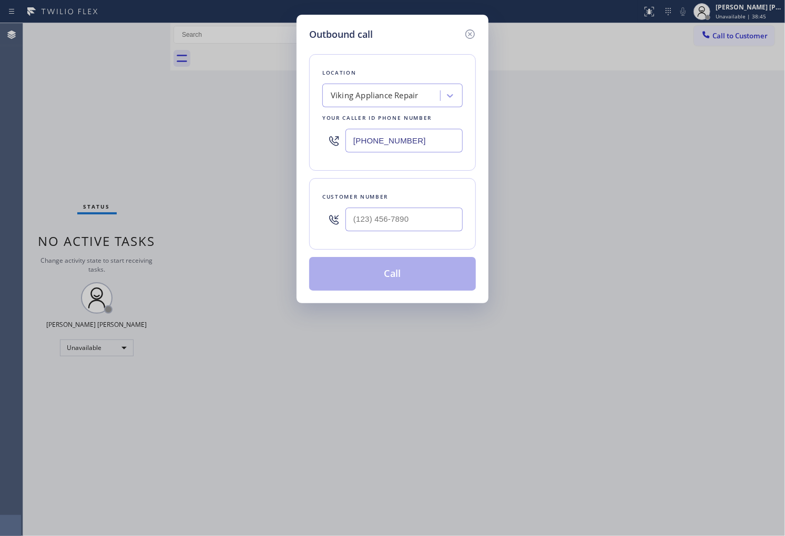
click at [419, 138] on input "(855) 393-3634" at bounding box center [403, 141] width 117 height 24
paste input "669) 201-8532"
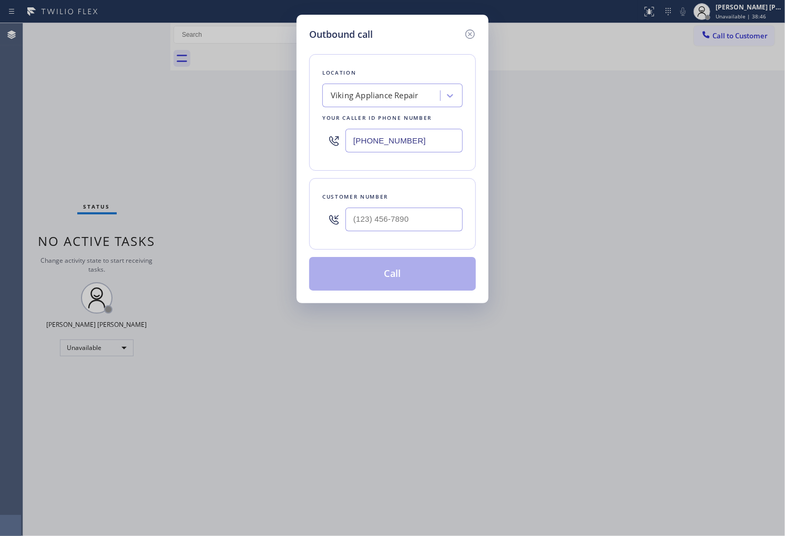
type input "[PHONE_NUMBER]"
click at [393, 222] on input "(___) ___-____" at bounding box center [403, 220] width 117 height 24
paste input "650) 339-4577"
type input "[PHONE_NUMBER]"
click at [469, 32] on icon at bounding box center [470, 34] width 13 height 13
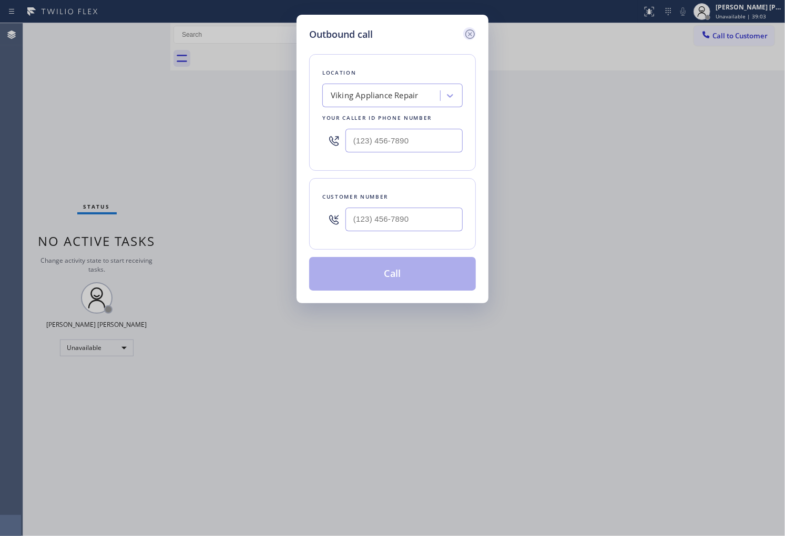
click at [469, 32] on div "Call to Customer Outbound call Location Viking Appliance Repair Your caller id …" at bounding box center [477, 35] width 615 height 18
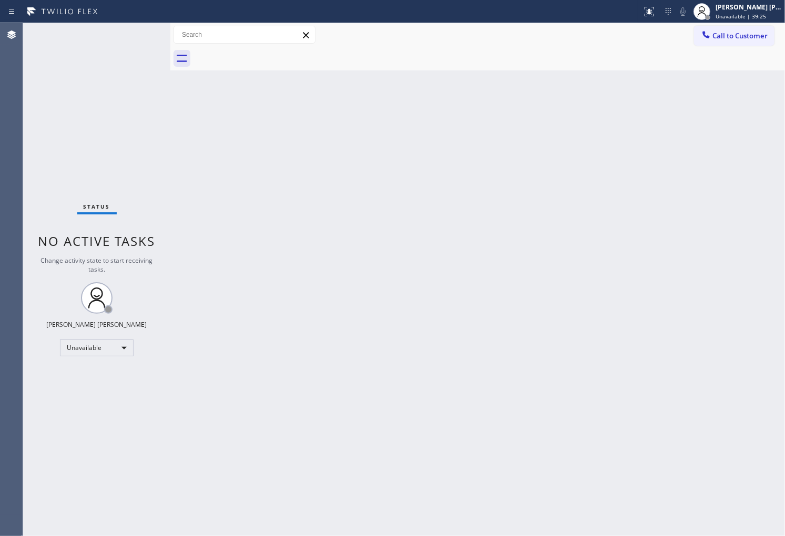
drag, startPoint x: 0, startPoint y: 213, endPoint x: 526, endPoint y: 60, distance: 547.5
click at [1, 212] on div "Agent Desktop" at bounding box center [11, 279] width 23 height 513
click at [745, 35] on span "Call to Customer" at bounding box center [740, 35] width 55 height 9
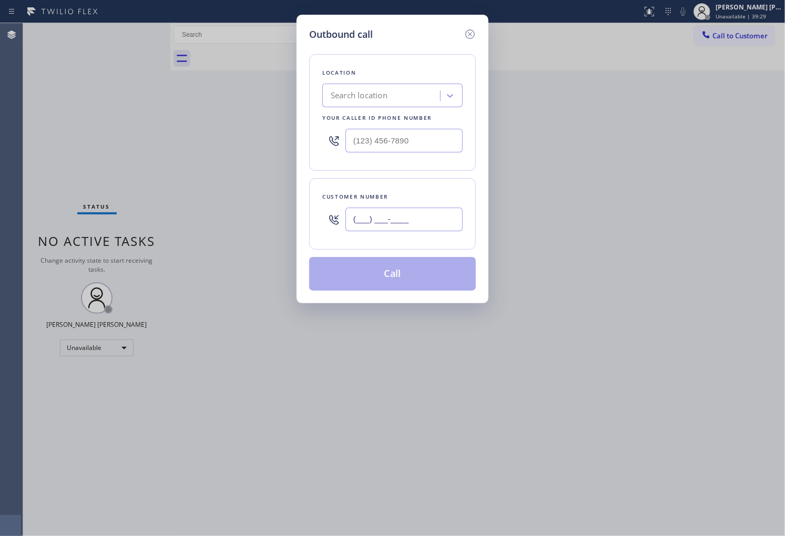
click at [389, 213] on input "(___) ___-____" at bounding box center [403, 220] width 117 height 24
paste input "650) 339-4577"
type input "[PHONE_NUMBER]"
click at [396, 144] on input "(___) ___-____" at bounding box center [403, 141] width 117 height 24
paste input "669) 201-8532"
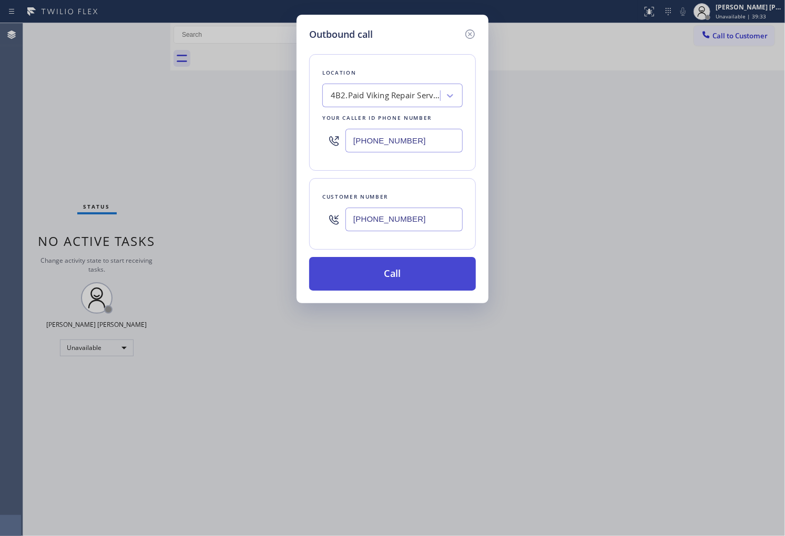
type input "[PHONE_NUMBER]"
click at [423, 267] on button "Call" at bounding box center [392, 274] width 167 height 34
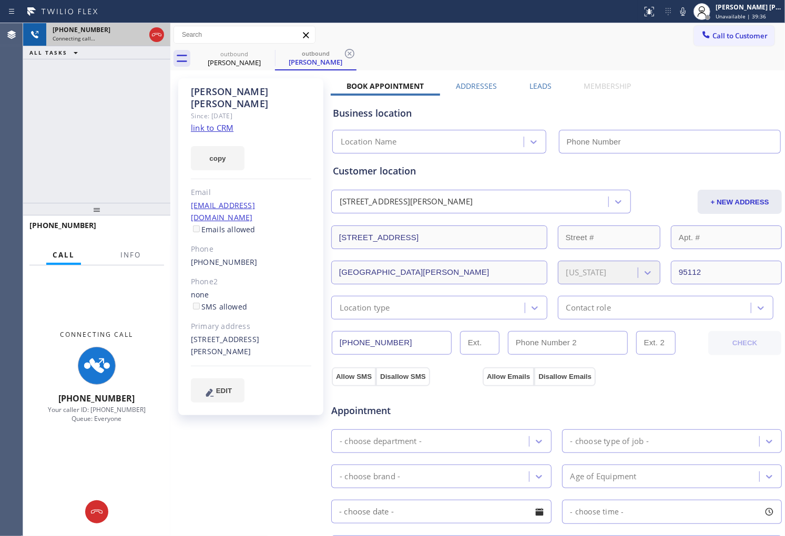
click at [154, 40] on icon at bounding box center [156, 34] width 13 height 13
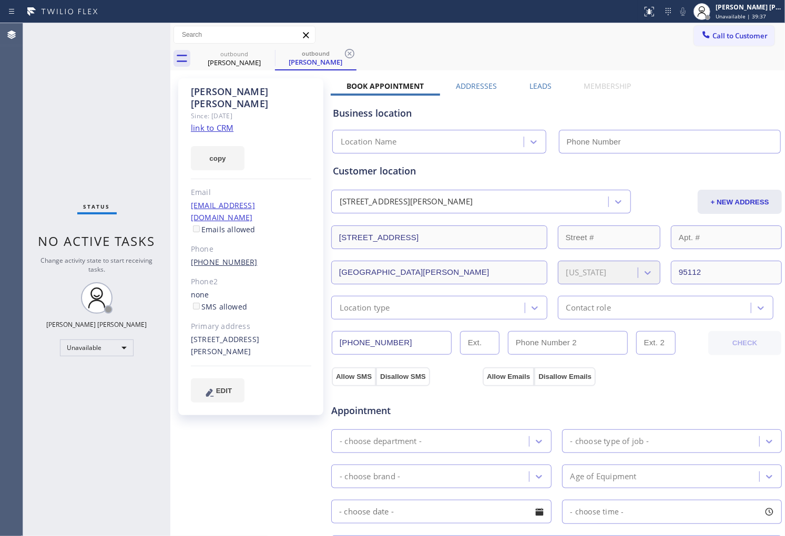
click at [220, 257] on link "[PHONE_NUMBER]" at bounding box center [224, 262] width 67 height 10
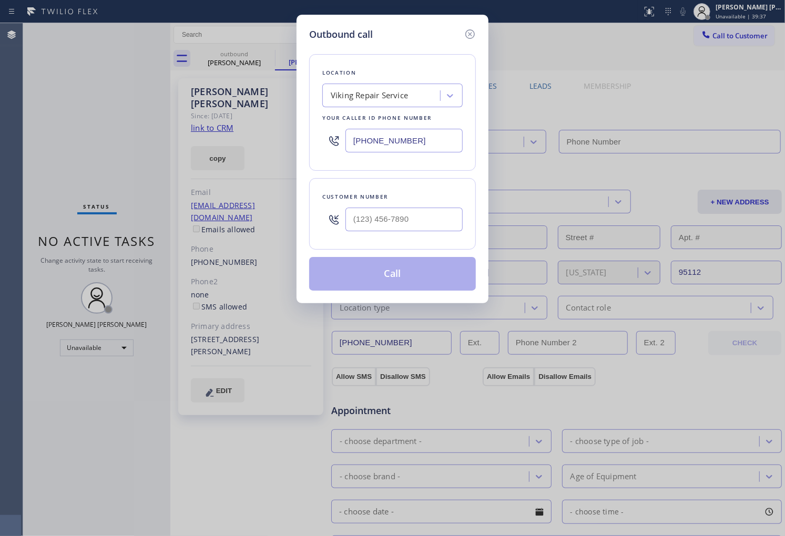
type input "[PHONE_NUMBER]"
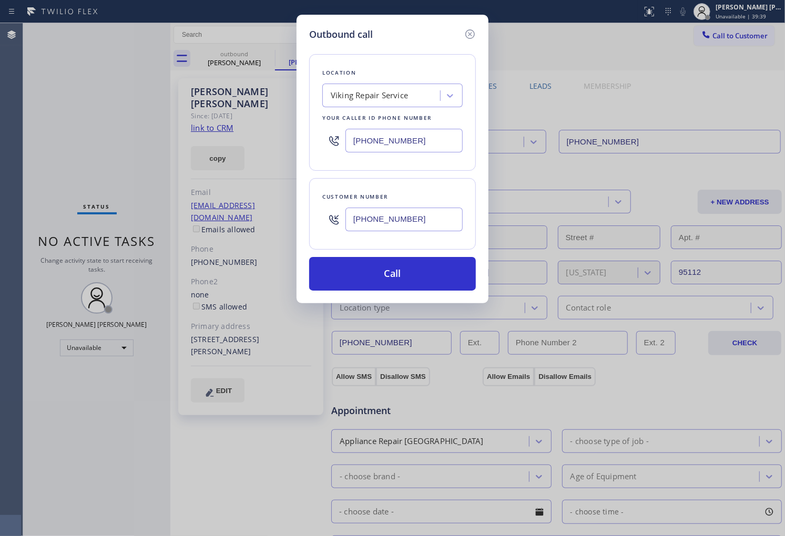
click at [414, 145] on input "[PHONE_NUMBER]" at bounding box center [403, 141] width 117 height 24
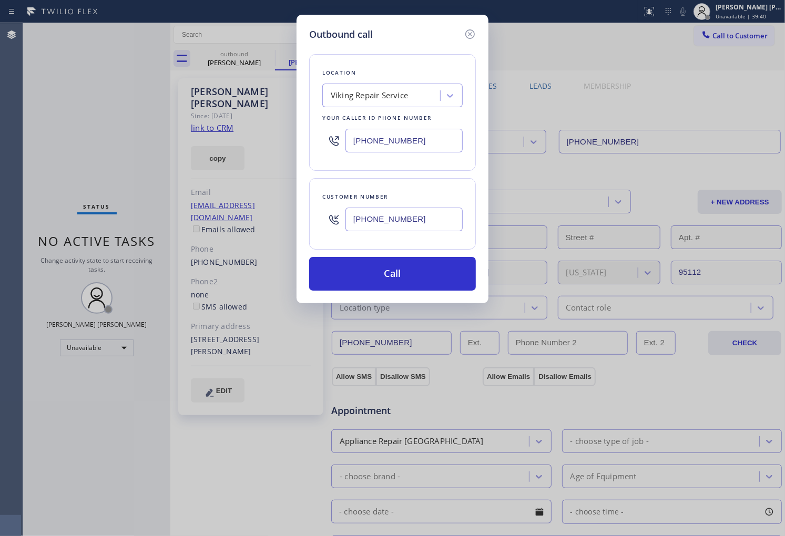
paste input "855) 731-495"
type input "[PHONE_NUMBER]"
click at [421, 273] on button "Call" at bounding box center [392, 274] width 167 height 34
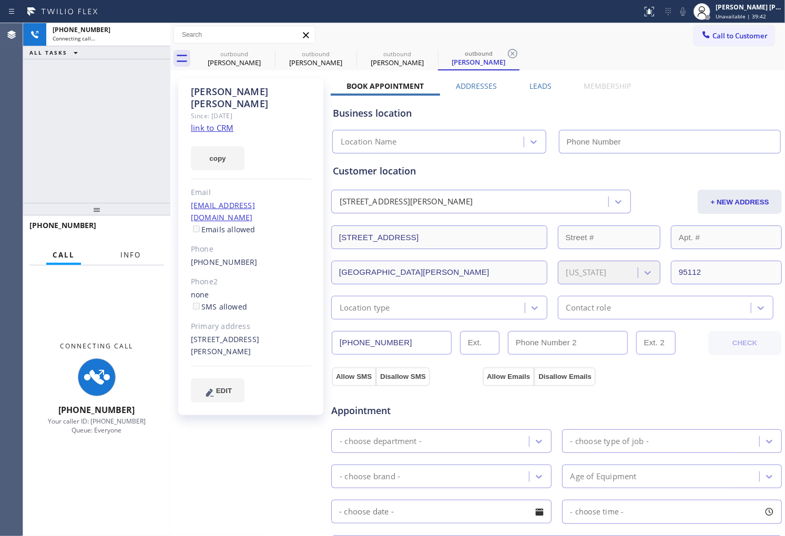
click at [156, 249] on div "Call Info" at bounding box center [96, 255] width 135 height 21
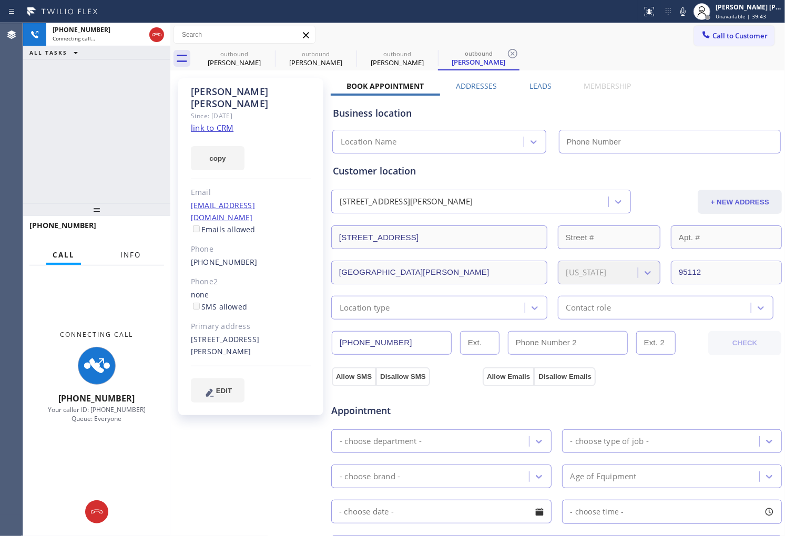
drag, startPoint x: 146, startPoint y: 255, endPoint x: 758, endPoint y: 213, distance: 613.5
click at [146, 255] on button "Info" at bounding box center [130, 255] width 33 height 21
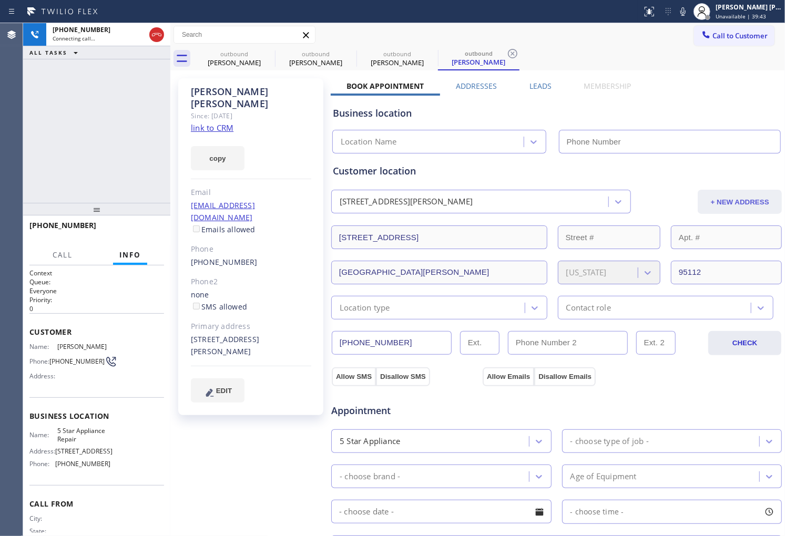
type input "[PHONE_NUMBER]"
click at [203, 93] on div "[PERSON_NAME]" at bounding box center [251, 98] width 120 height 24
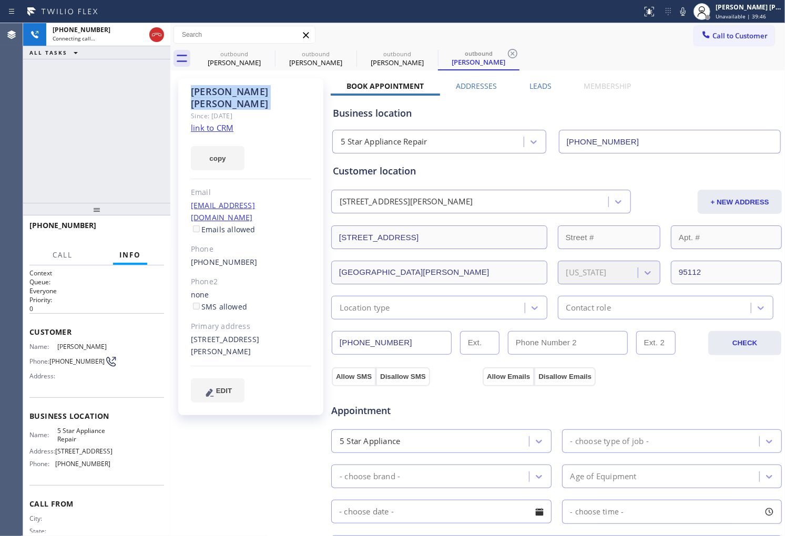
click at [203, 93] on div "[PERSON_NAME]" at bounding box center [251, 98] width 120 height 24
copy div "[PERSON_NAME]"
click at [1, 117] on div "Agent Desktop" at bounding box center [11, 279] width 23 height 513
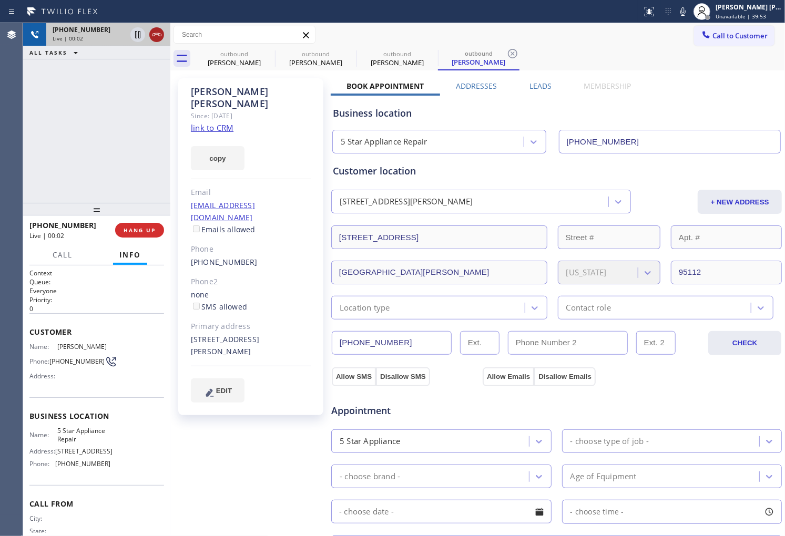
click at [152, 32] on icon at bounding box center [156, 34] width 13 height 13
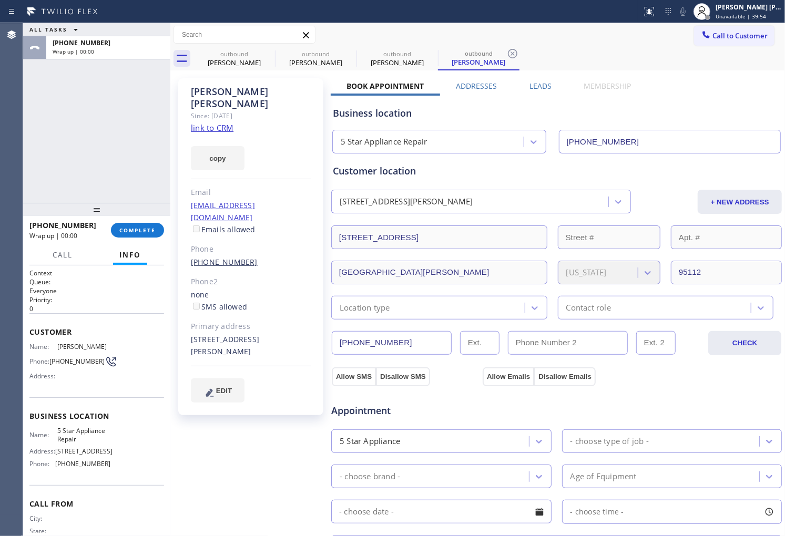
click at [218, 257] on link "[PHONE_NUMBER]" at bounding box center [224, 262] width 67 height 10
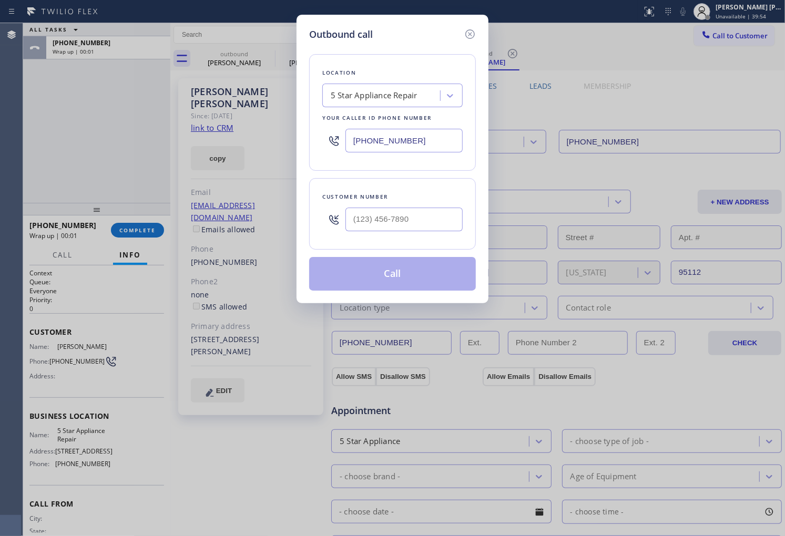
type input "[PHONE_NUMBER]"
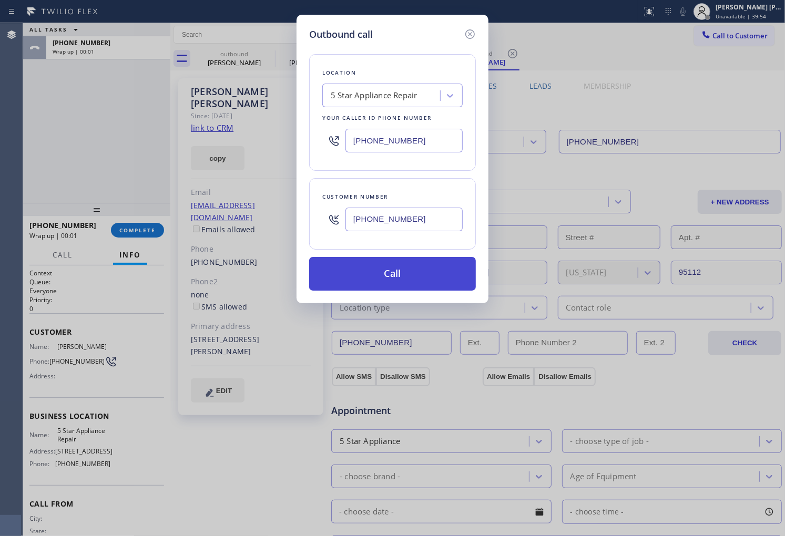
click at [429, 283] on button "Call" at bounding box center [392, 274] width 167 height 34
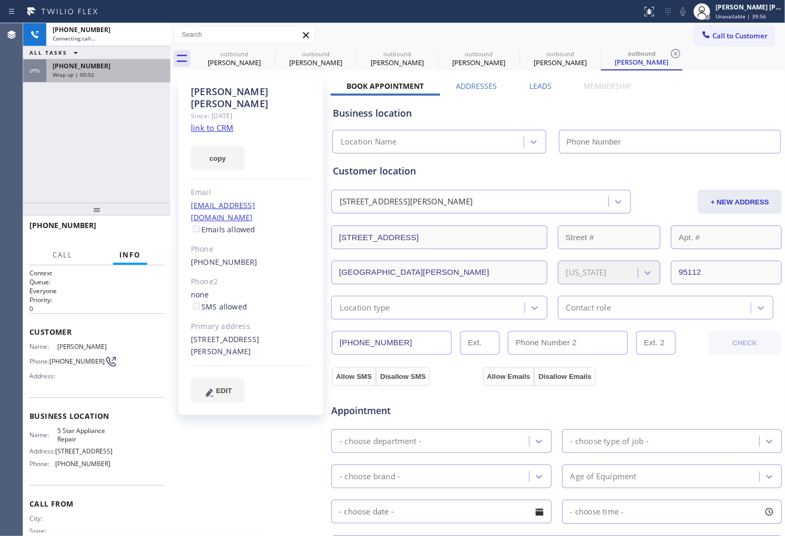
click at [117, 71] on div "Wrap up | 00:02" at bounding box center [108, 74] width 111 height 7
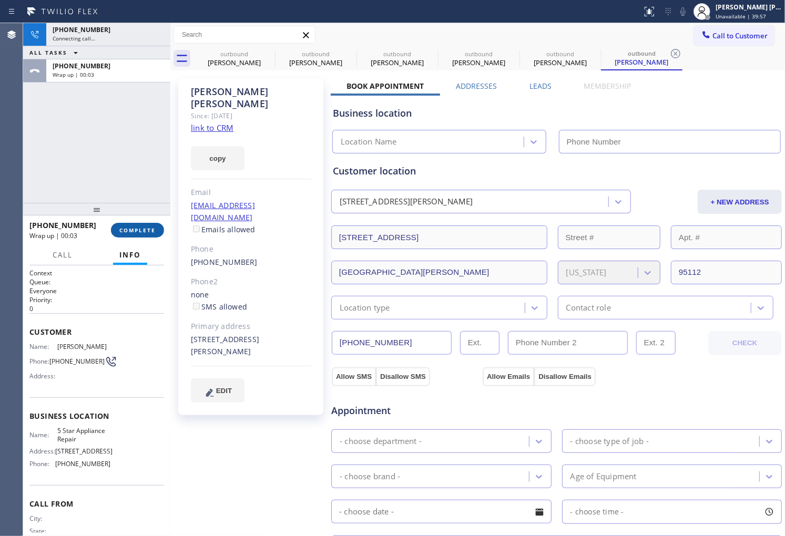
click at [147, 230] on span "COMPLETE" at bounding box center [137, 230] width 36 height 7
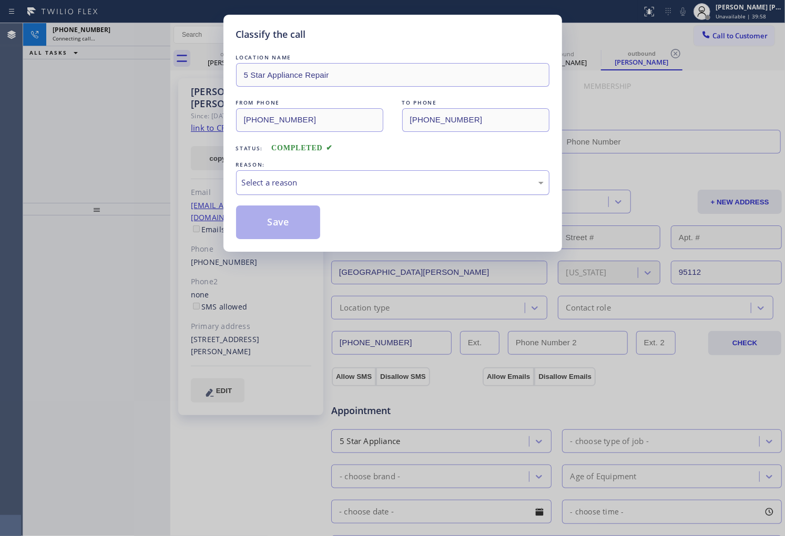
click at [384, 185] on div "Select a reason" at bounding box center [393, 183] width 302 height 12
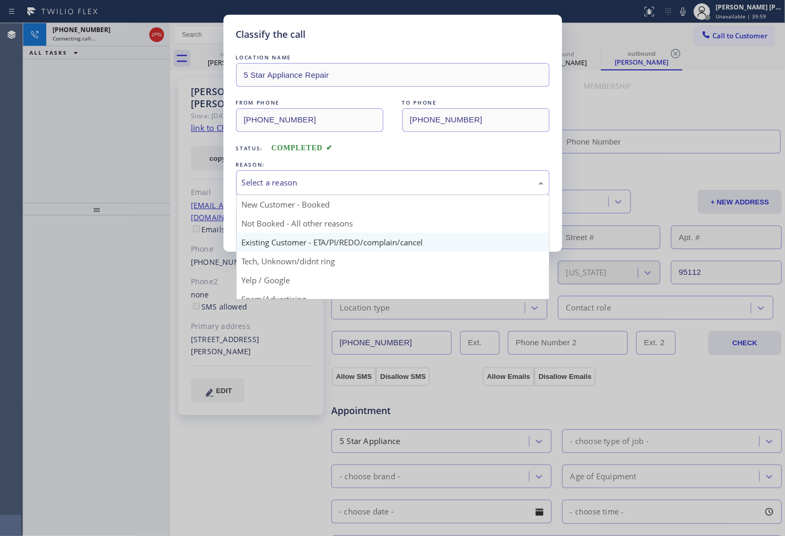
type input "[PHONE_NUMBER]"
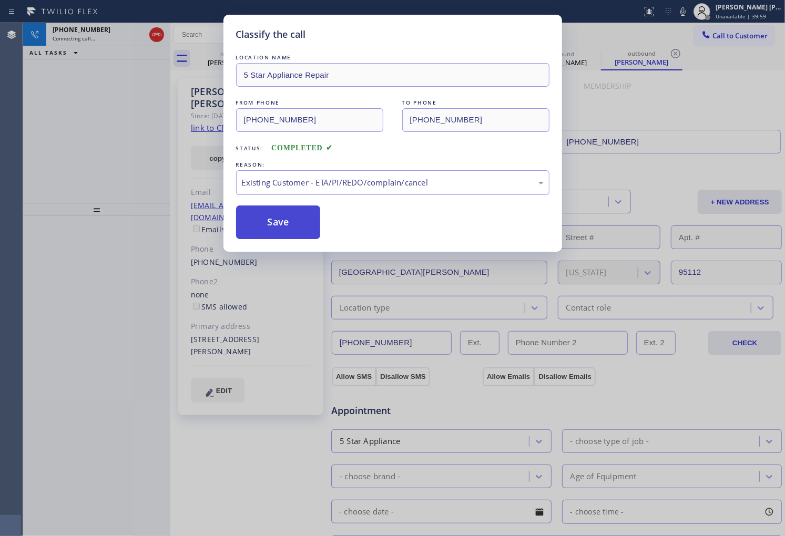
click at [274, 225] on button "Save" at bounding box center [278, 223] width 85 height 34
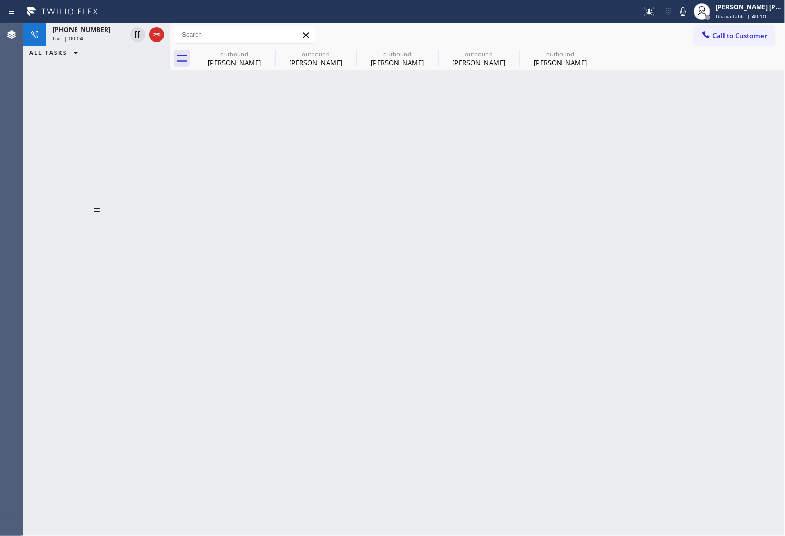
click at [0, 297] on div "Agent Desktop" at bounding box center [11, 279] width 23 height 513
click at [153, 30] on icon at bounding box center [156, 34] width 13 height 13
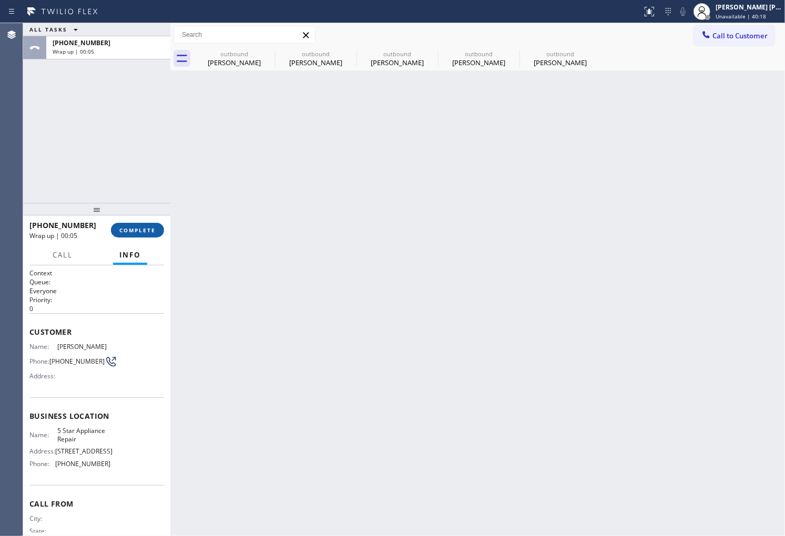
click at [139, 233] on span "COMPLETE" at bounding box center [137, 230] width 36 height 7
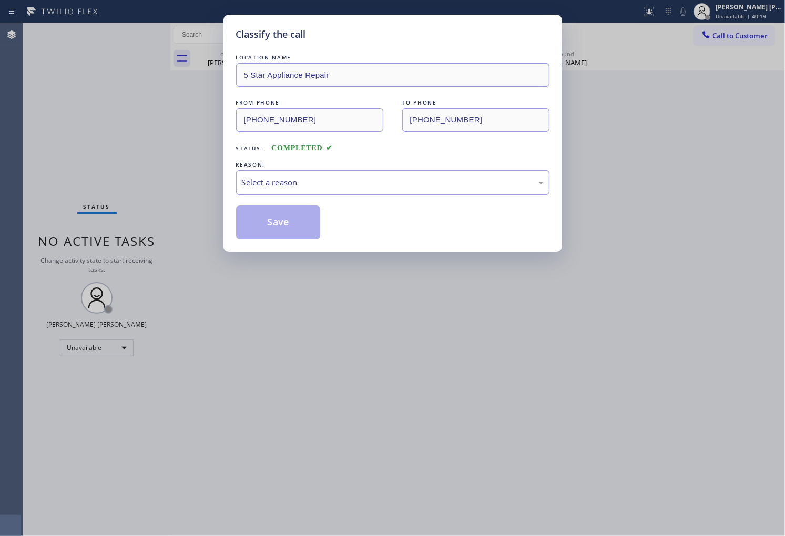
click at [293, 200] on div "LOCATION NAME 5 Star Appliance Repair FROM PHONE [PHONE_NUMBER] TO PHONE [PHONE…" at bounding box center [392, 145] width 313 height 187
click at [289, 187] on div "Select a reason" at bounding box center [393, 183] width 302 height 12
click at [288, 221] on button "Save" at bounding box center [278, 223] width 85 height 34
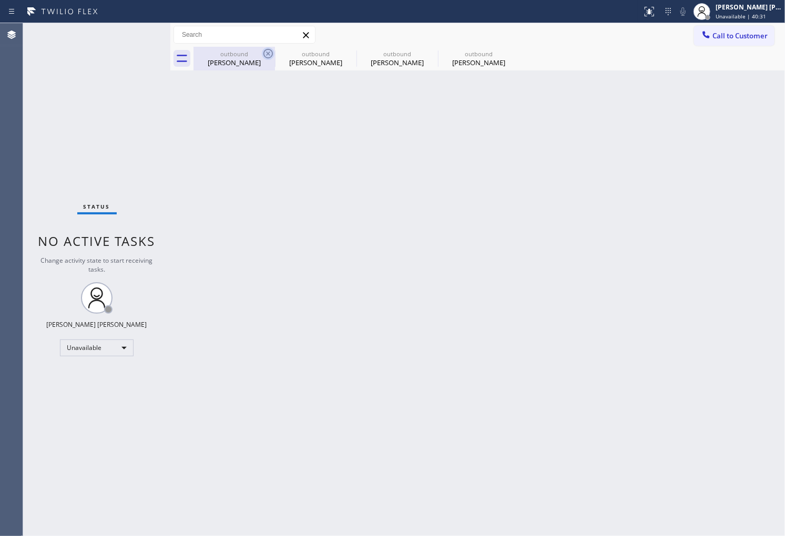
click at [269, 54] on icon at bounding box center [267, 53] width 9 height 9
click at [0, 0] on icon at bounding box center [0, 0] width 0 height 0
drag, startPoint x: 705, startPoint y: 52, endPoint x: 714, endPoint y: 38, distance: 16.1
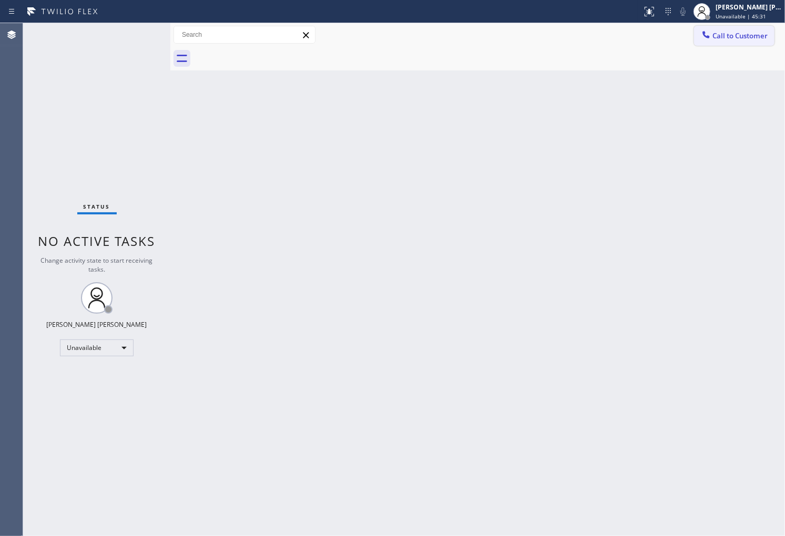
click at [707, 49] on div at bounding box center [490, 59] width 592 height 24
click at [716, 35] on span "Call to Customer" at bounding box center [740, 35] width 55 height 9
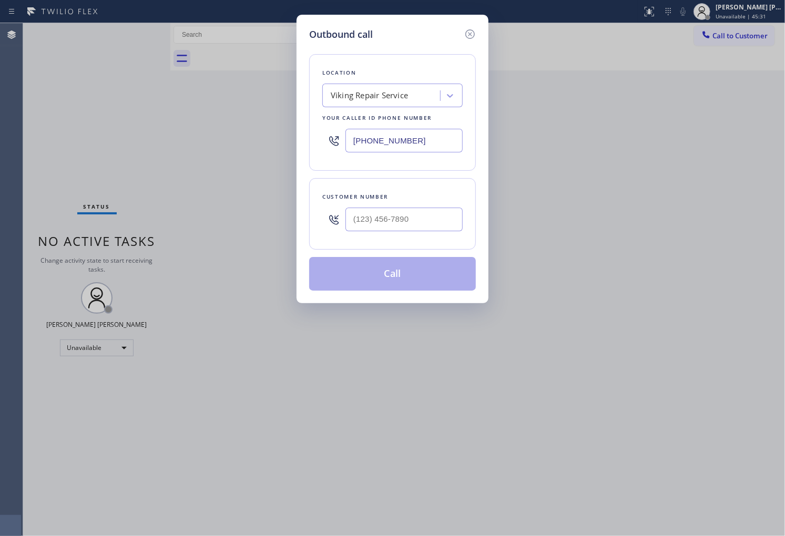
click at [433, 134] on input "[PHONE_NUMBER]" at bounding box center [403, 141] width 117 height 24
paste input "424) 232-0833"
type input "[PHONE_NUMBER]"
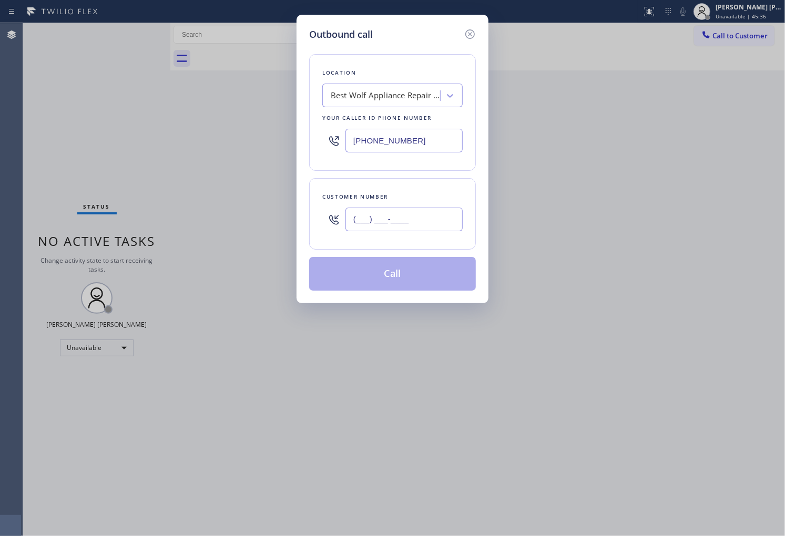
click at [421, 222] on input "(___) ___-____" at bounding box center [403, 220] width 117 height 24
paste input "617) 750-2781"
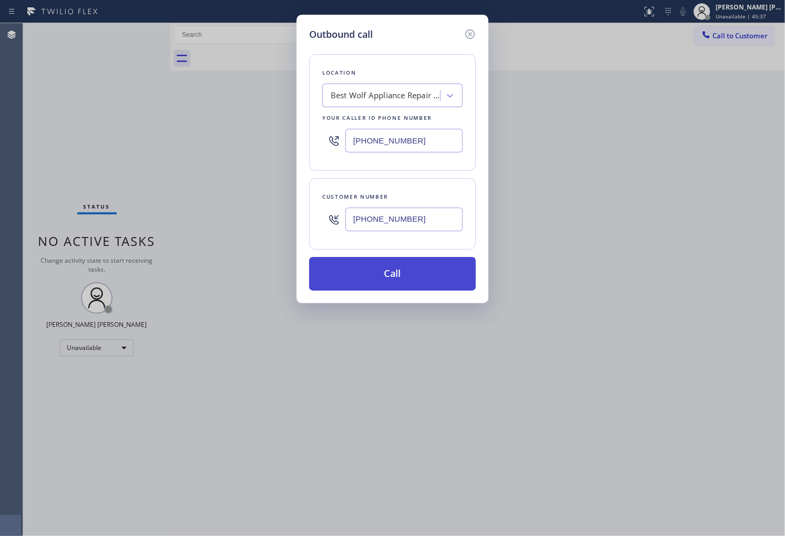
type input "[PHONE_NUMBER]"
click at [428, 279] on button "Call" at bounding box center [392, 274] width 167 height 34
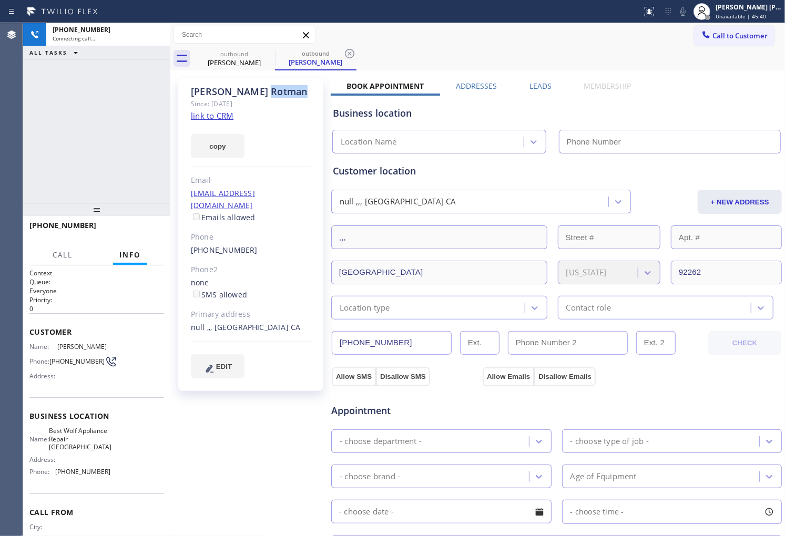
click at [246, 88] on div "[PERSON_NAME]" at bounding box center [251, 92] width 120 height 12
type input "[PHONE_NUMBER]"
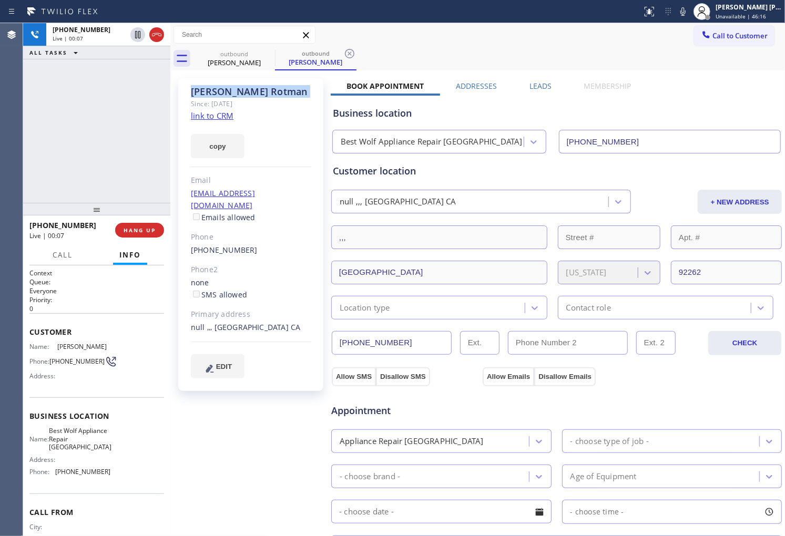
click at [0, 134] on div "Agent Desktop" at bounding box center [11, 279] width 23 height 513
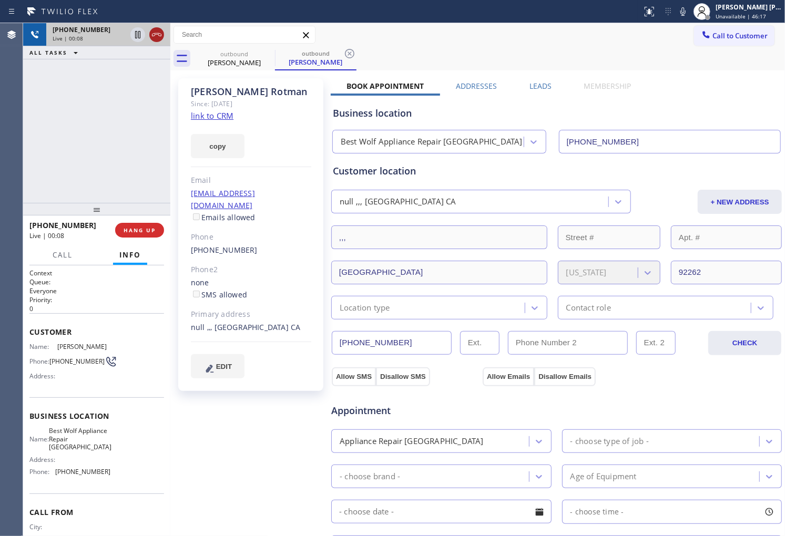
click at [156, 29] on icon at bounding box center [156, 34] width 13 height 13
click at [545, 89] on label "Leads" at bounding box center [541, 86] width 22 height 10
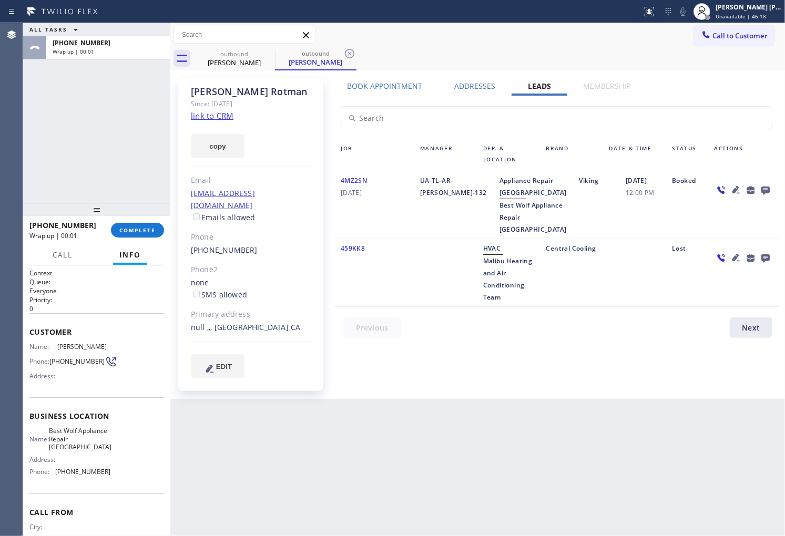
click at [769, 187] on icon at bounding box center [765, 191] width 8 height 8
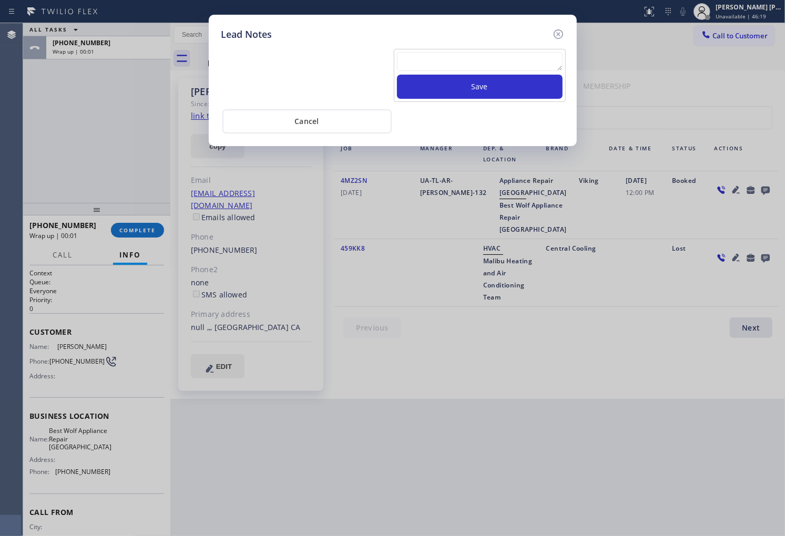
click at [563, 62] on div "Save" at bounding box center [480, 75] width 172 height 53
click at [546, 60] on textarea at bounding box center [480, 61] width 166 height 19
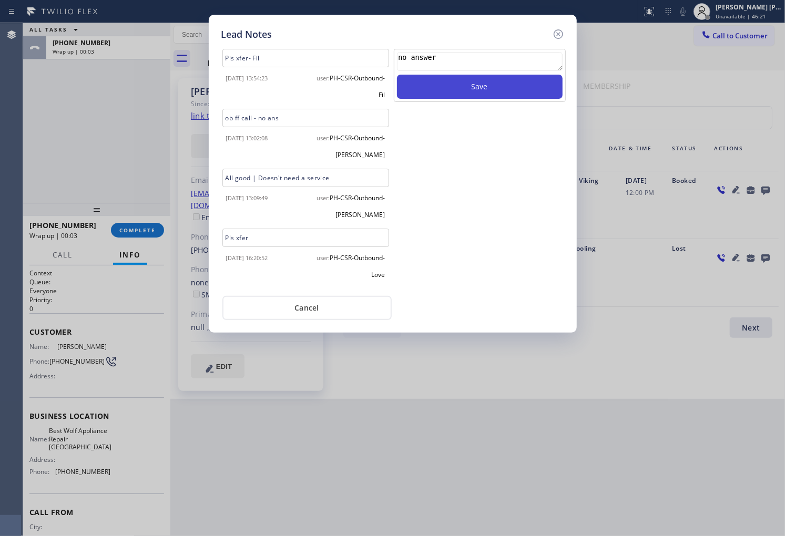
type textarea "no answer"
click at [514, 90] on button "Save" at bounding box center [480, 87] width 166 height 24
click at [565, 30] on div "Lead Notes Pls xfer- Fil [DATE] 13:54:23 user: PH-CSR-Outbound-Fil ob ff call -…" at bounding box center [393, 174] width 368 height 318
click at [560, 36] on icon at bounding box center [558, 34] width 13 height 13
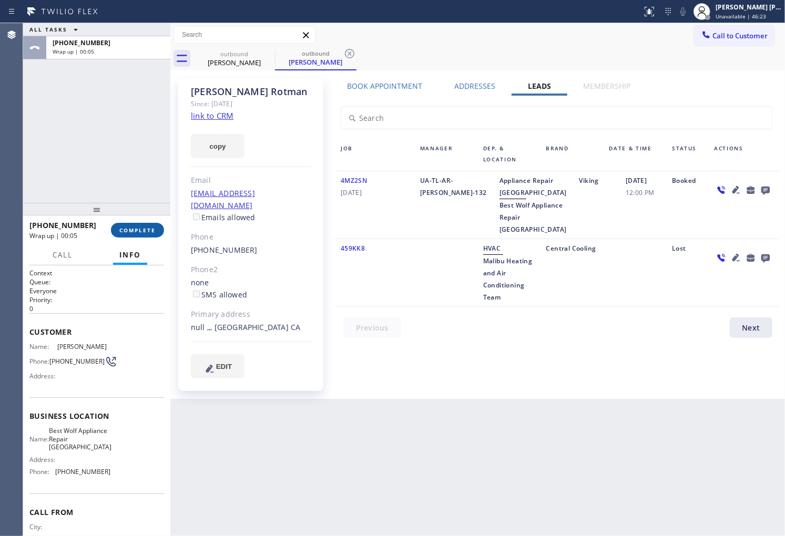
click at [148, 228] on span "COMPLETE" at bounding box center [137, 230] width 36 height 7
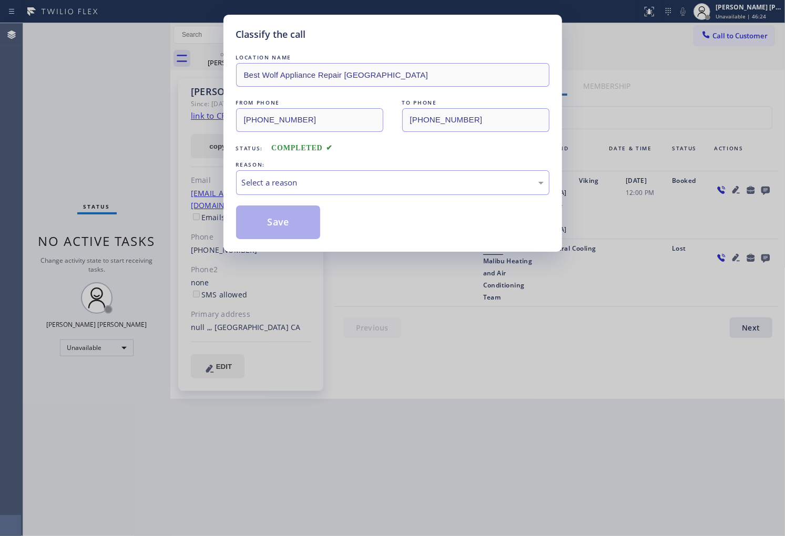
click at [323, 204] on div "LOCATION NAME Best Wolf Appliance Repair Malibu FROM PHONE [PHONE_NUMBER] TO PH…" at bounding box center [392, 145] width 313 height 187
click at [326, 185] on div "Select a reason" at bounding box center [393, 183] width 302 height 12
click at [274, 222] on button "Save" at bounding box center [278, 223] width 85 height 34
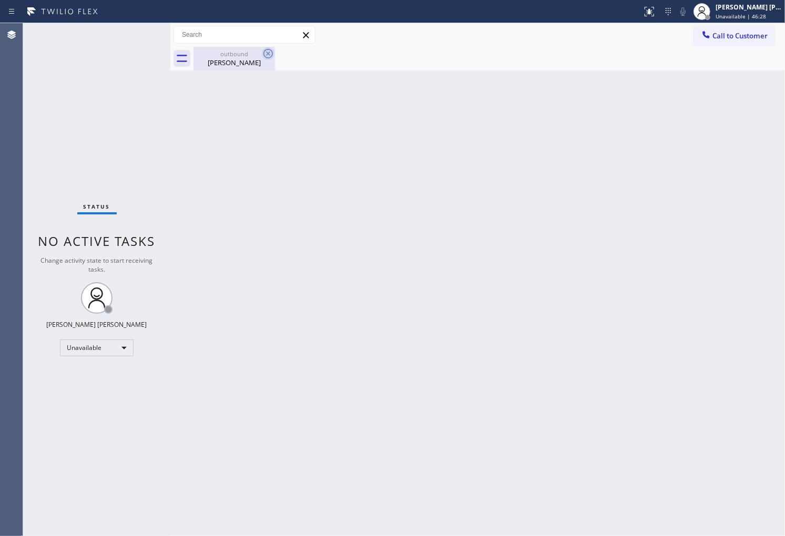
drag, startPoint x: 267, startPoint y: 55, endPoint x: 156, endPoint y: 0, distance: 123.2
click at [0, 0] on icon at bounding box center [0, 0] width 0 height 0
click at [758, 35] on span "Call to Customer" at bounding box center [740, 35] width 55 height 9
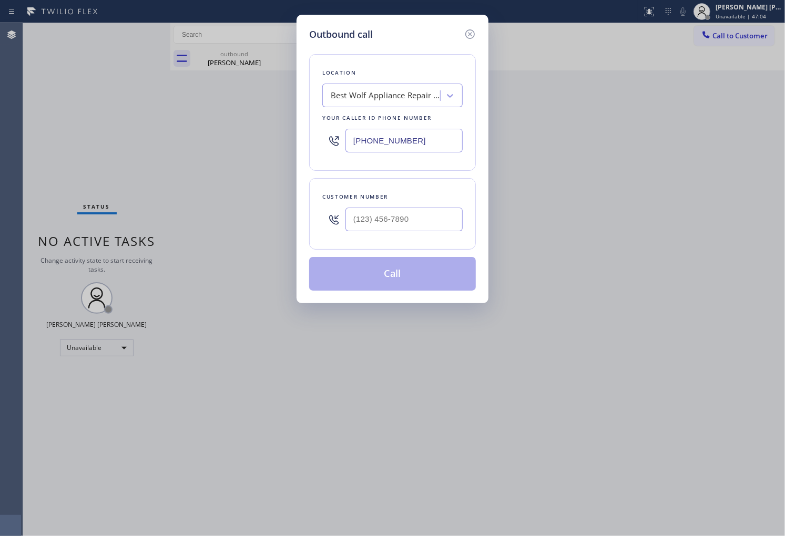
click at [419, 136] on input "[PHONE_NUMBER]" at bounding box center [403, 141] width 117 height 24
paste input "650) 835-171"
type input "[PHONE_NUMBER]"
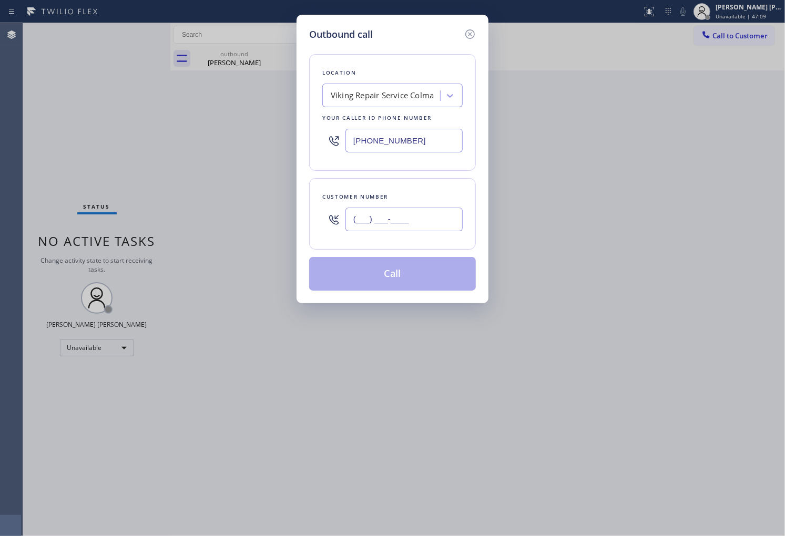
click at [405, 211] on input "(___) ___-____" at bounding box center [403, 220] width 117 height 24
paste input "650) 245-1270"
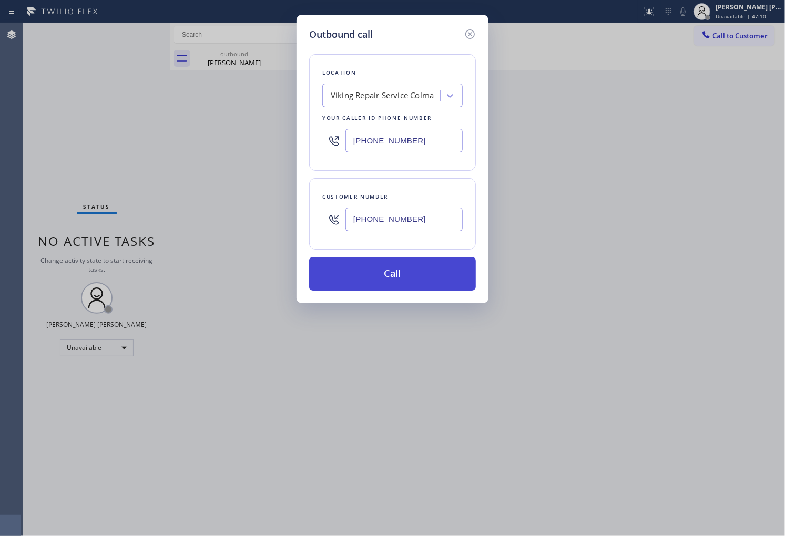
type input "[PHONE_NUMBER]"
click at [432, 277] on button "Call" at bounding box center [392, 274] width 167 height 34
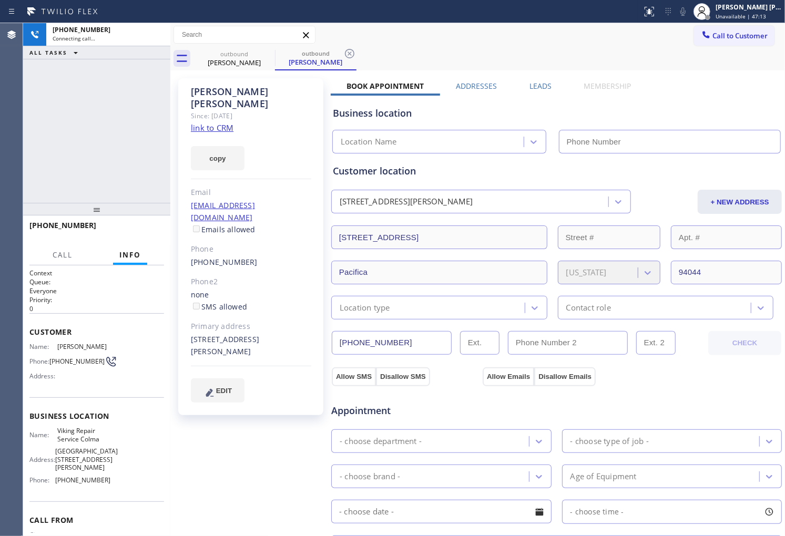
click at [227, 89] on div "[PERSON_NAME]" at bounding box center [251, 98] width 120 height 24
click at [256, 88] on div "[PERSON_NAME]" at bounding box center [251, 98] width 120 height 24
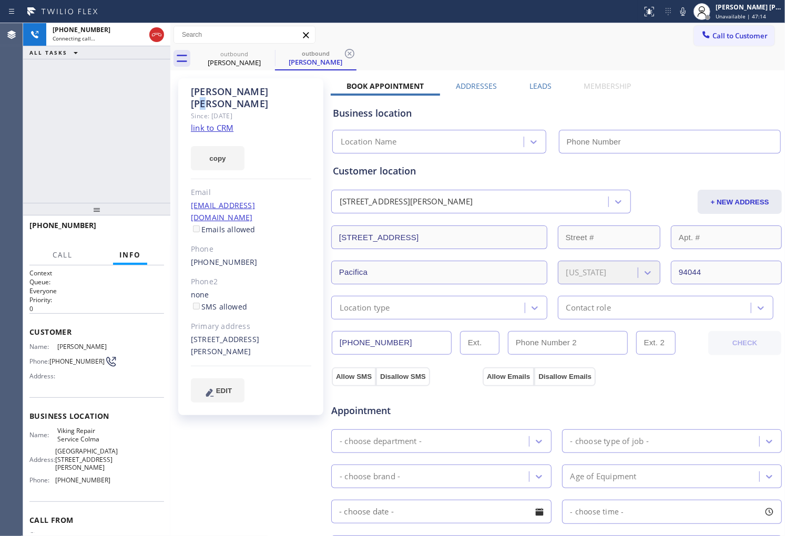
click at [256, 88] on div "[PERSON_NAME]" at bounding box center [251, 98] width 120 height 24
type input "[PHONE_NUMBER]"
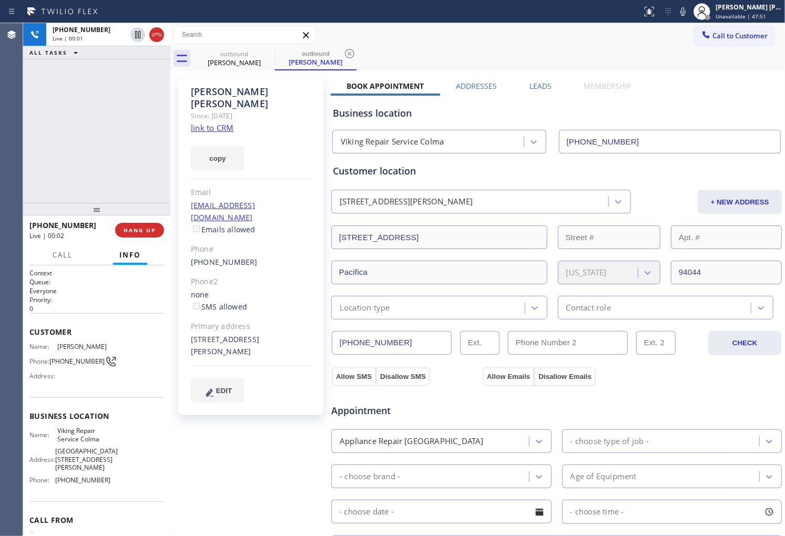
click at [0, 164] on div "Agent Desktop" at bounding box center [11, 279] width 23 height 513
click at [156, 35] on icon at bounding box center [156, 34] width 13 height 13
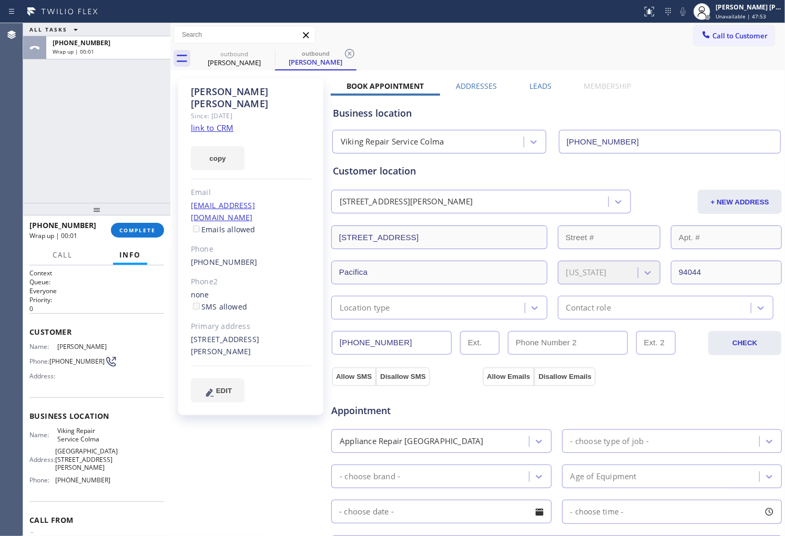
drag, startPoint x: 538, startPoint y: 89, endPoint x: 533, endPoint y: 80, distance: 10.1
click at [537, 87] on label "Leads" at bounding box center [541, 86] width 22 height 10
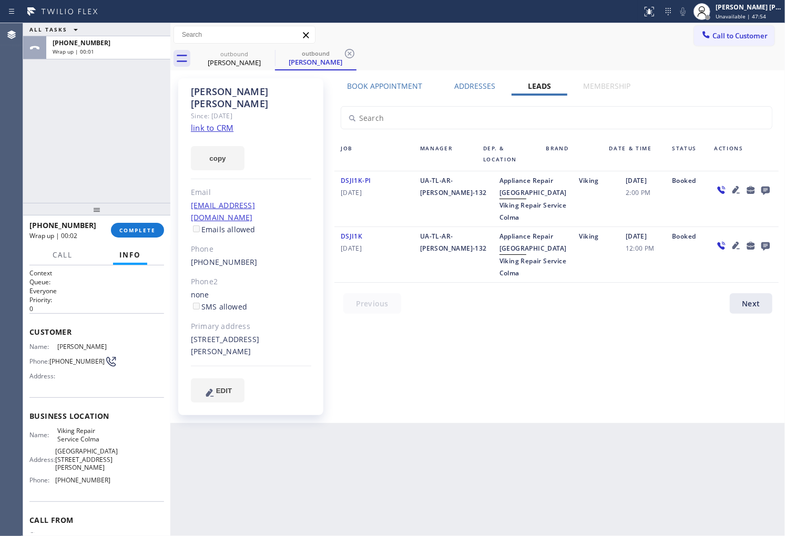
click at [766, 189] on icon at bounding box center [765, 190] width 13 height 13
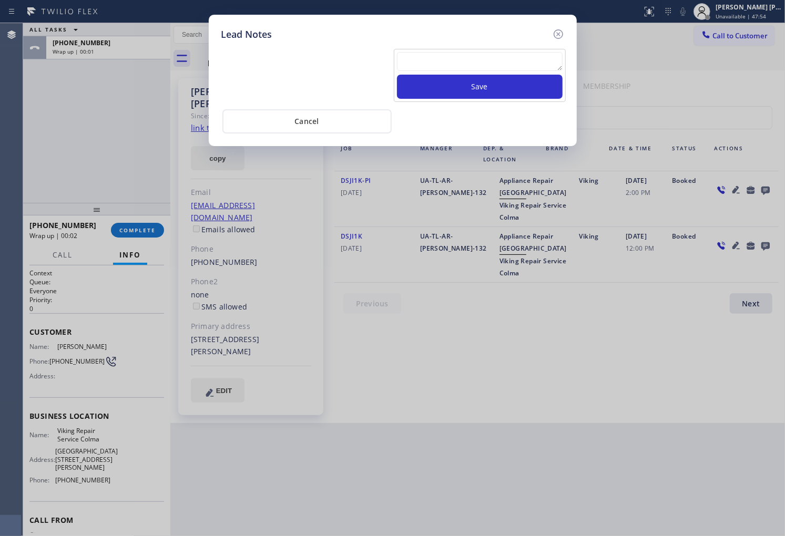
click at [480, 41] on div "Lead Notes Save Cancel" at bounding box center [393, 80] width 368 height 131
click at [486, 55] on textarea at bounding box center [480, 61] width 166 height 19
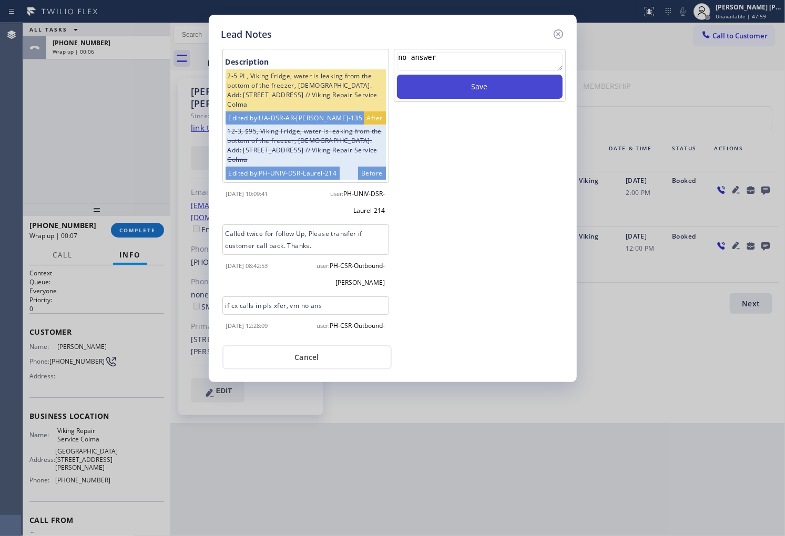
type textarea "no answer"
click at [530, 96] on button "Save" at bounding box center [480, 87] width 166 height 24
click at [558, 35] on icon at bounding box center [558, 34] width 13 height 13
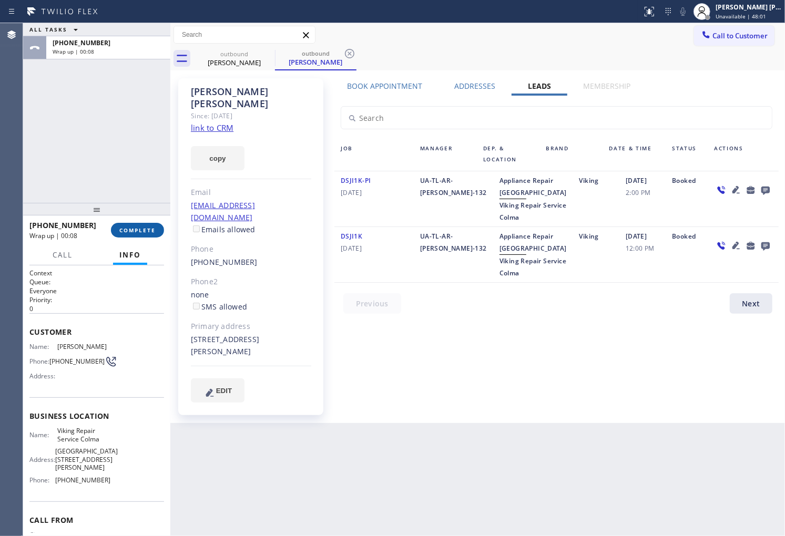
click at [133, 228] on span "COMPLETE" at bounding box center [137, 230] width 36 height 7
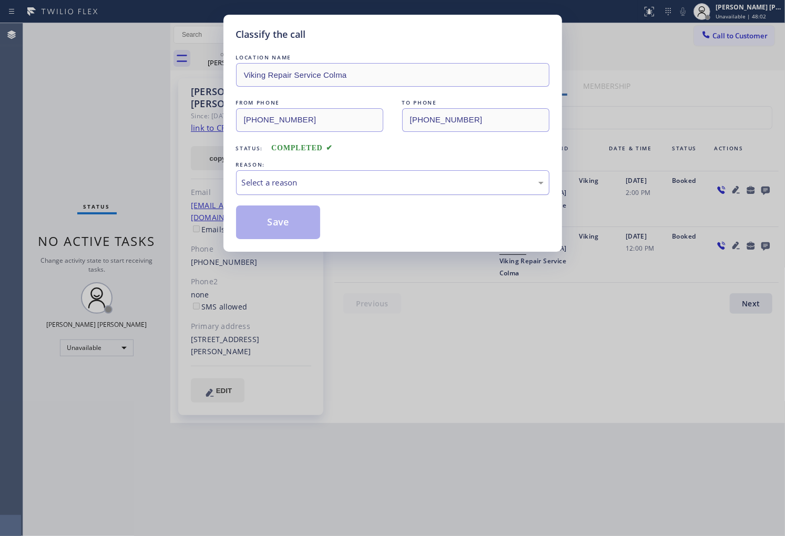
click at [354, 185] on div "Select a reason" at bounding box center [393, 183] width 302 height 12
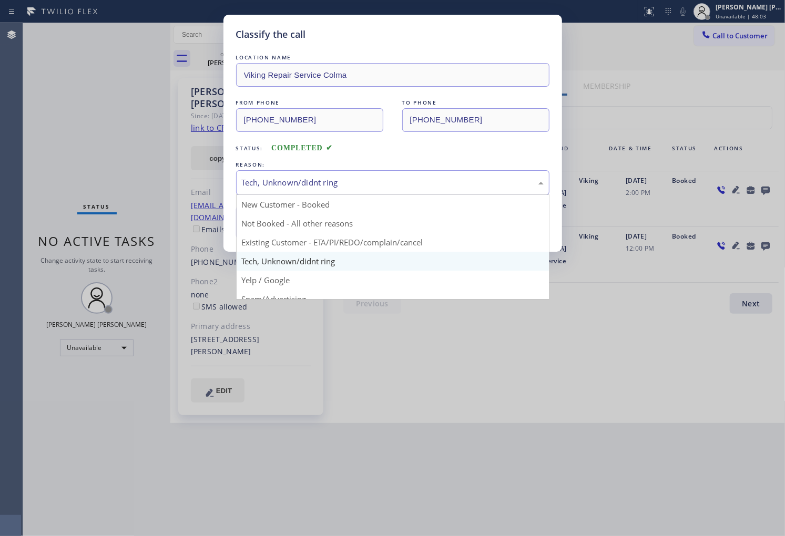
click at [287, 181] on div "Tech, Unknown/didnt ring" at bounding box center [393, 183] width 302 height 12
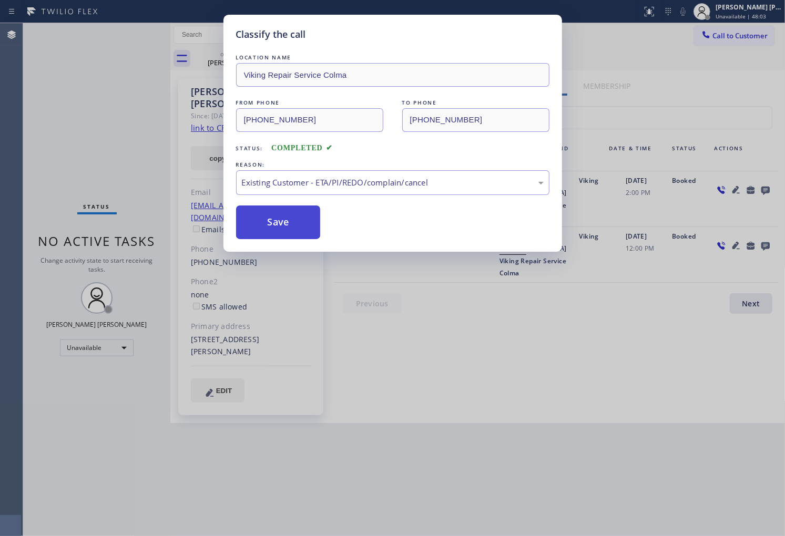
click at [280, 224] on button "Save" at bounding box center [278, 223] width 85 height 34
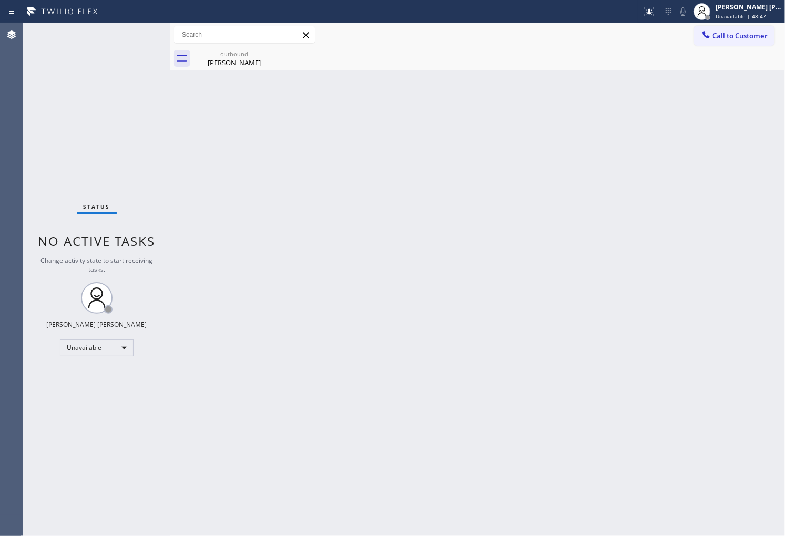
click at [17, 134] on div "Agent Desktop" at bounding box center [11, 279] width 23 height 513
click at [255, 58] on div "[PERSON_NAME]" at bounding box center [234, 62] width 79 height 9
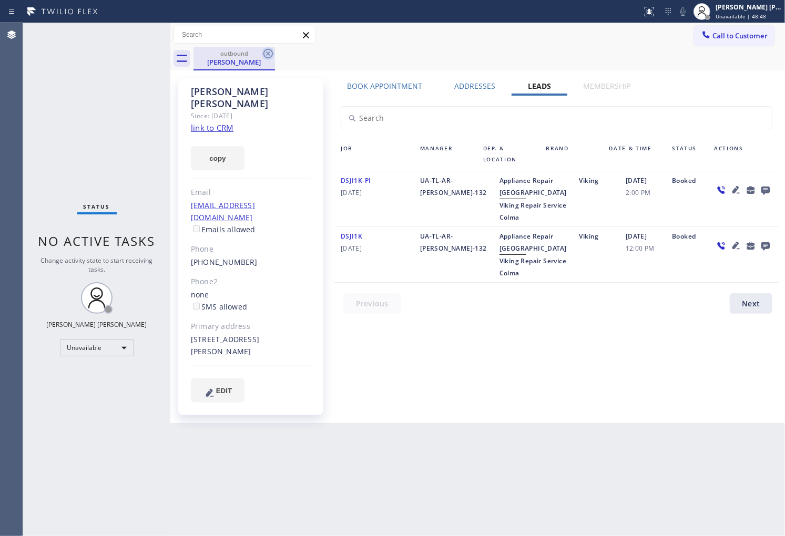
click at [267, 56] on icon at bounding box center [268, 53] width 13 height 13
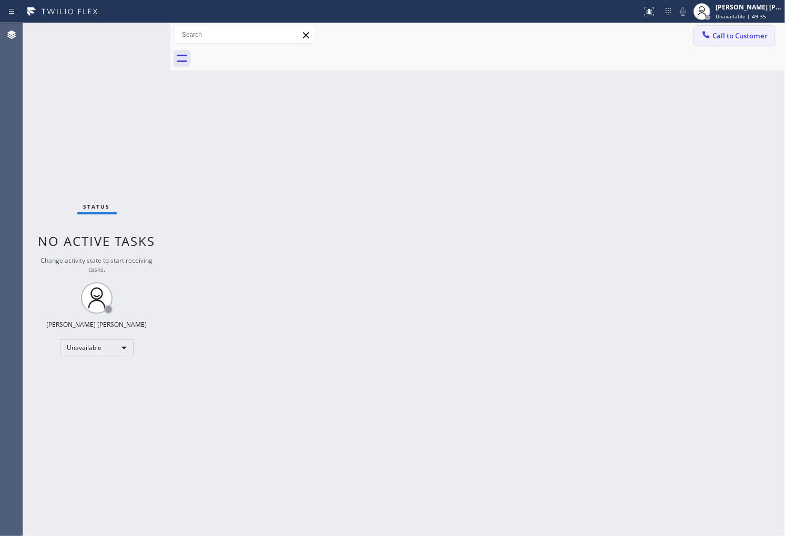
click at [726, 32] on span "Call to Customer" at bounding box center [740, 35] width 55 height 9
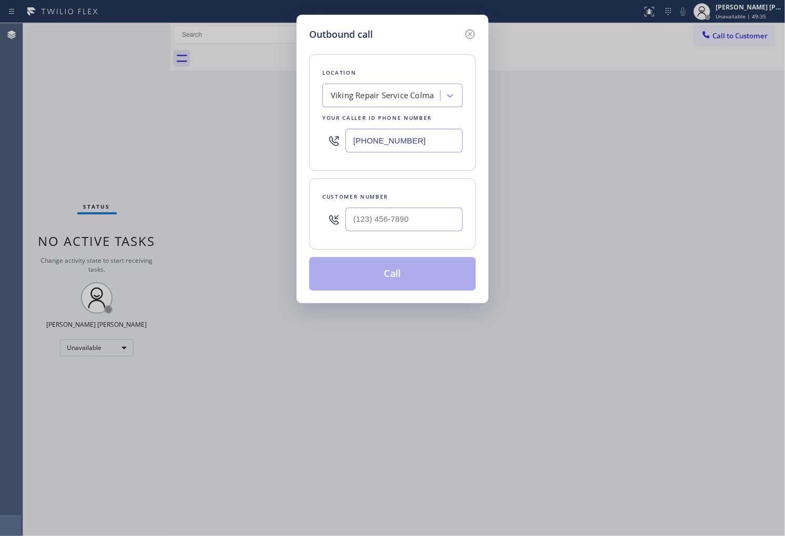
click at [416, 136] on input "[PHONE_NUMBER]" at bounding box center [403, 141] width 117 height 24
paste input "3108"
click at [432, 145] on input "[PHONE_NUMBER]" at bounding box center [403, 141] width 117 height 24
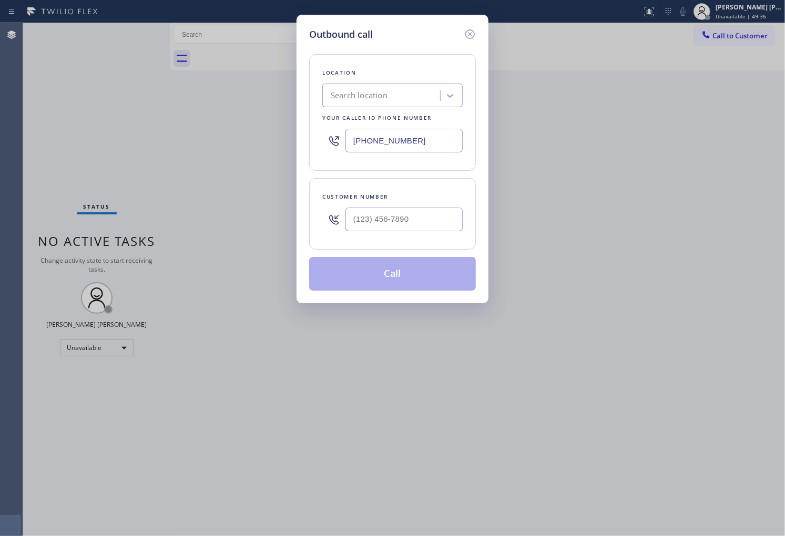
click at [432, 145] on input "[PHONE_NUMBER]" at bounding box center [403, 141] width 117 height 24
paste input "310) 893-627"
type input "[PHONE_NUMBER]"
click at [432, 213] on input "(___) ___-____" at bounding box center [403, 220] width 117 height 24
paste input "310) 378-5464"
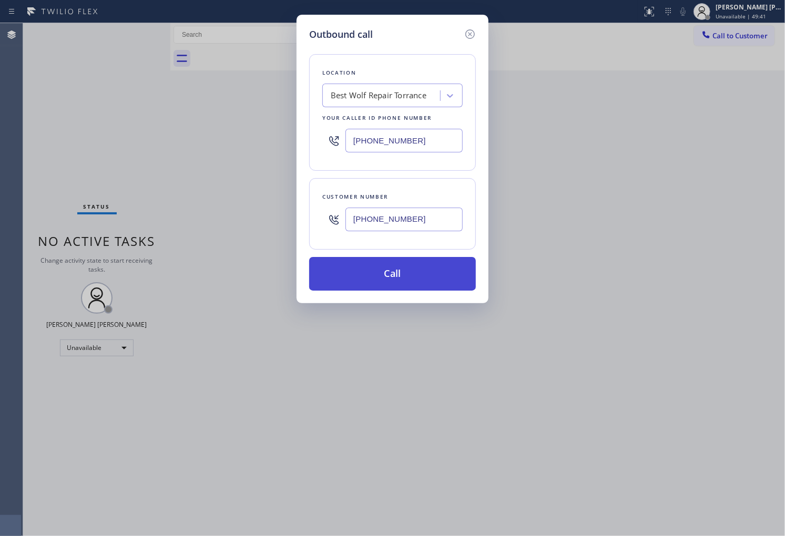
type input "[PHONE_NUMBER]"
click at [436, 279] on button "Call" at bounding box center [392, 274] width 167 height 34
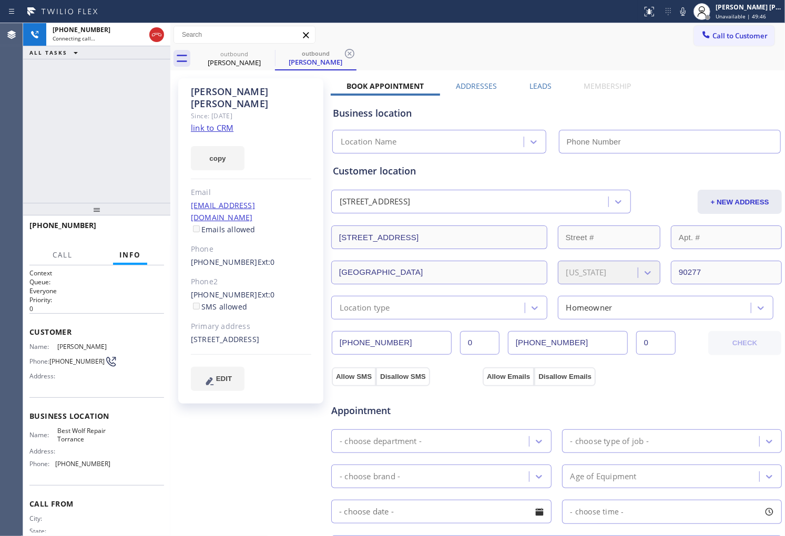
type input "[PHONE_NUMBER]"
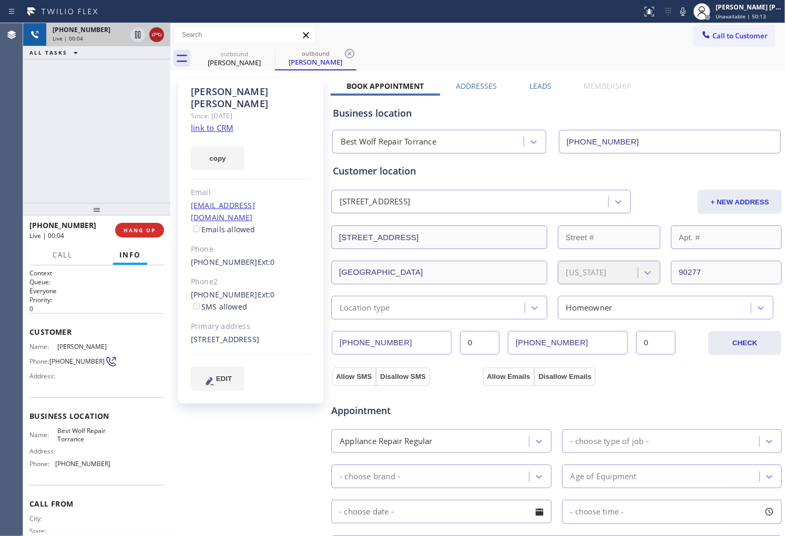
click at [158, 28] on icon at bounding box center [156, 34] width 13 height 13
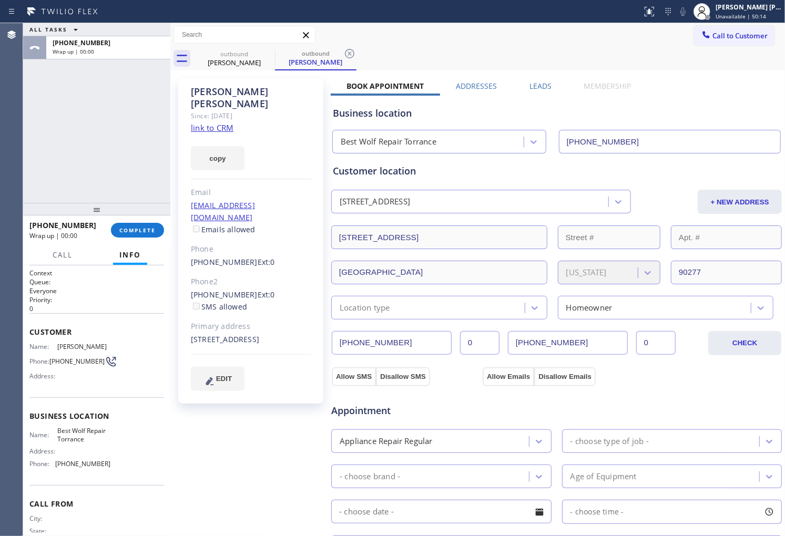
click at [541, 85] on label "Leads" at bounding box center [541, 86] width 22 height 10
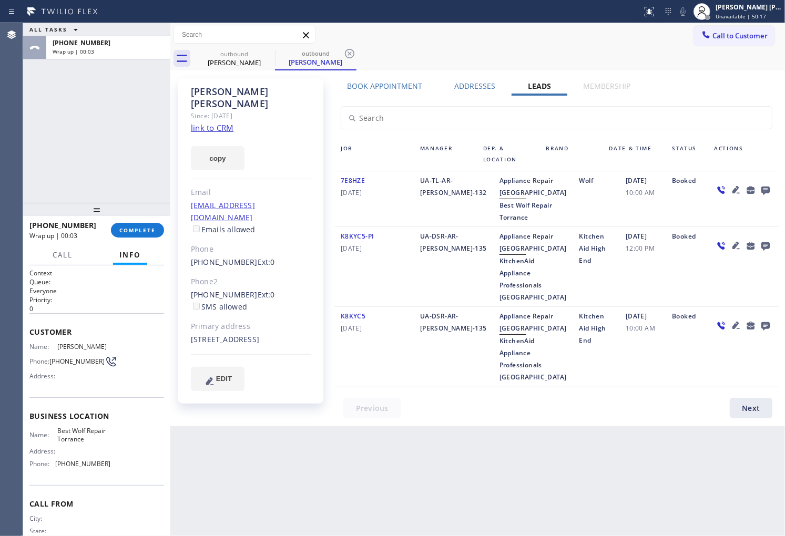
click at [760, 194] on icon at bounding box center [765, 190] width 13 height 13
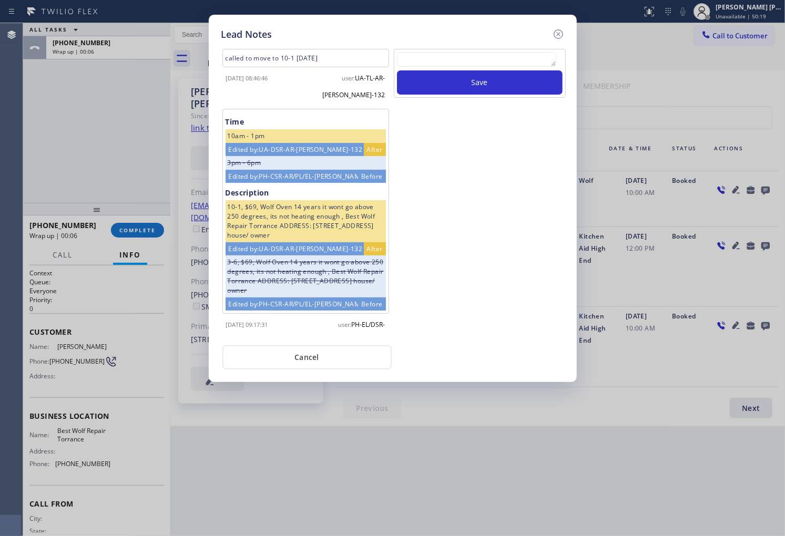
click at [551, 62] on textarea at bounding box center [476, 59] width 159 height 15
click at [538, 59] on textarea at bounding box center [476, 59] width 159 height 15
paste textarea "N/A - Please transfer"
type textarea "N/A - Please transfer"
click at [530, 86] on button "Save" at bounding box center [480, 82] width 166 height 24
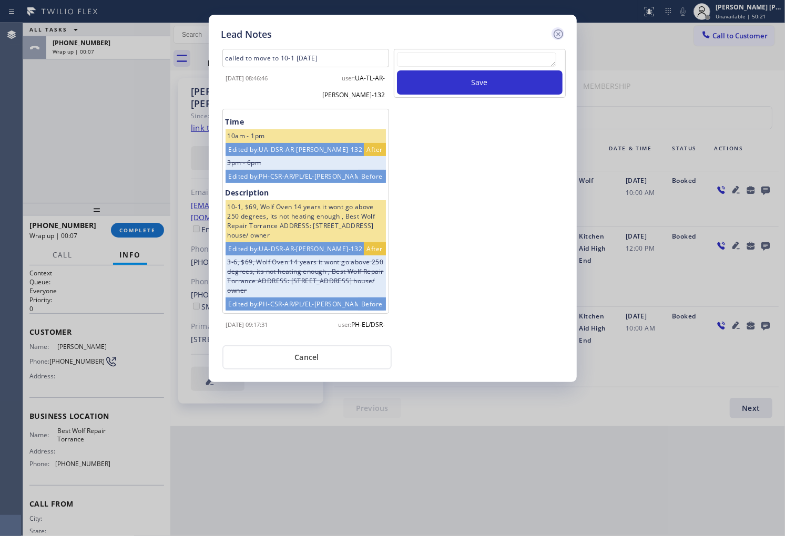
click at [554, 32] on icon at bounding box center [557, 33] width 9 height 9
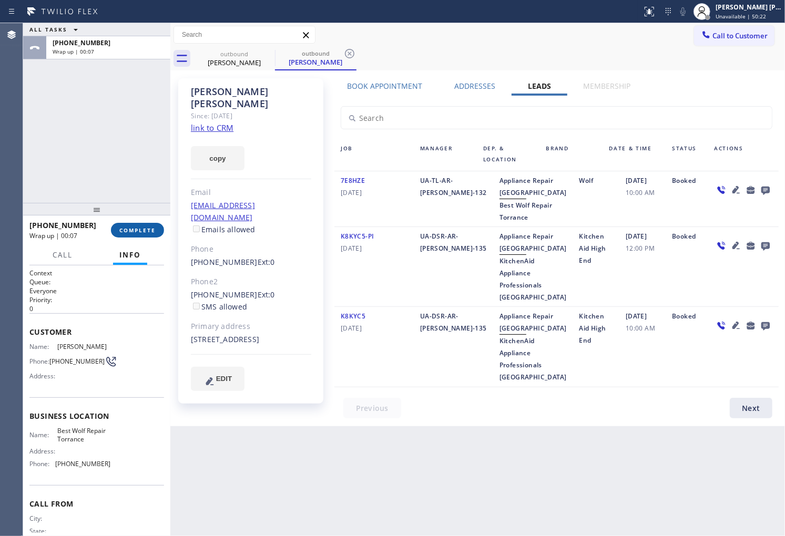
click at [150, 224] on button "COMPLETE" at bounding box center [137, 230] width 53 height 15
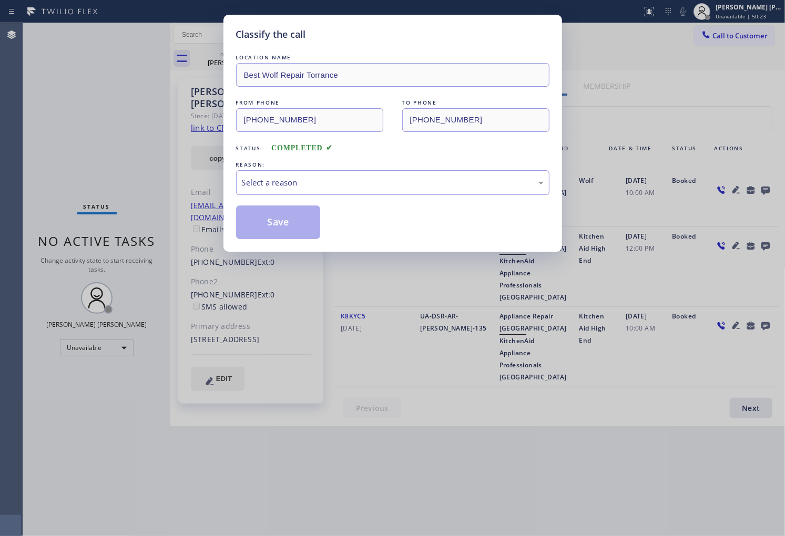
click at [429, 194] on div "Select a reason" at bounding box center [392, 182] width 313 height 25
click at [298, 226] on button "Save" at bounding box center [278, 223] width 85 height 34
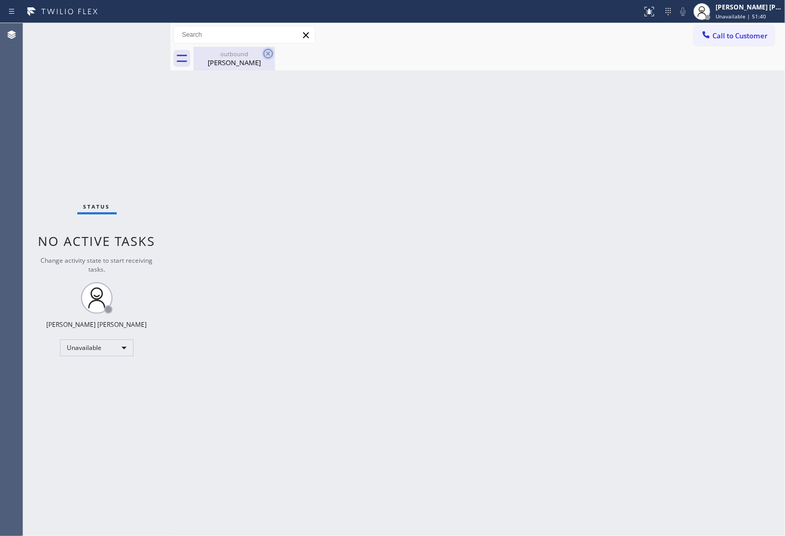
click at [263, 60] on div "[PERSON_NAME]" at bounding box center [234, 62] width 79 height 9
click at [265, 62] on div "[PERSON_NAME]" at bounding box center [234, 62] width 79 height 9
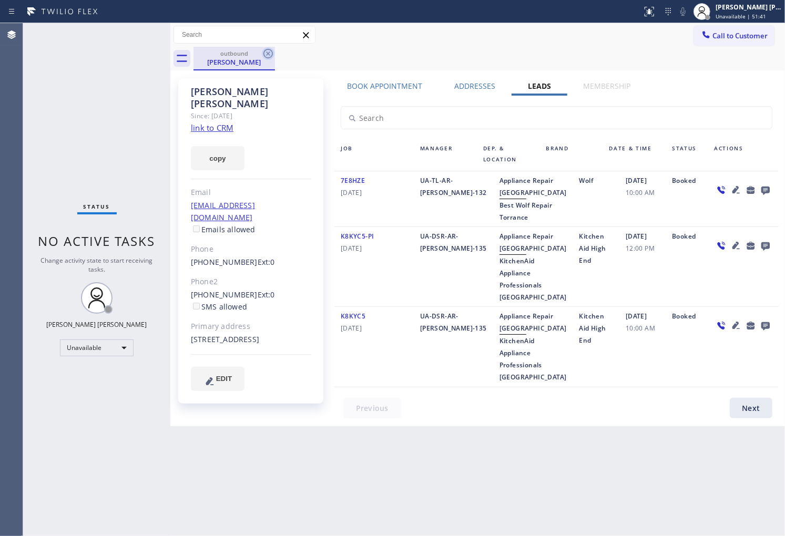
click at [269, 52] on icon at bounding box center [268, 53] width 13 height 13
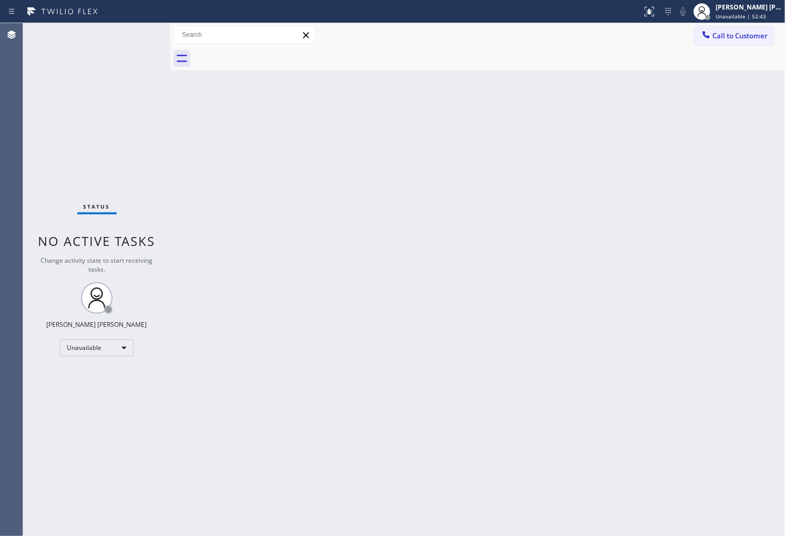
click at [7, 366] on div "Agent Desktop" at bounding box center [11, 279] width 23 height 513
click at [0, 343] on div "Agent Desktop" at bounding box center [11, 279] width 23 height 513
click at [64, 296] on div "Status No active tasks Change activity state to start receiving tasks. [PERSON_…" at bounding box center [96, 279] width 147 height 513
click at [741, 33] on span "Call to Customer" at bounding box center [740, 35] width 55 height 9
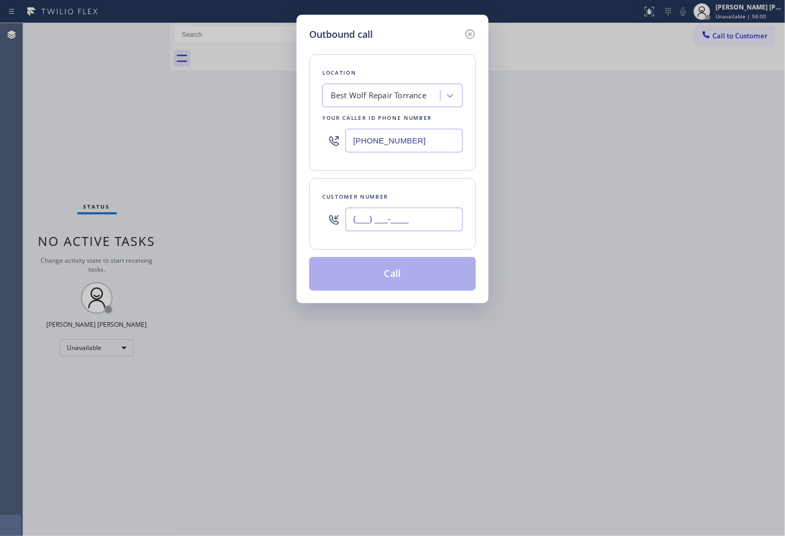
click at [436, 223] on input "(___) ___-____" at bounding box center [403, 220] width 117 height 24
paste input "971) 333-2550"
type input "[PHONE_NUMBER]"
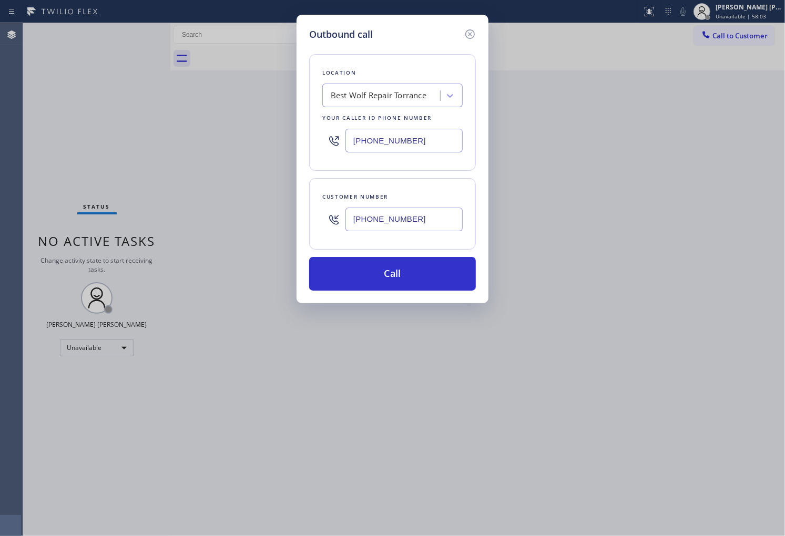
click at [367, 130] on input "[PHONE_NUMBER]" at bounding box center [403, 141] width 117 height 24
paste input "503) 694-4934"
type input "[PHONE_NUMBER]"
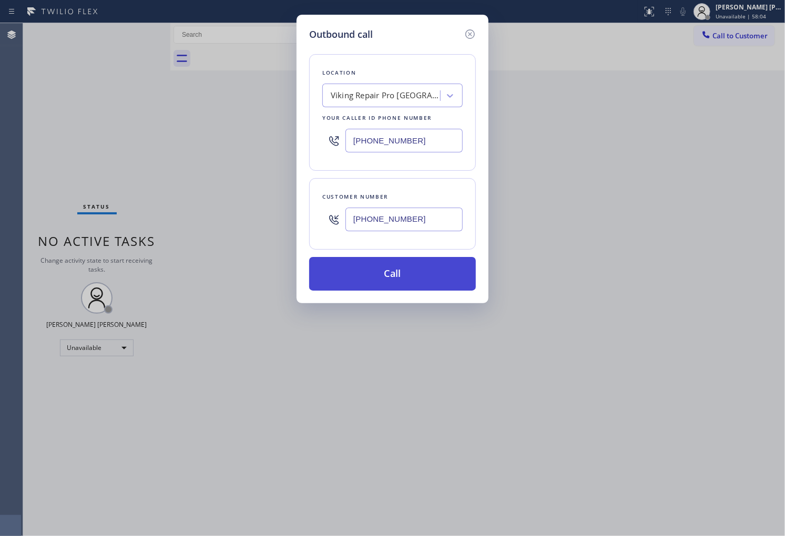
click at [421, 284] on button "Call" at bounding box center [392, 274] width 167 height 34
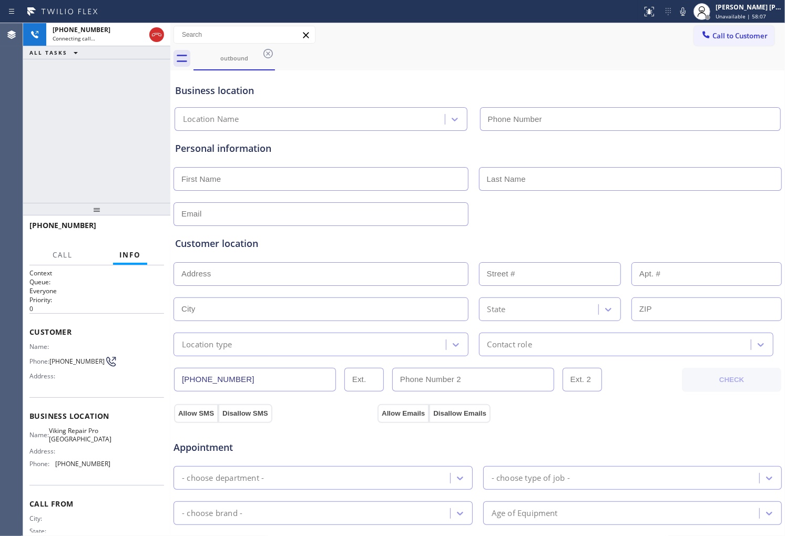
type input "[PHONE_NUMBER]"
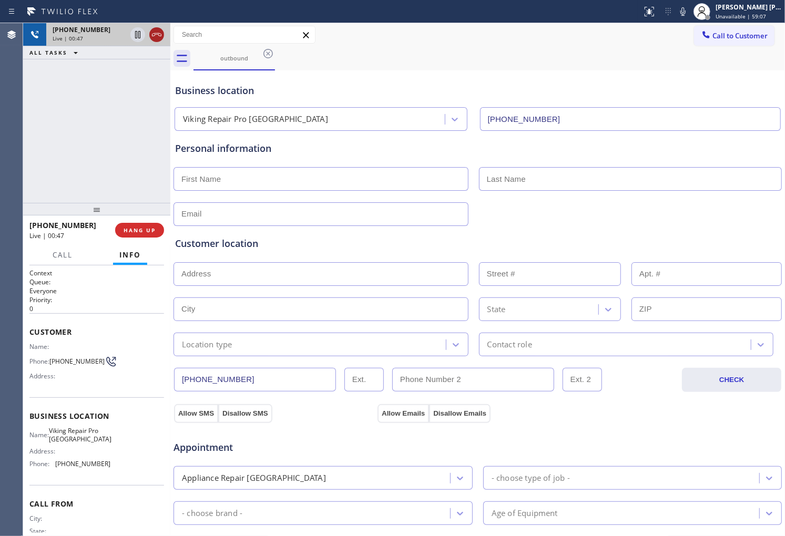
click at [156, 35] on icon at bounding box center [156, 34] width 13 height 13
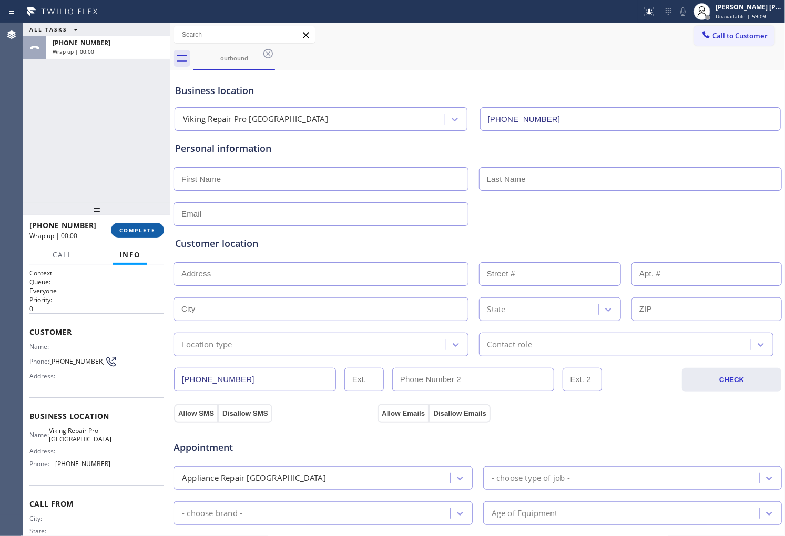
click at [154, 229] on span "COMPLETE" at bounding box center [137, 230] width 36 height 7
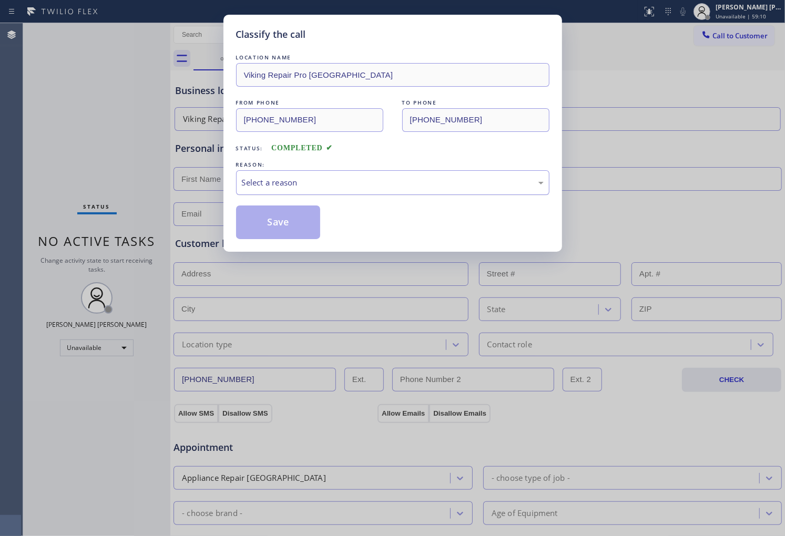
click at [350, 184] on div "Select a reason" at bounding box center [393, 183] width 302 height 12
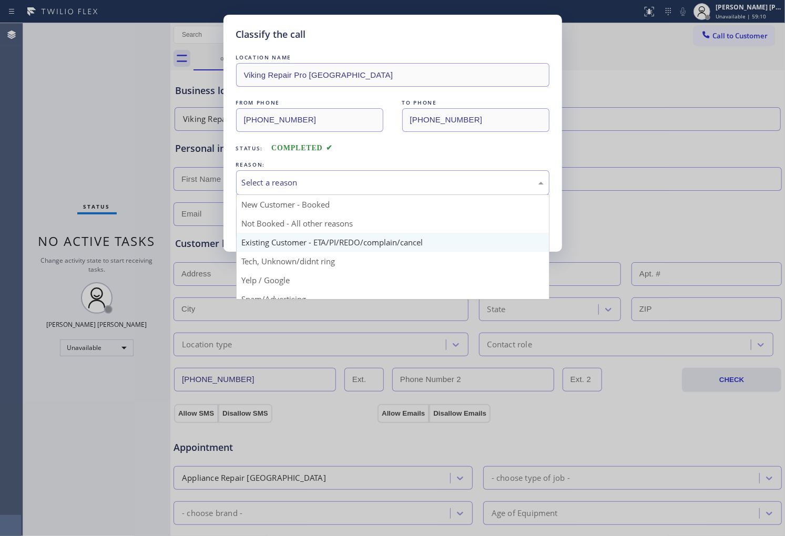
drag, startPoint x: 342, startPoint y: 240, endPoint x: 312, endPoint y: 231, distance: 31.3
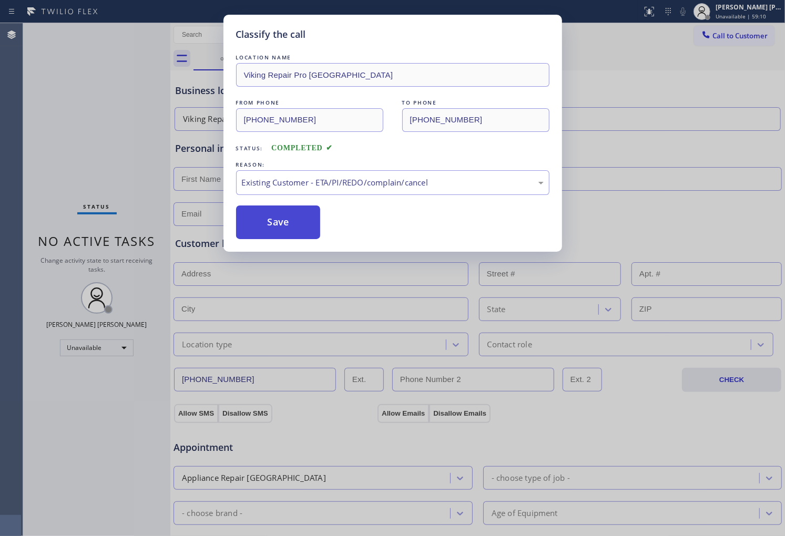
click at [300, 227] on button "Save" at bounding box center [278, 223] width 85 height 34
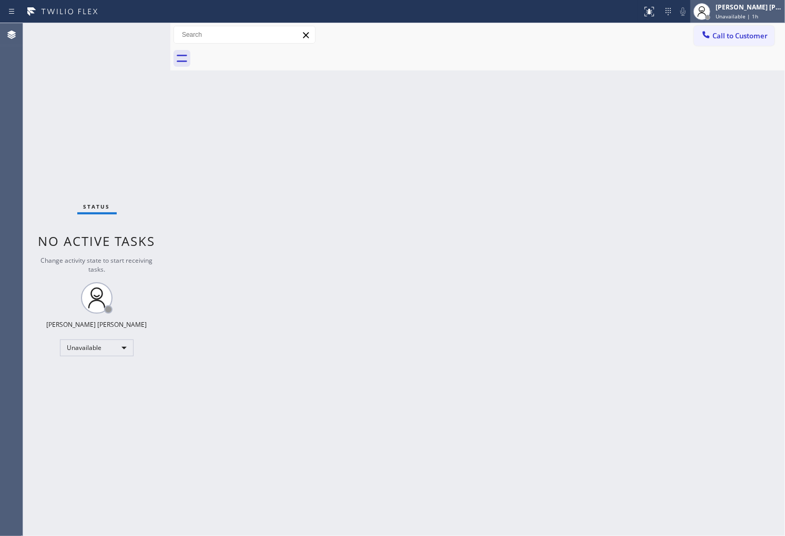
click at [750, 8] on div "[PERSON_NAME] [PERSON_NAME]" at bounding box center [749, 7] width 66 height 9
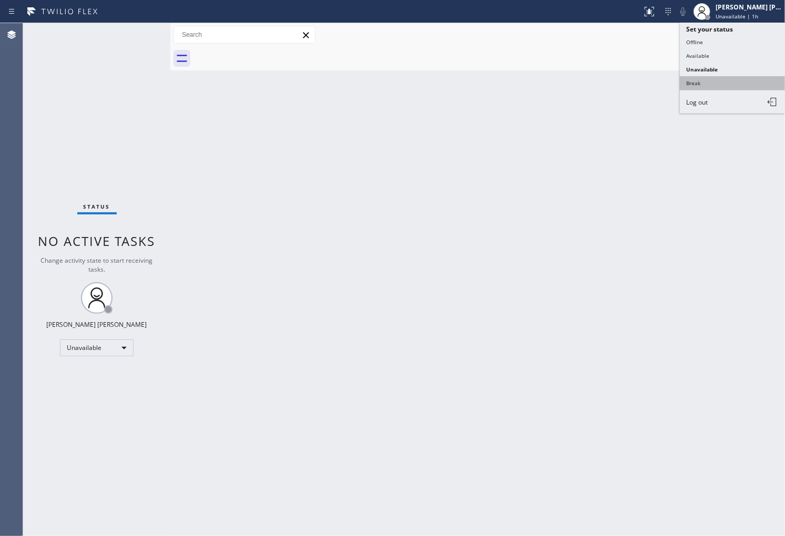
click at [738, 83] on button "Break" at bounding box center [732, 83] width 105 height 14
